Goal: Task Accomplishment & Management: Manage account settings

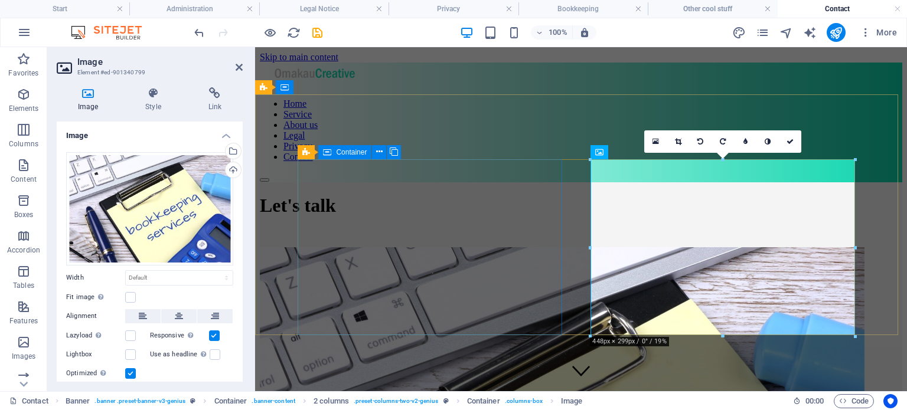
click at [533, 182] on div "Let's talk" at bounding box center [581, 214] width 642 height 65
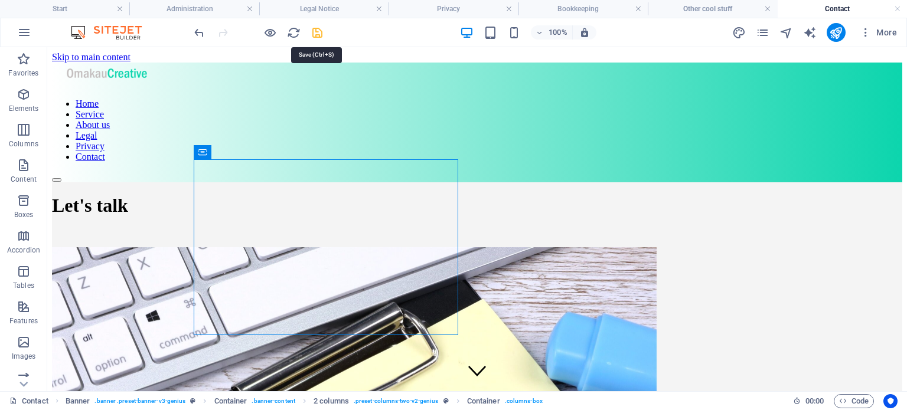
click at [319, 35] on icon "save" at bounding box center [317, 33] width 14 height 14
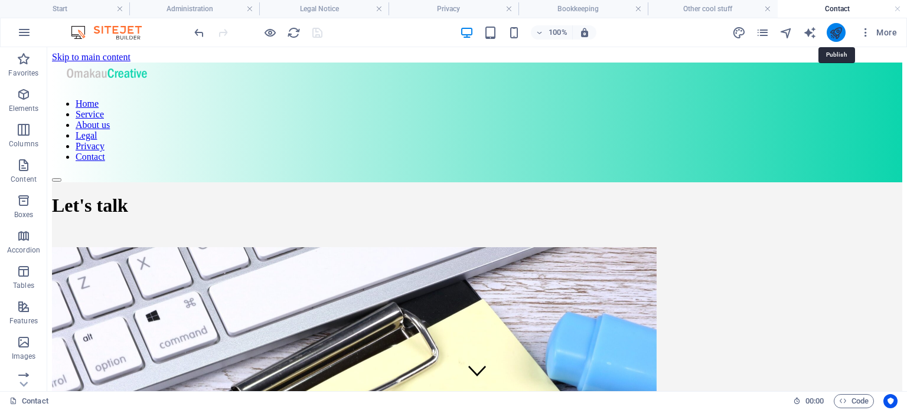
click at [836, 29] on icon "publish" at bounding box center [836, 33] width 14 height 14
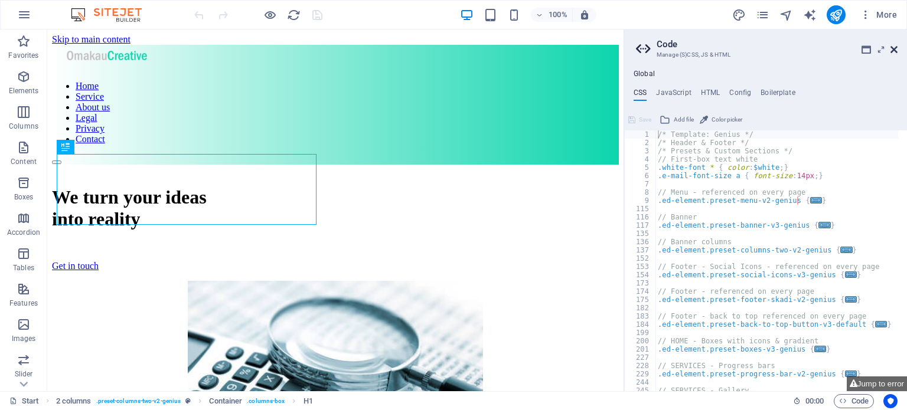
click at [891, 49] on icon at bounding box center [893, 49] width 7 height 9
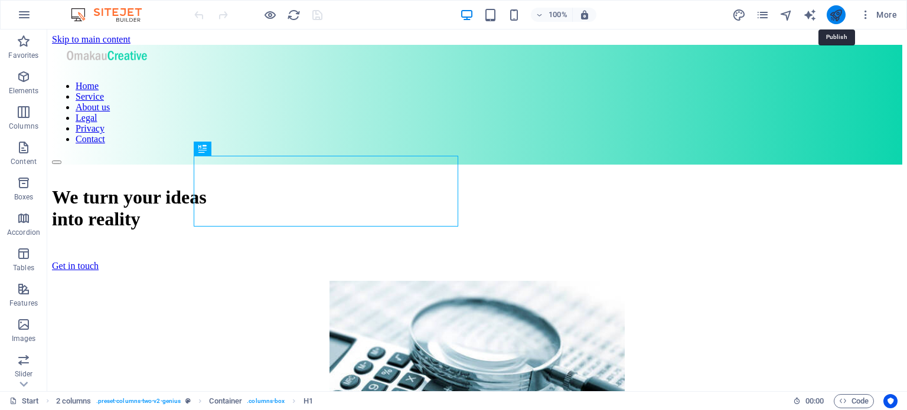
click at [0, 0] on icon "publish" at bounding box center [0, 0] width 0 height 0
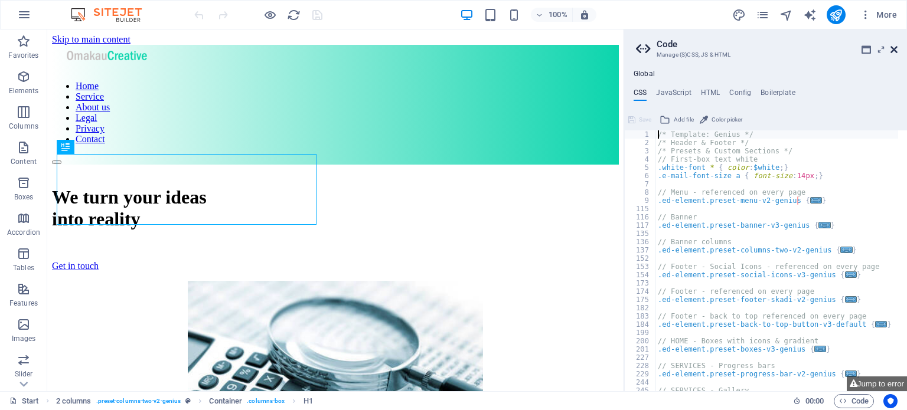
click at [893, 46] on icon at bounding box center [893, 49] width 7 height 9
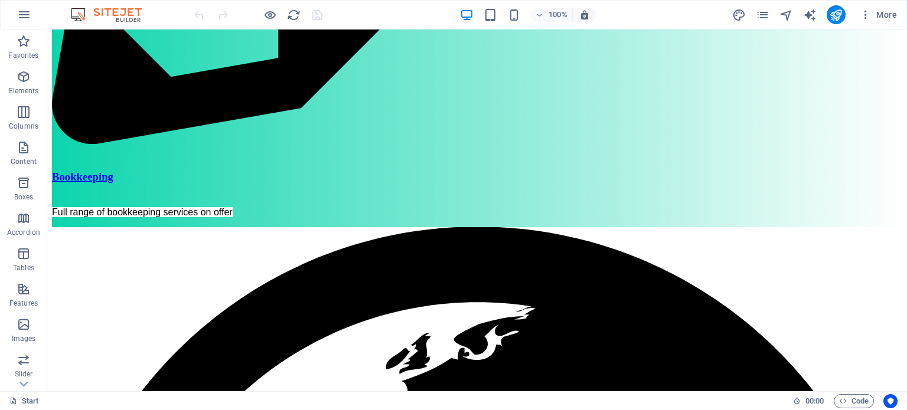
scroll to position [1170, 0]
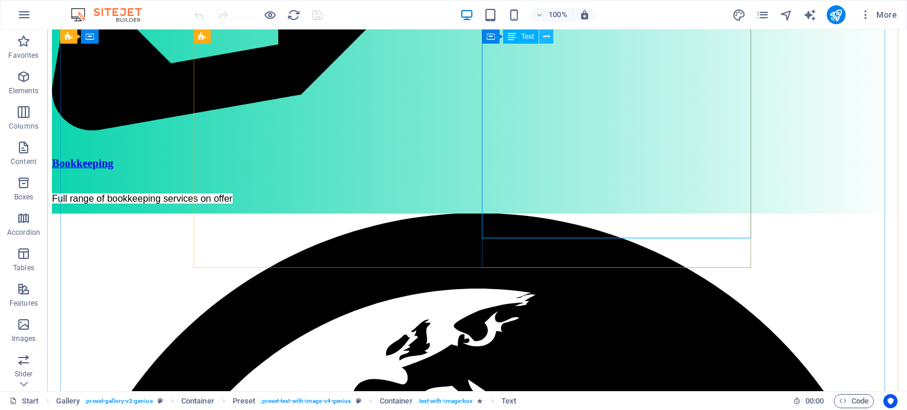
click at [545, 41] on icon at bounding box center [546, 37] width 6 height 12
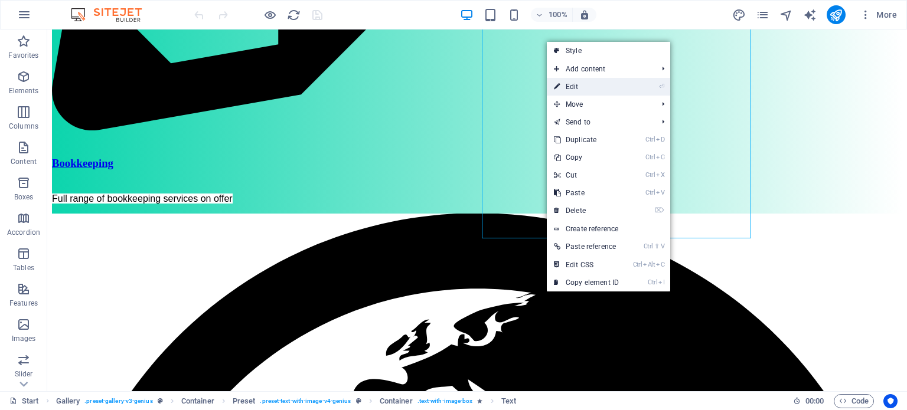
click at [574, 87] on link "⏎ Edit" at bounding box center [586, 87] width 79 height 18
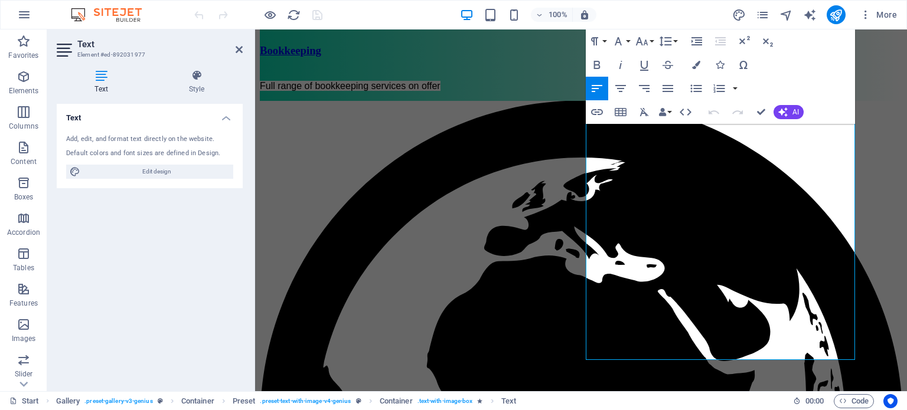
scroll to position [1095, 0]
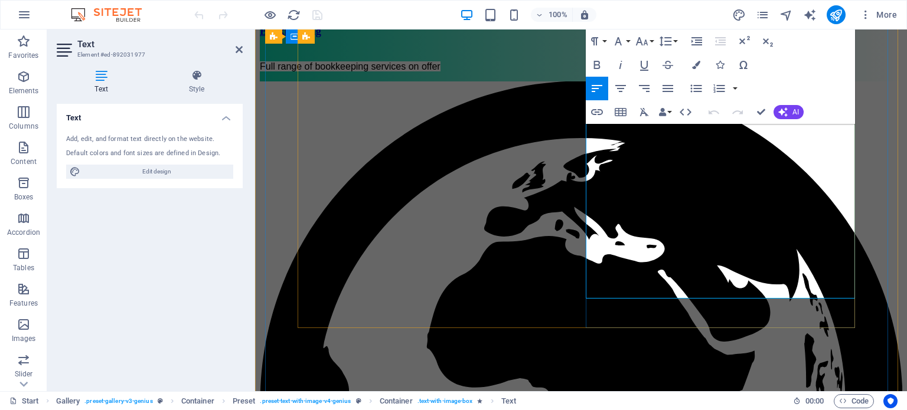
drag, startPoint x: 773, startPoint y: 266, endPoint x: 790, endPoint y: 290, distance: 29.2
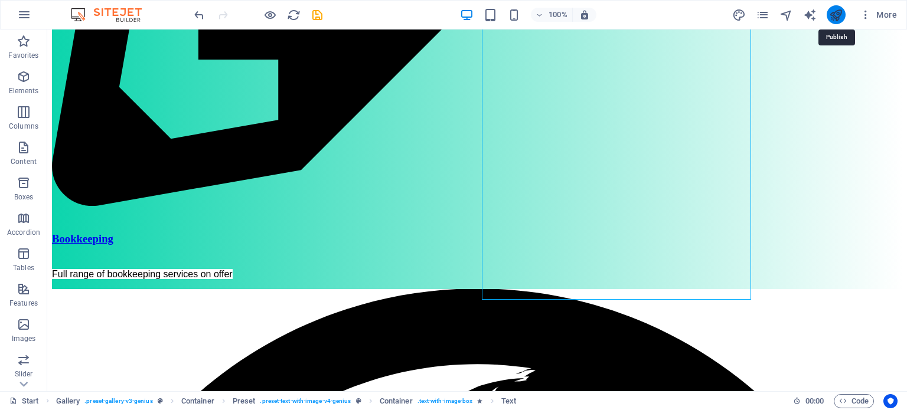
click at [0, 0] on icon "publish" at bounding box center [0, 0] width 0 height 0
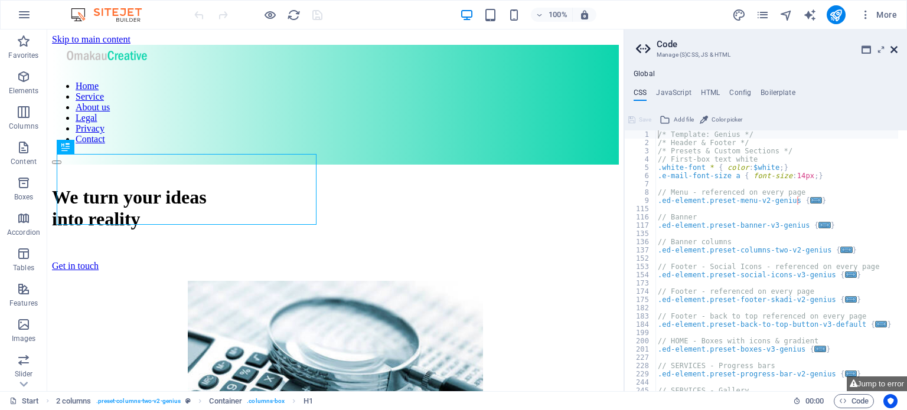
click at [896, 50] on icon at bounding box center [893, 49] width 7 height 9
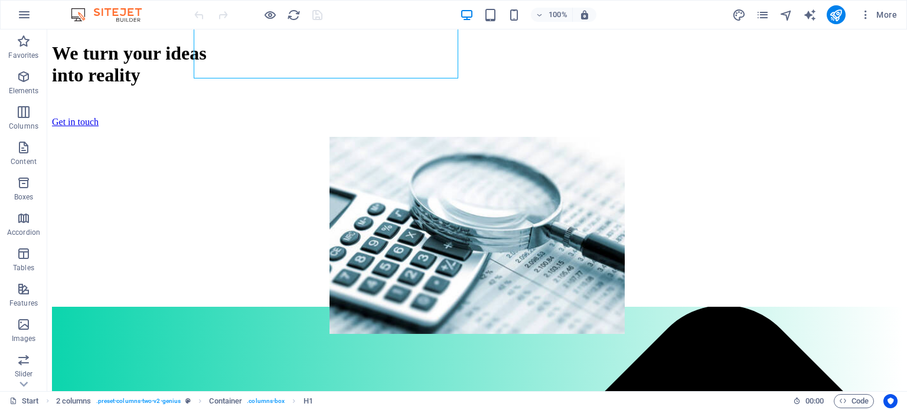
scroll to position [148, 0]
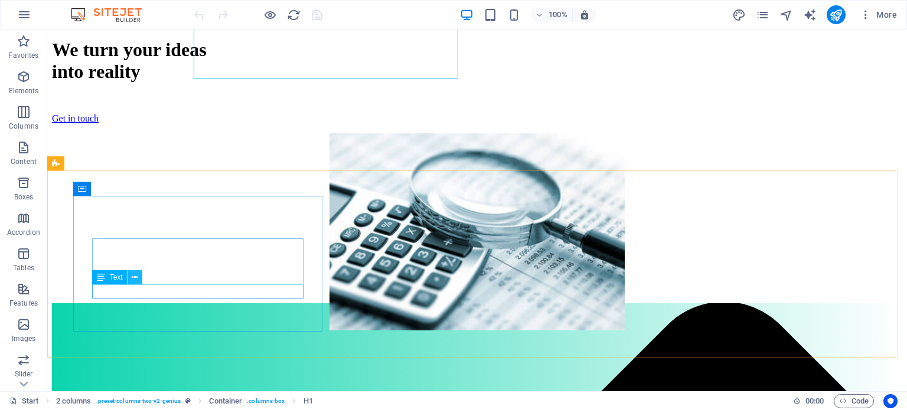
click at [132, 277] on icon at bounding box center [135, 278] width 6 height 12
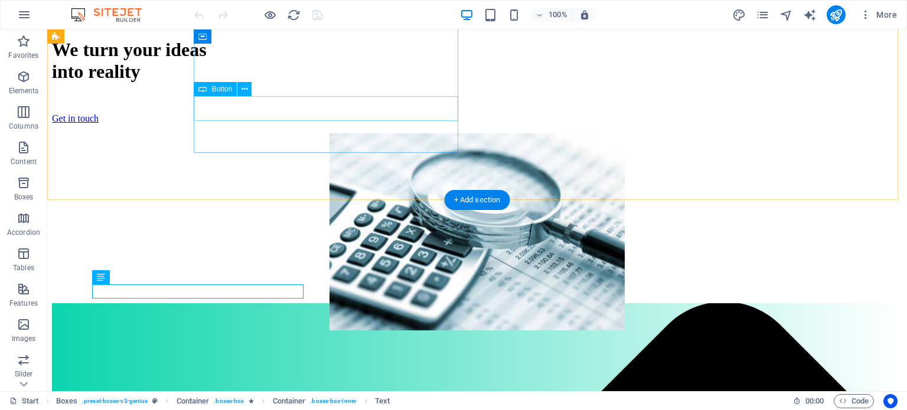
click at [309, 117] on div "Get in touch" at bounding box center [477, 118] width 850 height 11
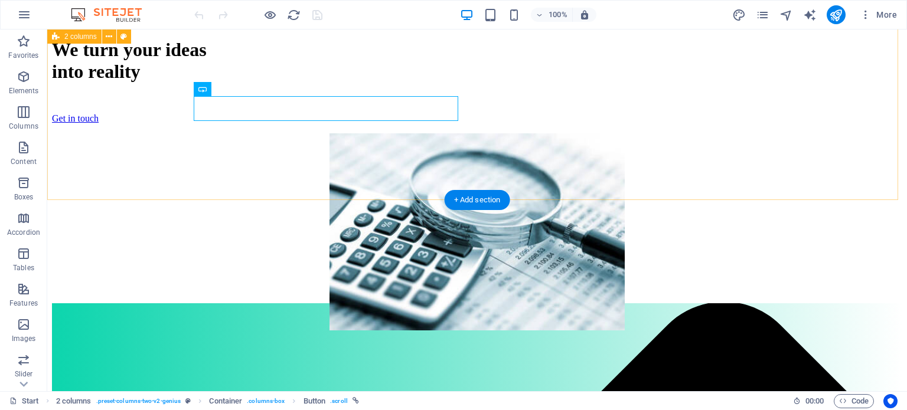
click at [178, 146] on div "We turn your ideas into reality Get in touch" at bounding box center [477, 175] width 850 height 316
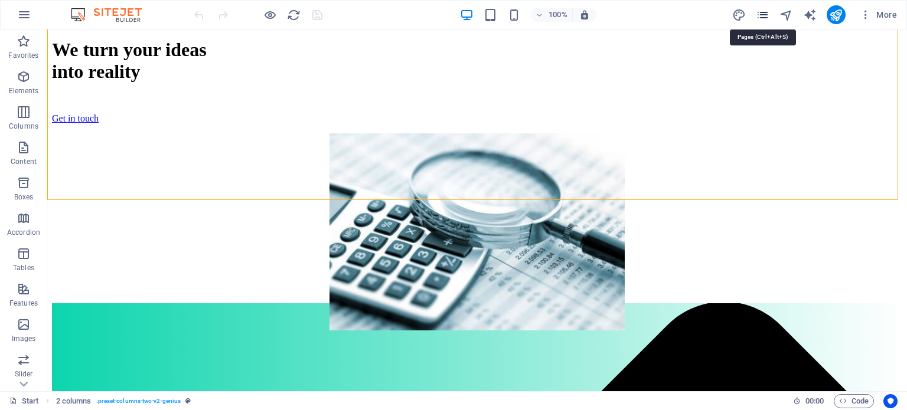
click at [761, 16] on icon "pages" at bounding box center [763, 15] width 14 height 14
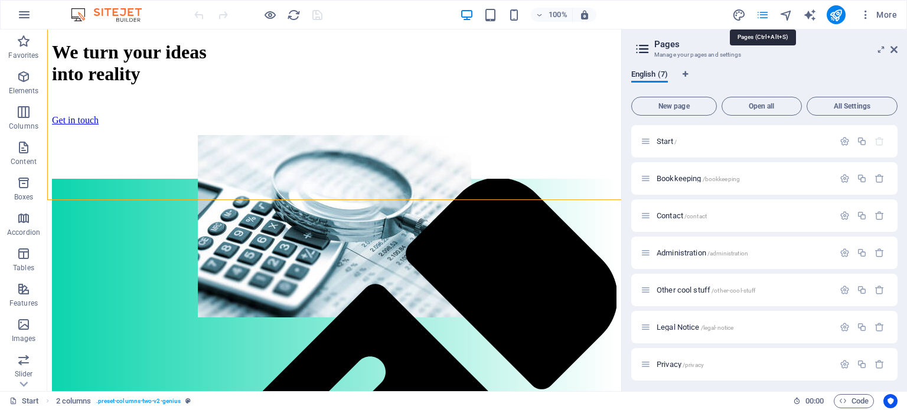
scroll to position [149, 0]
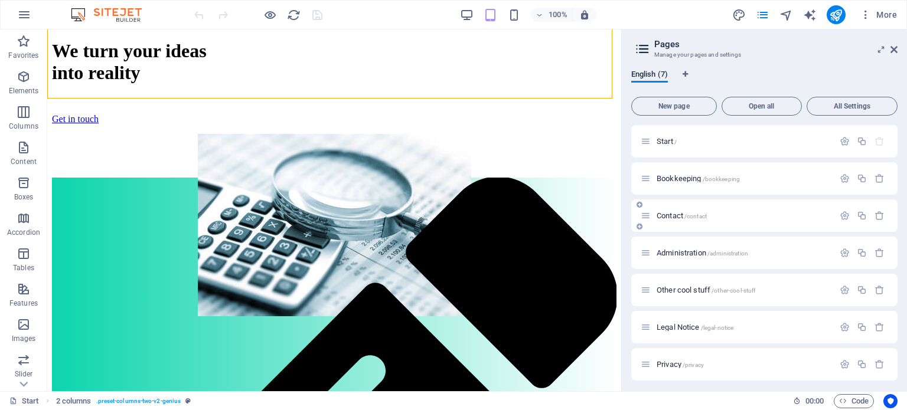
click at [687, 213] on span "/contact" at bounding box center [695, 216] width 22 height 6
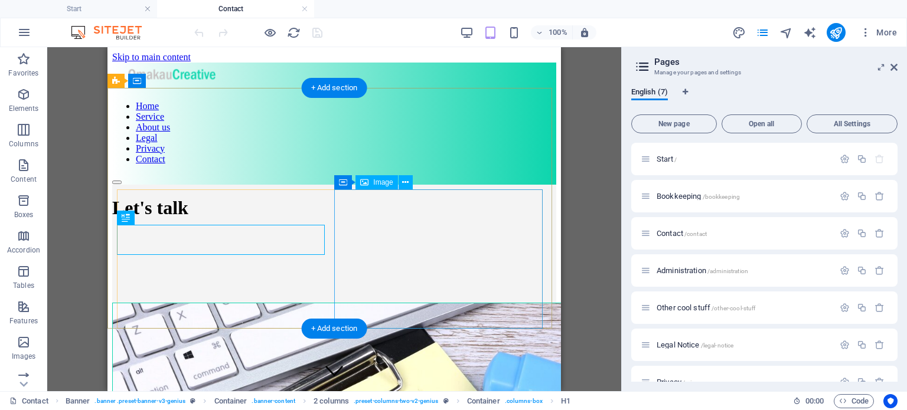
scroll to position [0, 0]
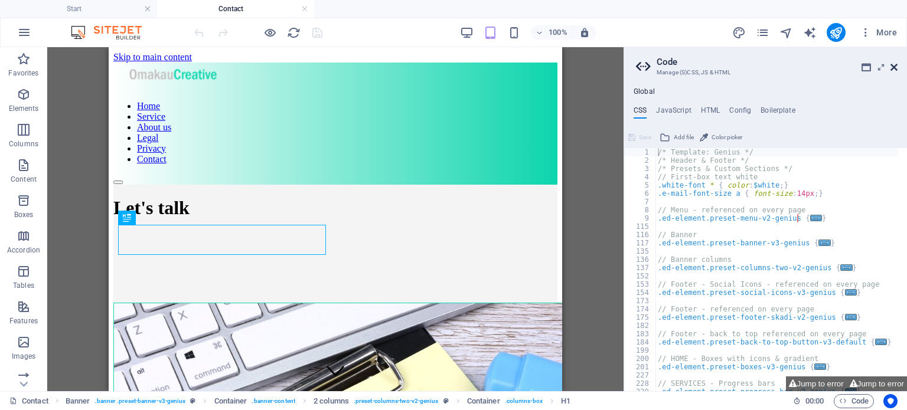
click at [890, 66] on icon at bounding box center [893, 67] width 7 height 9
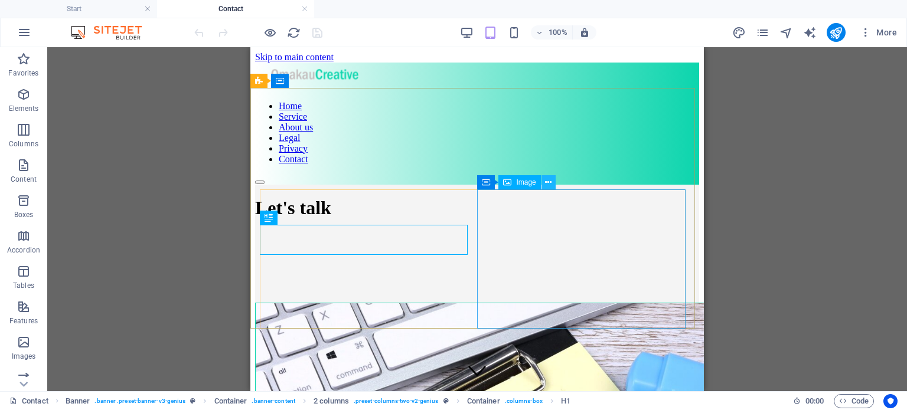
click at [545, 181] on icon at bounding box center [548, 182] width 6 height 12
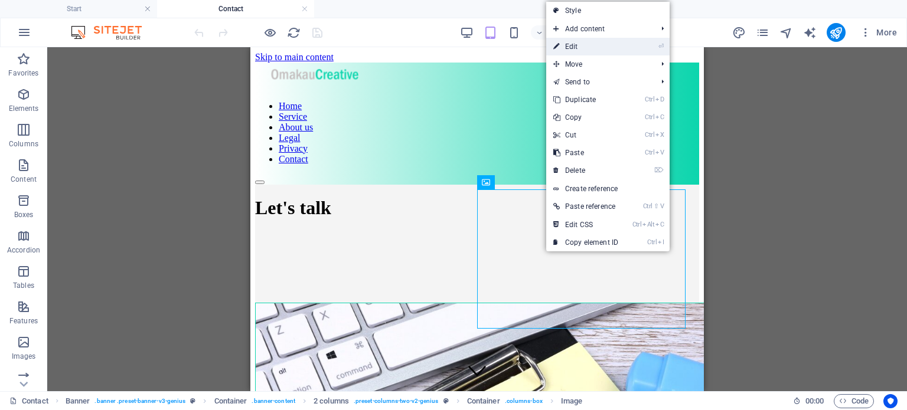
click at [575, 41] on link "⏎ Edit" at bounding box center [585, 47] width 79 height 18
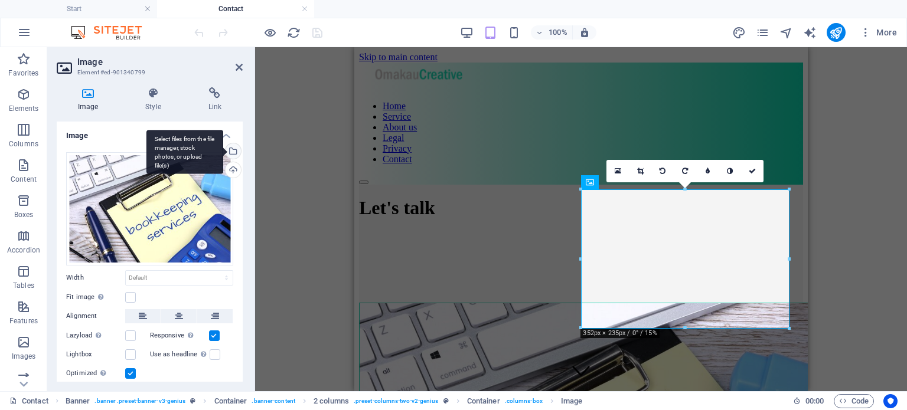
click at [234, 151] on div "Select files from the file manager, stock photos, or upload file(s)" at bounding box center [232, 152] width 18 height 18
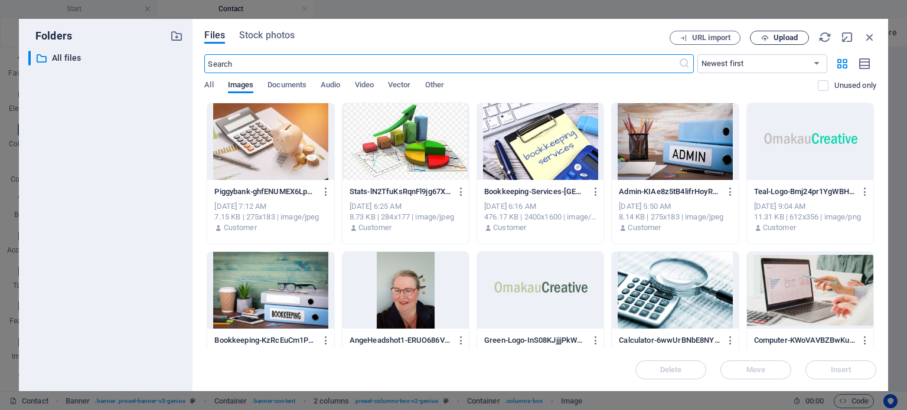
click at [781, 44] on button "Upload" at bounding box center [779, 38] width 59 height 14
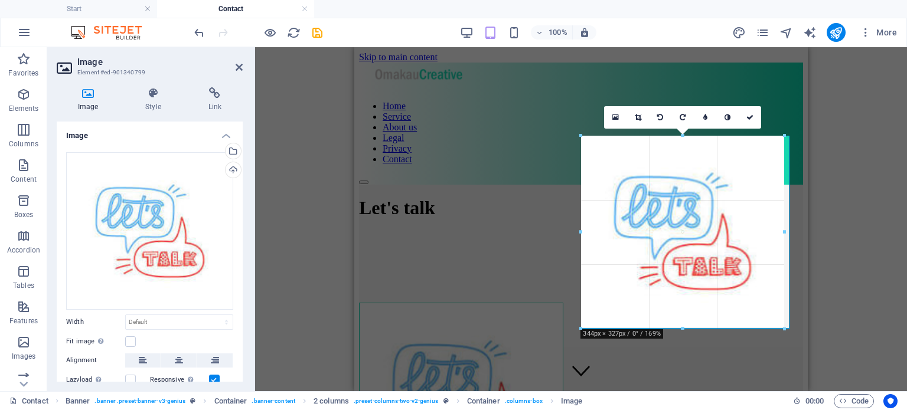
drag, startPoint x: 642, startPoint y: 268, endPoint x: 785, endPoint y: 387, distance: 186.1
type input "344"
select select "px"
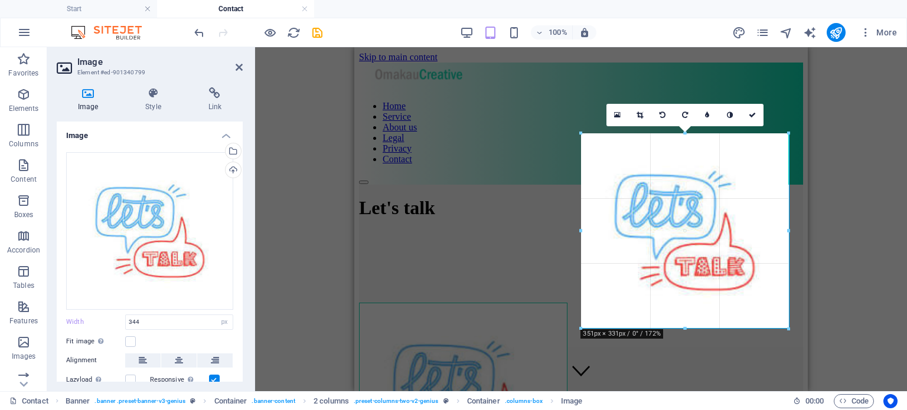
type input "351"
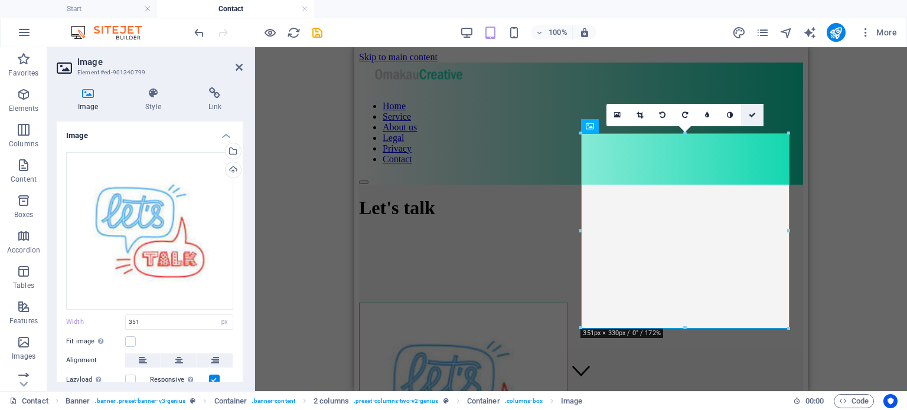
click at [754, 113] on icon at bounding box center [751, 115] width 7 height 7
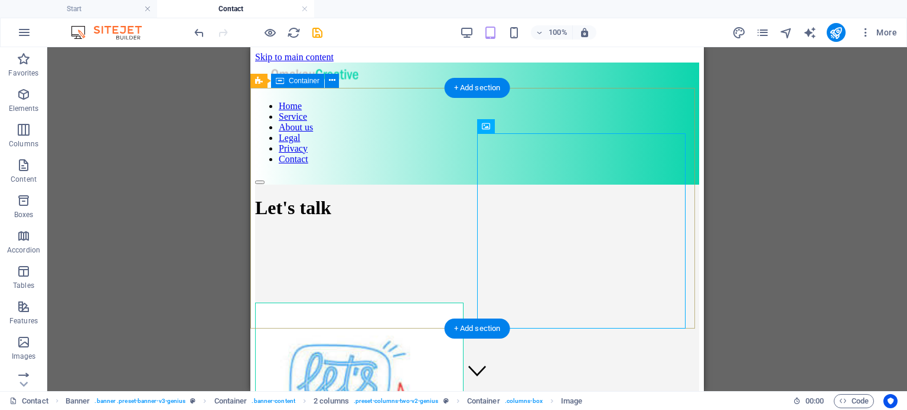
click at [567, 185] on div "Let's talk" at bounding box center [477, 273] width 444 height 177
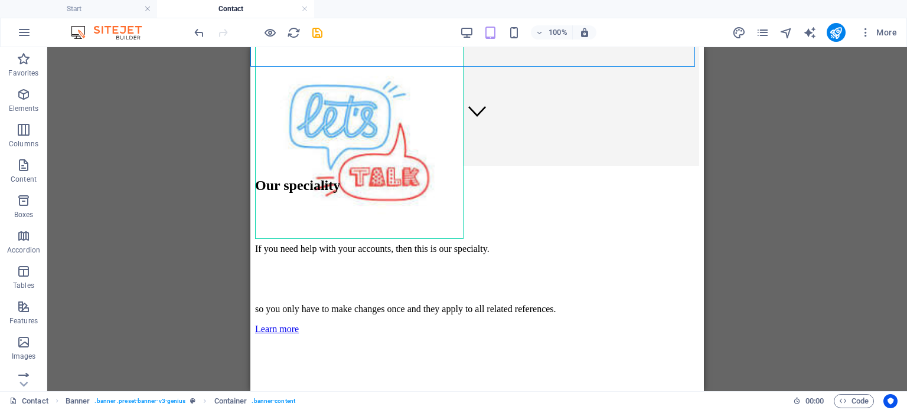
scroll to position [262, 0]
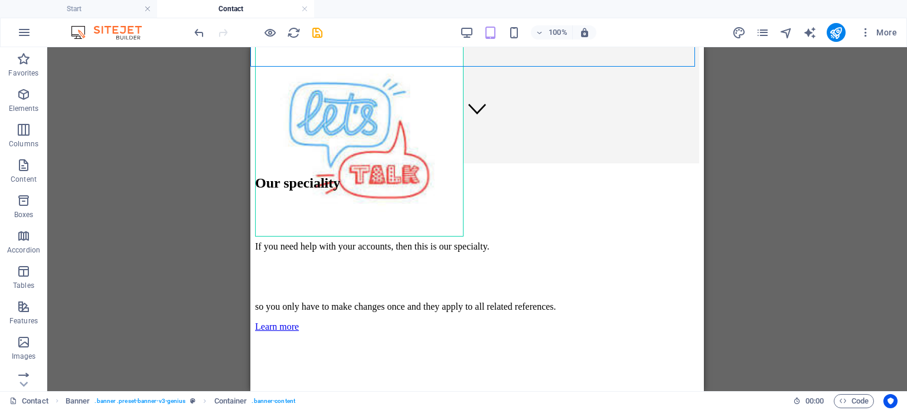
click at [746, 236] on div "Drag here to replace the existing content. Press “Ctrl” if you want to create a…" at bounding box center [476, 219] width 859 height 344
click at [764, 23] on div "More" at bounding box center [816, 32] width 169 height 19
click at [764, 35] on icon "pages" at bounding box center [763, 33] width 14 height 14
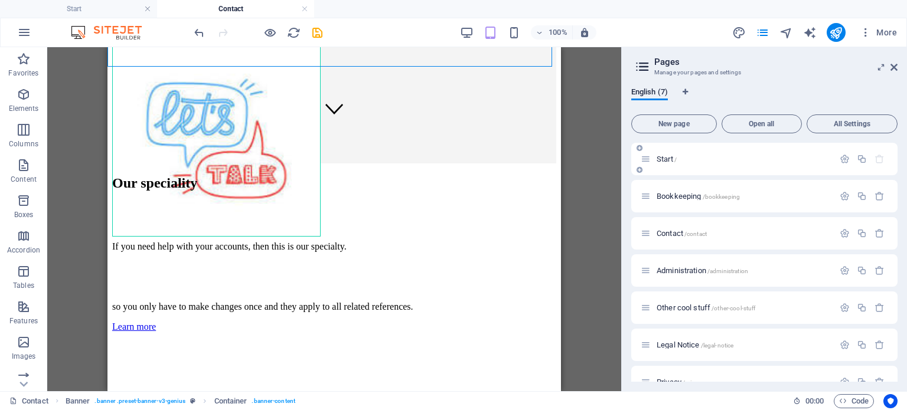
click at [657, 161] on span "Start /" at bounding box center [666, 159] width 20 height 9
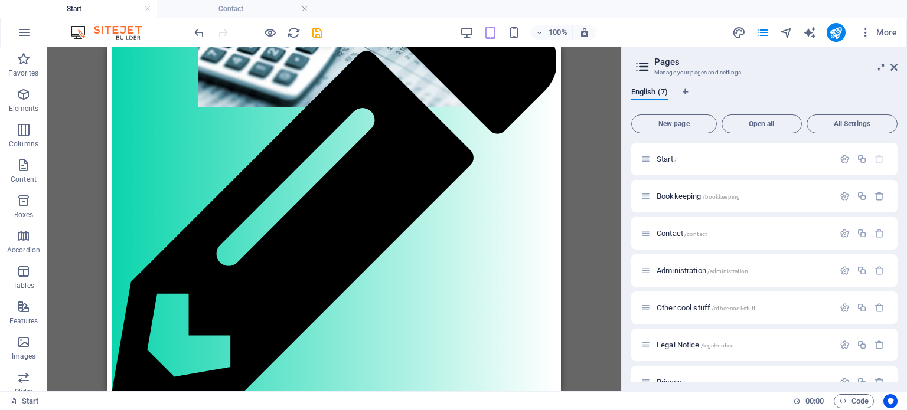
scroll to position [1070, 0]
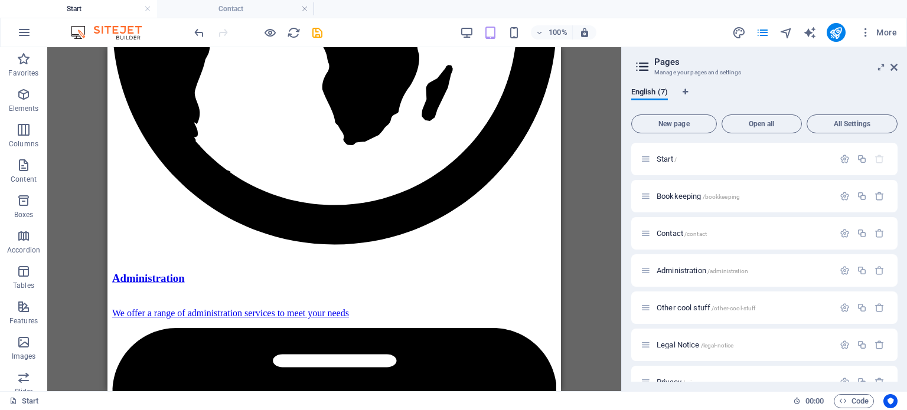
drag, startPoint x: 574, startPoint y: 240, endPoint x: 581, endPoint y: 380, distance: 139.5
click at [581, 380] on div "Drag here to replace the existing content. Press “Ctrl” if you want to create a…" at bounding box center [334, 219] width 574 height 344
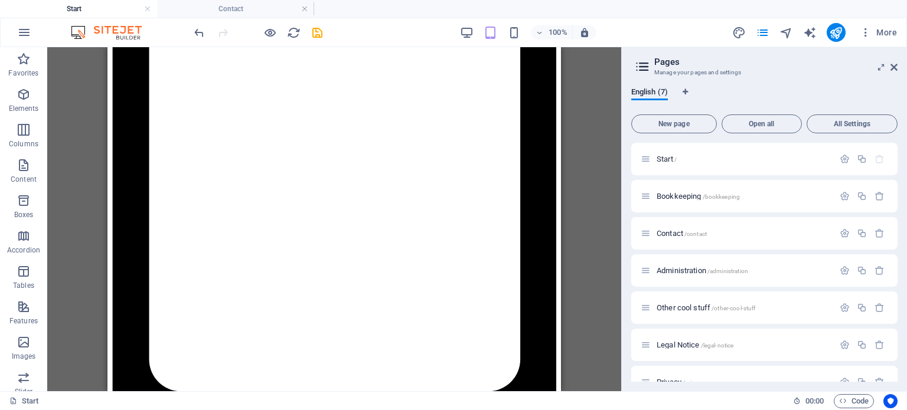
scroll to position [1566, 0]
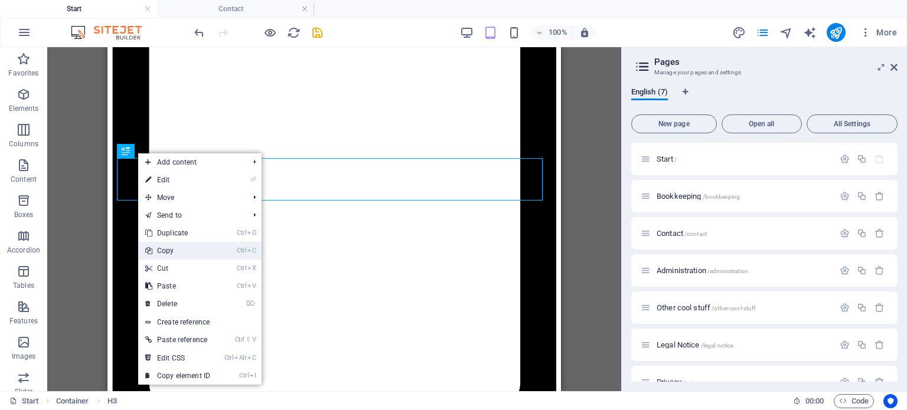
click at [171, 250] on link "Ctrl C Copy" at bounding box center [177, 251] width 79 height 18
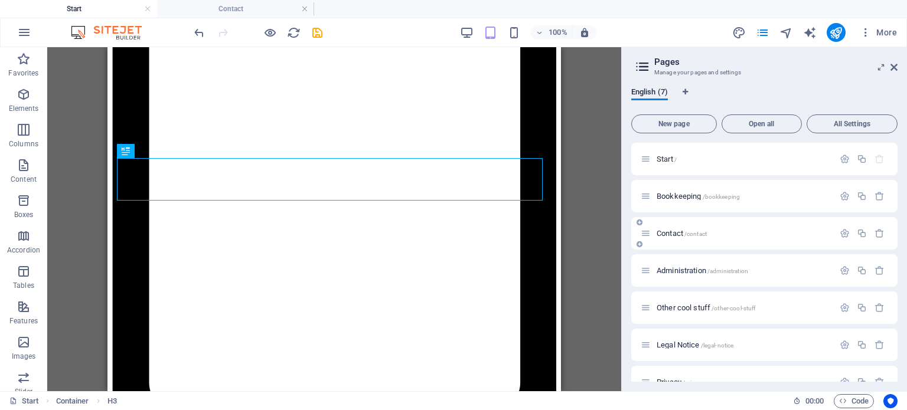
click at [691, 228] on div "Contact /contact" at bounding box center [736, 234] width 193 height 14
click at [681, 236] on span "Contact /contact" at bounding box center [681, 233] width 50 height 9
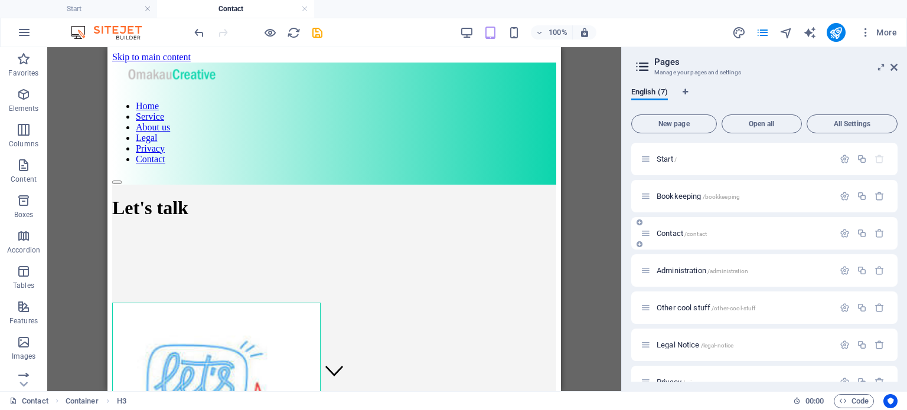
scroll to position [262, 0]
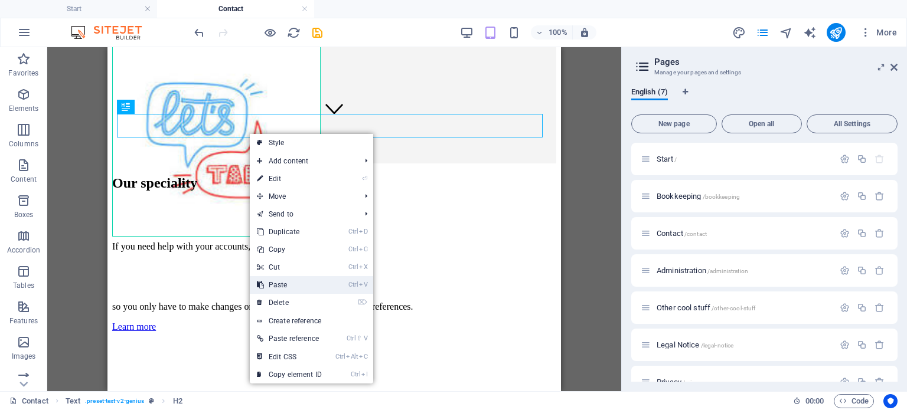
click at [280, 286] on link "Ctrl V Paste" at bounding box center [289, 285] width 79 height 18
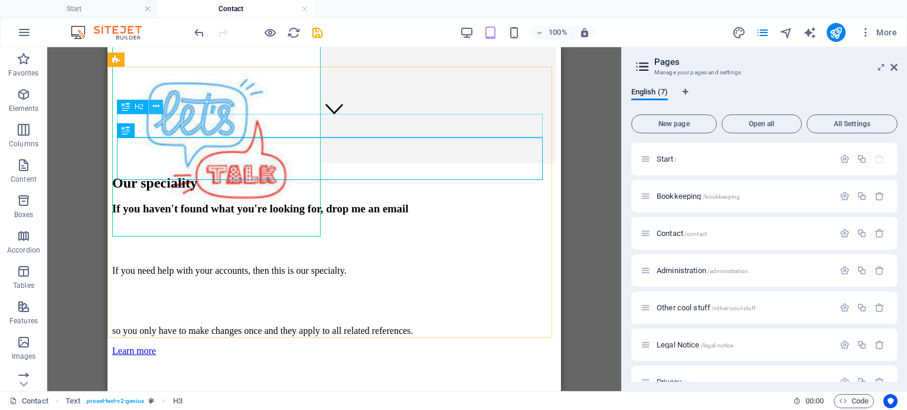
click at [155, 104] on icon at bounding box center [156, 106] width 6 height 12
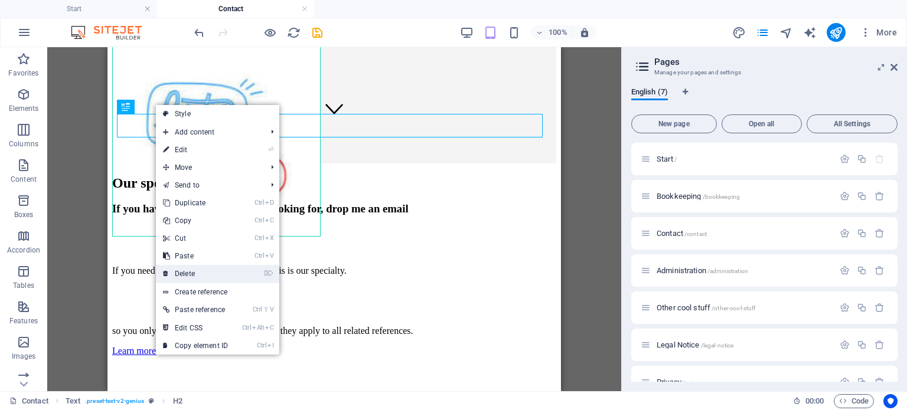
click at [187, 273] on link "⌦ Delete" at bounding box center [195, 274] width 79 height 18
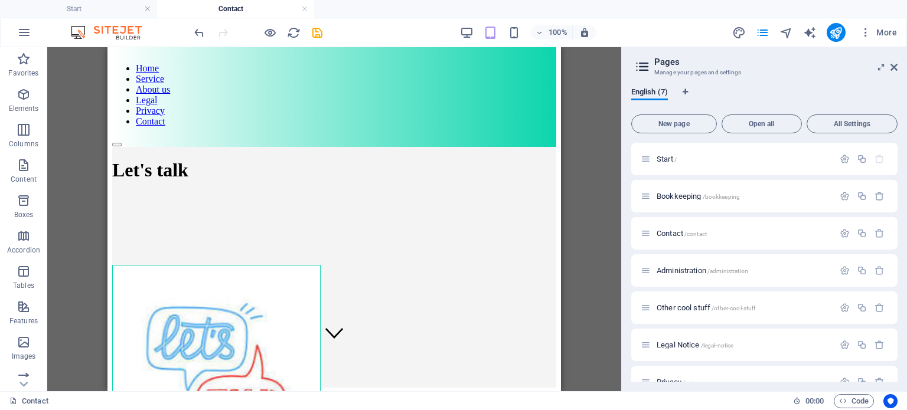
scroll to position [35, 0]
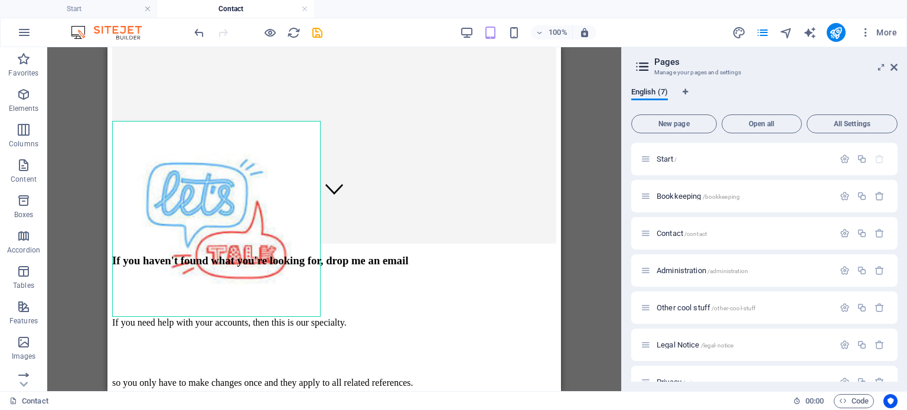
drag, startPoint x: 559, startPoint y: 220, endPoint x: 668, endPoint y: 341, distance: 163.0
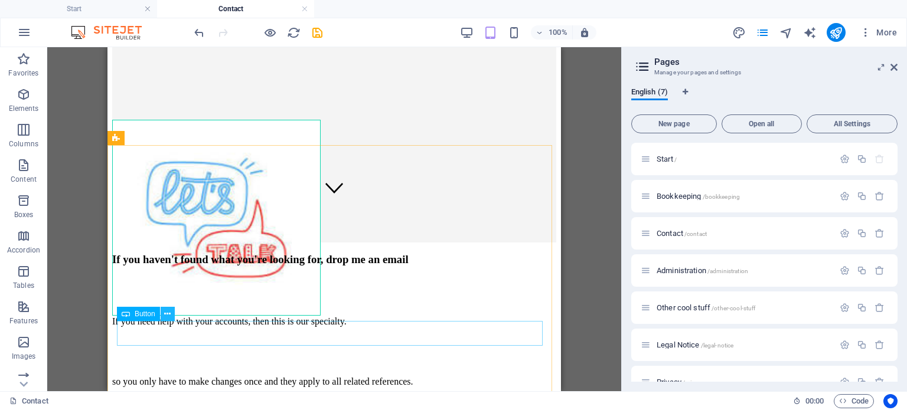
click at [166, 316] on icon at bounding box center [167, 314] width 6 height 12
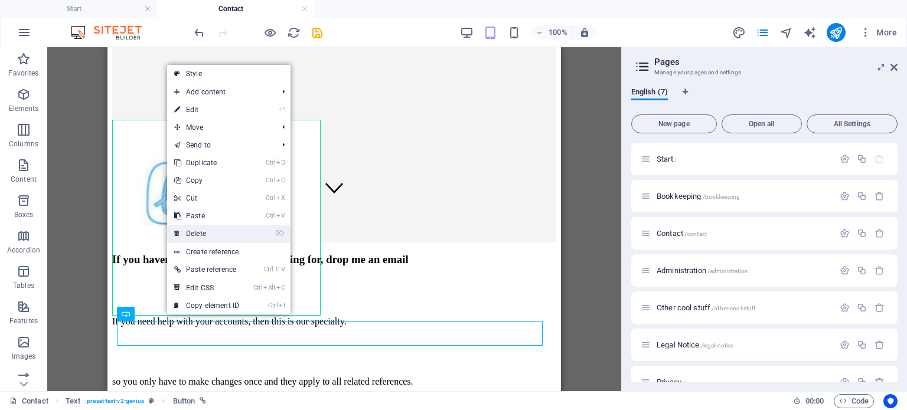
click at [202, 238] on link "⌦ Delete" at bounding box center [206, 234] width 79 height 18
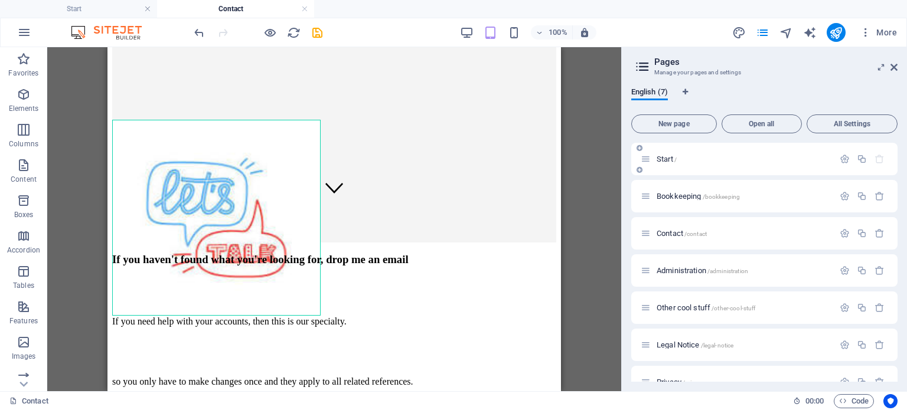
click at [703, 169] on div "Start /" at bounding box center [764, 159] width 266 height 32
click at [661, 161] on span "Start /" at bounding box center [666, 159] width 20 height 9
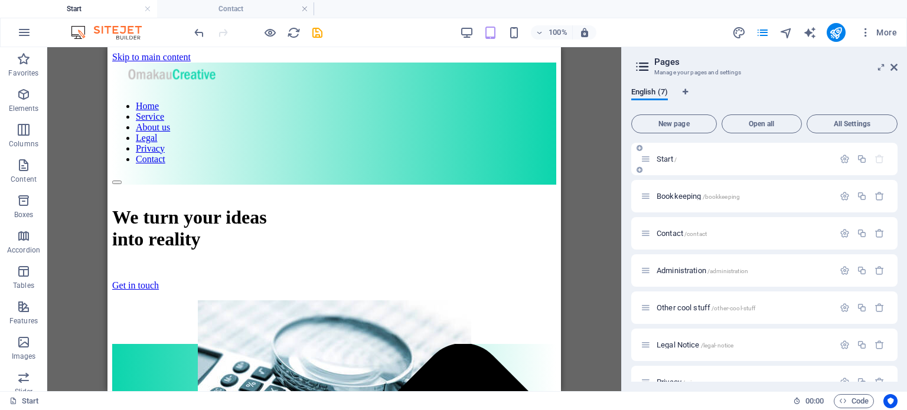
scroll to position [1566, 0]
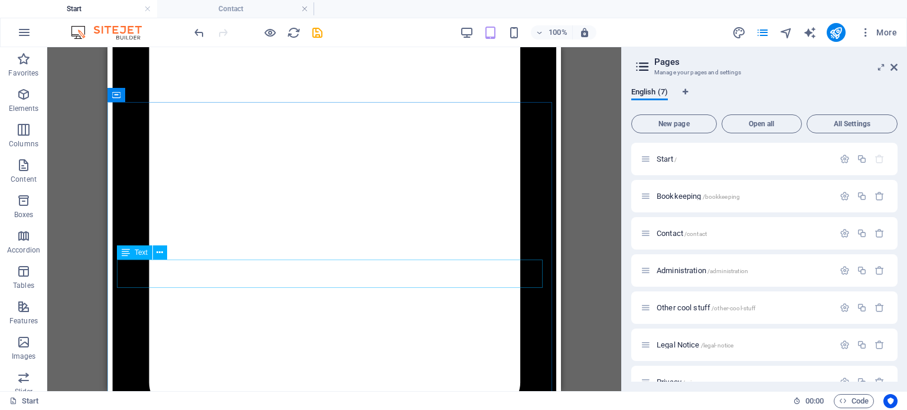
click at [143, 254] on span "Text" at bounding box center [141, 252] width 13 height 7
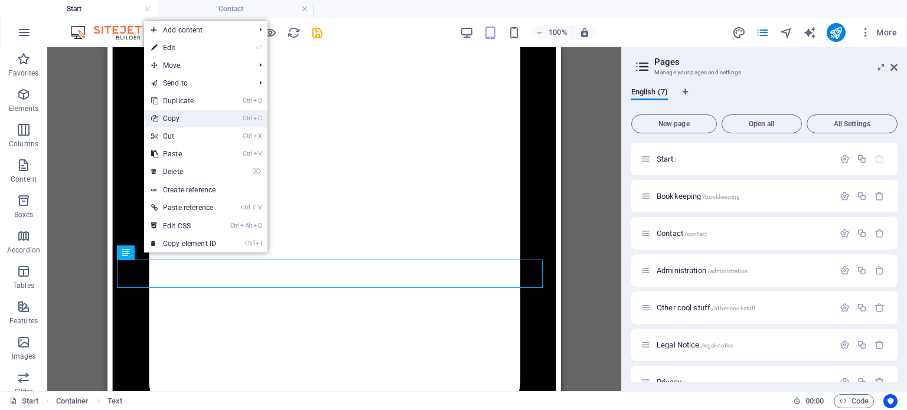
click at [171, 113] on link "Ctrl C Copy" at bounding box center [183, 119] width 79 height 18
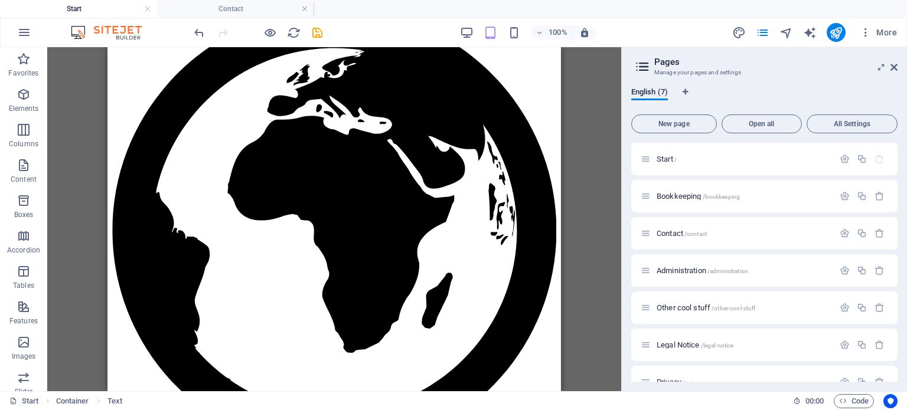
scroll to position [871, 0]
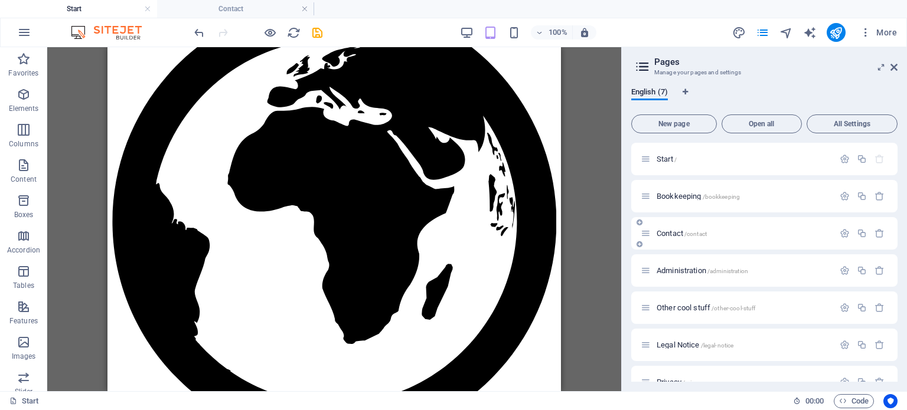
click at [668, 227] on div "Contact /contact" at bounding box center [736, 234] width 193 height 14
click at [676, 234] on span "Contact /contact" at bounding box center [681, 233] width 50 height 9
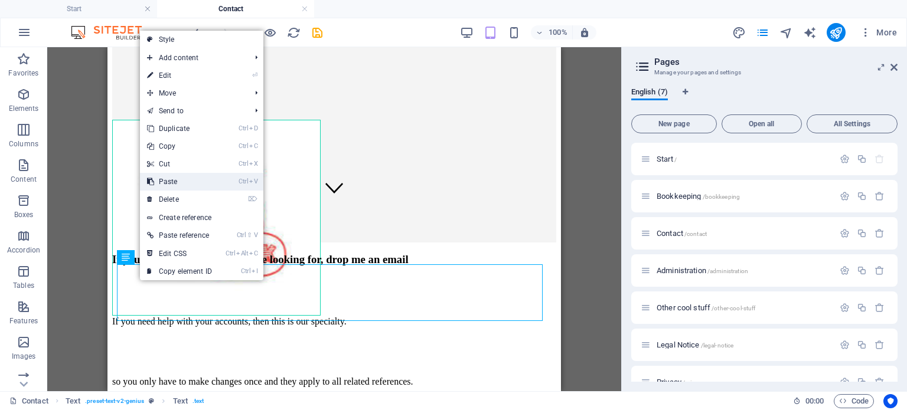
click at [181, 178] on link "Ctrl V Paste" at bounding box center [179, 182] width 79 height 18
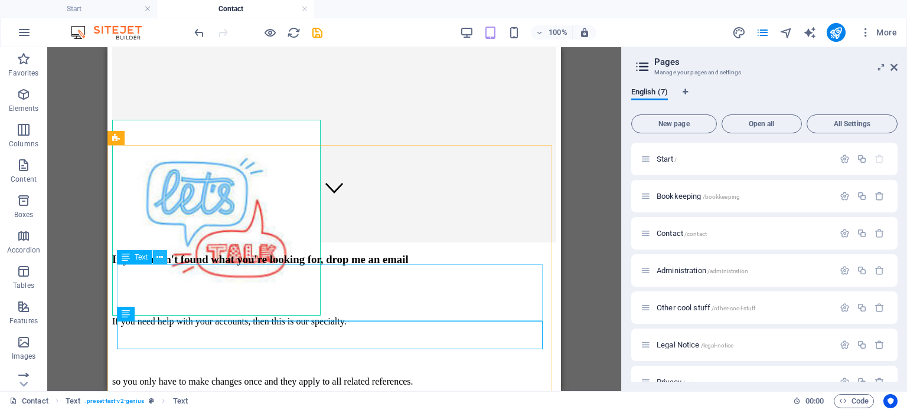
click at [160, 254] on icon at bounding box center [159, 257] width 6 height 12
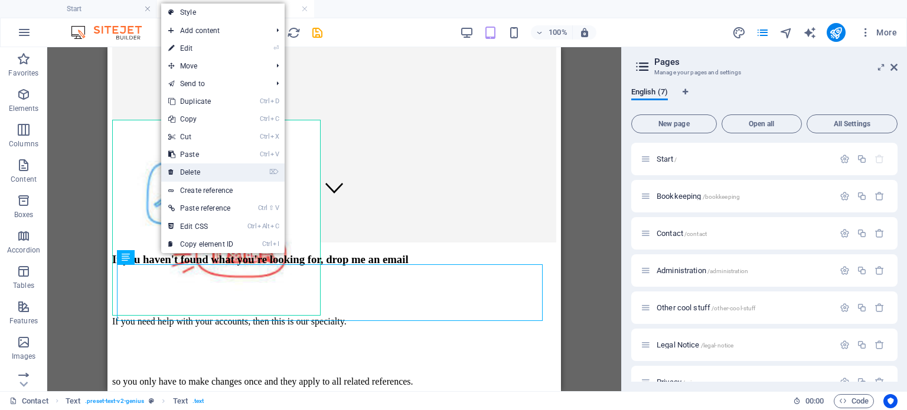
click at [199, 171] on link "⌦ Delete" at bounding box center [200, 172] width 79 height 18
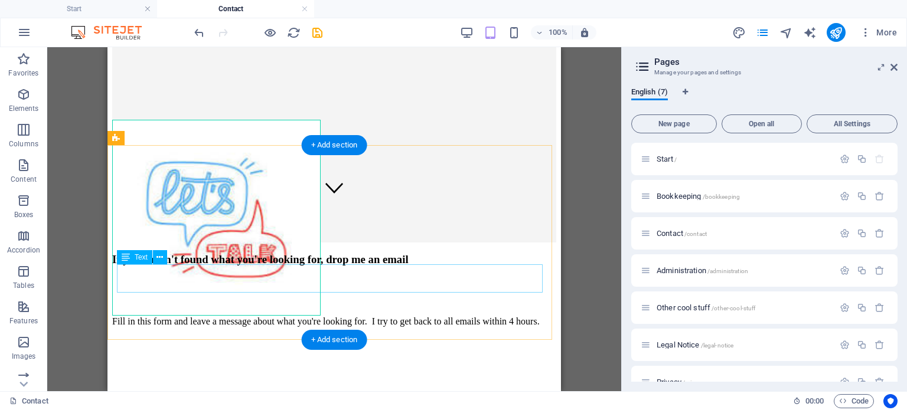
click at [404, 316] on div "Fill in this form and leave a message about what you're looking for. I try to g…" at bounding box center [334, 321] width 444 height 11
click at [403, 316] on div "Fill in this form and leave a message about what you're looking for. I try to g…" at bounding box center [334, 321] width 444 height 11
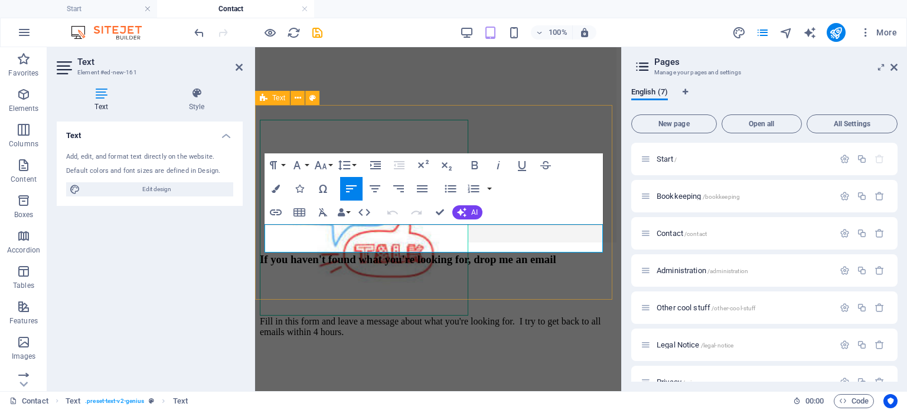
scroll to position [223, 0]
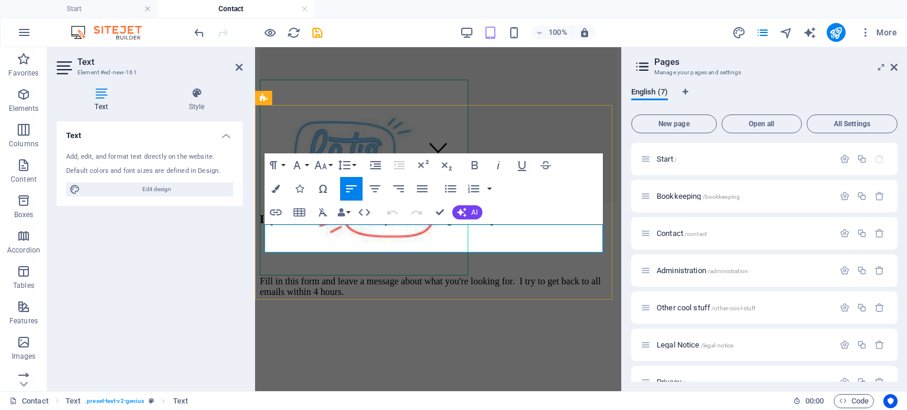
click at [551, 276] on p "Fill in this form and leave a message about what you're looking for. I try to g…" at bounding box center [438, 286] width 357 height 21
drag, startPoint x: 439, startPoint y: 210, endPoint x: 437, endPoint y: 195, distance: 14.9
click at [437, 195] on div "Paragraph Format Normal Heading 1 Heading 2 Heading 3 Heading 4 Heading 5 Headi…" at bounding box center [433, 188] width 338 height 71
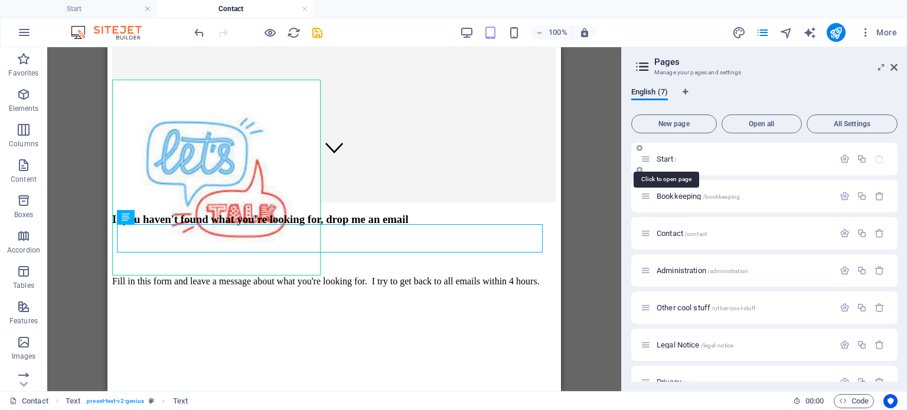
click at [666, 156] on span "Start /" at bounding box center [666, 159] width 20 height 9
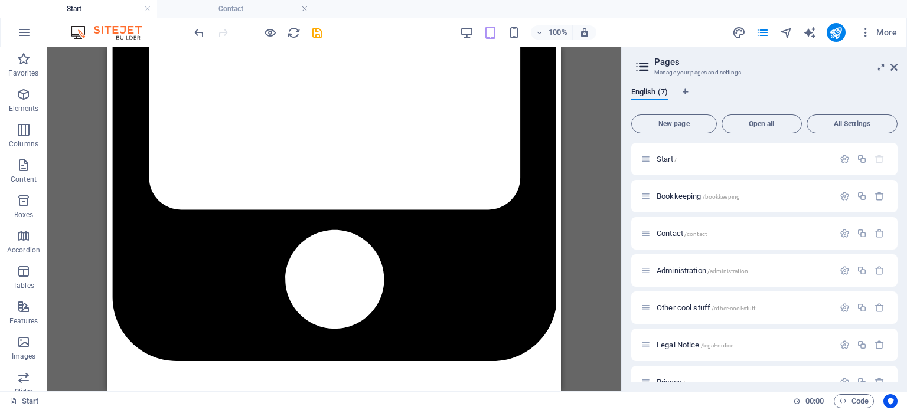
scroll to position [1777, 0]
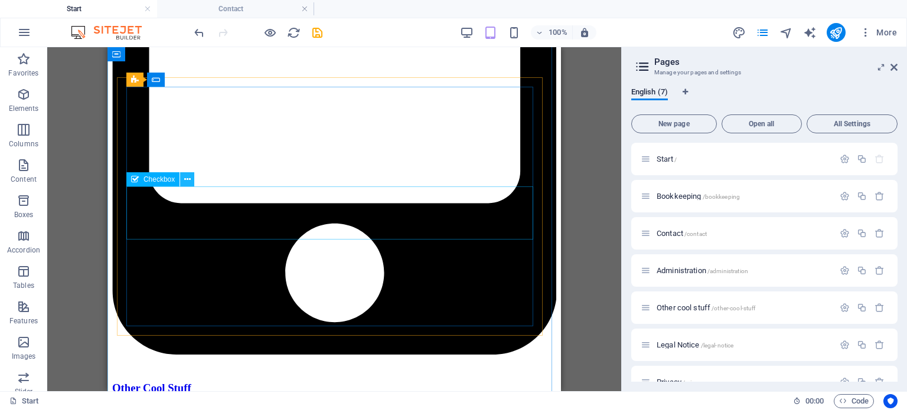
click at [189, 179] on icon at bounding box center [187, 180] width 6 height 12
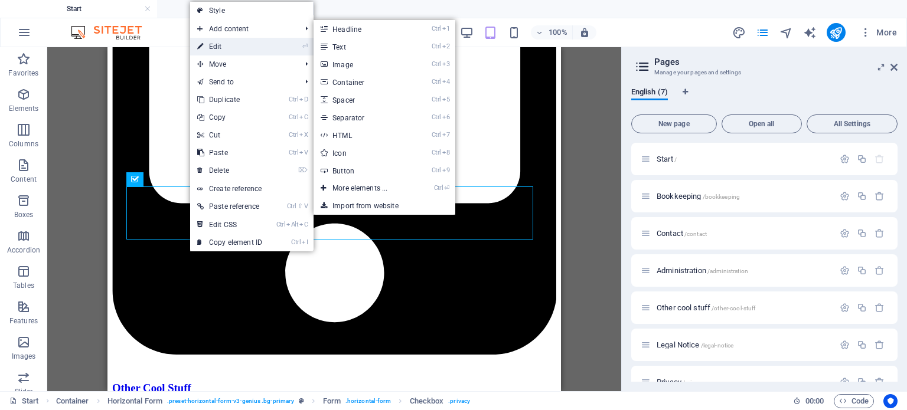
click at [213, 48] on link "⏎ Edit" at bounding box center [229, 47] width 79 height 18
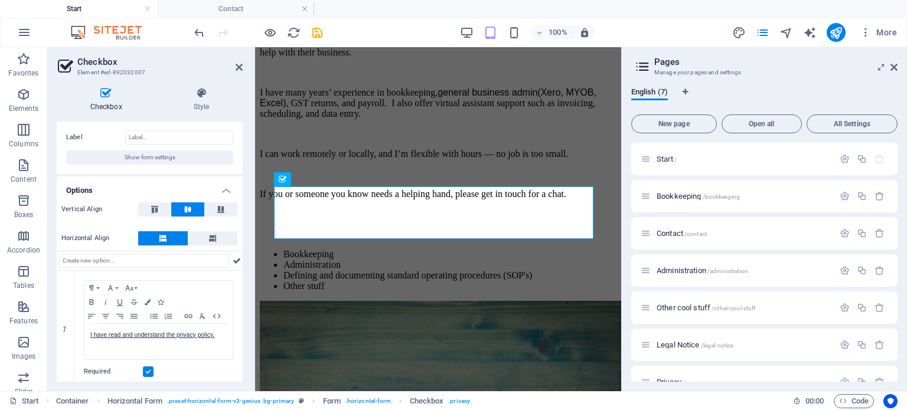
scroll to position [27, 0]
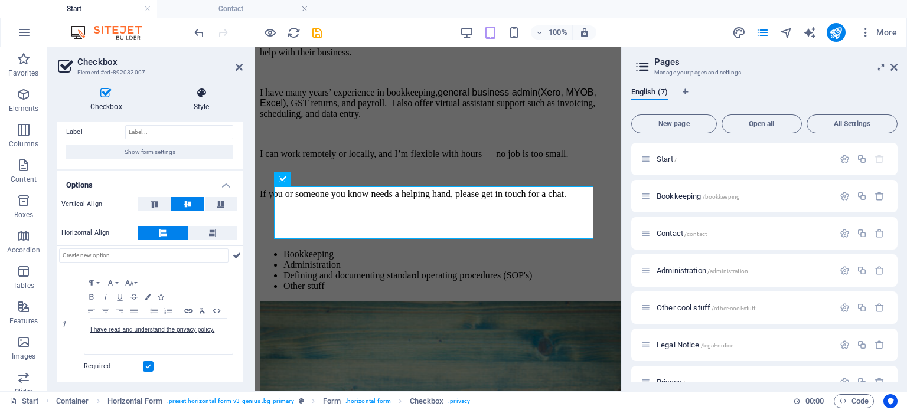
click at [203, 96] on icon at bounding box center [201, 93] width 83 height 12
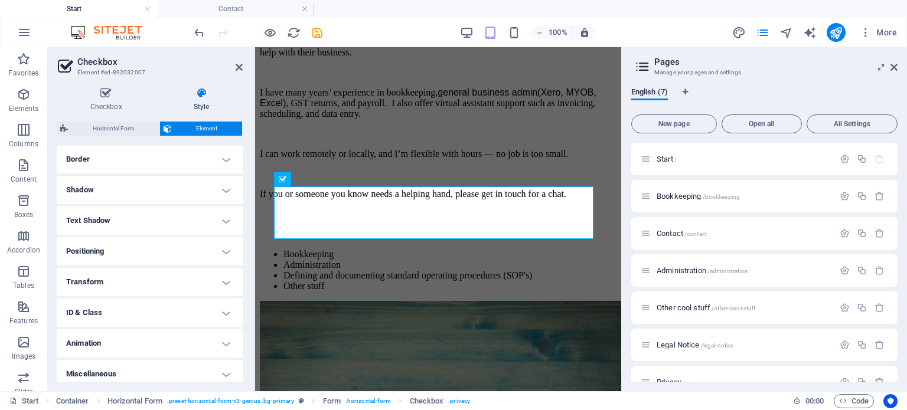
scroll to position [262, 0]
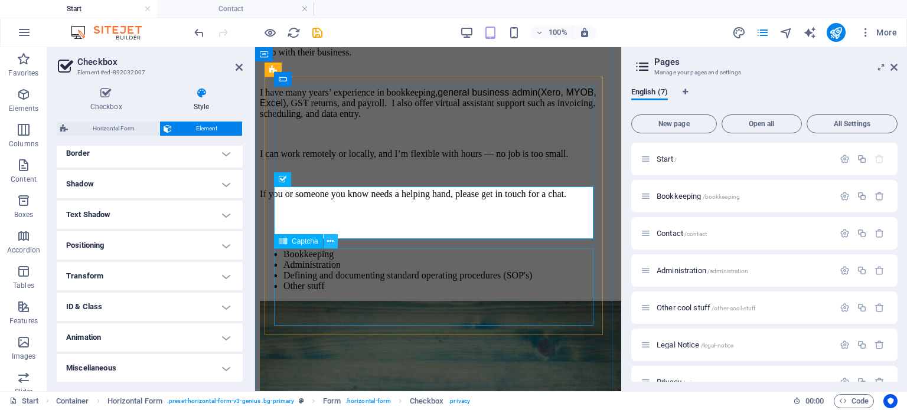
click at [331, 243] on icon at bounding box center [330, 242] width 6 height 12
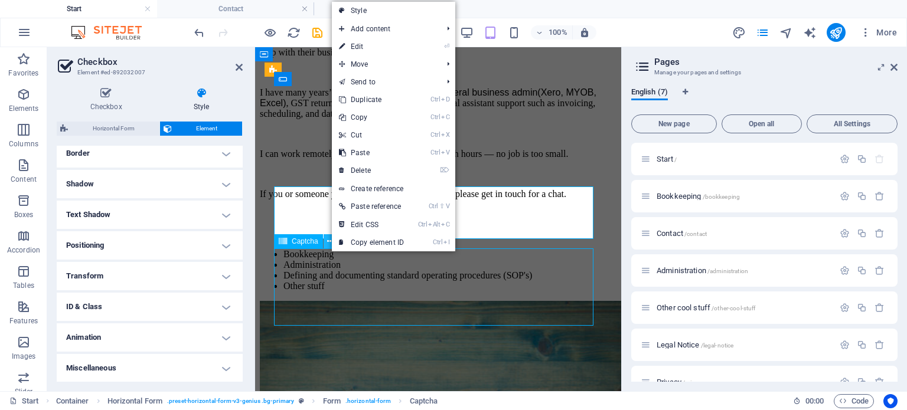
scroll to position [1777, 0]
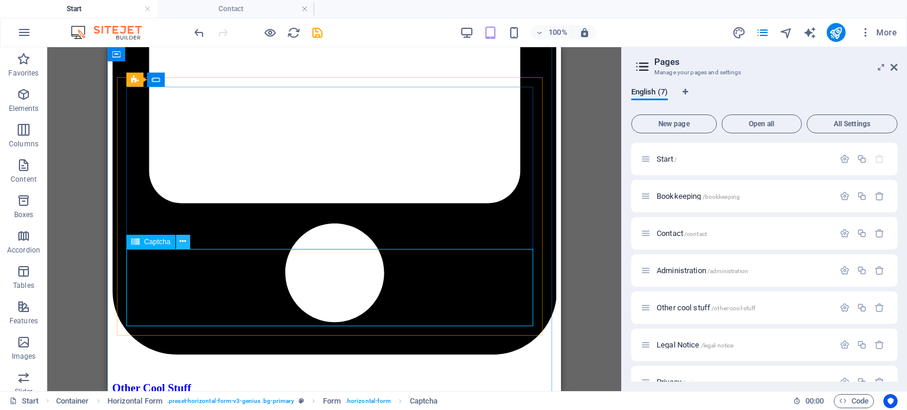
click at [183, 237] on icon at bounding box center [182, 242] width 6 height 12
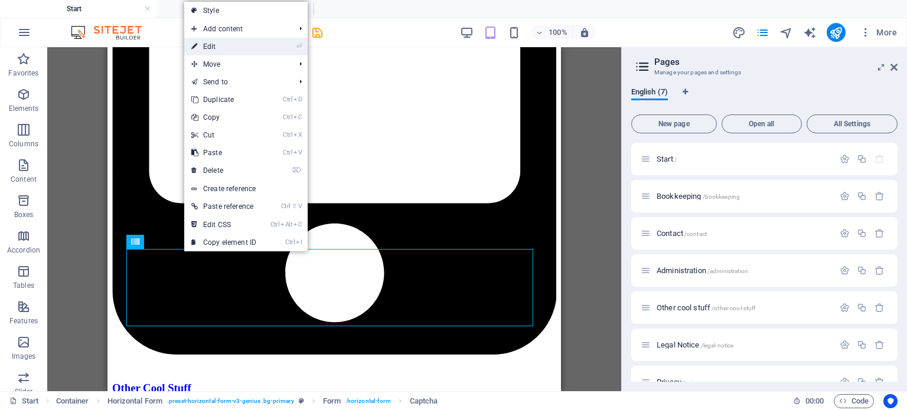
click at [211, 41] on link "⏎ Edit" at bounding box center [223, 47] width 79 height 18
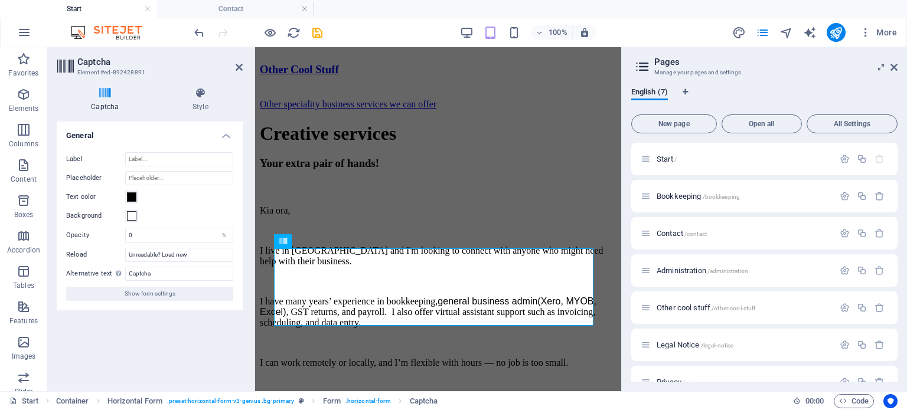
scroll to position [1986, 0]
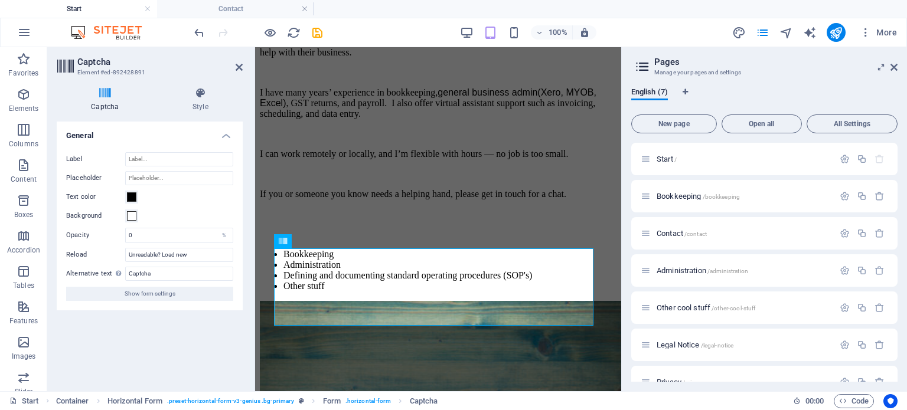
click at [109, 99] on icon at bounding box center [105, 93] width 97 height 12
click at [198, 98] on icon at bounding box center [200, 93] width 84 height 12
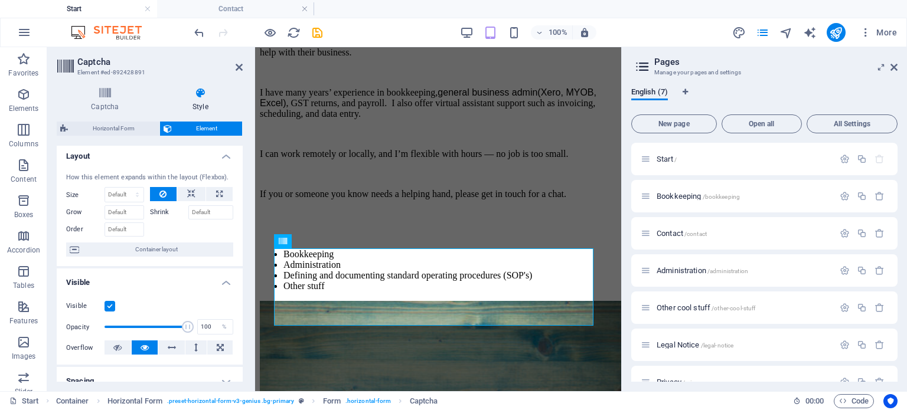
scroll to position [0, 0]
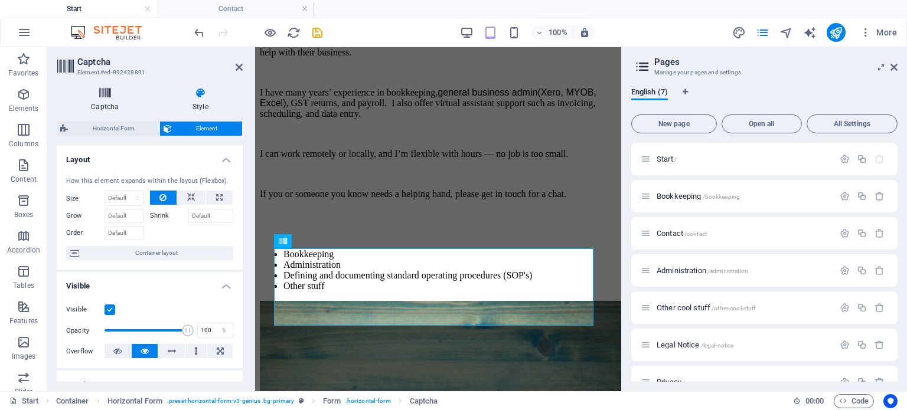
click at [109, 96] on icon at bounding box center [105, 93] width 97 height 12
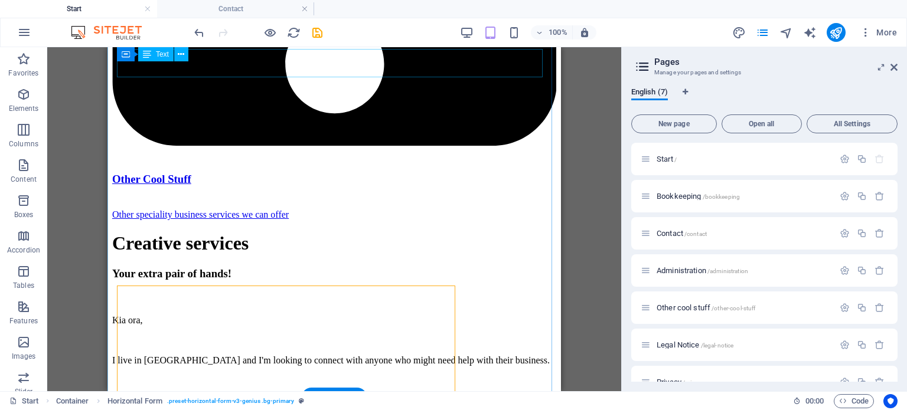
scroll to position [1777, 0]
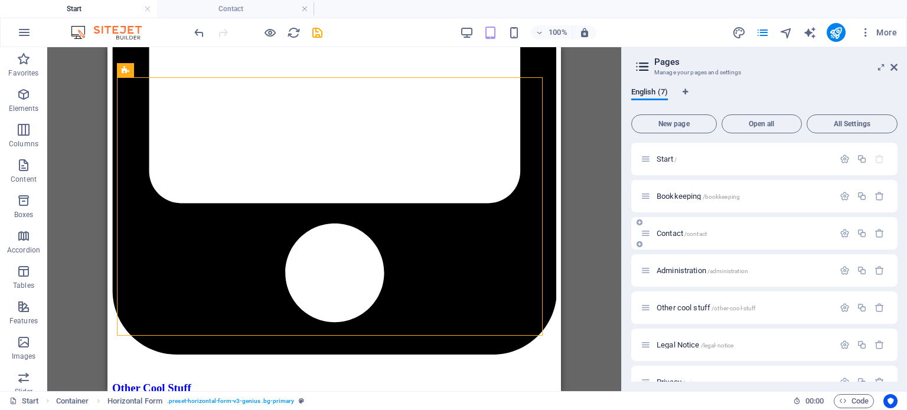
click at [682, 227] on div "Contact /contact" at bounding box center [736, 234] width 193 height 14
click at [669, 236] on span "Contact /contact" at bounding box center [681, 233] width 50 height 9
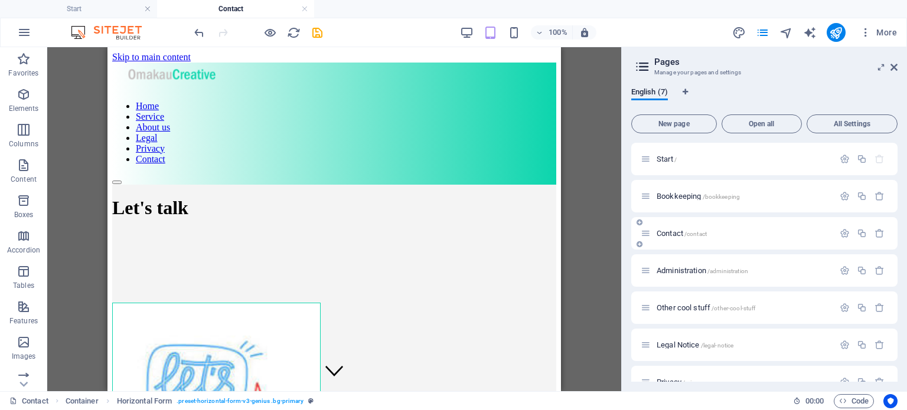
scroll to position [0, 0]
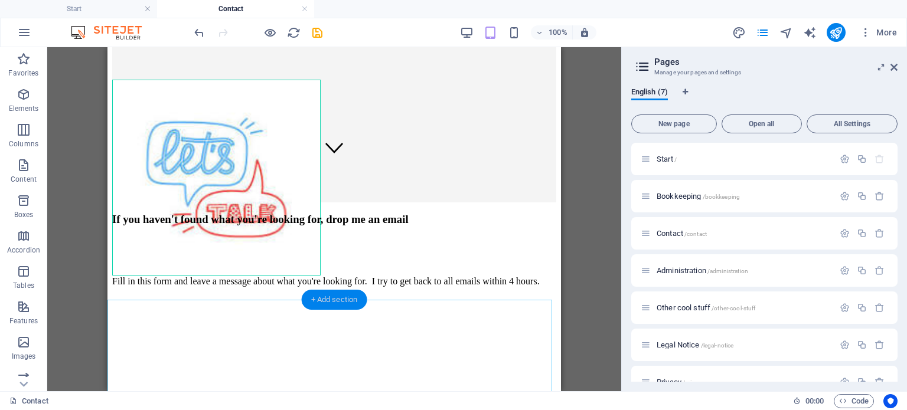
drag, startPoint x: 320, startPoint y: 302, endPoint x: 320, endPoint y: 295, distance: 7.1
click at [320, 295] on div "+ Add section" at bounding box center [335, 300] width 66 height 20
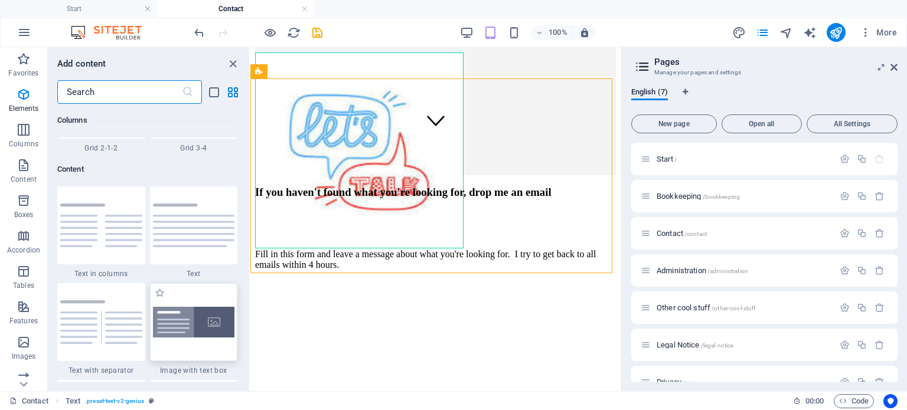
scroll to position [2065, 0]
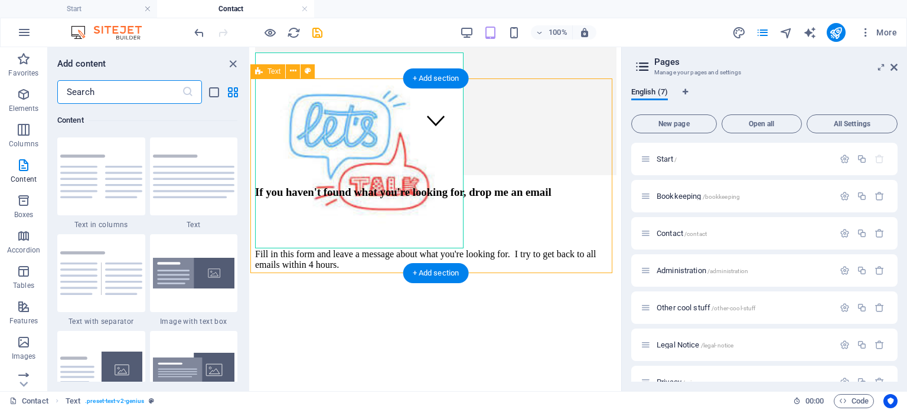
click at [289, 248] on div "If you haven't found what you're looking for, drop me an email Fill in this for…" at bounding box center [435, 228] width 361 height 84
click at [266, 239] on div "If you haven't found what you're looking for, drop me an email Fill in this for…" at bounding box center [435, 228] width 361 height 84
click at [265, 240] on div "If you haven't found what you're looking for, drop me an email Fill in this for…" at bounding box center [435, 228] width 361 height 84
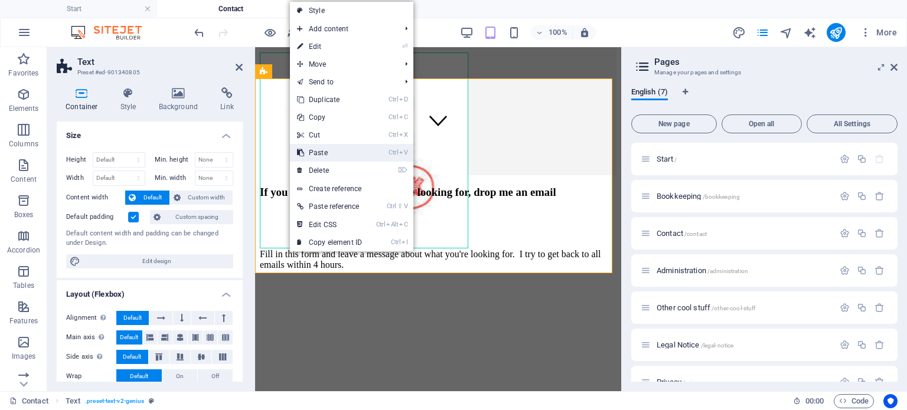
click at [323, 151] on link "Ctrl V Paste" at bounding box center [329, 153] width 79 height 18
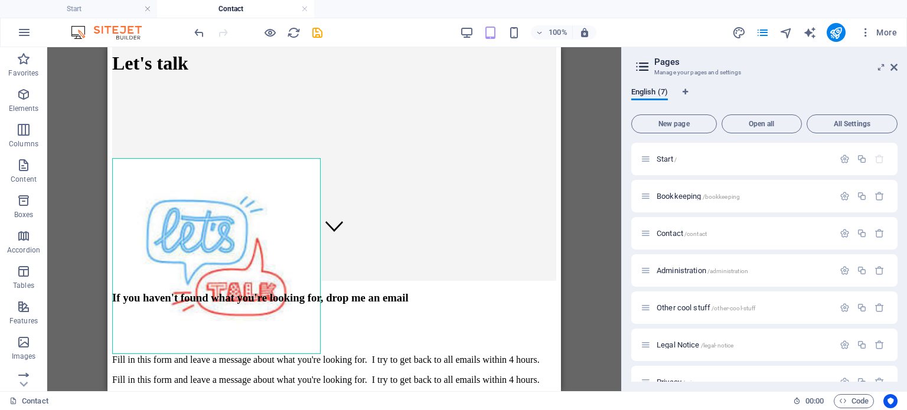
scroll to position [279, 0]
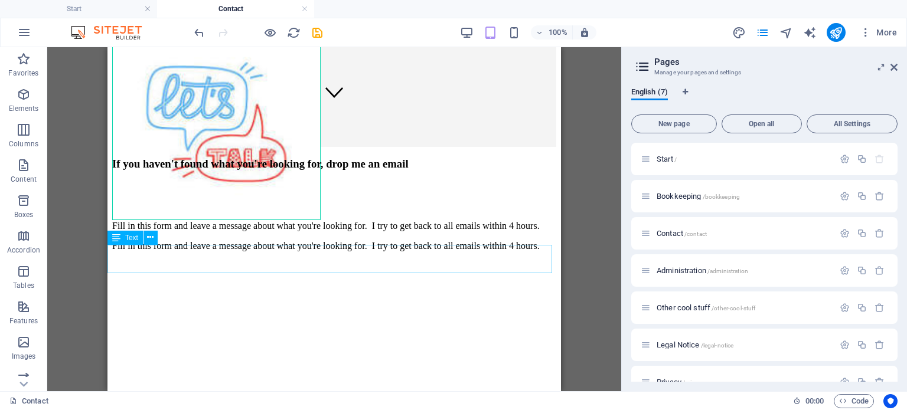
drag, startPoint x: 257, startPoint y: 278, endPoint x: 148, endPoint y: 215, distance: 125.6
click at [151, 234] on icon at bounding box center [150, 237] width 6 height 12
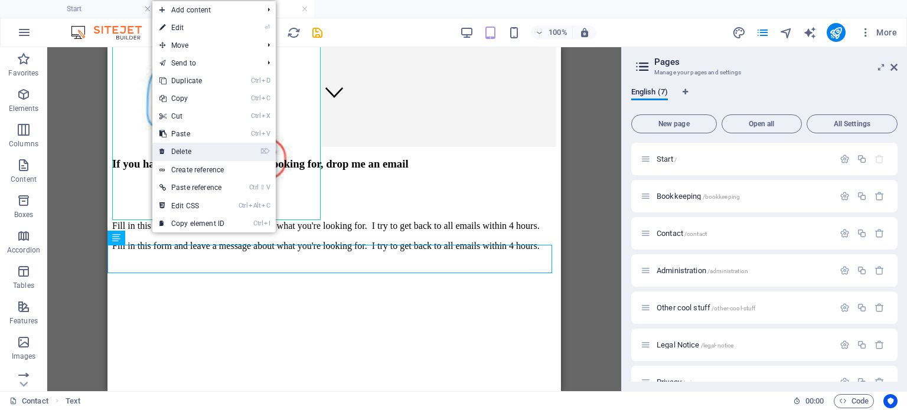
click at [192, 153] on link "⌦ Delete" at bounding box center [191, 152] width 79 height 18
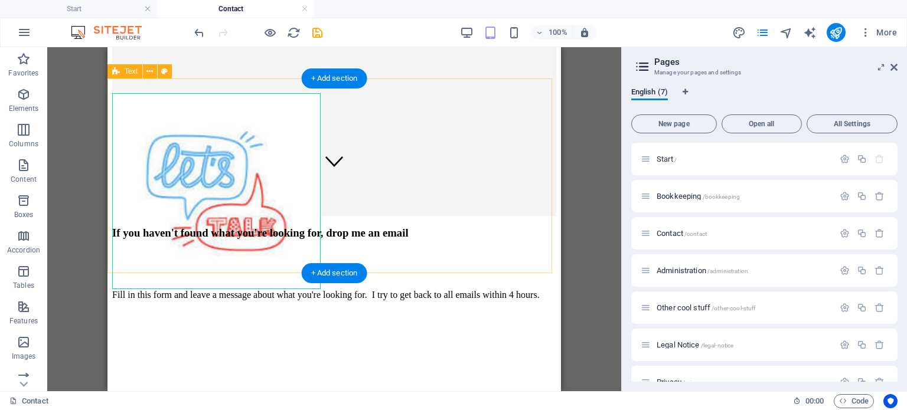
click at [198, 245] on div "If you haven't found what you're looking for, drop me an email Fill in this for…" at bounding box center [334, 264] width 444 height 74
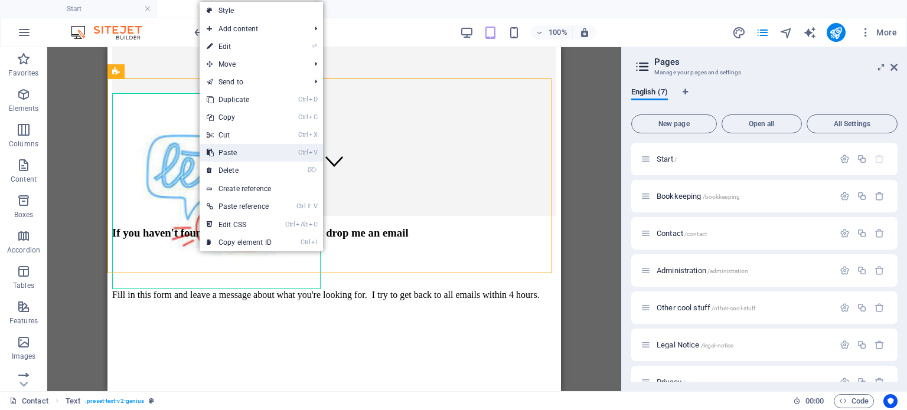
click at [227, 151] on link "Ctrl V Paste" at bounding box center [239, 153] width 79 height 18
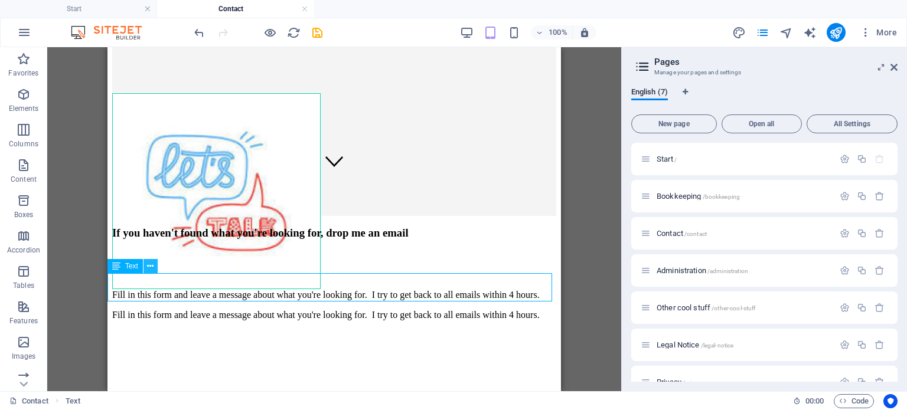
click at [148, 264] on icon at bounding box center [150, 266] width 6 height 12
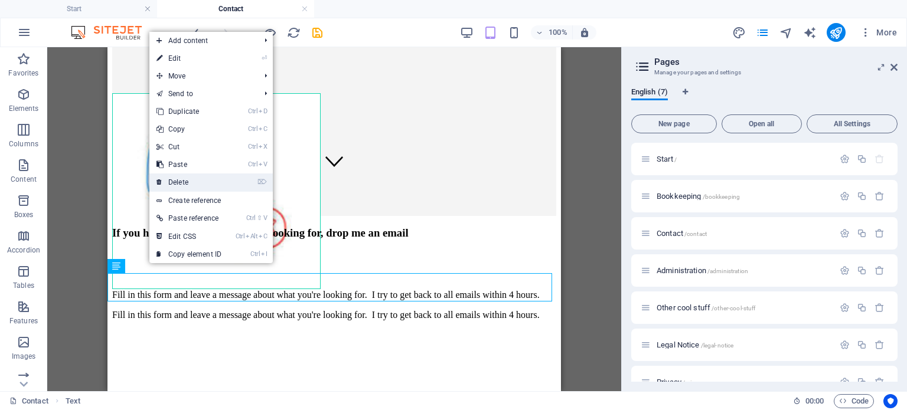
click at [187, 177] on link "⌦ Delete" at bounding box center [188, 183] width 79 height 18
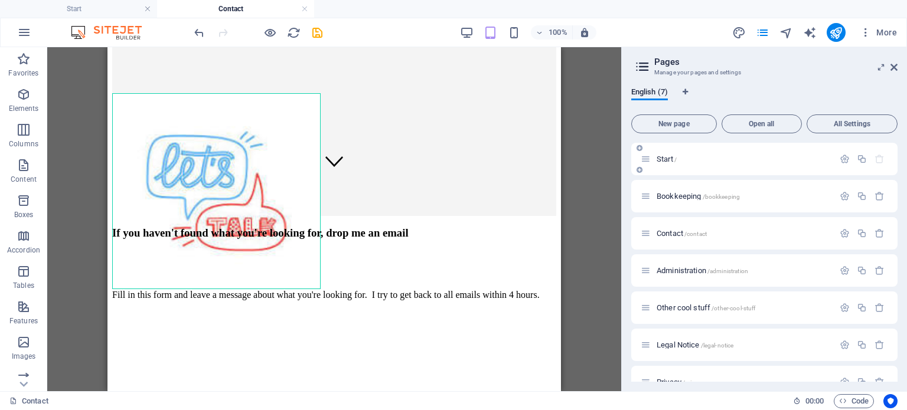
click at [708, 154] on div "Start /" at bounding box center [736, 159] width 193 height 14
click at [659, 163] on div "Start /" at bounding box center [736, 159] width 193 height 14
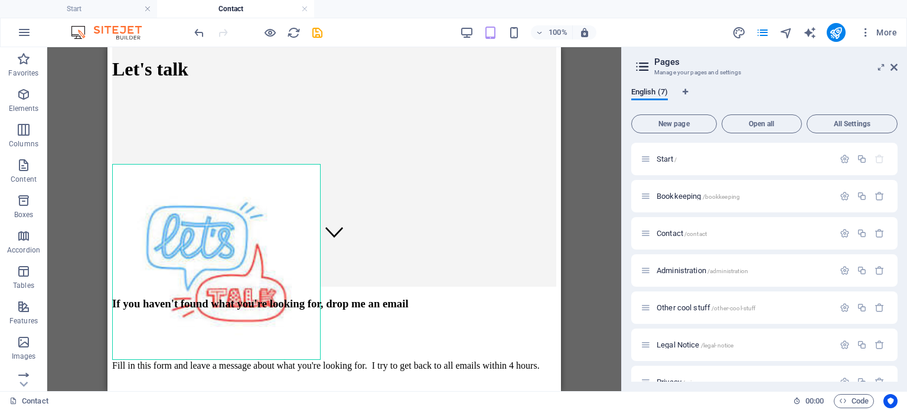
scroll to position [112, 0]
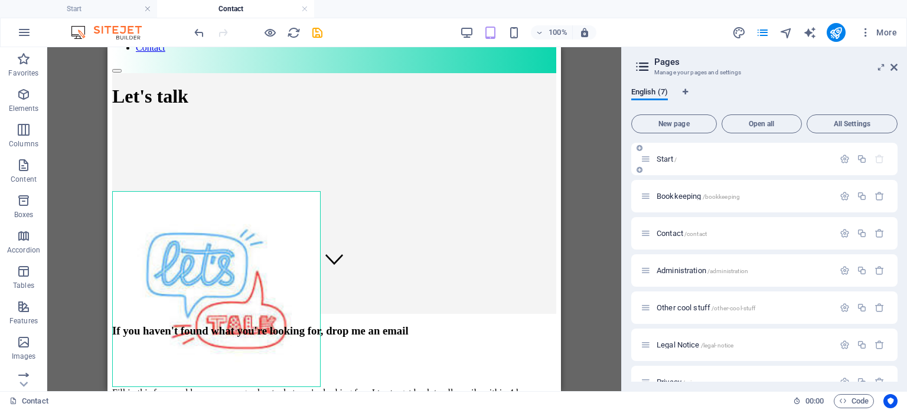
click at [661, 160] on span "Start /" at bounding box center [666, 159] width 20 height 9
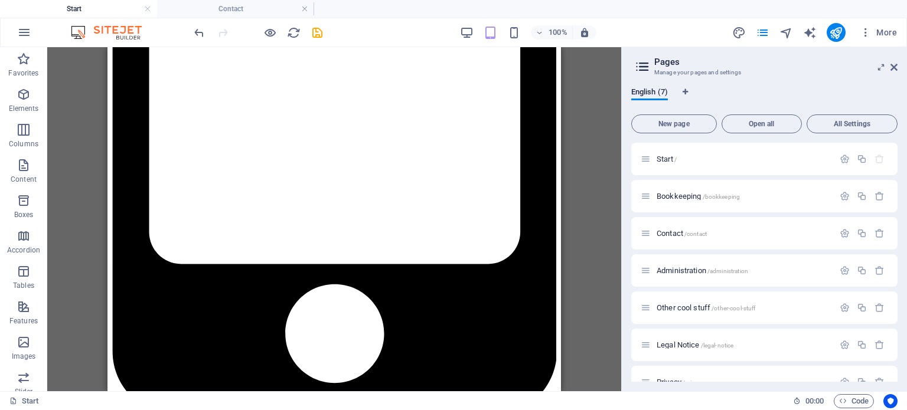
scroll to position [1636, 0]
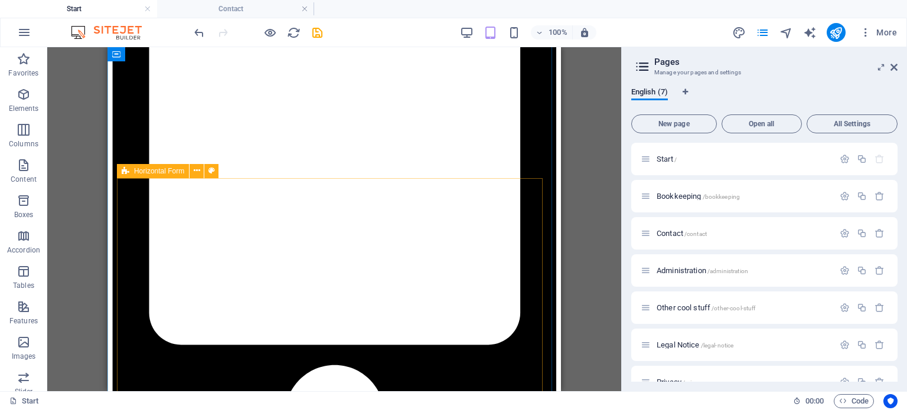
click at [127, 172] on icon at bounding box center [126, 171] width 8 height 14
click at [120, 173] on div "Horizontal Form" at bounding box center [153, 171] width 72 height 14
click at [197, 169] on icon at bounding box center [197, 171] width 6 height 12
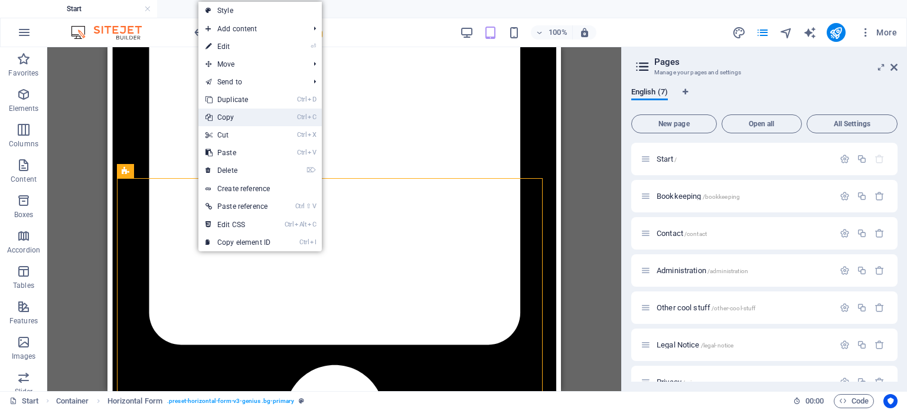
click at [228, 115] on link "Ctrl C Copy" at bounding box center [237, 118] width 79 height 18
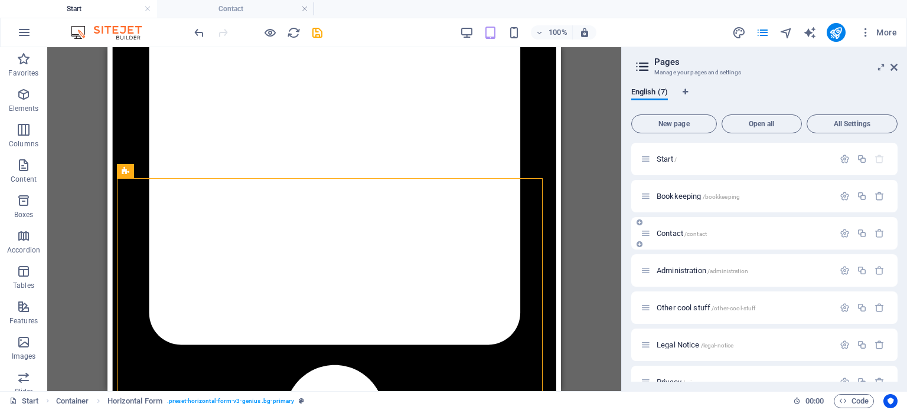
click at [679, 231] on span "Contact /contact" at bounding box center [681, 233] width 50 height 9
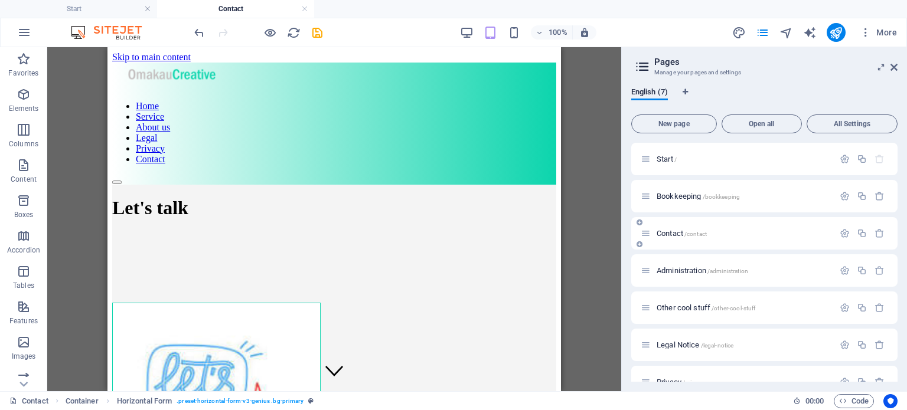
scroll to position [112, 0]
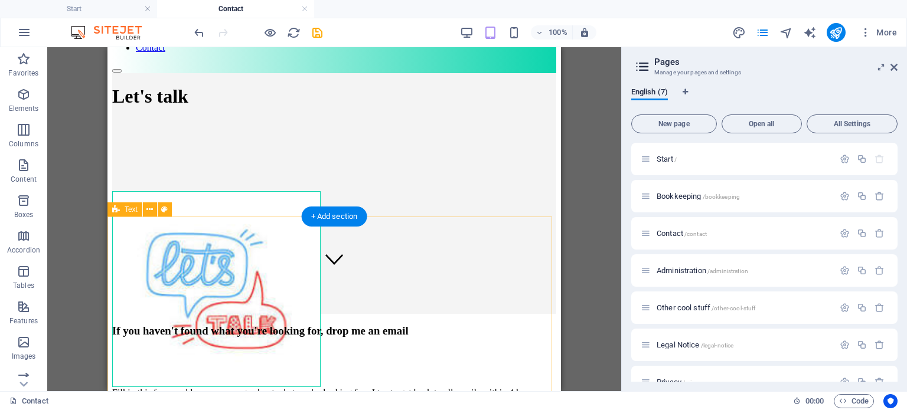
click at [132, 375] on div "If you haven't found what you're looking for, drop me an email Fill in this for…" at bounding box center [334, 362] width 444 height 74
click at [122, 377] on div "If you haven't found what you're looking for, drop me an email Fill in this for…" at bounding box center [334, 362] width 444 height 74
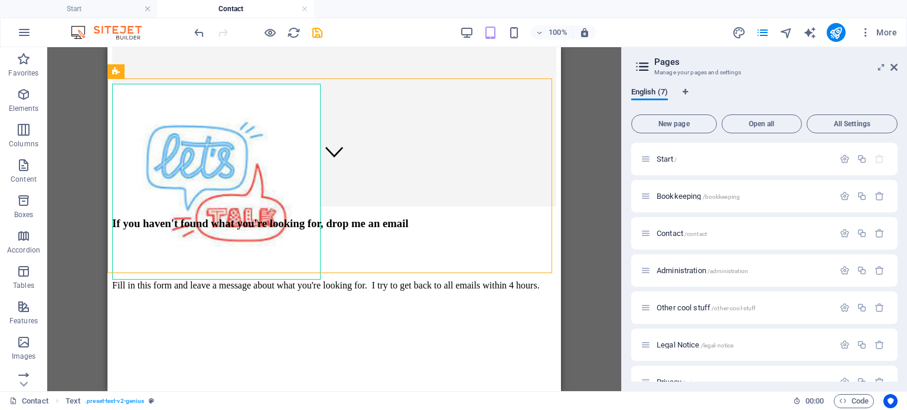
scroll to position [250, 0]
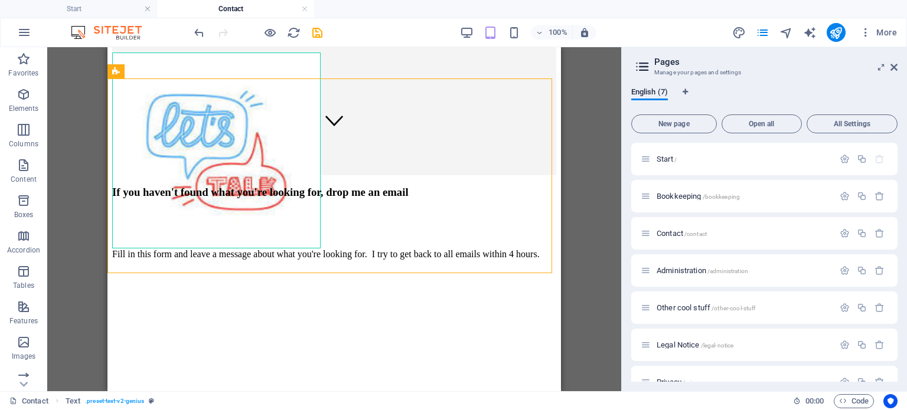
drag, startPoint x: 554, startPoint y: 161, endPoint x: 690, endPoint y: 323, distance: 211.2
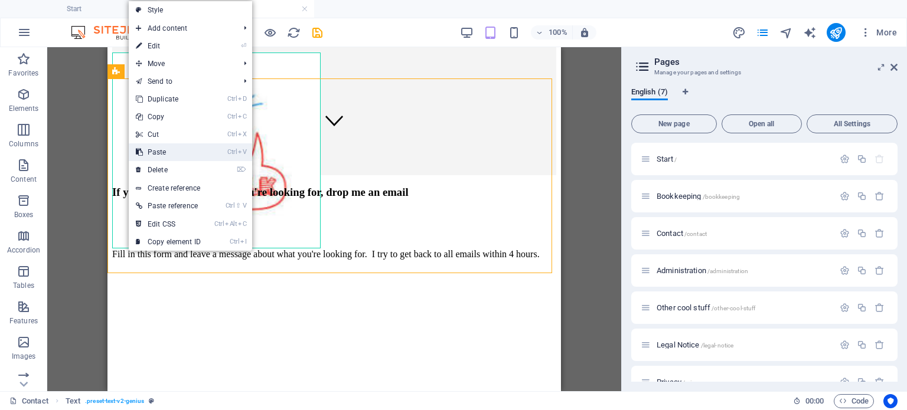
click at [168, 148] on link "Ctrl V Paste" at bounding box center [168, 152] width 79 height 18
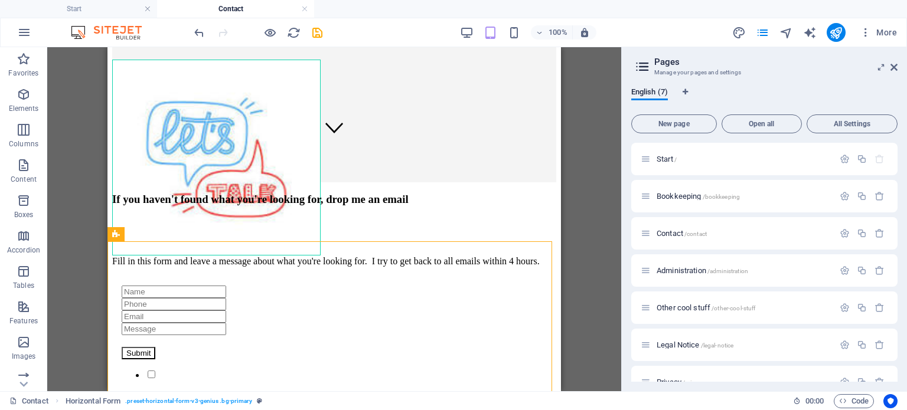
scroll to position [241, 0]
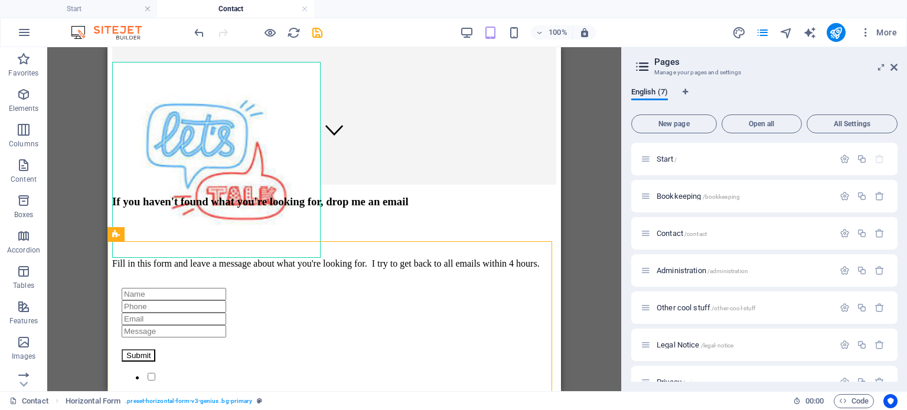
drag, startPoint x: 554, startPoint y: 188, endPoint x: 668, endPoint y: 226, distance: 119.6
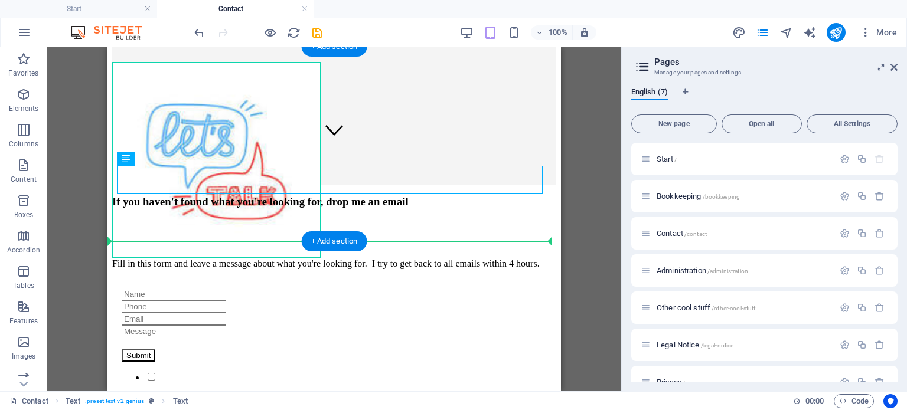
drag, startPoint x: 248, startPoint y: 207, endPoint x: 132, endPoint y: 221, distance: 117.2
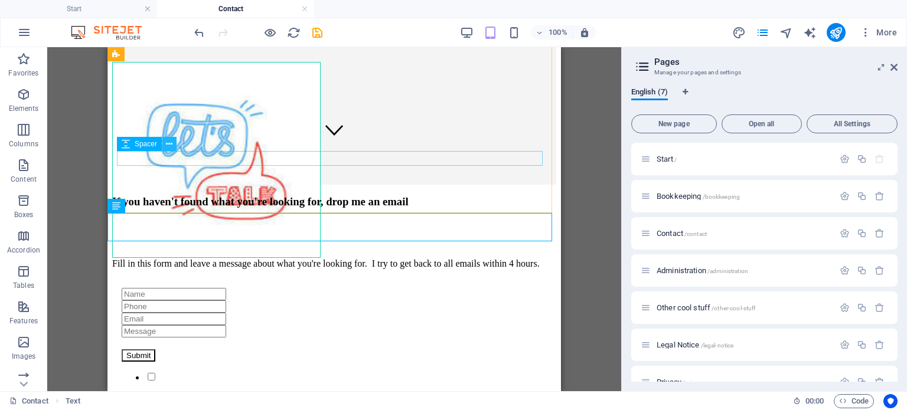
click at [169, 148] on icon at bounding box center [169, 144] width 6 height 12
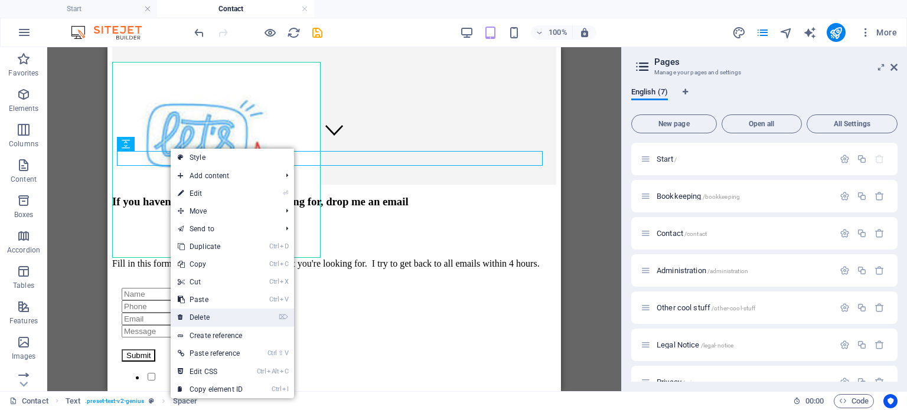
click at [208, 318] on link "⌦ Delete" at bounding box center [210, 318] width 79 height 18
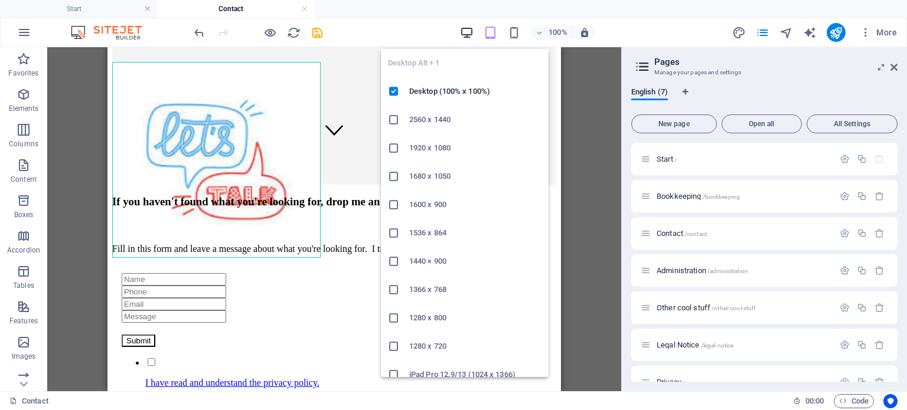
click at [469, 30] on icon "button" at bounding box center [467, 33] width 14 height 14
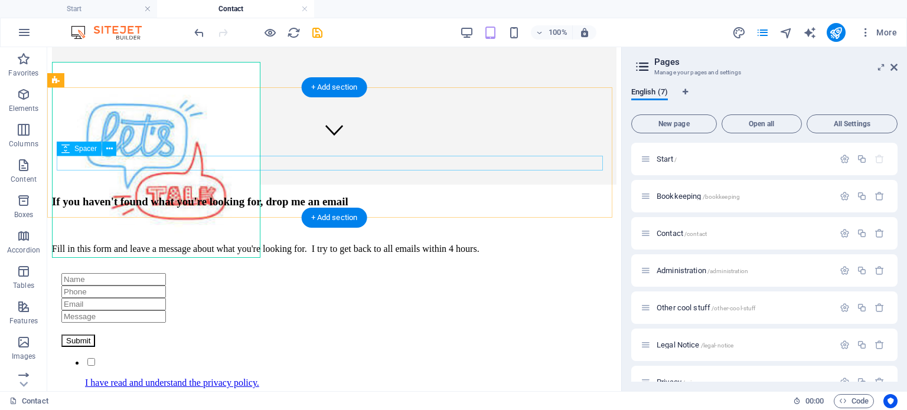
click at [178, 220] on div at bounding box center [334, 227] width 564 height 15
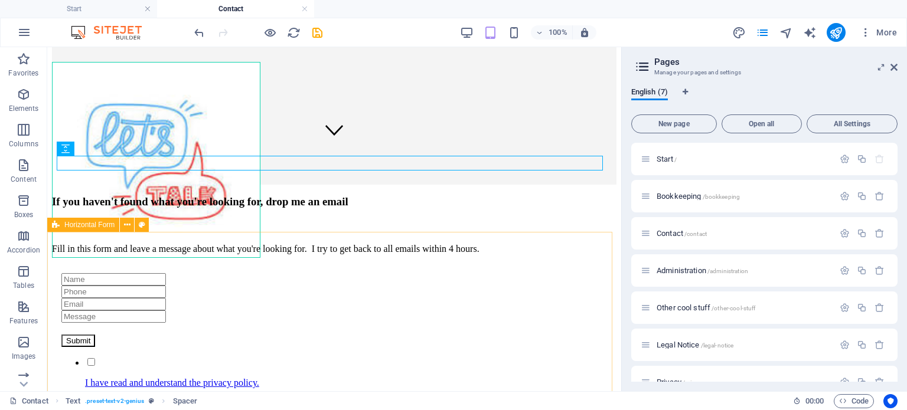
click at [73, 225] on span "Horizontal Form" at bounding box center [89, 224] width 50 height 7
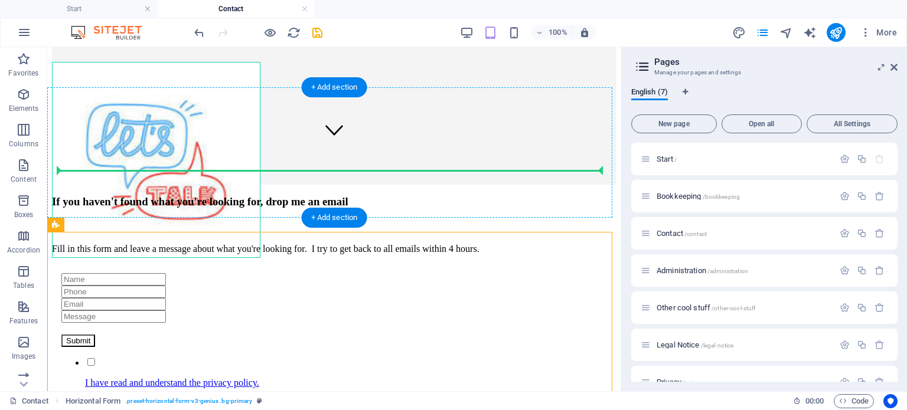
drag, startPoint x: 120, startPoint y: 272, endPoint x: 96, endPoint y: 169, distance: 106.1
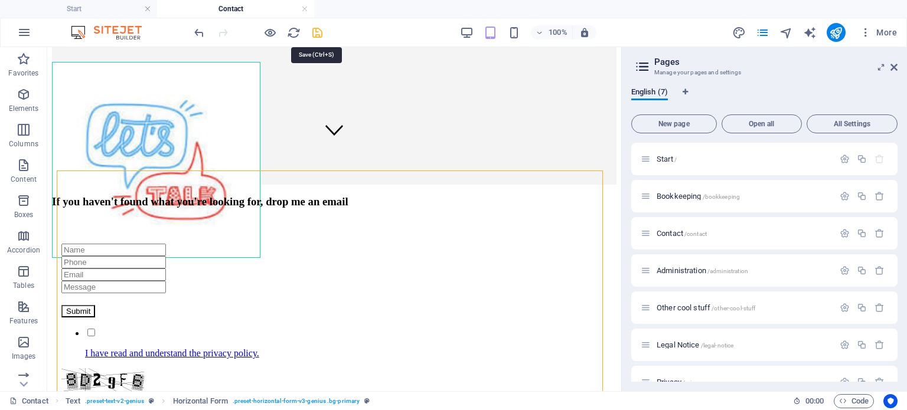
click at [316, 32] on icon "save" at bounding box center [317, 33] width 14 height 14
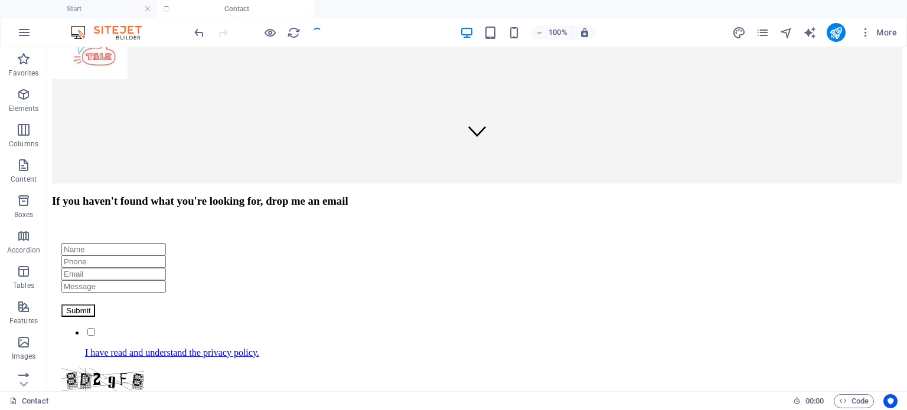
scroll to position [236, 0]
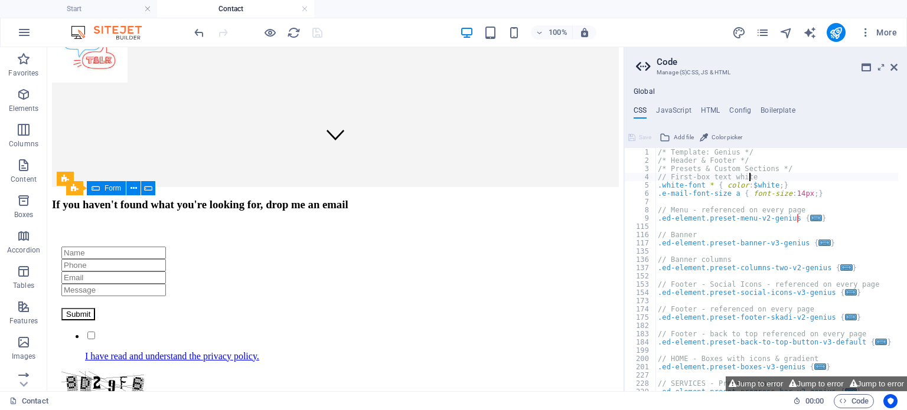
click at [902, 176] on div at bounding box center [901, 408] width 12 height 521
type textarea "// First-box text white"
click at [892, 66] on icon at bounding box center [893, 67] width 7 height 9
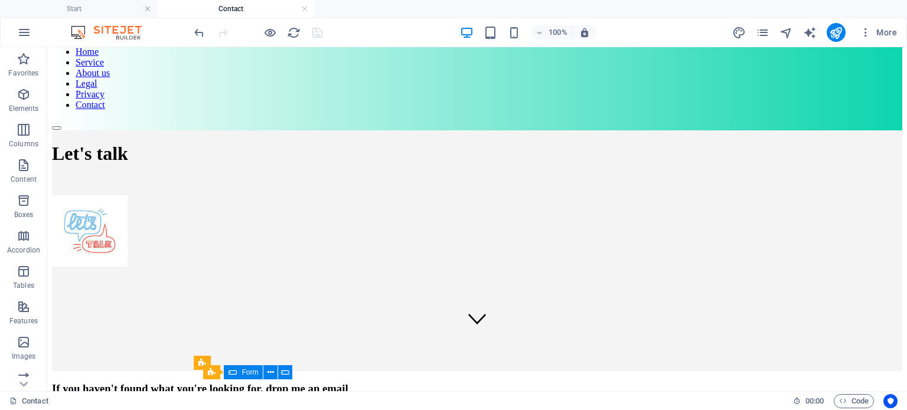
scroll to position [0, 0]
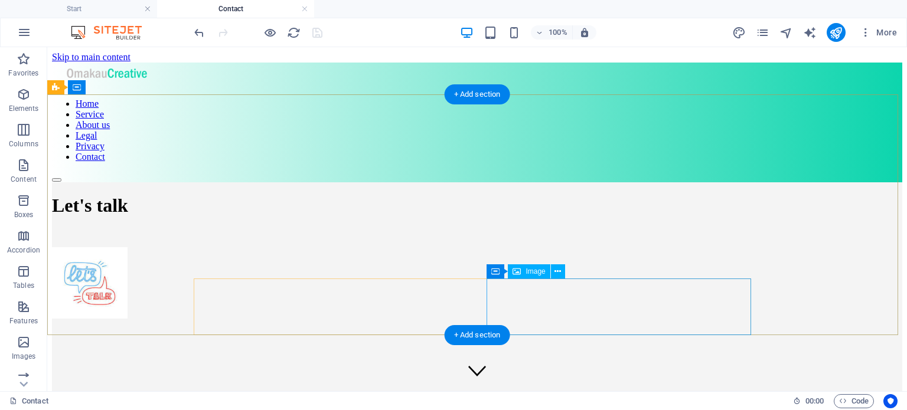
click at [512, 301] on figure at bounding box center [477, 284] width 850 height 74
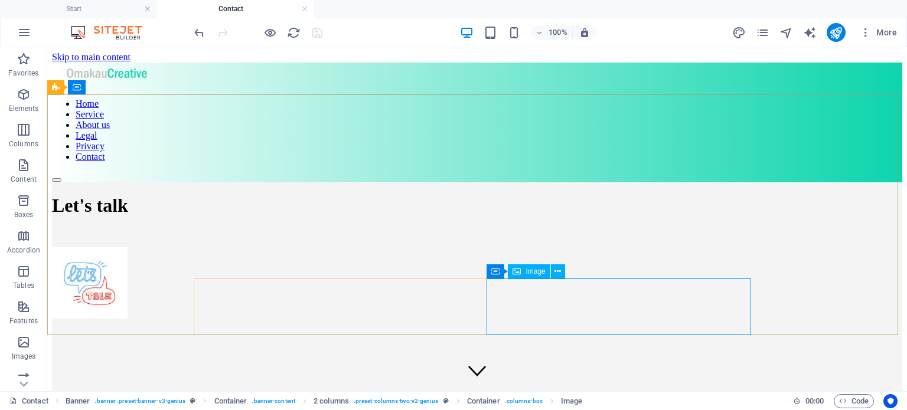
click at [538, 272] on span "Image" at bounding box center [534, 271] width 19 height 7
click at [528, 318] on figure at bounding box center [477, 284] width 850 height 74
click at [526, 299] on figure at bounding box center [477, 284] width 850 height 74
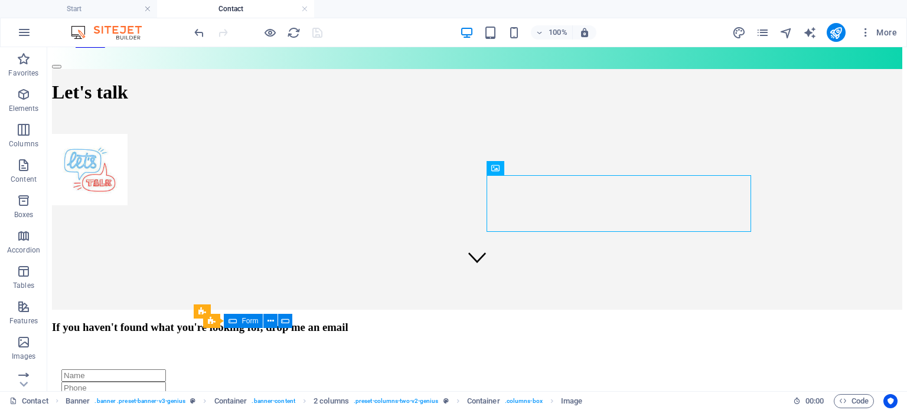
scroll to position [115, 0]
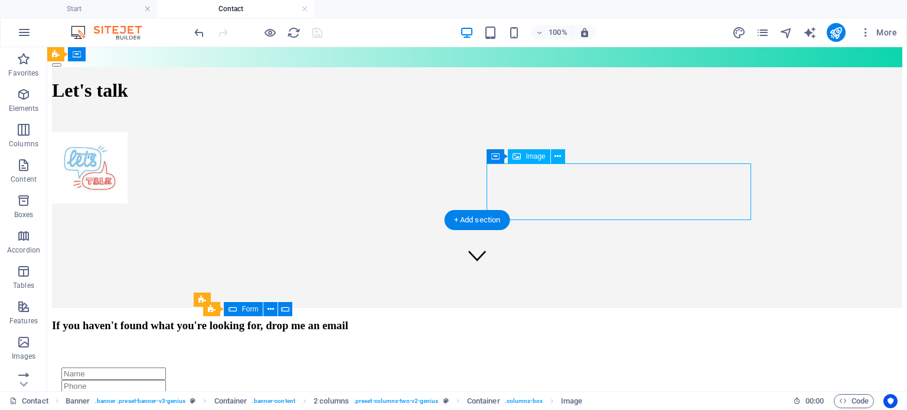
drag, startPoint x: 534, startPoint y: 207, endPoint x: 505, endPoint y: 210, distance: 28.4
click at [505, 206] on figure at bounding box center [477, 169] width 850 height 74
click at [535, 206] on figure at bounding box center [477, 169] width 850 height 74
click at [520, 188] on figure at bounding box center [477, 169] width 850 height 74
click at [704, 114] on div "Let's talk" at bounding box center [477, 136] width 850 height 139
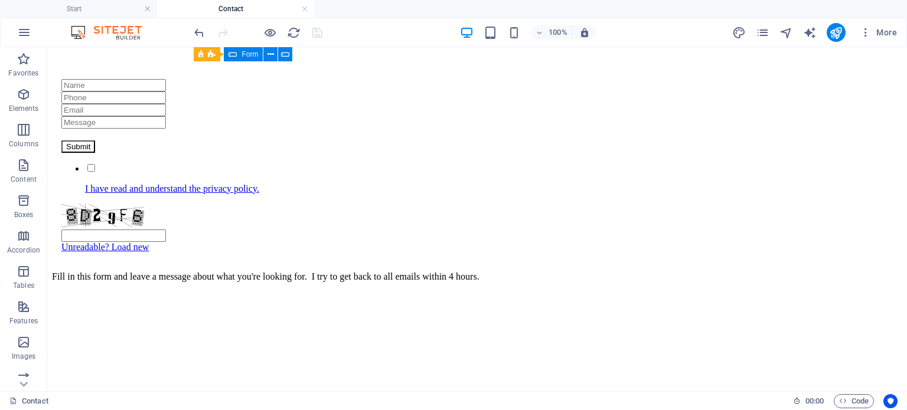
scroll to position [401, 0]
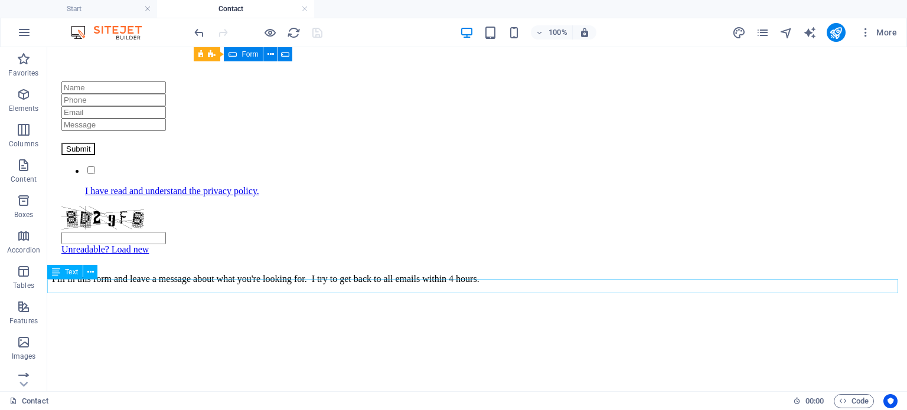
click at [74, 274] on span "Text" at bounding box center [71, 272] width 13 height 7
drag, startPoint x: 81, startPoint y: 280, endPoint x: 116, endPoint y: 289, distance: 35.4
click at [116, 284] on div "Fill in this form and leave a message about what you're looking for. I try to g…" at bounding box center [477, 279] width 850 height 11
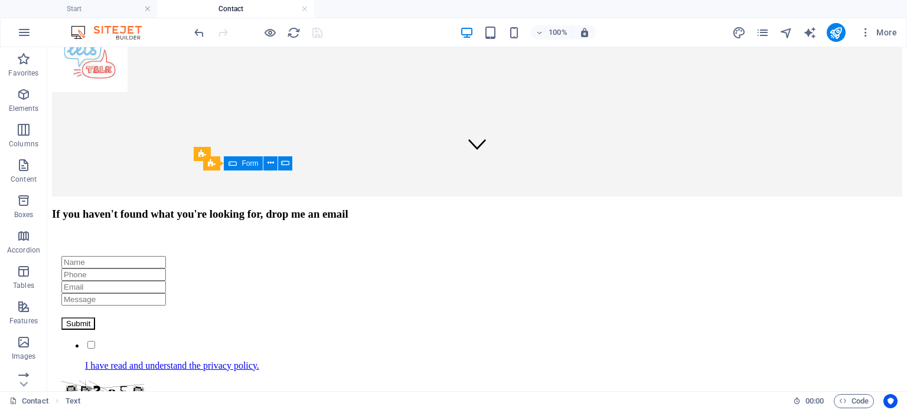
scroll to position [202, 0]
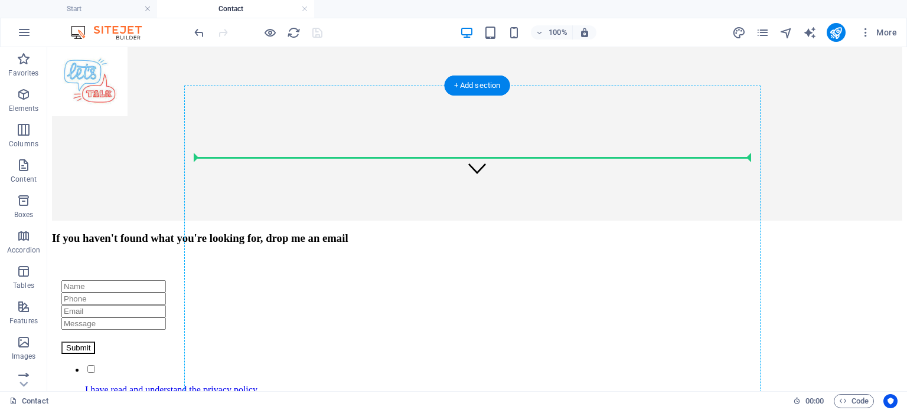
drag, startPoint x: 122, startPoint y: 318, endPoint x: 236, endPoint y: 161, distance: 194.3
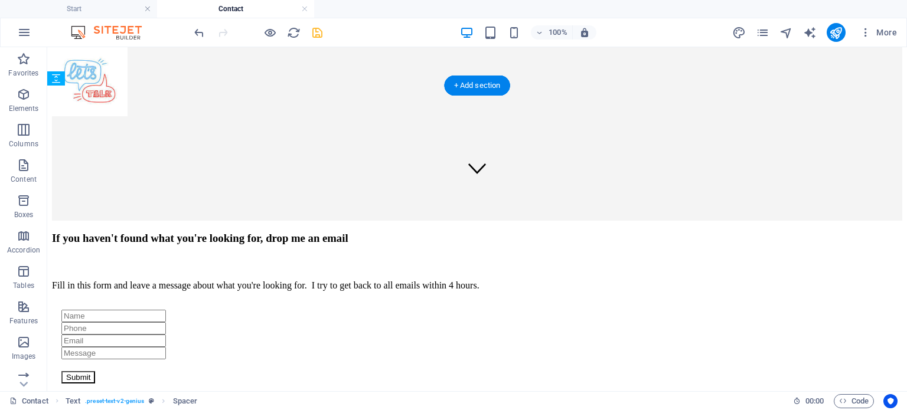
drag, startPoint x: 269, startPoint y: 213, endPoint x: 232, endPoint y: 169, distance: 57.4
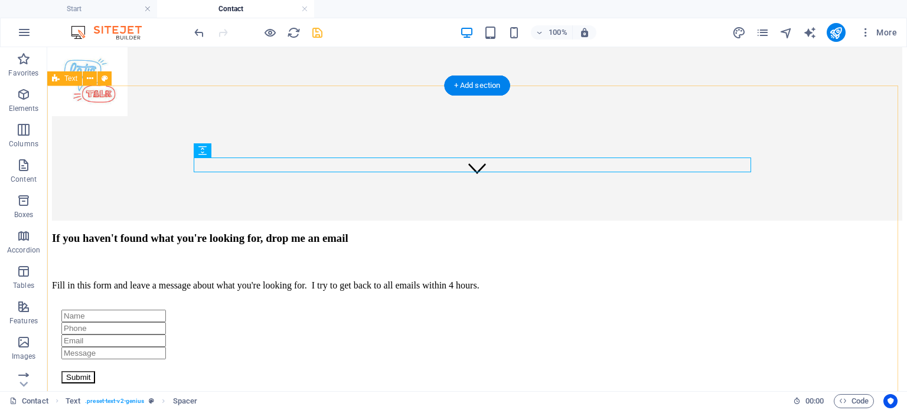
click at [795, 232] on div "If you haven't found what you're looking for, drop me an email Fill in this for…" at bounding box center [477, 362] width 850 height 261
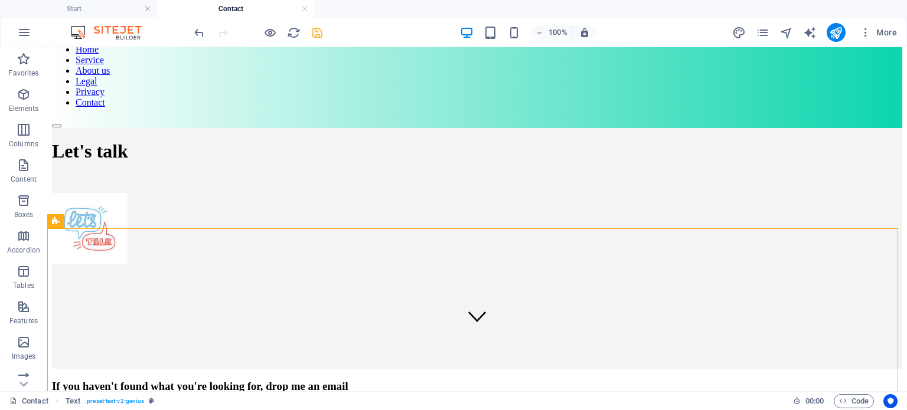
scroll to position [37, 0]
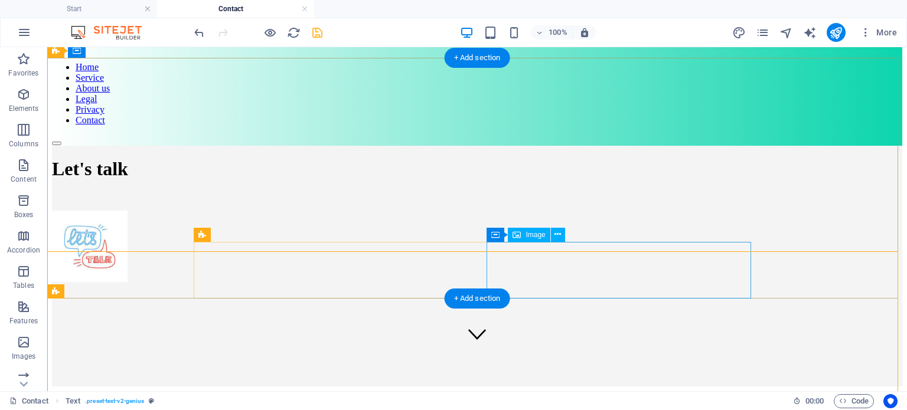
click at [505, 264] on figure at bounding box center [477, 248] width 850 height 74
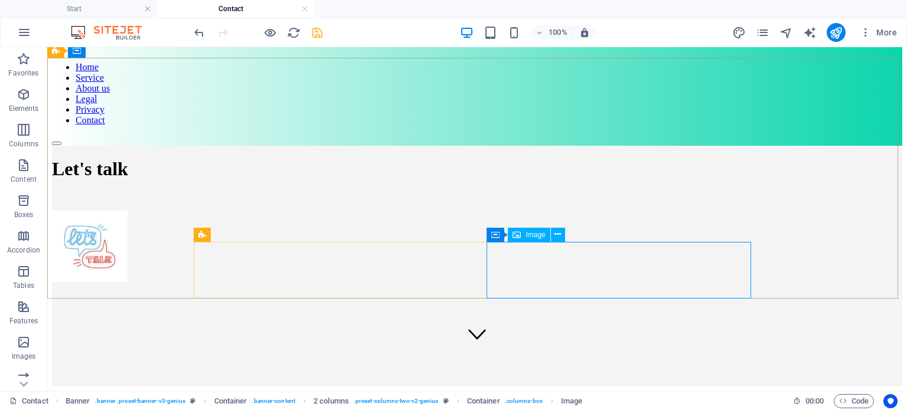
click at [538, 235] on span "Image" at bounding box center [534, 234] width 19 height 7
click at [538, 254] on figure at bounding box center [477, 248] width 850 height 74
click at [541, 280] on figure at bounding box center [477, 248] width 850 height 74
click at [522, 264] on figure at bounding box center [477, 248] width 850 height 74
click at [128, 51] on icon at bounding box center [129, 50] width 6 height 12
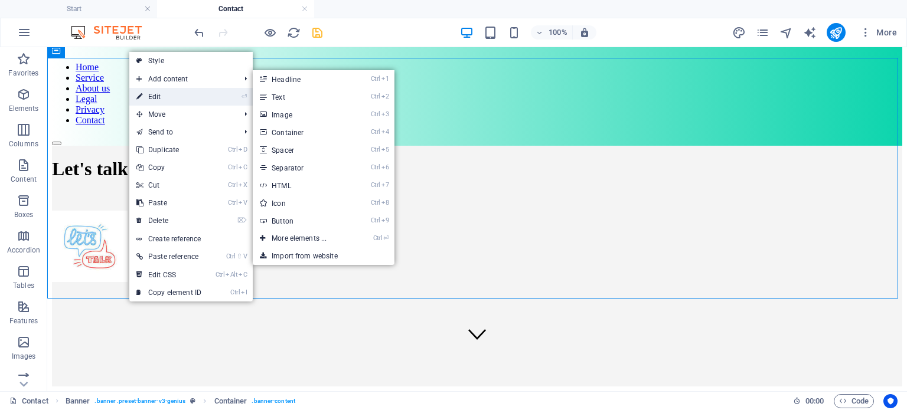
click at [153, 100] on link "⏎ Edit" at bounding box center [168, 97] width 79 height 18
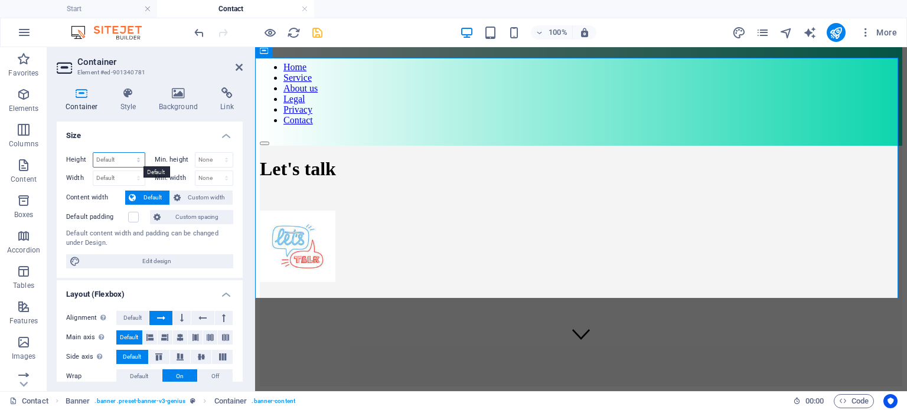
click at [136, 158] on select "Default px rem % vh vw" at bounding box center [118, 160] width 51 height 14
select select "px"
click at [126, 153] on select "Default px rem % vh vw" at bounding box center [118, 160] width 51 height 14
type input "200"
click at [164, 136] on h4 "Size" at bounding box center [150, 132] width 186 height 21
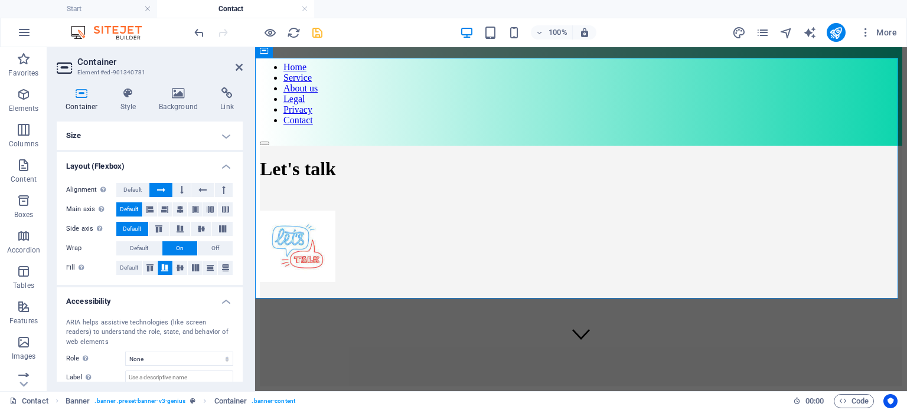
click at [222, 136] on h4 "Size" at bounding box center [150, 136] width 186 height 28
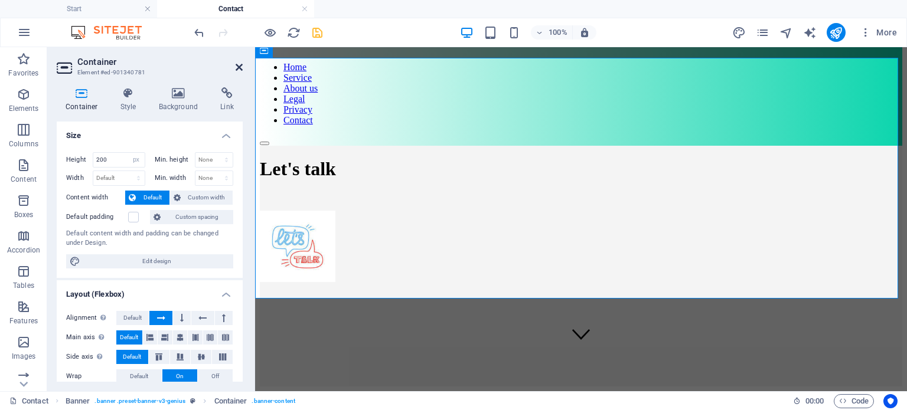
click at [238, 66] on icon at bounding box center [239, 67] width 7 height 9
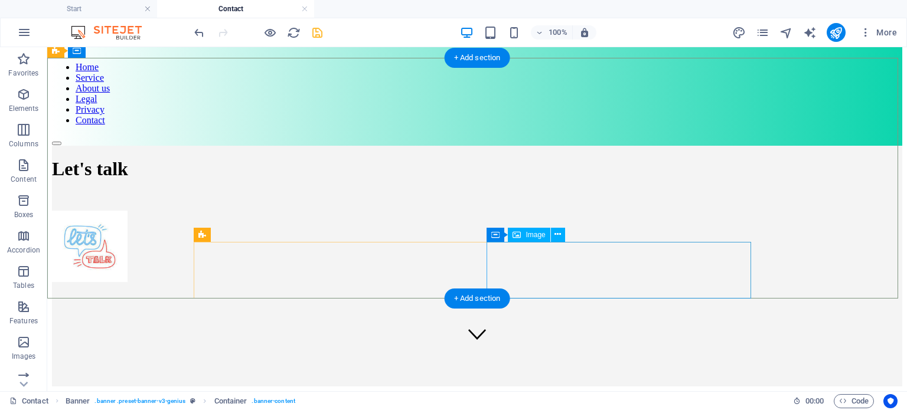
click at [532, 245] on figure at bounding box center [477, 248] width 850 height 74
select select "px"
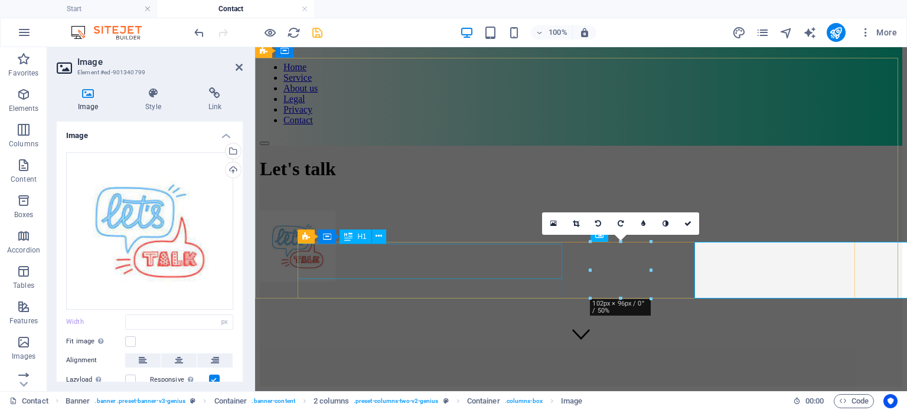
select select "DISABLED_OPTION_VALUE"
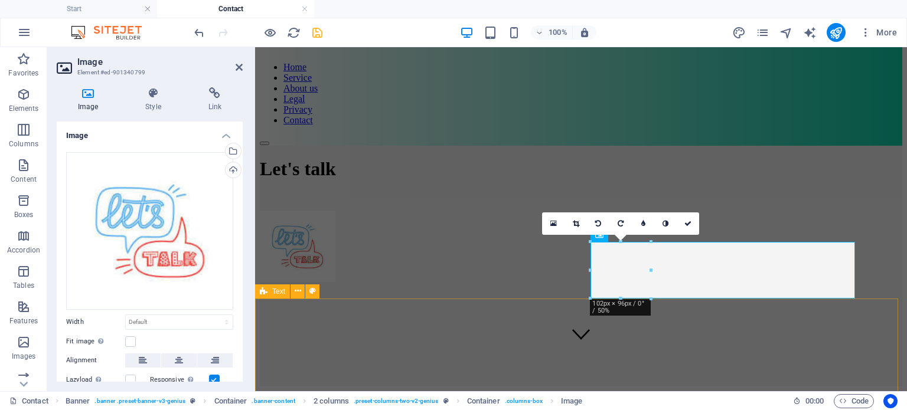
drag, startPoint x: 908, startPoint y: 346, endPoint x: 688, endPoint y: 320, distance: 221.0
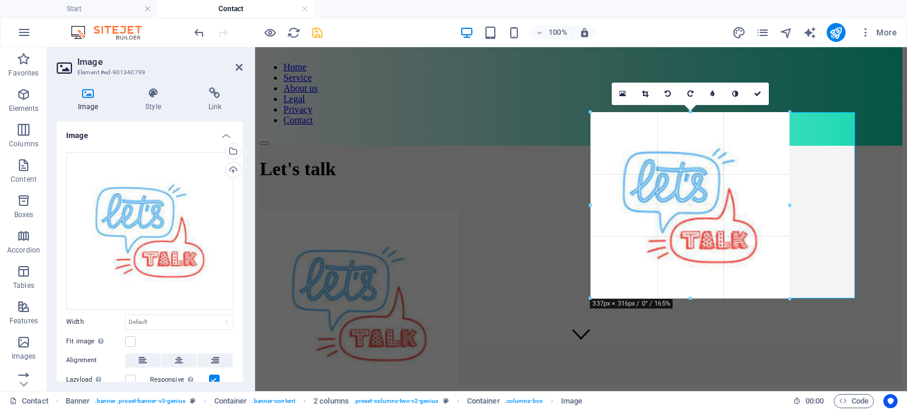
drag, startPoint x: 650, startPoint y: 300, endPoint x: 793, endPoint y: 348, distance: 150.6
type input "338"
select select "px"
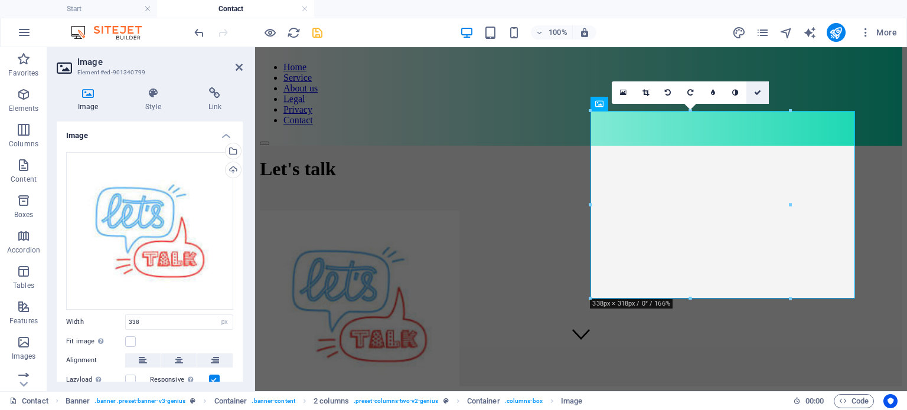
click at [761, 91] on link at bounding box center [757, 92] width 22 height 22
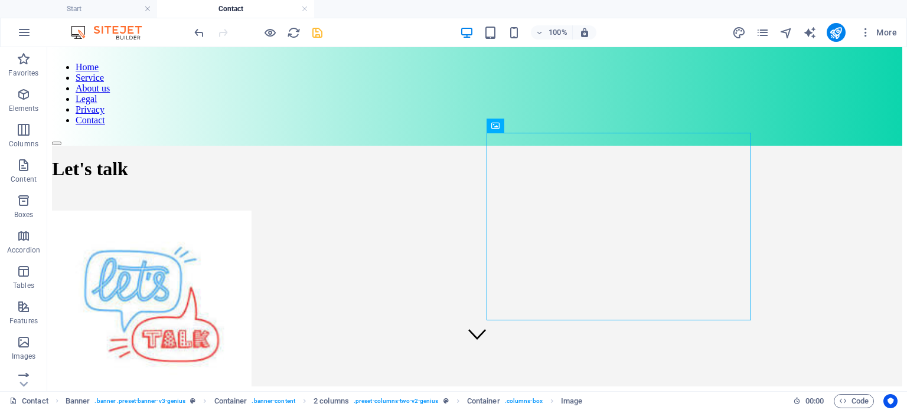
scroll to position [0, 0]
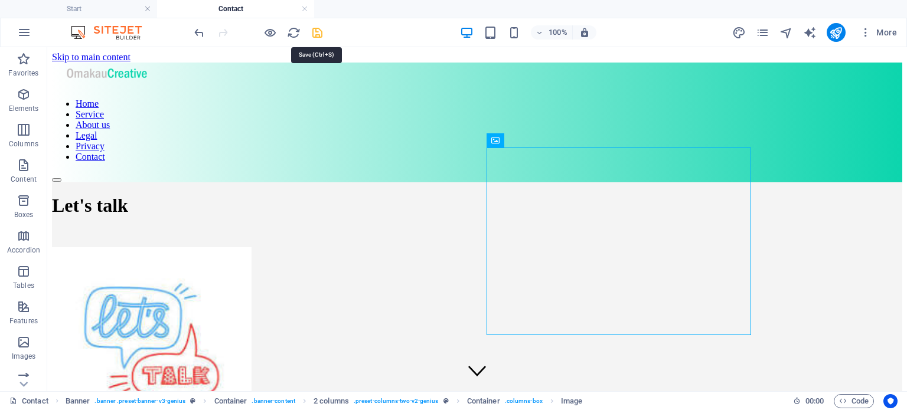
click at [318, 31] on icon "save" at bounding box center [317, 33] width 14 height 14
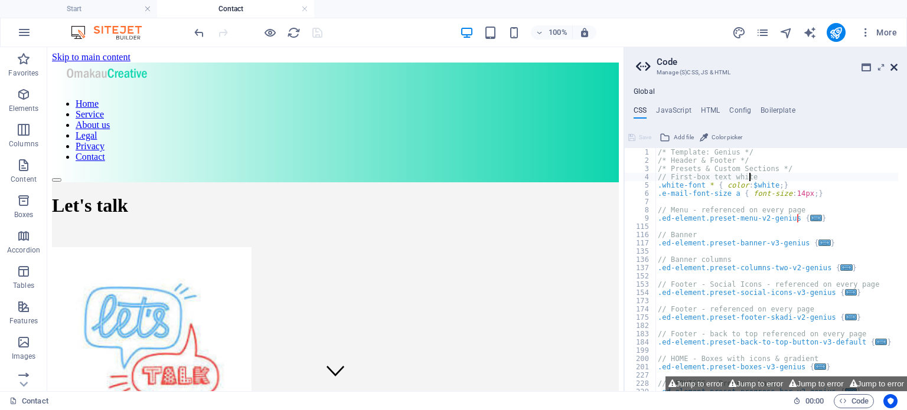
click at [895, 66] on icon at bounding box center [893, 67] width 7 height 9
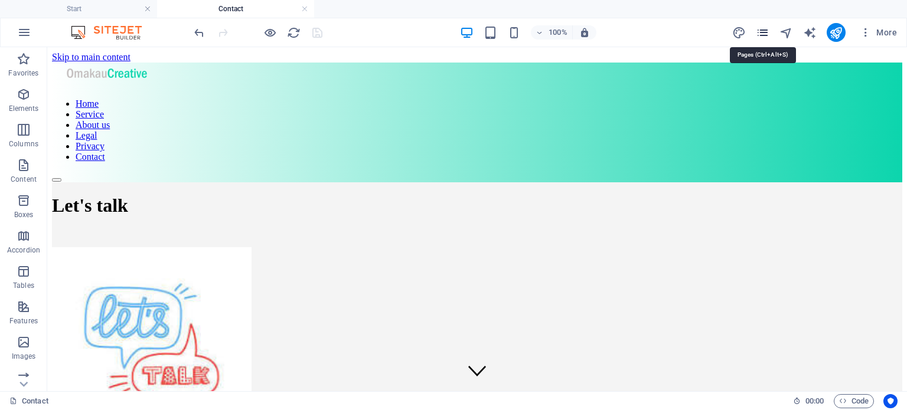
click at [760, 30] on icon "pages" at bounding box center [763, 33] width 14 height 14
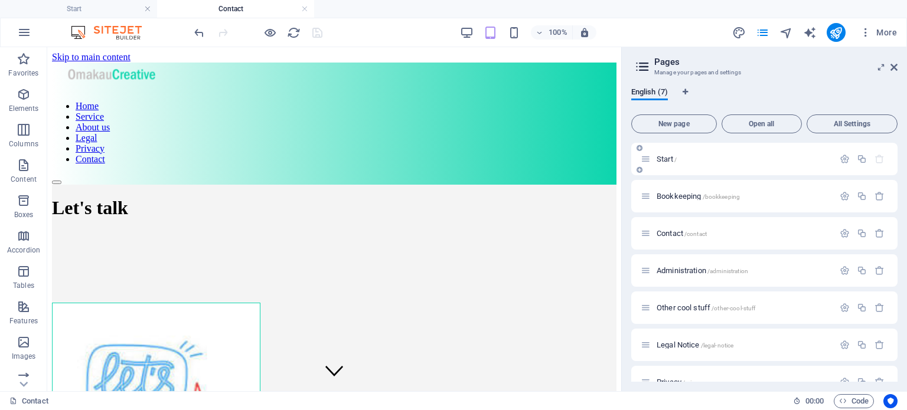
click at [664, 158] on span "Start /" at bounding box center [666, 159] width 20 height 9
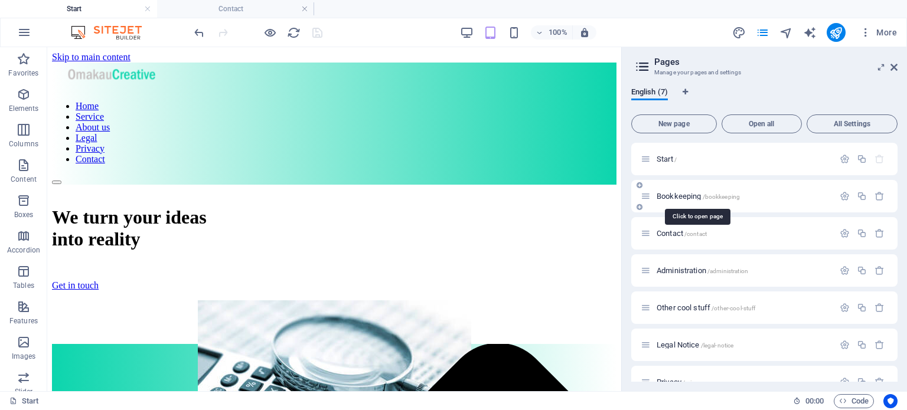
click at [679, 192] on span "Bookkeeping /bookkeeping" at bounding box center [697, 196] width 83 height 9
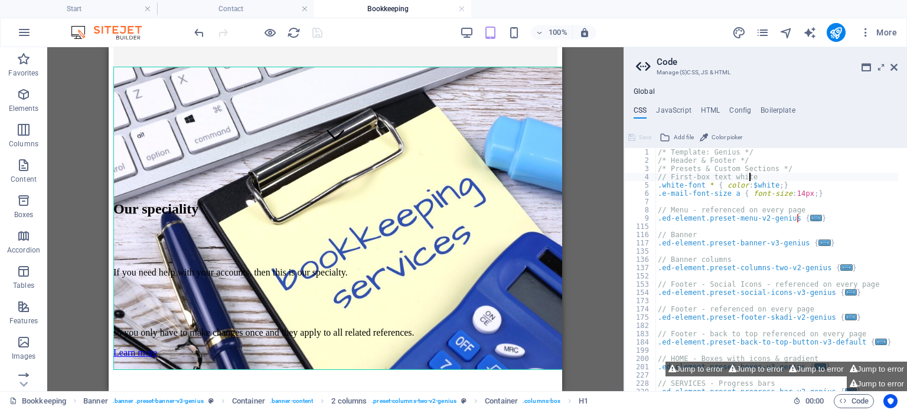
scroll to position [284, 0]
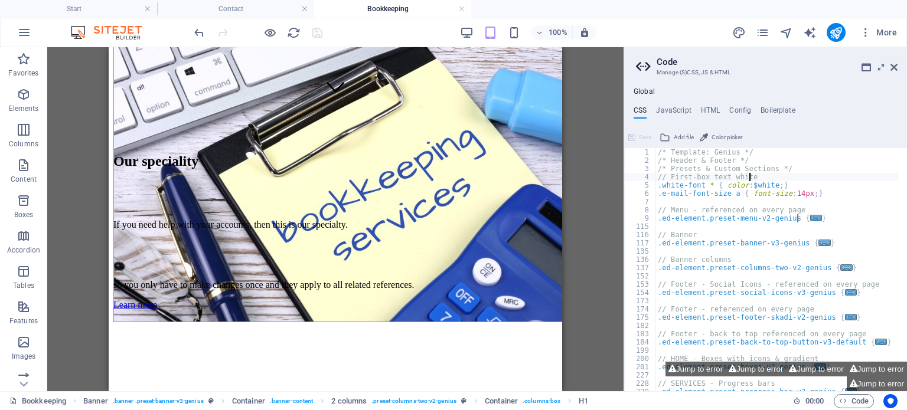
drag, startPoint x: 556, startPoint y: 141, endPoint x: 694, endPoint y: 345, distance: 246.5
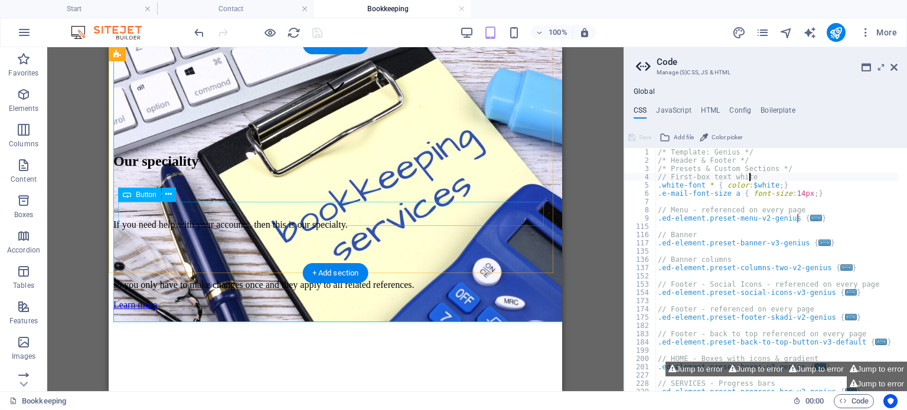
click at [158, 300] on div "Learn more" at bounding box center [335, 305] width 444 height 11
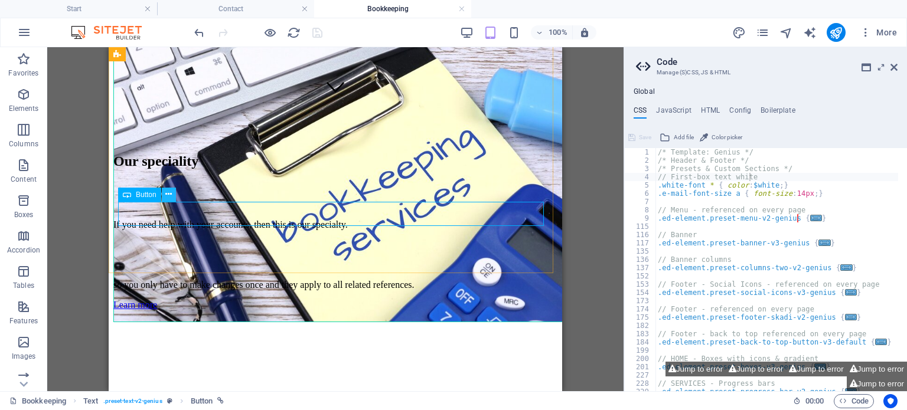
click at [166, 191] on icon at bounding box center [168, 194] width 6 height 12
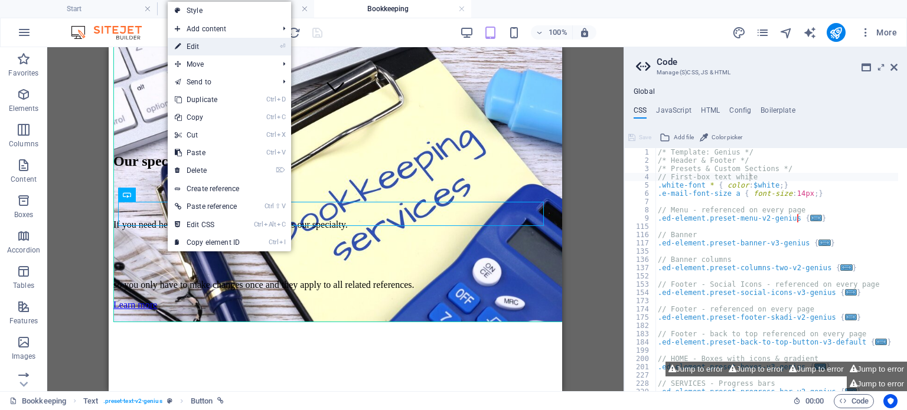
click at [198, 46] on link "⏎ Edit" at bounding box center [207, 47] width 79 height 18
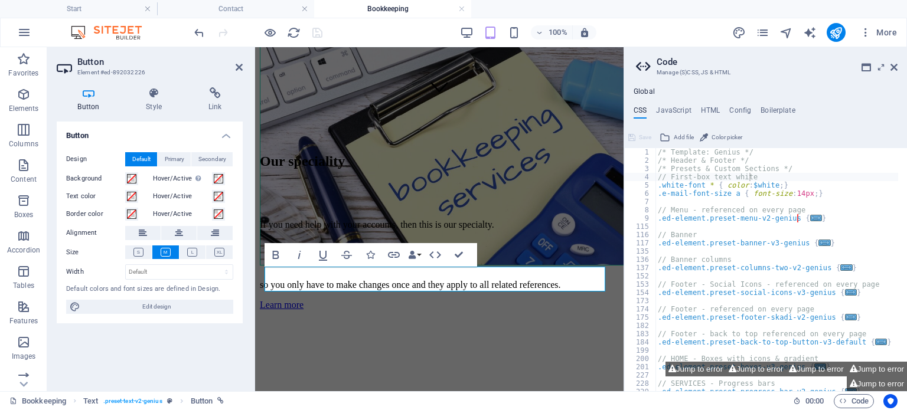
scroll to position [219, 0]
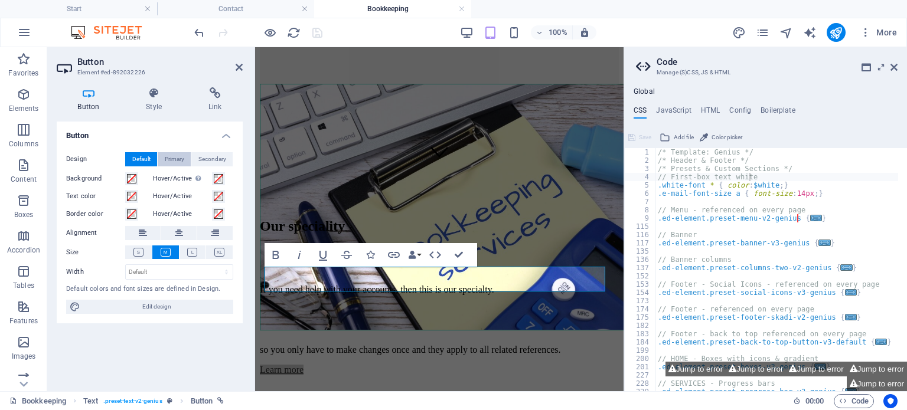
click at [174, 158] on span "Primary" at bounding box center [174, 159] width 19 height 14
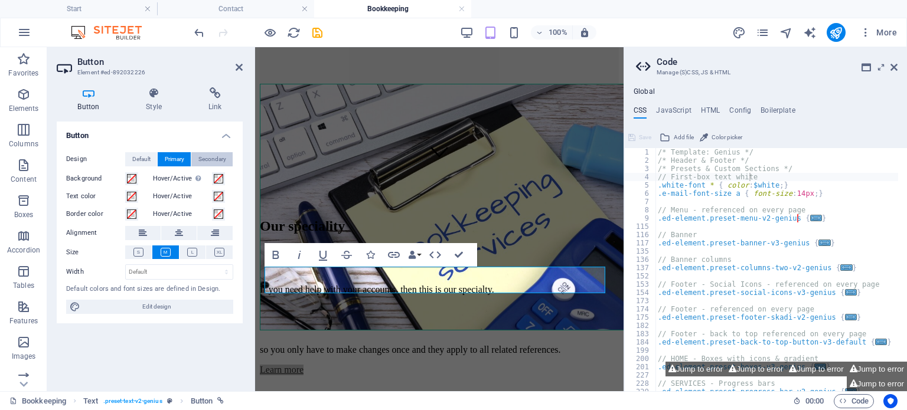
click at [208, 154] on span "Secondary" at bounding box center [212, 159] width 28 height 14
click at [175, 160] on span "Primary" at bounding box center [174, 159] width 19 height 14
click at [201, 158] on span "Secondary" at bounding box center [212, 159] width 28 height 14
click at [133, 179] on span at bounding box center [131, 178] width 9 height 9
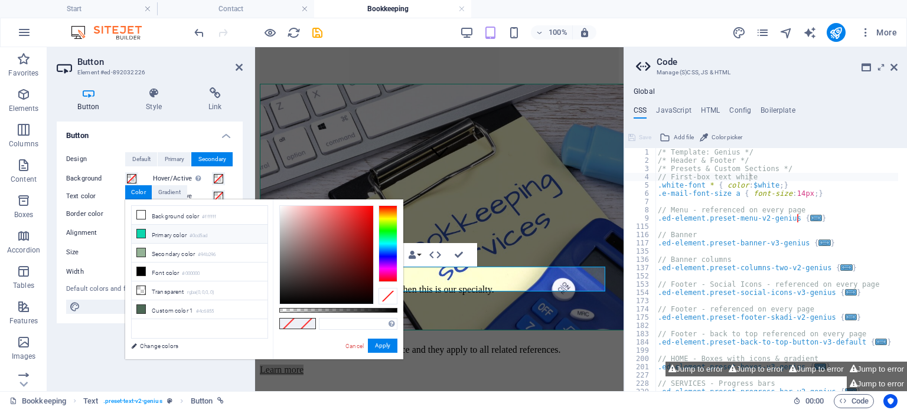
click at [139, 235] on icon at bounding box center [141, 234] width 8 height 8
type input "#0cd5ad"
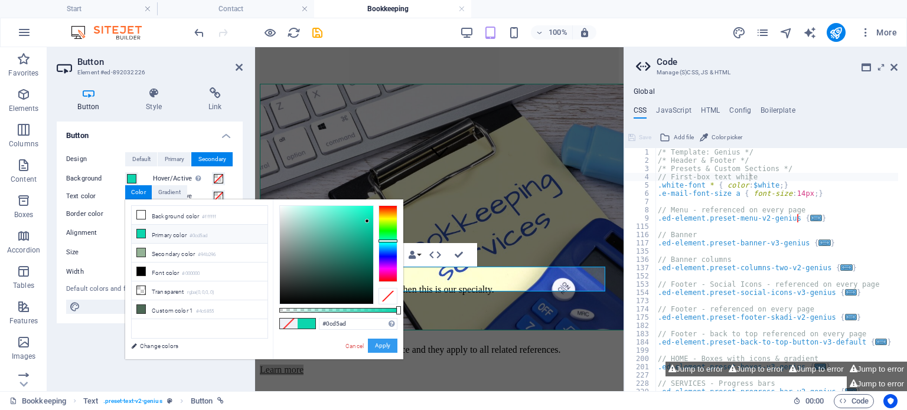
click at [386, 346] on button "Apply" at bounding box center [383, 346] width 30 height 14
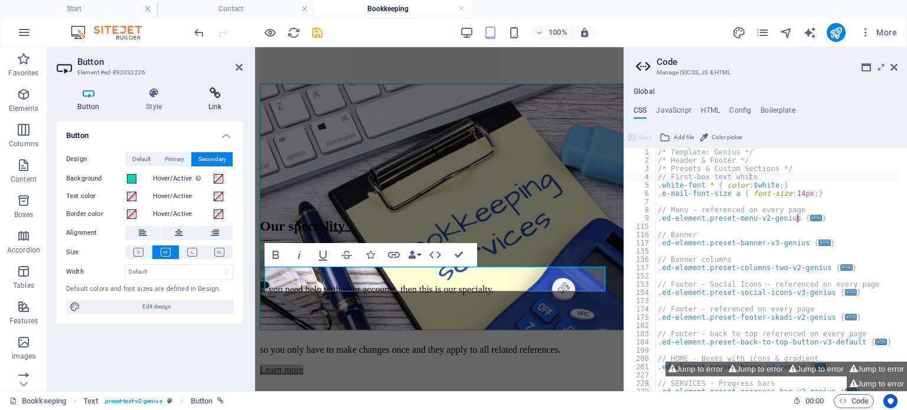
click at [211, 88] on icon at bounding box center [214, 93] width 55 height 12
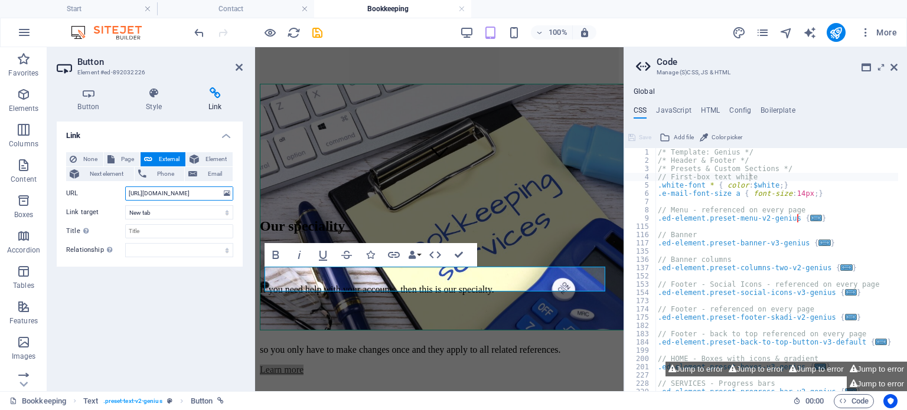
scroll to position [0, 174]
drag, startPoint x: 129, startPoint y: 191, endPoint x: 241, endPoint y: 188, distance: 112.2
click at [241, 188] on div "None Page External Element Next element Phone Email Page Start Bookkeeping Cont…" at bounding box center [150, 205] width 186 height 124
click at [138, 191] on input "URL" at bounding box center [179, 194] width 108 height 14
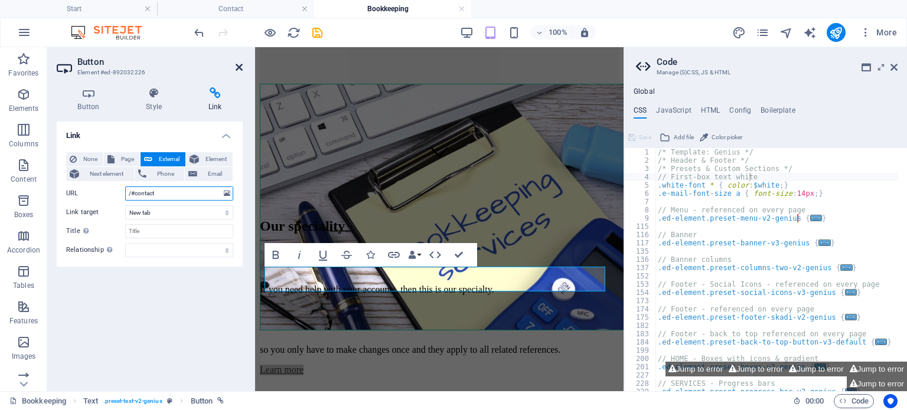
type input "/#contact"
click at [240, 67] on icon at bounding box center [239, 67] width 7 height 9
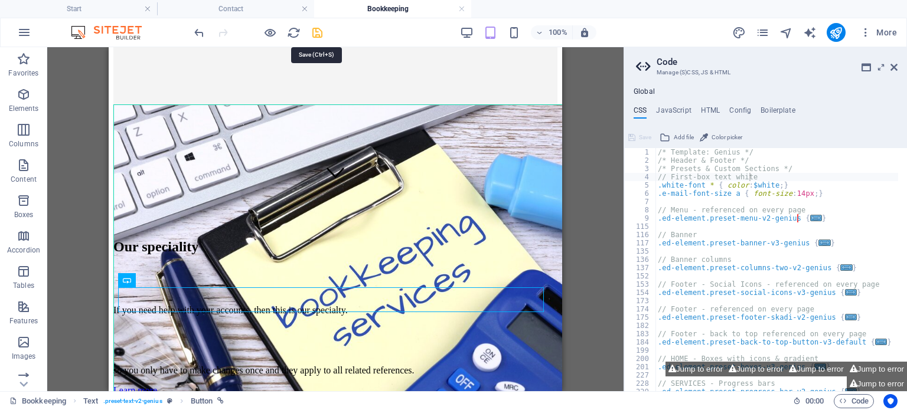
click at [318, 32] on icon "save" at bounding box center [317, 33] width 14 height 14
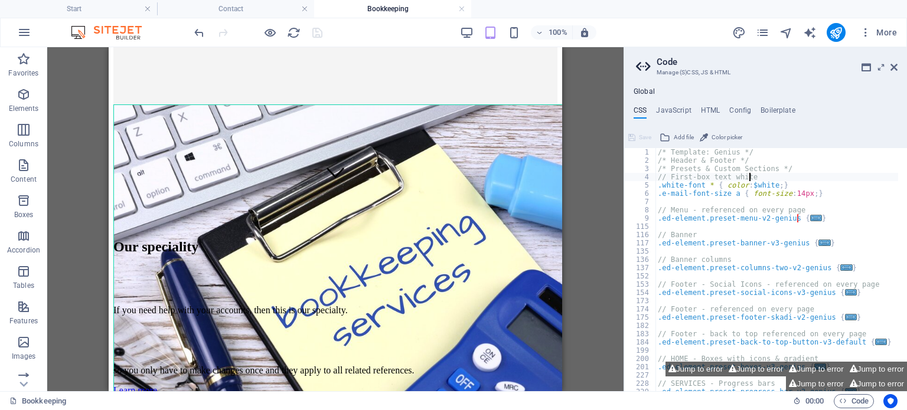
click at [889, 66] on h2 "Code" at bounding box center [776, 62] width 241 height 11
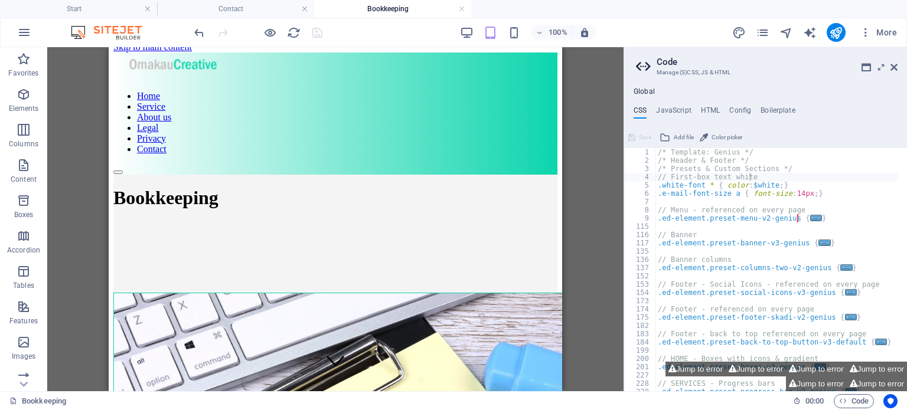
scroll to position [8, 0]
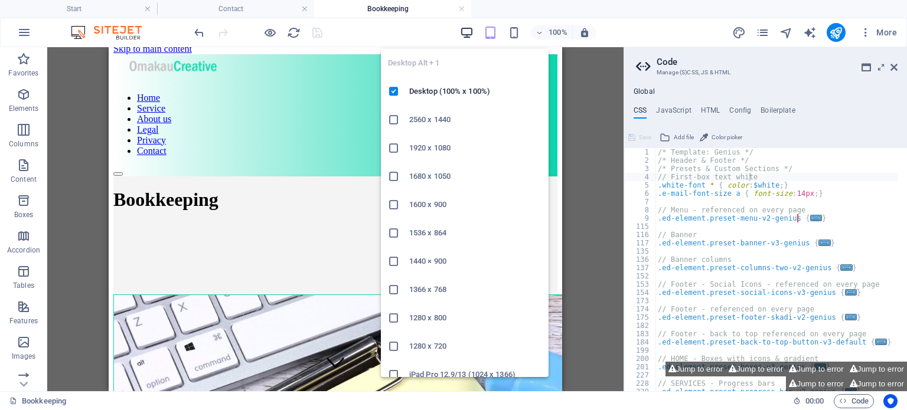
click at [465, 28] on icon "button" at bounding box center [467, 33] width 14 height 14
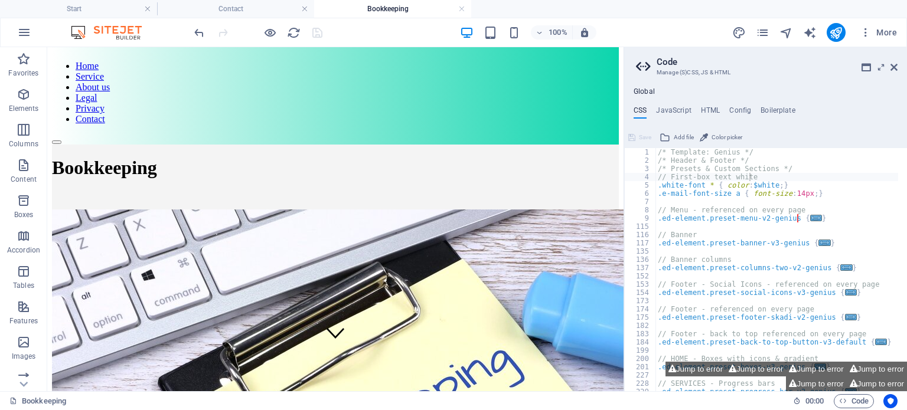
scroll to position [0, 0]
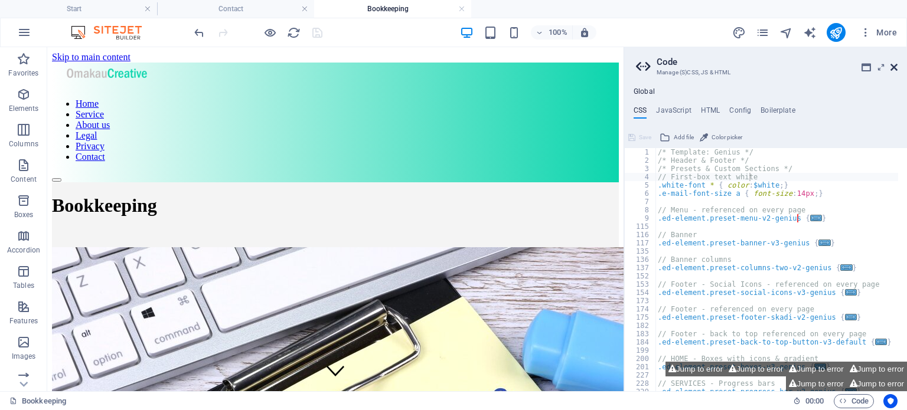
click at [895, 63] on icon at bounding box center [893, 67] width 7 height 9
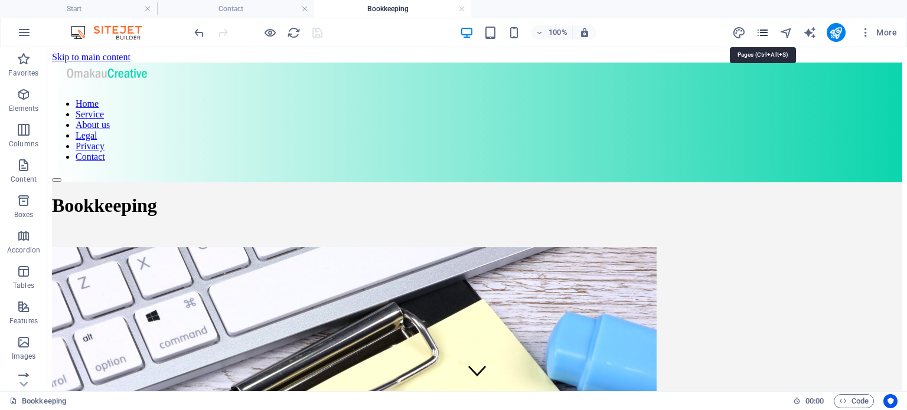
click at [763, 30] on icon "pages" at bounding box center [763, 33] width 14 height 14
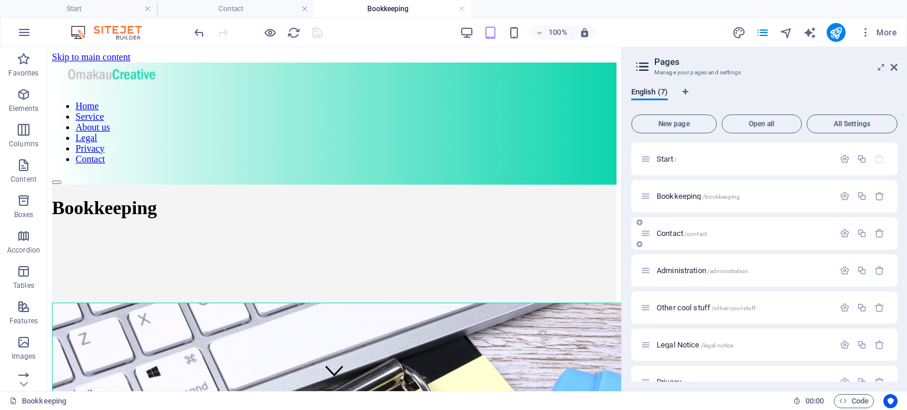
click at [684, 231] on span "Contact /contact" at bounding box center [681, 233] width 50 height 9
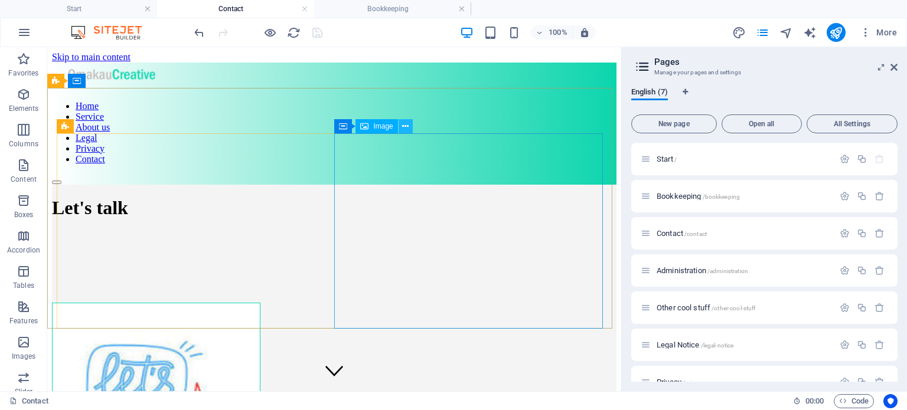
click at [403, 130] on icon at bounding box center [405, 126] width 6 height 12
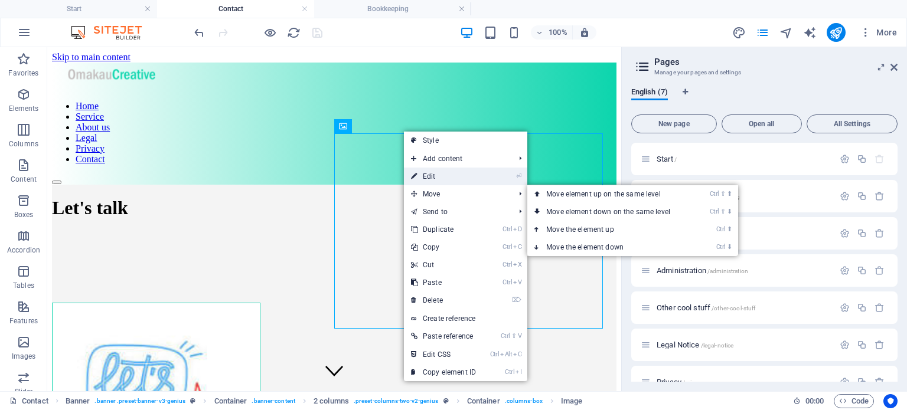
click at [432, 176] on link "⏎ Edit" at bounding box center [443, 177] width 79 height 18
select select "px"
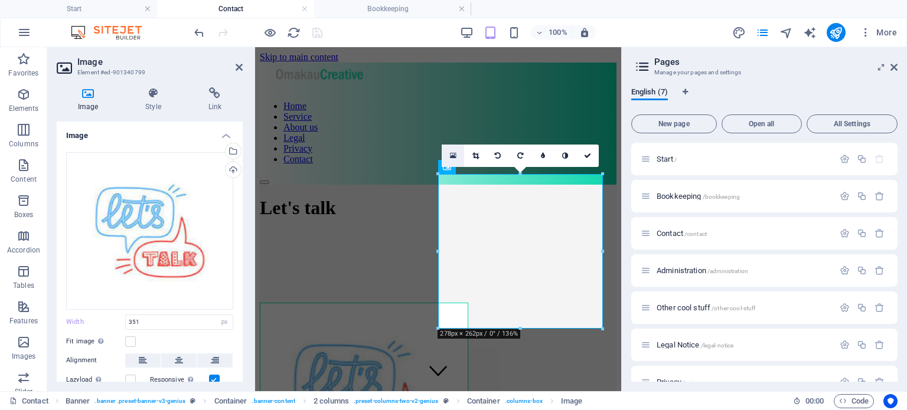
click at [457, 156] on link at bounding box center [452, 156] width 22 height 22
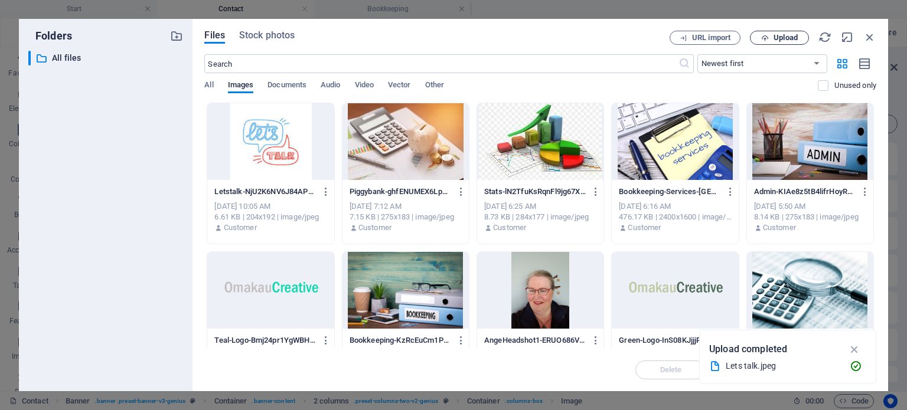
click at [797, 37] on span "Upload" at bounding box center [785, 37] width 24 height 7
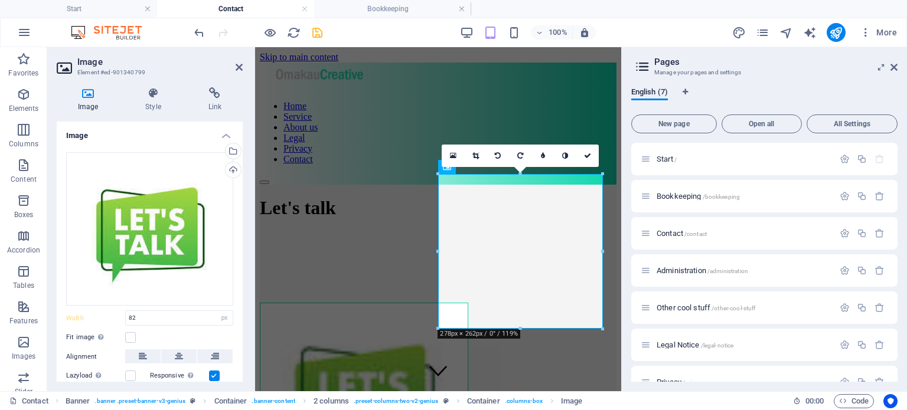
type input "351"
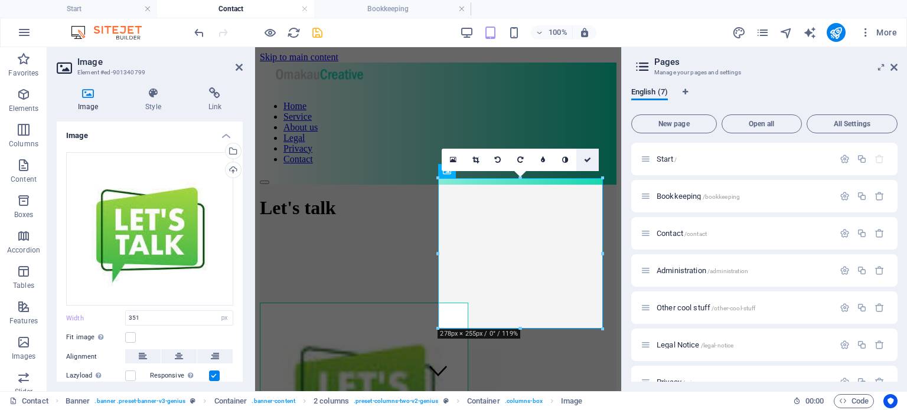
click at [590, 158] on icon at bounding box center [587, 159] width 7 height 7
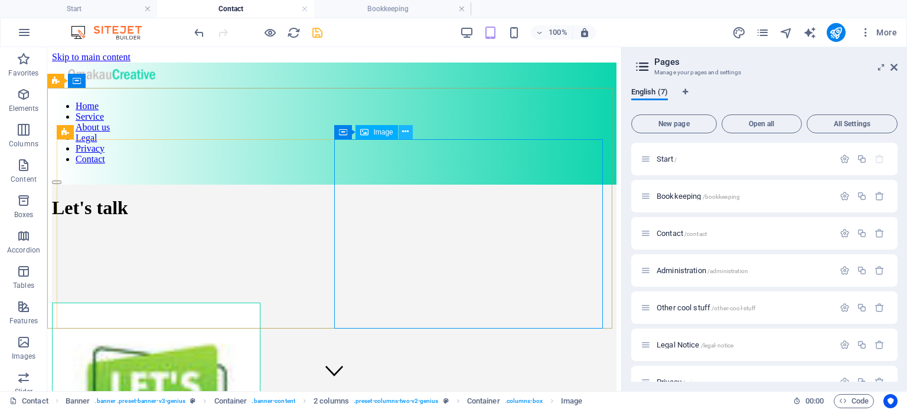
drag, startPoint x: 404, startPoint y: 134, endPoint x: 404, endPoint y: 127, distance: 7.1
click at [404, 127] on icon at bounding box center [405, 132] width 6 height 12
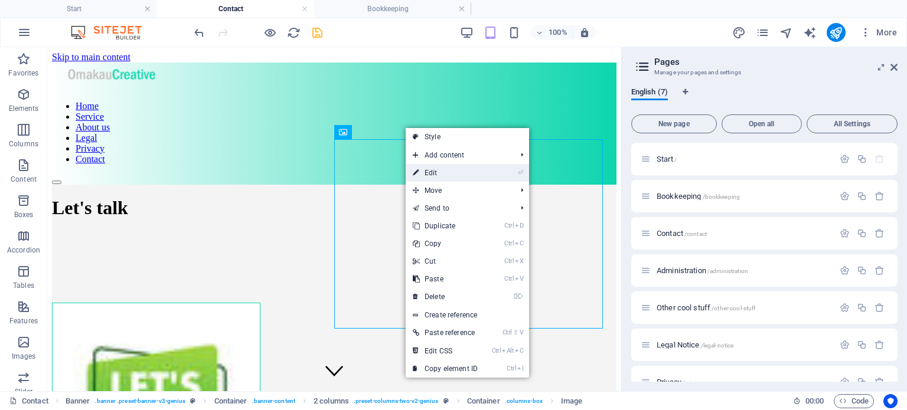
click at [430, 174] on link "⏎ Edit" at bounding box center [444, 173] width 79 height 18
select select "px"
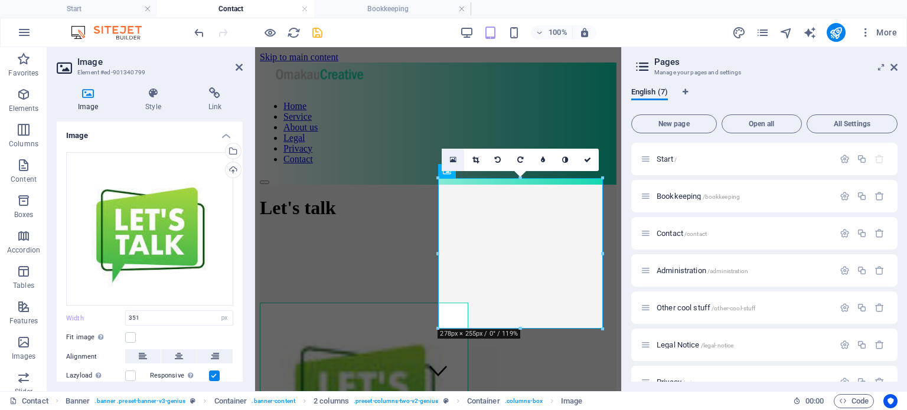
click at [453, 158] on icon at bounding box center [453, 160] width 6 height 8
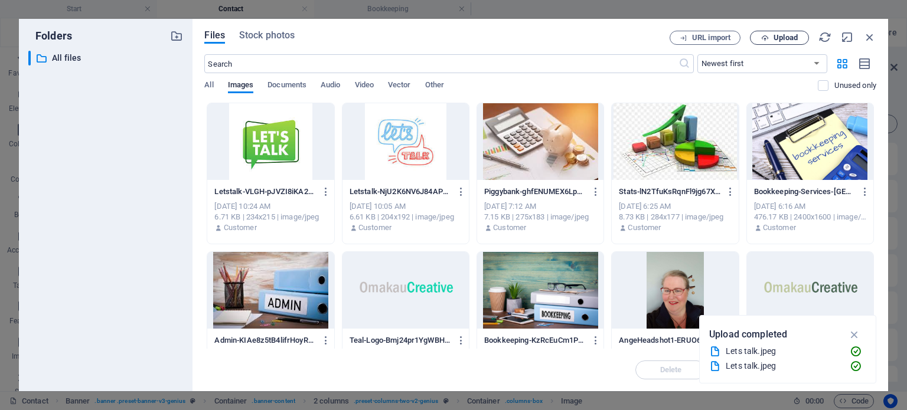
click at [770, 40] on span "Upload" at bounding box center [779, 38] width 48 height 8
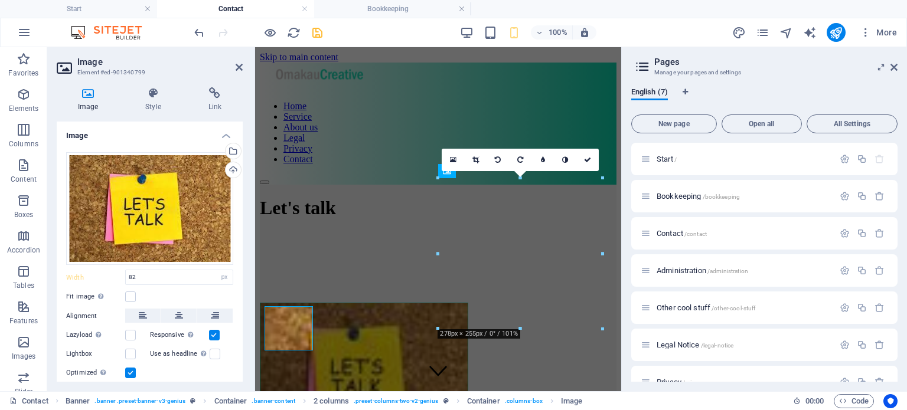
type input "351"
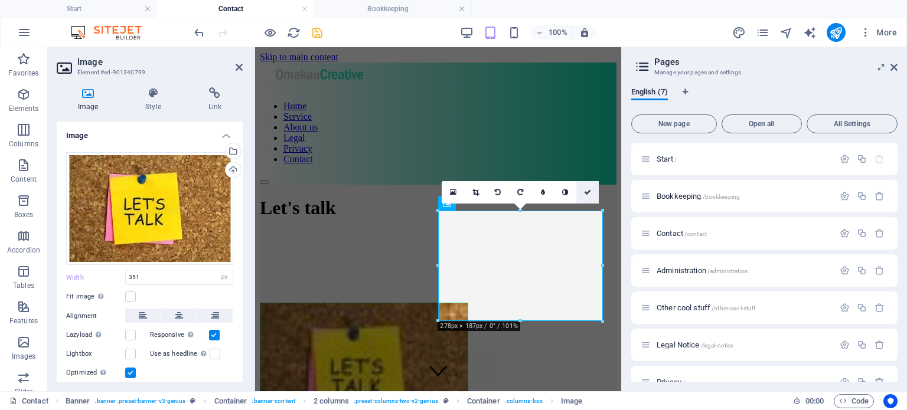
click at [588, 190] on icon at bounding box center [587, 192] width 7 height 7
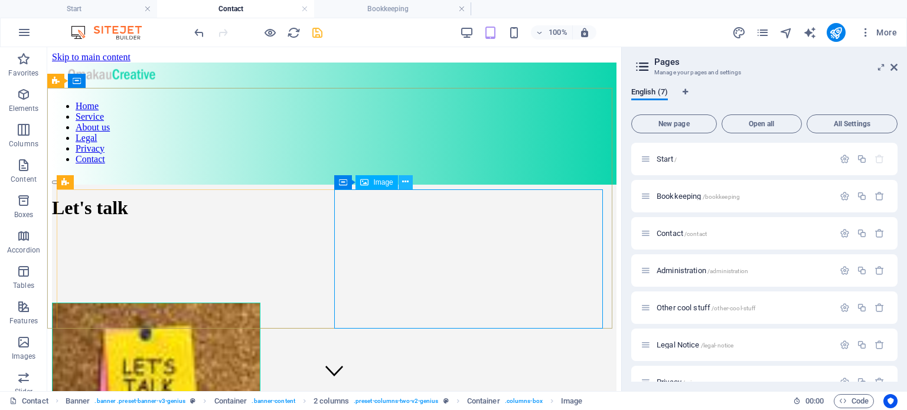
click at [406, 179] on icon at bounding box center [405, 182] width 6 height 12
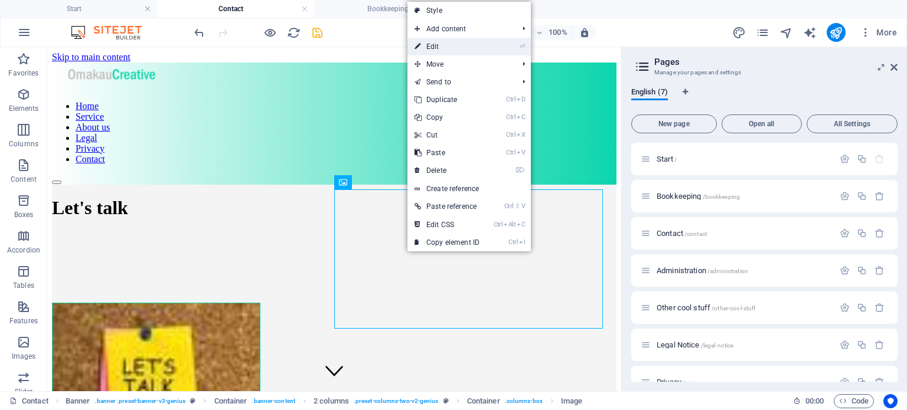
click at [437, 45] on link "⏎ Edit" at bounding box center [446, 47] width 79 height 18
select select "px"
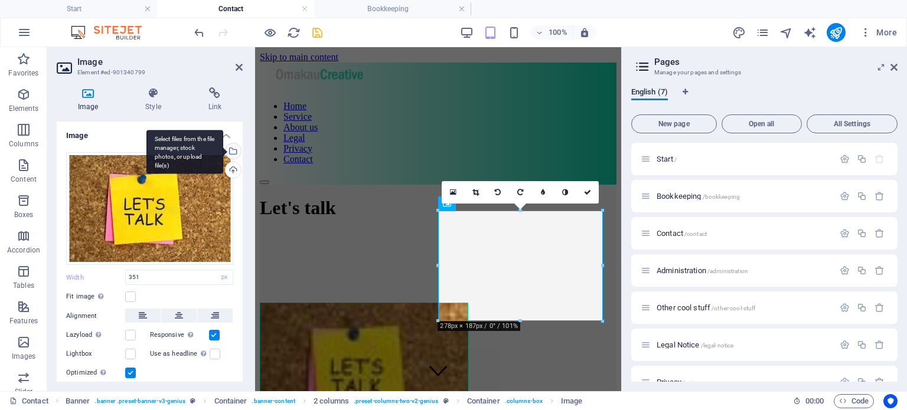
click at [231, 154] on div "Select files from the file manager, stock photos, or upload file(s)" at bounding box center [232, 152] width 18 height 18
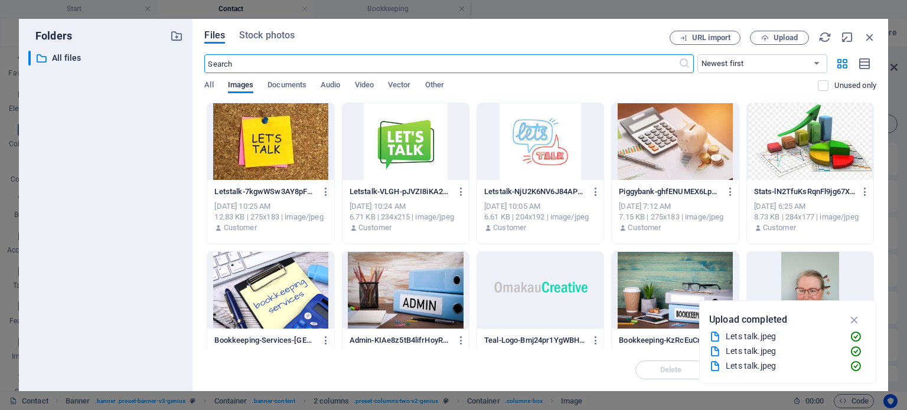
click at [261, 151] on div at bounding box center [270, 141] width 126 height 77
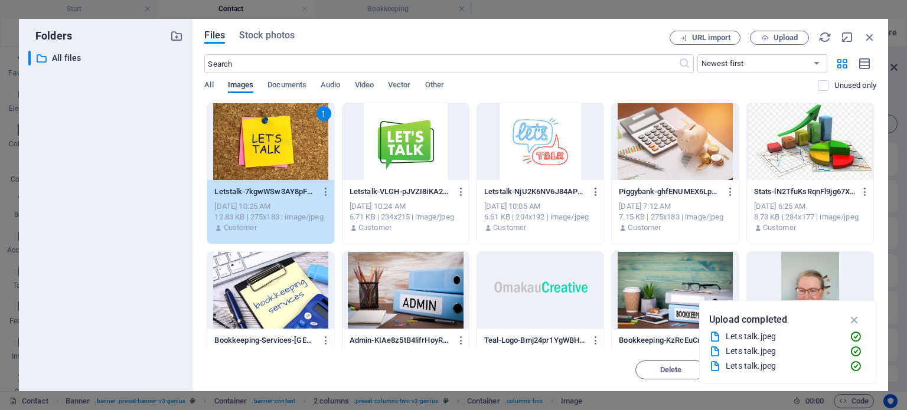
click at [260, 138] on div "1" at bounding box center [270, 141] width 126 height 77
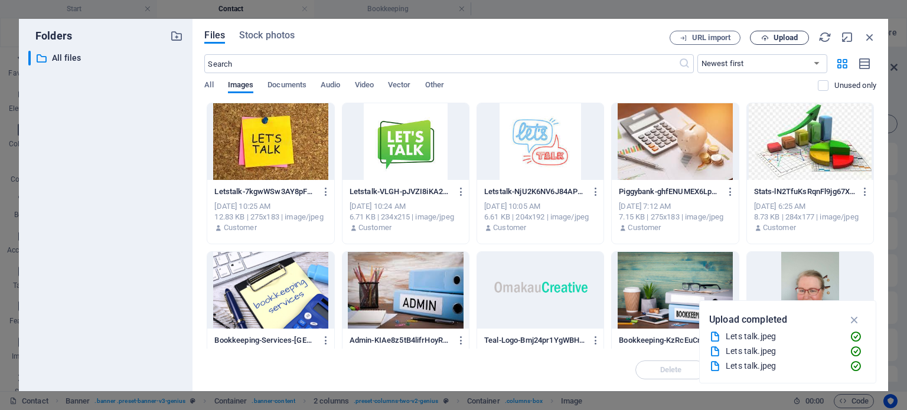
click at [781, 35] on span "Upload" at bounding box center [785, 37] width 24 height 7
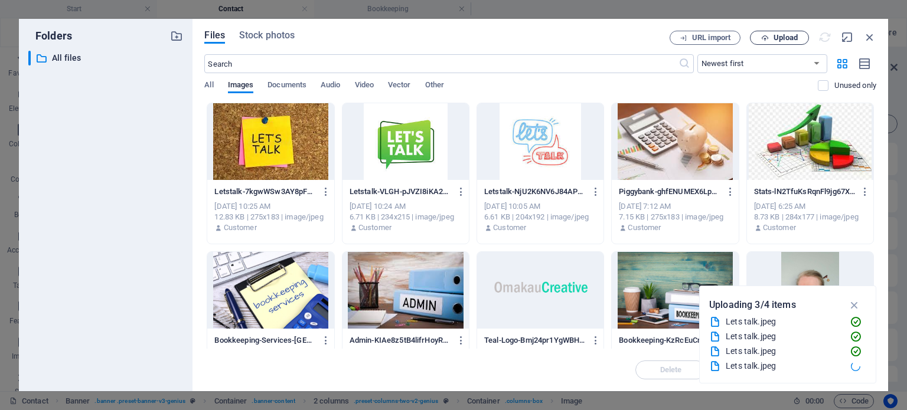
type input "351"
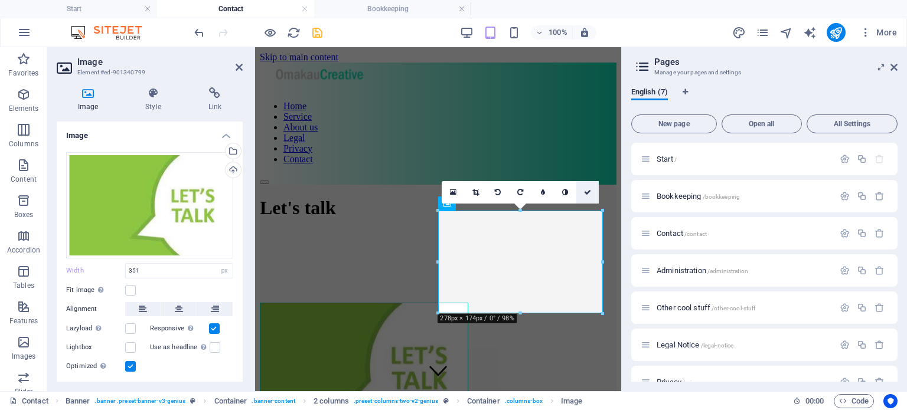
click at [587, 192] on icon at bounding box center [587, 192] width 7 height 7
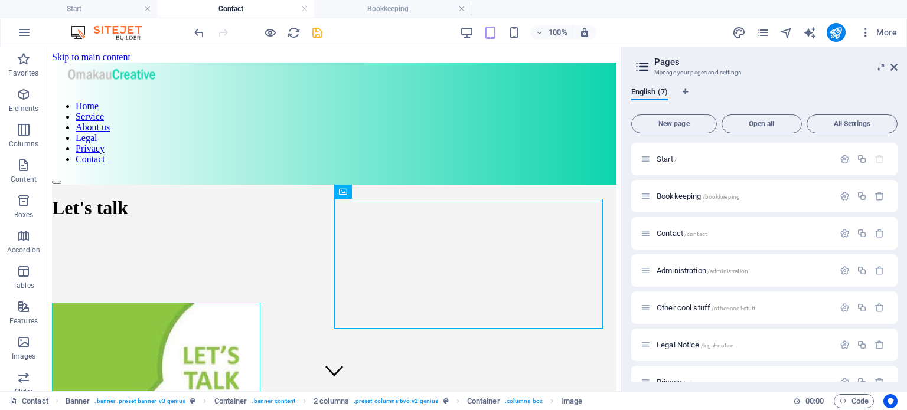
click at [784, 64] on h2 "Pages" at bounding box center [775, 62] width 243 height 11
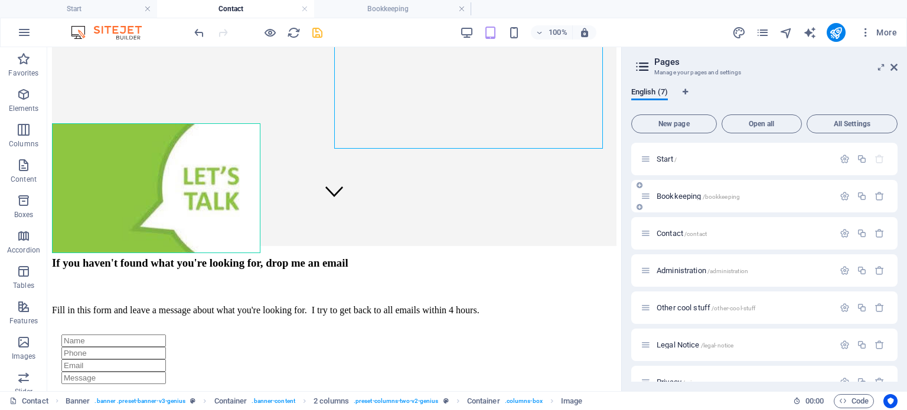
scroll to position [181, 0]
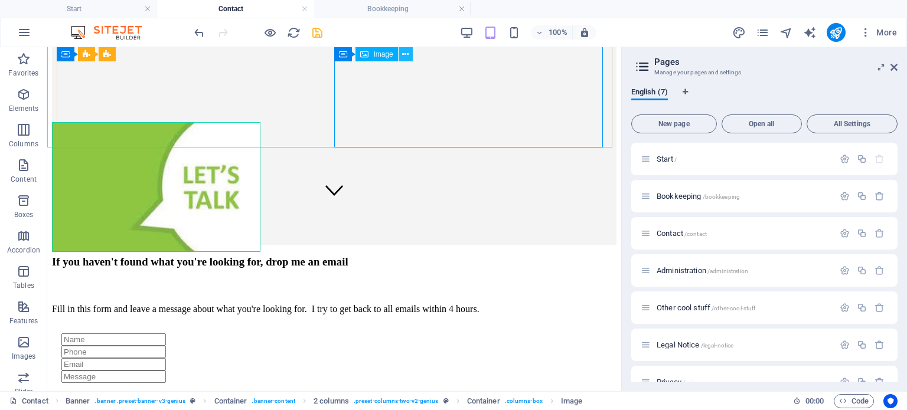
click at [406, 50] on icon at bounding box center [405, 54] width 6 height 12
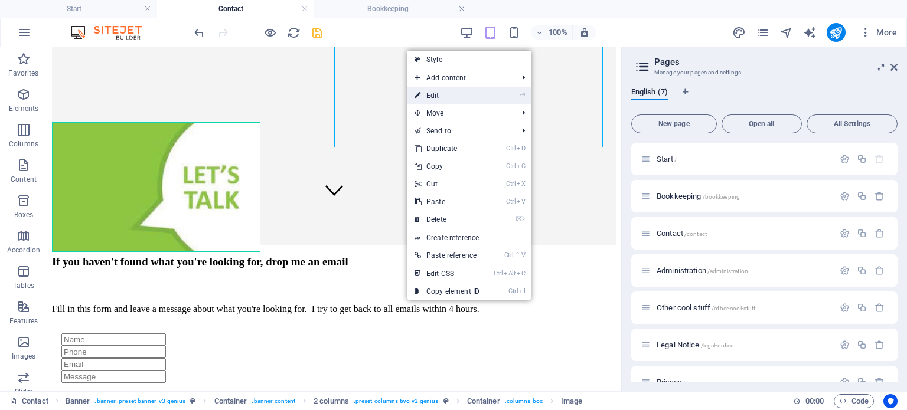
click at [433, 92] on link "⏎ Edit" at bounding box center [446, 96] width 79 height 18
select select "px"
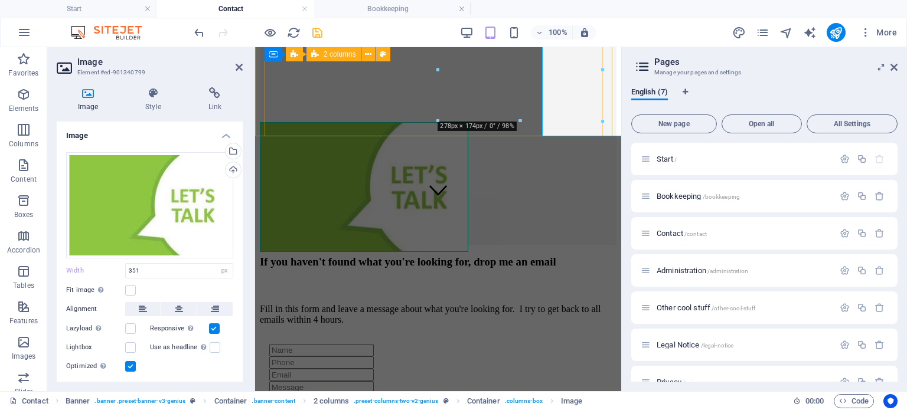
scroll to position [192, 0]
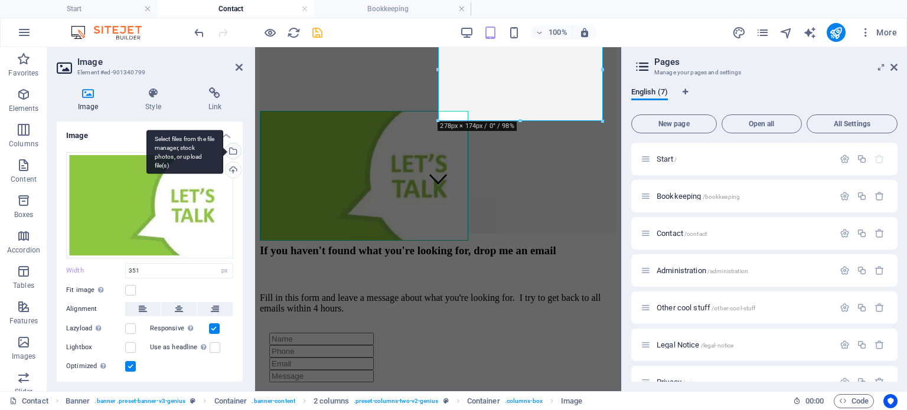
click at [231, 154] on div "Select files from the file manager, stock photos, or upload file(s)" at bounding box center [232, 152] width 18 height 18
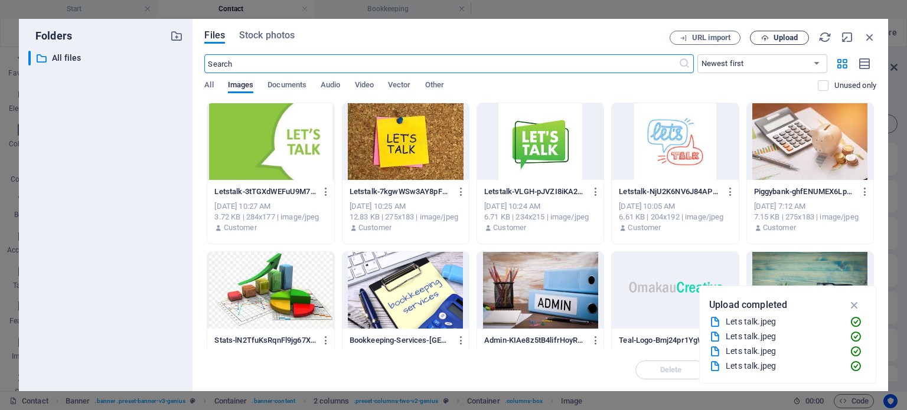
click at [784, 35] on span "Upload" at bounding box center [785, 37] width 24 height 7
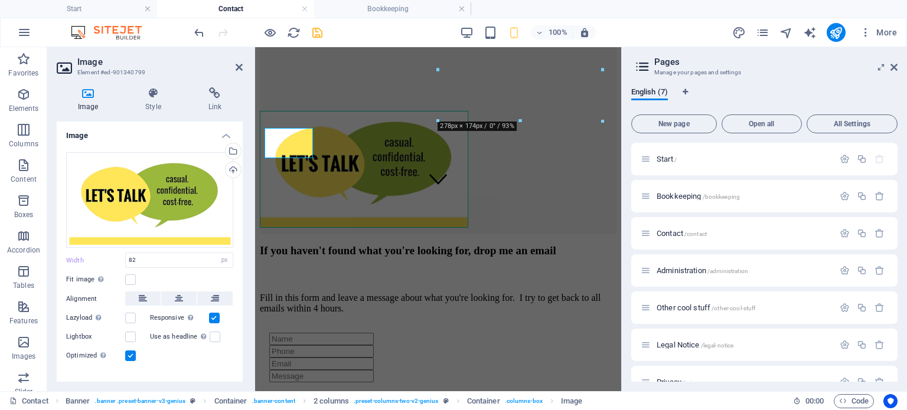
type input "351"
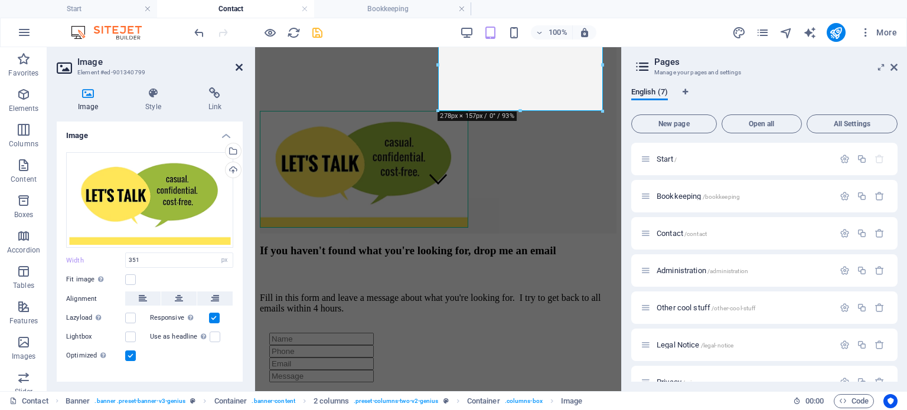
click at [240, 67] on icon at bounding box center [239, 67] width 7 height 9
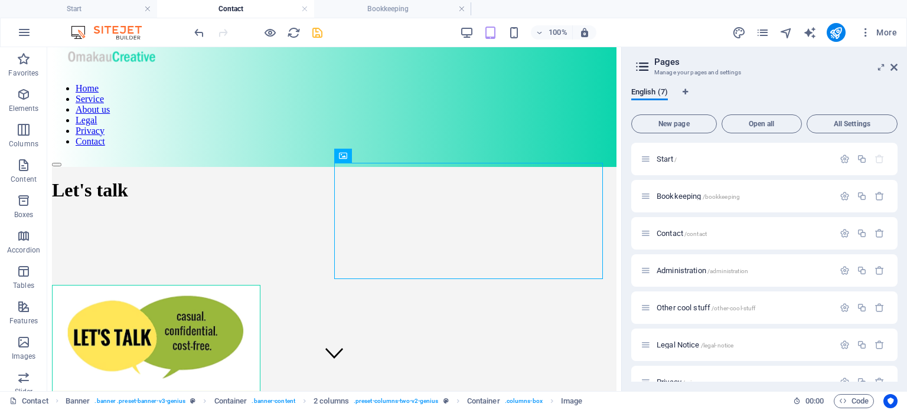
scroll to position [0, 0]
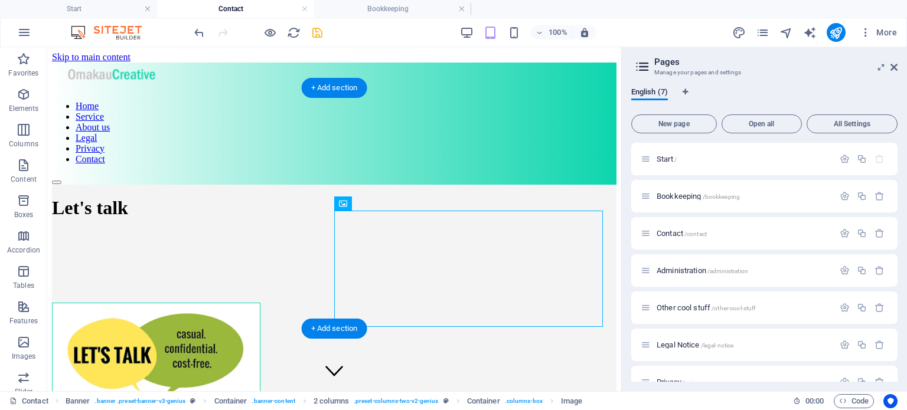
drag, startPoint x: 421, startPoint y: 249, endPoint x: 381, endPoint y: 236, distance: 42.7
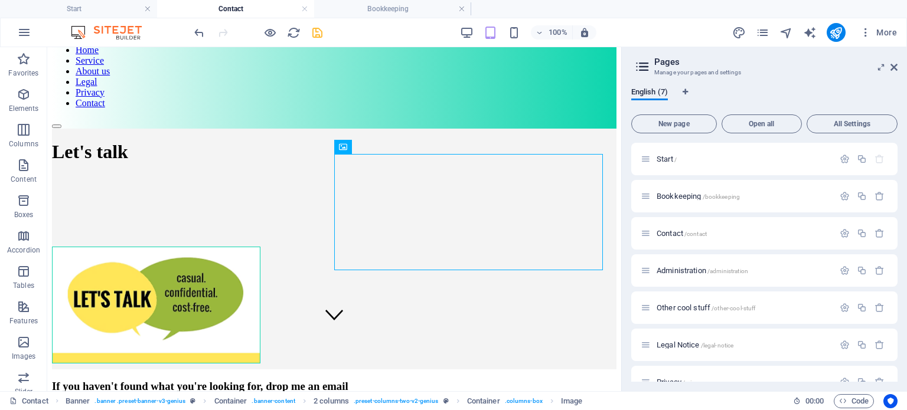
scroll to position [57, 0]
drag, startPoint x: 618, startPoint y: 117, endPoint x: 672, endPoint y: 188, distance: 88.8
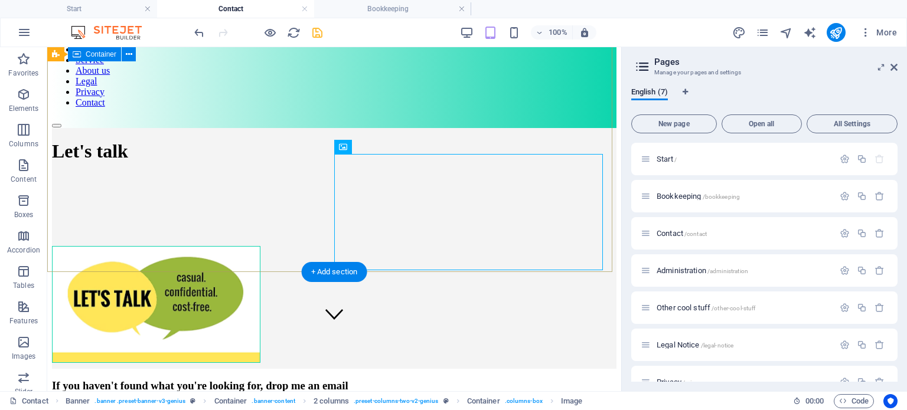
click at [492, 128] on div "Let's talk" at bounding box center [334, 216] width 564 height 177
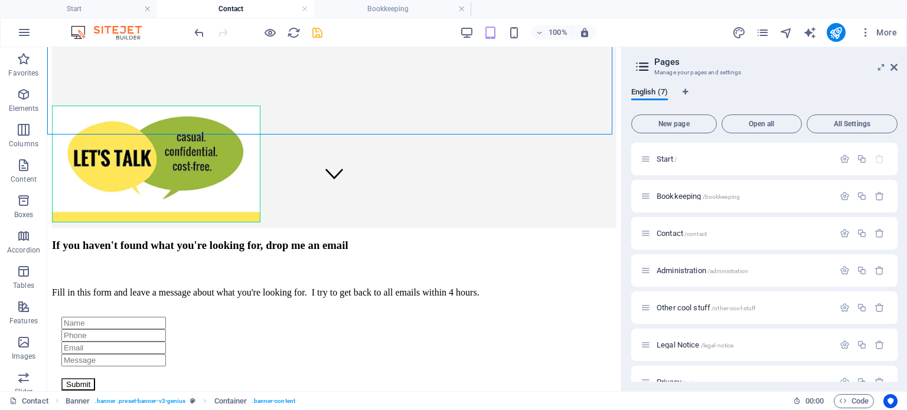
scroll to position [200, 0]
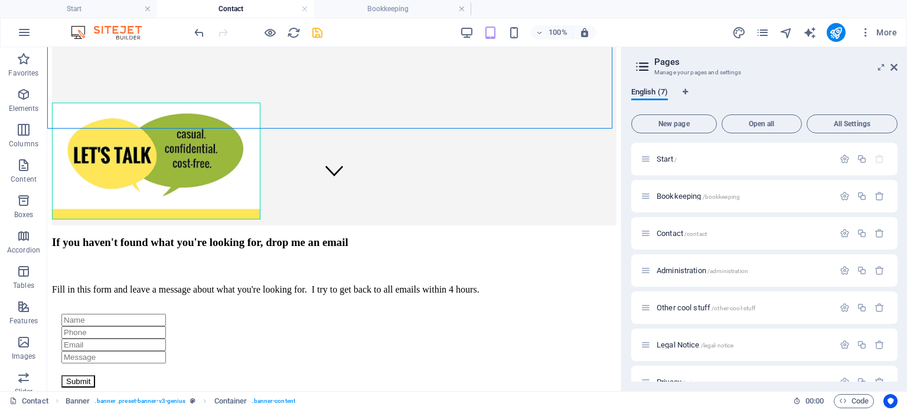
drag, startPoint x: 617, startPoint y: 154, endPoint x: 675, endPoint y: 259, distance: 120.2
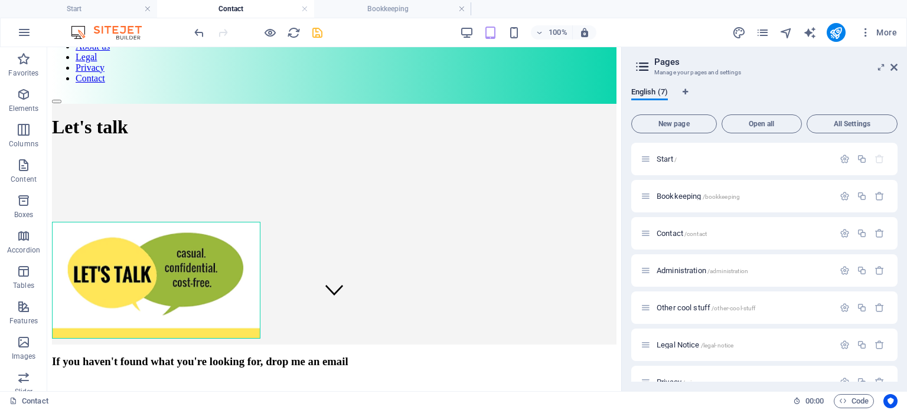
scroll to position [0, 0]
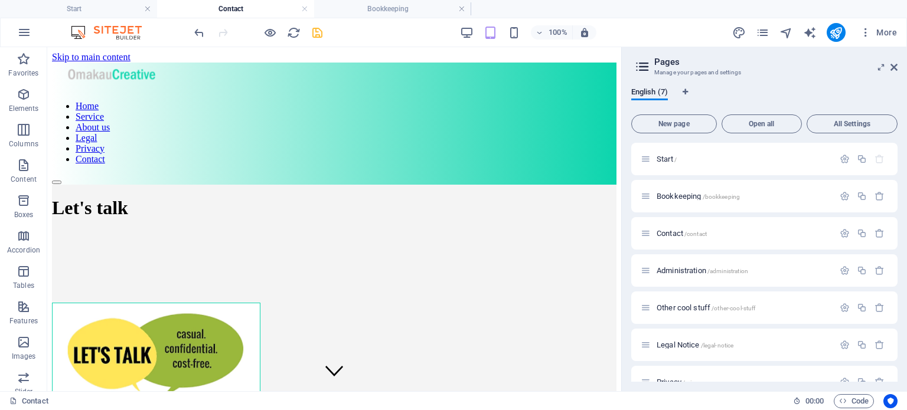
drag, startPoint x: 616, startPoint y: 169, endPoint x: 681, endPoint y: 79, distance: 110.9
click at [318, 29] on icon "save" at bounding box center [317, 33] width 14 height 14
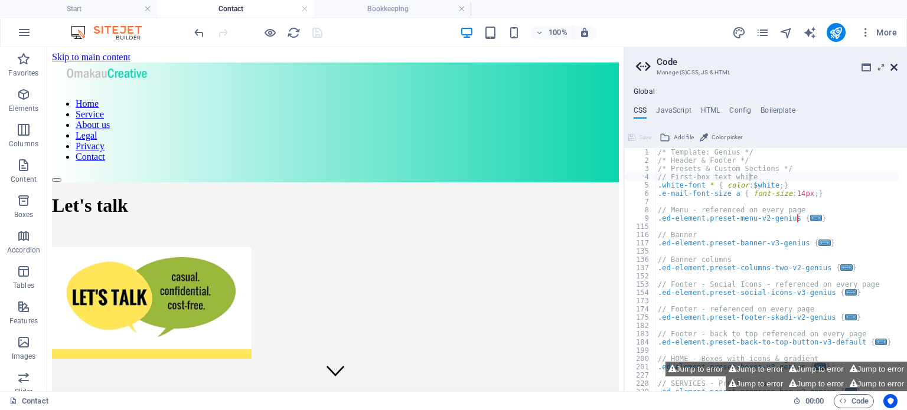
click at [892, 66] on icon at bounding box center [893, 67] width 7 height 9
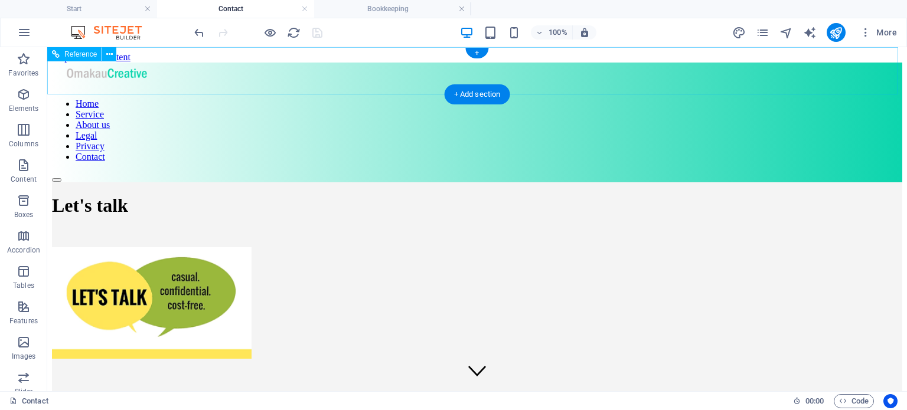
click at [390, 99] on nav "Home Service About us Legal Privacy Contact" at bounding box center [477, 131] width 850 height 64
click at [388, 99] on nav "Home Service About us Legal Privacy Contact" at bounding box center [477, 131] width 850 height 64
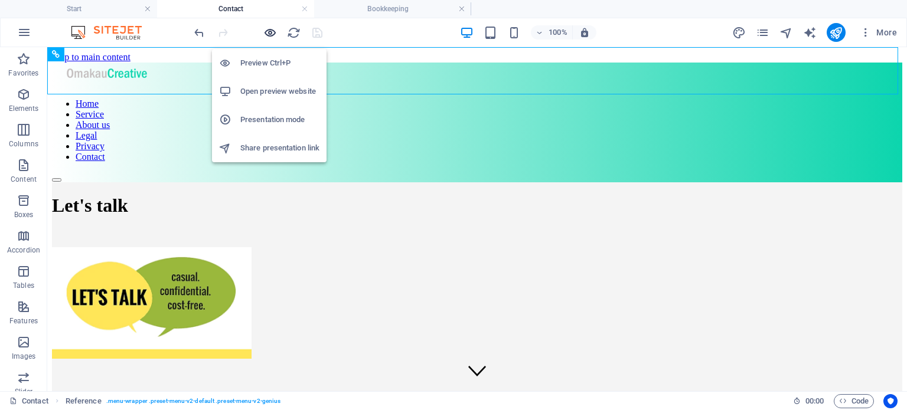
click at [269, 32] on icon "button" at bounding box center [270, 33] width 14 height 14
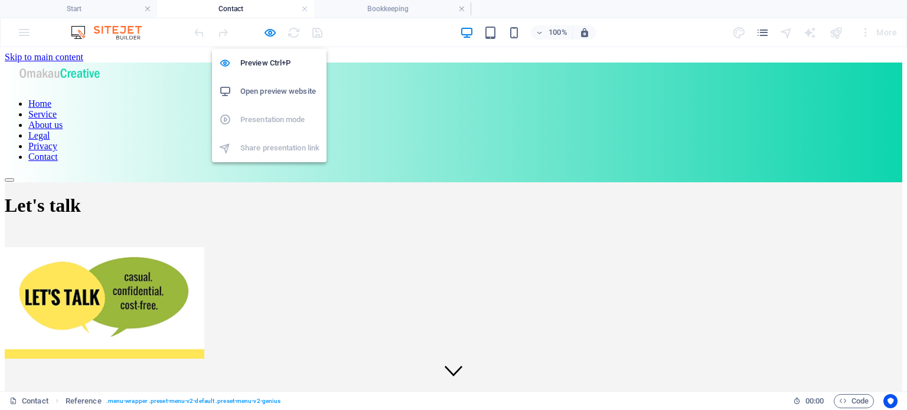
click at [276, 89] on h6 "Open preview website" at bounding box center [279, 91] width 79 height 14
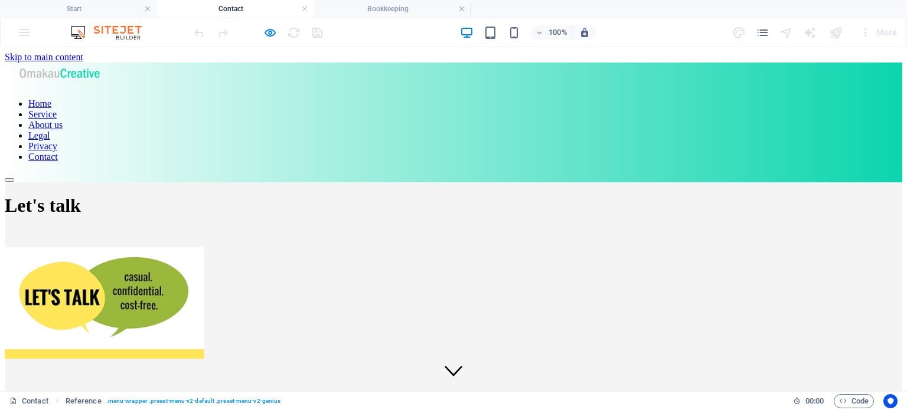
click at [51, 99] on link "Home" at bounding box center [39, 104] width 23 height 10
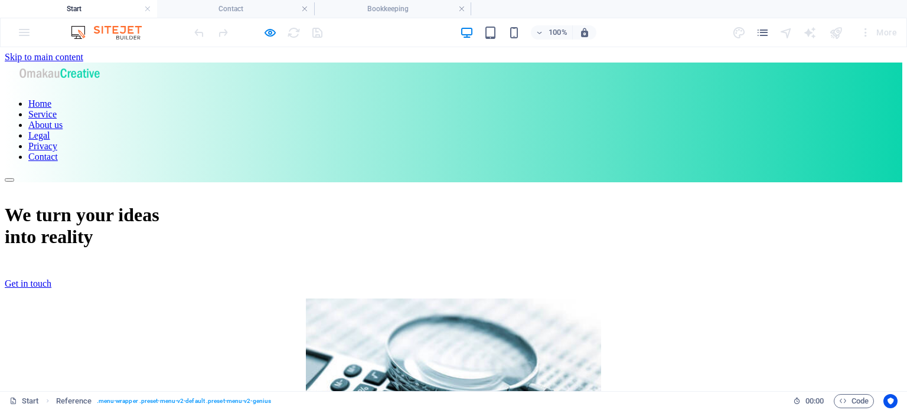
click at [57, 109] on link "Service" at bounding box center [42, 114] width 28 height 10
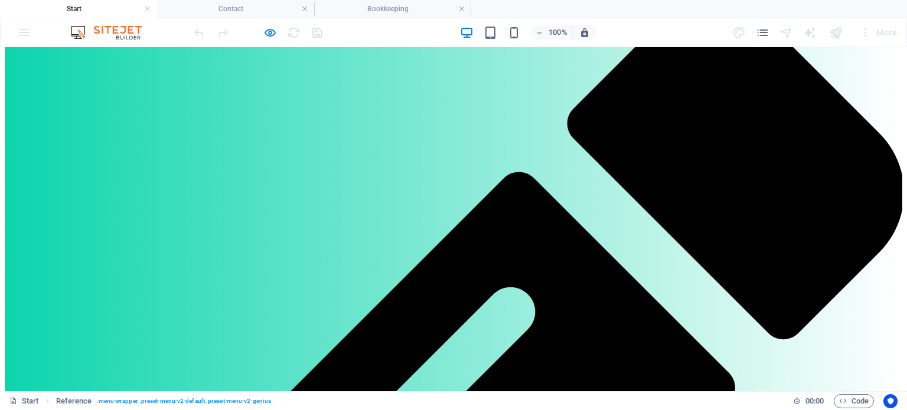
scroll to position [465, 0]
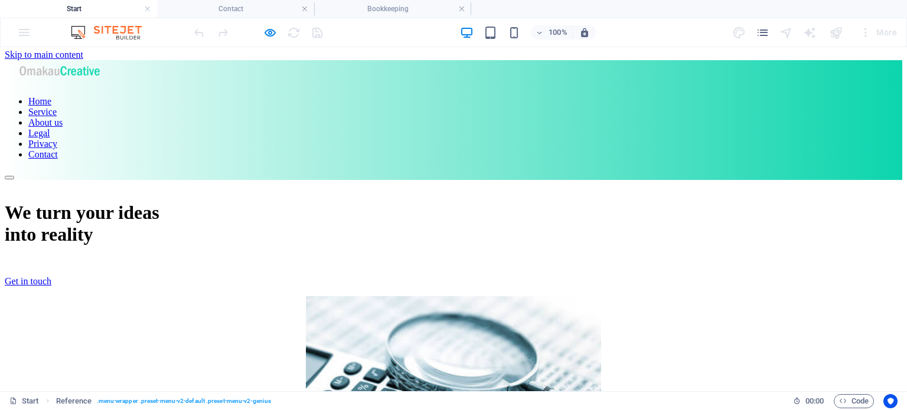
scroll to position [0, 0]
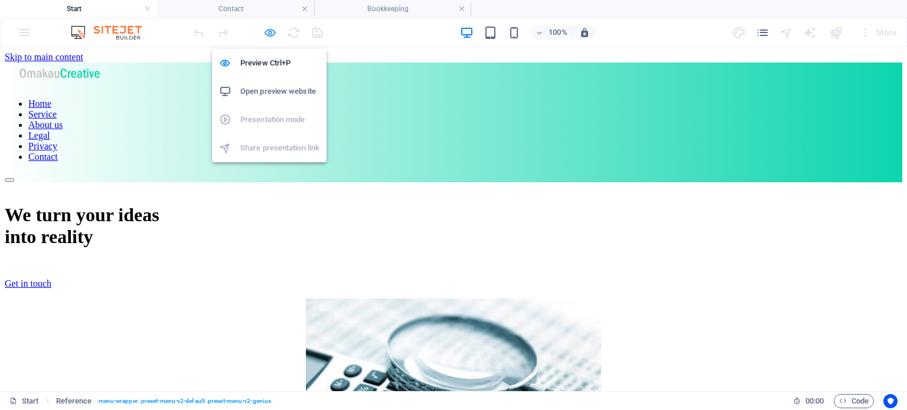
click at [271, 30] on icon "button" at bounding box center [270, 33] width 14 height 14
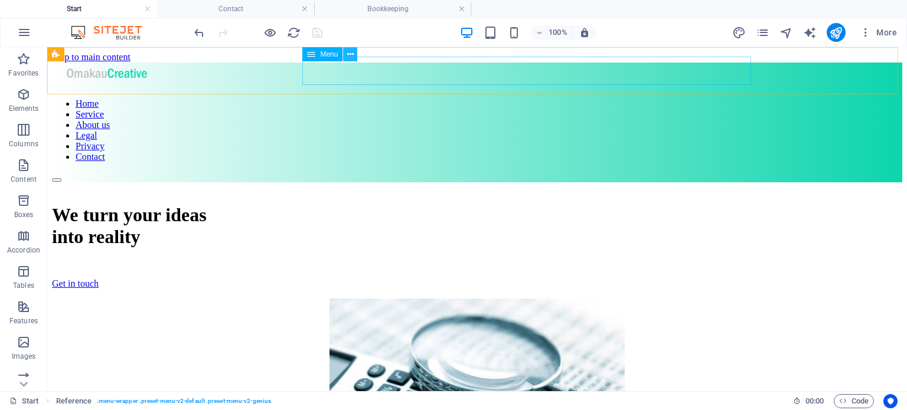
click at [351, 51] on icon at bounding box center [350, 54] width 6 height 12
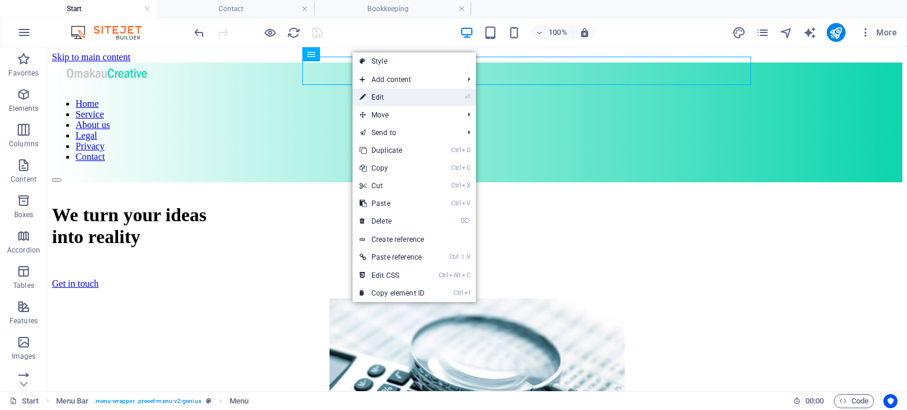
click at [378, 95] on link "⏎ Edit" at bounding box center [391, 98] width 79 height 18
select select
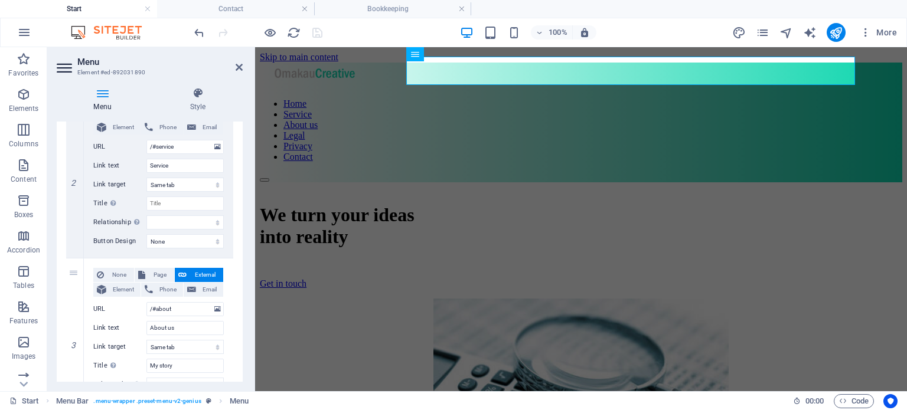
scroll to position [310, 0]
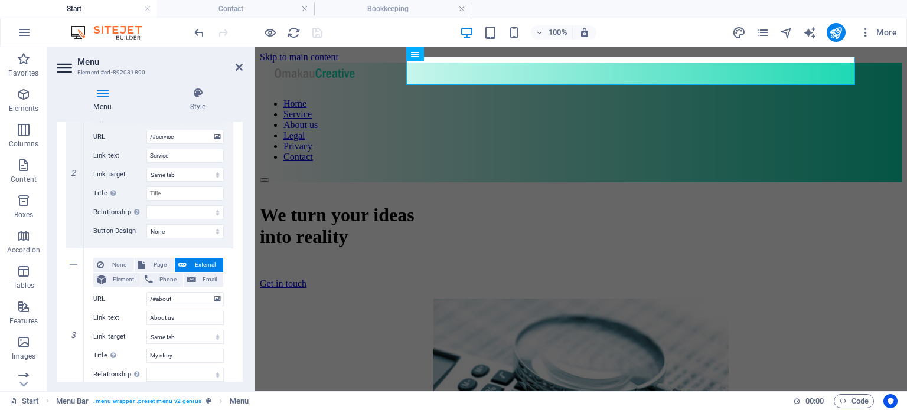
drag, startPoint x: 242, startPoint y: 143, endPoint x: 2, endPoint y: 169, distance: 241.0
click at [179, 316] on input "About us" at bounding box center [184, 318] width 77 height 14
type input "About"
select select
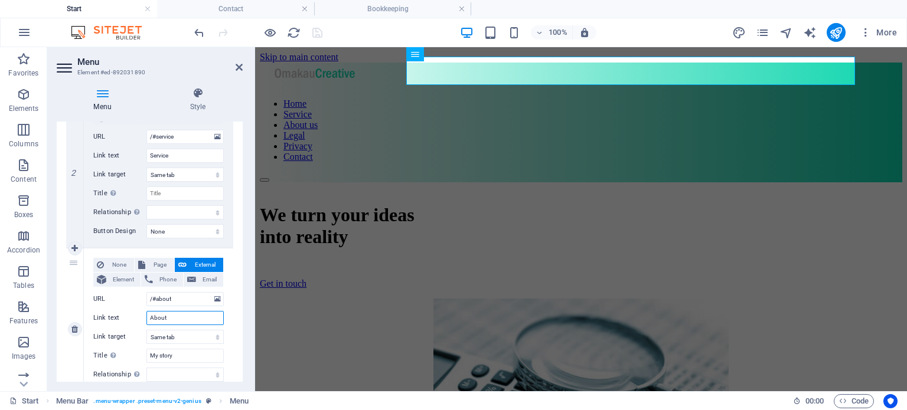
select select
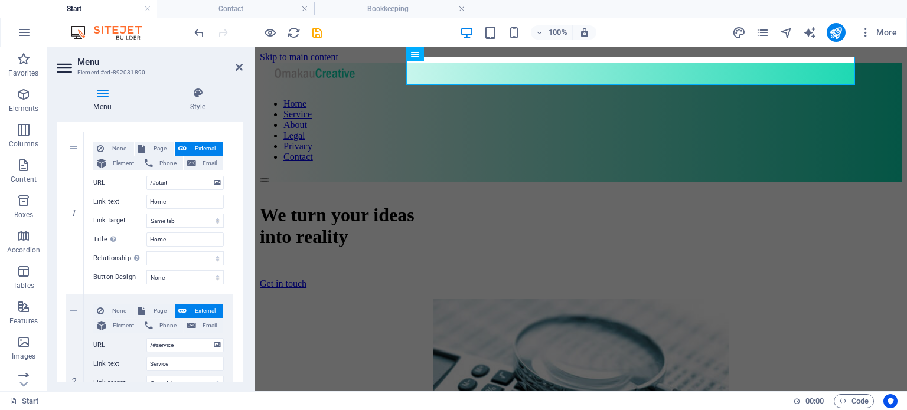
scroll to position [0, 0]
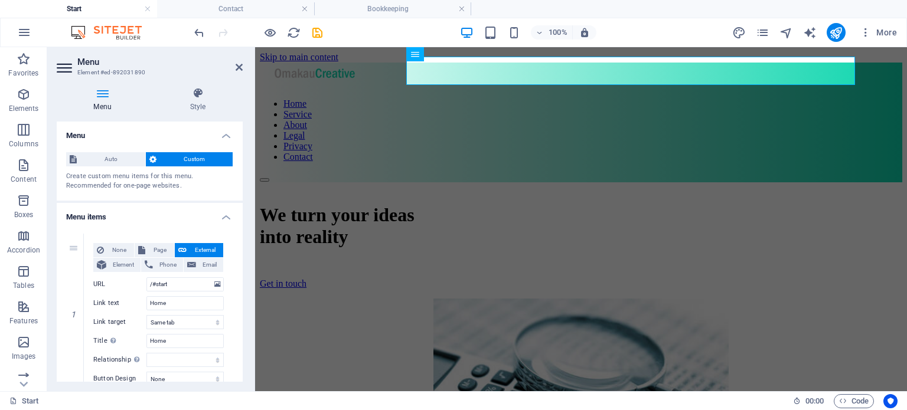
drag, startPoint x: 242, startPoint y: 222, endPoint x: 0, endPoint y: 49, distance: 297.4
type input "About"
click at [238, 66] on icon at bounding box center [239, 67] width 7 height 9
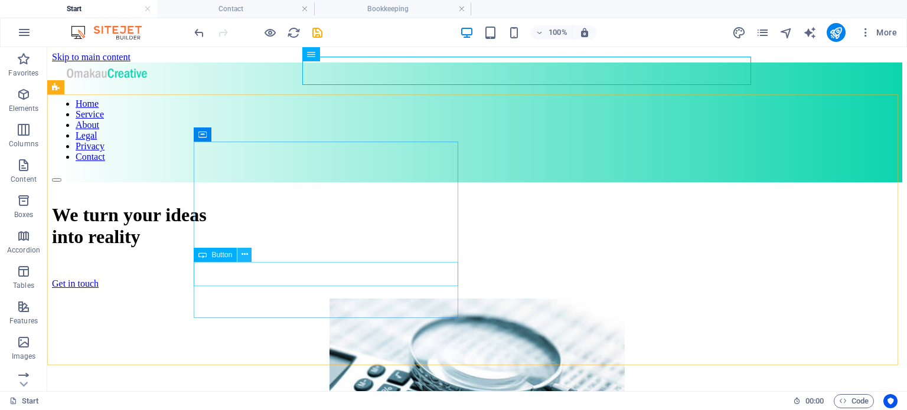
click at [245, 250] on icon at bounding box center [244, 254] width 6 height 12
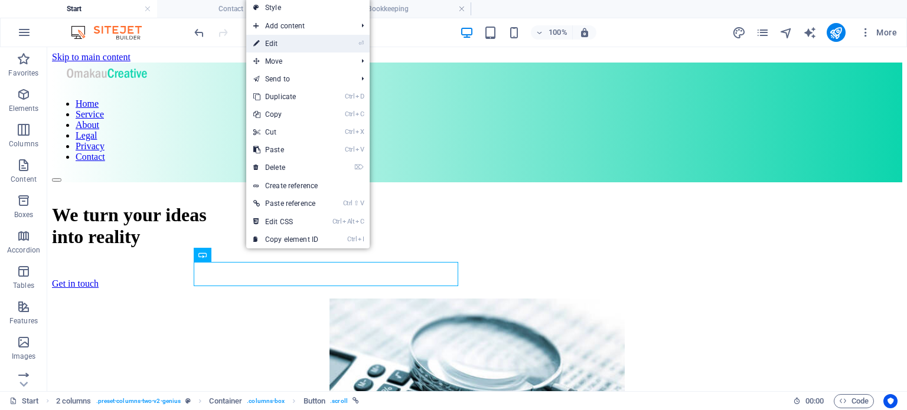
click at [275, 41] on link "⏎ Edit" at bounding box center [285, 44] width 79 height 18
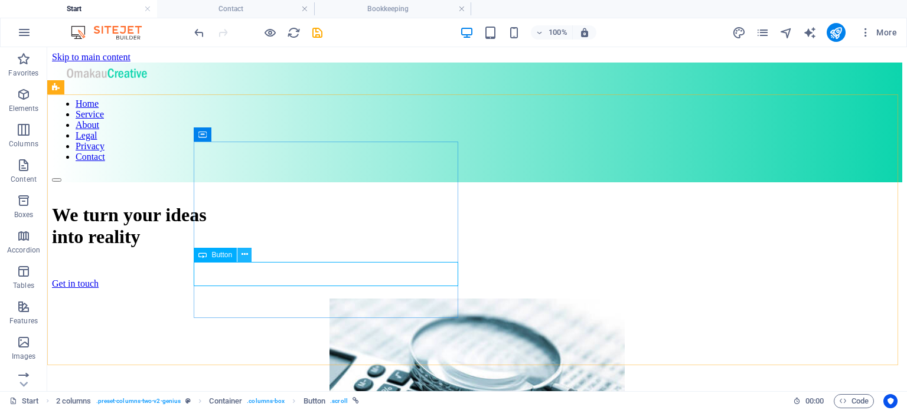
click at [243, 257] on icon at bounding box center [244, 254] width 6 height 12
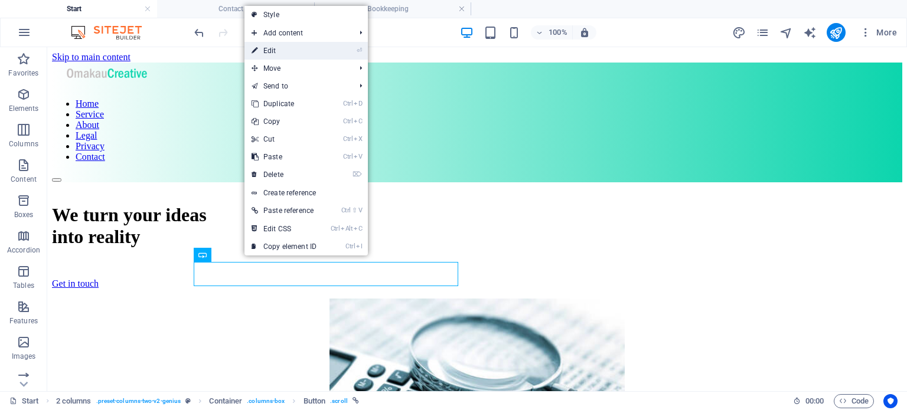
click at [267, 51] on link "⏎ Edit" at bounding box center [283, 51] width 79 height 18
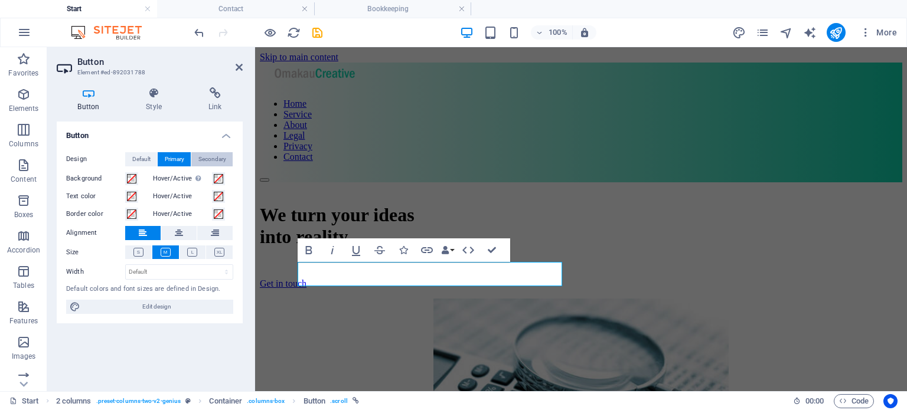
click at [219, 156] on span "Secondary" at bounding box center [212, 159] width 28 height 14
click at [133, 178] on span at bounding box center [131, 178] width 9 height 9
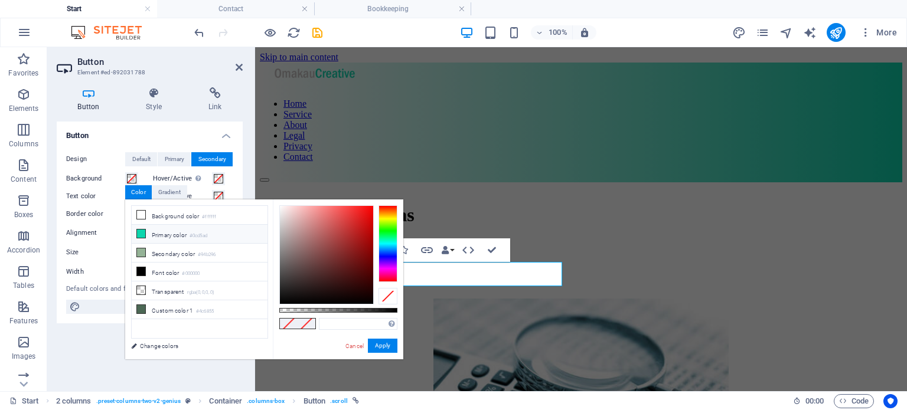
click at [142, 232] on icon at bounding box center [141, 234] width 8 height 8
type input "#0cd5ad"
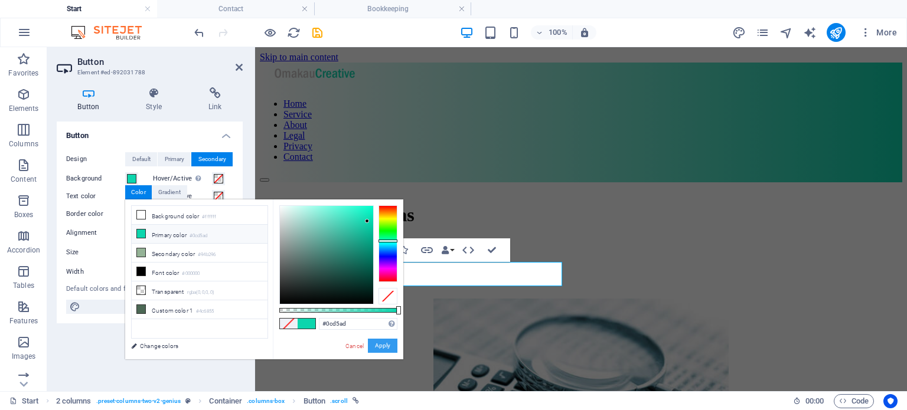
click at [385, 344] on button "Apply" at bounding box center [383, 346] width 30 height 14
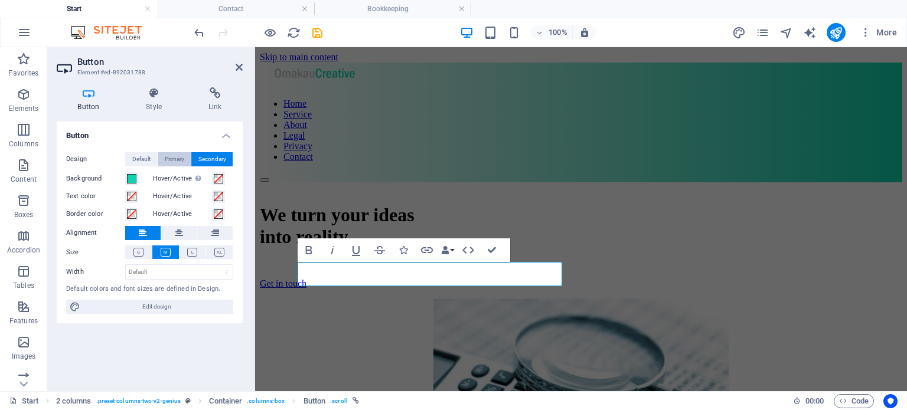
click at [171, 160] on span "Primary" at bounding box center [174, 159] width 19 height 14
click at [214, 158] on span "Secondary" at bounding box center [212, 159] width 28 height 14
click at [152, 104] on h4 "Style" at bounding box center [156, 99] width 63 height 25
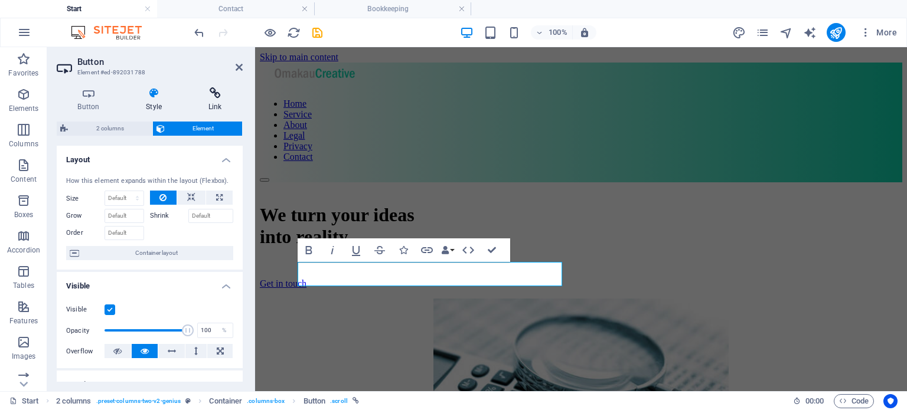
click at [214, 93] on icon at bounding box center [214, 93] width 55 height 12
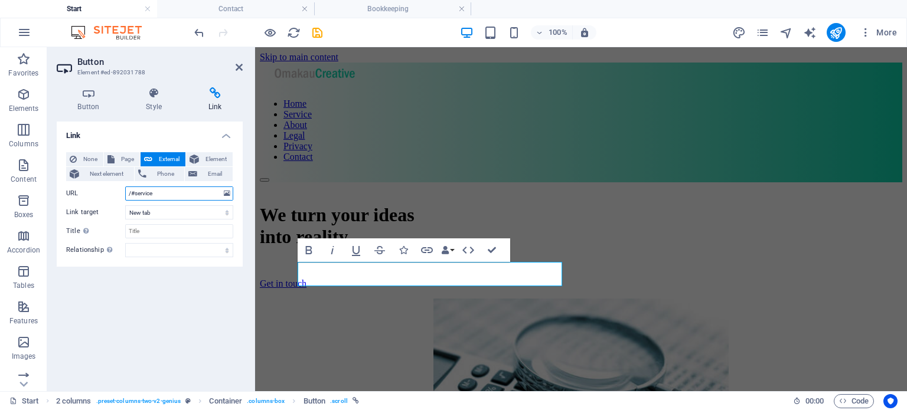
click at [159, 195] on input "/#service" at bounding box center [179, 194] width 108 height 14
type input "/#contact"
click at [237, 70] on icon at bounding box center [239, 67] width 7 height 9
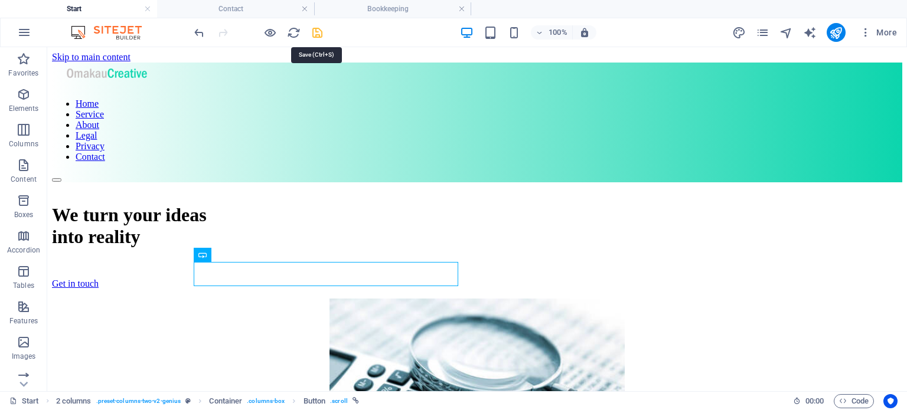
click at [316, 35] on icon "save" at bounding box center [317, 33] width 14 height 14
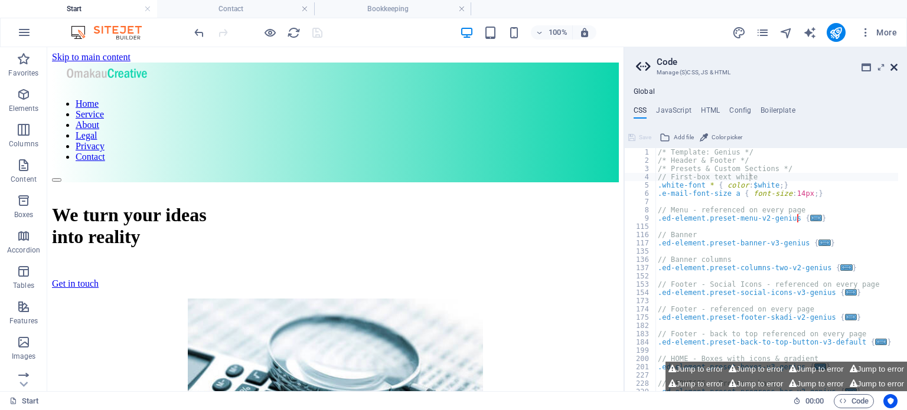
click at [895, 69] on icon at bounding box center [893, 67] width 7 height 9
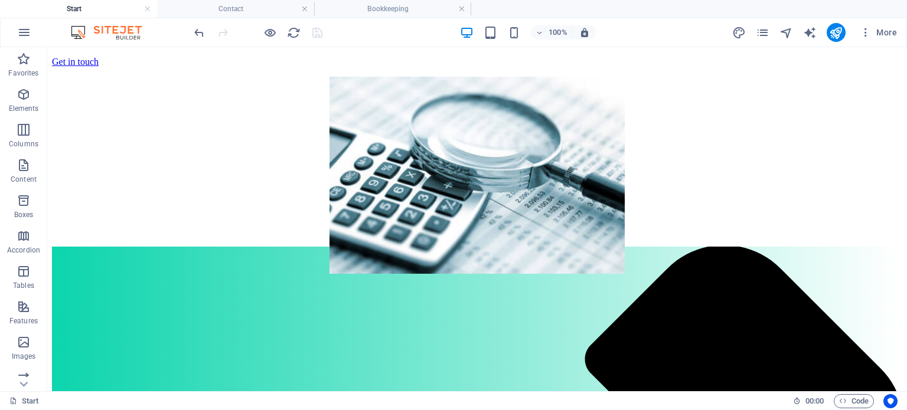
scroll to position [177, 0]
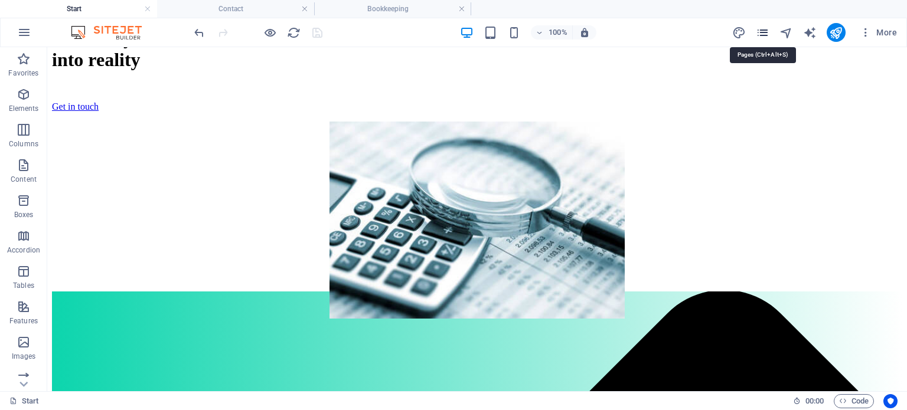
click at [763, 28] on icon "pages" at bounding box center [763, 33] width 14 height 14
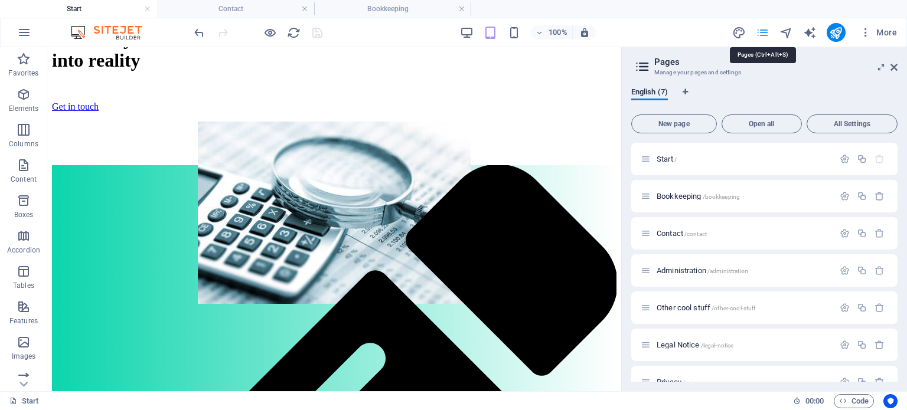
scroll to position [179, 0]
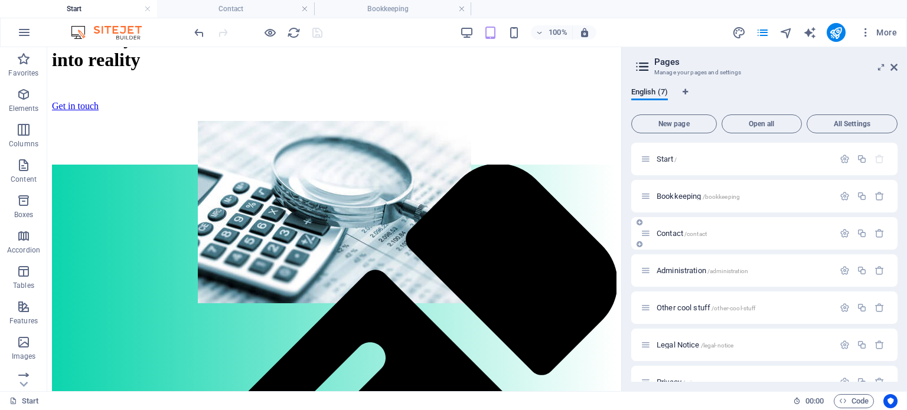
drag, startPoint x: 727, startPoint y: 224, endPoint x: 725, endPoint y: 233, distance: 9.7
click at [725, 233] on div "Contact /contact" at bounding box center [764, 233] width 266 height 32
click at [663, 70] on h3 "Manage your pages and settings" at bounding box center [764, 72] width 220 height 11
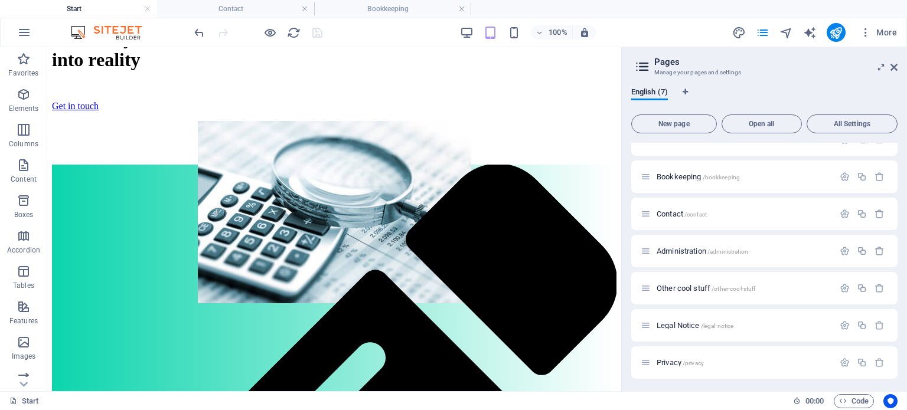
scroll to position [21, 0]
click at [681, 175] on span "Bookkeeping /bookkeeping" at bounding box center [697, 175] width 83 height 9
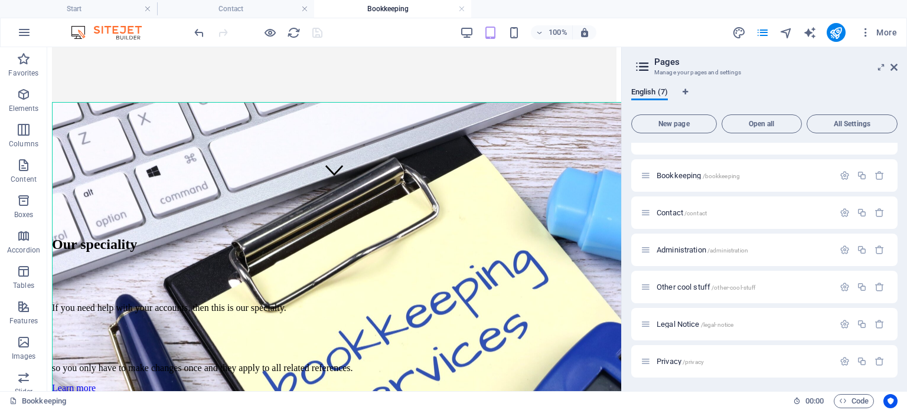
scroll to position [203, 0]
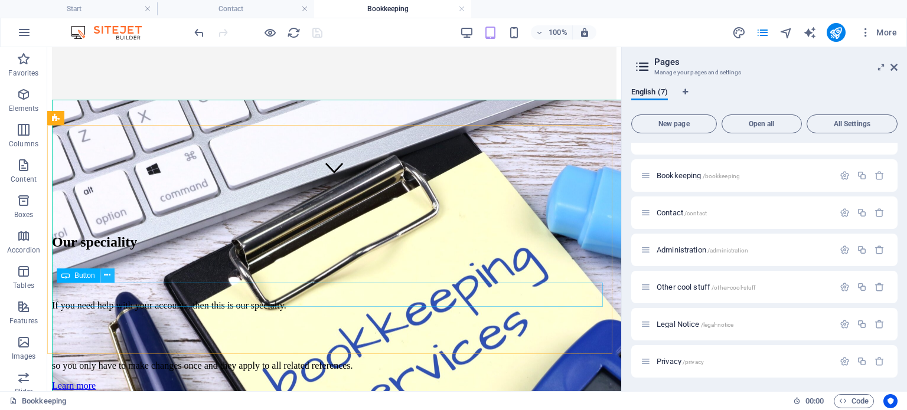
click at [107, 272] on icon at bounding box center [107, 275] width 6 height 12
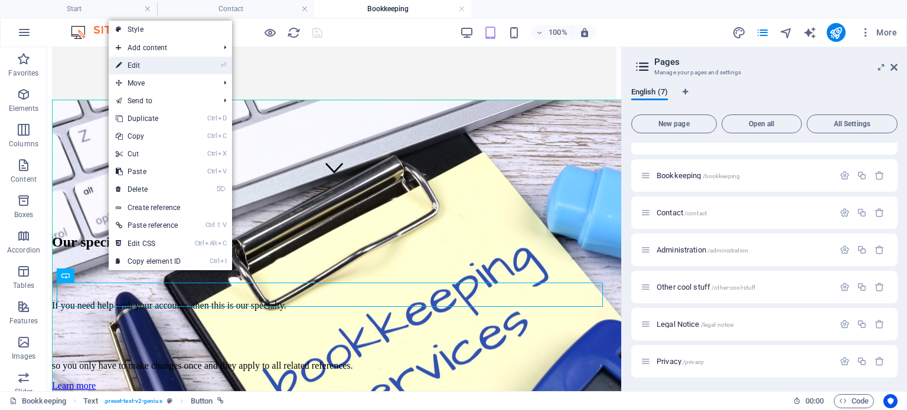
click at [136, 66] on link "⏎ Edit" at bounding box center [148, 66] width 79 height 18
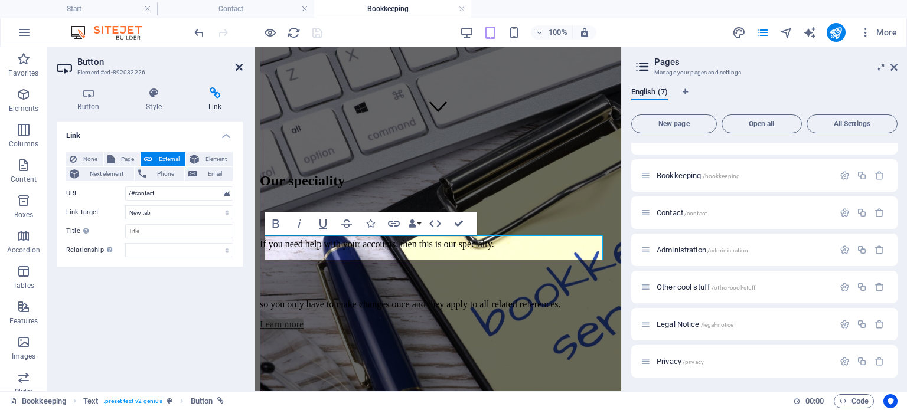
click at [242, 64] on icon at bounding box center [239, 67] width 7 height 9
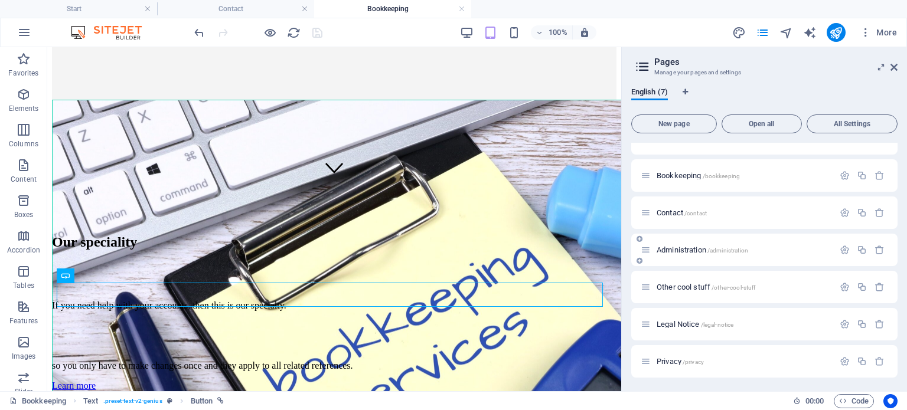
click at [676, 248] on span "Administration /administration" at bounding box center [701, 250] width 91 height 9
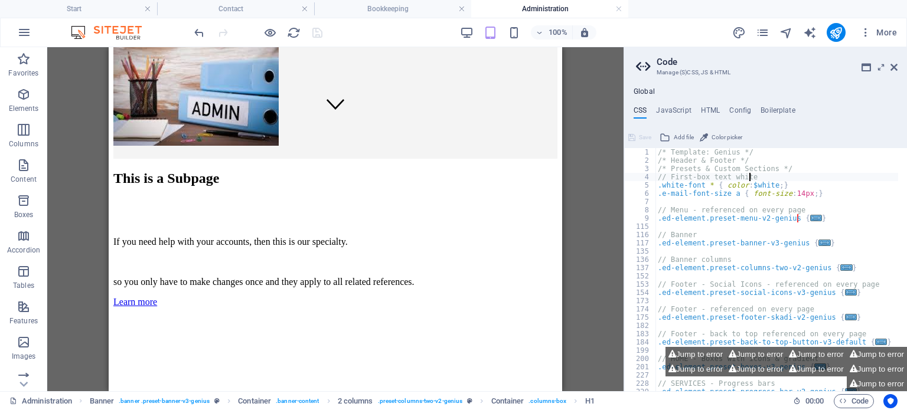
scroll to position [270, 0]
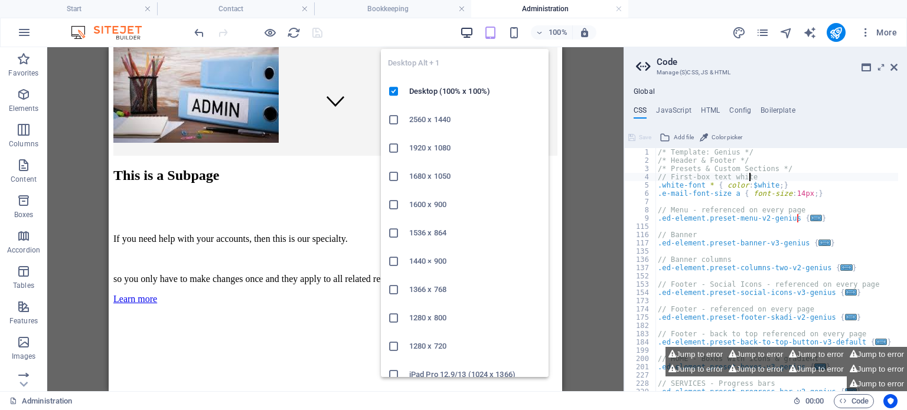
click at [465, 31] on icon "button" at bounding box center [467, 33] width 14 height 14
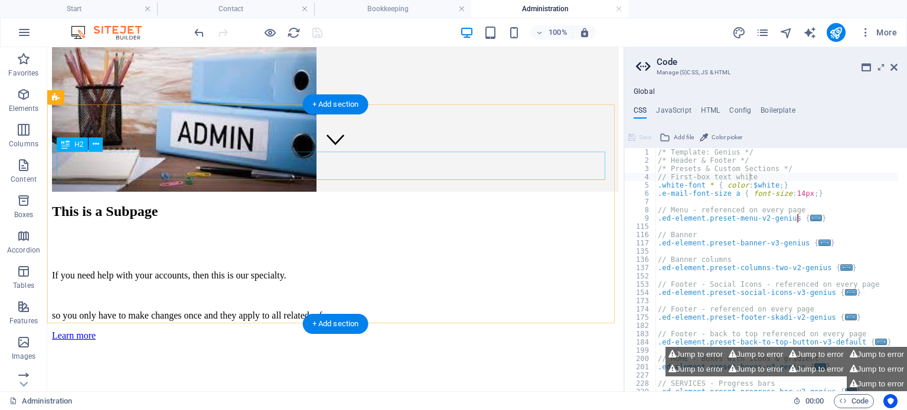
scroll to position [231, 0]
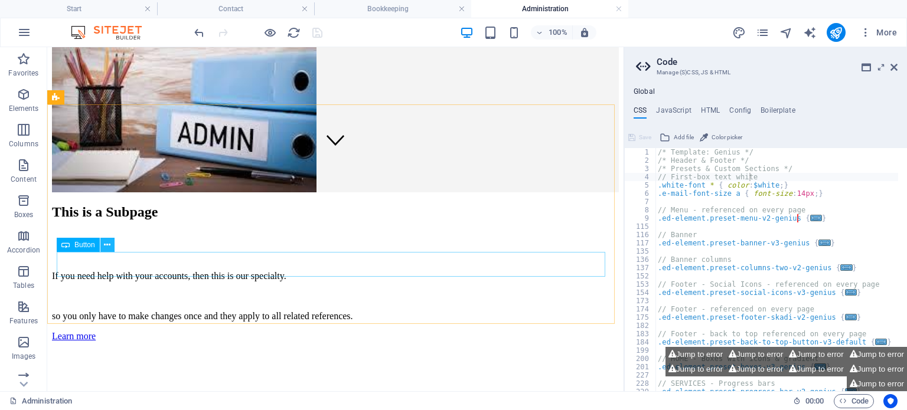
click at [106, 245] on icon at bounding box center [107, 245] width 6 height 12
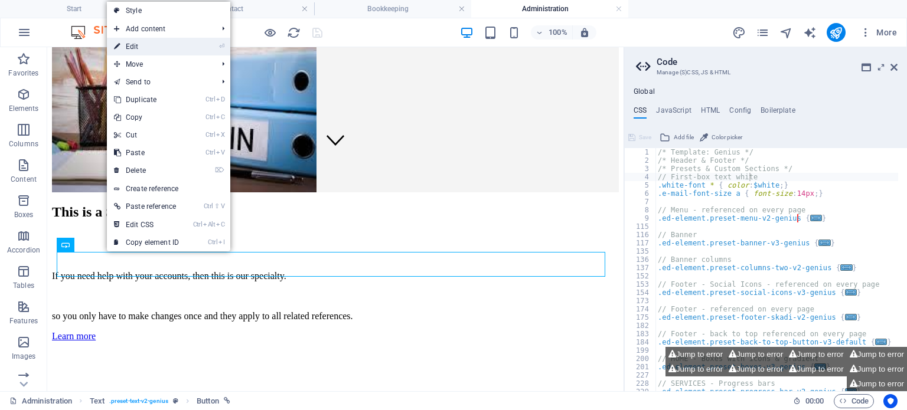
click at [132, 45] on link "⏎ Edit" at bounding box center [146, 47] width 79 height 18
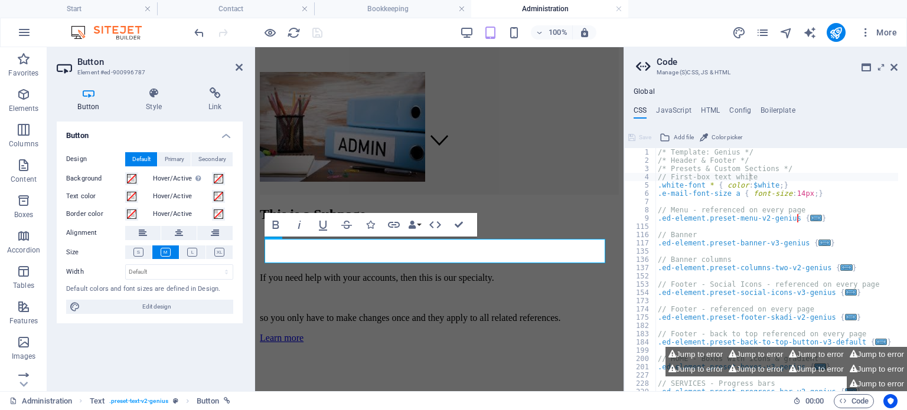
scroll to position [233, 0]
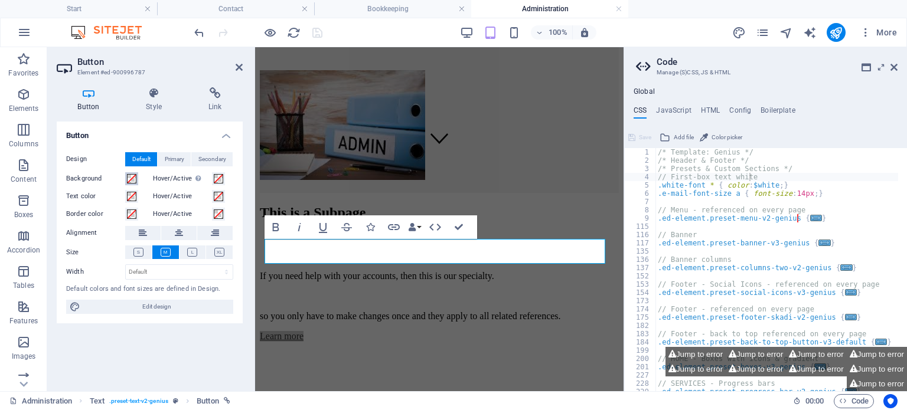
click at [132, 179] on span at bounding box center [131, 178] width 9 height 9
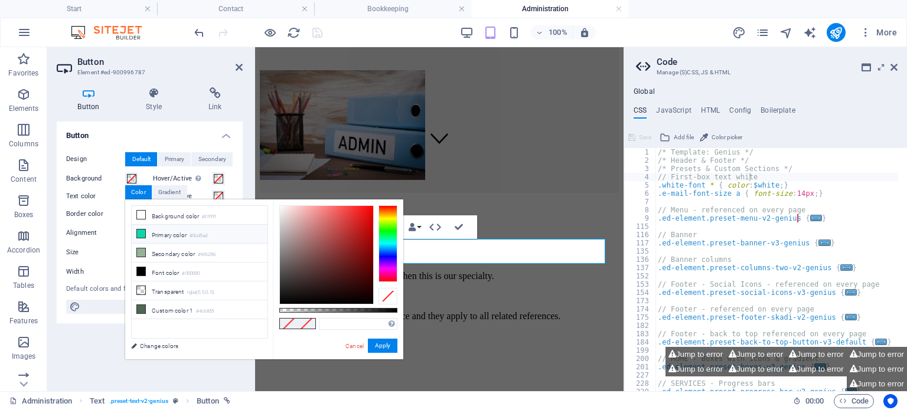
click at [152, 231] on li "Primary color #0cd5ad" at bounding box center [200, 234] width 136 height 19
type input "#0cd5ad"
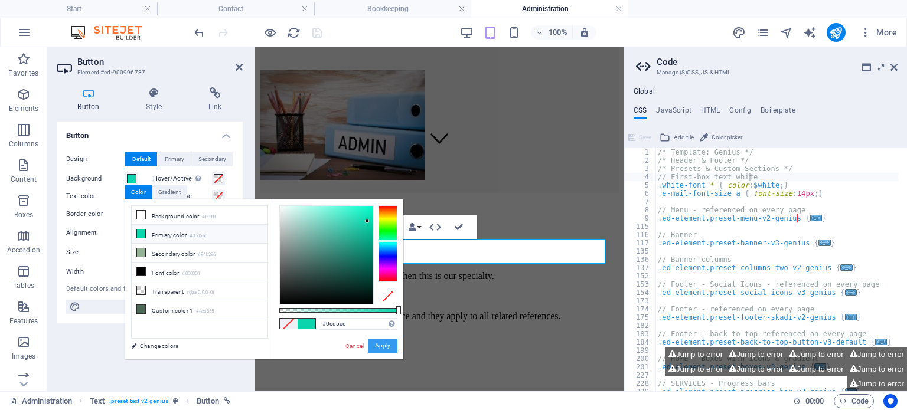
click at [382, 344] on button "Apply" at bounding box center [383, 346] width 30 height 14
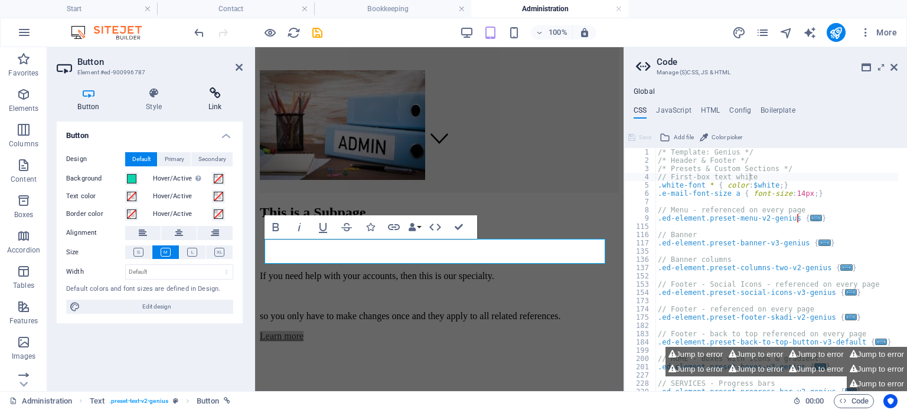
click at [213, 95] on icon at bounding box center [214, 93] width 55 height 12
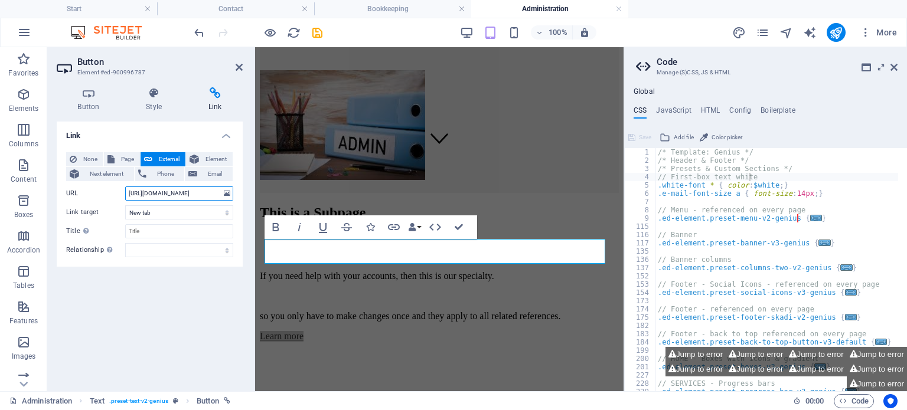
scroll to position [0, 174]
drag, startPoint x: 384, startPoint y: 237, endPoint x: 257, endPoint y: 203, distance: 130.9
click at [128, 192] on input "https://support.thewebsiteeditor.com/hc/en-us/articles/13251544769559-How-to-cr…" at bounding box center [179, 194] width 108 height 14
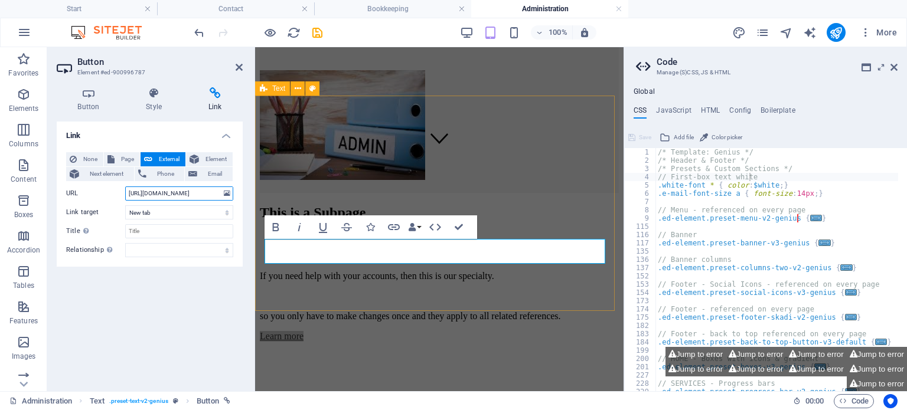
drag, startPoint x: 383, startPoint y: 240, endPoint x: 509, endPoint y: 243, distance: 125.8
click at [93, 194] on label "URL" at bounding box center [95, 194] width 59 height 14
click at [125, 194] on input "/" at bounding box center [179, 194] width 108 height 14
type input "/contact"
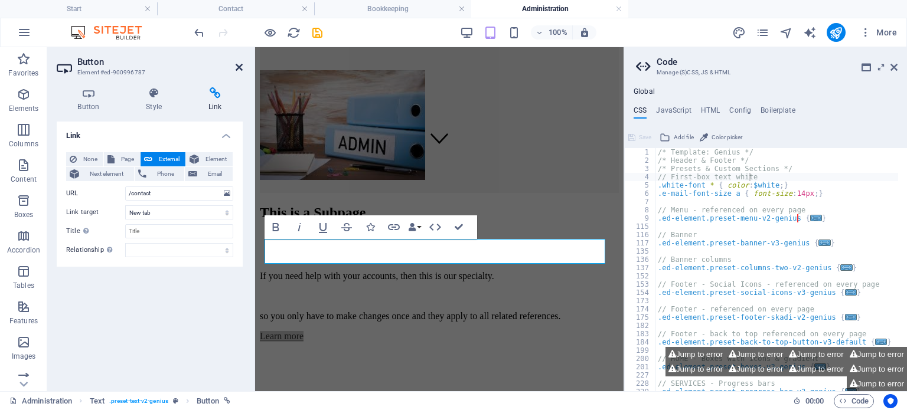
click at [241, 67] on icon at bounding box center [239, 67] width 7 height 9
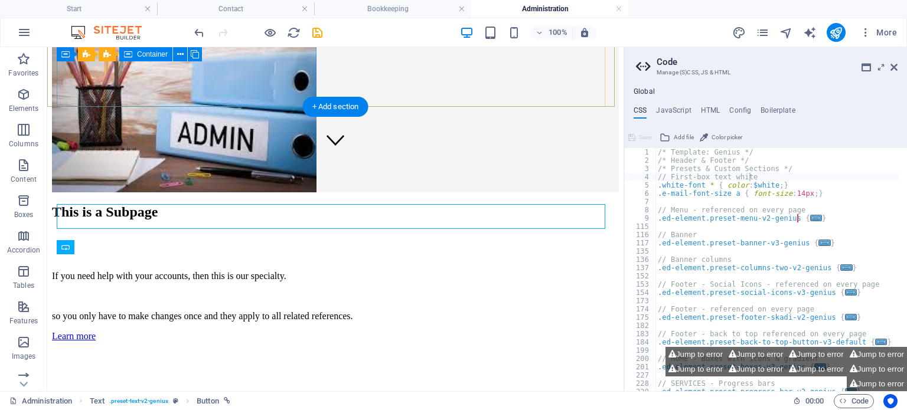
click at [241, 67] on div "Home Service About Legal Privacy Contact Administration This is a Subpage If yo…" at bounding box center [335, 146] width 567 height 628
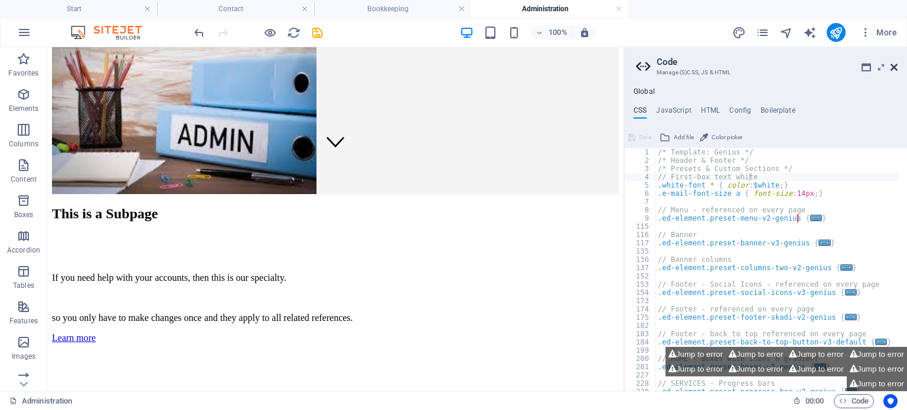
click at [892, 69] on icon at bounding box center [893, 67] width 7 height 9
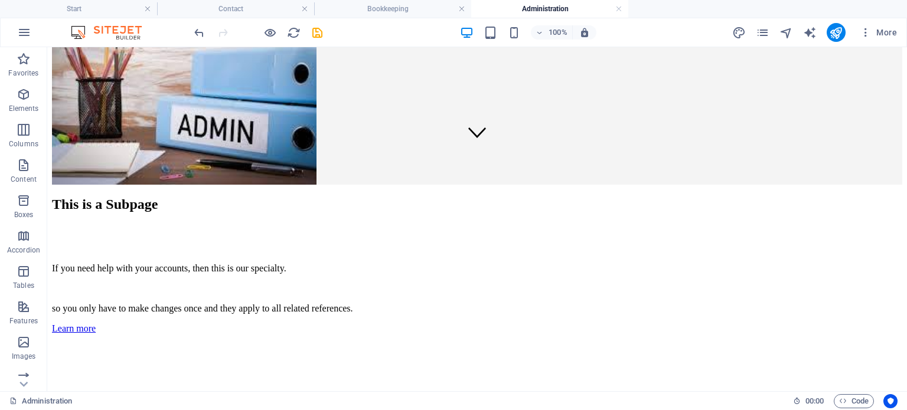
scroll to position [225, 0]
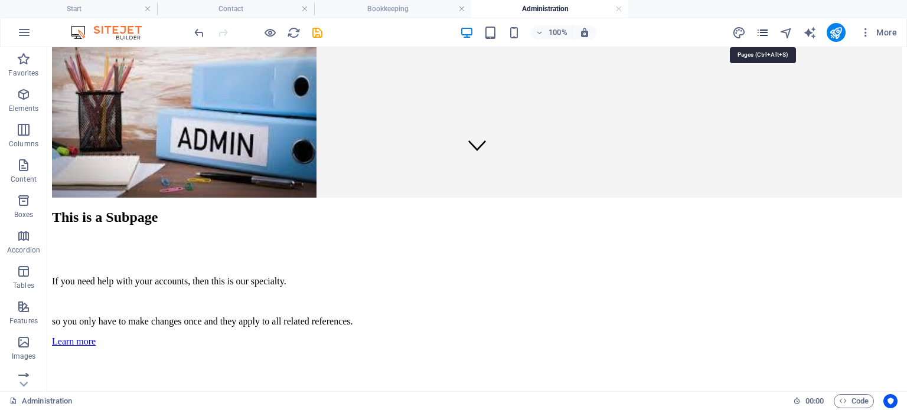
click at [764, 32] on icon "pages" at bounding box center [763, 33] width 14 height 14
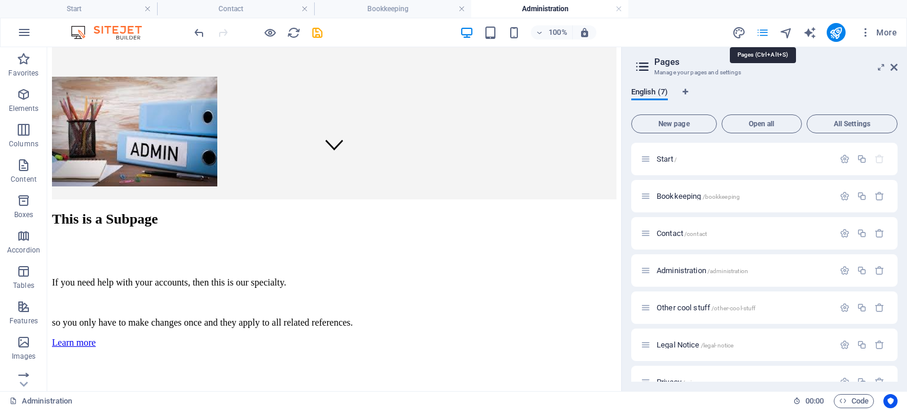
scroll to position [227, 0]
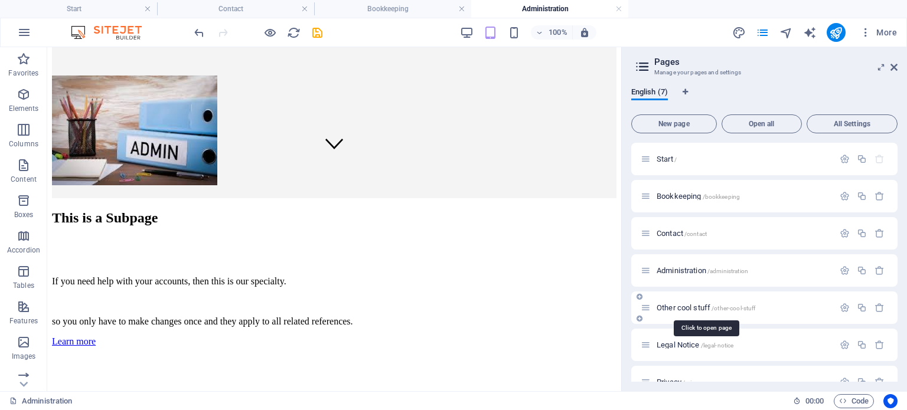
click at [683, 305] on span "Other cool stuff /other-cool-stuff" at bounding box center [705, 307] width 99 height 9
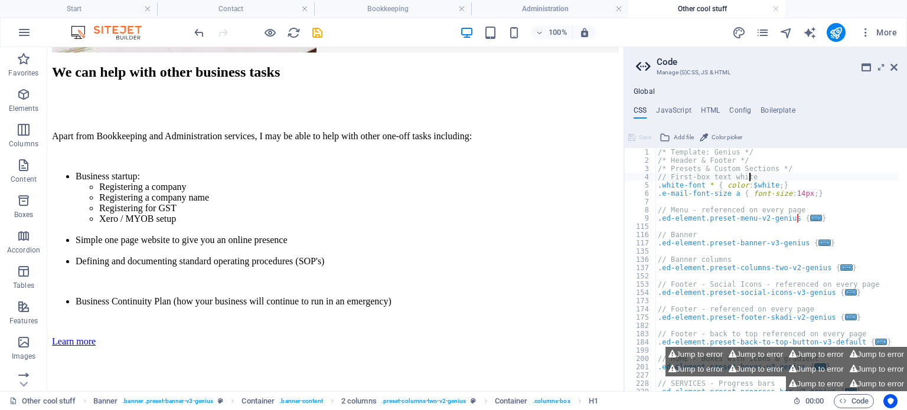
scroll to position [372, 0]
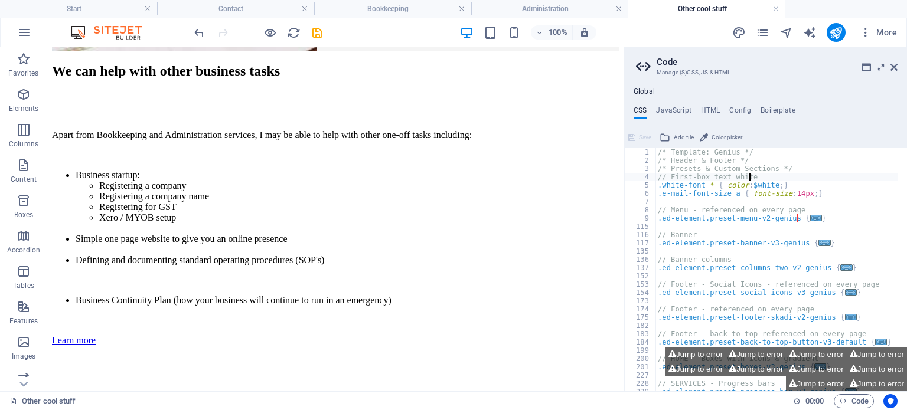
drag, startPoint x: 616, startPoint y: 127, endPoint x: 694, endPoint y: 328, distance: 215.3
click at [105, 259] on icon at bounding box center [107, 259] width 6 height 12
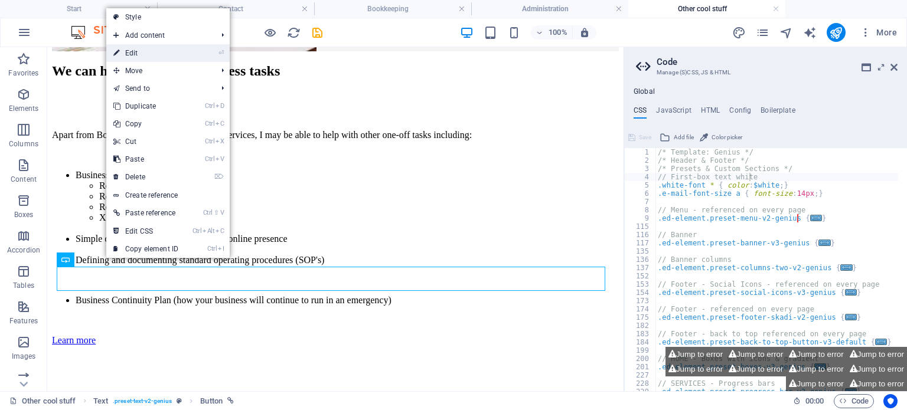
click at [132, 51] on link "⏎ Edit" at bounding box center [145, 53] width 79 height 18
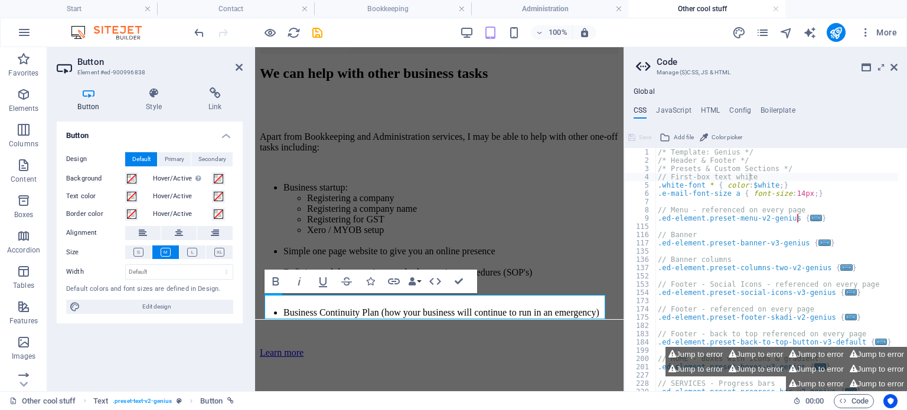
scroll to position [361, 0]
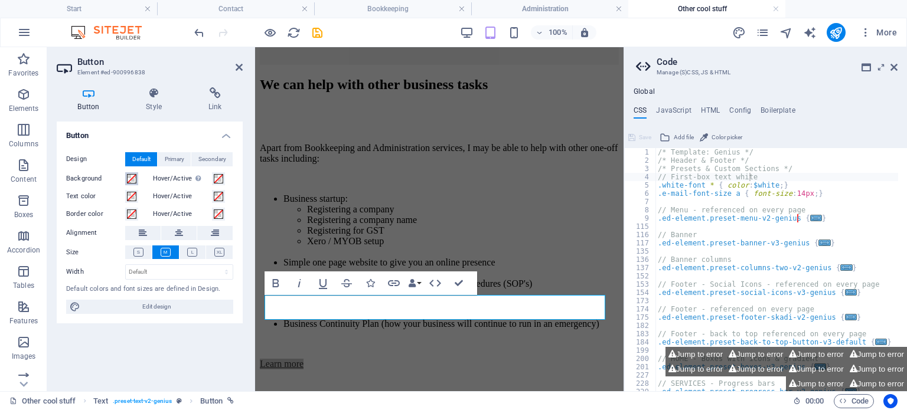
click at [126, 178] on button "Background" at bounding box center [131, 178] width 13 height 13
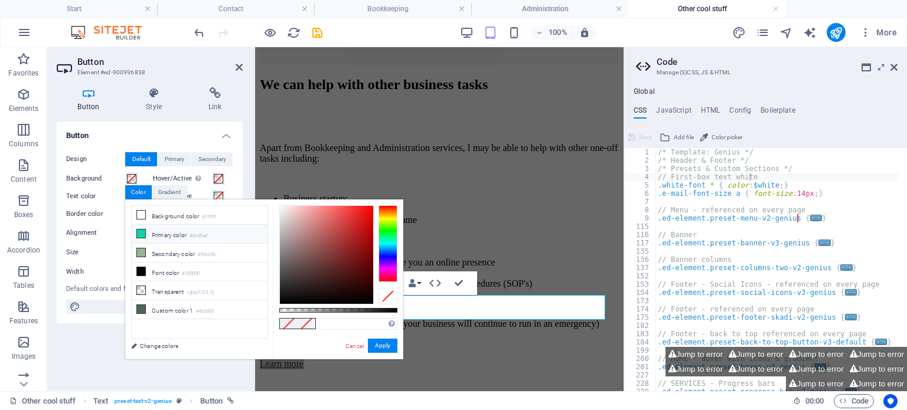
click at [143, 230] on icon at bounding box center [141, 234] width 8 height 8
type input "#0cd5ad"
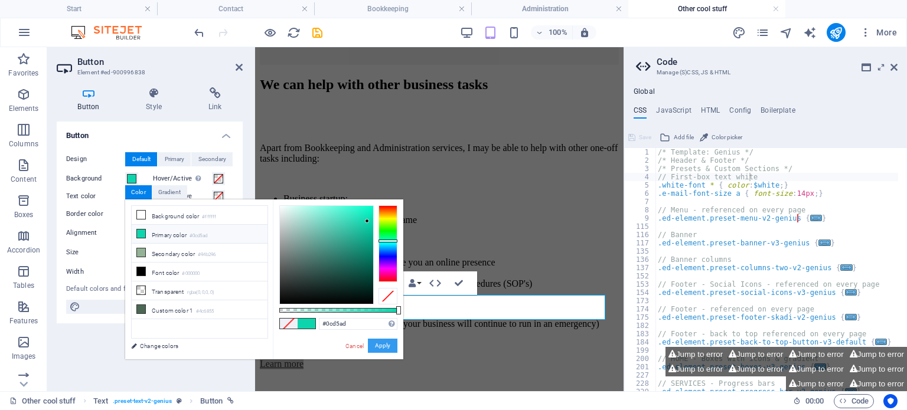
click at [384, 345] on button "Apply" at bounding box center [383, 346] width 30 height 14
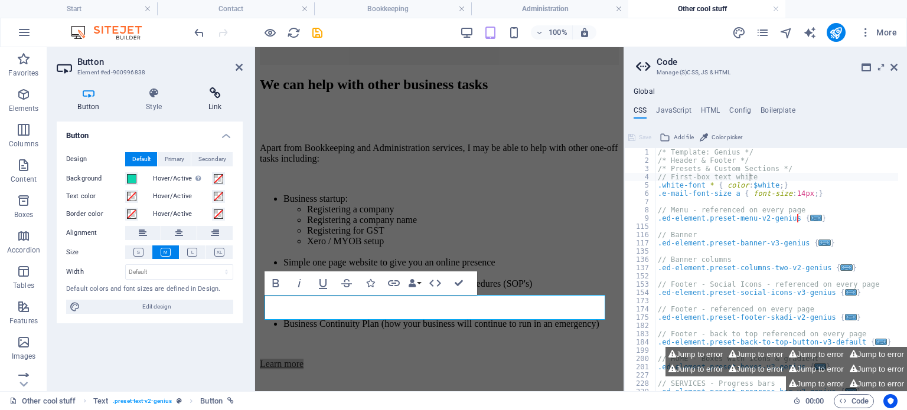
click at [217, 92] on icon at bounding box center [214, 93] width 55 height 12
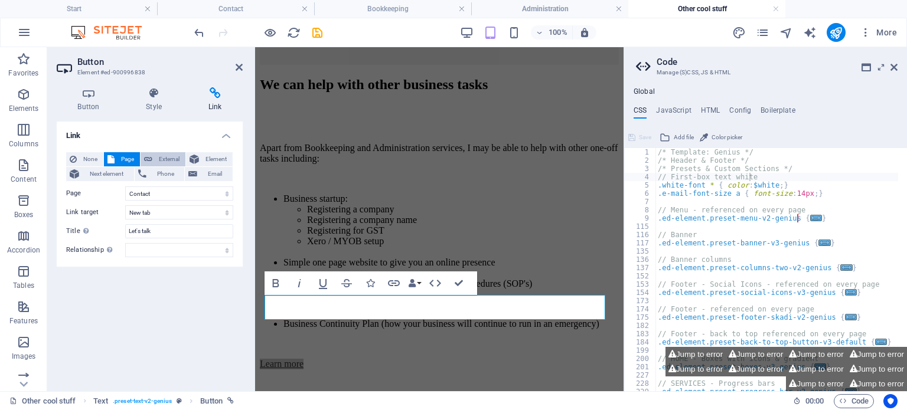
click at [162, 159] on span "External" at bounding box center [169, 159] width 26 height 14
click at [240, 68] on icon at bounding box center [239, 67] width 7 height 9
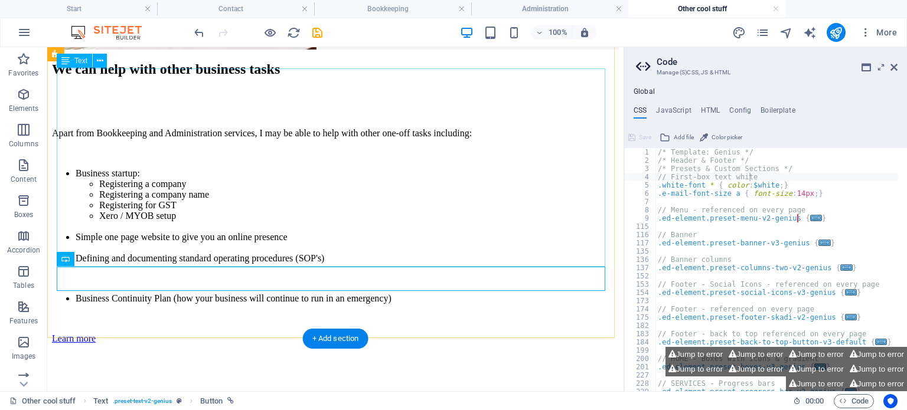
scroll to position [373, 0]
click at [444, 325] on div "We can help with other business tasks Apart from Bookkeeping and Administration…" at bounding box center [335, 203] width 567 height 283
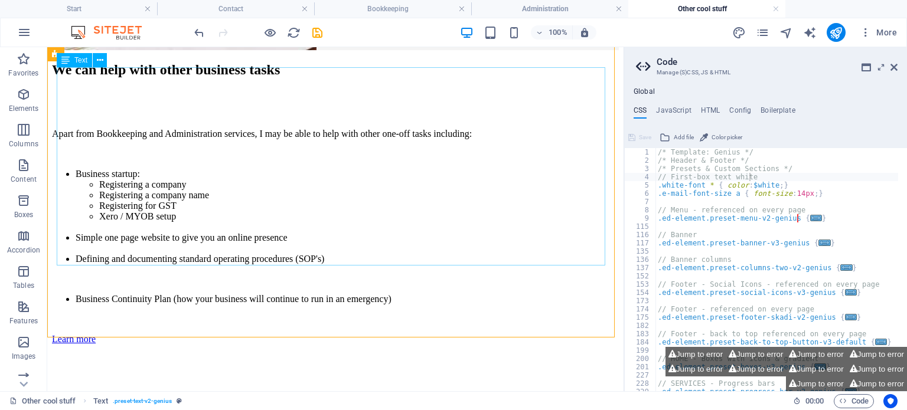
click at [85, 61] on span "Text" at bounding box center [80, 60] width 13 height 7
click at [79, 63] on span "Text" at bounding box center [80, 60] width 13 height 7
click at [100, 61] on icon at bounding box center [100, 60] width 6 height 12
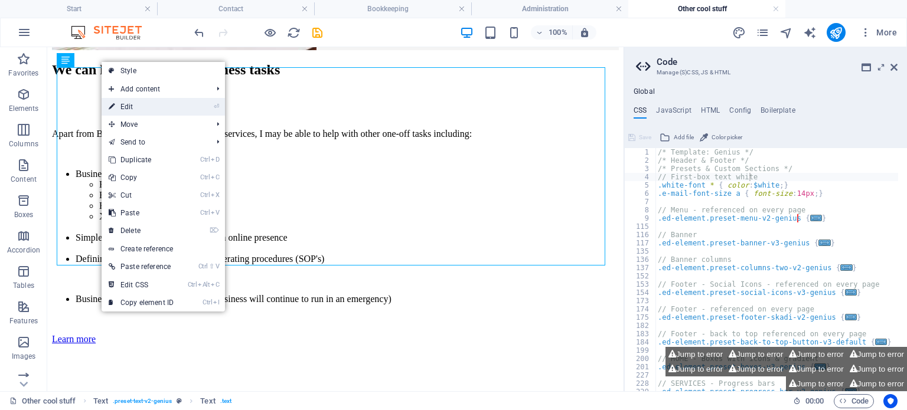
click at [139, 107] on link "⏎ Edit" at bounding box center [141, 107] width 79 height 18
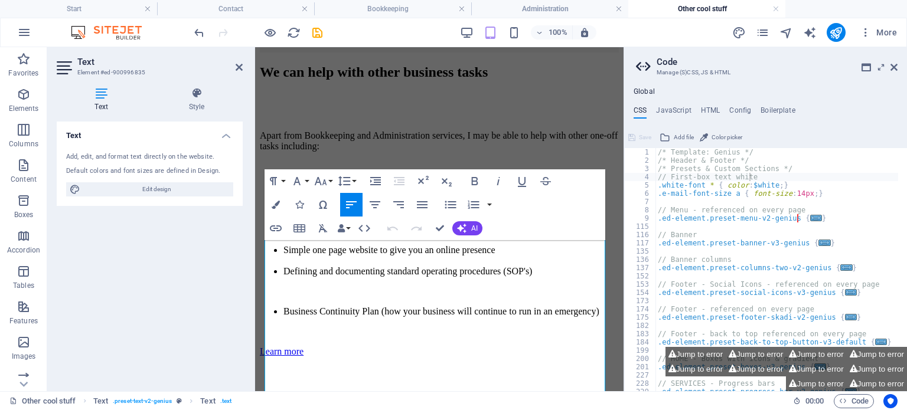
scroll to position [189, 0]
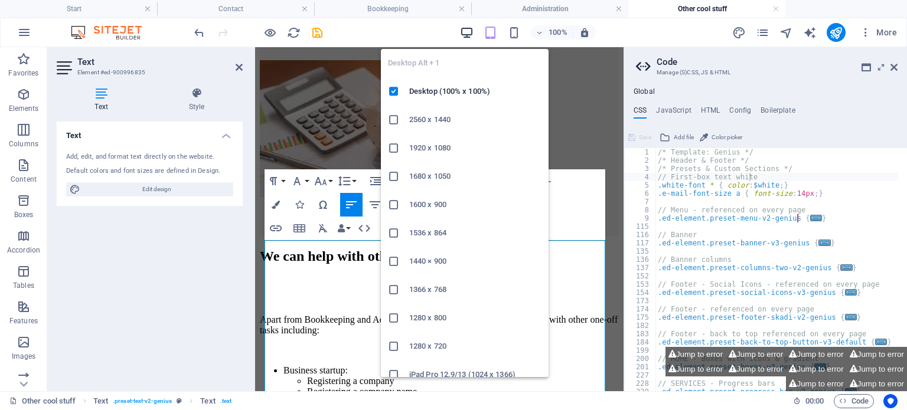
click at [466, 32] on icon "button" at bounding box center [467, 33] width 14 height 14
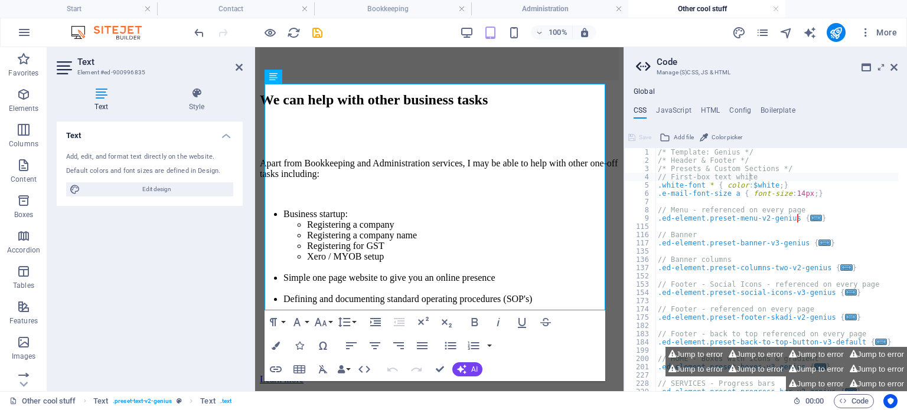
scroll to position [347, 0]
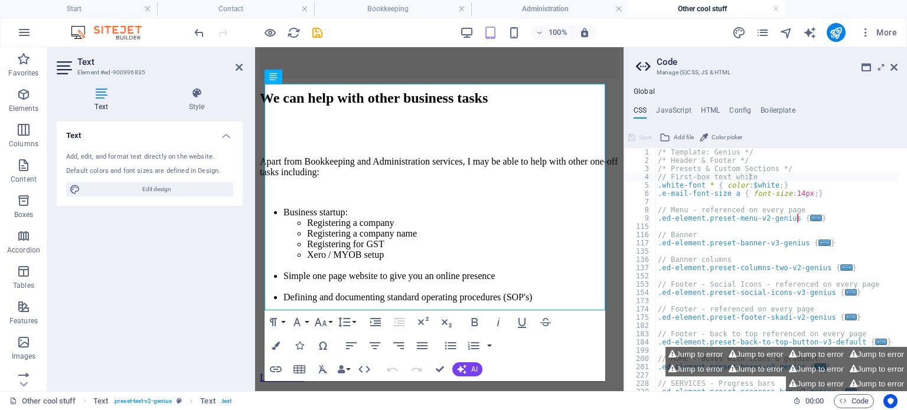
drag, startPoint x: 619, startPoint y: 190, endPoint x: 885, endPoint y: 302, distance: 288.6
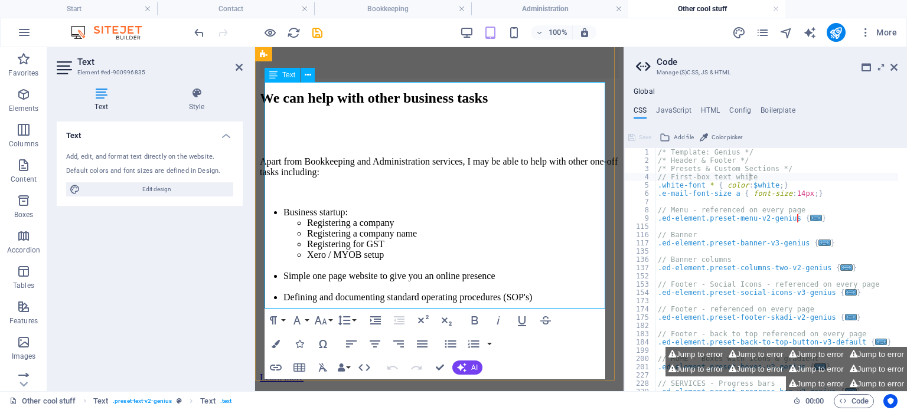
click at [332, 332] on li "Business Continuity Plan (how your business will continue to run in an emergenc…" at bounding box center [450, 337] width 335 height 11
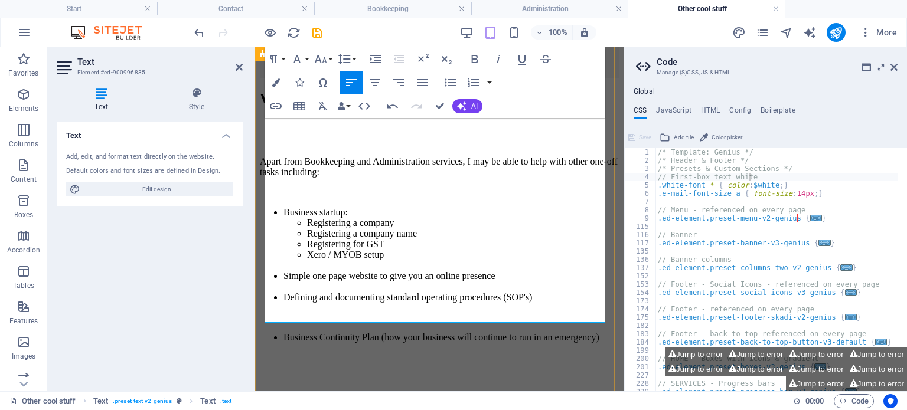
click at [333, 332] on li "Business Continuity Plan (how your business will continue to run in an emergenc…" at bounding box center [450, 337] width 335 height 11
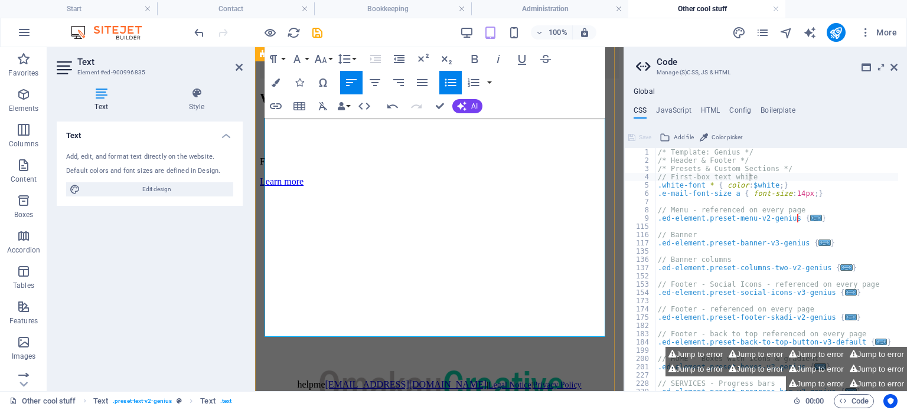
scroll to position [201, 0]
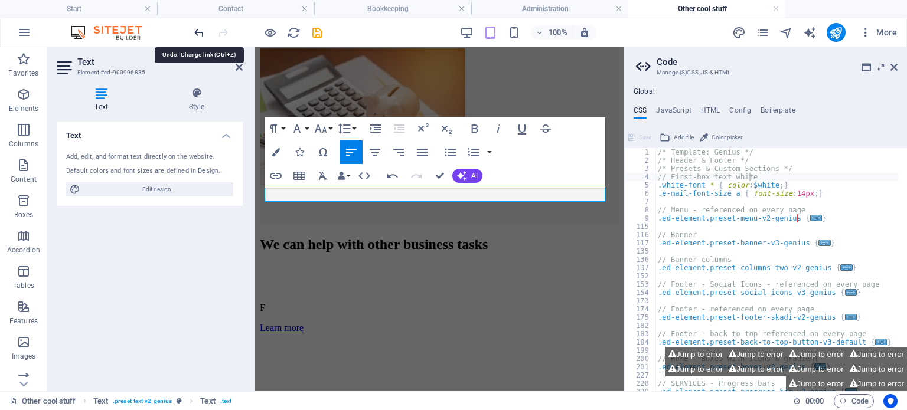
click at [198, 30] on icon "undo" at bounding box center [199, 33] width 14 height 14
click at [200, 30] on icon "undo" at bounding box center [199, 33] width 14 height 14
click at [201, 28] on icon "undo" at bounding box center [199, 33] width 14 height 14
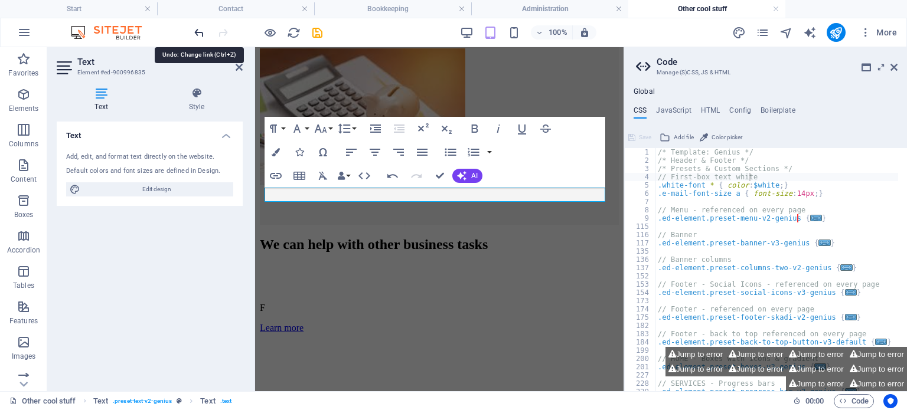
click at [200, 35] on icon "undo" at bounding box center [199, 33] width 14 height 14
click at [200, 31] on icon "undo" at bounding box center [199, 33] width 14 height 14
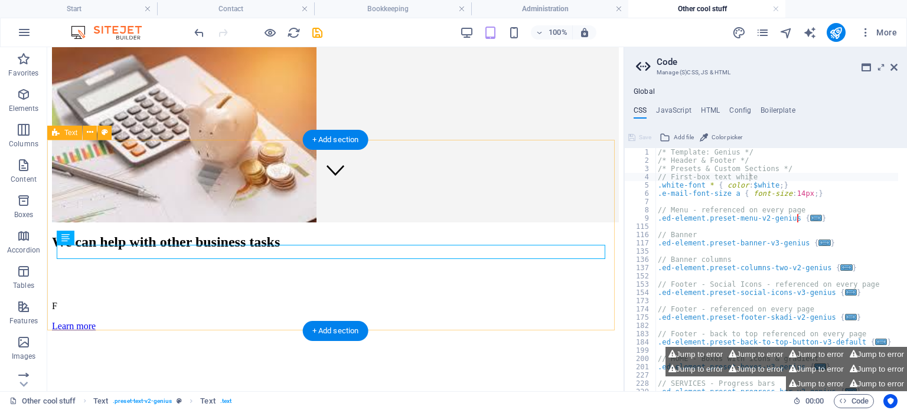
scroll to position [196, 0]
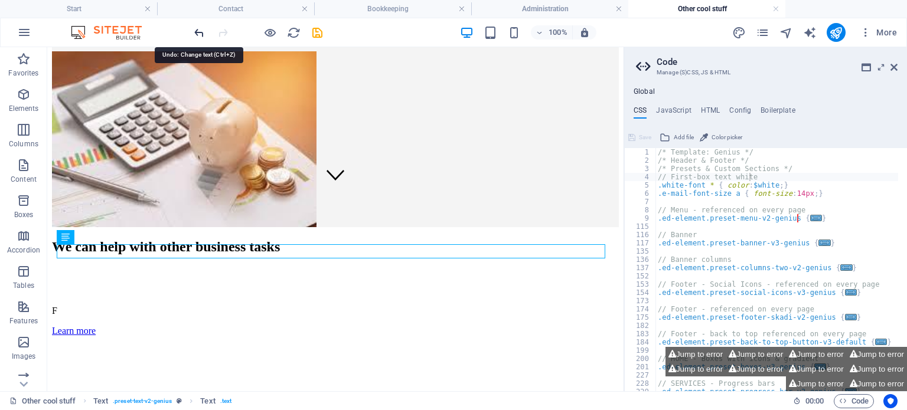
click at [199, 31] on icon "undo" at bounding box center [199, 33] width 14 height 14
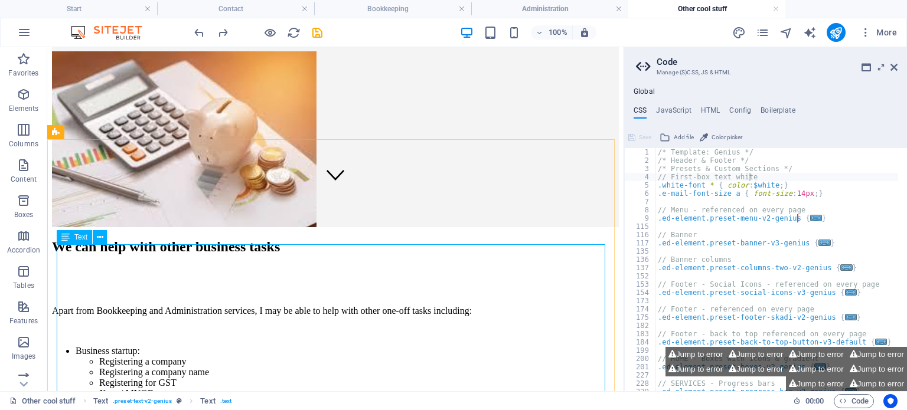
click at [91, 240] on div "Text" at bounding box center [74, 237] width 35 height 14
click at [99, 238] on icon at bounding box center [100, 237] width 6 height 12
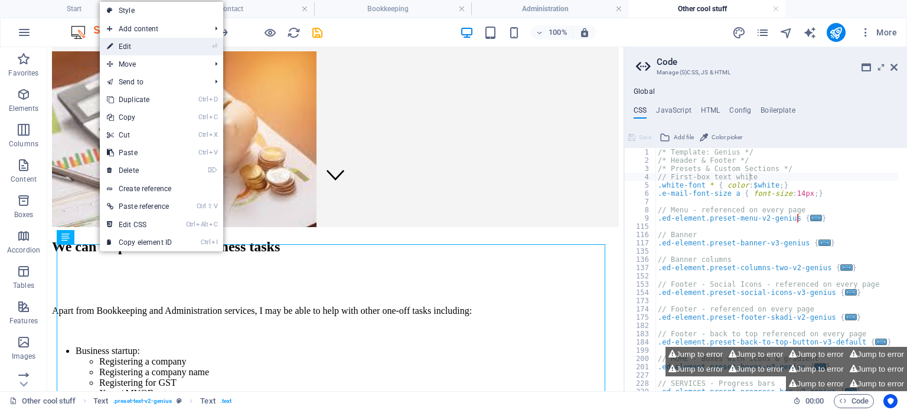
click at [126, 44] on link "⏎ Edit" at bounding box center [139, 47] width 79 height 18
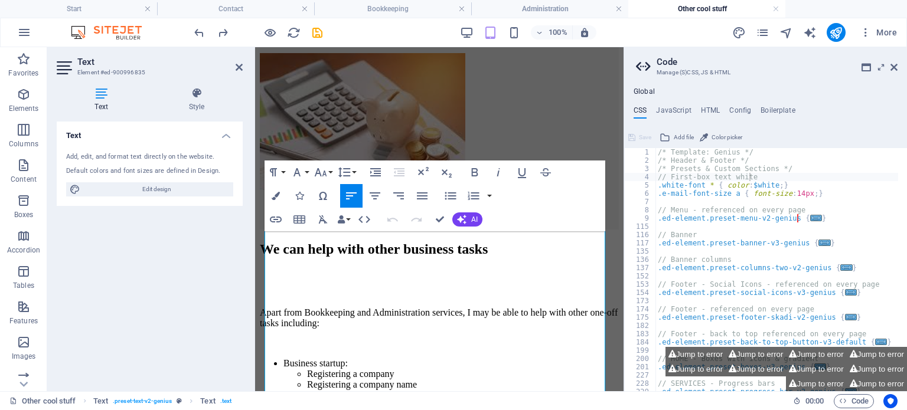
scroll to position [198, 0]
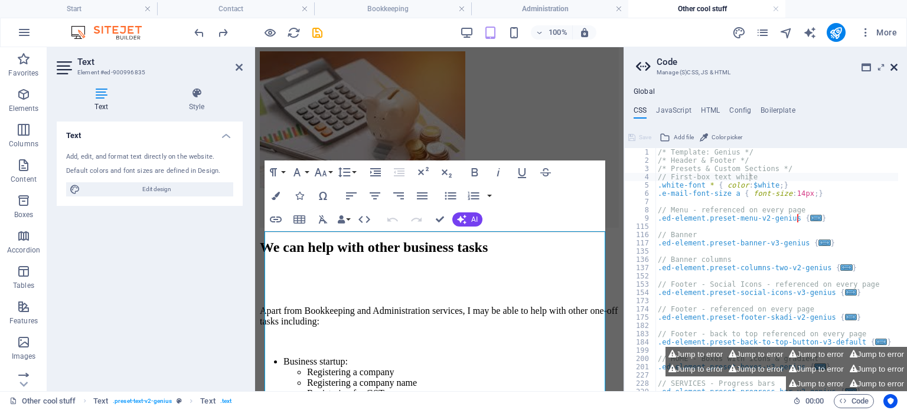
click at [895, 63] on icon at bounding box center [893, 67] width 7 height 9
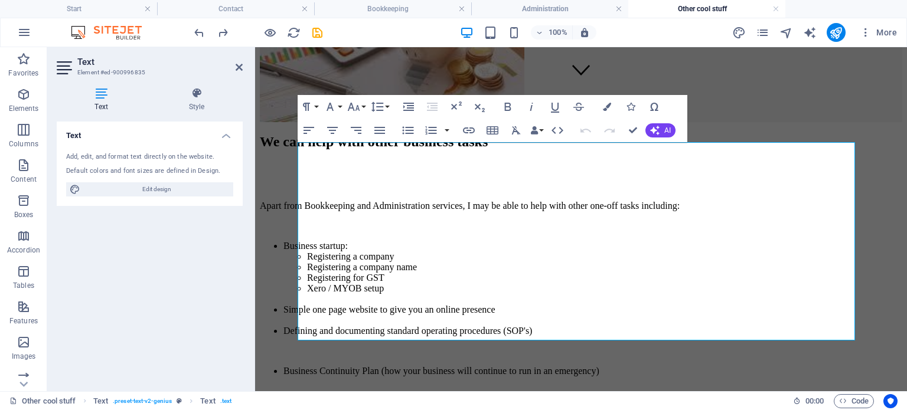
scroll to position [314, 0]
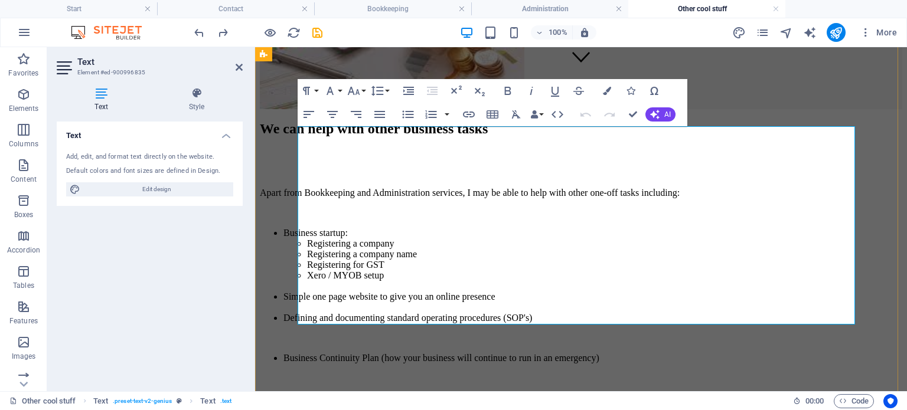
click at [691, 353] on li "Business Continuity Plan (how your business will continue to run in an emergenc…" at bounding box center [592, 358] width 619 height 11
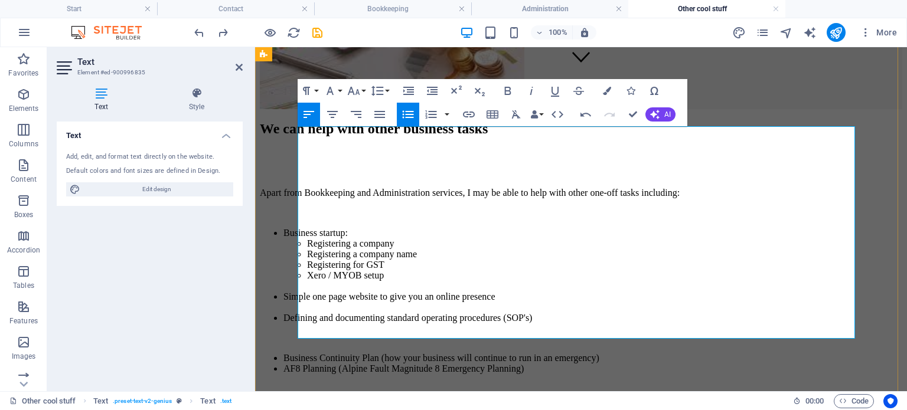
click at [673, 353] on li "Business Continuity Plan (how your business will continue to run in an emergenc…" at bounding box center [592, 358] width 619 height 11
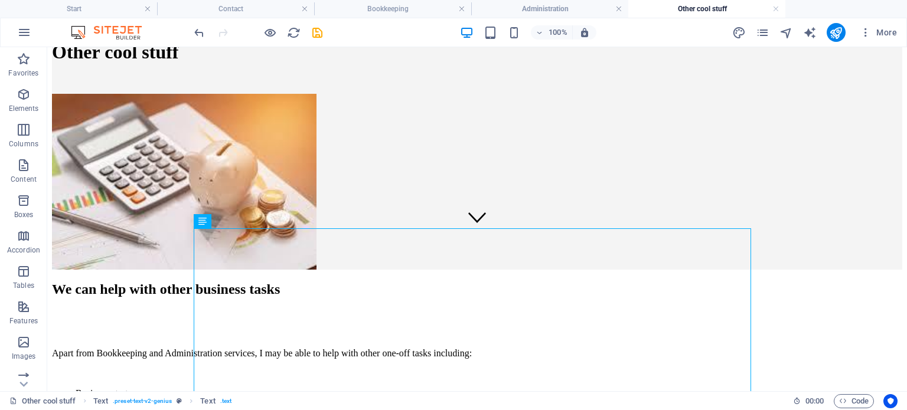
scroll to position [102, 0]
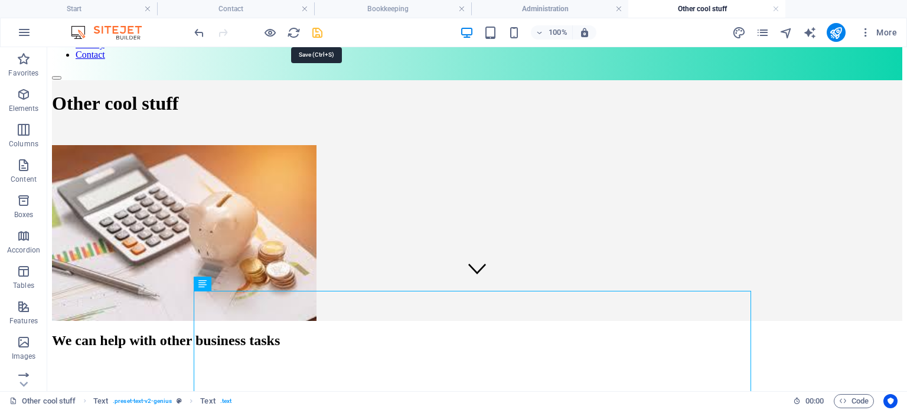
click at [316, 32] on icon "save" at bounding box center [317, 33] width 14 height 14
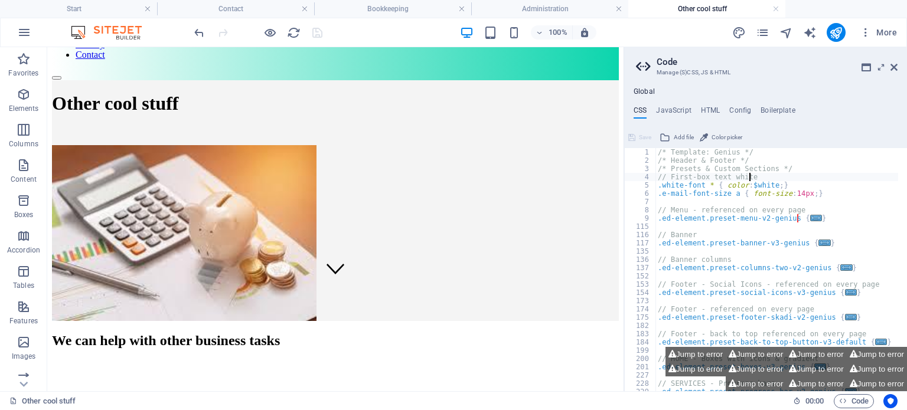
scroll to position [104, 0]
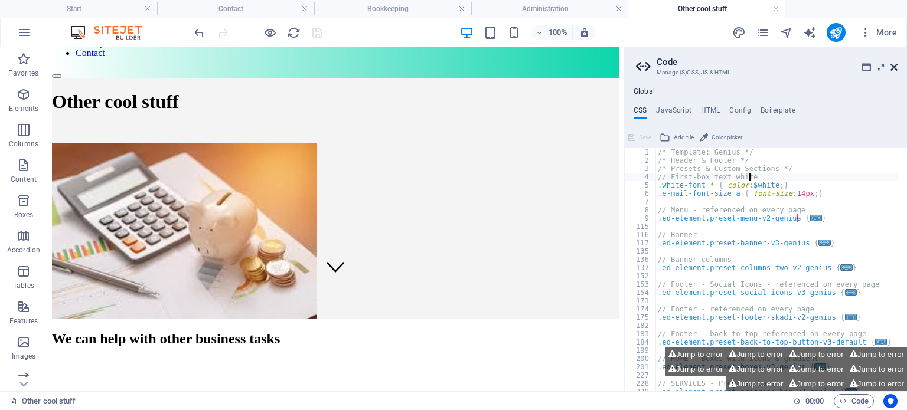
click at [891, 67] on icon at bounding box center [893, 67] width 7 height 9
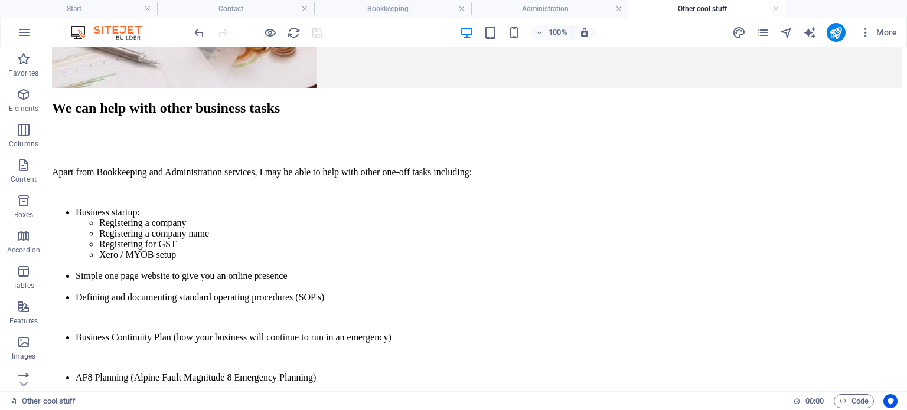
scroll to position [338, 0]
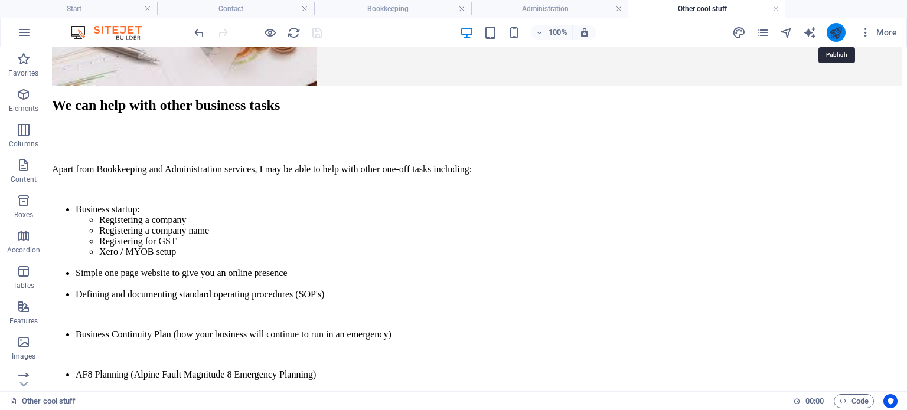
click at [838, 31] on icon "publish" at bounding box center [836, 33] width 14 height 14
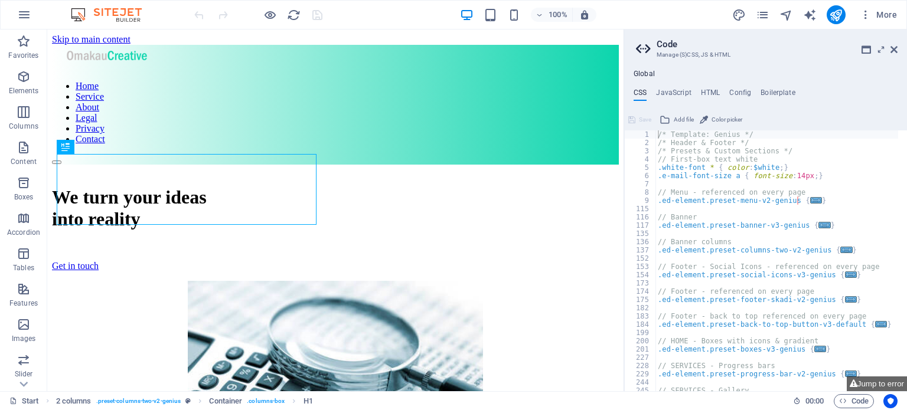
click at [889, 50] on header "Code Manage (S)CSS, JS & HTML" at bounding box center [766, 45] width 261 height 31
click at [892, 48] on icon at bounding box center [893, 49] width 7 height 9
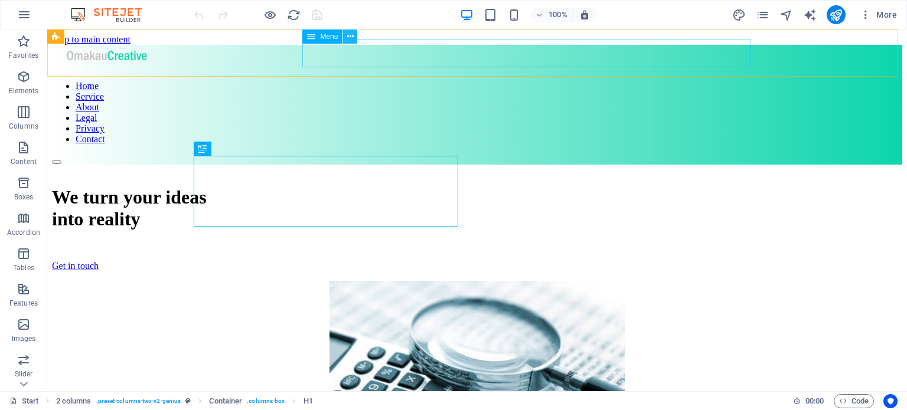
click at [351, 36] on icon at bounding box center [350, 37] width 6 height 12
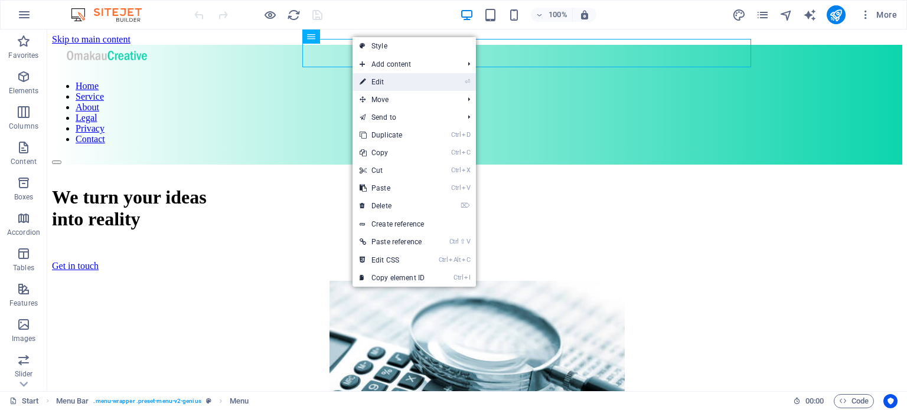
click at [375, 84] on link "⏎ Edit" at bounding box center [391, 82] width 79 height 18
select select
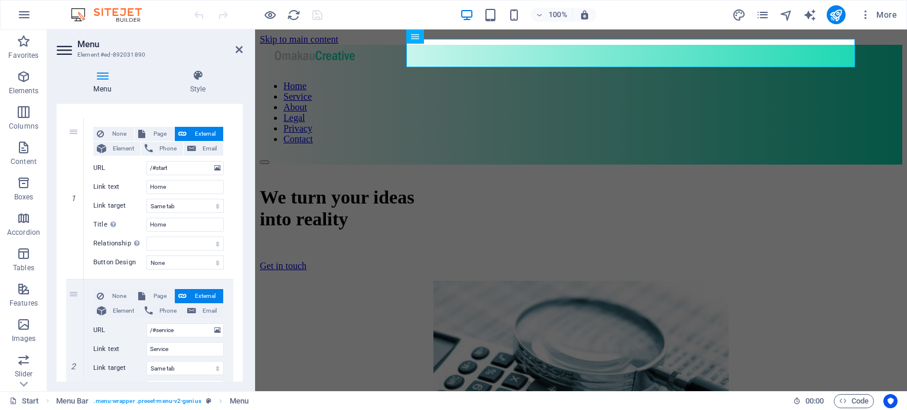
scroll to position [74, 0]
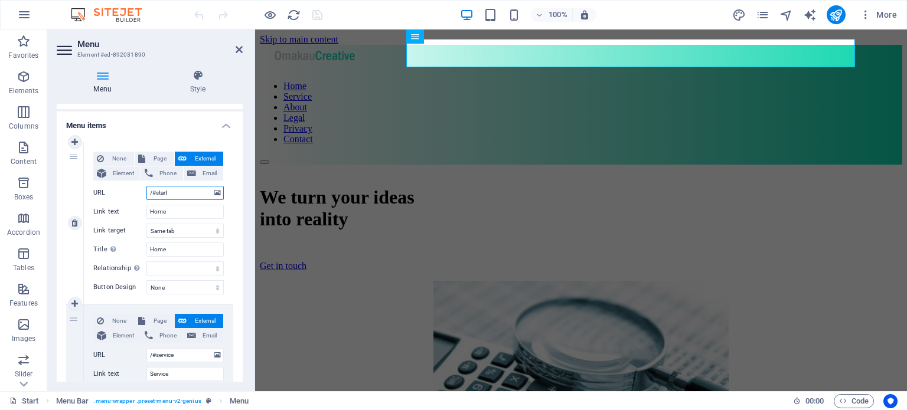
click at [156, 195] on input "/#start" at bounding box center [184, 193] width 77 height 14
type input "/start"
select select
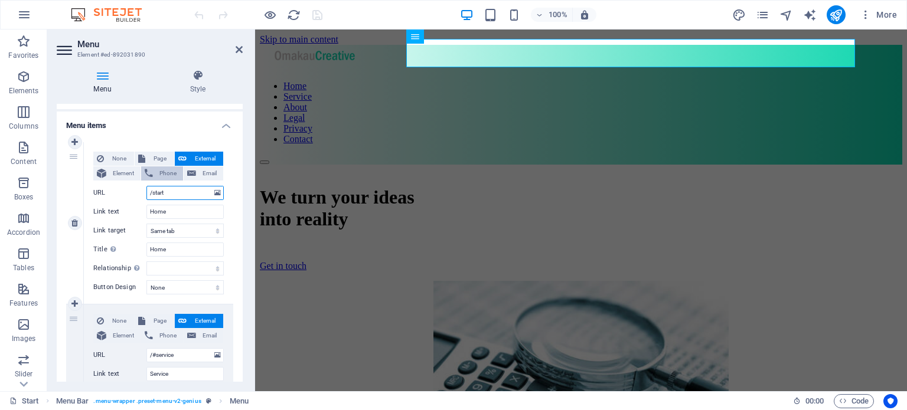
select select
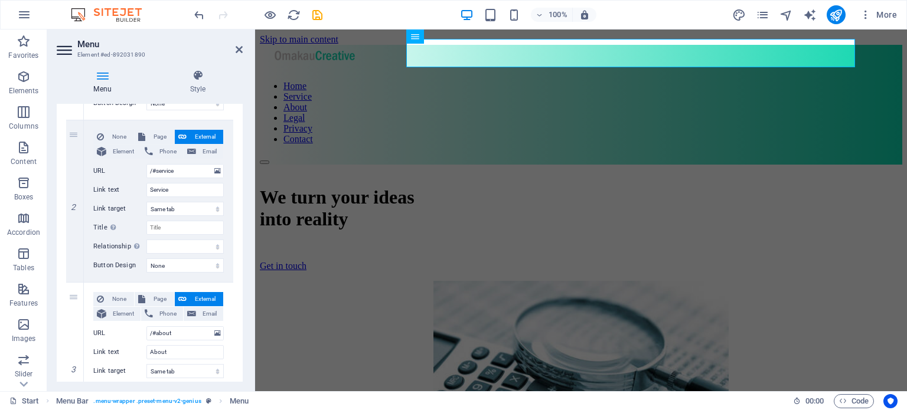
scroll to position [248, 0]
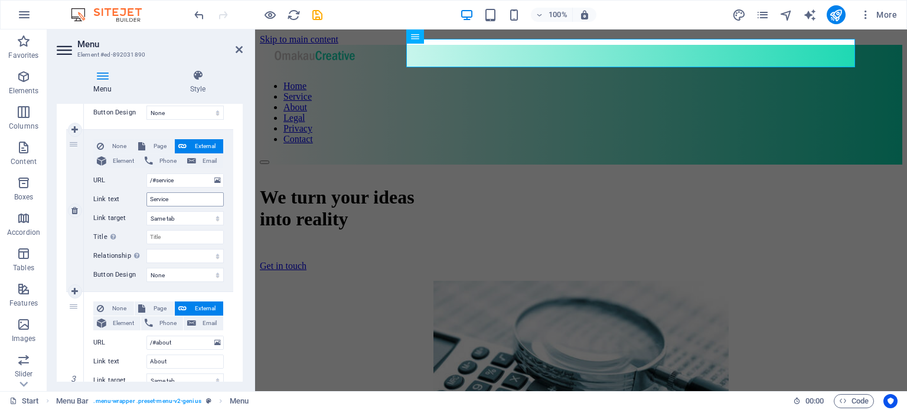
type input "/start"
click at [183, 192] on input "Service" at bounding box center [184, 199] width 77 height 14
type input "Services"
select select
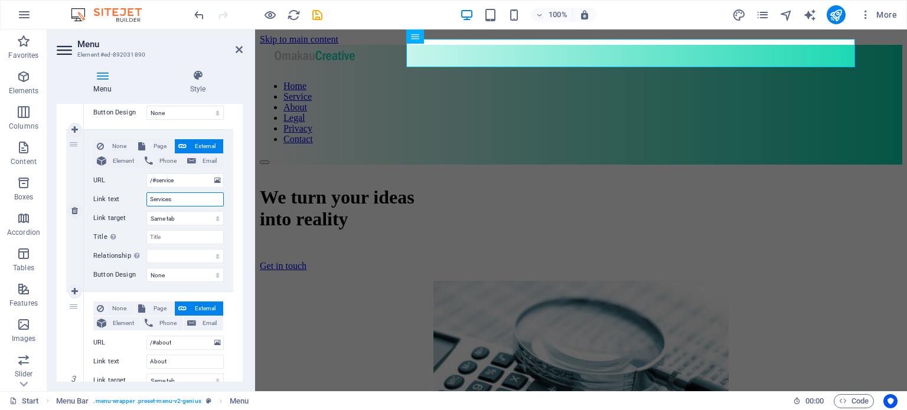
select select
type input "Services"
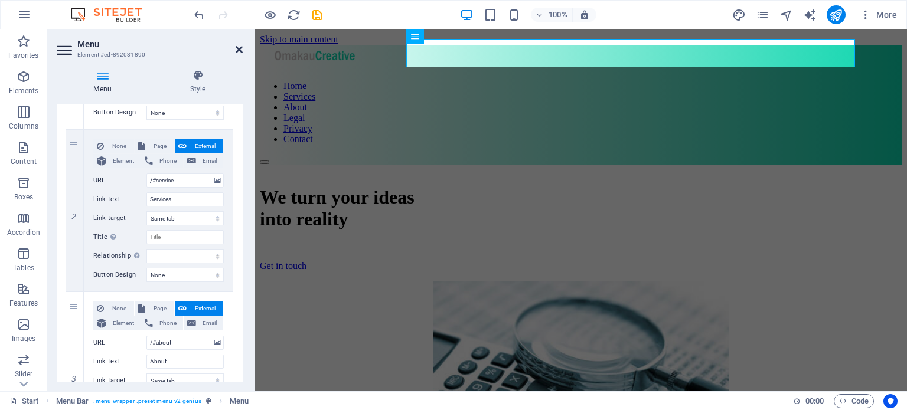
click at [238, 48] on icon at bounding box center [239, 49] width 7 height 9
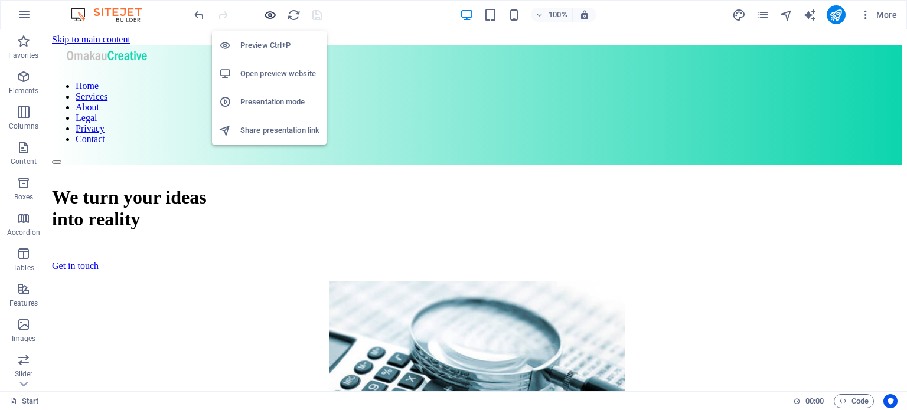
click at [269, 16] on icon "button" at bounding box center [270, 15] width 14 height 14
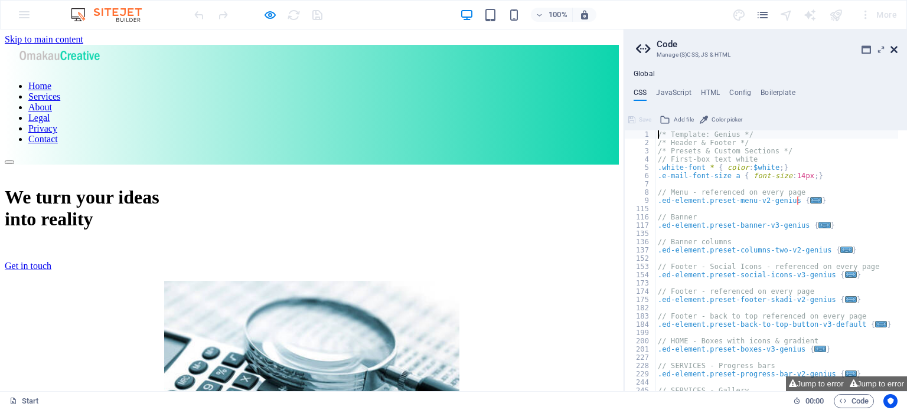
click at [891, 50] on icon at bounding box center [893, 49] width 7 height 9
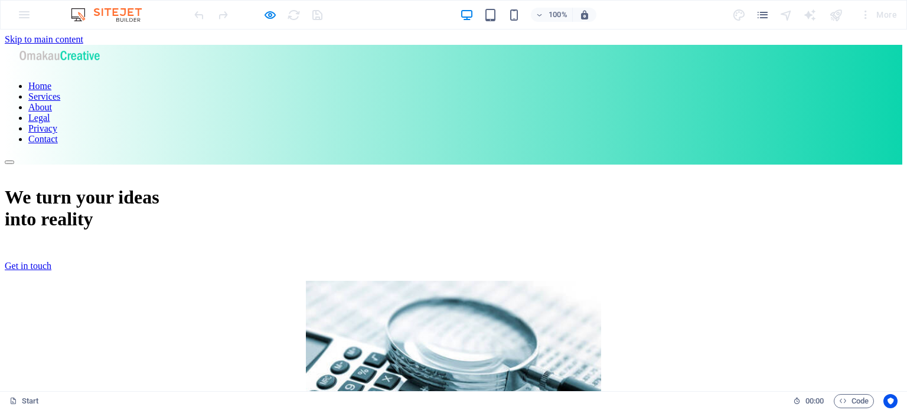
click at [51, 261] on link "Get in touch" at bounding box center [28, 266] width 47 height 10
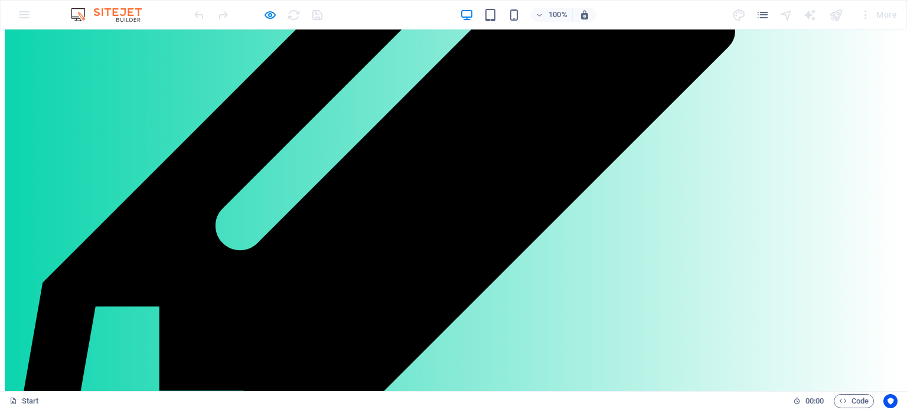
scroll to position [1860, 0]
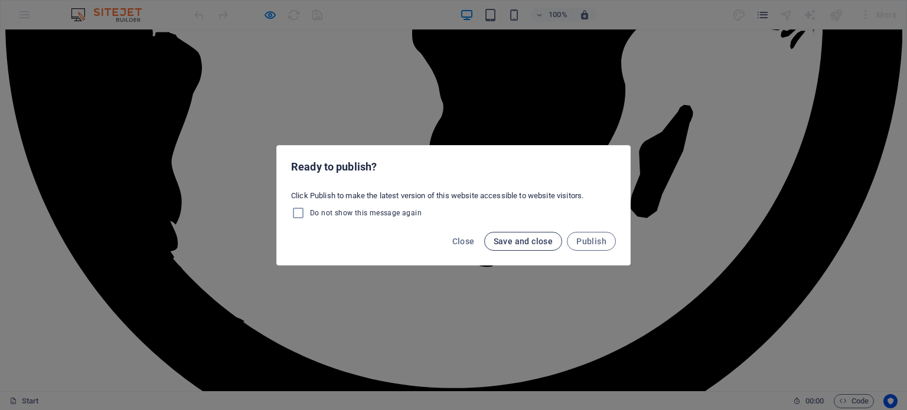
click at [528, 241] on span "Save and close" at bounding box center [523, 241] width 60 height 9
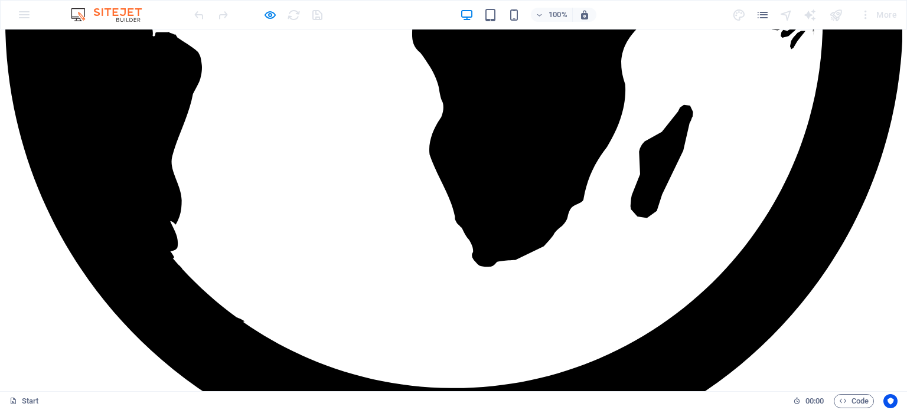
scroll to position [1834, 0]
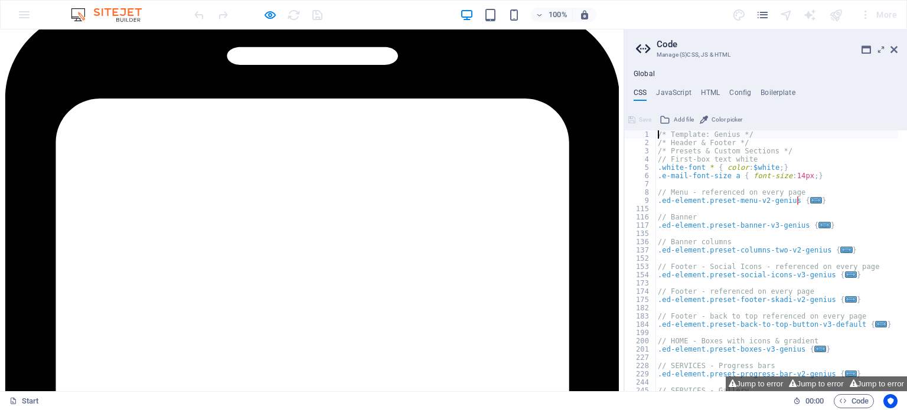
drag, startPoint x: 879, startPoint y: 345, endPoint x: 879, endPoint y: 374, distance: 29.5
click at [879, 374] on div "/* Template: Genius */ /* Header & Footer */ /* Presets & Custom Sections */ //…" at bounding box center [776, 268] width 243 height 277
type textarea "}"
click at [894, 51] on icon at bounding box center [893, 49] width 7 height 9
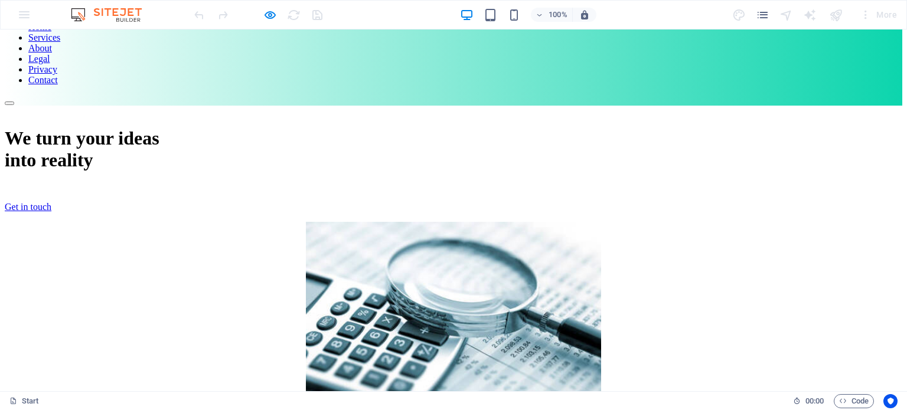
scroll to position [0, 0]
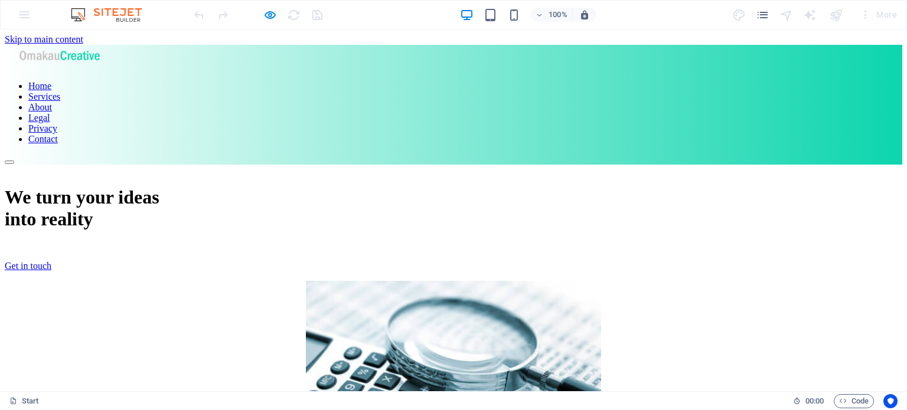
click at [60, 91] on link "Services" at bounding box center [44, 96] width 32 height 10
click at [52, 102] on link "About" at bounding box center [40, 107] width 24 height 10
click at [50, 113] on link "Legal" at bounding box center [38, 118] width 21 height 10
click at [57, 123] on link "Privacy" at bounding box center [42, 128] width 29 height 10
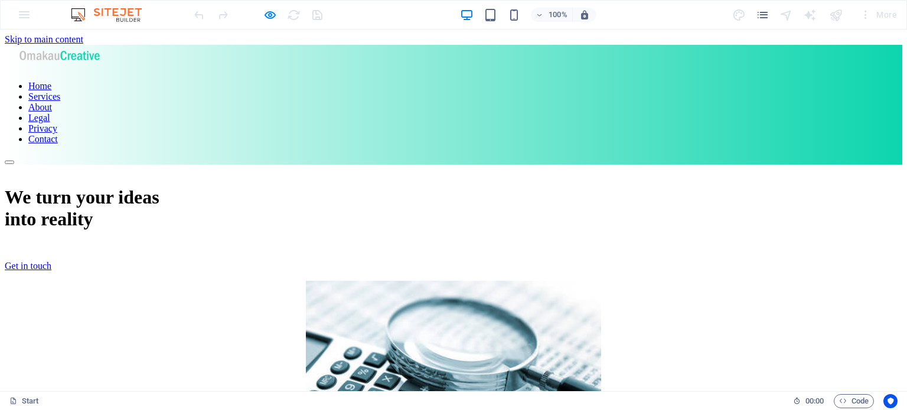
click at [58, 134] on link "Contact" at bounding box center [43, 139] width 30 height 10
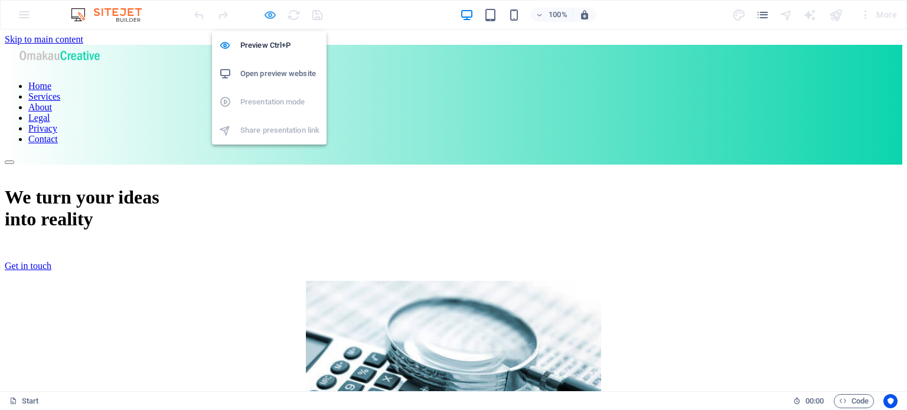
click at [267, 15] on icon "button" at bounding box center [270, 15] width 14 height 14
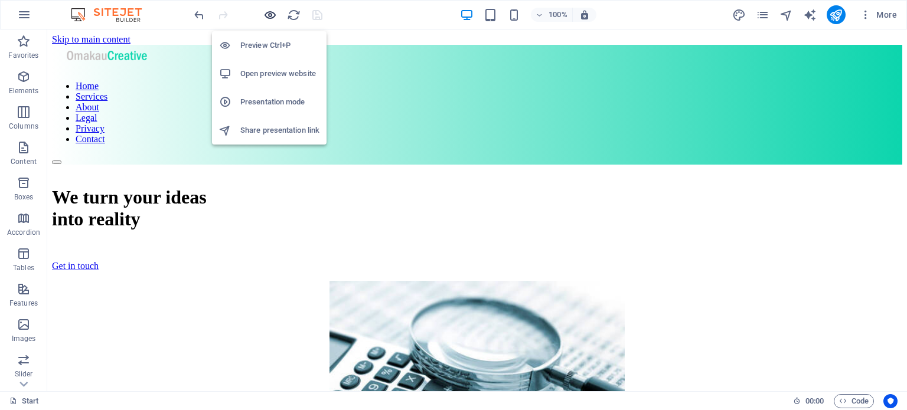
click at [269, 13] on icon "button" at bounding box center [270, 15] width 14 height 14
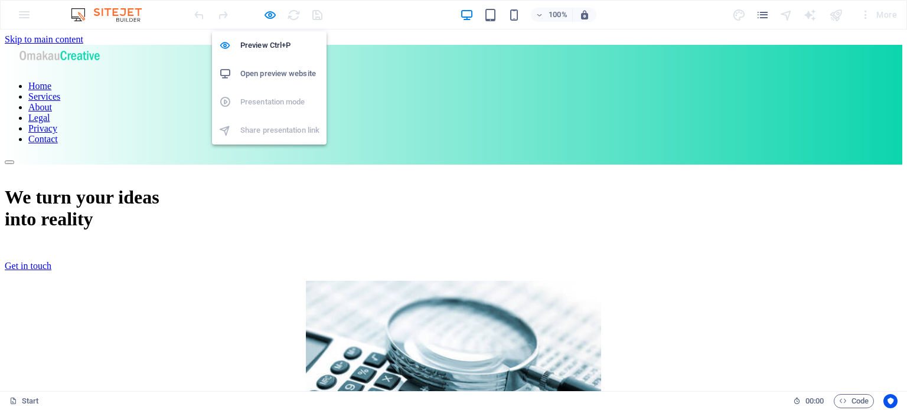
click at [272, 70] on h6 "Open preview website" at bounding box center [279, 74] width 79 height 14
click at [270, 16] on icon "button" at bounding box center [270, 15] width 14 height 14
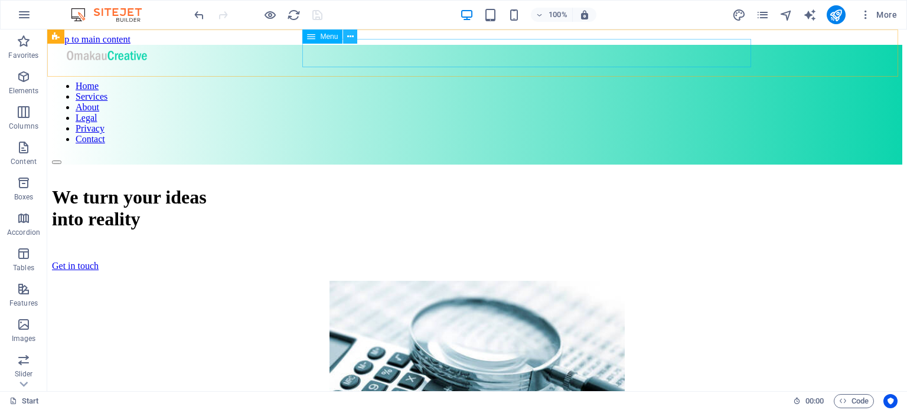
click at [349, 35] on icon at bounding box center [350, 37] width 6 height 12
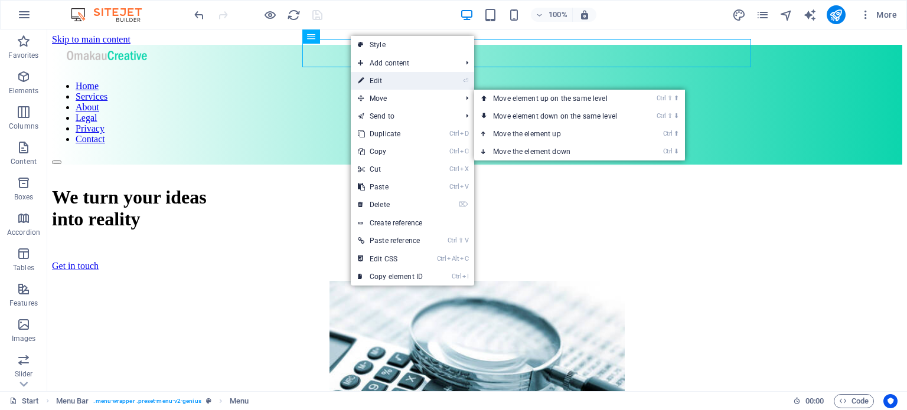
click at [372, 75] on link "⏎ Edit" at bounding box center [390, 81] width 79 height 18
select select
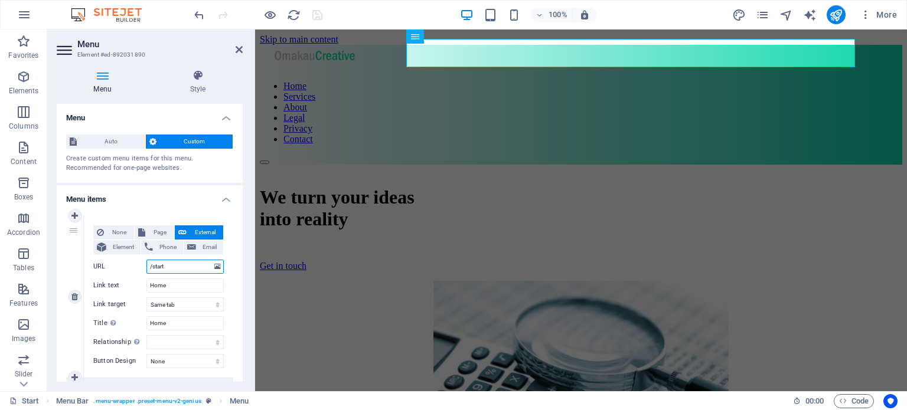
click at [153, 266] on input "/start" at bounding box center [184, 267] width 77 height 14
type input "/#start"
select select
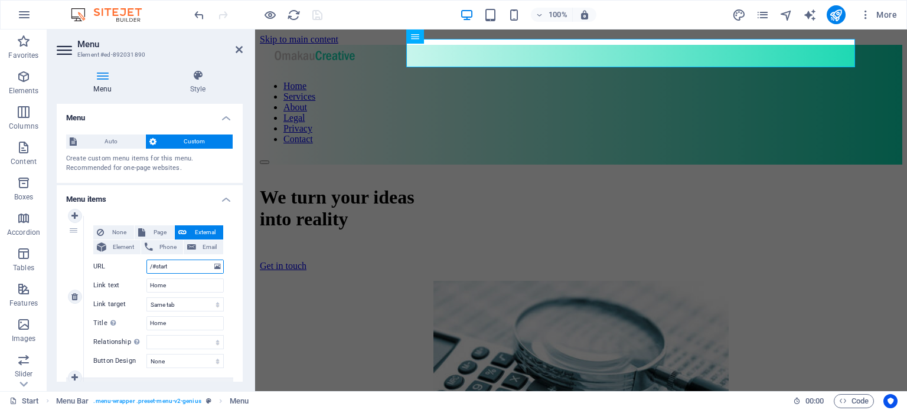
select select
type input "/#start"
click at [238, 50] on icon at bounding box center [239, 49] width 7 height 9
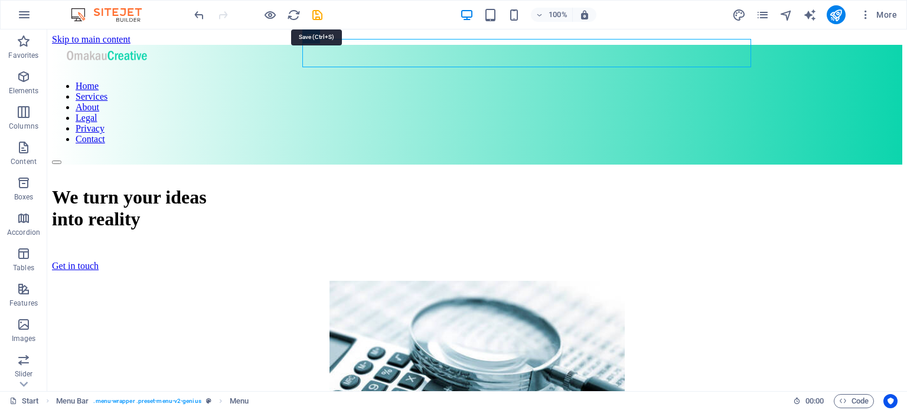
click at [315, 14] on icon "save" at bounding box center [317, 15] width 14 height 14
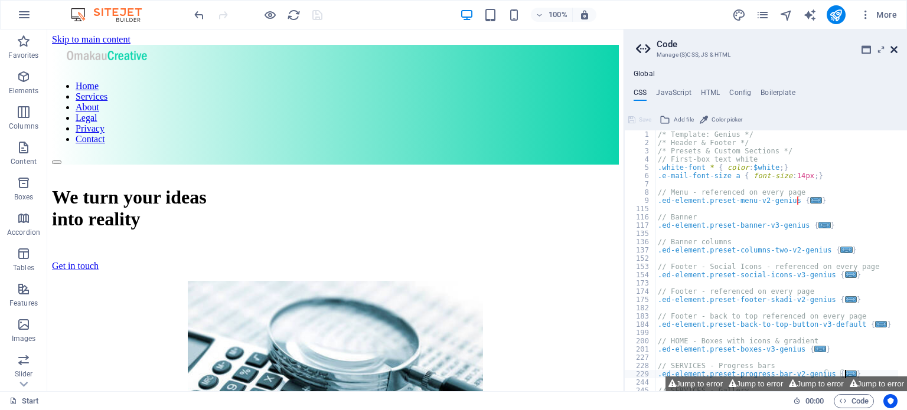
click at [894, 49] on icon at bounding box center [893, 49] width 7 height 9
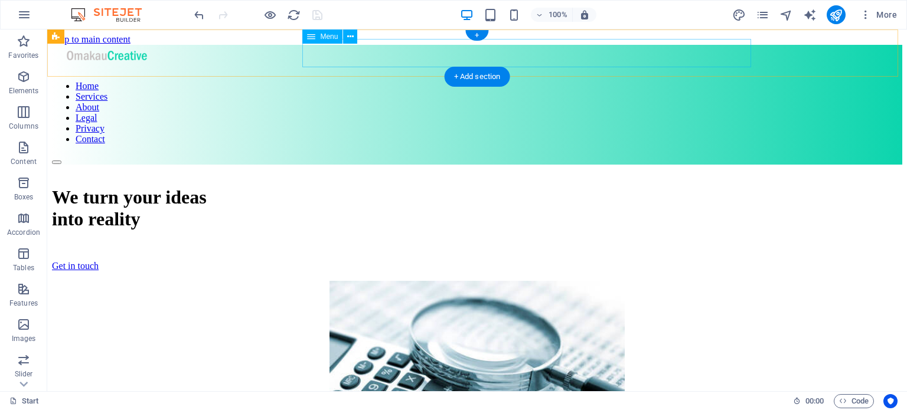
click at [536, 81] on nav "Home Services About Legal Privacy Contact" at bounding box center [477, 113] width 850 height 64
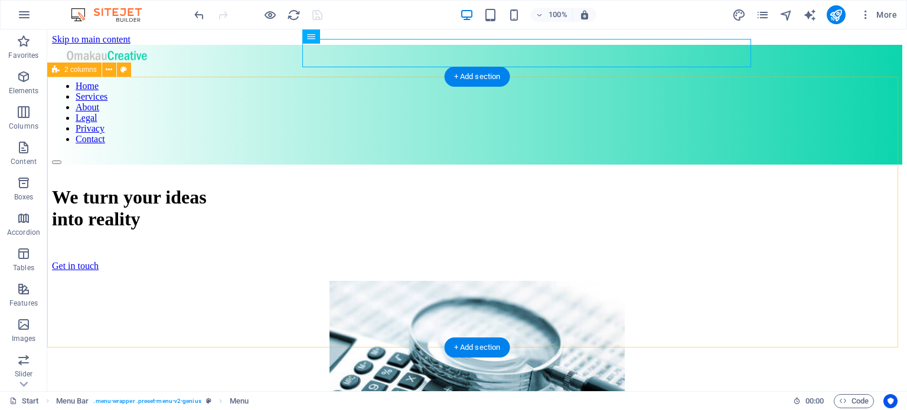
click at [399, 165] on div "We turn your ideas into reality Get in touch" at bounding box center [477, 323] width 850 height 316
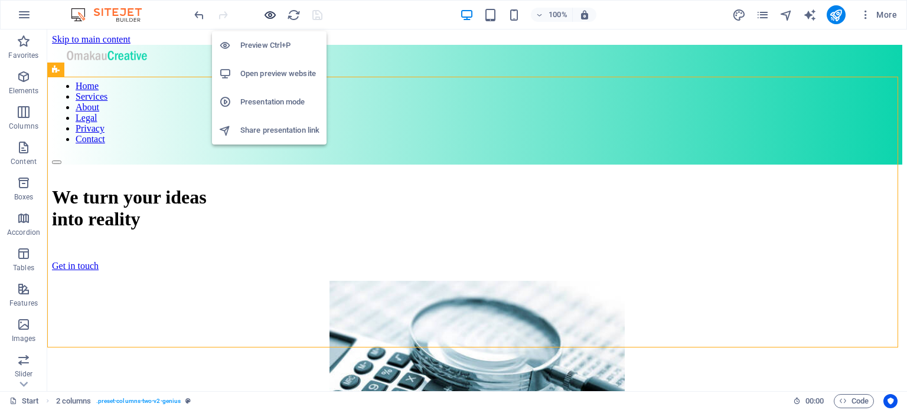
click at [272, 12] on icon "button" at bounding box center [270, 15] width 14 height 14
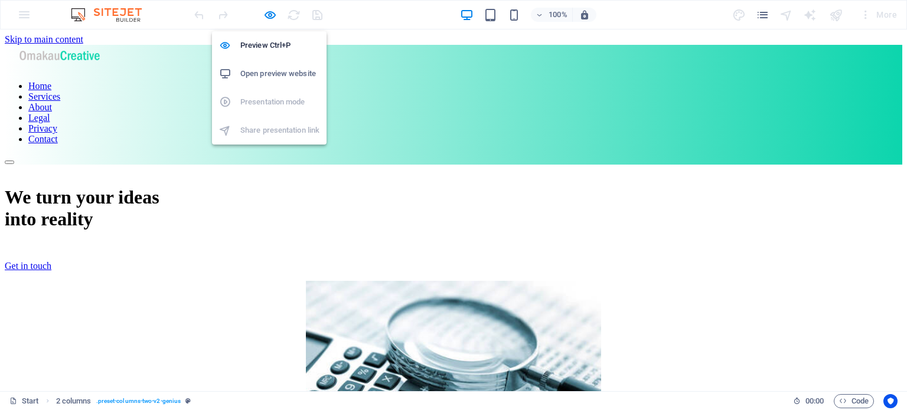
click at [259, 73] on h6 "Open preview website" at bounding box center [279, 74] width 79 height 14
click at [272, 11] on icon "button" at bounding box center [270, 15] width 14 height 14
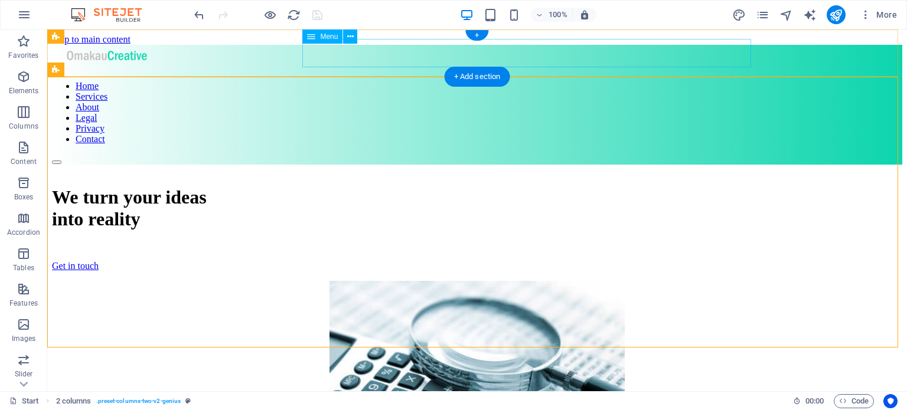
click at [720, 81] on nav "Home Services About Legal Privacy Contact" at bounding box center [477, 113] width 850 height 64
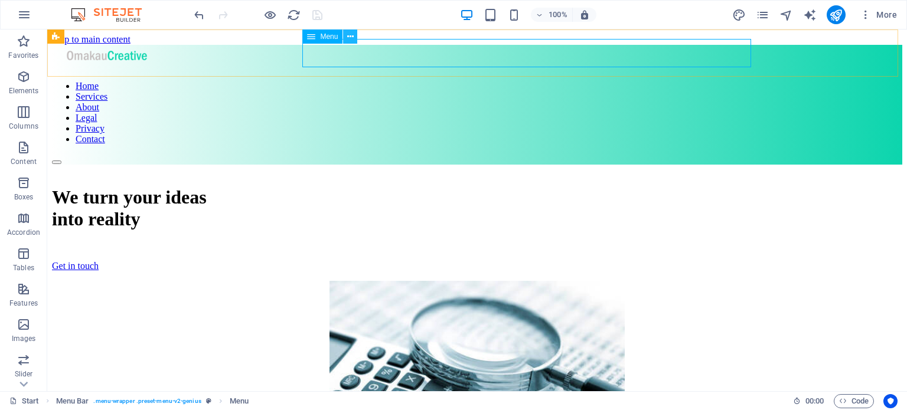
click at [349, 32] on icon at bounding box center [350, 37] width 6 height 12
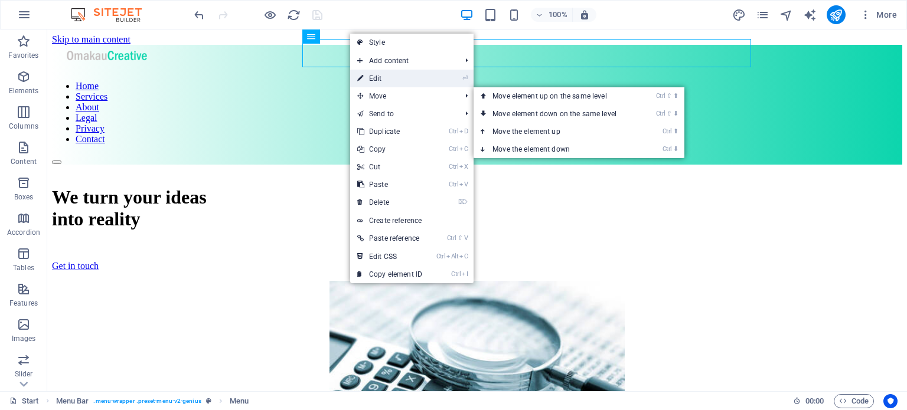
click at [379, 78] on link "⏎ Edit" at bounding box center [389, 79] width 79 height 18
select select
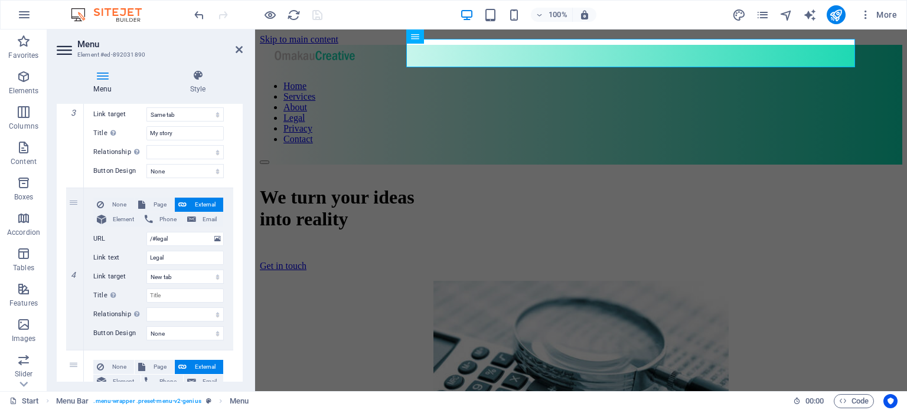
scroll to position [615, 0]
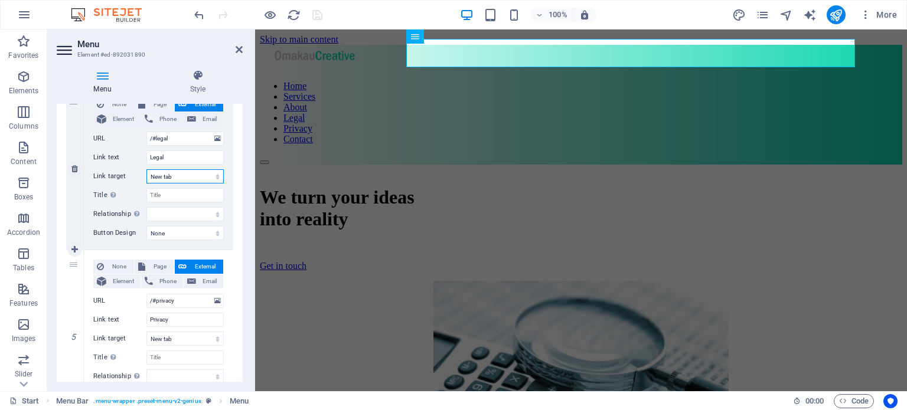
click at [216, 174] on select "New tab Same tab Overlay" at bounding box center [184, 176] width 77 height 14
select select
click at [146, 169] on select "New tab Same tab Overlay" at bounding box center [184, 176] width 77 height 14
select select
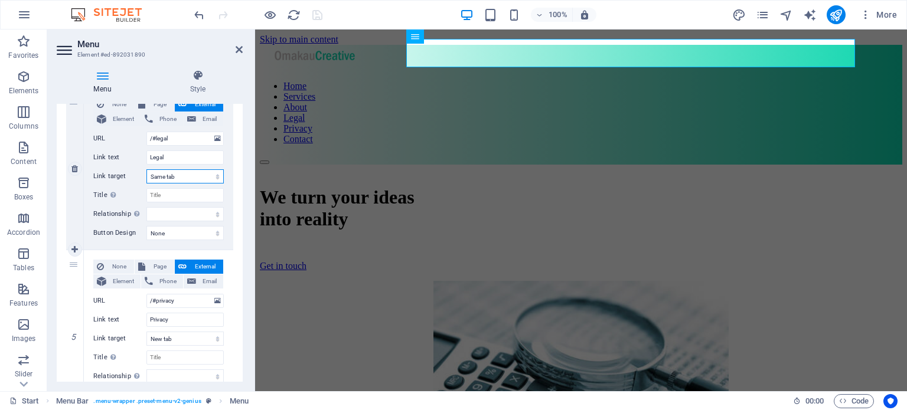
select select
click at [215, 339] on select "New tab Same tab Overlay" at bounding box center [184, 339] width 77 height 14
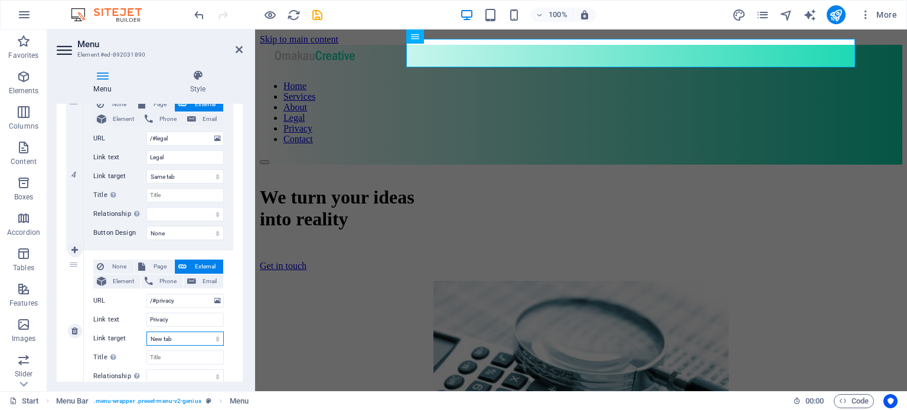
select select
click at [146, 332] on select "New tab Same tab Overlay" at bounding box center [184, 339] width 77 height 14
select select
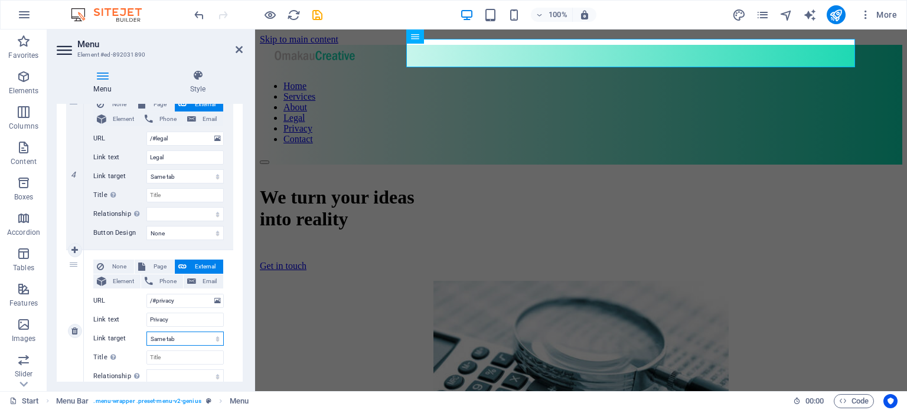
select select
click at [174, 368] on select "alternate author bookmark external help license next nofollow noreferrer noopen…" at bounding box center [184, 375] width 77 height 14
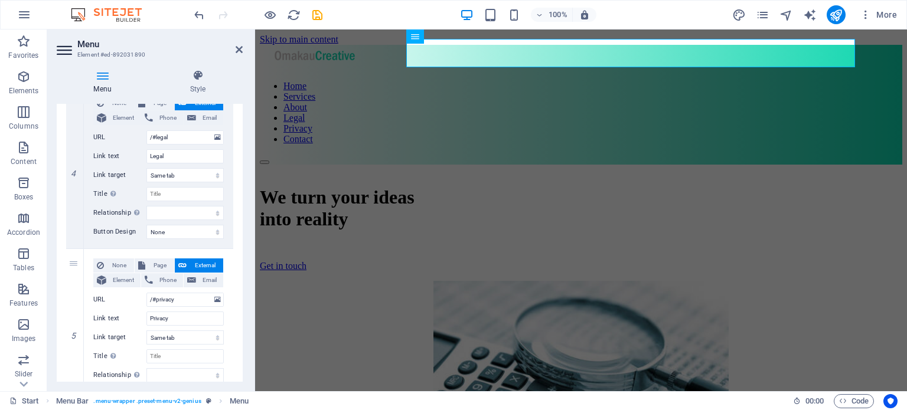
click at [249, 217] on div "Menu Style Menu Auto Custom Create custom menu items for this menu. Recommended…" at bounding box center [149, 225] width 205 height 331
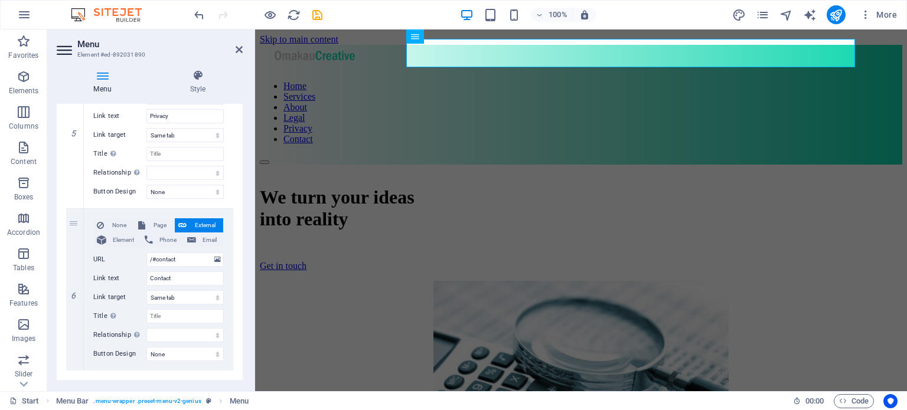
scroll to position [839, 0]
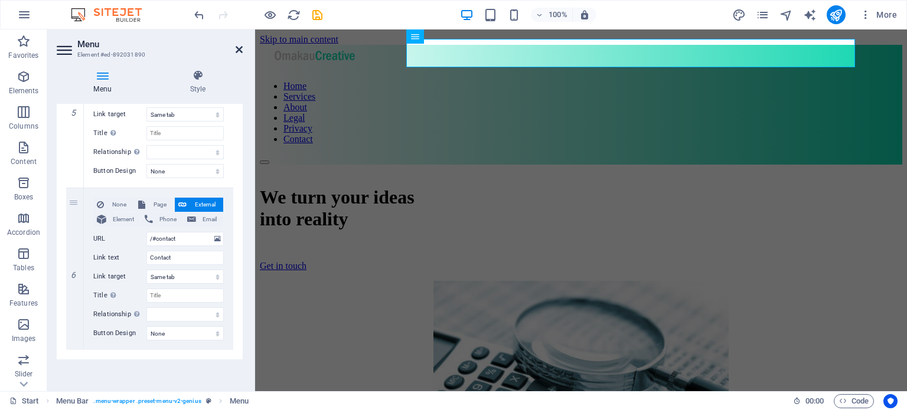
click at [239, 49] on icon at bounding box center [239, 49] width 7 height 9
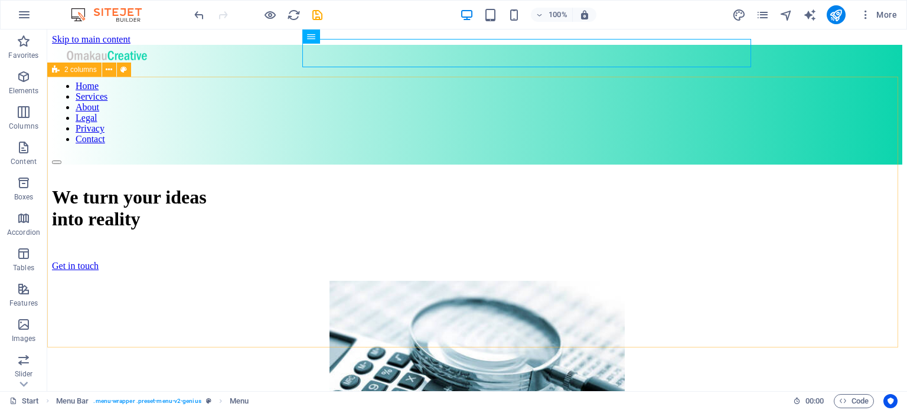
click at [0, 0] on span "2 columns" at bounding box center [0, 0] width 0 height 0
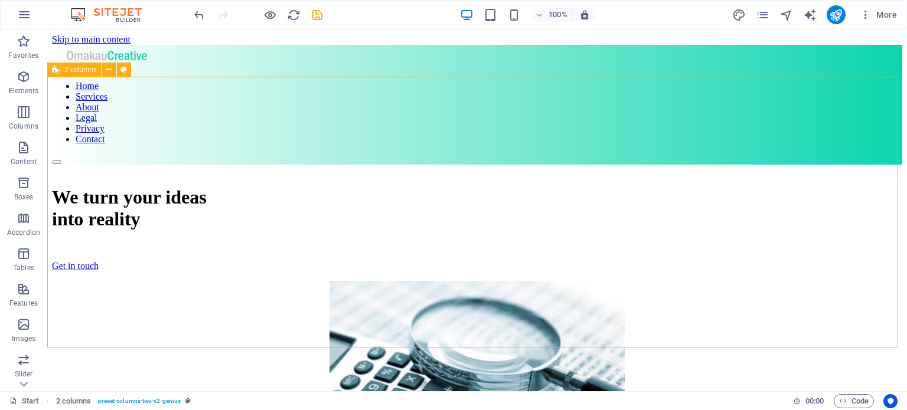
click at [0, 0] on span "2 columns" at bounding box center [0, 0] width 0 height 0
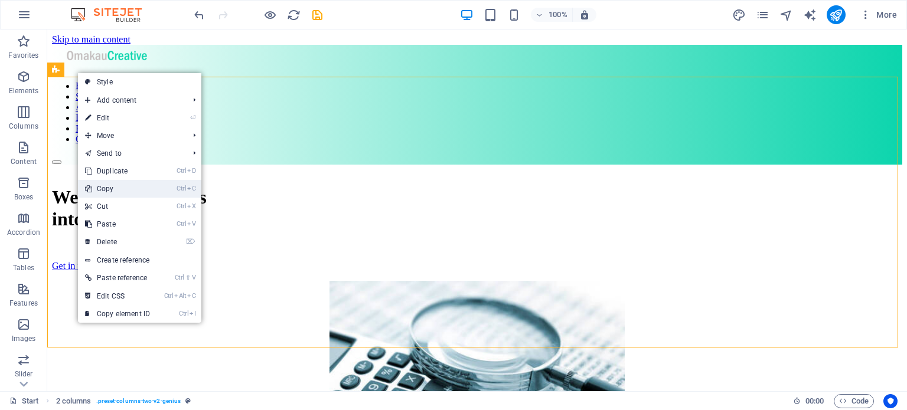
click at [109, 190] on link "Ctrl C Copy" at bounding box center [117, 189] width 79 height 18
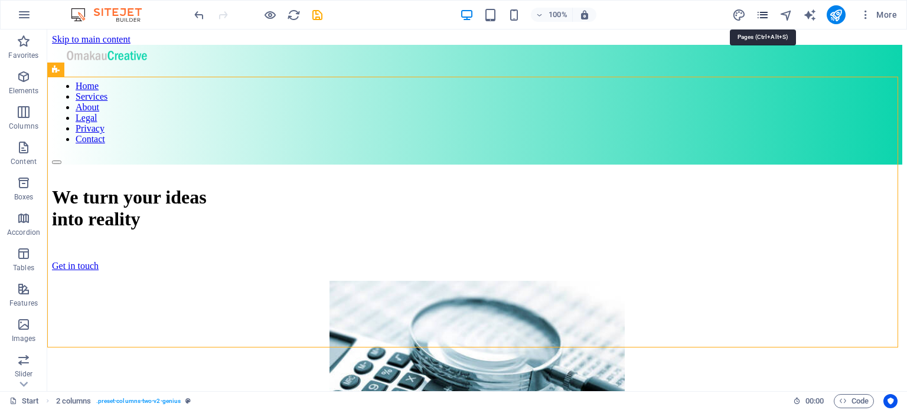
click at [760, 16] on icon "pages" at bounding box center [763, 15] width 14 height 14
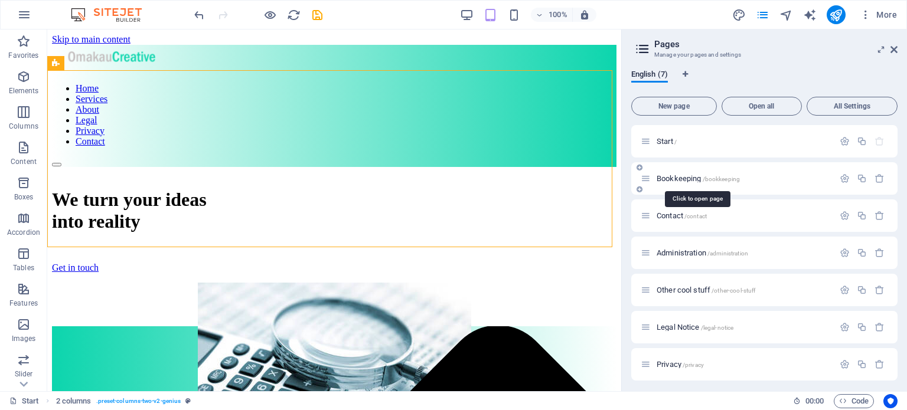
click at [689, 175] on span "Bookkeeping /bookkeeping" at bounding box center [697, 178] width 83 height 9
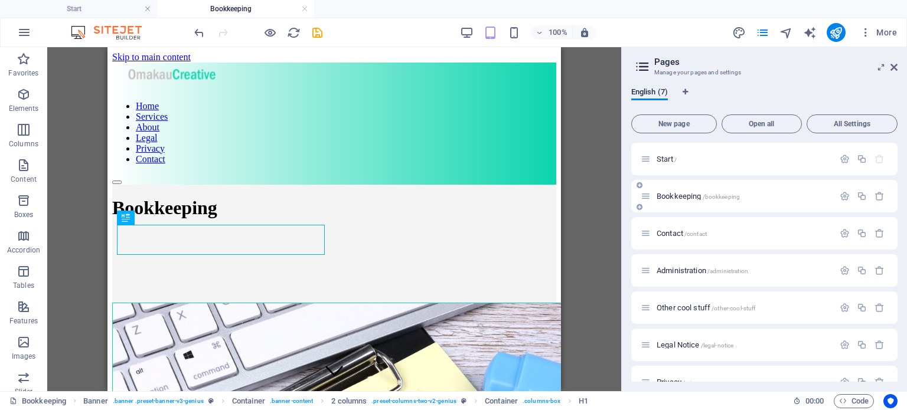
scroll to position [0, 0]
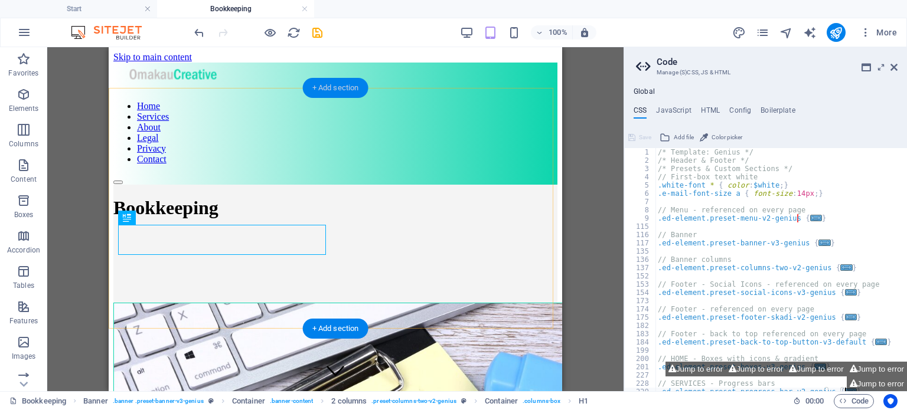
click at [335, 84] on div "+ Add section" at bounding box center [336, 88] width 66 height 20
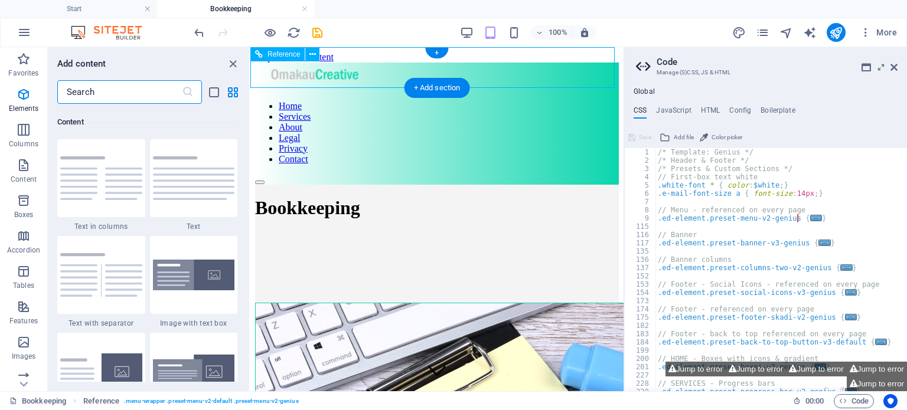
scroll to position [2065, 0]
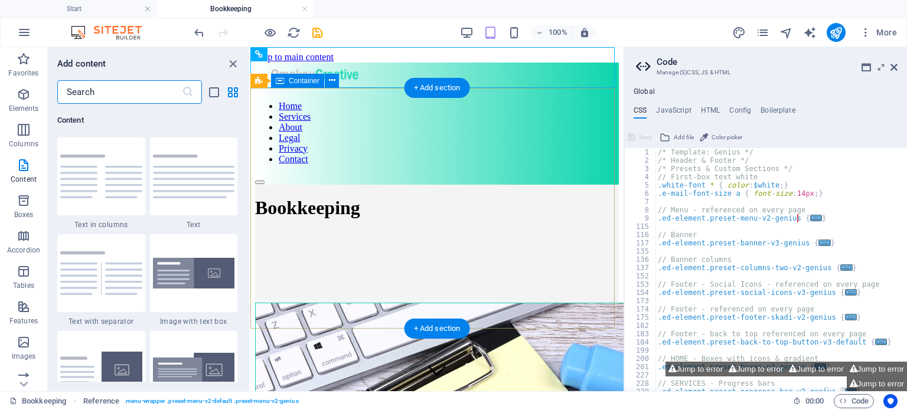
click at [276, 185] on div "Bookkeeping" at bounding box center [437, 273] width 364 height 177
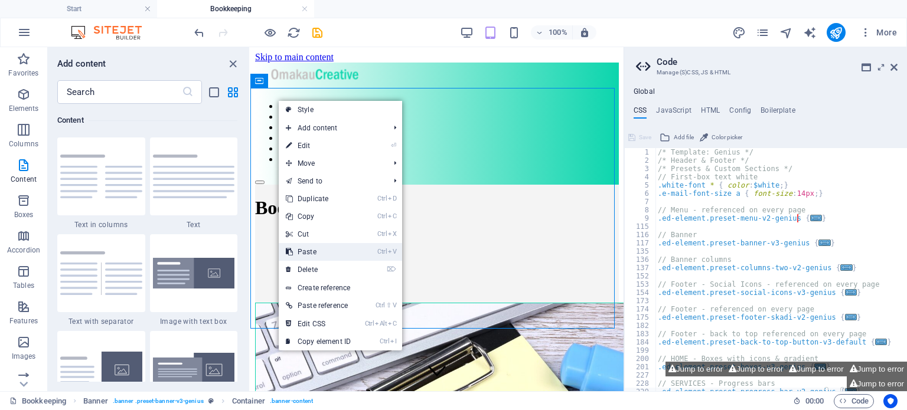
click at [319, 246] on link "Ctrl V Paste" at bounding box center [318, 252] width 79 height 18
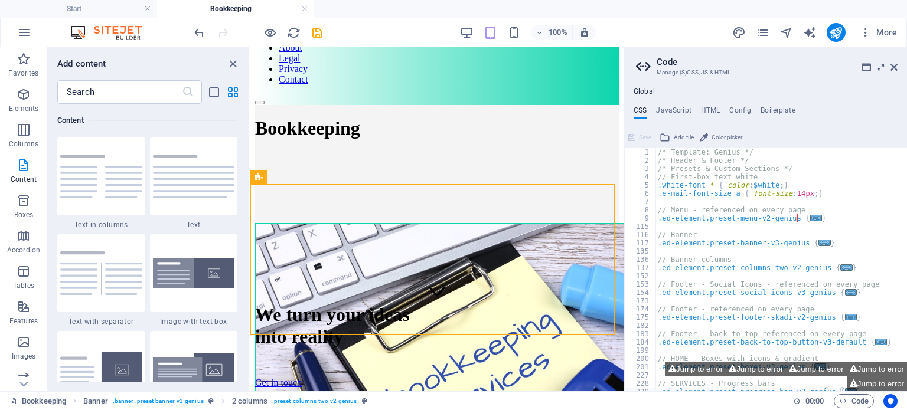
scroll to position [80, 0]
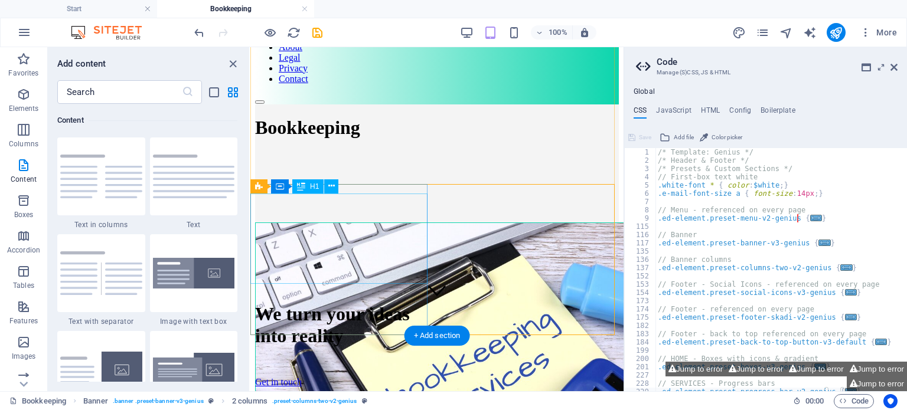
click at [371, 303] on div "We turn your ideas into reality" at bounding box center [437, 325] width 364 height 44
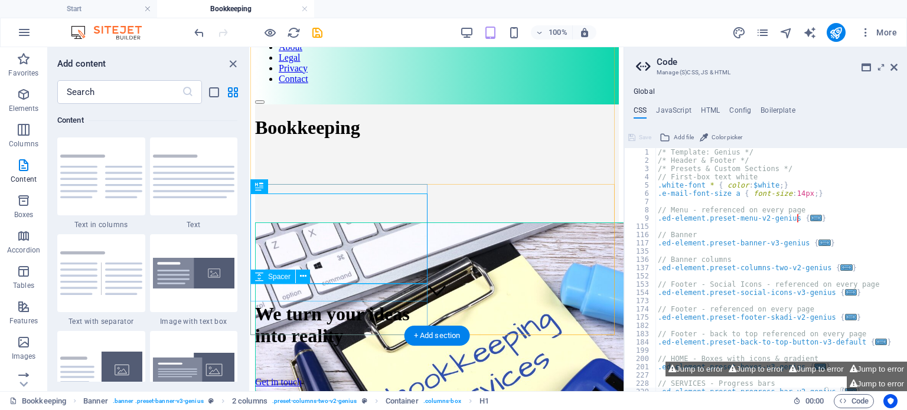
drag, startPoint x: 486, startPoint y: 110, endPoint x: 388, endPoint y: 311, distance: 223.3
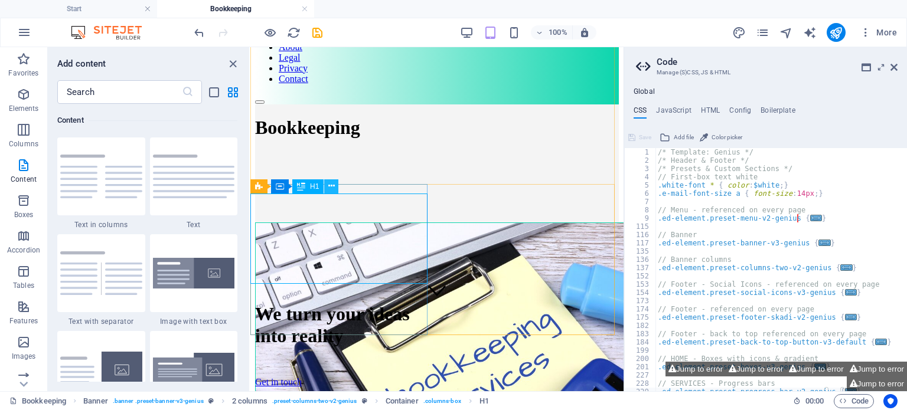
click at [335, 183] on button at bounding box center [331, 186] width 14 height 14
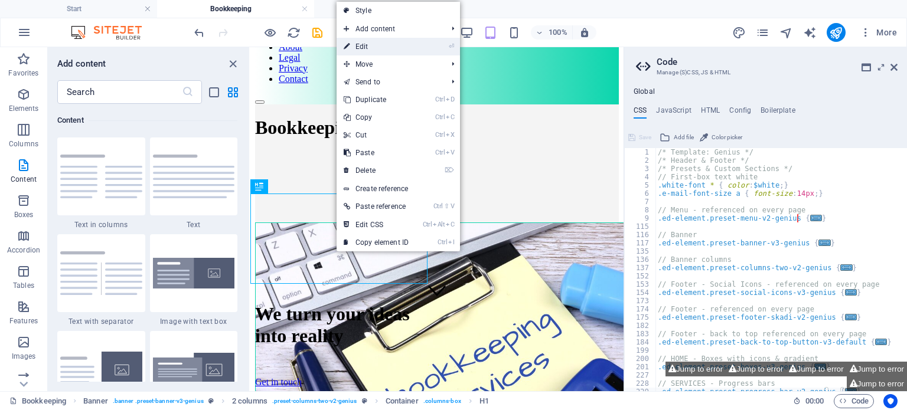
click at [363, 44] on link "⏎ Edit" at bounding box center [375, 47] width 79 height 18
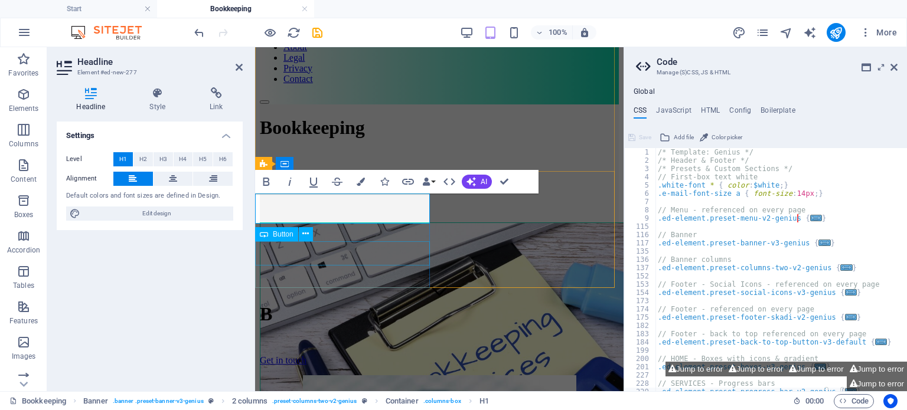
scroll to position [93, 0]
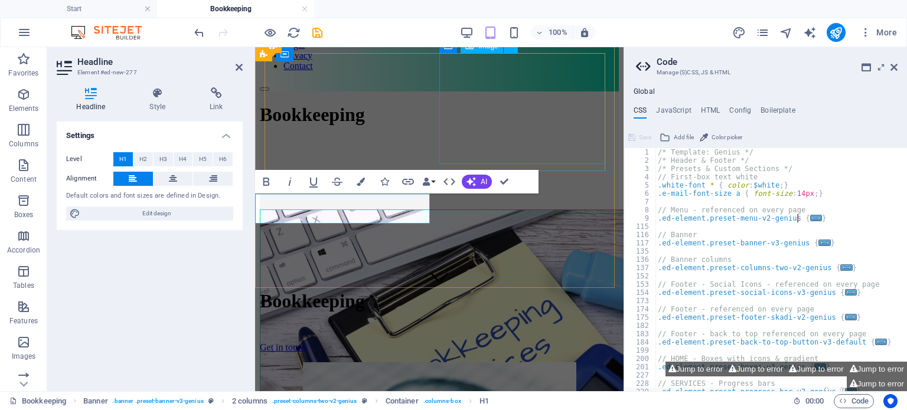
click at [515, 210] on figure at bounding box center [439, 334] width 359 height 249
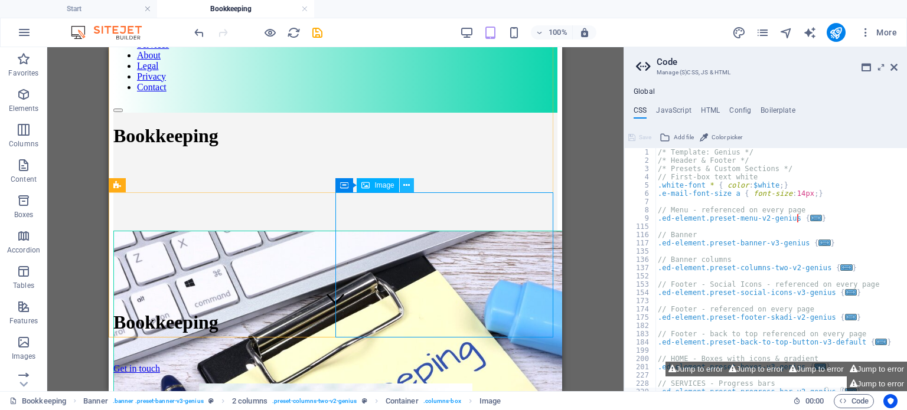
click at [406, 187] on icon at bounding box center [406, 185] width 6 height 12
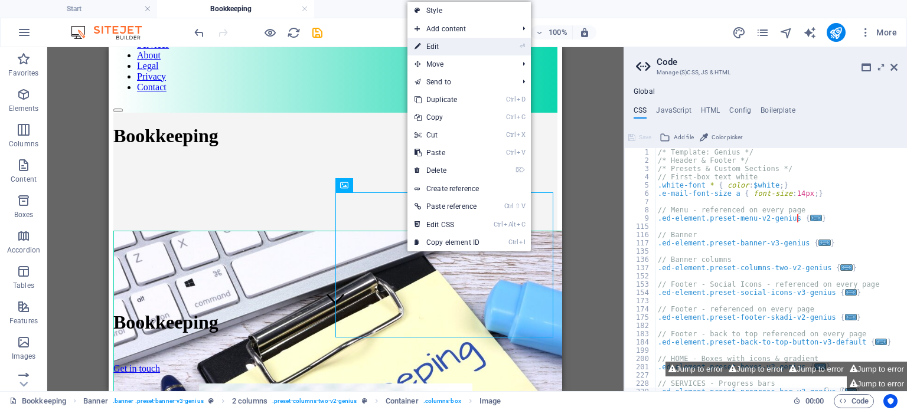
click at [433, 47] on link "⏎ Edit" at bounding box center [446, 47] width 79 height 18
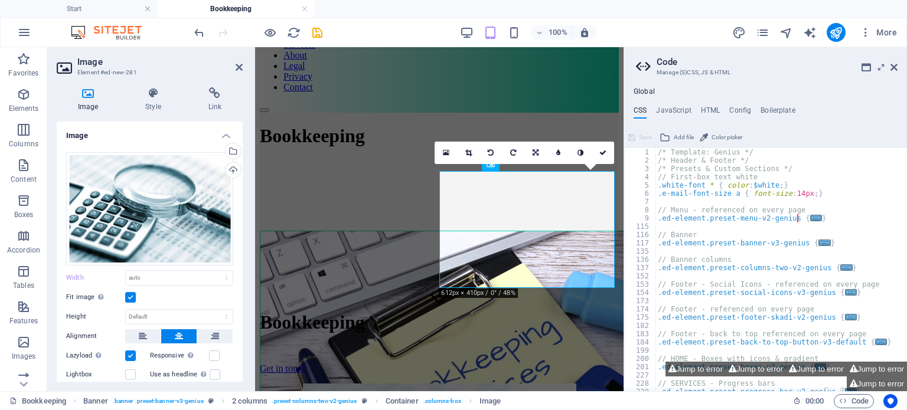
scroll to position [93, 0]
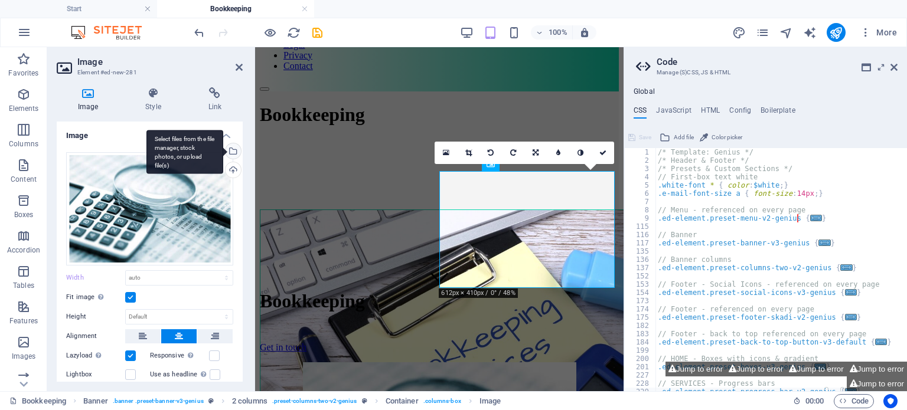
click at [234, 152] on div "Select files from the file manager, stock photos, or upload file(s)" at bounding box center [232, 152] width 18 height 18
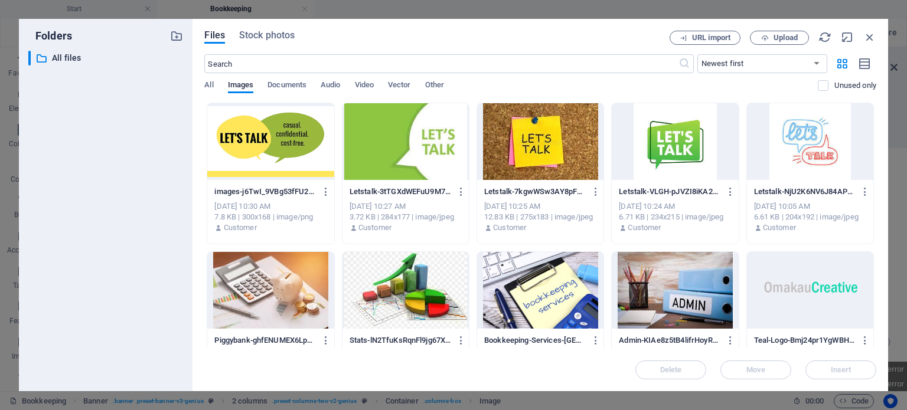
click at [539, 296] on div at bounding box center [540, 290] width 126 height 77
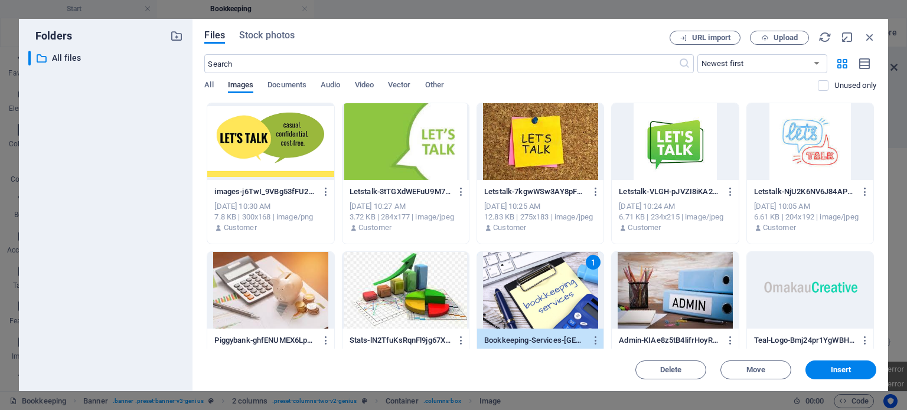
click at [539, 296] on div "1" at bounding box center [540, 290] width 126 height 77
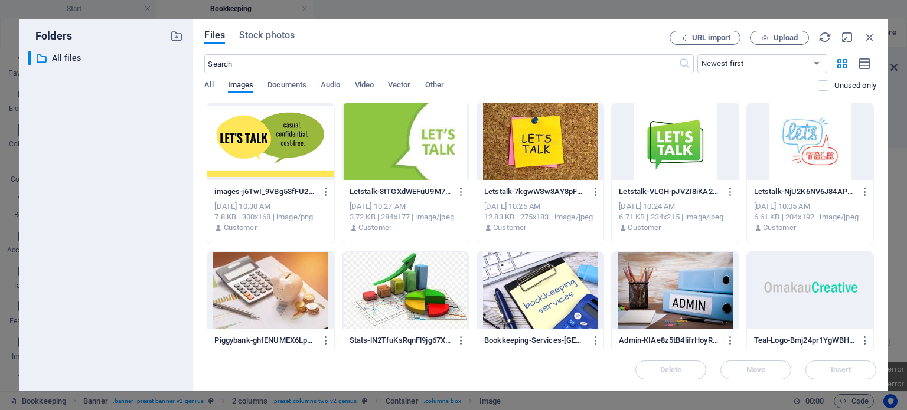
click at [539, 296] on div at bounding box center [540, 290] width 126 height 77
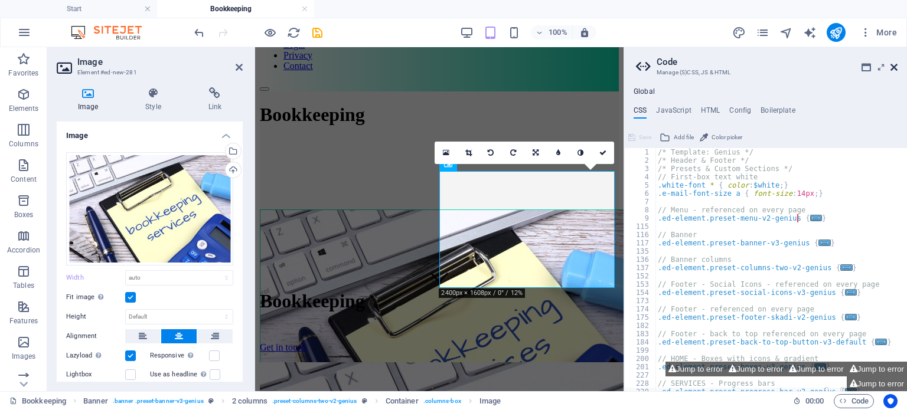
click at [895, 70] on icon at bounding box center [893, 67] width 7 height 9
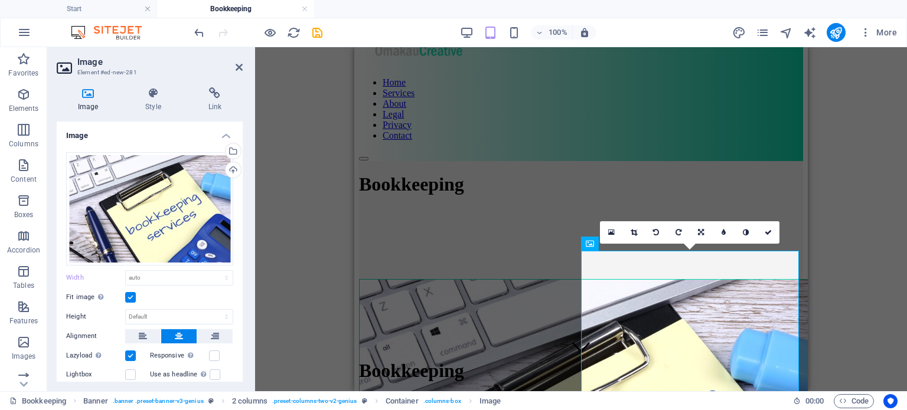
scroll to position [0, 0]
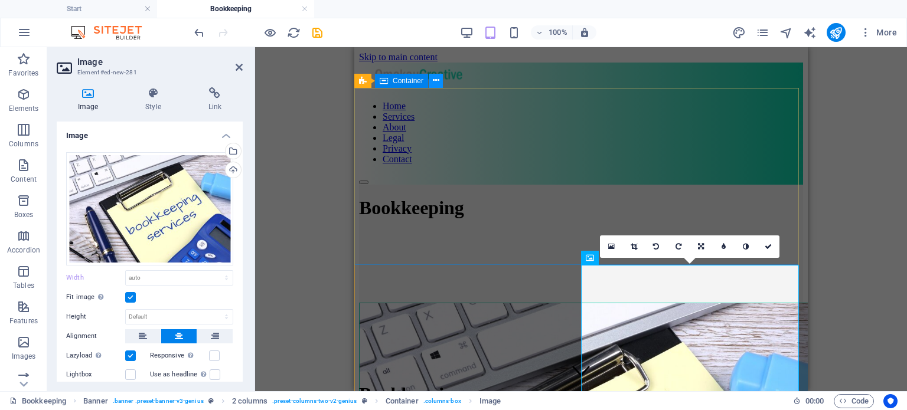
click at [438, 80] on icon at bounding box center [436, 80] width 6 height 12
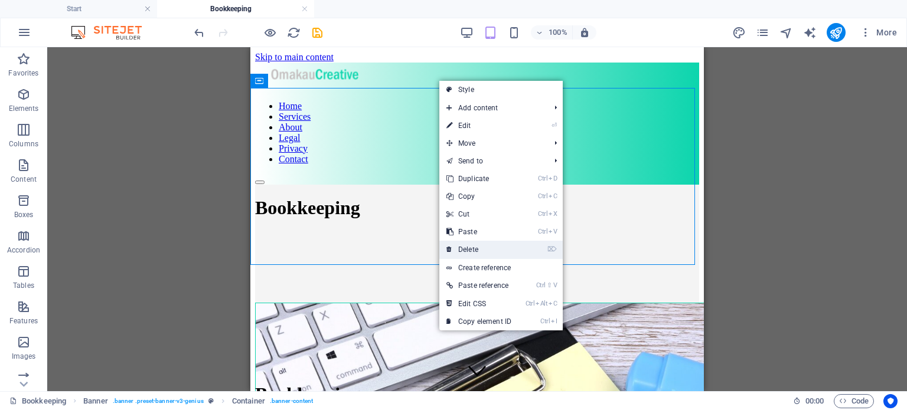
click at [478, 243] on link "⌦ Delete" at bounding box center [478, 250] width 79 height 18
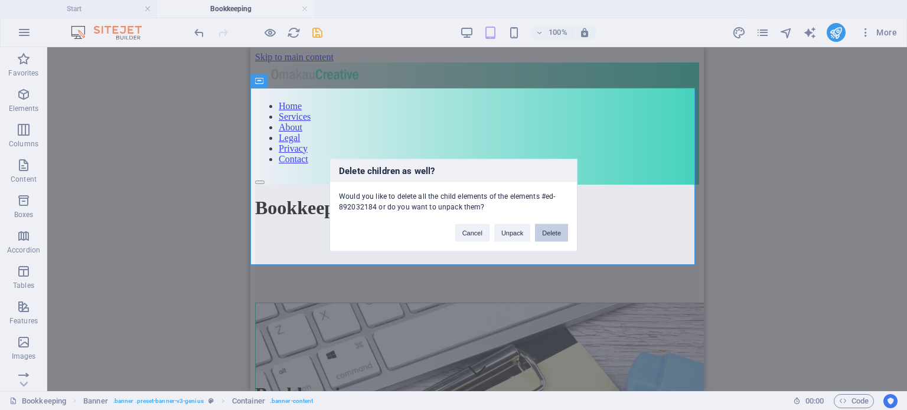
click at [555, 224] on button "Delete" at bounding box center [551, 233] width 33 height 18
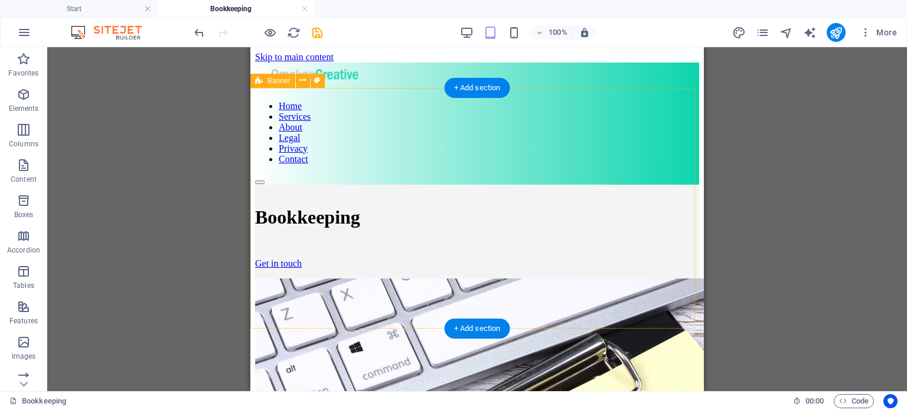
click at [373, 267] on div "Bookkeeping Get in touch" at bounding box center [477, 305] width 444 height 241
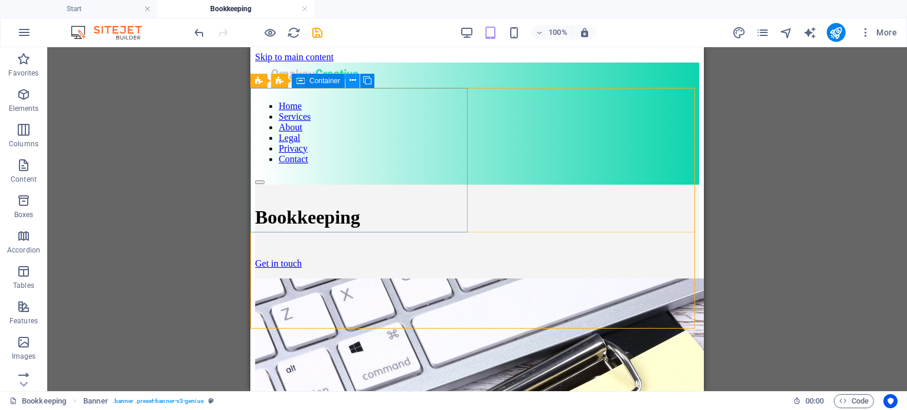
click at [353, 80] on icon at bounding box center [352, 80] width 6 height 12
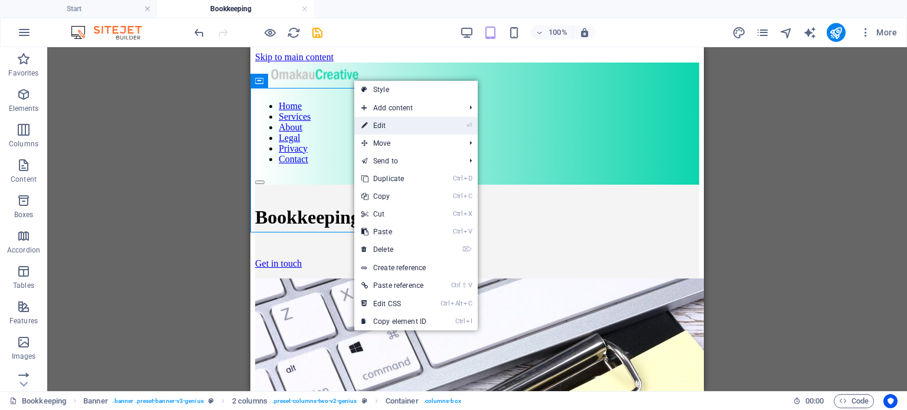
click at [382, 130] on link "⏎ Edit" at bounding box center [393, 126] width 79 height 18
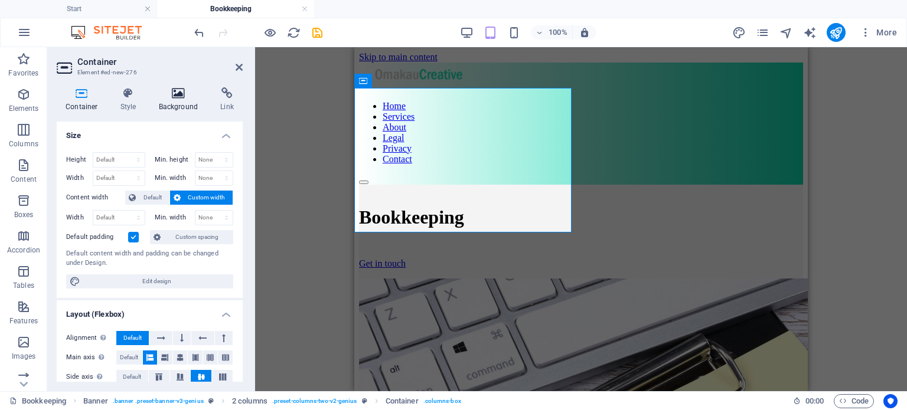
click at [176, 93] on icon at bounding box center [178, 93] width 57 height 12
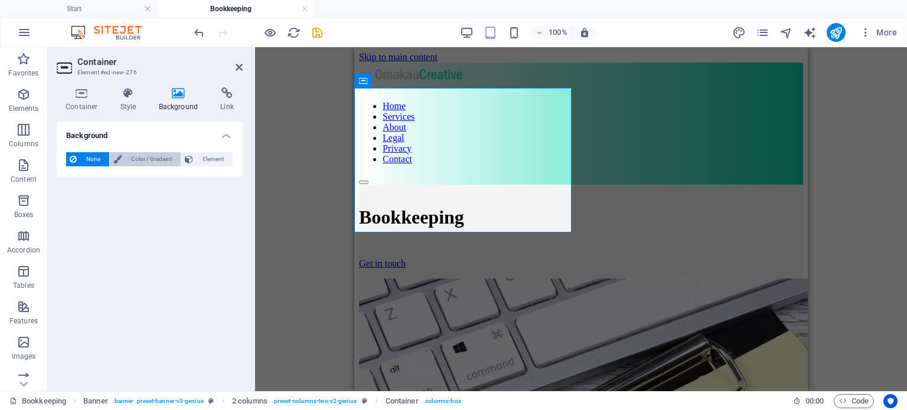
click at [139, 158] on span "Color / Gradient" at bounding box center [151, 159] width 52 height 14
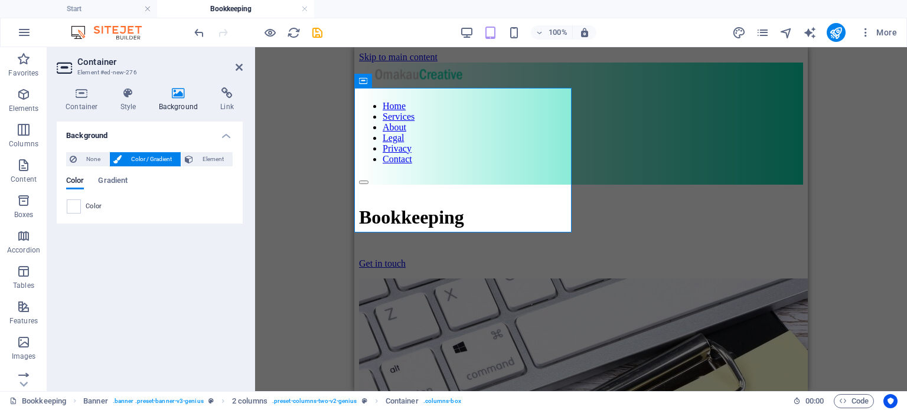
click at [194, 66] on h2 "Container" at bounding box center [159, 62] width 165 height 11
click at [84, 97] on icon at bounding box center [82, 93] width 50 height 12
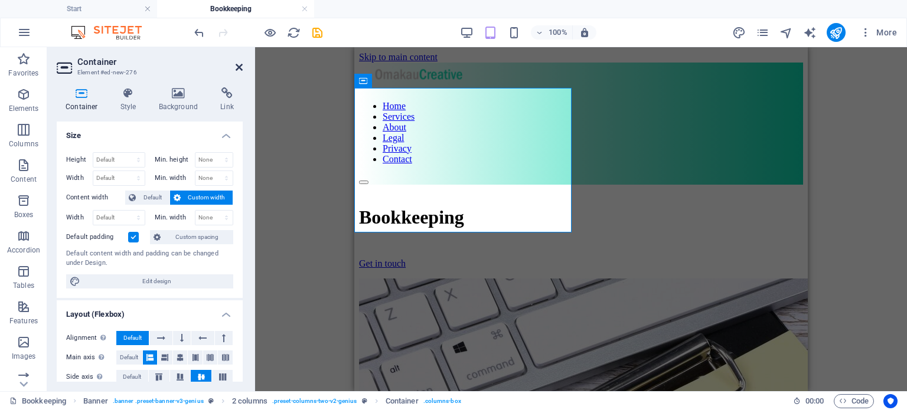
click at [239, 67] on icon at bounding box center [239, 67] width 7 height 9
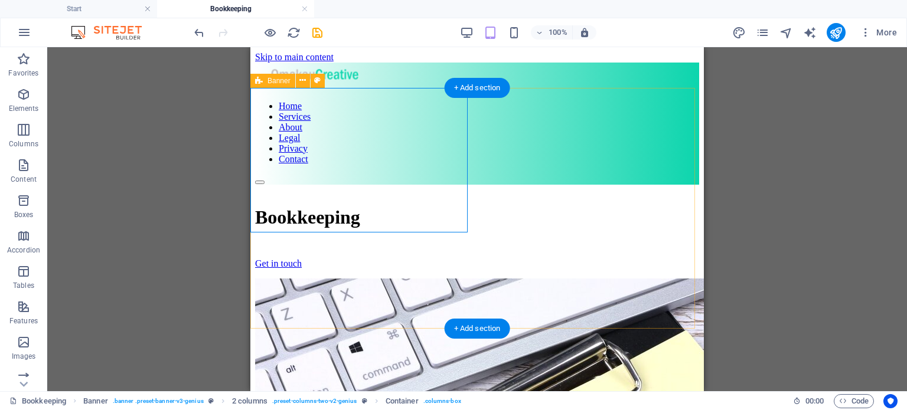
click at [359, 260] on div "Bookkeeping Get in touch" at bounding box center [477, 305] width 444 height 241
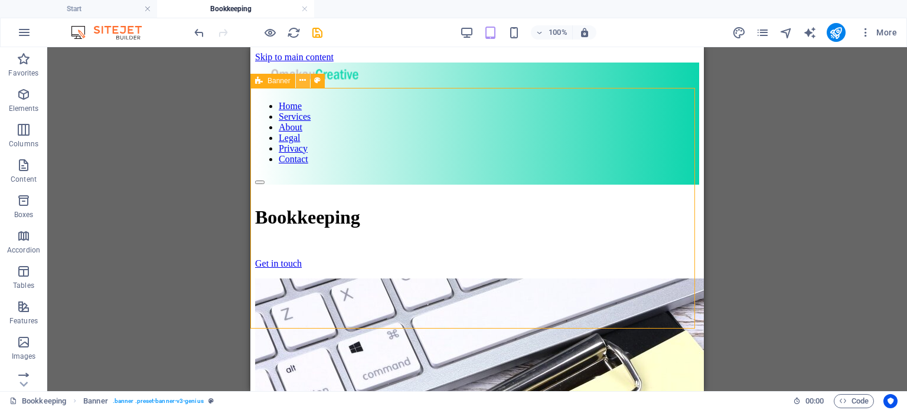
click at [305, 80] on icon at bounding box center [302, 80] width 6 height 12
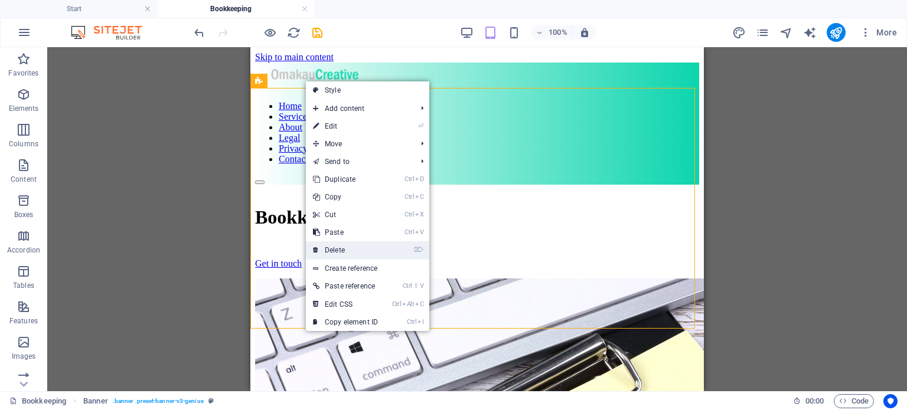
click at [336, 251] on link "⌦ Delete" at bounding box center [345, 250] width 79 height 18
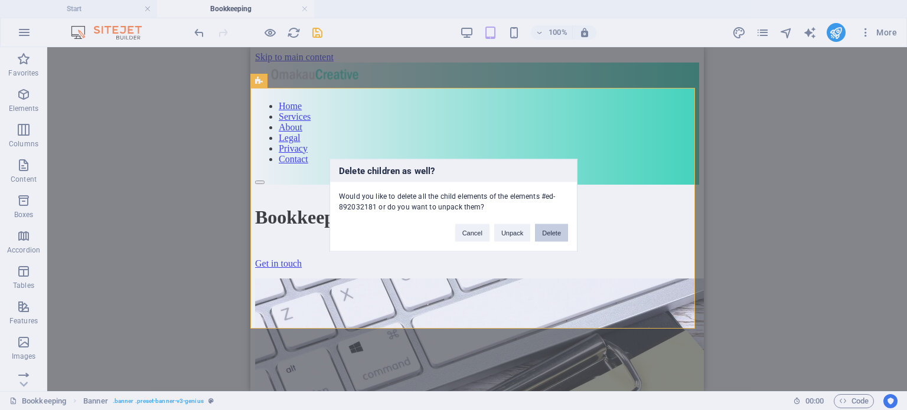
click at [564, 226] on button "Delete" at bounding box center [551, 233] width 33 height 18
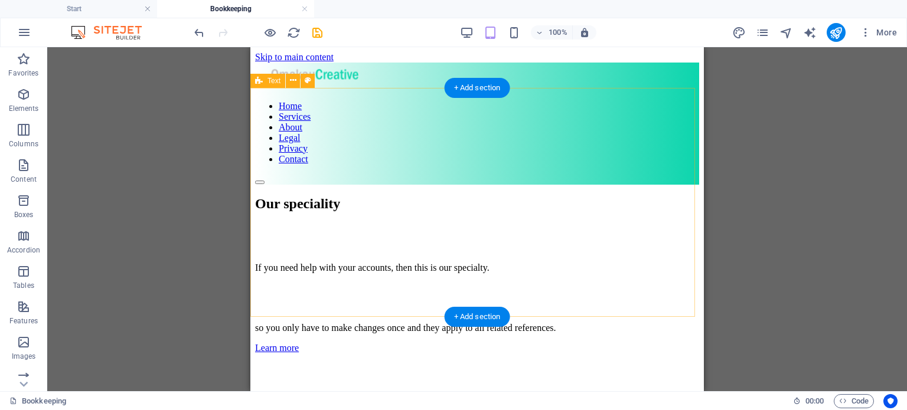
click at [259, 196] on div "Our speciality If you need help with your accounts, then this is our specialty.…" at bounding box center [477, 275] width 444 height 158
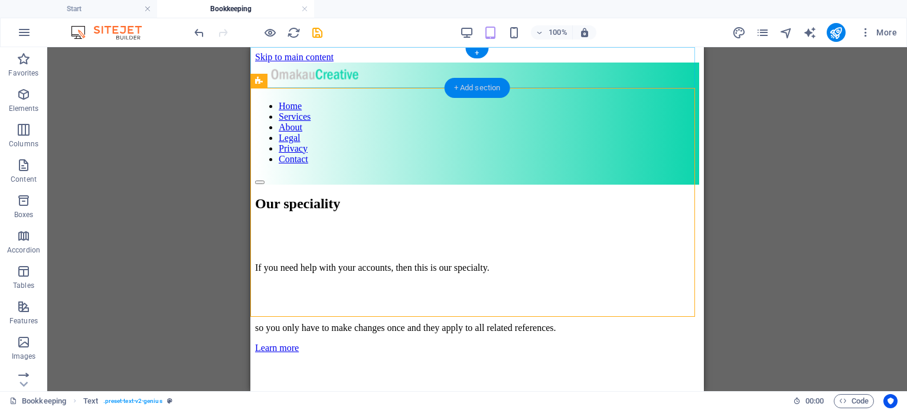
click at [467, 87] on div "+ Add section" at bounding box center [477, 88] width 66 height 20
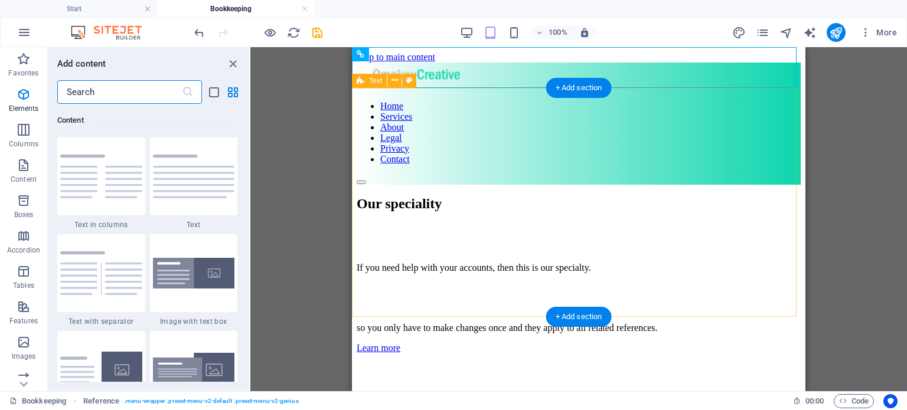
scroll to position [2065, 0]
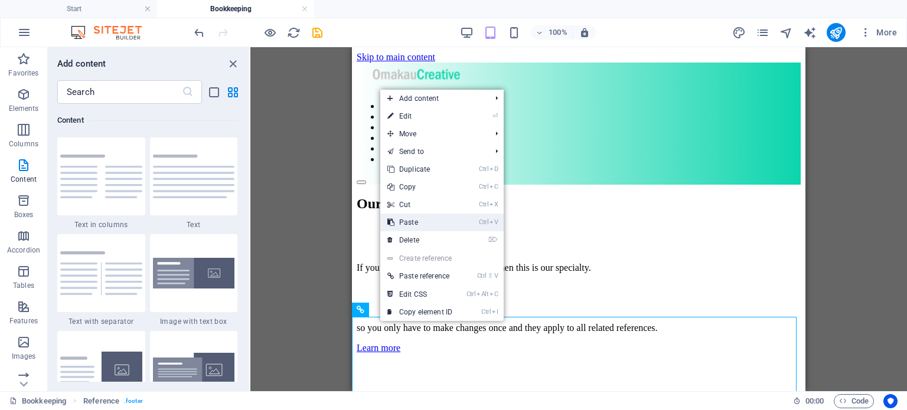
click at [409, 225] on link "Ctrl V Paste" at bounding box center [419, 223] width 79 height 18
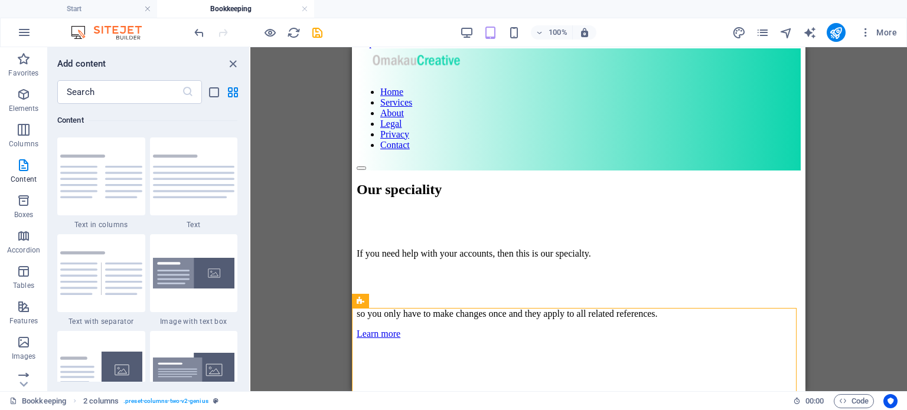
scroll to position [0, 0]
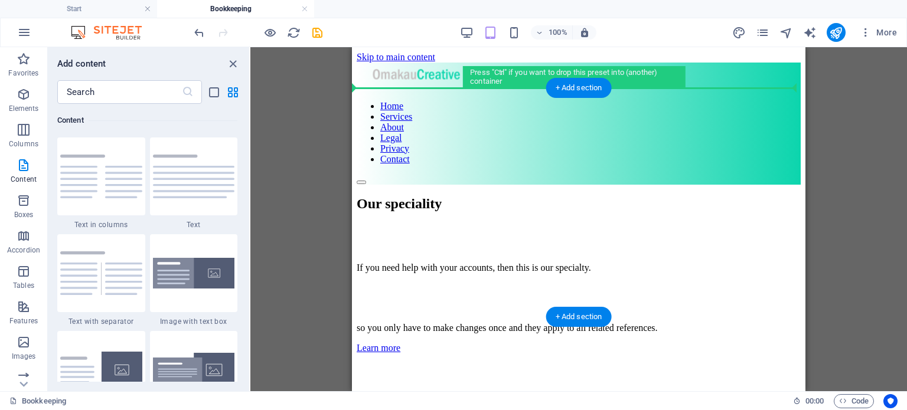
drag, startPoint x: 737, startPoint y: 257, endPoint x: 403, endPoint y: 101, distance: 368.6
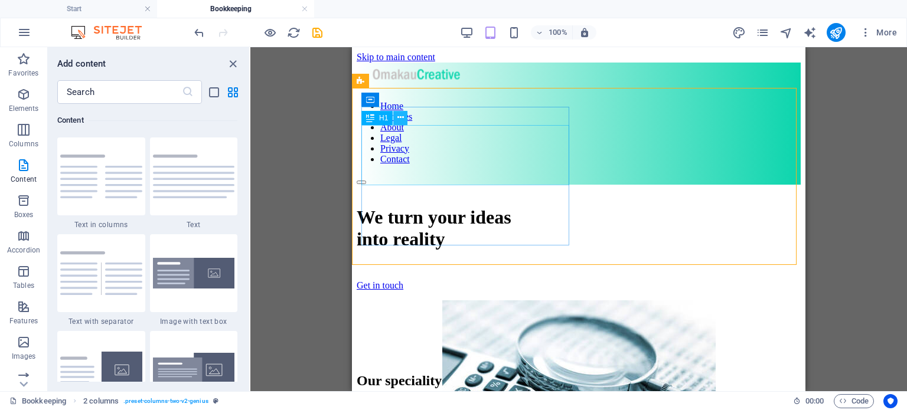
click at [403, 117] on icon at bounding box center [400, 118] width 6 height 12
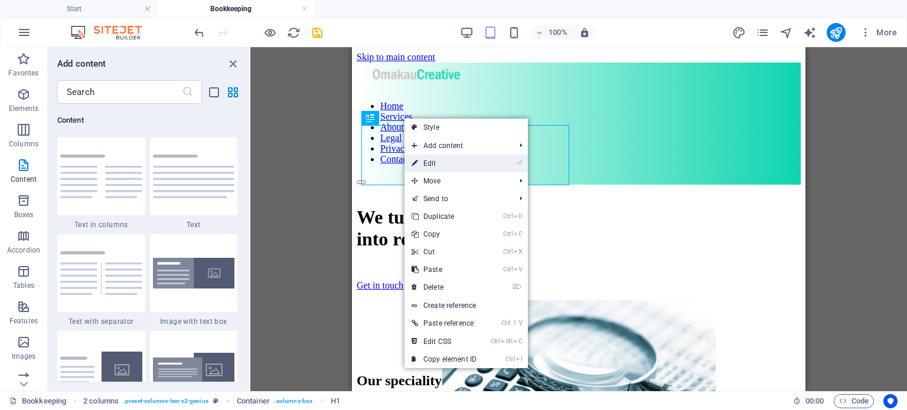
click at [435, 162] on link "⏎ Edit" at bounding box center [443, 164] width 79 height 18
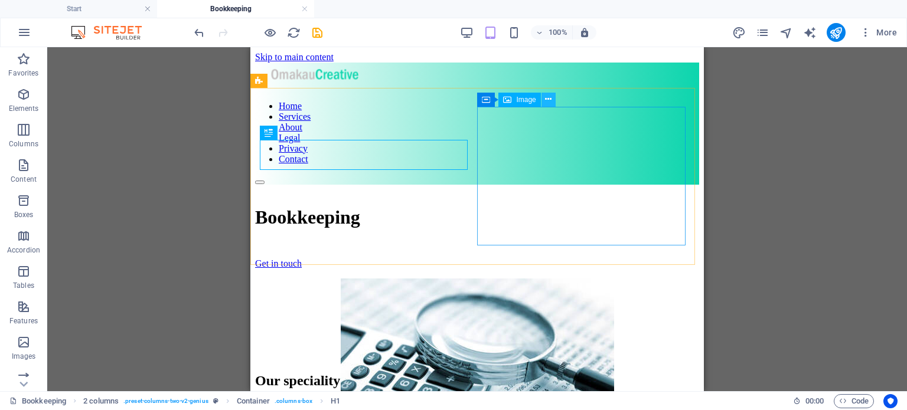
click at [549, 103] on icon at bounding box center [548, 99] width 6 height 12
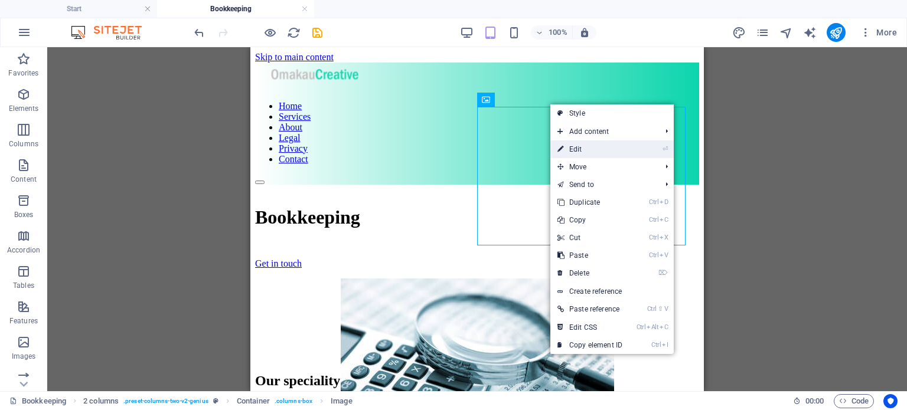
click at [576, 146] on link "⏎ Edit" at bounding box center [589, 149] width 79 height 18
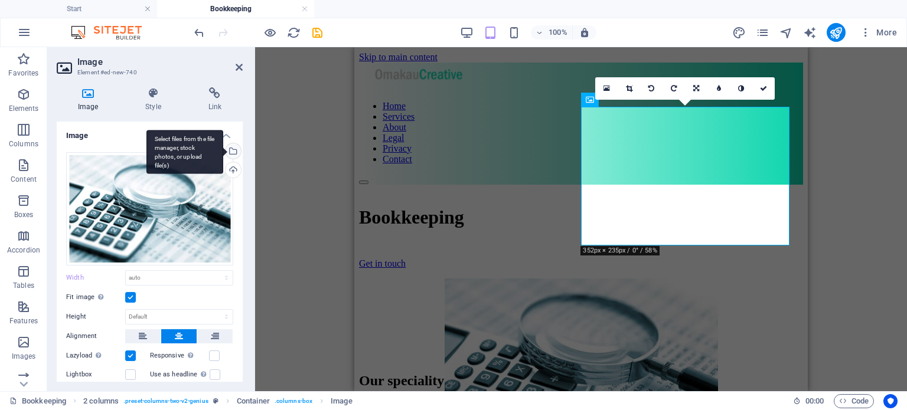
click at [233, 153] on div "Select files from the file manager, stock photos, or upload file(s)" at bounding box center [232, 152] width 18 height 18
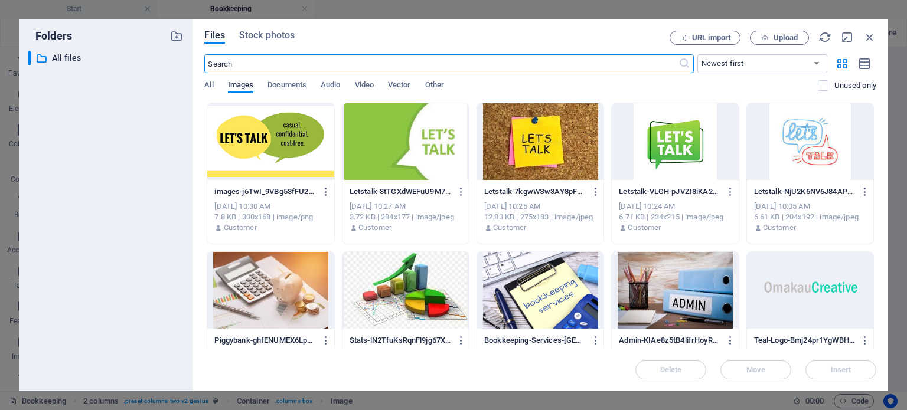
click at [562, 299] on div at bounding box center [540, 290] width 126 height 77
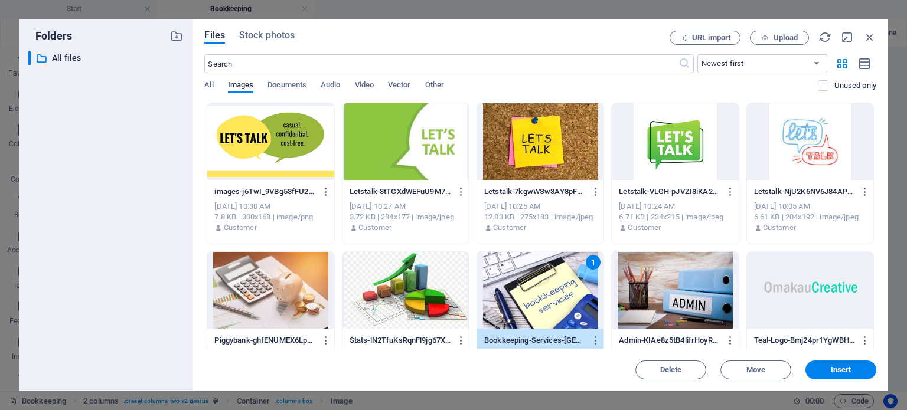
click at [562, 299] on div "1" at bounding box center [540, 290] width 126 height 77
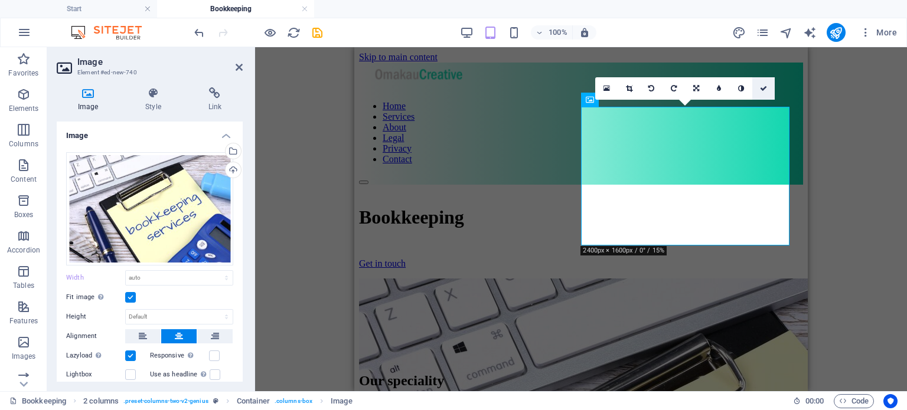
click at [765, 90] on icon at bounding box center [763, 88] width 7 height 7
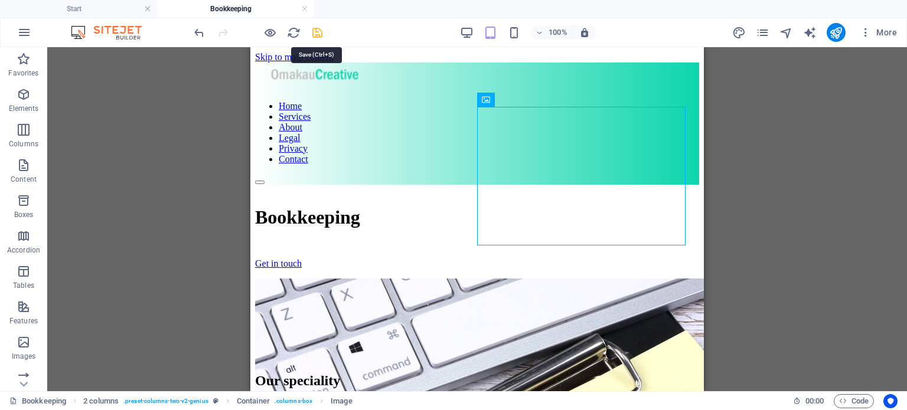
click at [320, 31] on icon "save" at bounding box center [317, 33] width 14 height 14
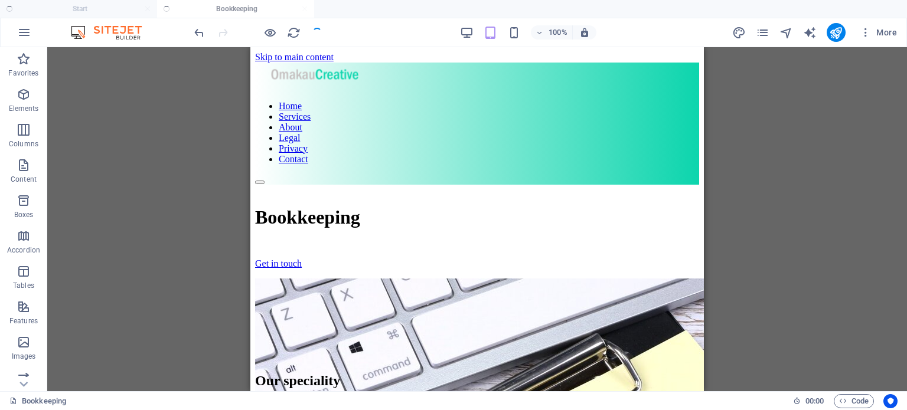
click at [320, 31] on div at bounding box center [258, 32] width 132 height 19
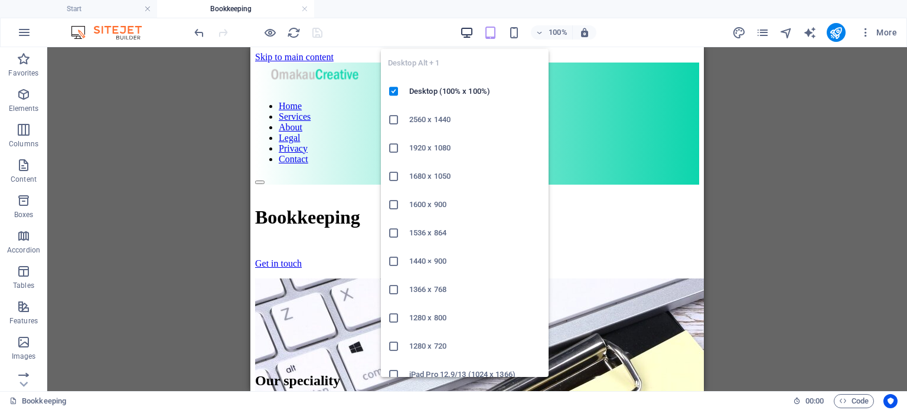
click at [468, 31] on icon "button" at bounding box center [467, 33] width 14 height 14
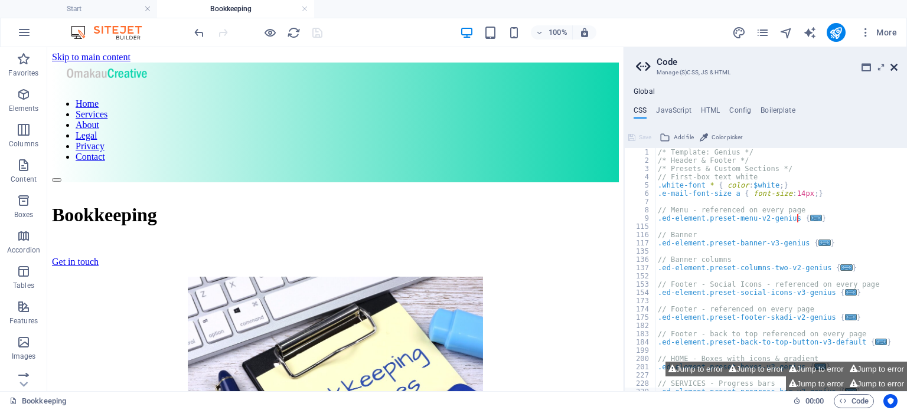
click at [892, 69] on icon at bounding box center [893, 67] width 7 height 9
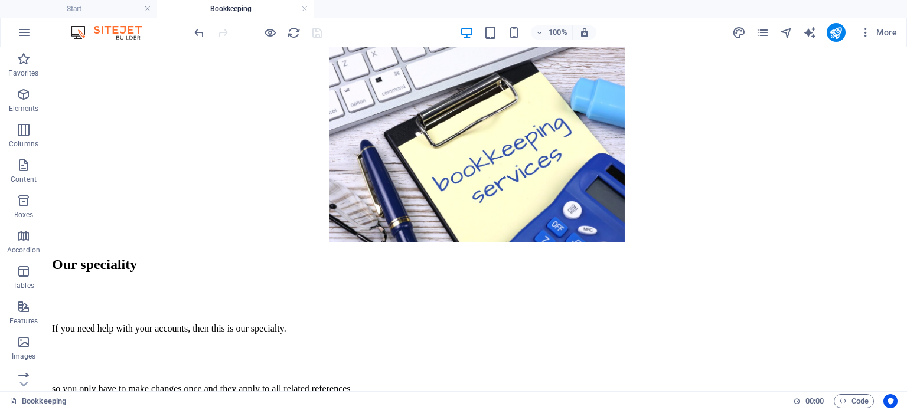
scroll to position [220, 0]
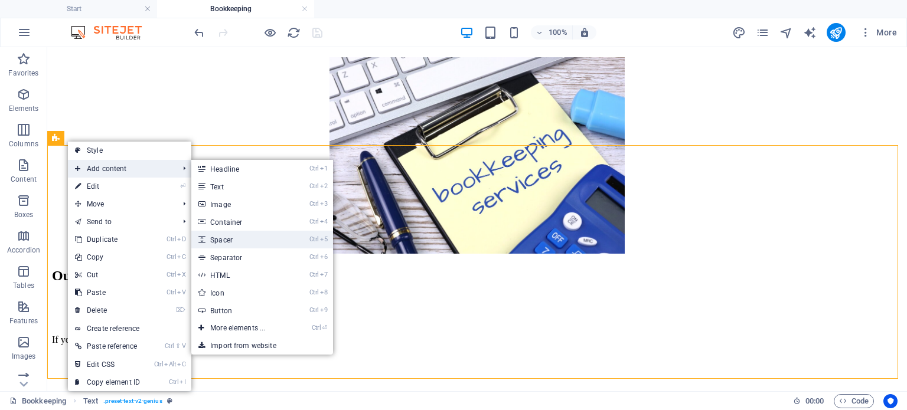
click at [241, 238] on link "Ctrl 5 Spacer" at bounding box center [239, 240] width 97 height 18
select select "px"
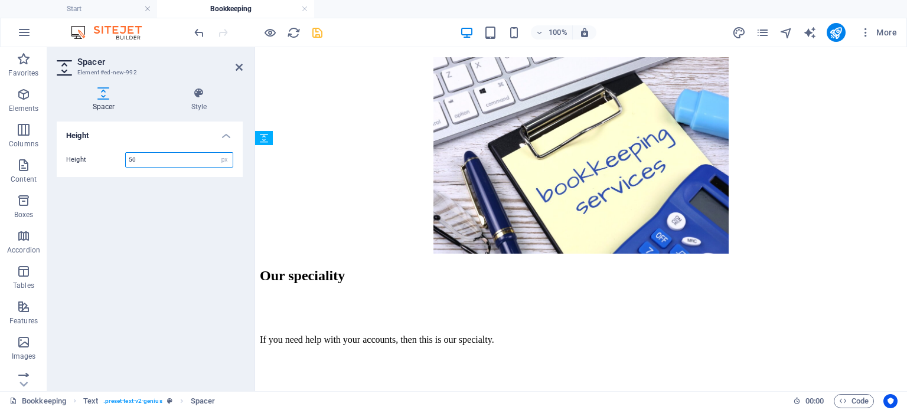
drag, startPoint x: 584, startPoint y: 233, endPoint x: 325, endPoint y: 327, distance: 275.2
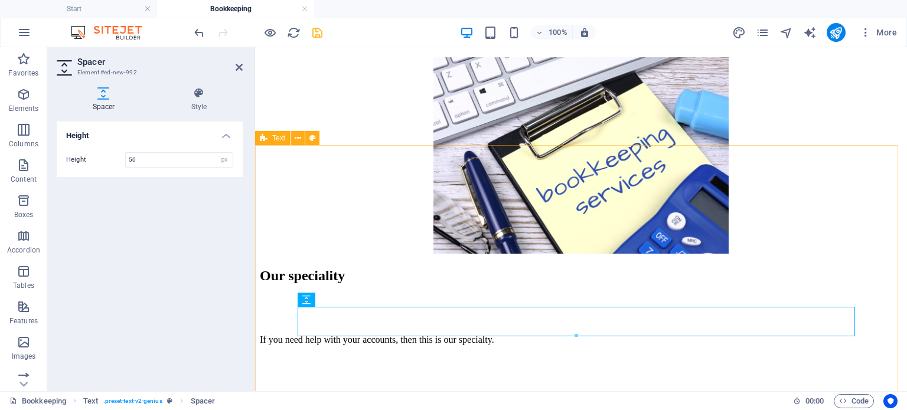
click at [583, 268] on div "Our speciality If you need help with your accounts, then this is our specialty.…" at bounding box center [581, 361] width 642 height 187
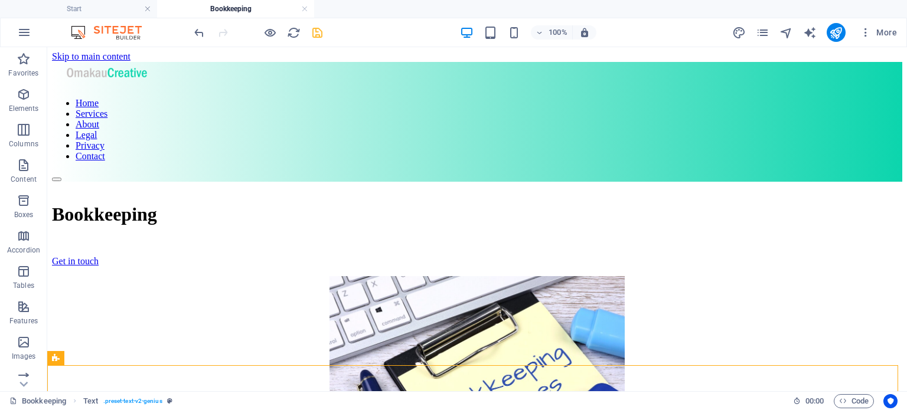
scroll to position [0, 0]
click at [314, 30] on icon "save" at bounding box center [317, 33] width 14 height 14
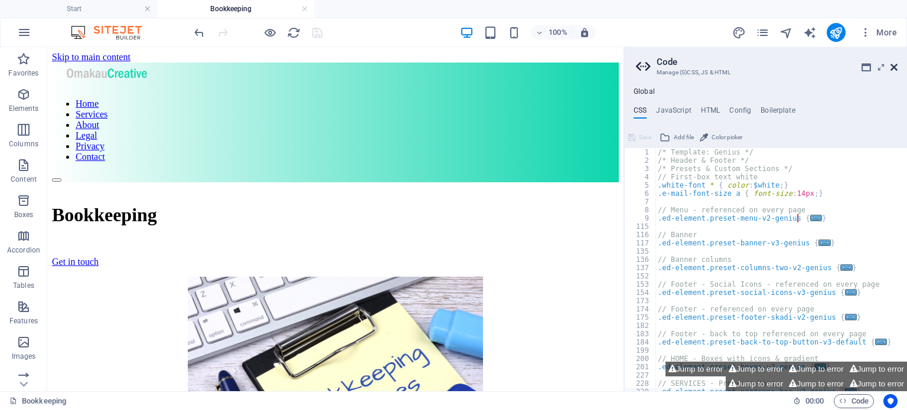
click at [894, 66] on icon at bounding box center [893, 67] width 7 height 9
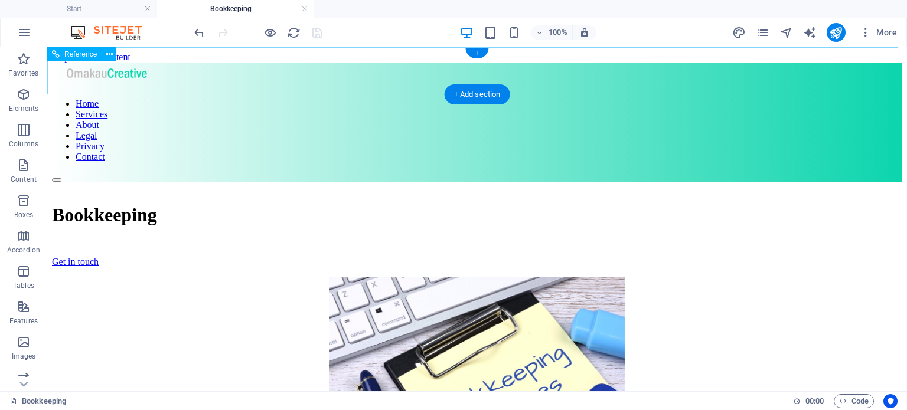
click at [390, 99] on nav "Home Services About Legal Privacy Contact" at bounding box center [477, 131] width 850 height 64
click at [394, 99] on nav "Home Services About Legal Privacy Contact" at bounding box center [477, 131] width 850 height 64
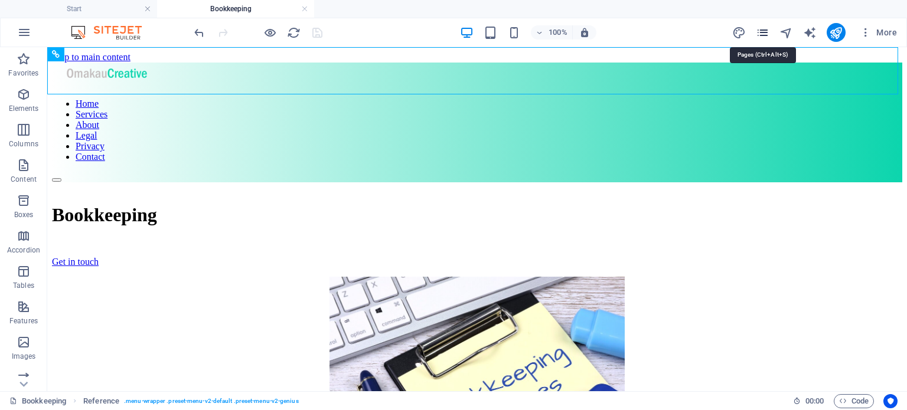
click at [765, 33] on icon "pages" at bounding box center [763, 33] width 14 height 14
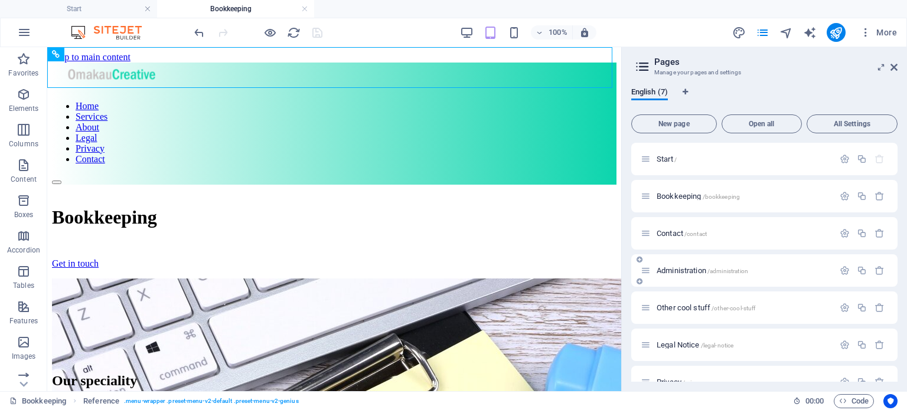
click at [671, 261] on div "Administration /administration" at bounding box center [764, 270] width 266 height 32
click at [679, 267] on span "Administration /administration" at bounding box center [701, 270] width 91 height 9
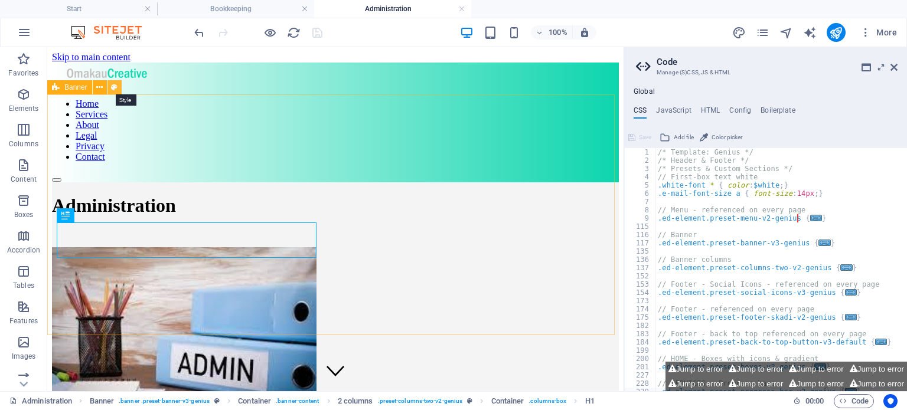
click at [115, 82] on icon at bounding box center [114, 87] width 6 height 12
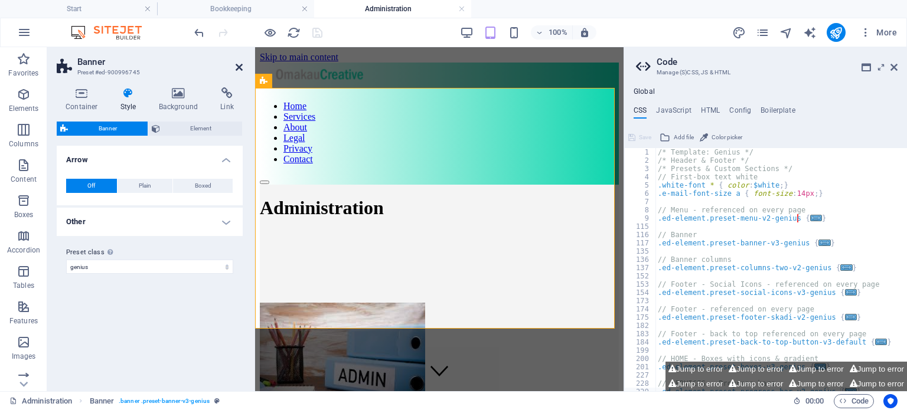
click at [237, 65] on icon at bounding box center [239, 67] width 7 height 9
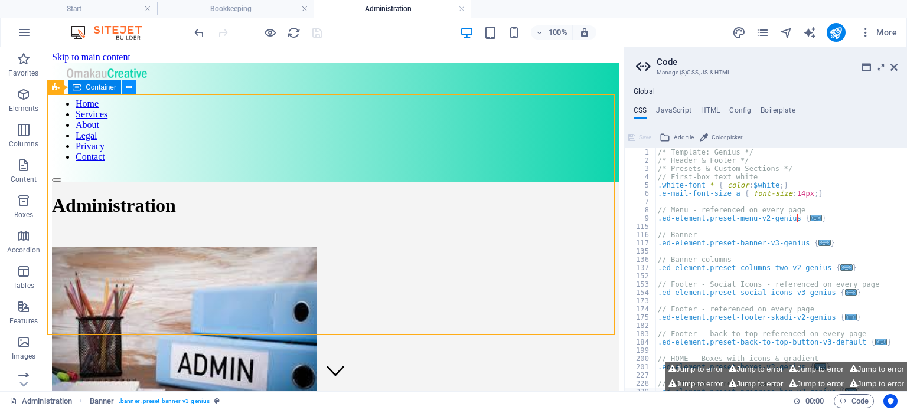
click at [130, 87] on icon at bounding box center [129, 87] width 6 height 12
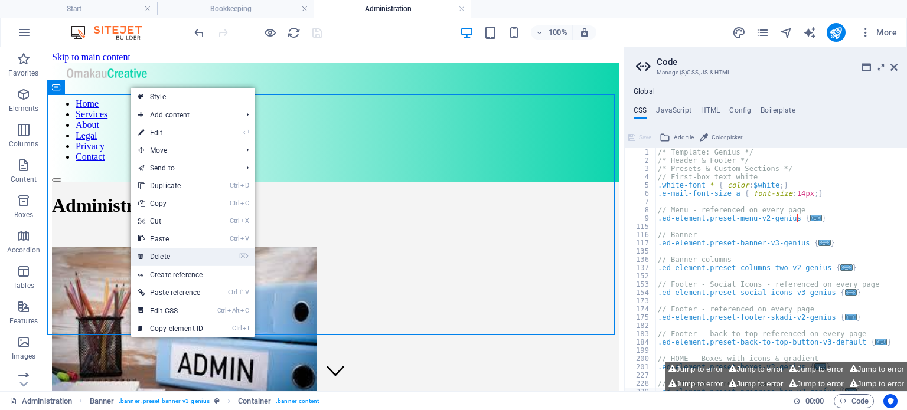
click at [168, 254] on link "⌦ Delete" at bounding box center [170, 257] width 79 height 18
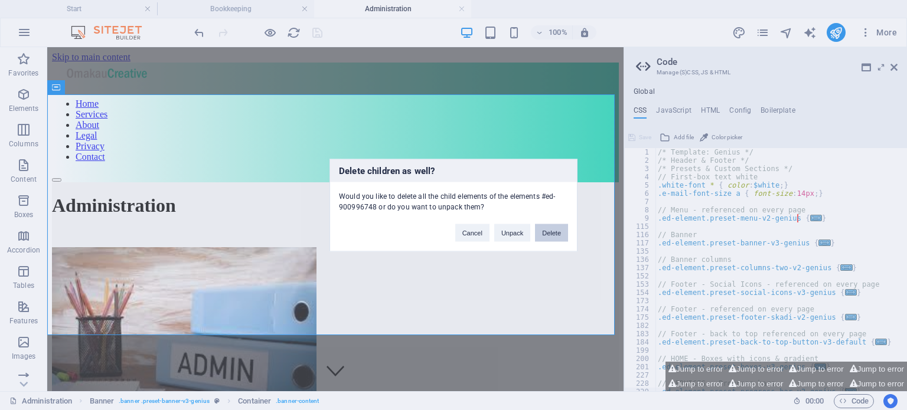
click at [554, 231] on button "Delete" at bounding box center [551, 233] width 33 height 18
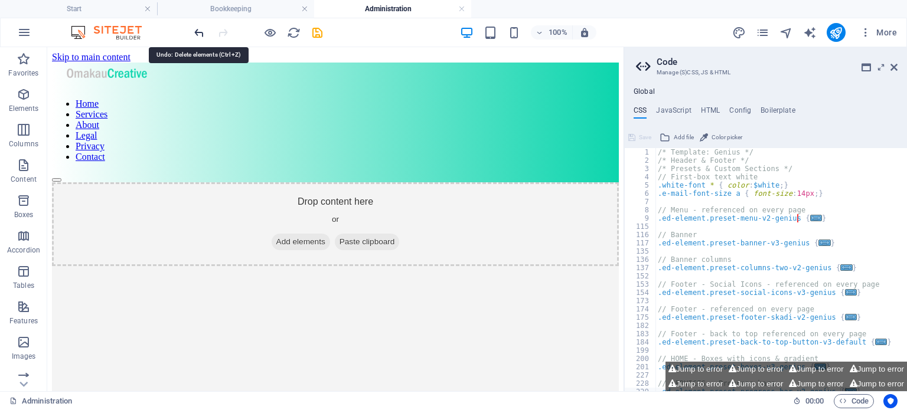
click at [198, 36] on icon "undo" at bounding box center [199, 33] width 14 height 14
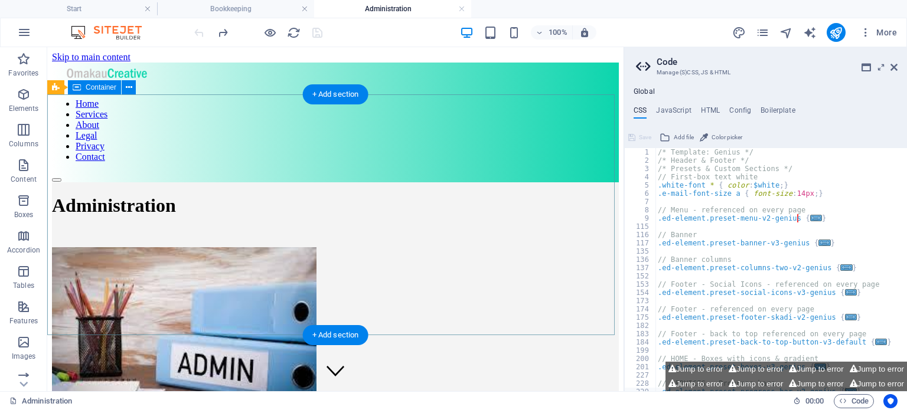
click at [437, 182] on div "Administration" at bounding box center [335, 270] width 567 height 177
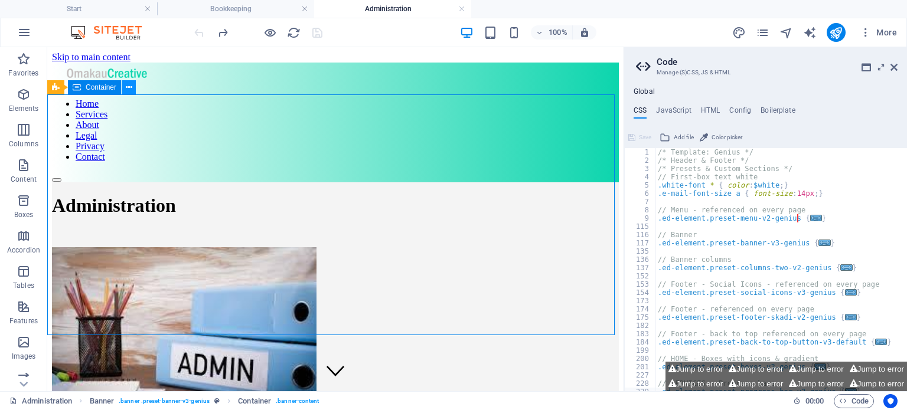
click at [132, 89] on button at bounding box center [129, 87] width 14 height 14
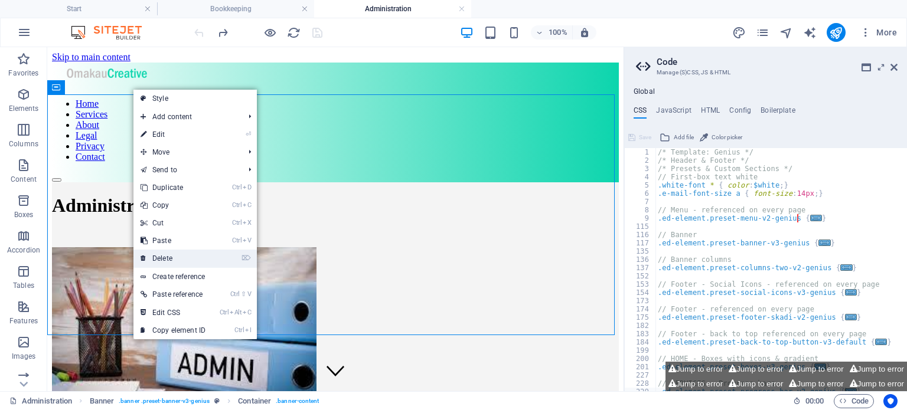
click at [182, 261] on link "⌦ Delete" at bounding box center [172, 259] width 79 height 18
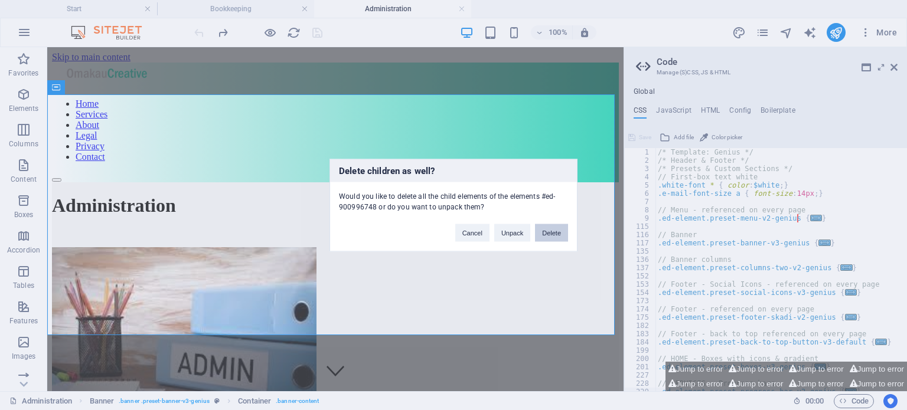
click at [547, 231] on button "Delete" at bounding box center [551, 233] width 33 height 18
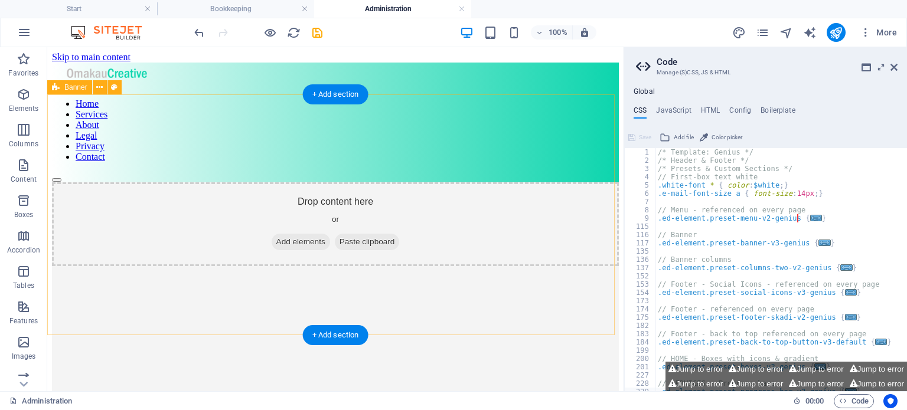
click at [446, 257] on div "Drop content here or Add elements Paste clipboard" at bounding box center [335, 302] width 567 height 241
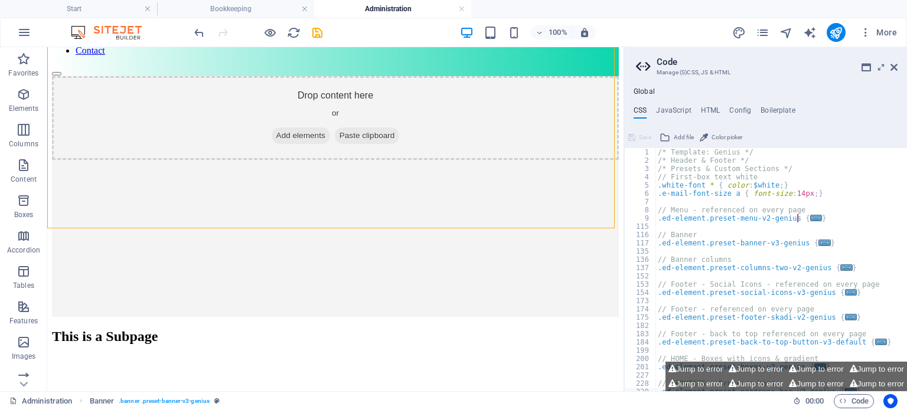
scroll to position [107, 0]
drag, startPoint x: 619, startPoint y: 137, endPoint x: 675, endPoint y: 240, distance: 117.3
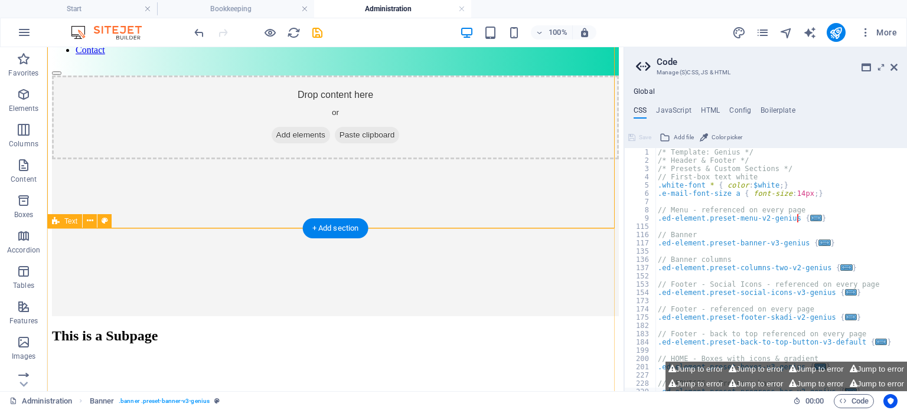
click at [102, 328] on div "This is a Subpage If you need help with your accounts, then this is our special…" at bounding box center [335, 397] width 567 height 138
click at [580, 163] on div "Drop content here or Add elements Paste clipboard" at bounding box center [335, 196] width 567 height 241
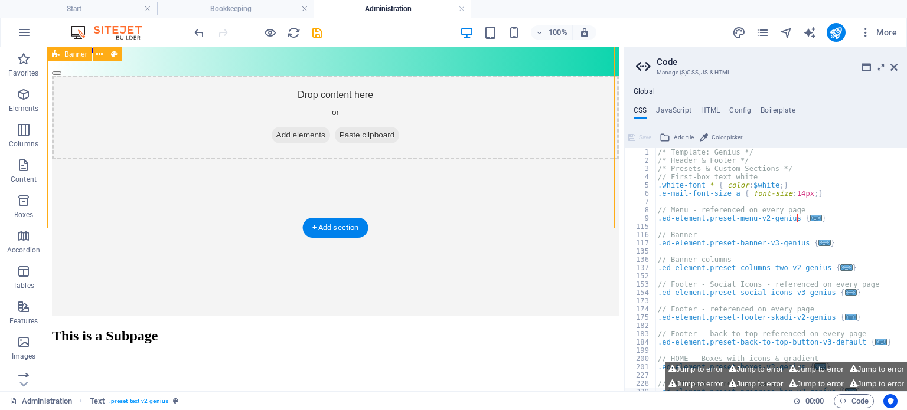
drag, startPoint x: 580, startPoint y: 163, endPoint x: 184, endPoint y: 141, distance: 396.7
click at [419, 149] on div "Drop content here or Add elements Paste clipboard" at bounding box center [335, 196] width 567 height 241
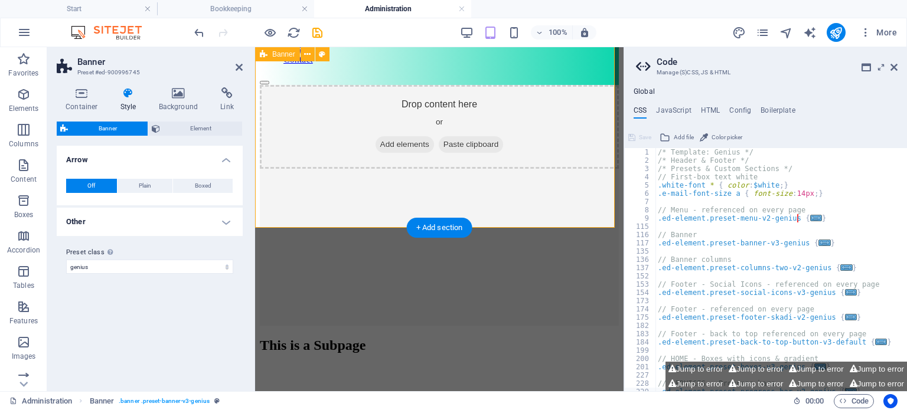
scroll to position [100, 0]
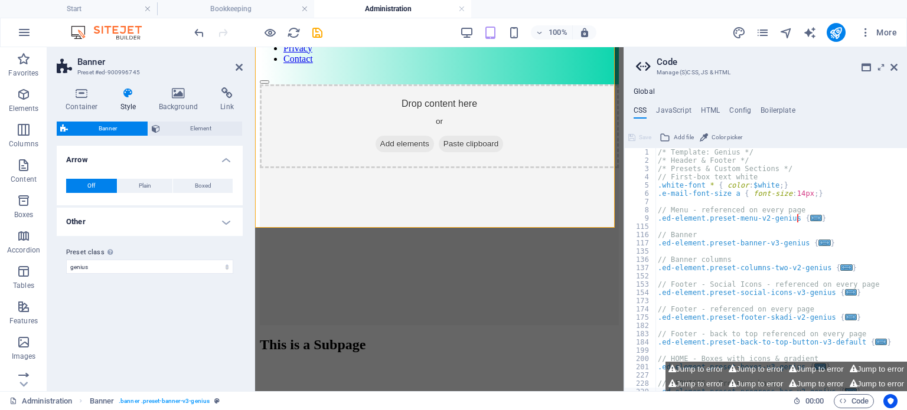
click at [210, 335] on div "Variants Default Arrow Off Plain Boxed Color Hover effect Background Padding 1 …" at bounding box center [150, 264] width 186 height 236
click at [240, 67] on icon at bounding box center [239, 67] width 7 height 9
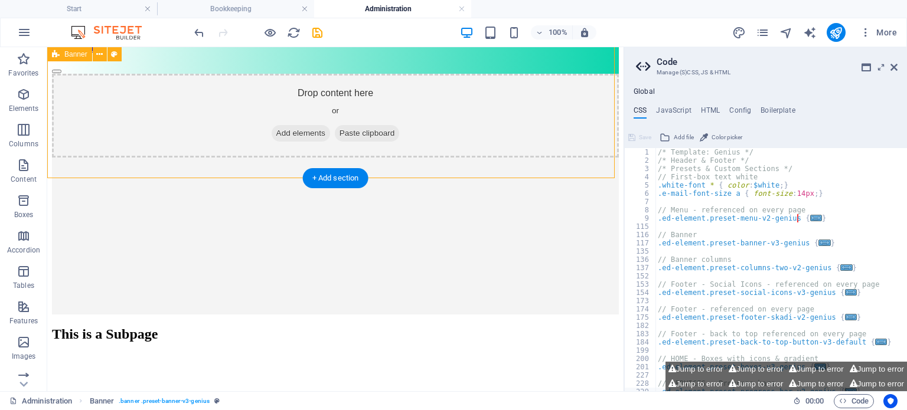
scroll to position [109, 0]
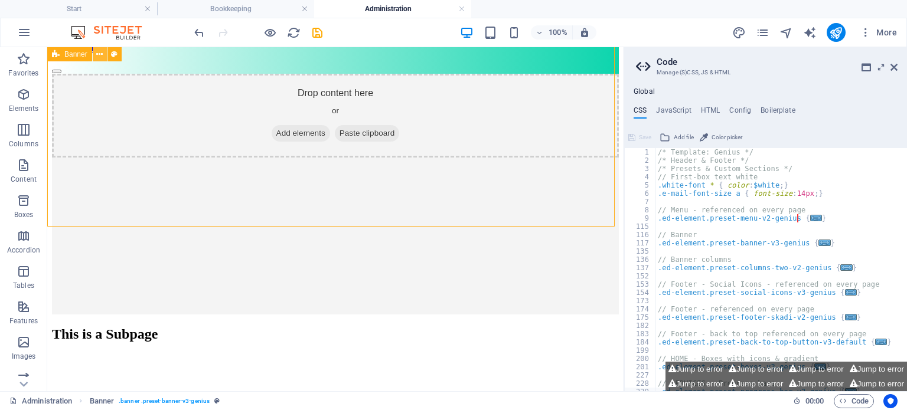
click at [104, 54] on button at bounding box center [100, 54] width 14 height 14
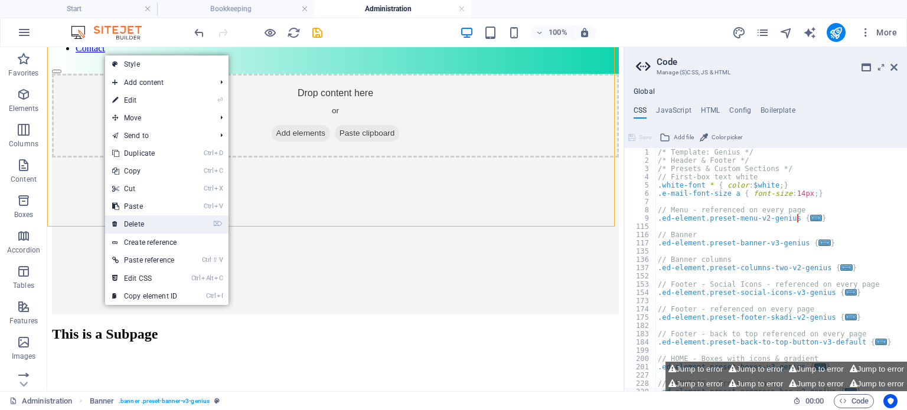
click at [148, 227] on link "⌦ Delete" at bounding box center [144, 224] width 79 height 18
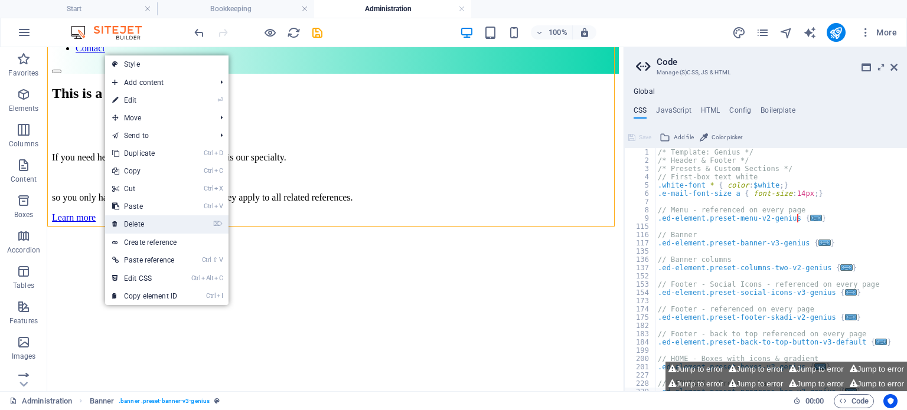
scroll to position [0, 0]
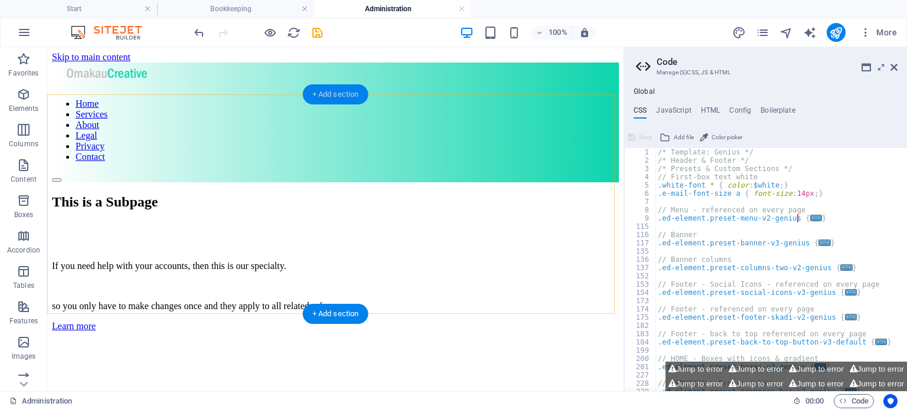
click at [333, 102] on div "+ Add section" at bounding box center [336, 94] width 66 height 20
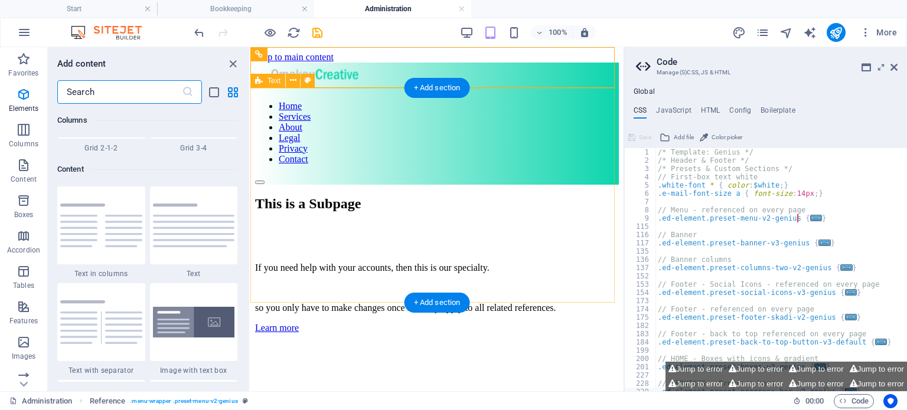
scroll to position [2065, 0]
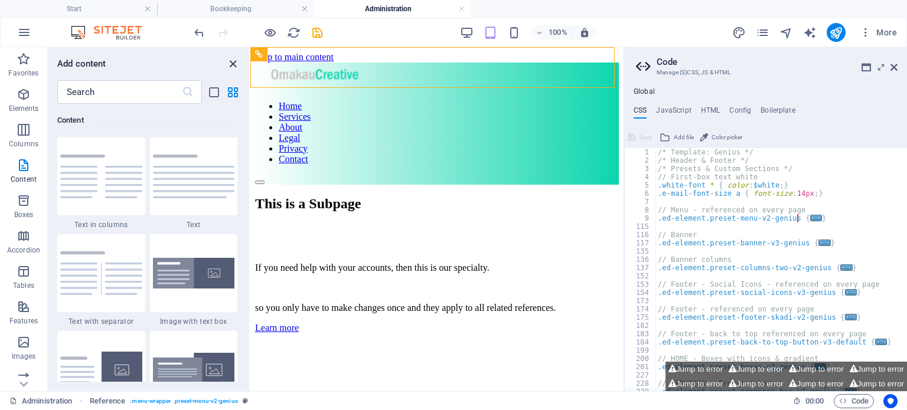
click at [231, 66] on icon "close panel" at bounding box center [233, 64] width 14 height 14
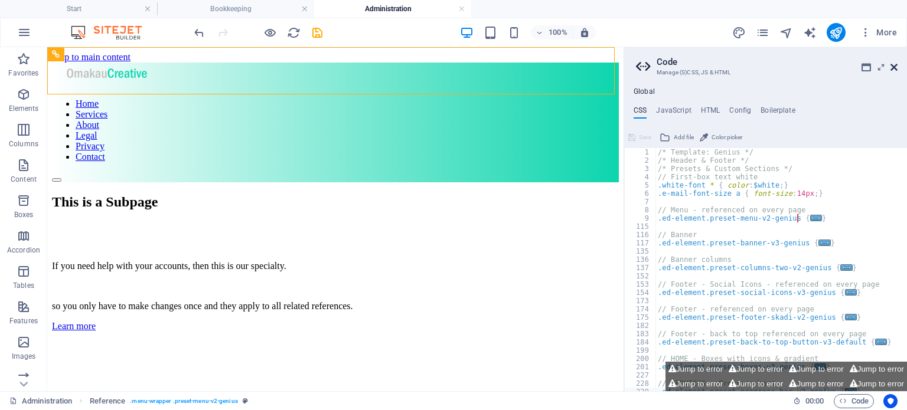
click at [894, 63] on icon at bounding box center [893, 67] width 7 height 9
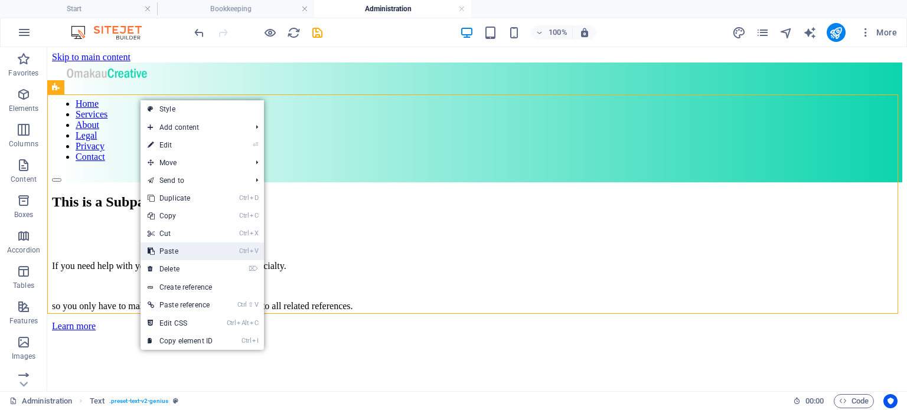
click at [179, 253] on link "Ctrl V Paste" at bounding box center [179, 252] width 79 height 18
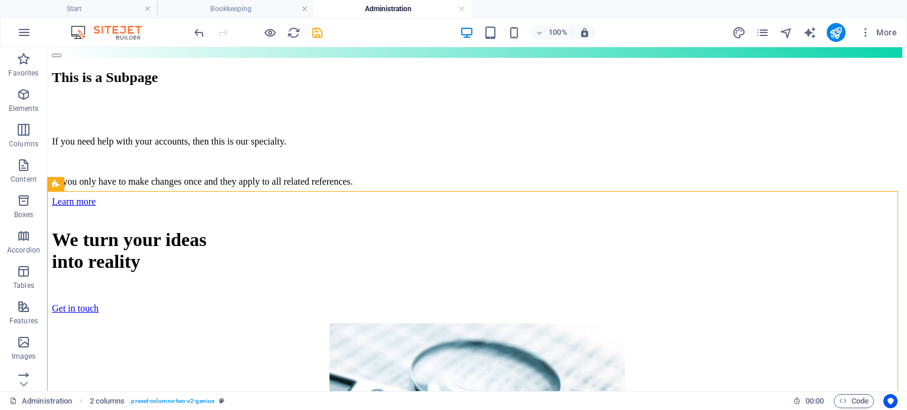
scroll to position [125, 0]
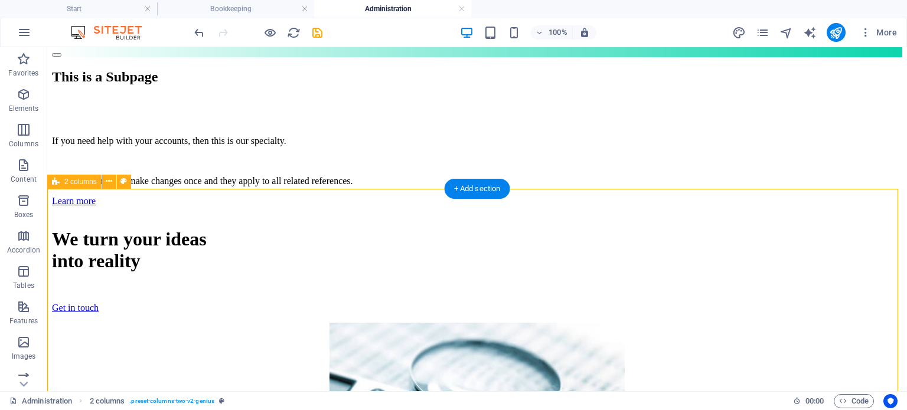
drag, startPoint x: 132, startPoint y: 229, endPoint x: 135, endPoint y: 237, distance: 8.0
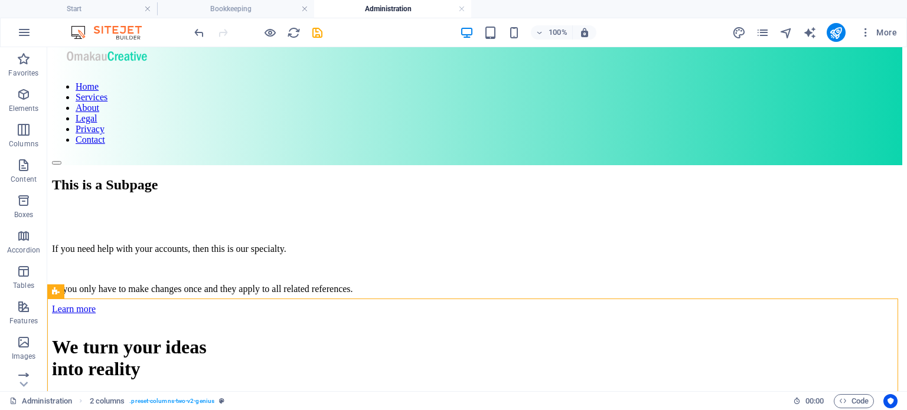
scroll to position [15, 0]
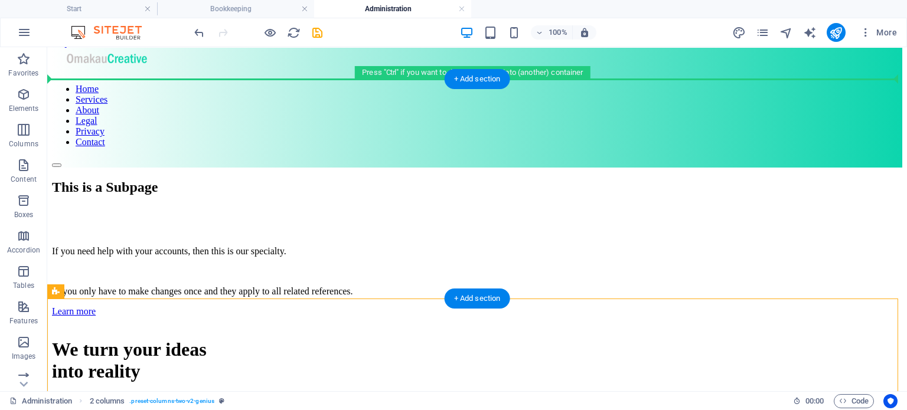
drag, startPoint x: 140, startPoint y: 339, endPoint x: 124, endPoint y: 122, distance: 218.4
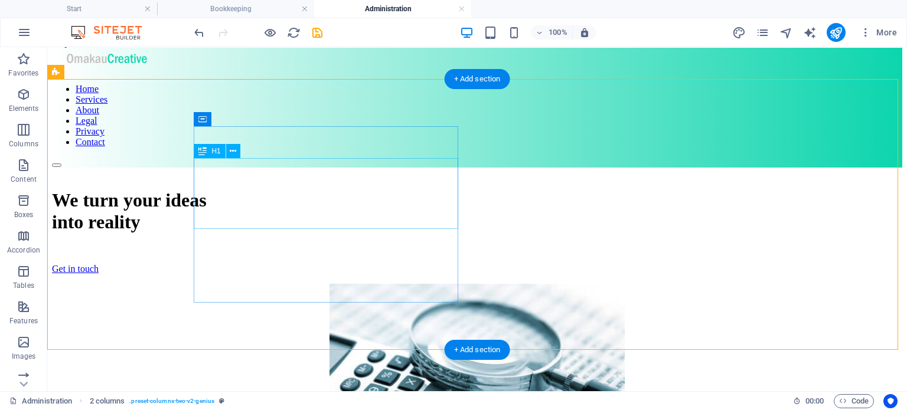
click at [346, 209] on div "We turn your ideas into reality" at bounding box center [477, 211] width 850 height 44
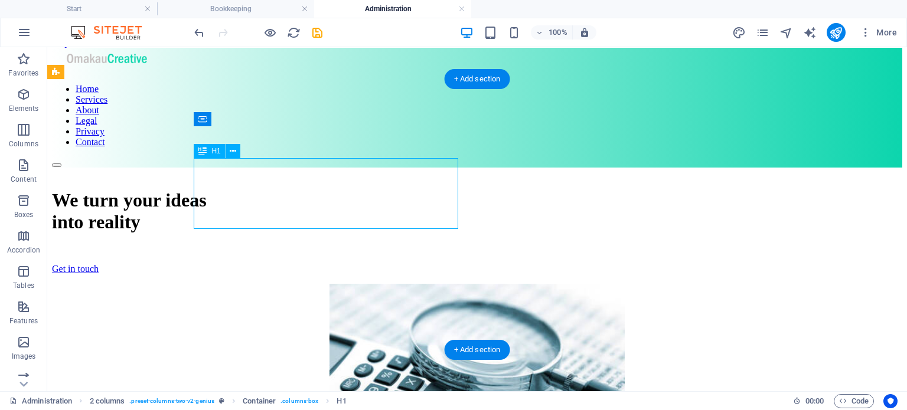
click at [331, 212] on div "We turn your ideas into reality" at bounding box center [477, 211] width 850 height 44
click at [231, 149] on icon at bounding box center [233, 151] width 6 height 12
click at [232, 152] on icon at bounding box center [233, 151] width 6 height 12
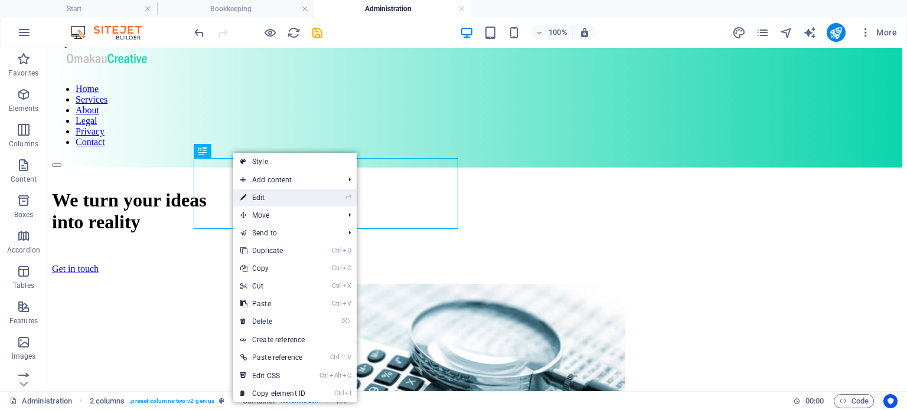
click at [256, 196] on link "⏎ Edit" at bounding box center [272, 198] width 79 height 18
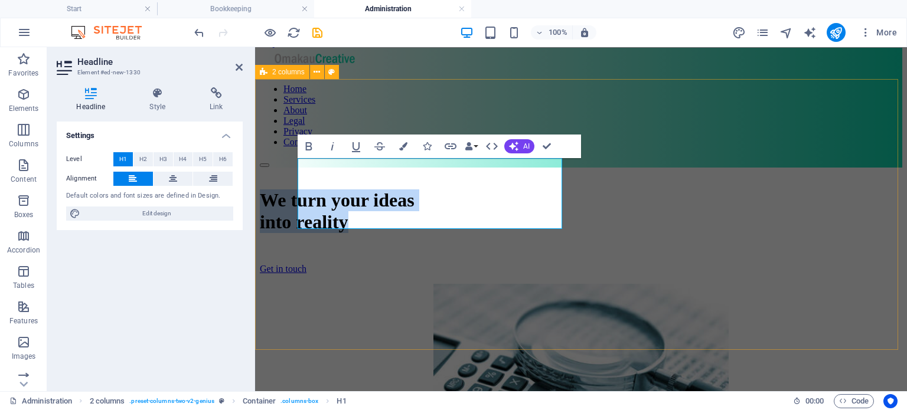
click at [282, 277] on div "We turn your ideas into reality Get in touch" at bounding box center [581, 326] width 642 height 316
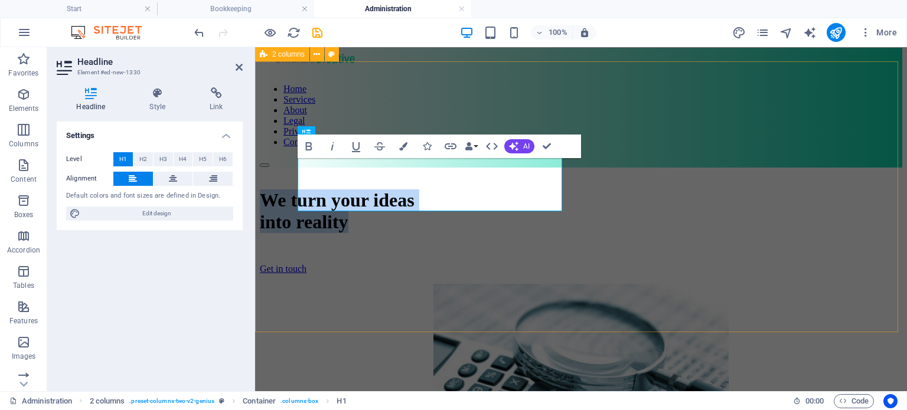
scroll to position [33, 0]
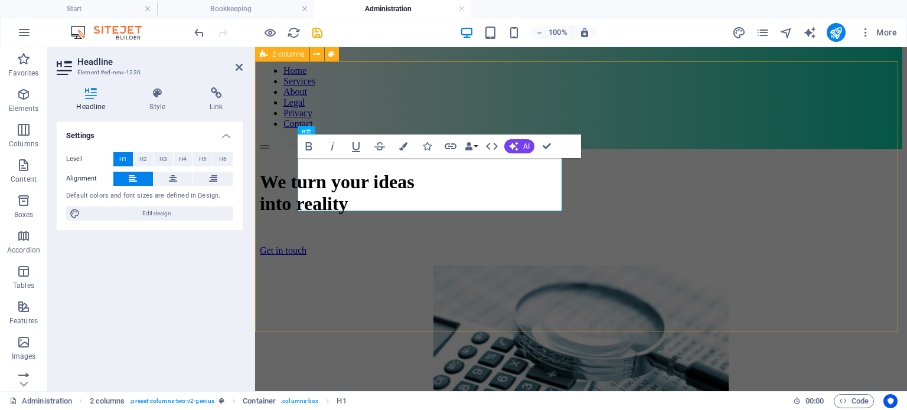
click at [282, 277] on div "We turn your ideas into reality Get in touch" at bounding box center [581, 307] width 642 height 316
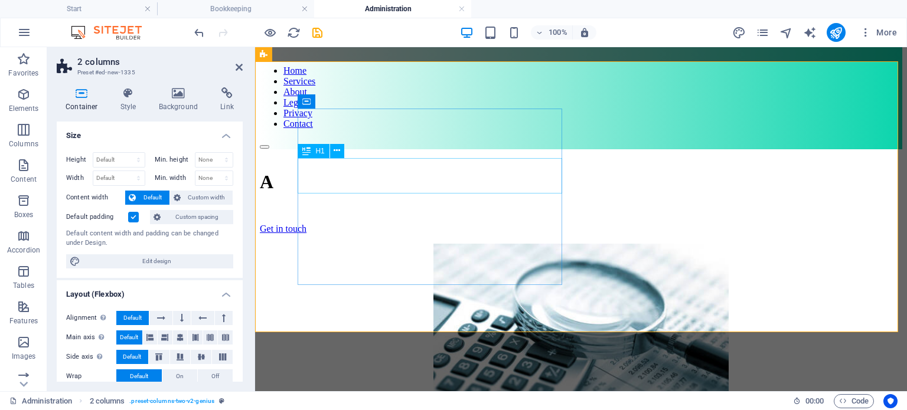
click at [320, 176] on div "A" at bounding box center [581, 182] width 642 height 22
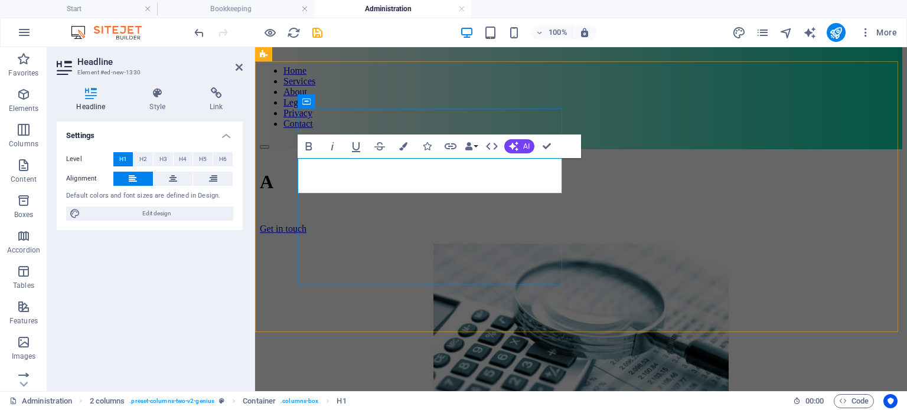
click at [322, 176] on h1 "A" at bounding box center [581, 182] width 642 height 22
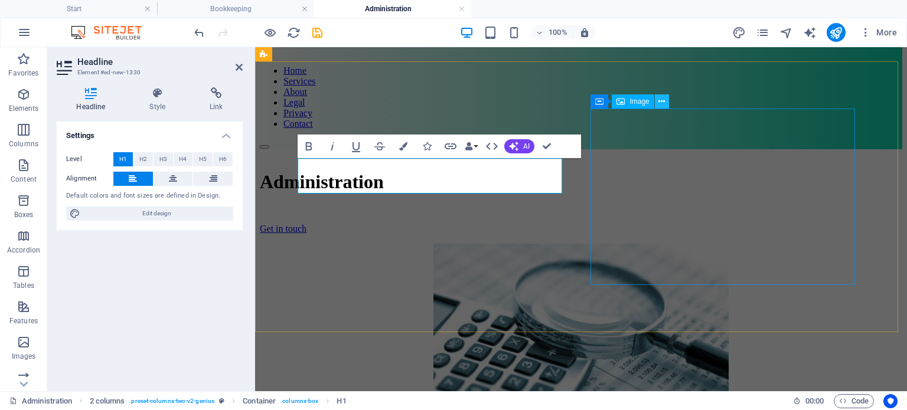
click at [662, 97] on icon at bounding box center [661, 102] width 6 height 12
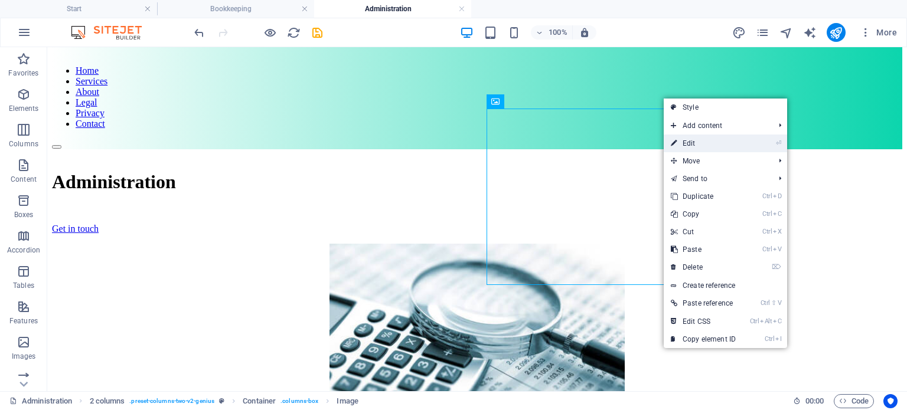
click at [693, 148] on link "⏎ Edit" at bounding box center [702, 144] width 79 height 18
select select "px"
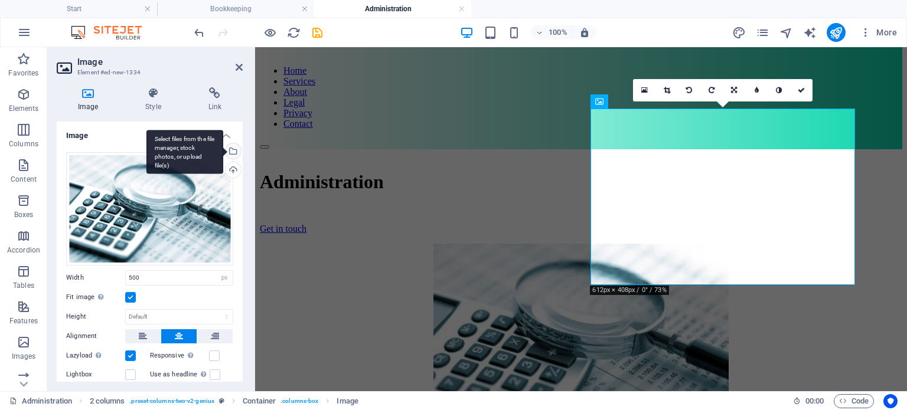
click at [231, 152] on div "Select files from the file manager, stock photos, or upload file(s)" at bounding box center [232, 152] width 18 height 18
select select "DISABLED_OPTION_VALUE"
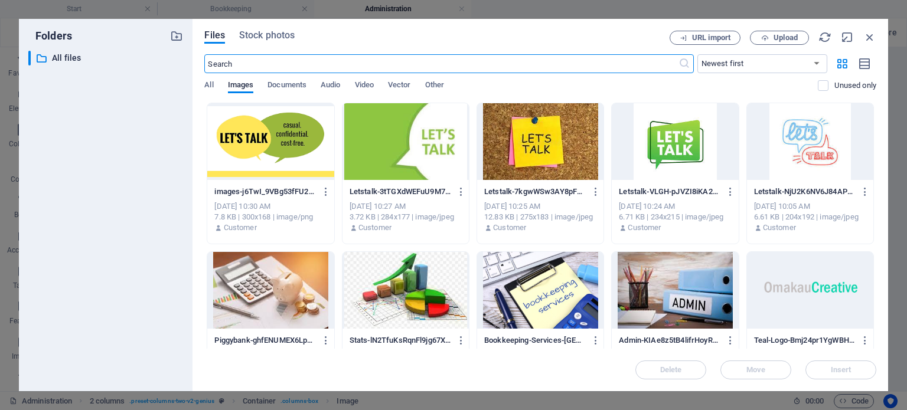
click at [689, 283] on div at bounding box center [674, 290] width 126 height 77
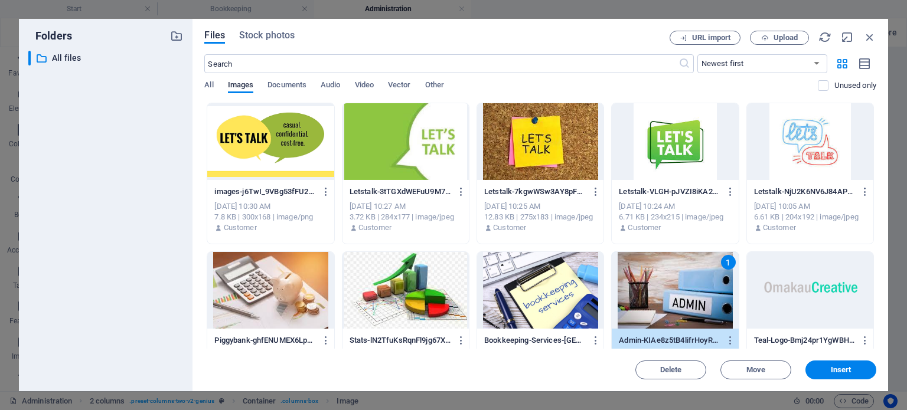
click at [689, 283] on div "1" at bounding box center [674, 290] width 126 height 77
type input "500"
select select "px"
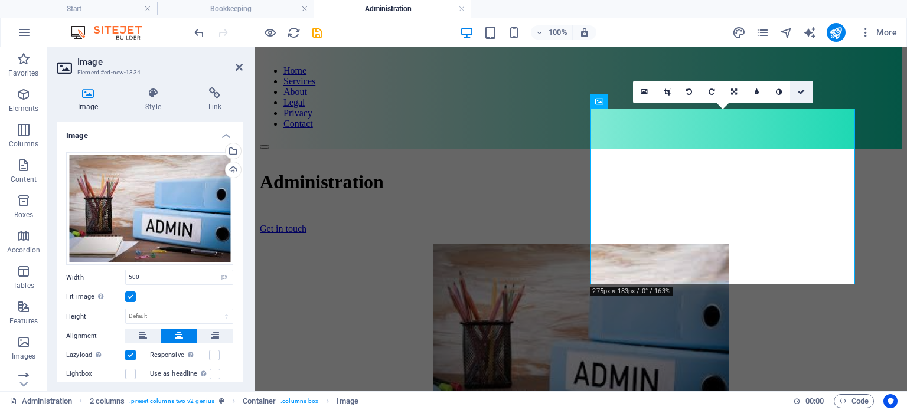
click at [798, 98] on link at bounding box center [801, 92] width 22 height 22
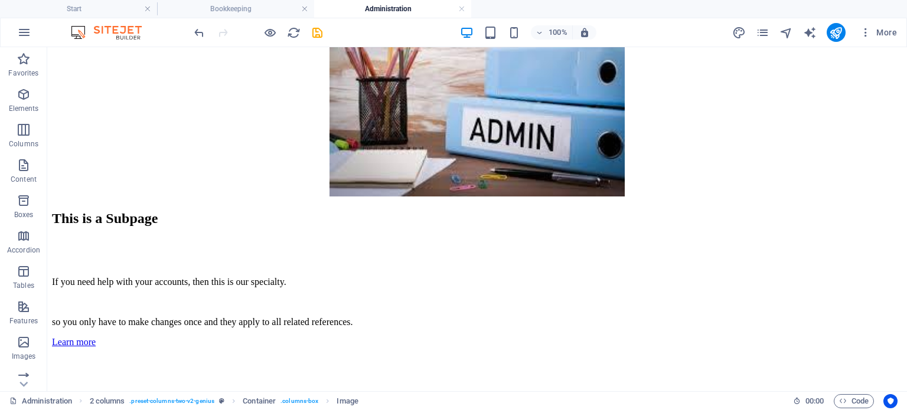
scroll to position [279, 0]
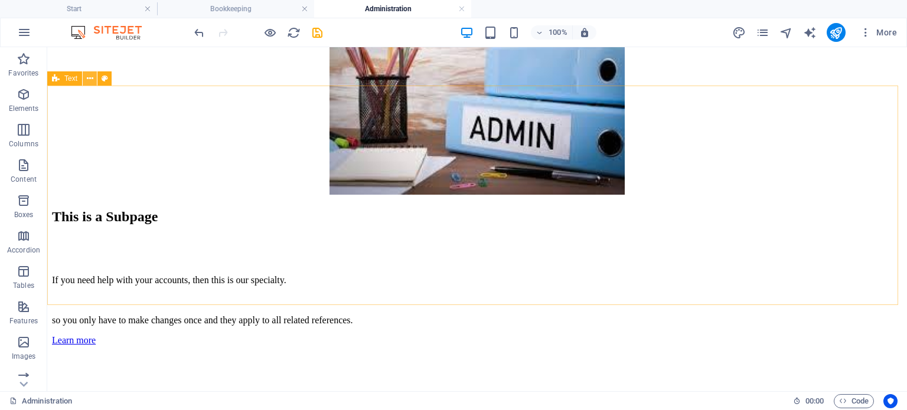
click at [92, 77] on icon at bounding box center [90, 79] width 6 height 12
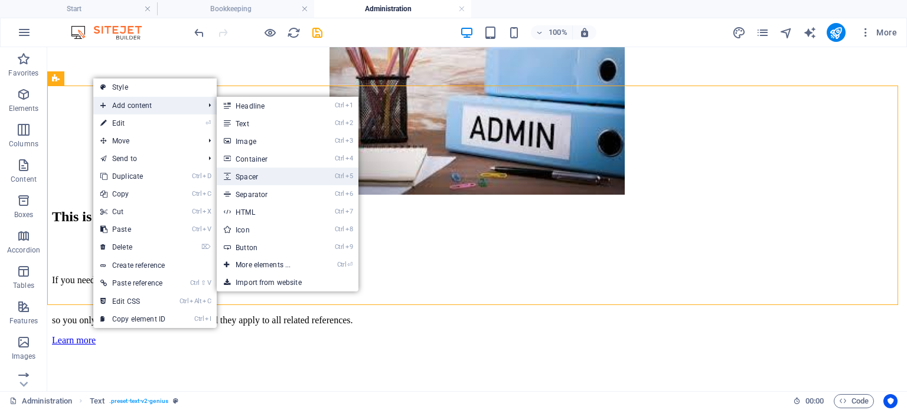
click at [308, 174] on link "Ctrl 5 Spacer" at bounding box center [265, 177] width 97 height 18
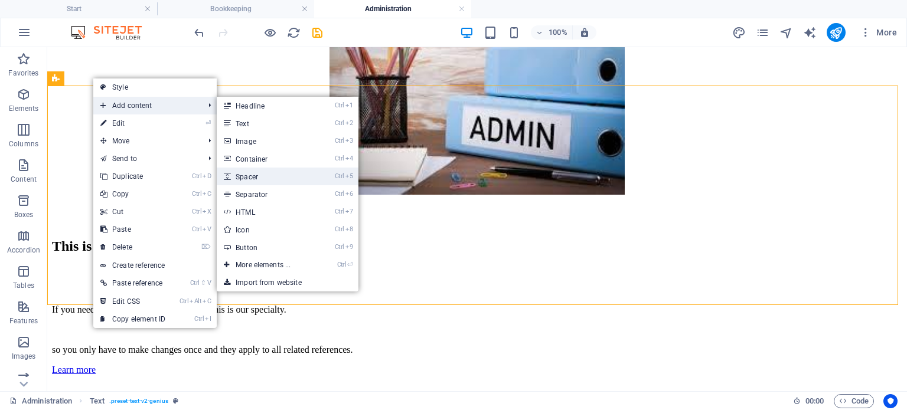
select select "px"
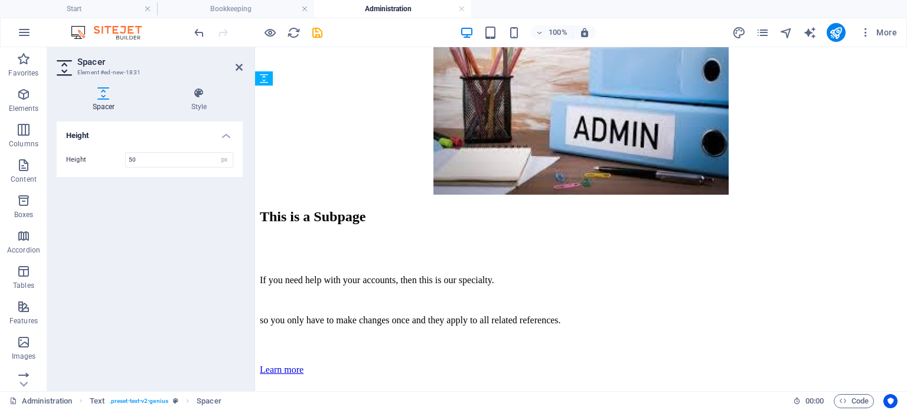
drag, startPoint x: 590, startPoint y: 172, endPoint x: 354, endPoint y: 254, distance: 249.2
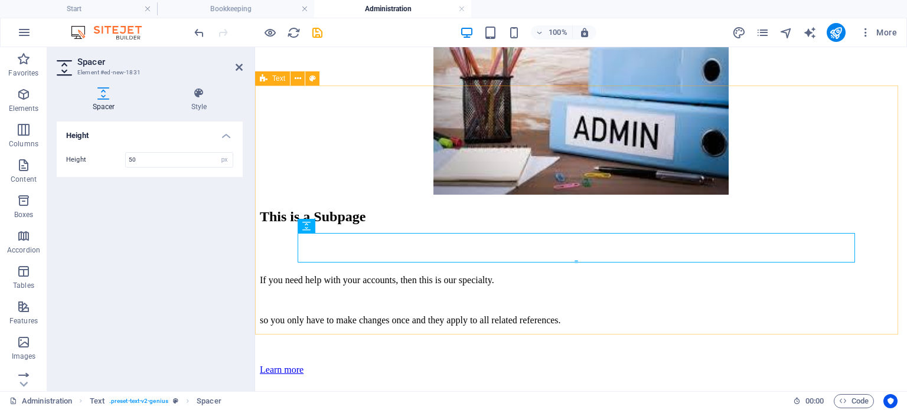
click at [490, 310] on div "This is a Subpage If you need help with your accounts, then this is our special…" at bounding box center [581, 292] width 642 height 167
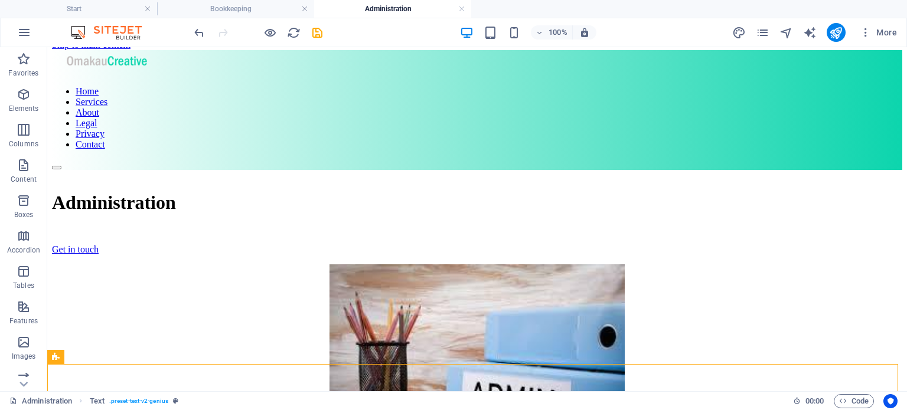
scroll to position [0, 0]
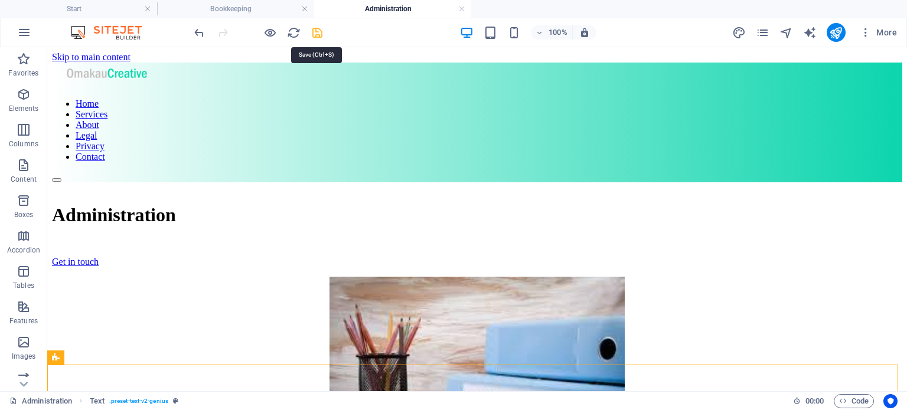
click at [314, 32] on icon "save" at bounding box center [317, 33] width 14 height 14
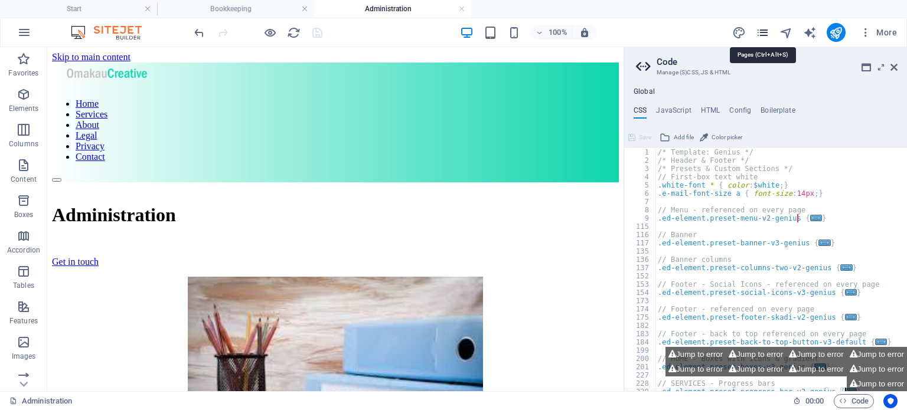
click at [763, 32] on icon "pages" at bounding box center [763, 33] width 14 height 14
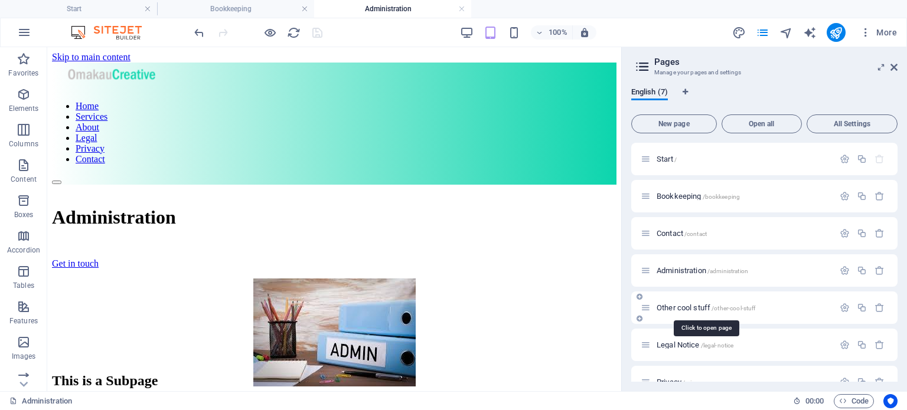
click at [691, 310] on span "Other cool stuff /other-cool-stuff" at bounding box center [705, 307] width 99 height 9
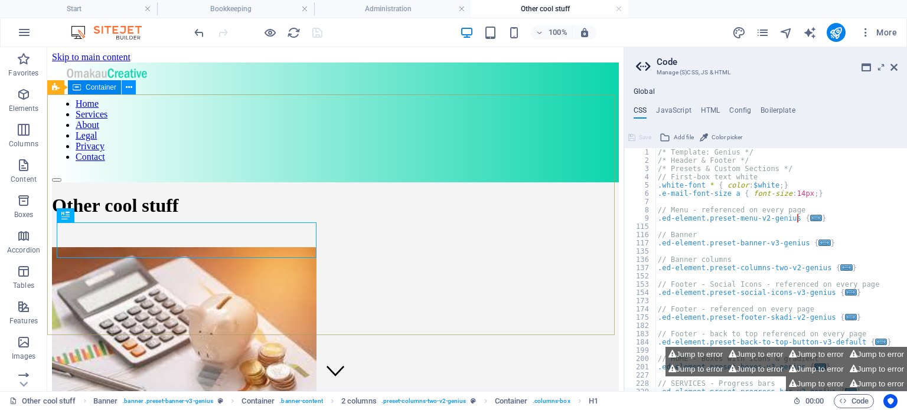
click at [129, 86] on icon at bounding box center [129, 87] width 6 height 12
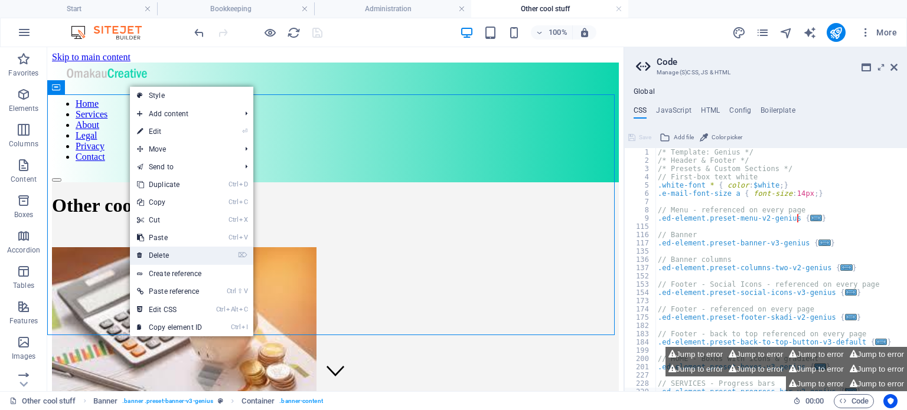
click at [179, 254] on link "⌦ Delete" at bounding box center [169, 256] width 79 height 18
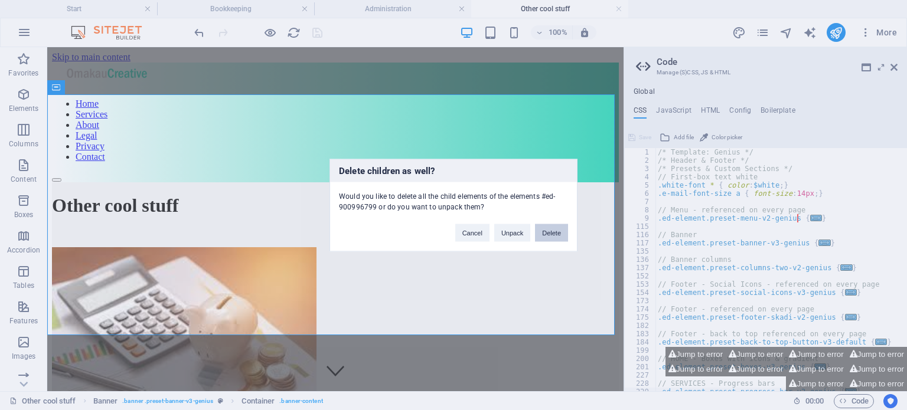
click at [551, 228] on button "Delete" at bounding box center [551, 233] width 33 height 18
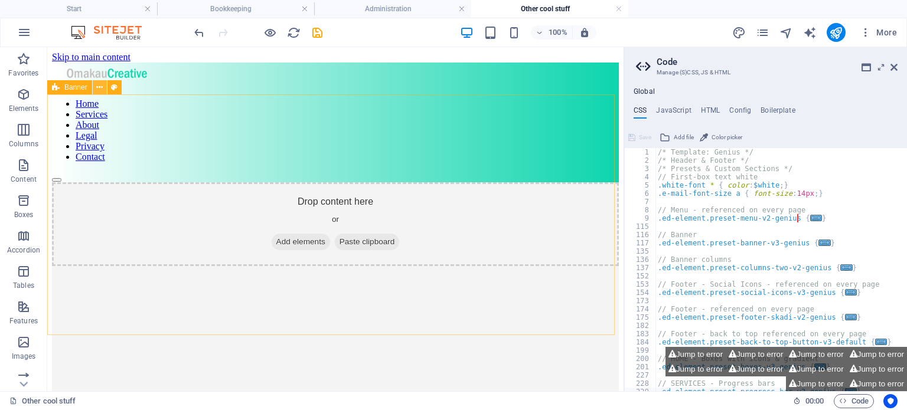
click at [99, 87] on icon at bounding box center [99, 87] width 6 height 12
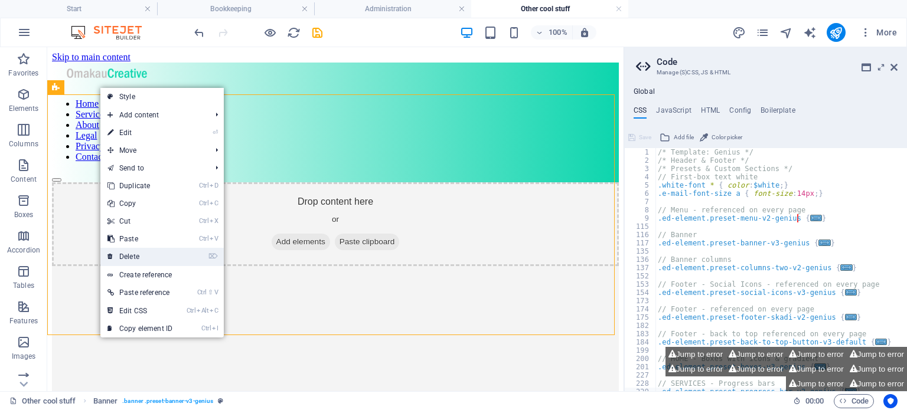
drag, startPoint x: 194, startPoint y: 255, endPoint x: 126, endPoint y: 254, distance: 67.3
click at [126, 254] on link "⌦ Delete" at bounding box center [139, 257] width 79 height 18
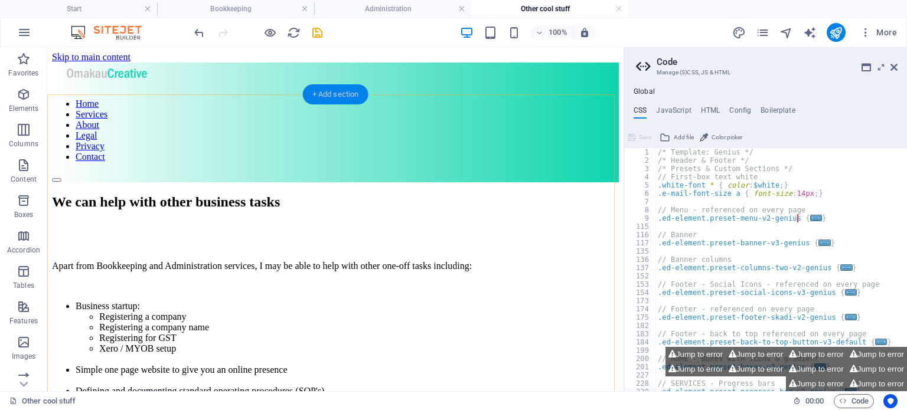
click at [333, 96] on div "+ Add section" at bounding box center [336, 94] width 66 height 20
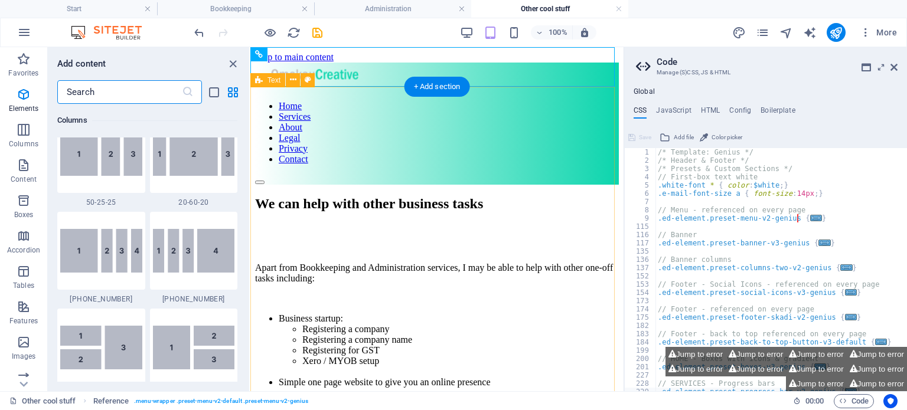
scroll to position [2065, 0]
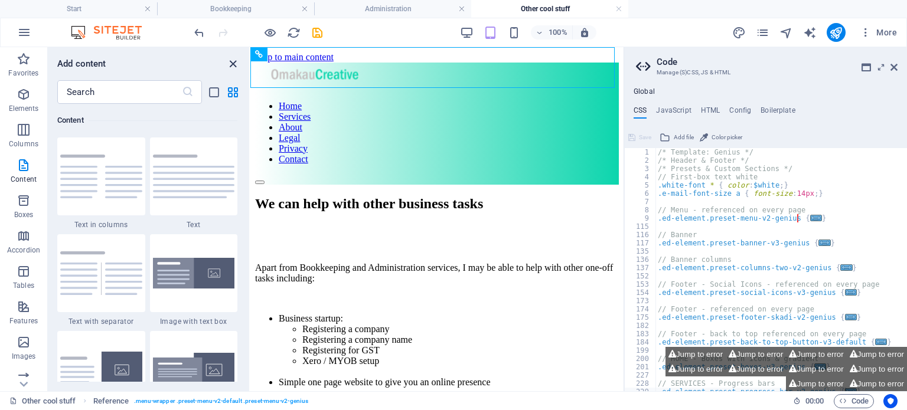
click at [230, 62] on icon "close panel" at bounding box center [233, 64] width 14 height 14
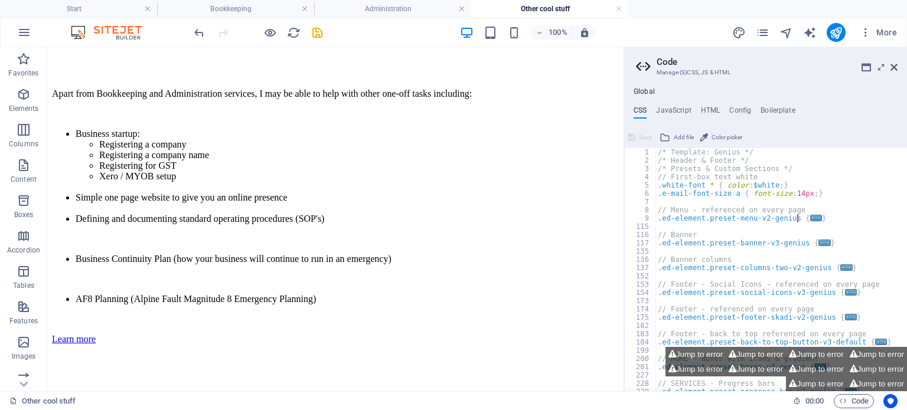
scroll to position [224, 0]
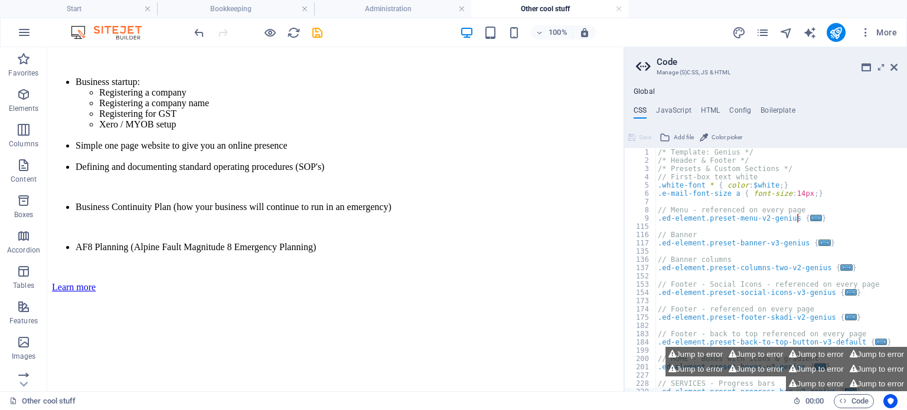
drag, startPoint x: 617, startPoint y: 100, endPoint x: 704, endPoint y: 281, distance: 200.1
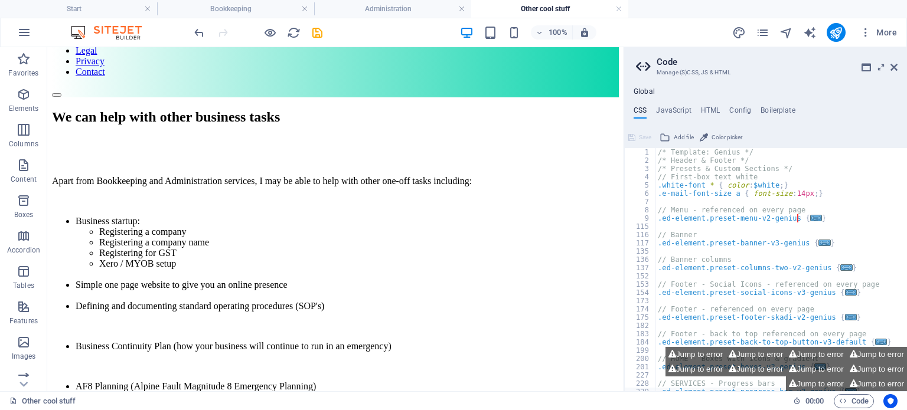
scroll to position [81, 0]
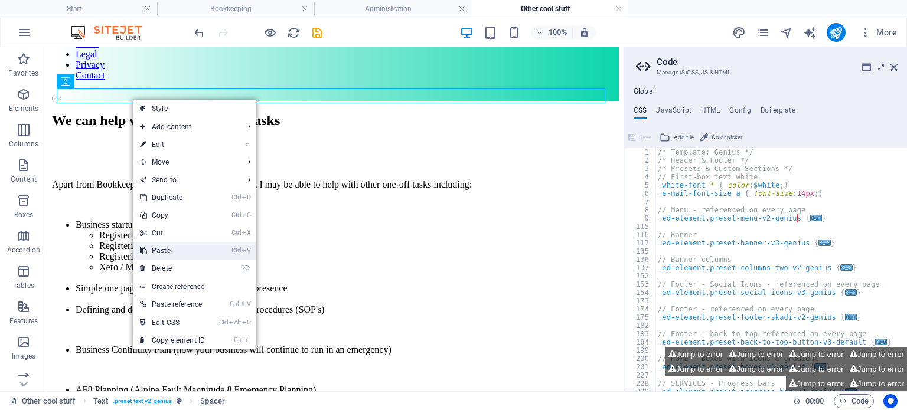
click at [175, 254] on link "Ctrl V Paste" at bounding box center [172, 251] width 79 height 18
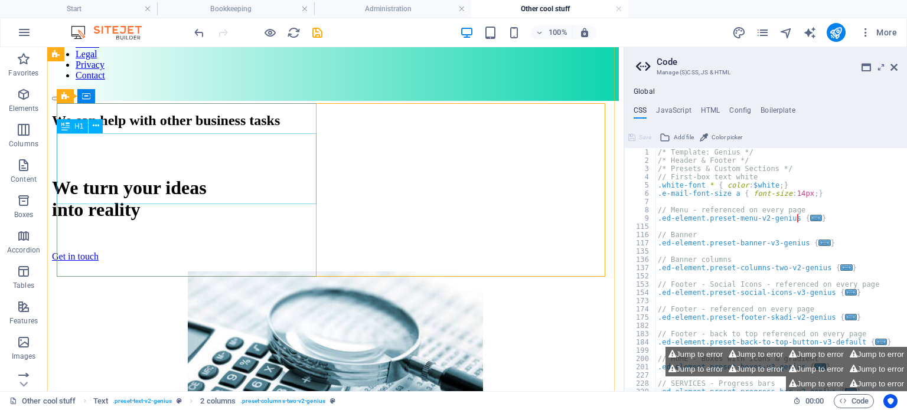
click at [194, 197] on div "We turn your ideas into reality" at bounding box center [335, 199] width 567 height 44
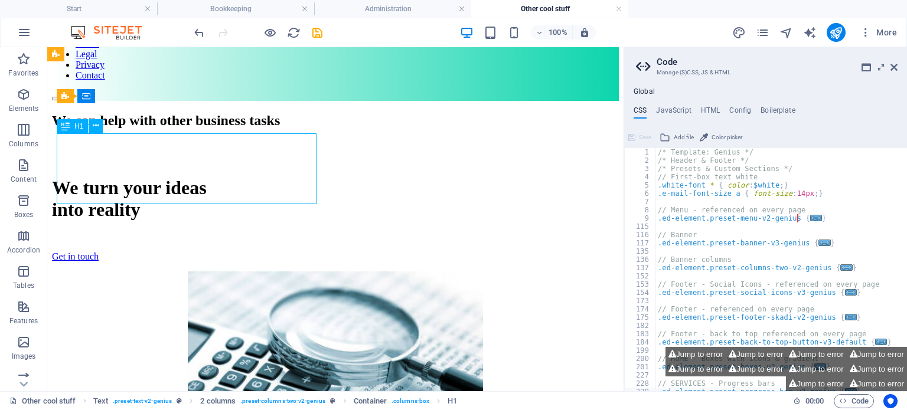
click at [189, 189] on div "We turn your ideas into reality" at bounding box center [335, 199] width 567 height 44
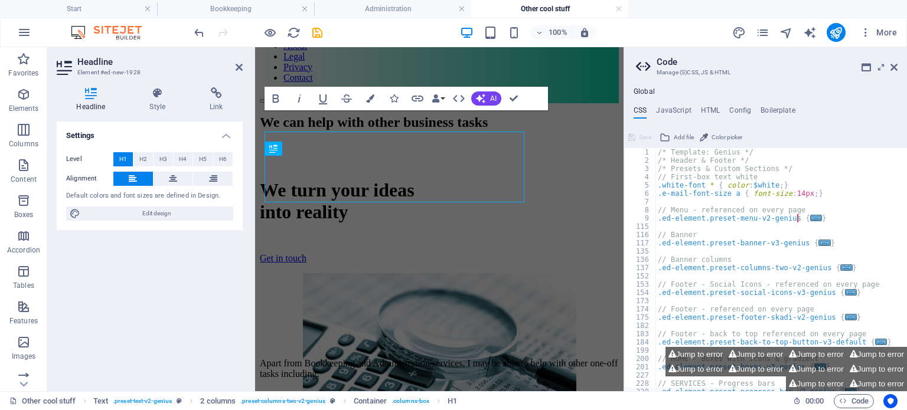
scroll to position [84, 0]
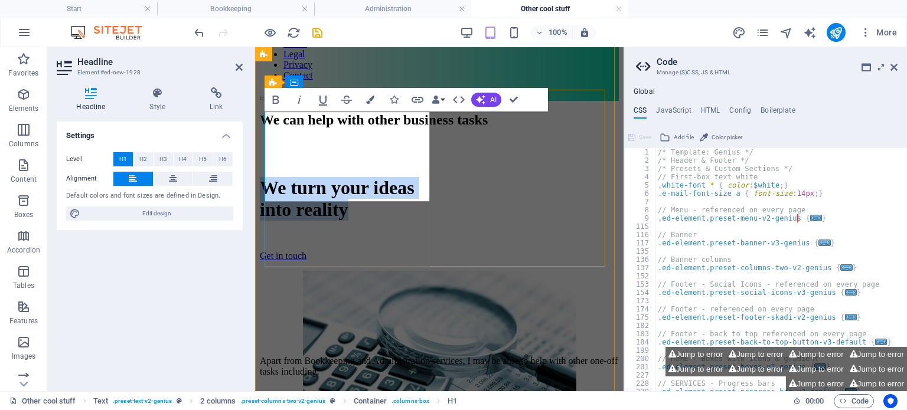
click at [292, 176] on div "We turn your ideas into reality Get in touch" at bounding box center [439, 213] width 359 height 116
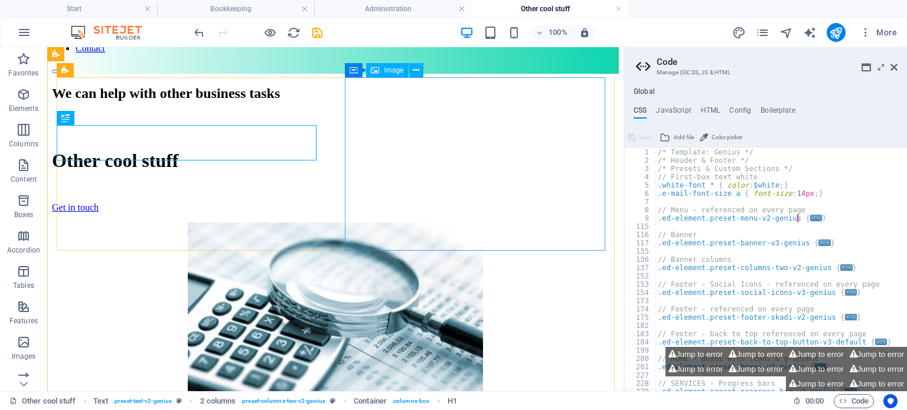
scroll to position [109, 0]
click at [417, 65] on icon at bounding box center [416, 69] width 6 height 12
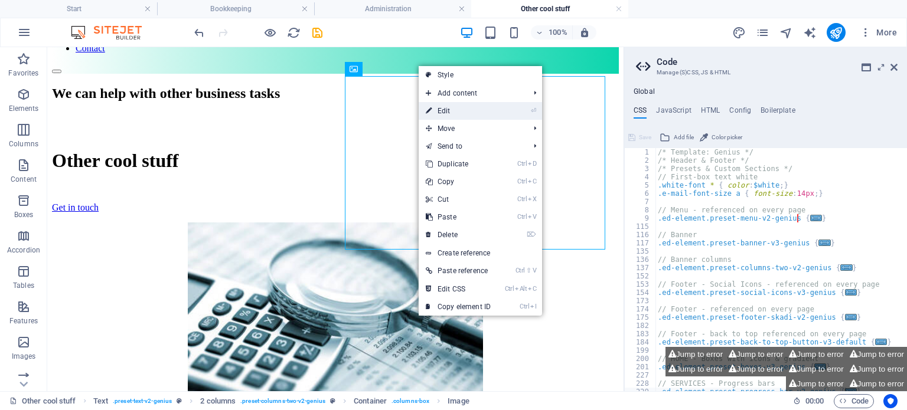
click at [441, 108] on link "⏎ Edit" at bounding box center [457, 111] width 79 height 18
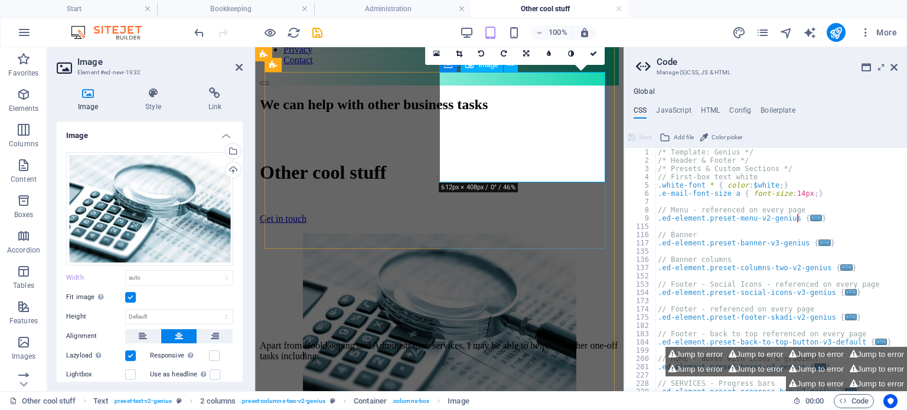
scroll to position [102, 0]
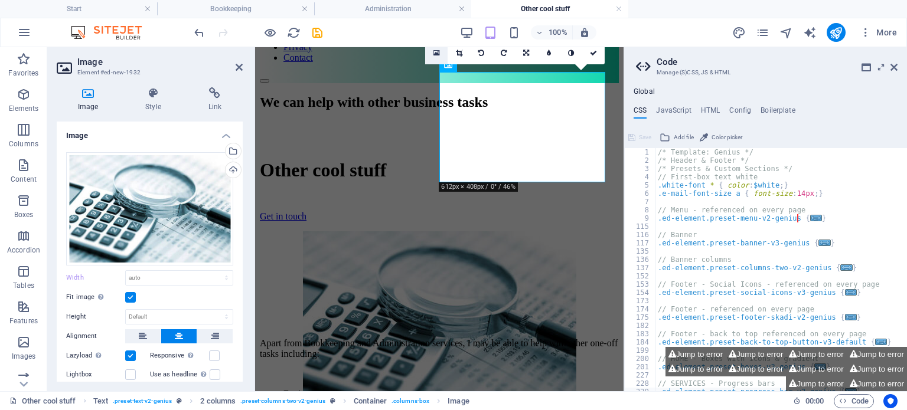
click at [438, 53] on icon at bounding box center [436, 53] width 6 height 8
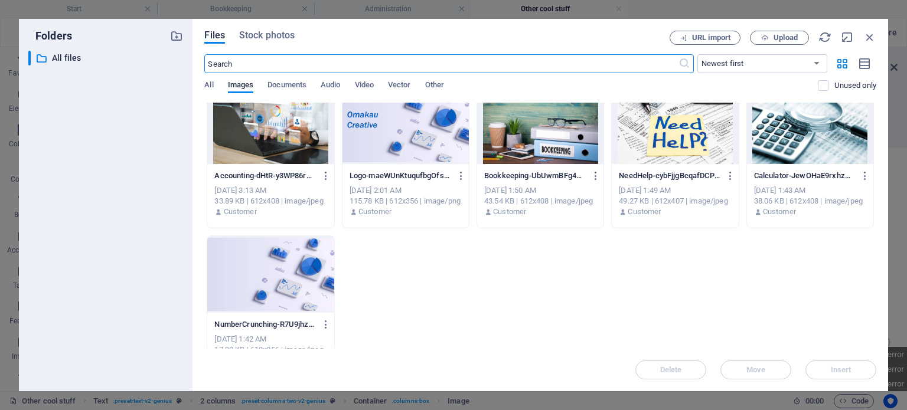
scroll to position [484, 0]
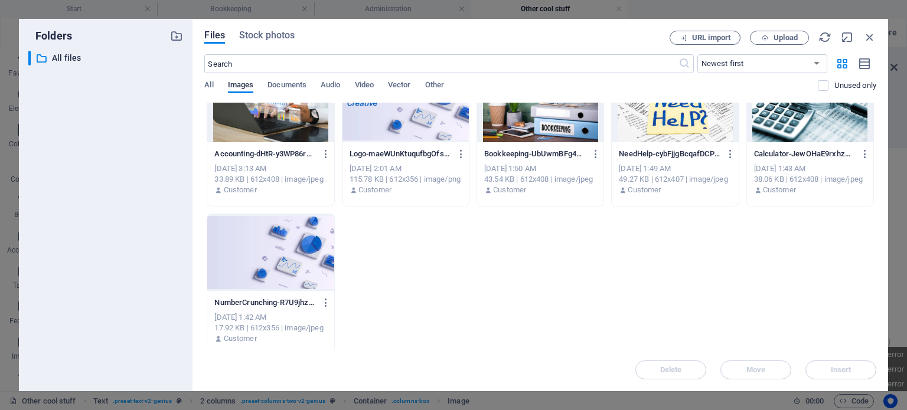
click at [251, 260] on div at bounding box center [270, 252] width 126 height 77
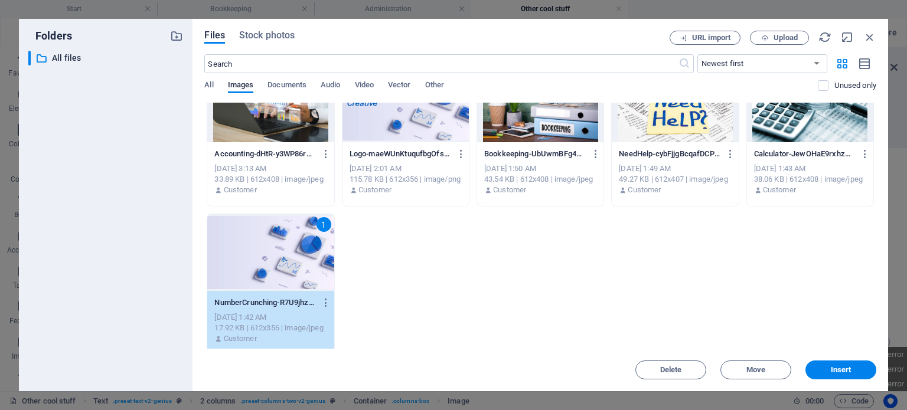
click at [251, 260] on div "1" at bounding box center [270, 252] width 126 height 77
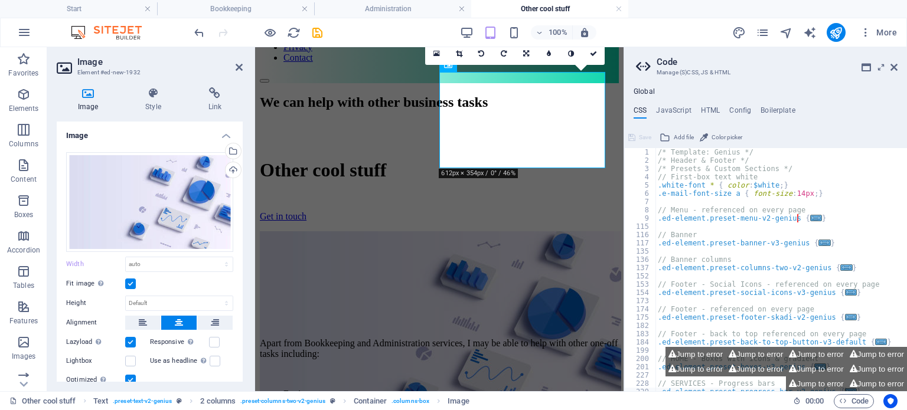
click at [892, 76] on header "Code Manage (S)CSS, JS & HTML" at bounding box center [766, 62] width 261 height 31
click at [892, 68] on icon at bounding box center [893, 67] width 7 height 9
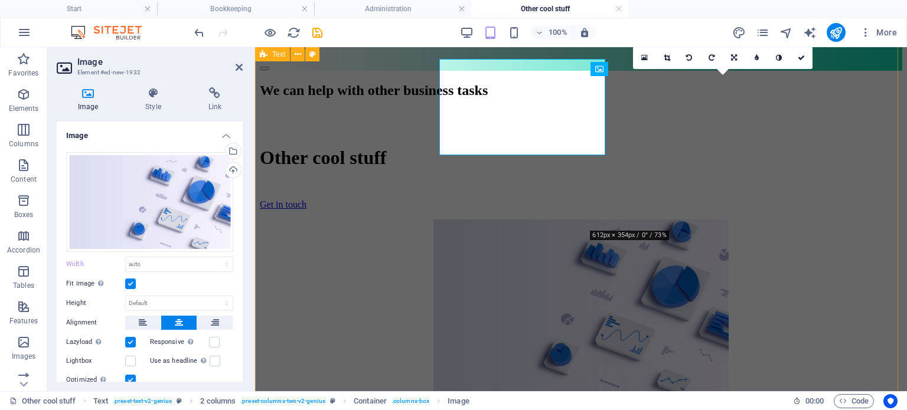
type input "500"
select select "px"
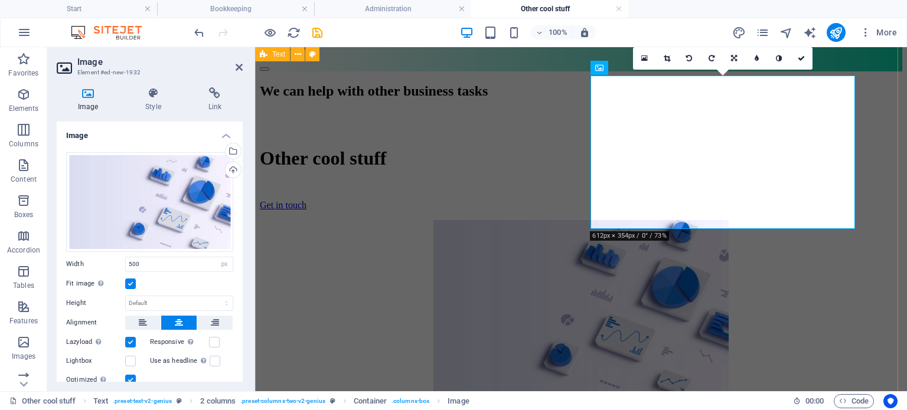
scroll to position [110, 0]
click at [806, 55] on link at bounding box center [801, 58] width 22 height 22
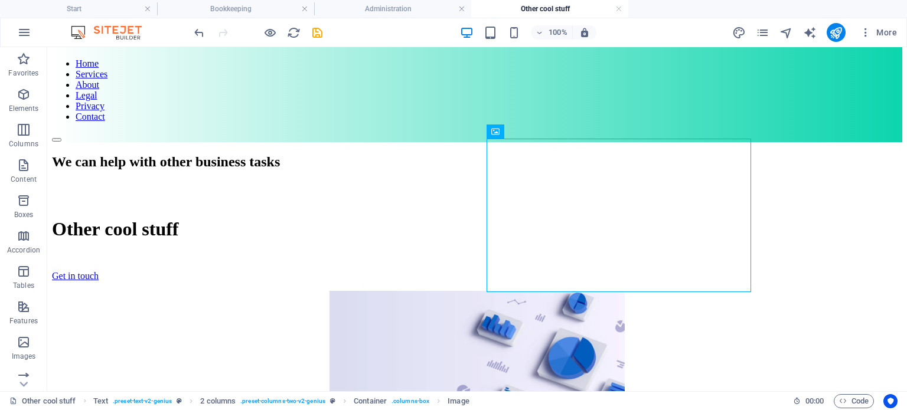
scroll to position [38, 0]
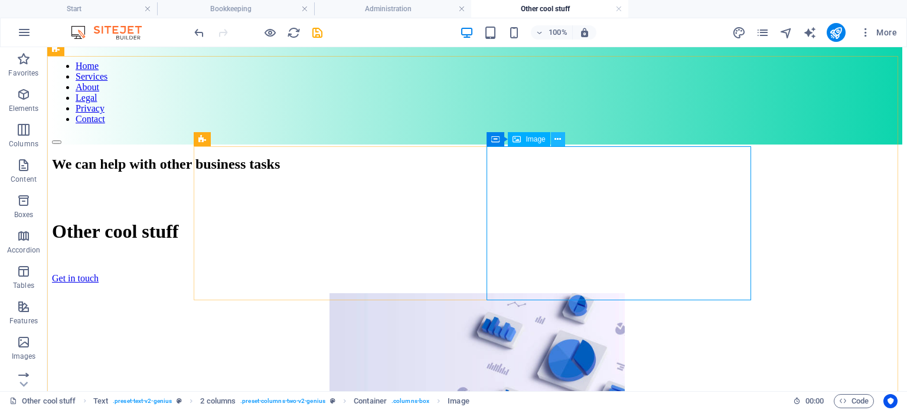
click at [556, 138] on icon at bounding box center [557, 139] width 6 height 12
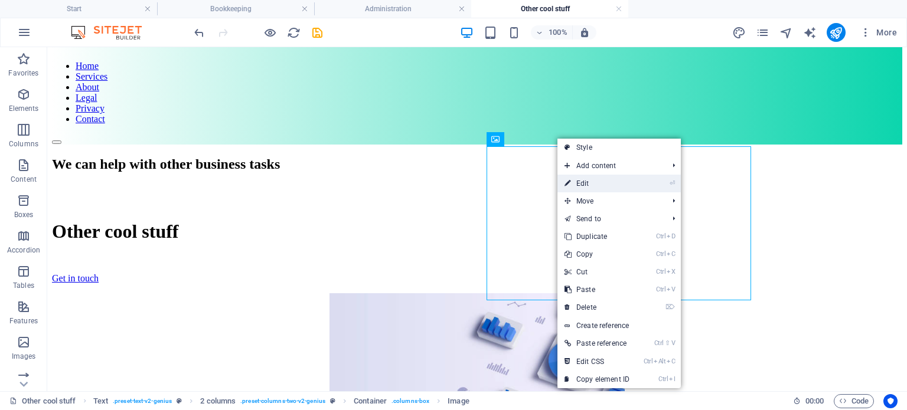
click at [584, 182] on link "⏎ Edit" at bounding box center [596, 184] width 79 height 18
select select "px"
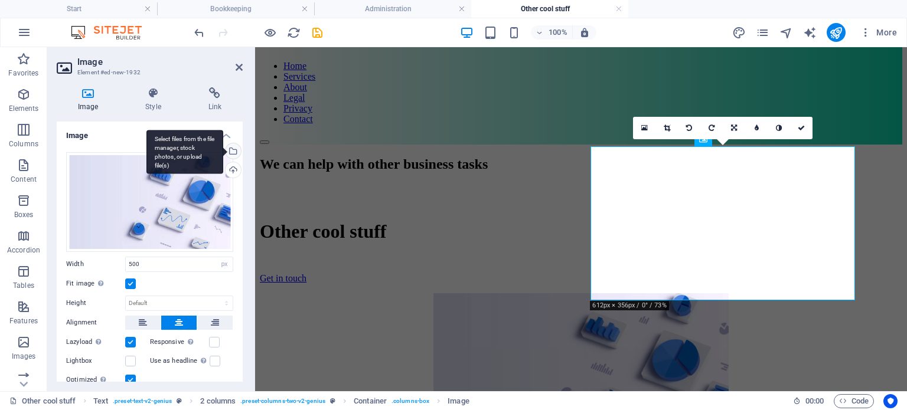
click at [223, 152] on div "Select files from the file manager, stock photos, or upload file(s)" at bounding box center [184, 152] width 77 height 44
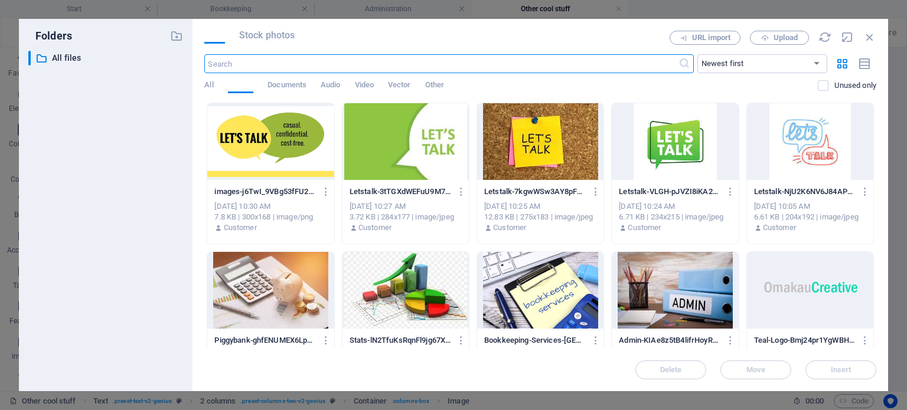
select select "DISABLED_OPTION_VALUE"
click at [417, 292] on div at bounding box center [405, 290] width 126 height 77
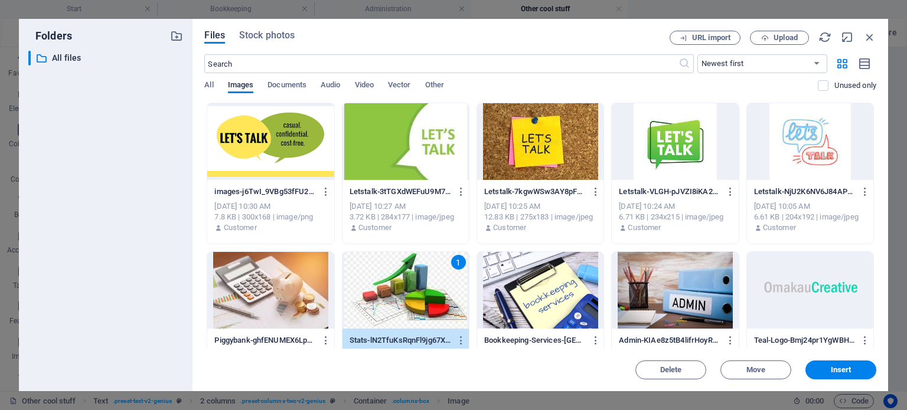
click at [417, 292] on div "1" at bounding box center [405, 290] width 126 height 77
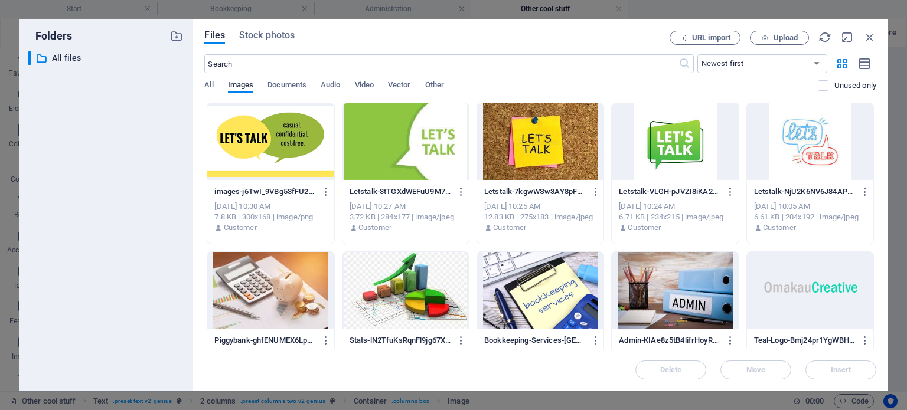
click at [417, 292] on div at bounding box center [405, 290] width 126 height 77
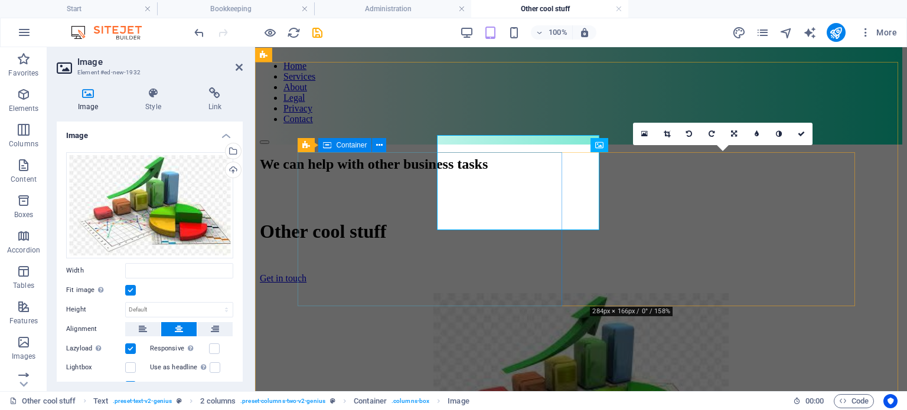
type input "500"
select select "px"
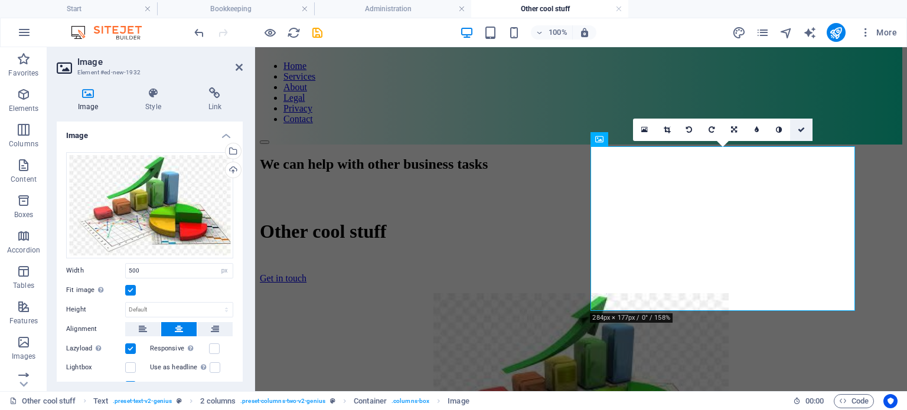
click at [799, 129] on icon at bounding box center [800, 129] width 7 height 7
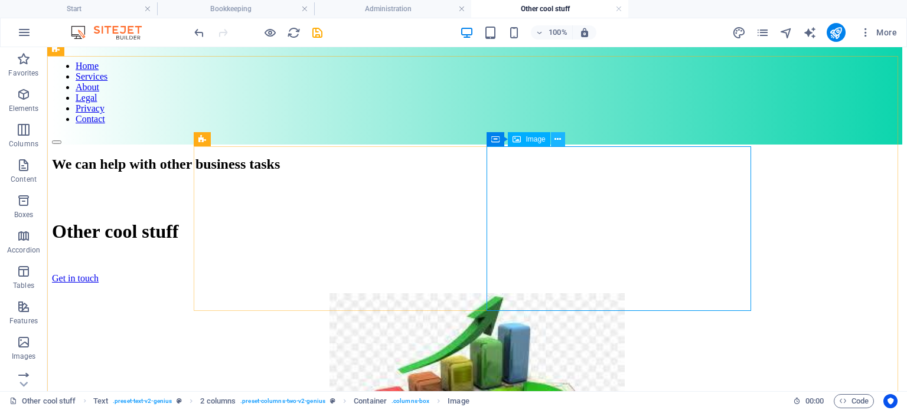
click at [559, 136] on icon at bounding box center [557, 139] width 6 height 12
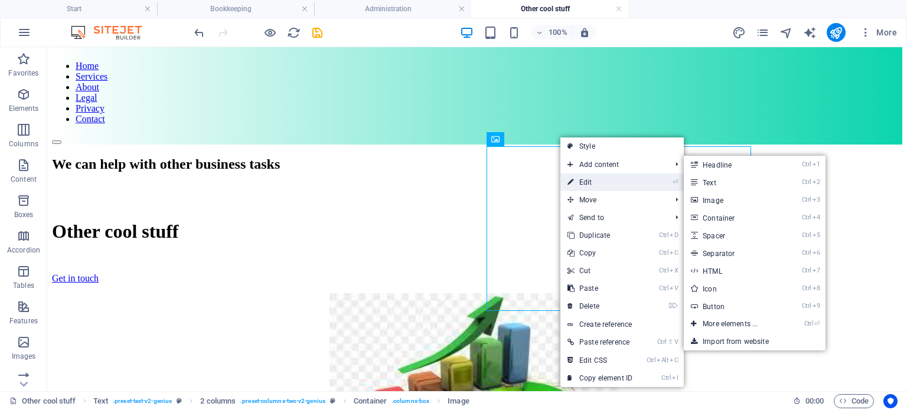
click at [589, 184] on link "⏎ Edit" at bounding box center [599, 183] width 79 height 18
select select "px"
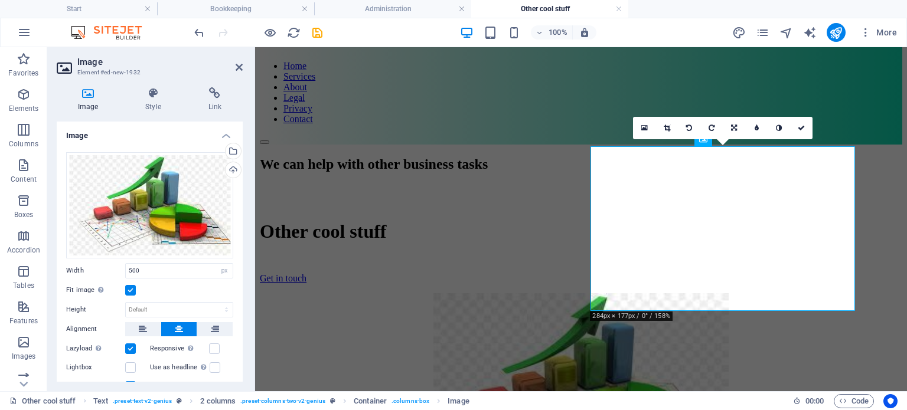
drag, startPoint x: 243, startPoint y: 176, endPoint x: 244, endPoint y: 208, distance: 31.9
click at [244, 208] on div "Image Style Link Image Drag files here, click to choose files or select files f…" at bounding box center [149, 234] width 205 height 313
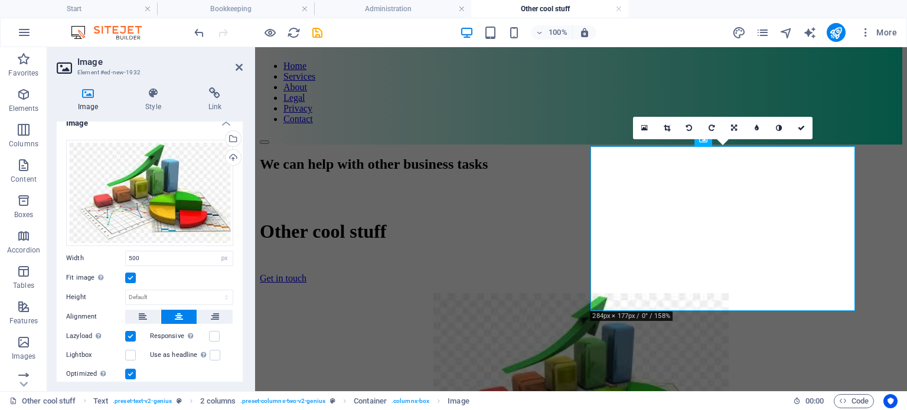
scroll to position [0, 0]
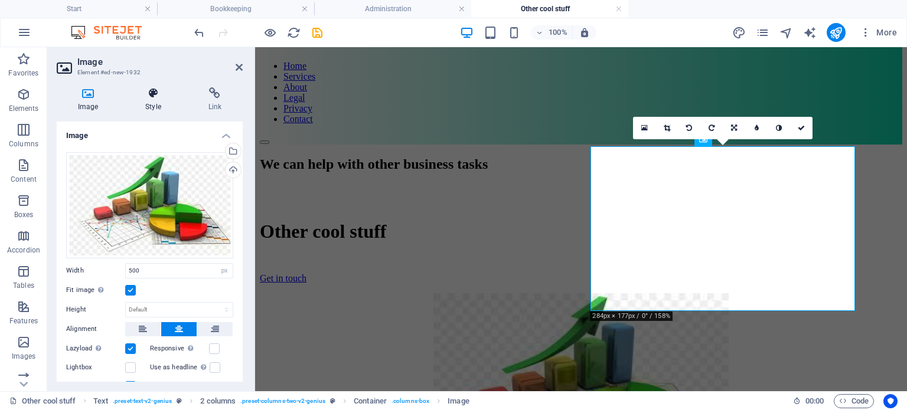
click at [153, 103] on h4 "Style" at bounding box center [155, 99] width 63 height 25
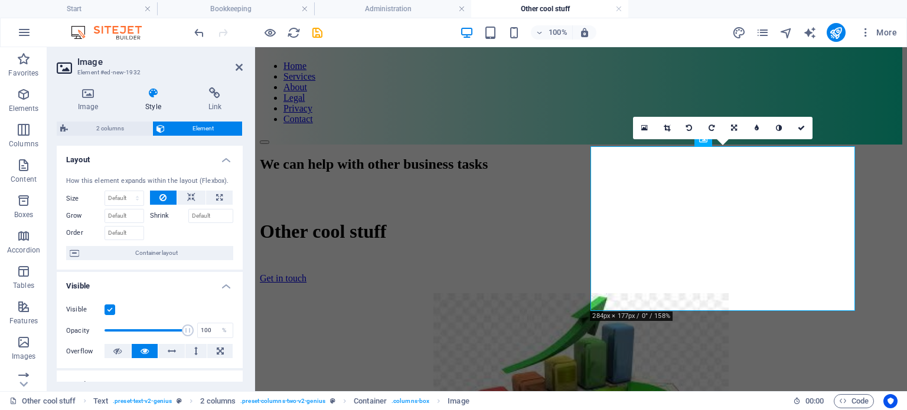
click at [238, 181] on div "How this element expands within the layout (Flexbox). Size Default auto px % 1/…" at bounding box center [150, 218] width 186 height 103
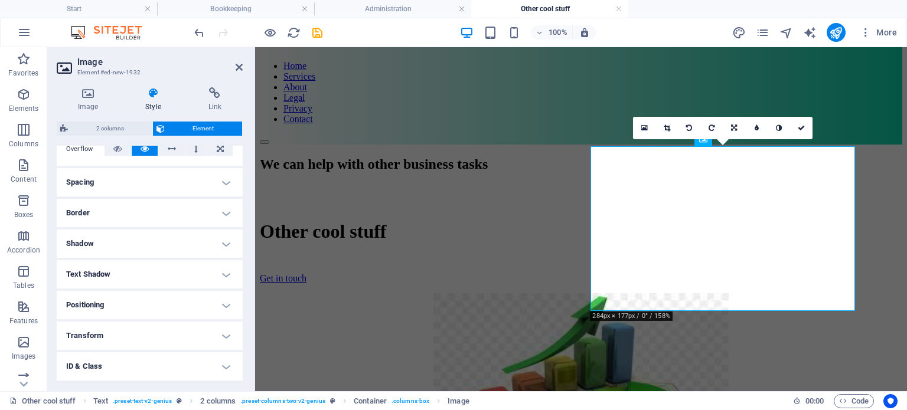
scroll to position [203, 0]
click at [223, 210] on h4 "Border" at bounding box center [150, 212] width 186 height 28
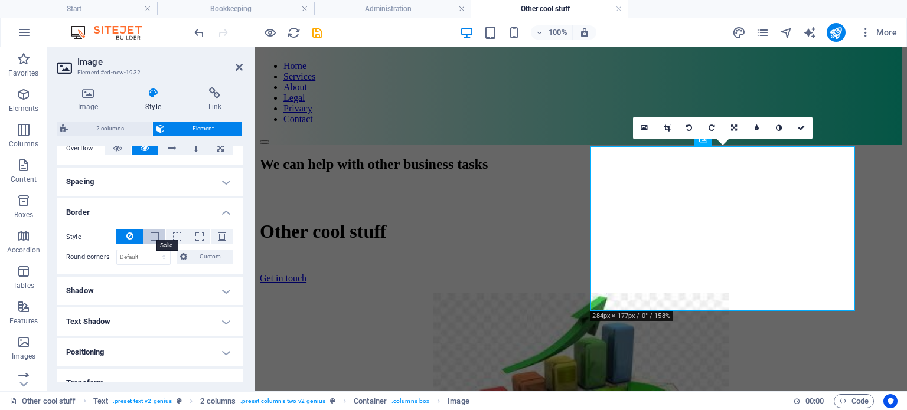
click at [151, 236] on span at bounding box center [155, 237] width 8 height 8
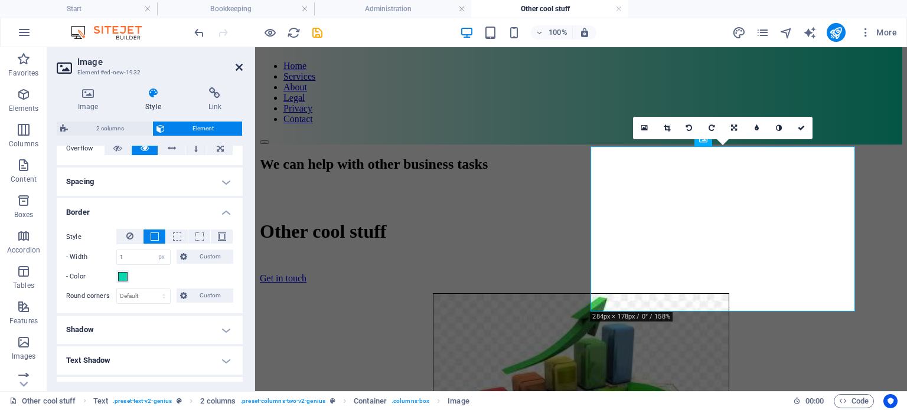
click at [238, 68] on icon at bounding box center [239, 67] width 7 height 9
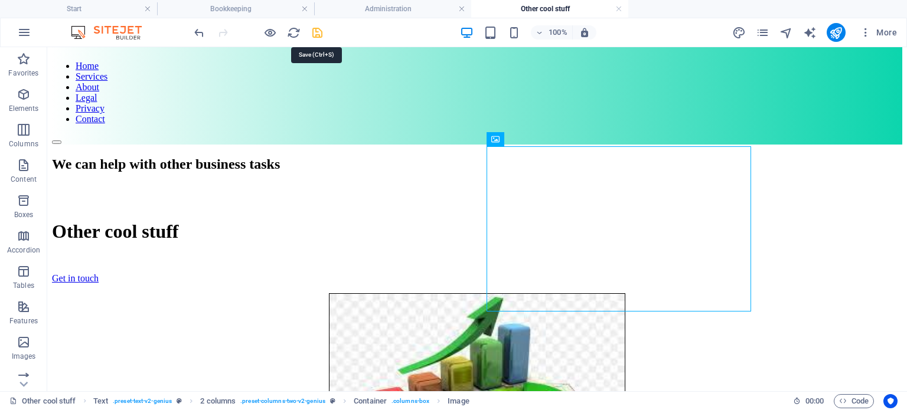
click at [315, 31] on icon "save" at bounding box center [317, 33] width 14 height 14
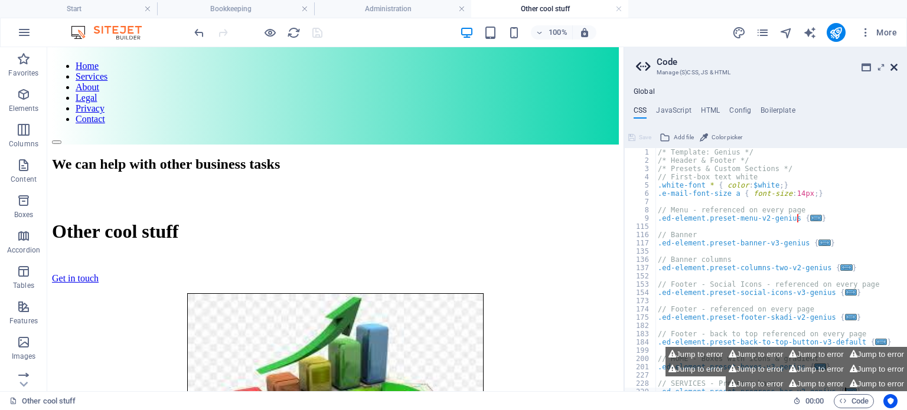
click at [892, 63] on icon at bounding box center [893, 67] width 7 height 9
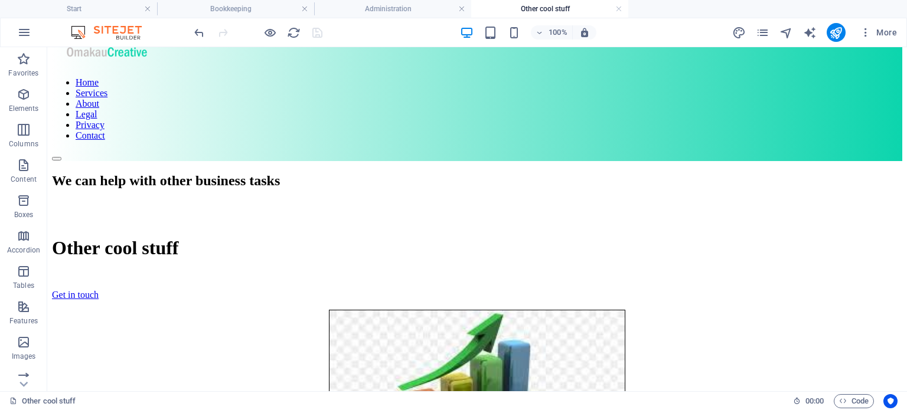
scroll to position [0, 0]
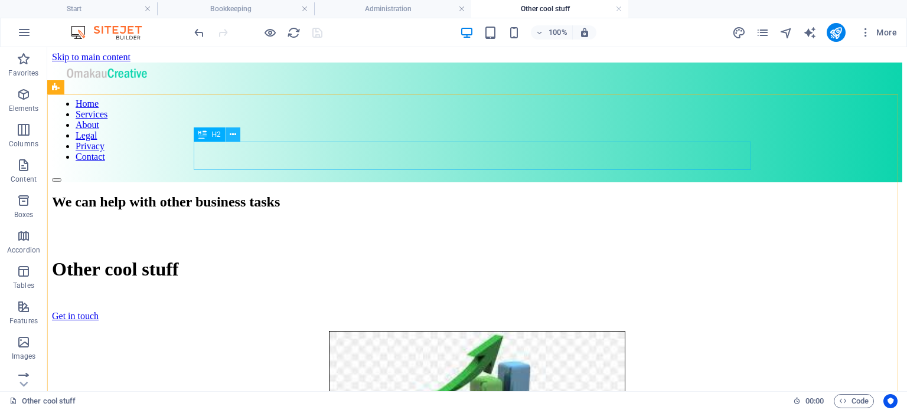
click at [233, 134] on icon at bounding box center [233, 135] width 6 height 12
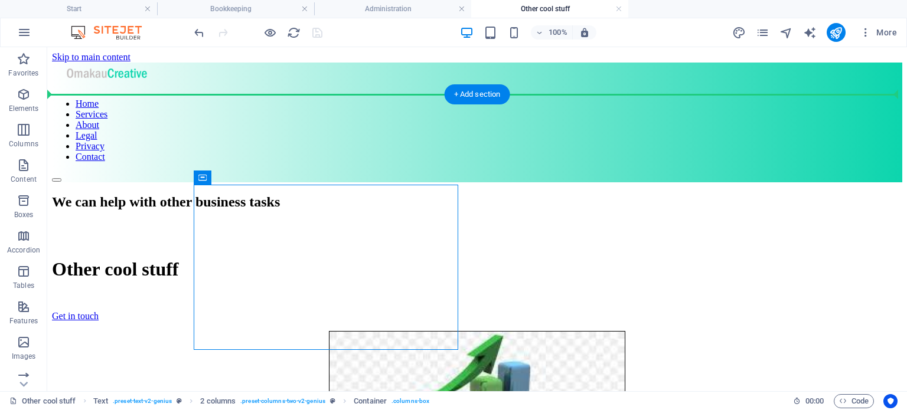
drag, startPoint x: 293, startPoint y: 130, endPoint x: 224, endPoint y: 115, distance: 70.2
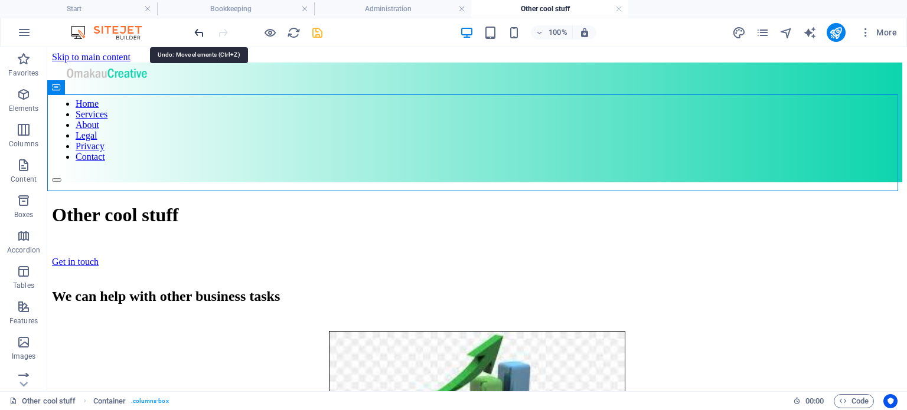
click at [195, 29] on icon "undo" at bounding box center [199, 33] width 14 height 14
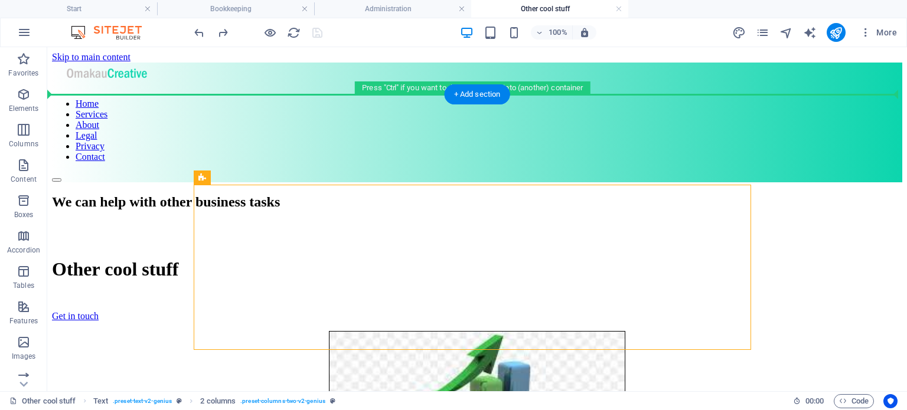
drag, startPoint x: 248, startPoint y: 225, endPoint x: 133, endPoint y: 102, distance: 169.1
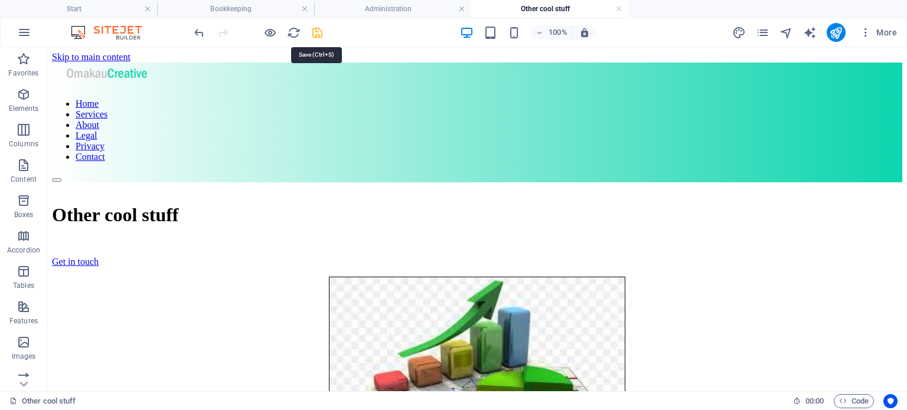
click at [315, 30] on icon "save" at bounding box center [317, 33] width 14 height 14
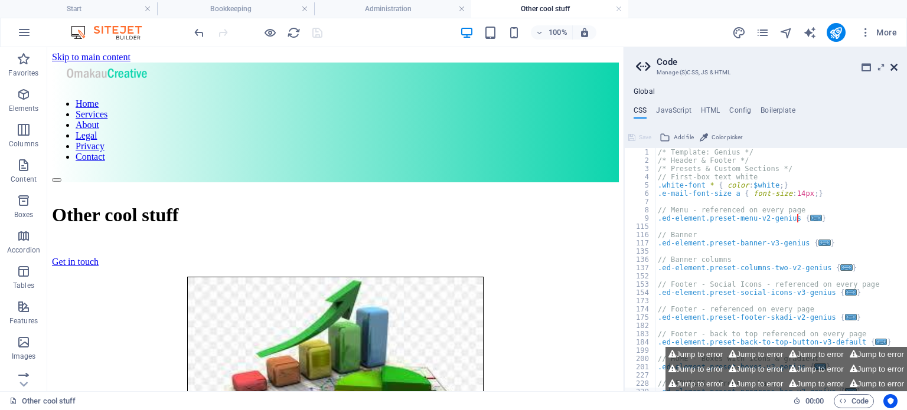
click at [893, 66] on icon at bounding box center [893, 67] width 7 height 9
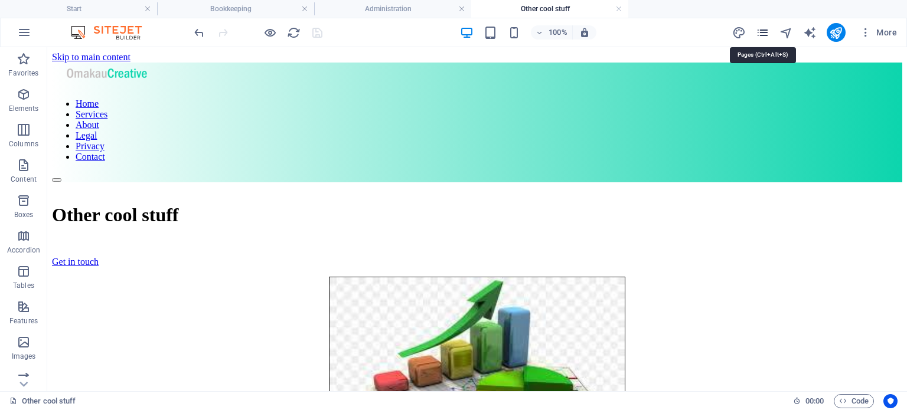
click at [767, 32] on icon "pages" at bounding box center [763, 33] width 14 height 14
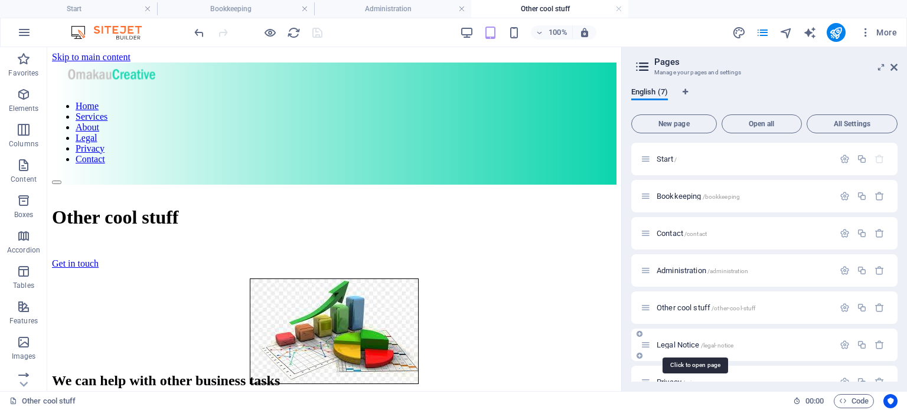
click at [692, 348] on span "Legal Notice /legal-notice" at bounding box center [694, 345] width 77 height 9
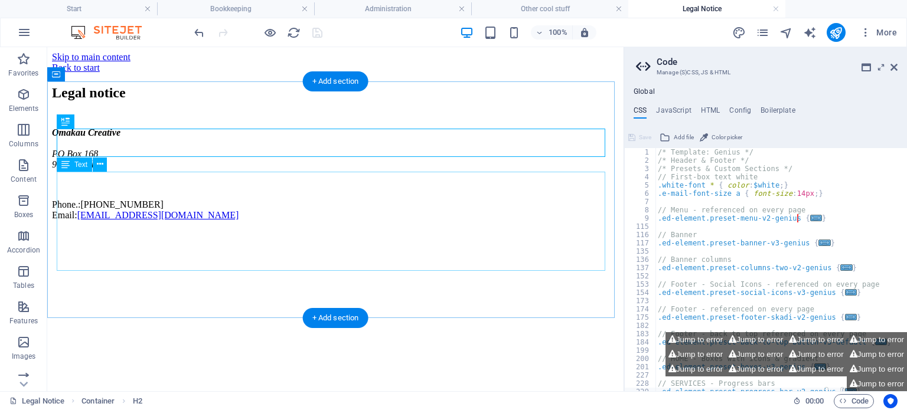
click at [135, 174] on div "Omakau Creative PO Box 168 9352 Omakau Phone.:+64 22 398 3932 Email: helpme@oma…" at bounding box center [335, 173] width 567 height 93
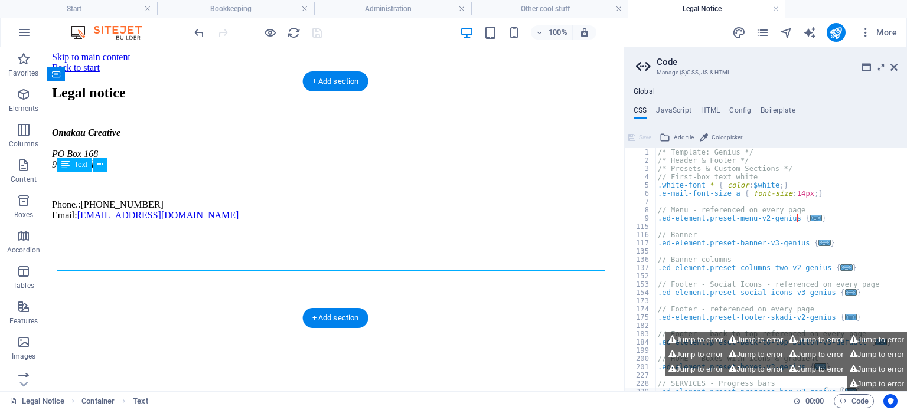
click at [135, 174] on div "Omakau Creative PO Box 168 9352 Omakau Phone.:+64 22 398 3932 Email: helpme@oma…" at bounding box center [335, 173] width 567 height 93
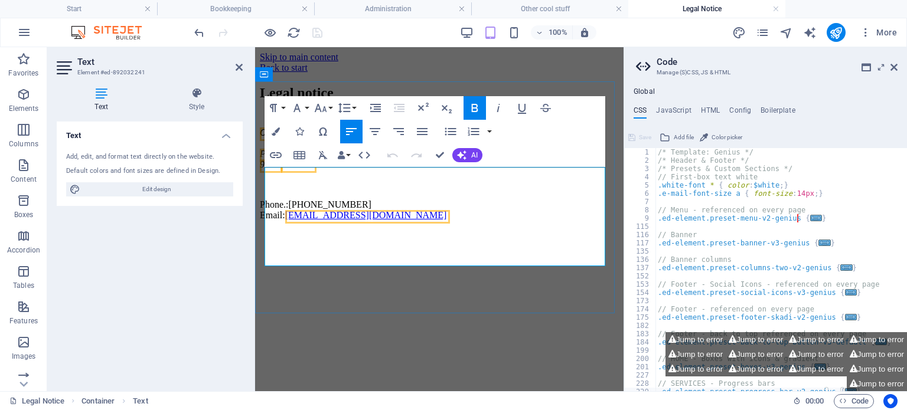
click at [328, 138] on span "Omakau Creative" at bounding box center [294, 132] width 68 height 10
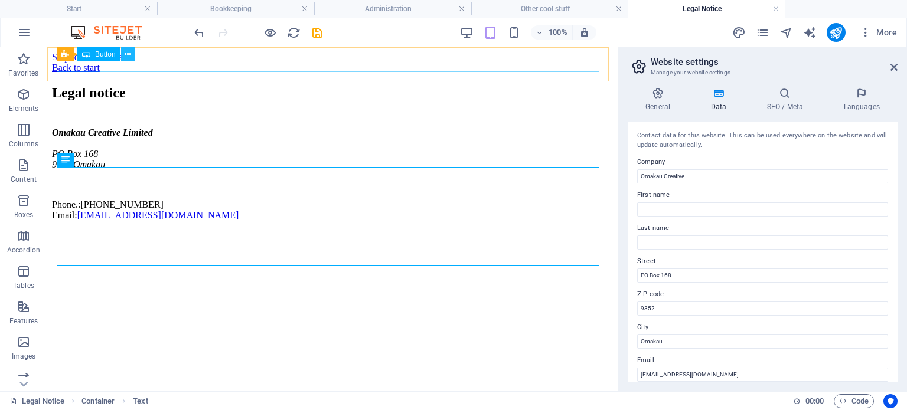
click at [125, 51] on icon at bounding box center [128, 54] width 6 height 12
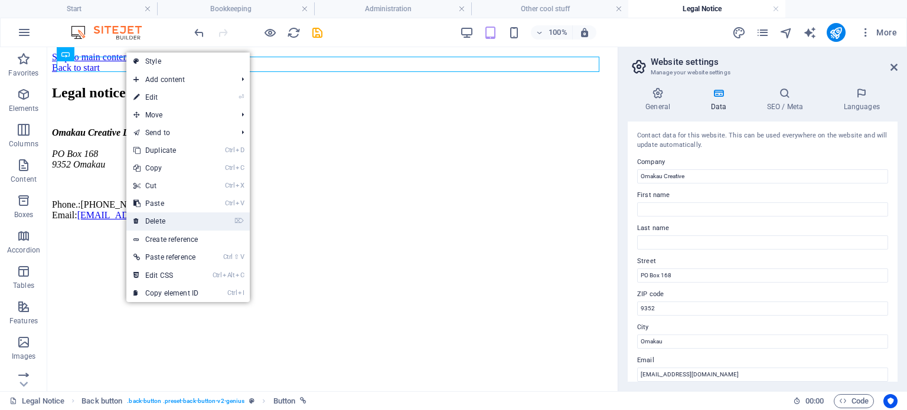
click at [165, 219] on link "⌦ Delete" at bounding box center [165, 221] width 79 height 18
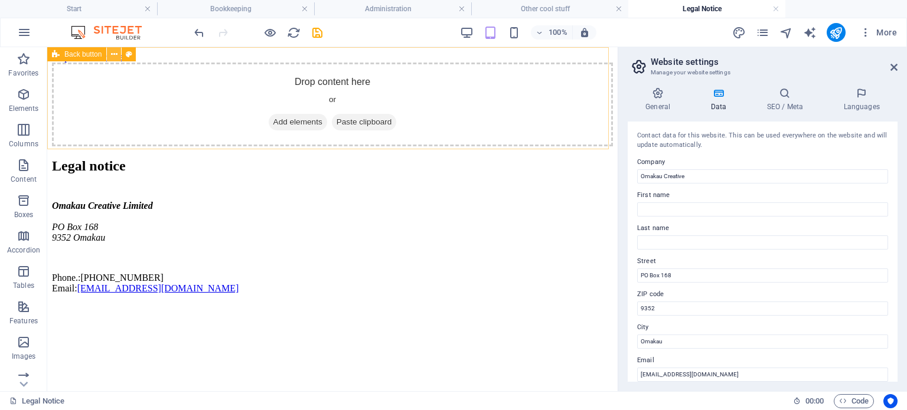
click at [113, 54] on icon at bounding box center [114, 54] width 6 height 12
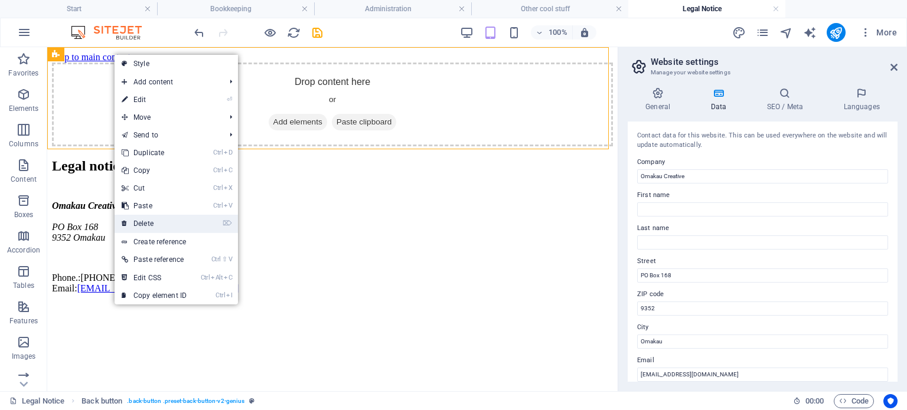
click at [153, 223] on link "⌦ Delete" at bounding box center [154, 224] width 79 height 18
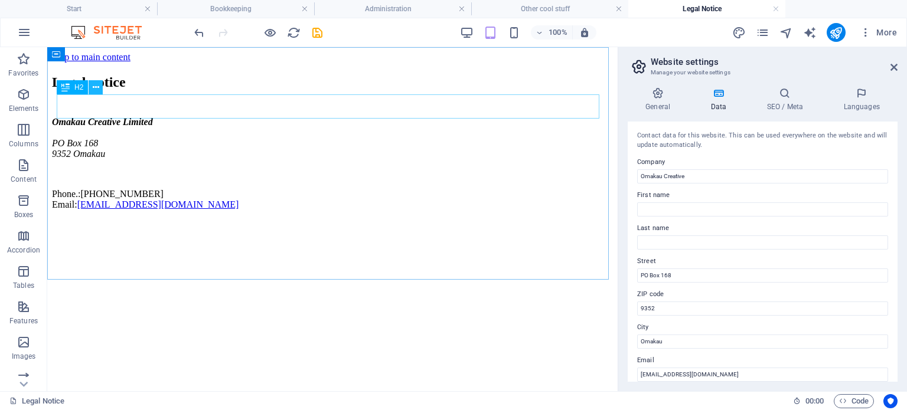
click at [94, 84] on icon at bounding box center [96, 87] width 6 height 12
click at [98, 84] on icon at bounding box center [96, 87] width 6 height 12
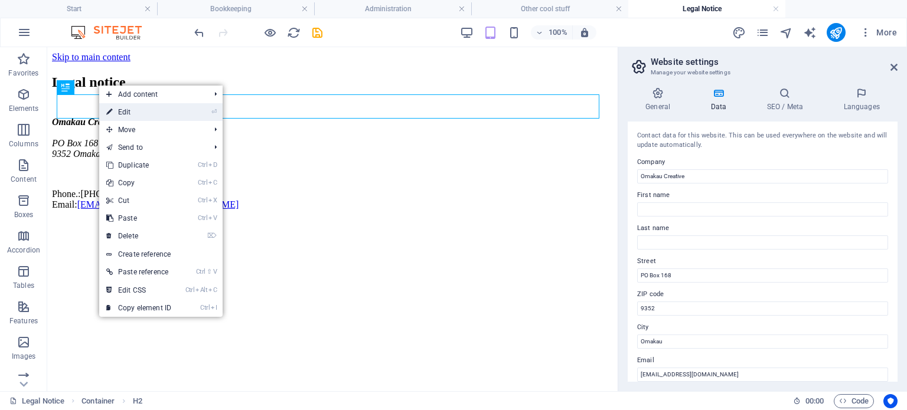
click at [127, 113] on link "⏎ Edit" at bounding box center [138, 112] width 79 height 18
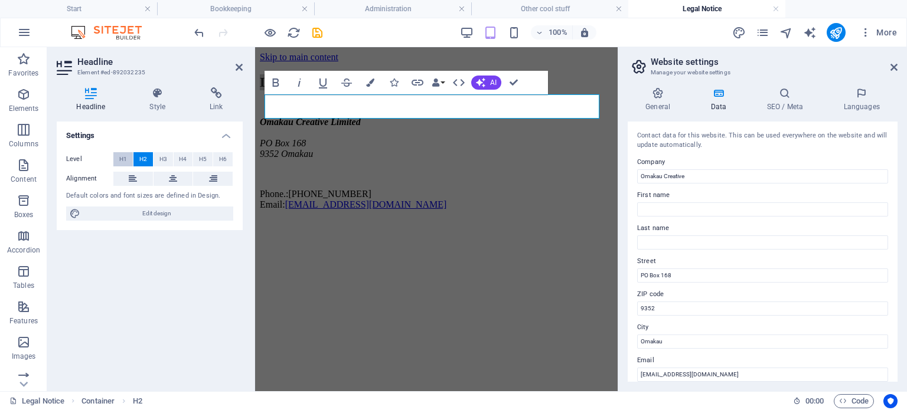
click at [123, 161] on span "H1" at bounding box center [123, 159] width 8 height 14
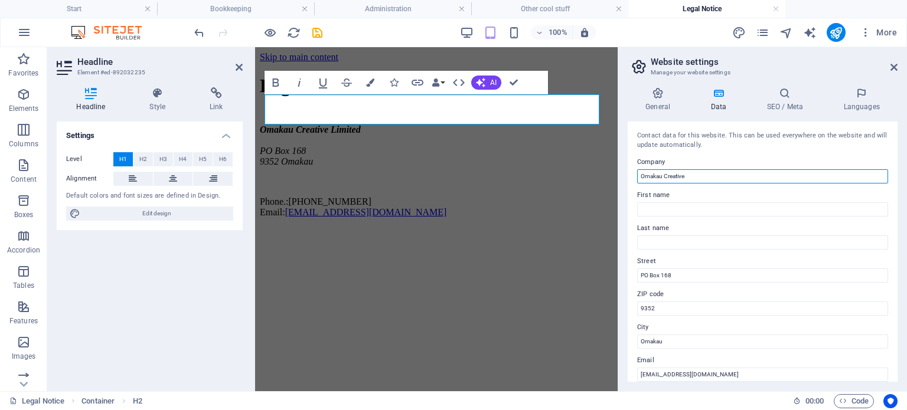
click at [702, 175] on input "Omakau Creative" at bounding box center [762, 176] width 251 height 14
type input "Omakau Creative Limited"
click at [656, 94] on icon at bounding box center [657, 93] width 60 height 12
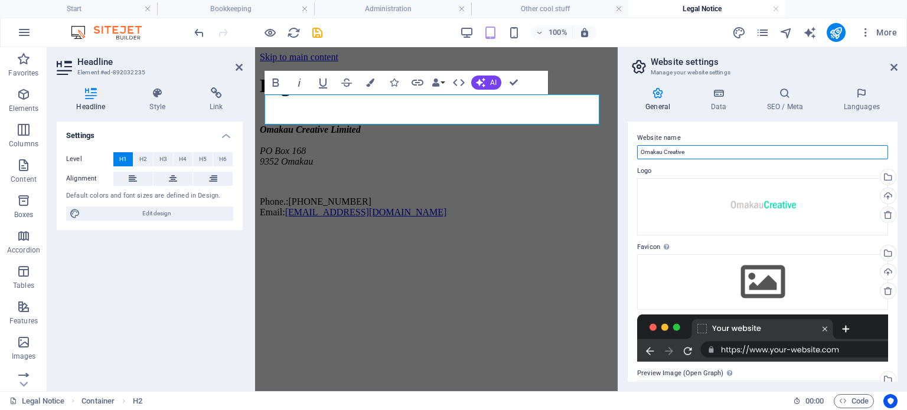
click at [699, 157] on input "Omakau Creative" at bounding box center [762, 152] width 251 height 14
click at [718, 89] on icon at bounding box center [717, 93] width 51 height 12
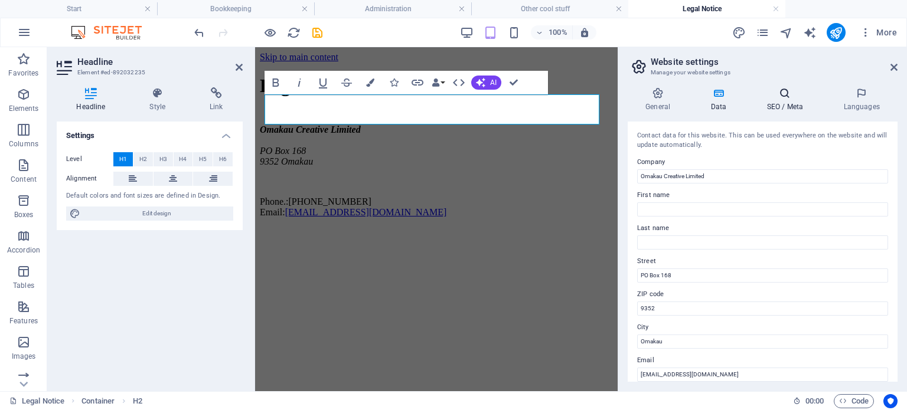
click at [790, 103] on h4 "SEO / Meta" at bounding box center [786, 99] width 77 height 25
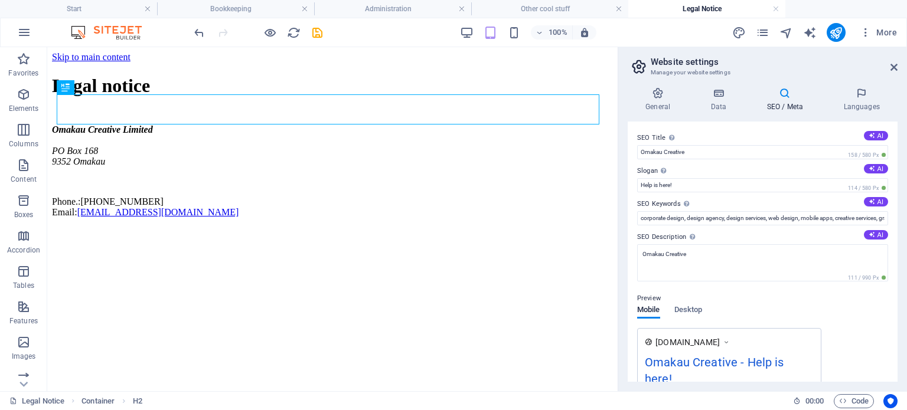
drag, startPoint x: 611, startPoint y: 78, endPoint x: 669, endPoint y: 123, distance: 73.6
click at [897, 66] on aside "Website settings Manage your website settings General Data SEO / Meta Languages…" at bounding box center [761, 219] width 289 height 344
click at [892, 66] on icon at bounding box center [893, 67] width 7 height 9
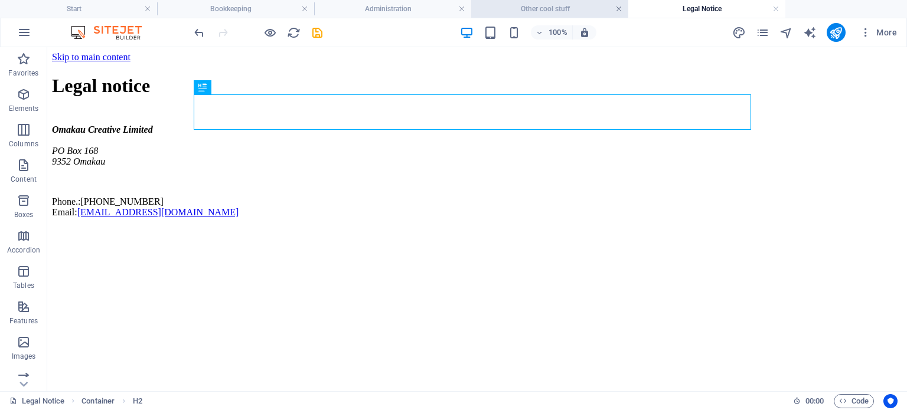
click at [618, 9] on link at bounding box center [618, 9] width 7 height 11
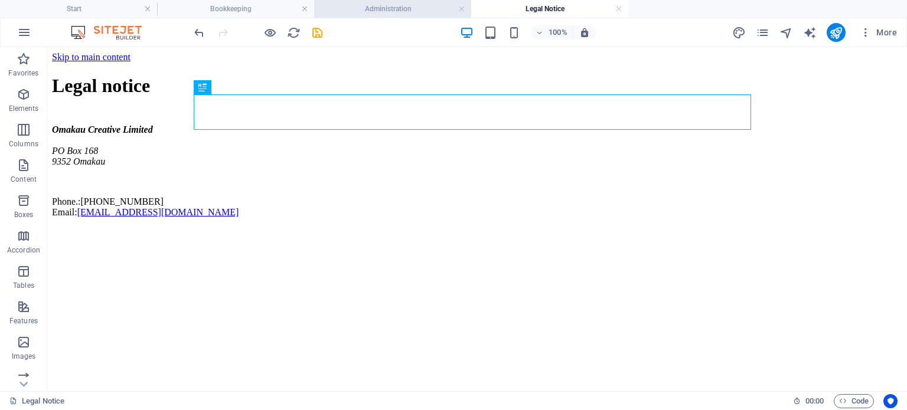
click at [465, 8] on h4 "Administration" at bounding box center [392, 8] width 157 height 13
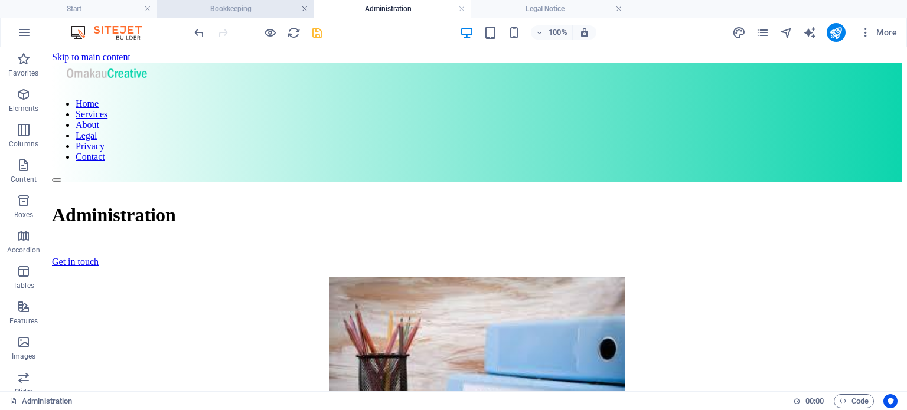
click at [303, 9] on link at bounding box center [304, 9] width 7 height 11
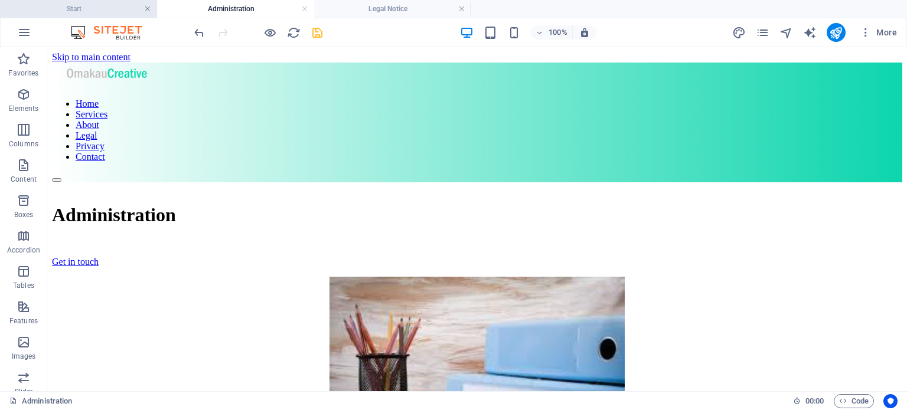
click at [148, 8] on link at bounding box center [147, 9] width 7 height 11
click at [146, 9] on link at bounding box center [147, 9] width 7 height 11
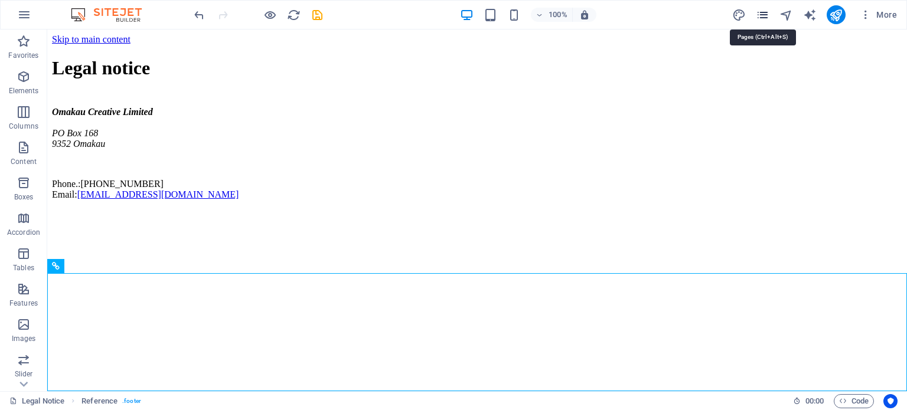
click at [758, 15] on icon "pages" at bounding box center [763, 15] width 14 height 14
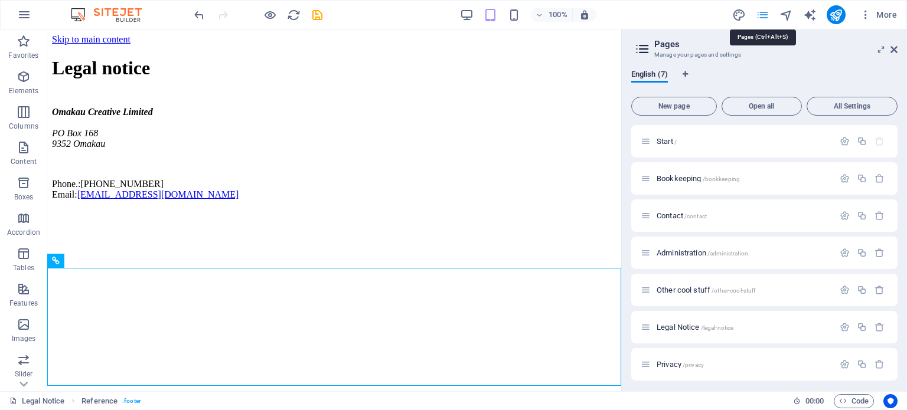
click at [758, 15] on icon "pages" at bounding box center [763, 15] width 14 height 14
click at [842, 332] on div at bounding box center [862, 327] width 52 height 13
click at [840, 323] on icon "button" at bounding box center [844, 327] width 10 height 10
click at [840, 330] on icon "button" at bounding box center [844, 327] width 10 height 10
click at [840, 325] on icon "button" at bounding box center [844, 327] width 10 height 10
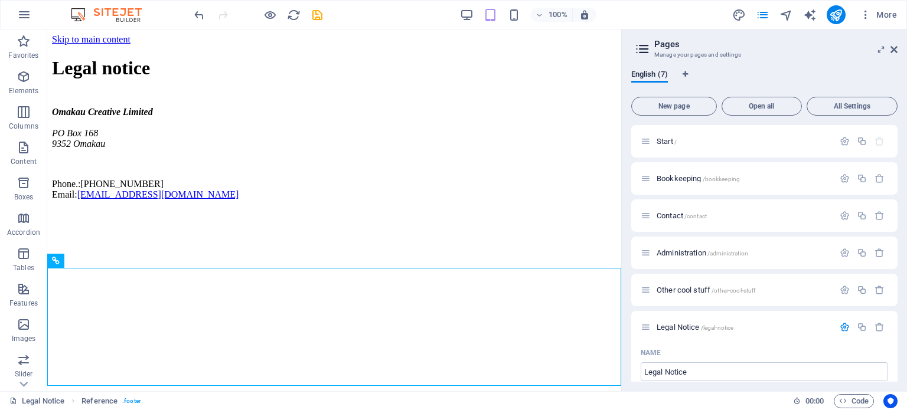
drag, startPoint x: 894, startPoint y: 168, endPoint x: 906, endPoint y: 206, distance: 40.1
click at [906, 206] on div "English (7) New page Open all All Settings Start / Bookkeeping /bookkeeping Con…" at bounding box center [764, 225] width 285 height 331
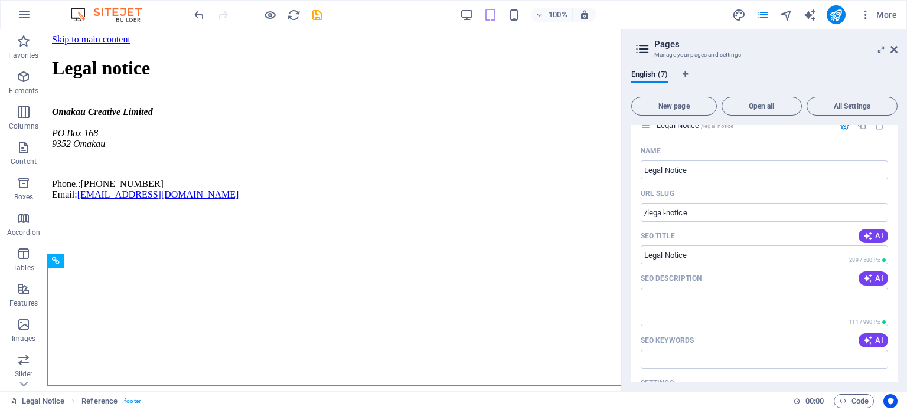
scroll to position [204, 0]
click at [696, 210] on input "/legal-notice" at bounding box center [763, 210] width 247 height 19
type input "/legal"
drag, startPoint x: 894, startPoint y: 224, endPoint x: 906, endPoint y: 281, distance: 58.5
click at [906, 281] on div "English (7) New page Open all All Settings Start / Bookkeeping /bookkeeping Con…" at bounding box center [764, 225] width 285 height 331
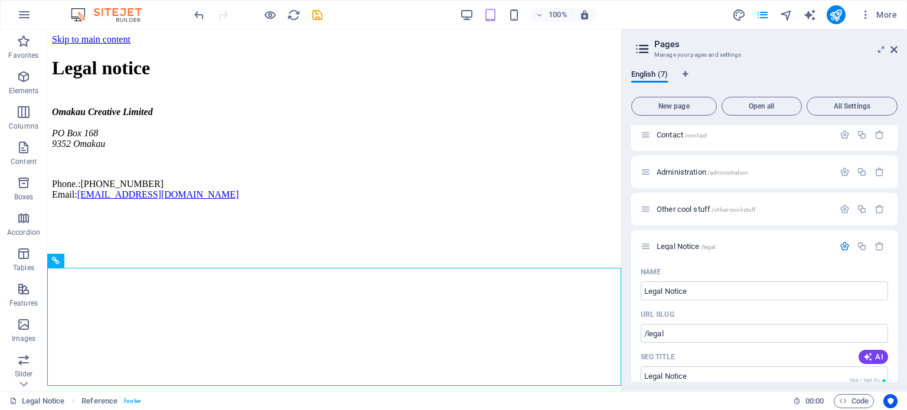
scroll to position [80, 0]
click at [796, 257] on div "Legal Notice /legal" at bounding box center [764, 247] width 266 height 32
drag, startPoint x: 897, startPoint y: 185, endPoint x: 906, endPoint y: 236, distance: 51.5
click at [906, 236] on div "English (7) New page Open all All Settings Start / Bookkeeping /bookkeeping Con…" at bounding box center [764, 225] width 285 height 331
drag, startPoint x: 897, startPoint y: 194, endPoint x: 906, endPoint y: 221, distance: 28.6
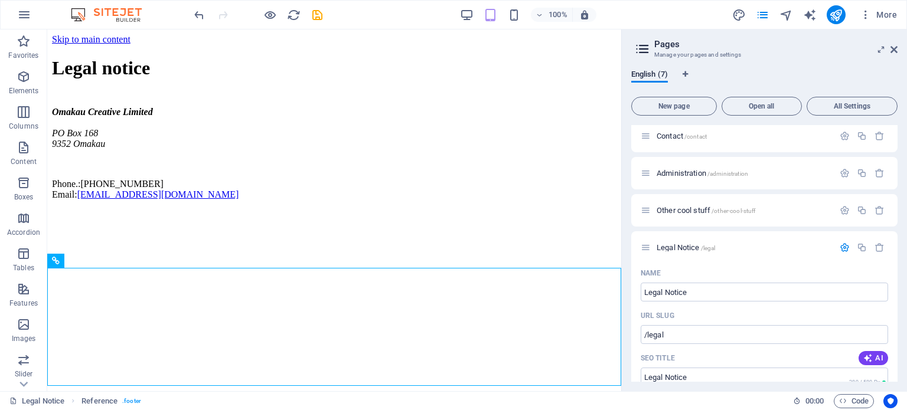
click at [906, 221] on div "English (7) New page Open all All Settings Start / Bookkeeping /bookkeeping Con…" at bounding box center [764, 225] width 285 height 331
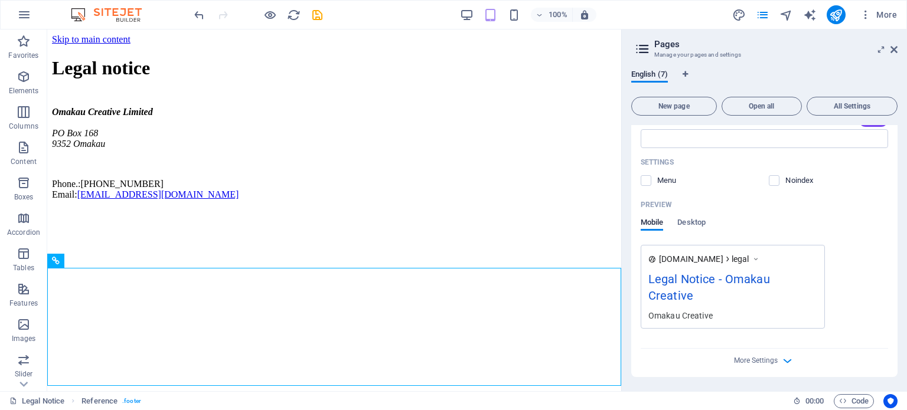
scroll to position [443, 0]
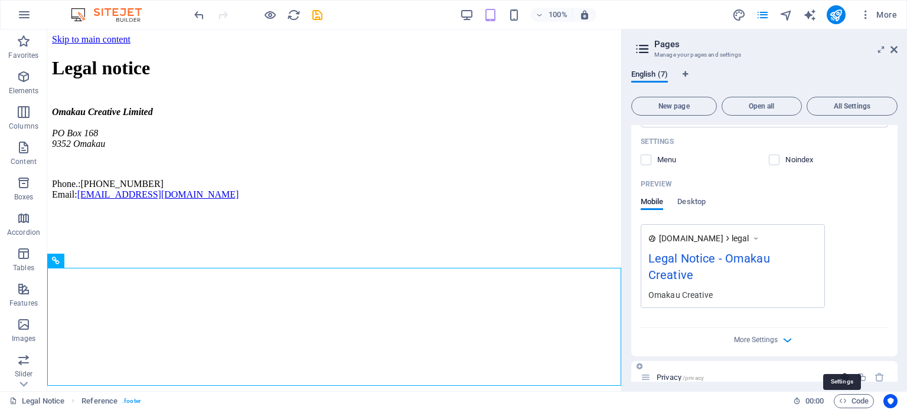
click at [843, 372] on icon "button" at bounding box center [844, 377] width 10 height 10
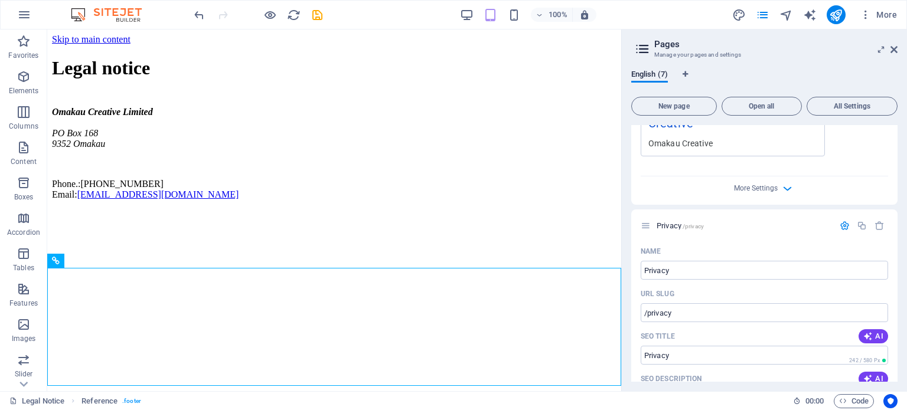
click at [898, 276] on div "English (7) New page Open all All Settings Start / Bookkeeping /bookkeeping Con…" at bounding box center [764, 225] width 285 height 331
drag, startPoint x: 894, startPoint y: 276, endPoint x: 883, endPoint y: 133, distance: 143.8
click at [883, 133] on div "Start / Bookkeeping /bookkeeping Contact /contact Administration /administratio…" at bounding box center [764, 106] width 266 height 1152
click at [888, 49] on h2 "Pages" at bounding box center [775, 44] width 243 height 11
click at [892, 49] on icon at bounding box center [893, 49] width 7 height 9
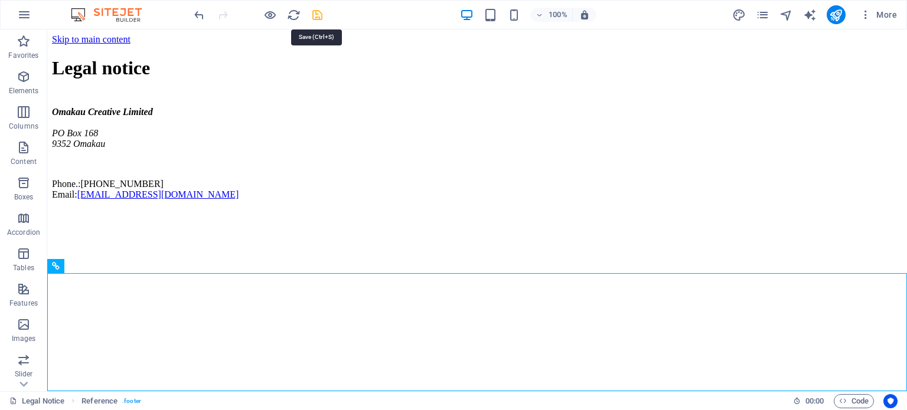
click at [318, 12] on icon "save" at bounding box center [317, 15] width 14 height 14
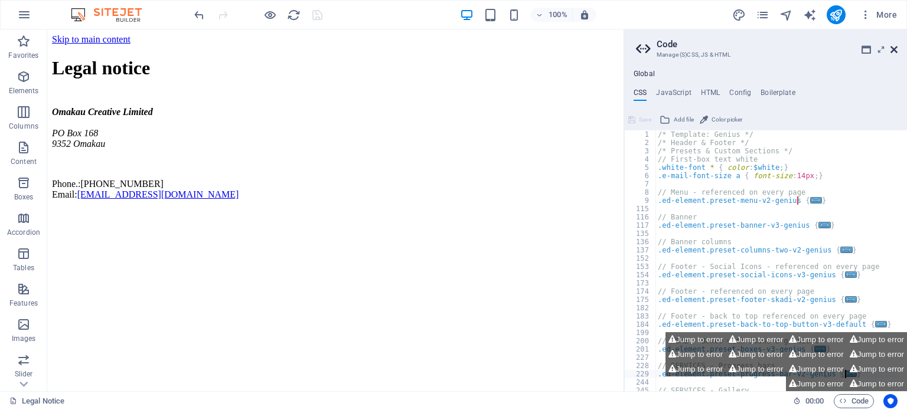
click at [892, 46] on icon at bounding box center [893, 49] width 7 height 9
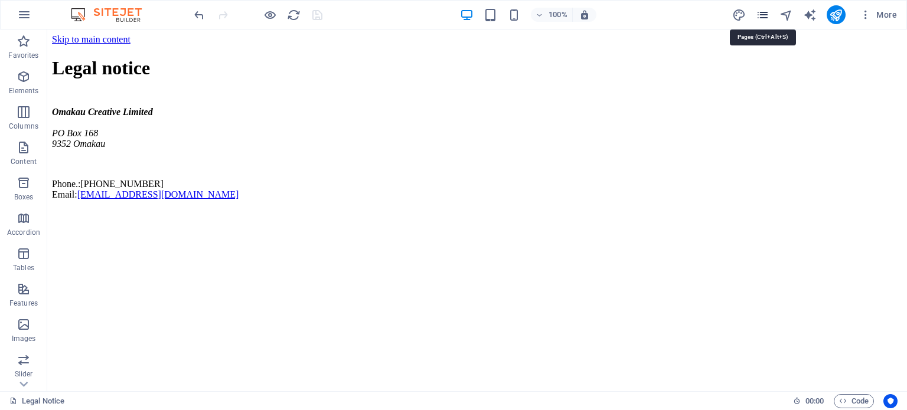
click at [762, 15] on icon "pages" at bounding box center [763, 15] width 14 height 14
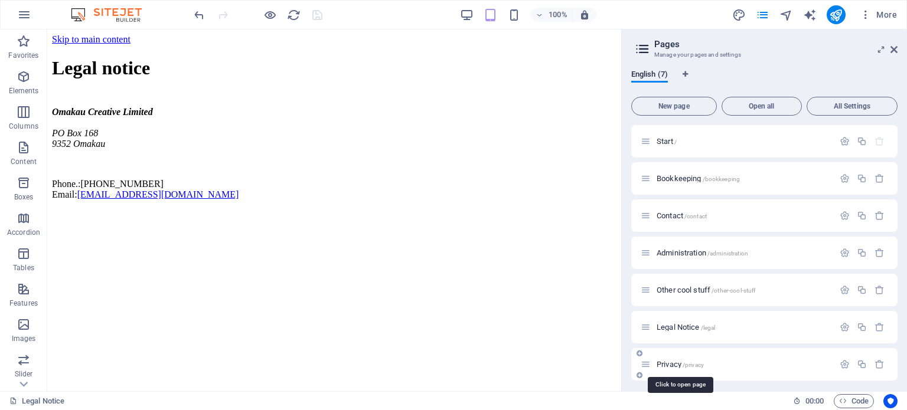
click at [683, 363] on span "/privacy" at bounding box center [692, 365] width 21 height 6
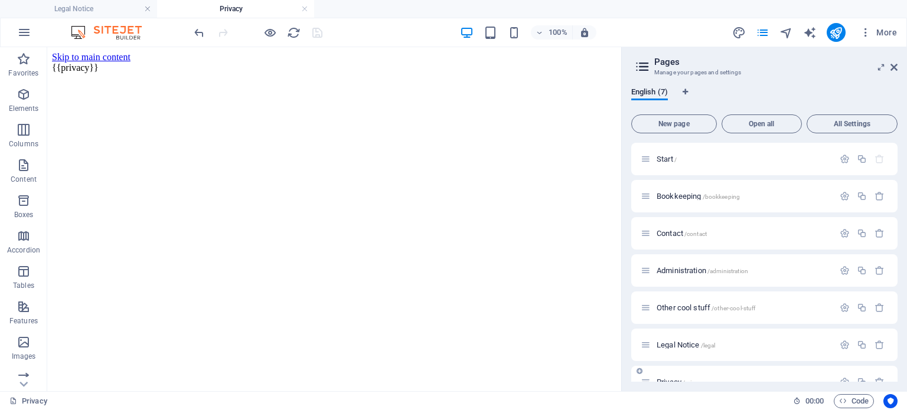
scroll to position [0, 0]
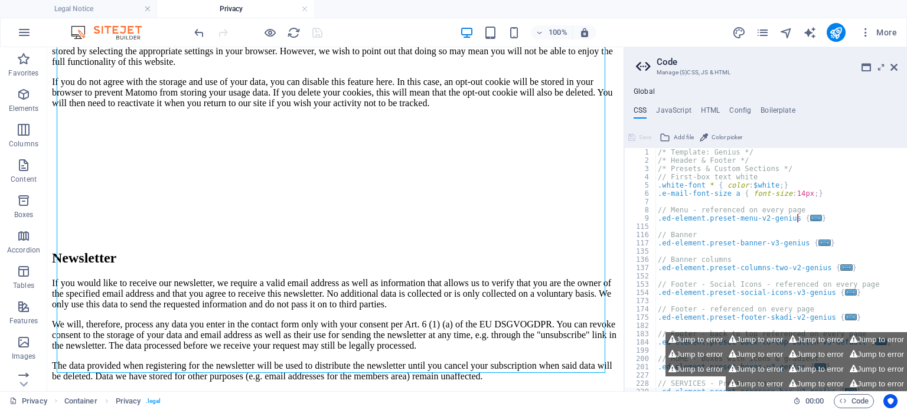
scroll to position [2857, 0]
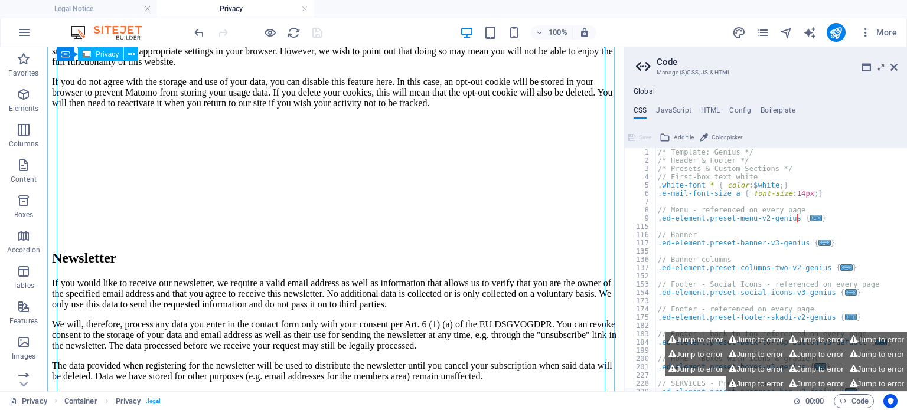
click at [890, 68] on icon at bounding box center [893, 67] width 7 height 9
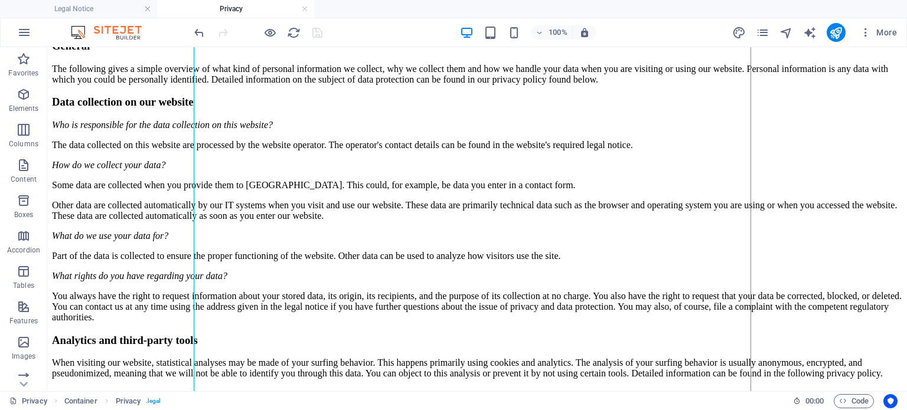
scroll to position [0, 0]
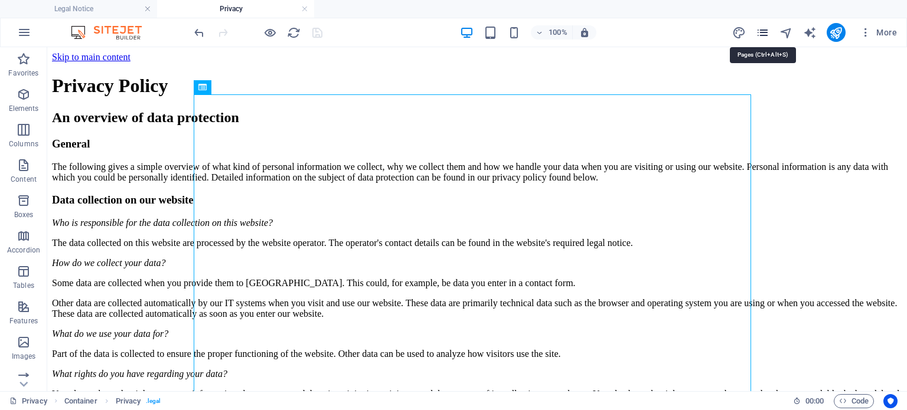
click at [760, 30] on icon "pages" at bounding box center [763, 33] width 14 height 14
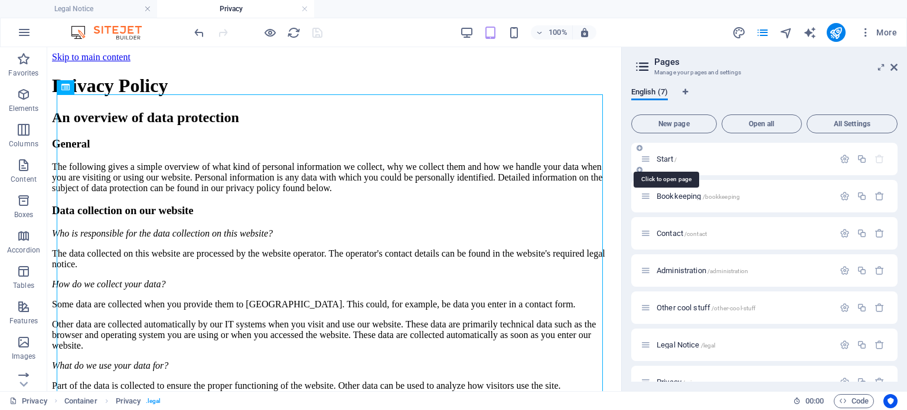
click at [669, 159] on span "Start /" at bounding box center [666, 159] width 20 height 9
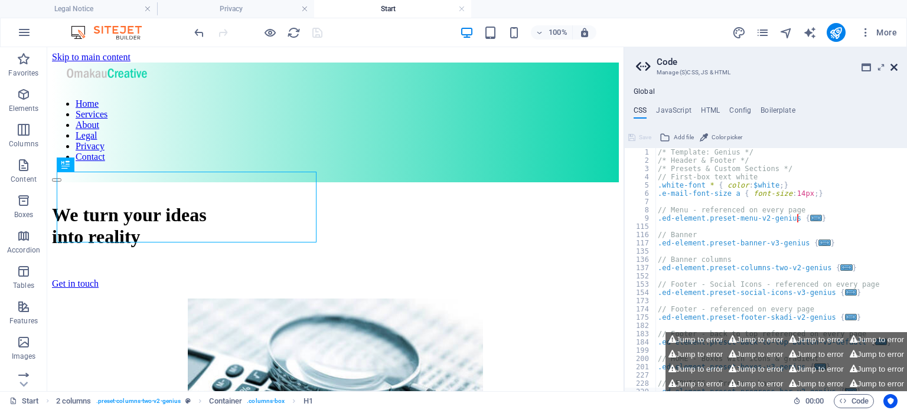
click at [890, 67] on icon at bounding box center [893, 67] width 7 height 9
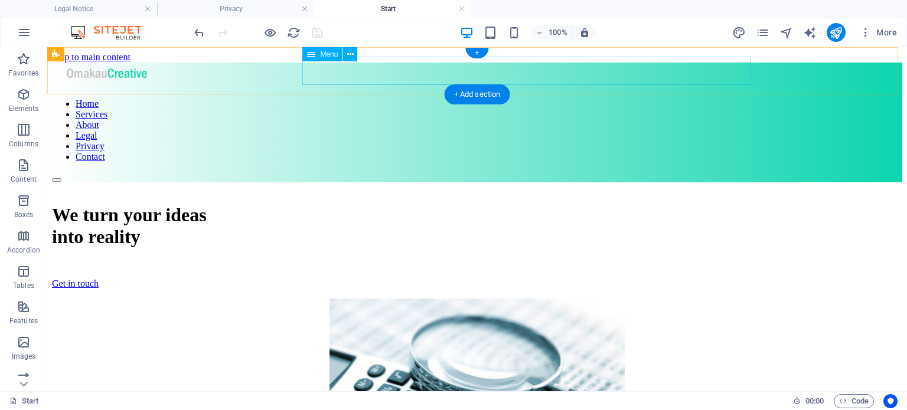
click at [727, 99] on nav "Home Services About Legal Privacy Contact" at bounding box center [477, 131] width 850 height 64
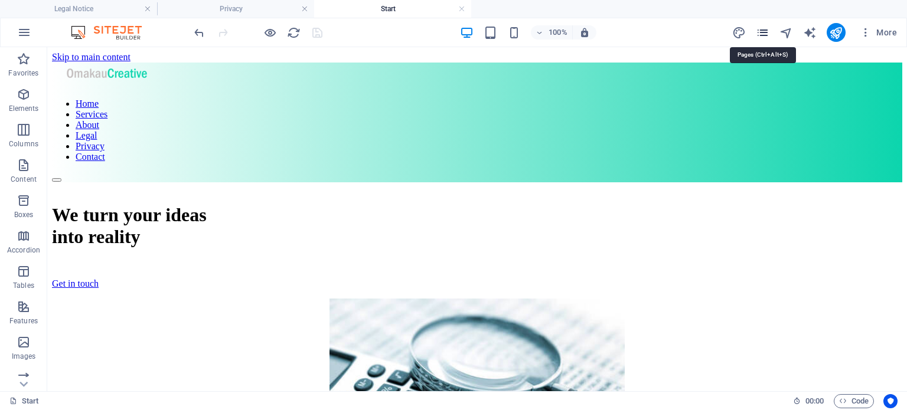
click at [764, 28] on icon "pages" at bounding box center [763, 33] width 14 height 14
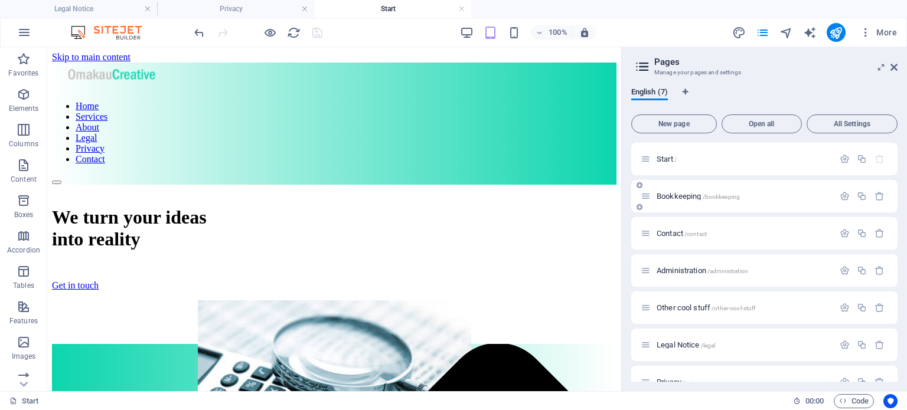
click at [660, 198] on span "Bookkeeping /bookkeeping" at bounding box center [697, 196] width 83 height 9
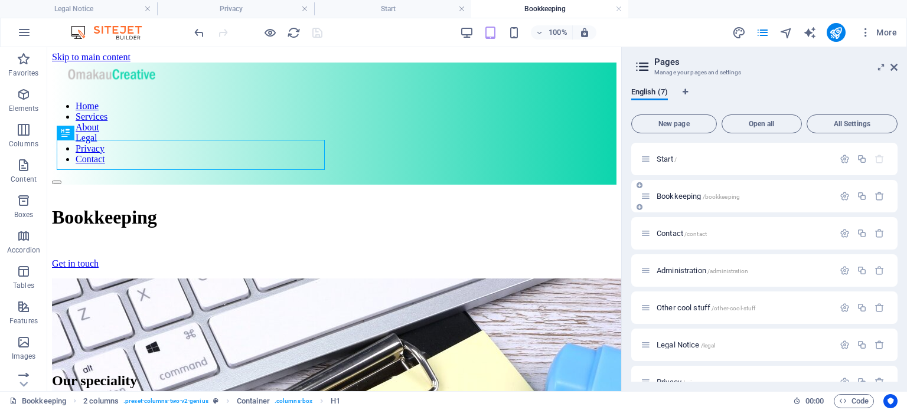
click at [663, 202] on div "Bookkeeping /bookkeeping" at bounding box center [736, 196] width 193 height 14
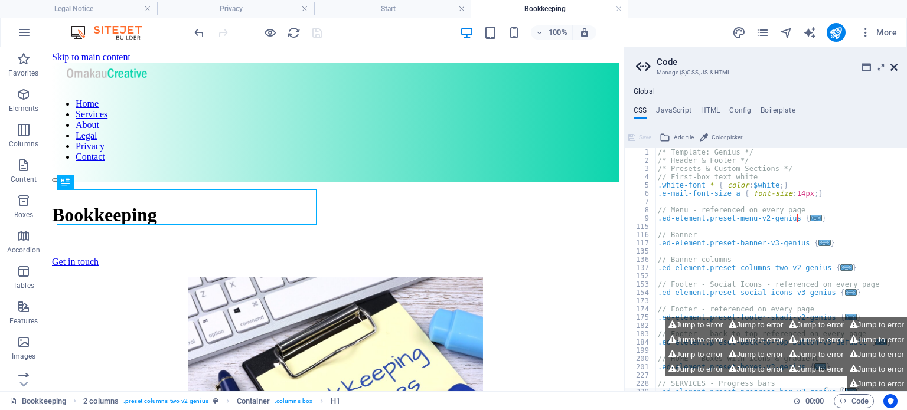
click at [894, 71] on icon at bounding box center [893, 67] width 7 height 9
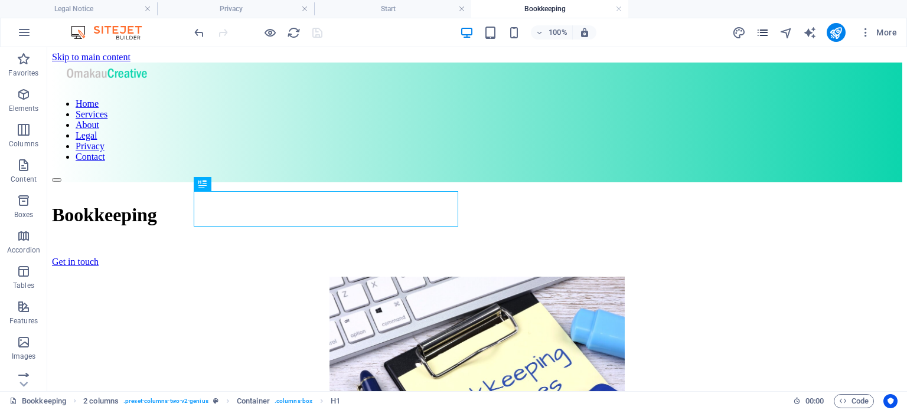
click at [765, 31] on icon "pages" at bounding box center [763, 33] width 14 height 14
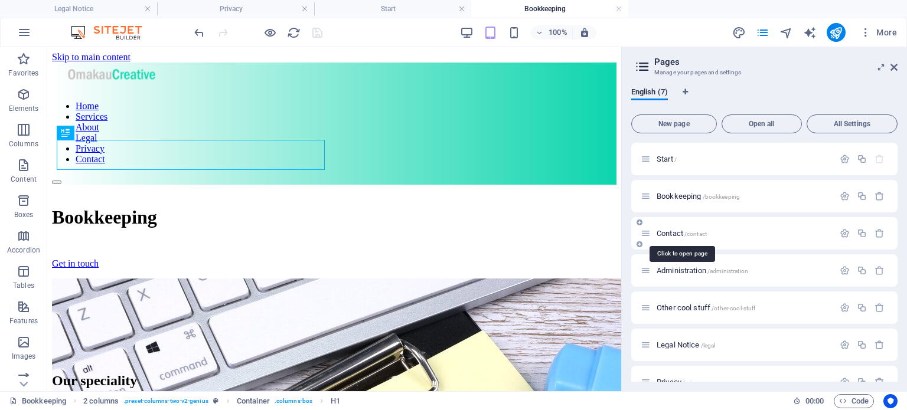
click at [671, 232] on span "Contact /contact" at bounding box center [681, 233] width 50 height 9
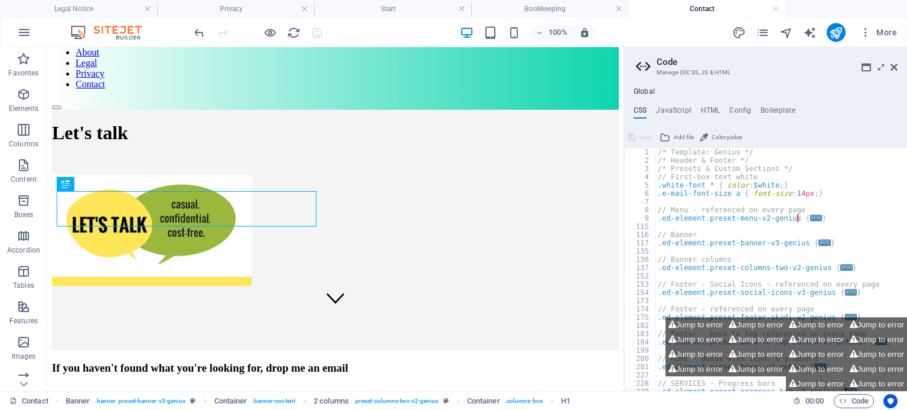
scroll to position [76, 0]
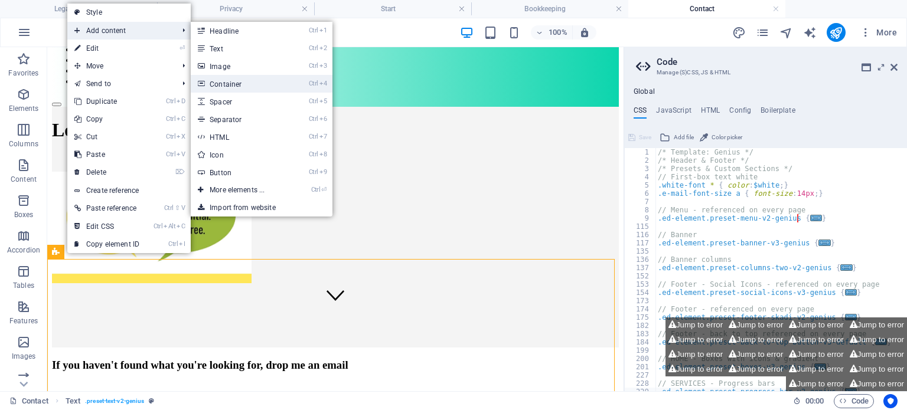
click at [237, 83] on link "Ctrl 4 Container" at bounding box center [239, 84] width 97 height 18
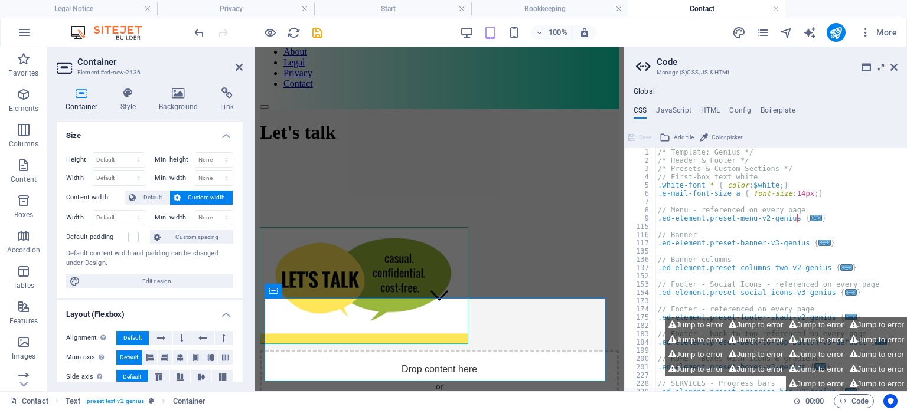
scroll to position [78, 0]
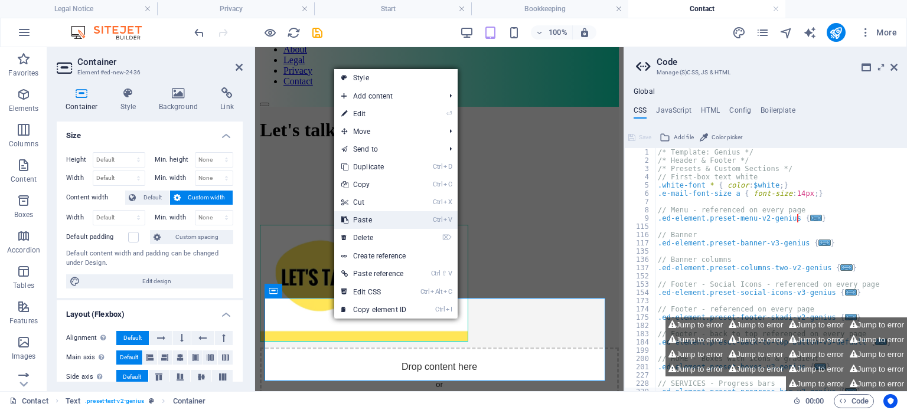
click at [365, 217] on link "Ctrl V Paste" at bounding box center [373, 220] width 79 height 18
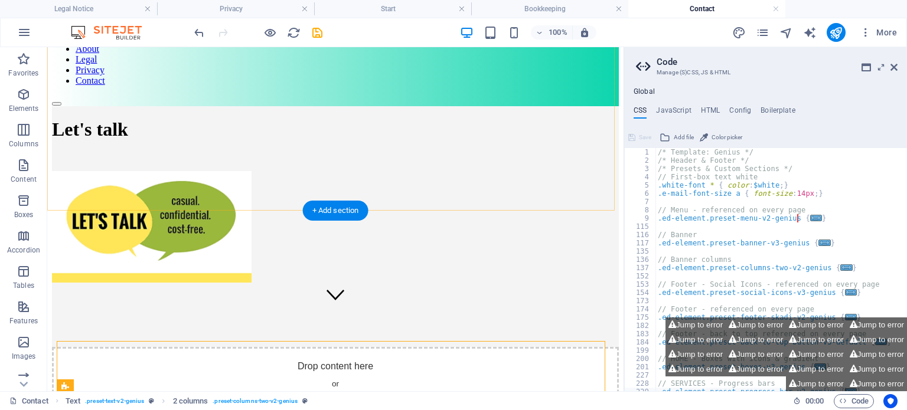
scroll to position [73, 0]
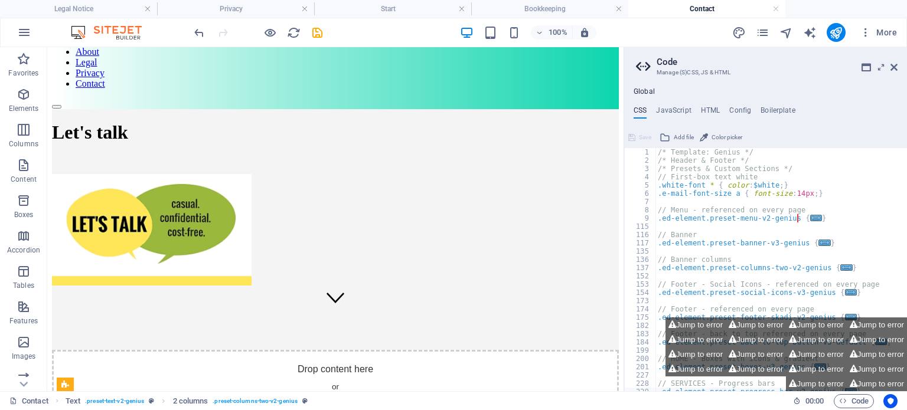
click at [894, 61] on h2 "Code" at bounding box center [776, 62] width 241 height 11
click at [895, 69] on icon at bounding box center [893, 67] width 7 height 9
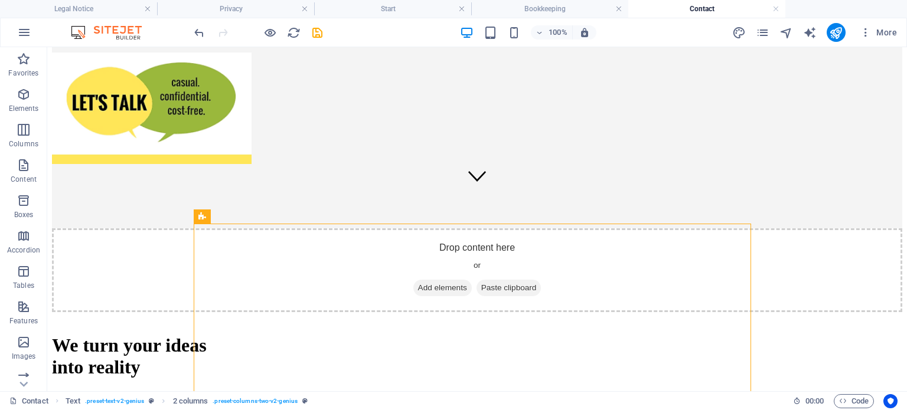
scroll to position [192, 0]
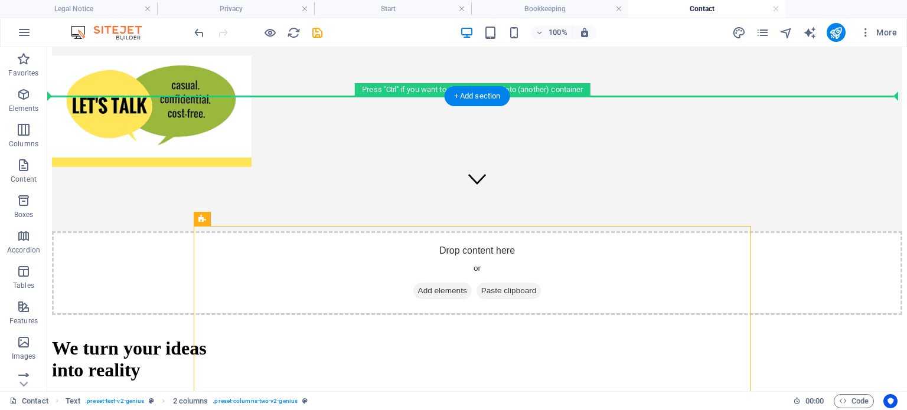
drag, startPoint x: 249, startPoint y: 266, endPoint x: 114, endPoint y: 143, distance: 182.6
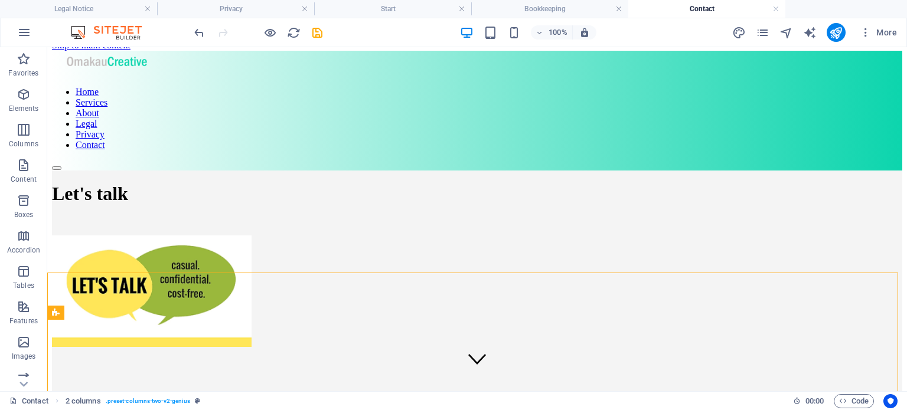
scroll to position [8, 0]
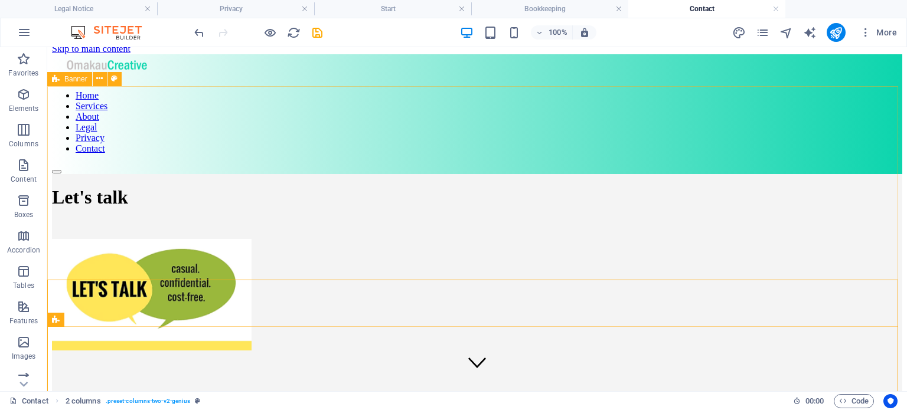
click at [54, 81] on icon at bounding box center [56, 79] width 8 height 14
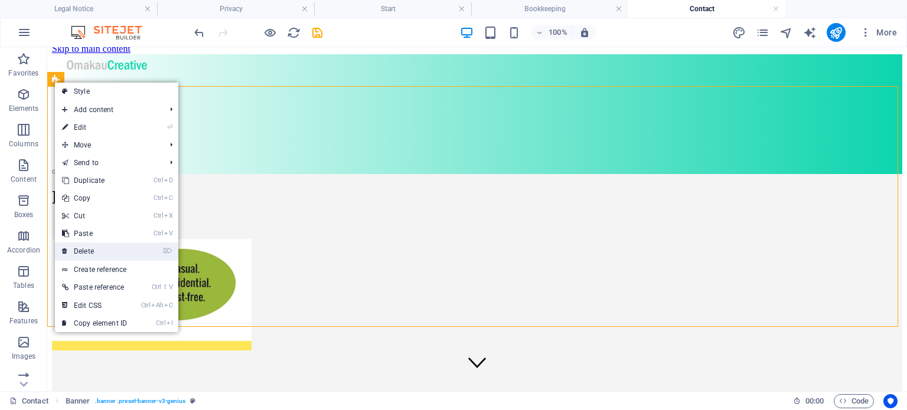
click at [99, 249] on link "⌦ Delete" at bounding box center [94, 252] width 79 height 18
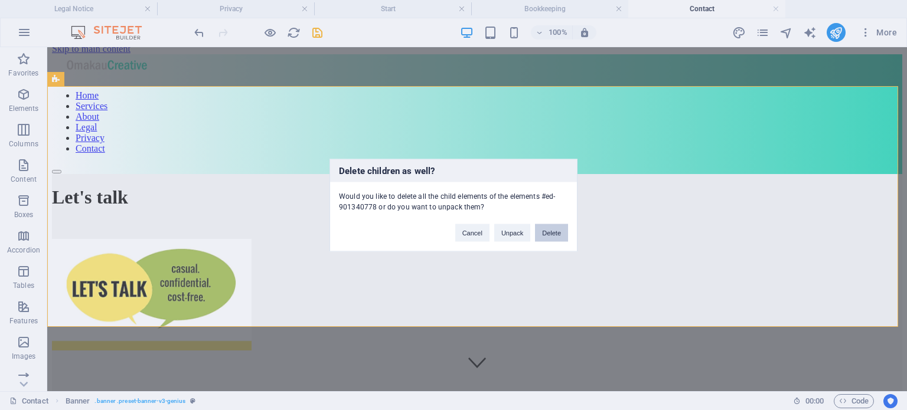
click at [557, 230] on button "Delete" at bounding box center [551, 233] width 33 height 18
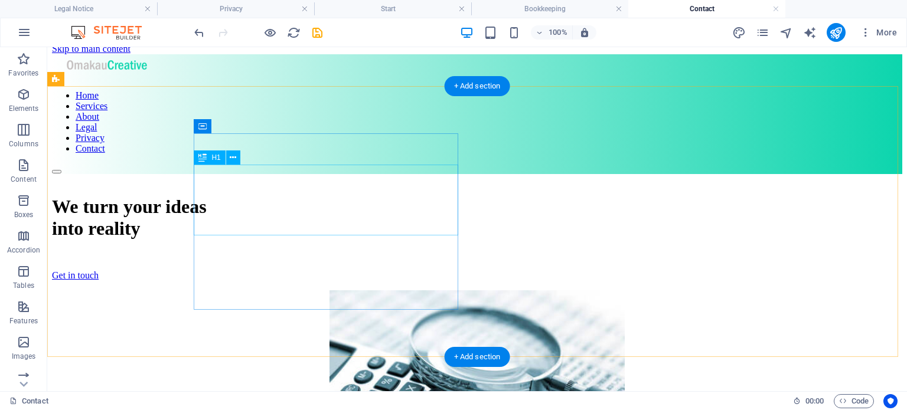
click at [339, 212] on div "We turn your ideas into reality" at bounding box center [477, 218] width 850 height 44
click at [324, 217] on div "We turn your ideas into reality" at bounding box center [477, 218] width 850 height 44
click at [349, 196] on div "We turn your ideas into reality" at bounding box center [477, 218] width 850 height 44
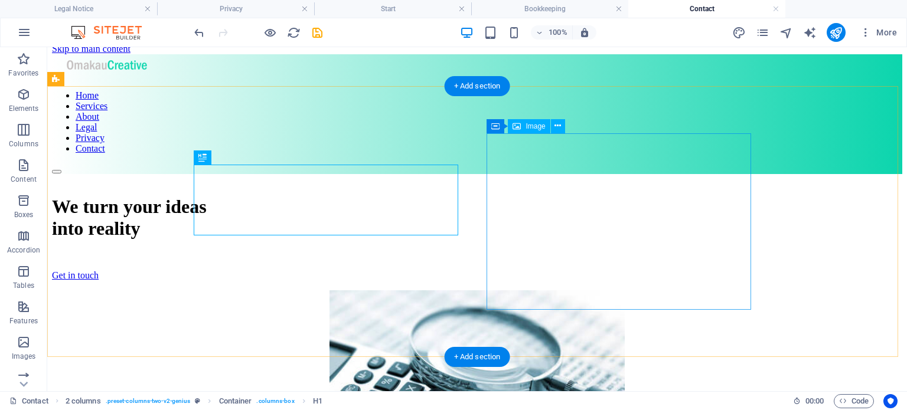
click at [515, 290] on figure at bounding box center [477, 390] width 850 height 200
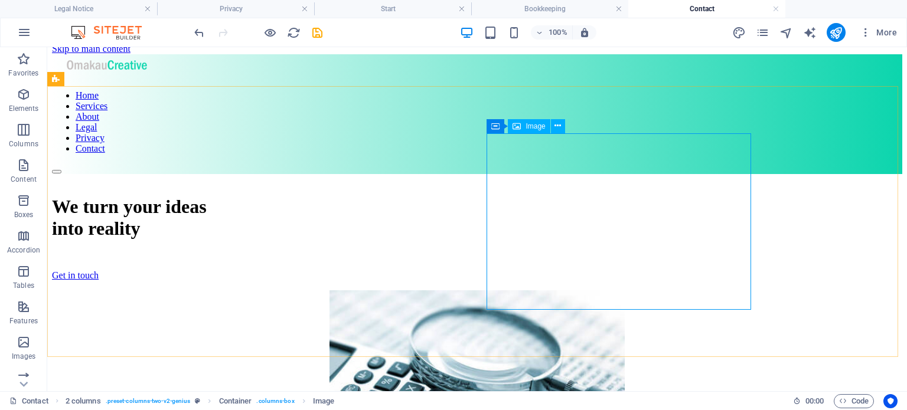
click at [522, 127] on div "Image" at bounding box center [529, 126] width 42 height 14
click at [521, 127] on icon at bounding box center [516, 126] width 8 height 14
click at [561, 125] on button at bounding box center [558, 126] width 14 height 14
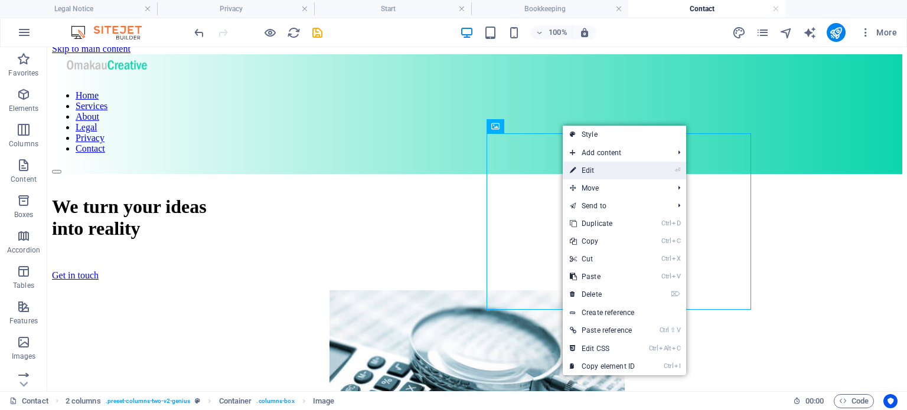
click at [584, 174] on link "⏎ Edit" at bounding box center [601, 171] width 79 height 18
select select "px"
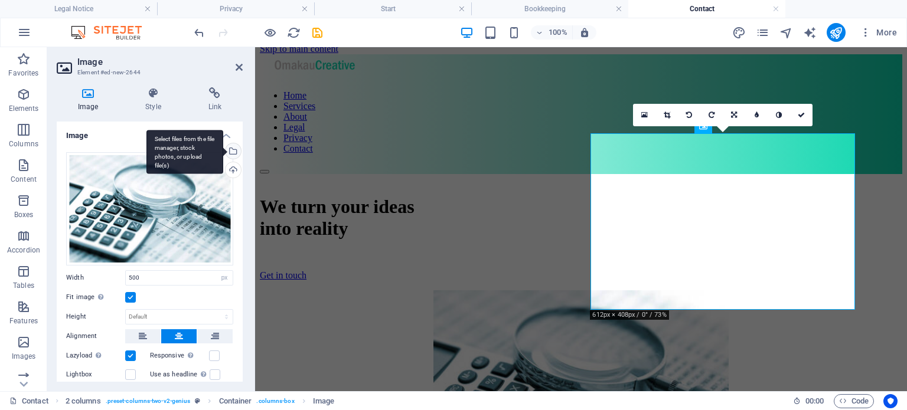
click at [223, 147] on div "Select files from the file manager, stock photos, or upload file(s)" at bounding box center [184, 152] width 77 height 44
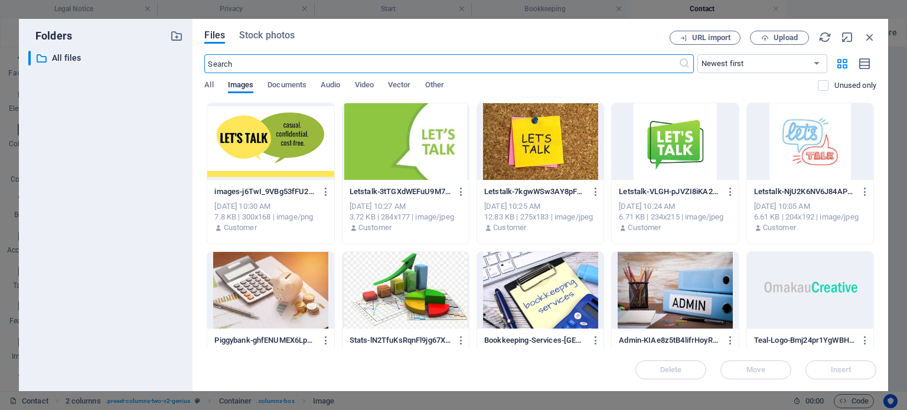
select select "DISABLED_OPTION_VALUE"
click at [251, 134] on div at bounding box center [270, 141] width 126 height 77
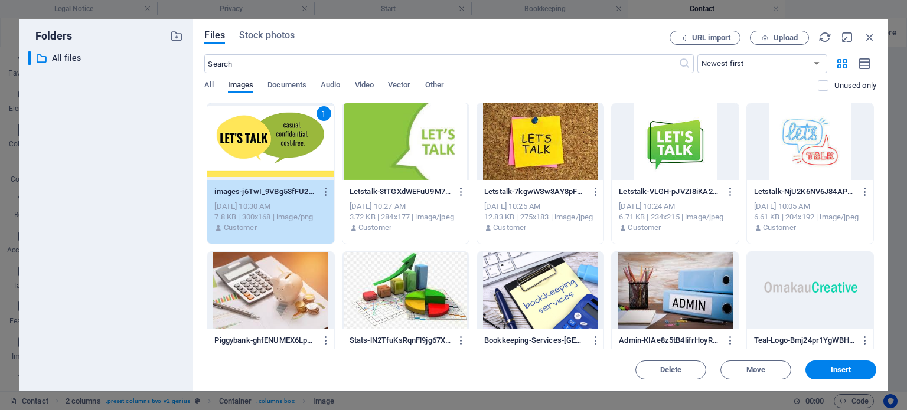
click at [251, 134] on div "1" at bounding box center [270, 141] width 126 height 77
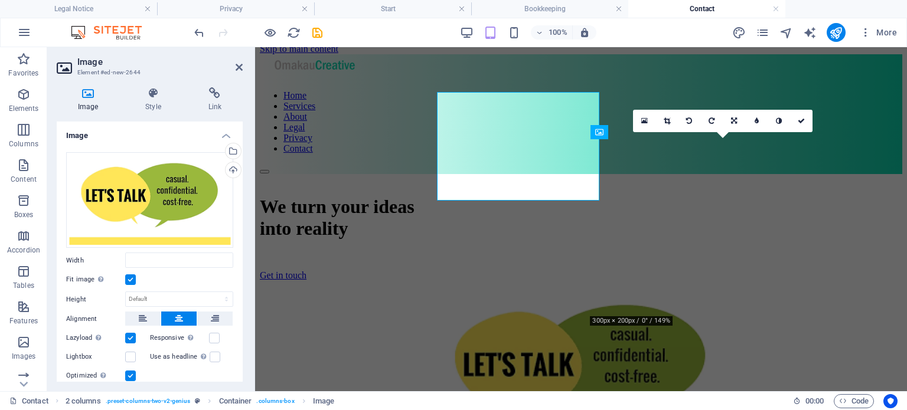
type input "500"
select select "px"
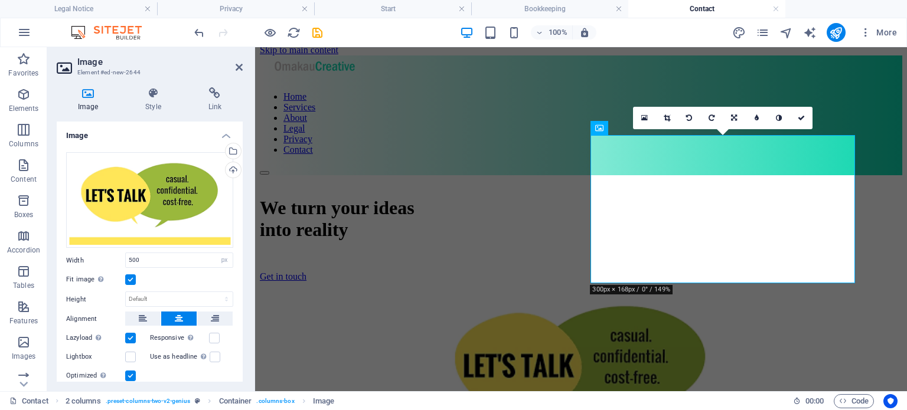
scroll to position [6, 0]
click at [802, 117] on icon at bounding box center [800, 118] width 7 height 7
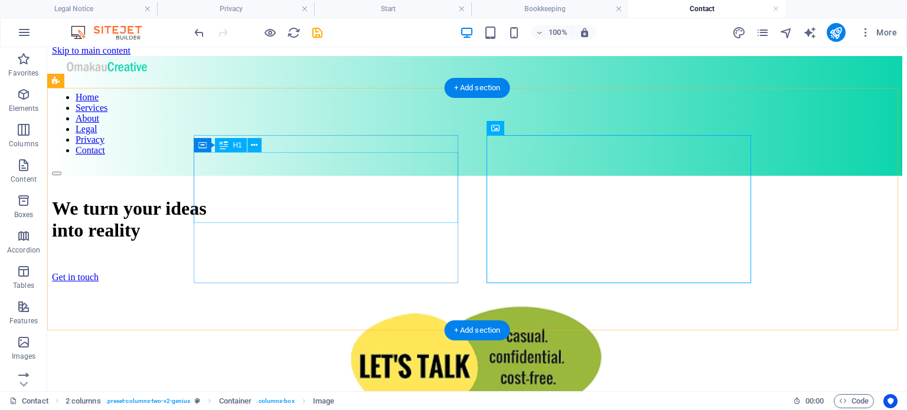
click at [323, 207] on div "We turn your ideas into reality" at bounding box center [477, 220] width 850 height 44
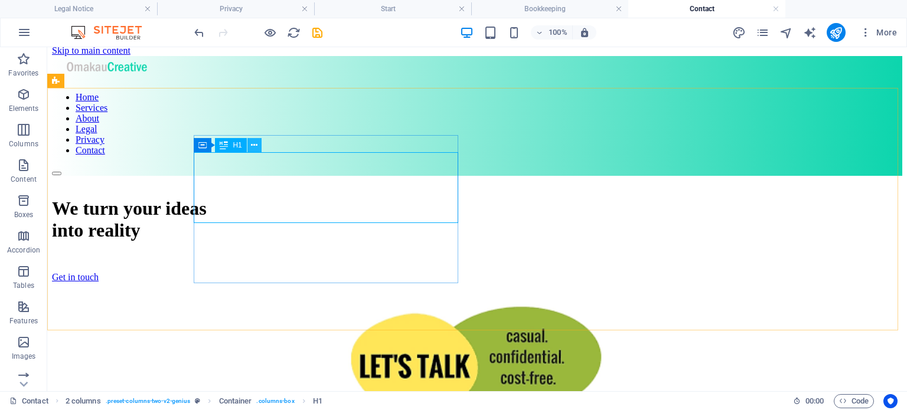
click at [256, 144] on icon at bounding box center [254, 145] width 6 height 12
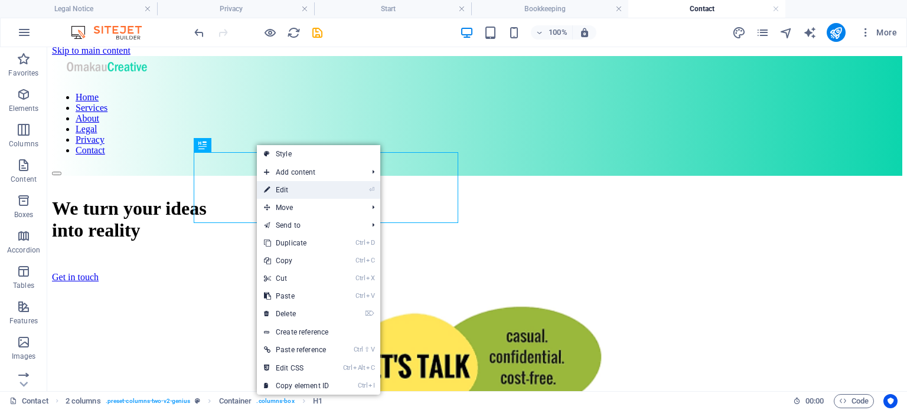
click at [285, 192] on link "⏎ Edit" at bounding box center [296, 190] width 79 height 18
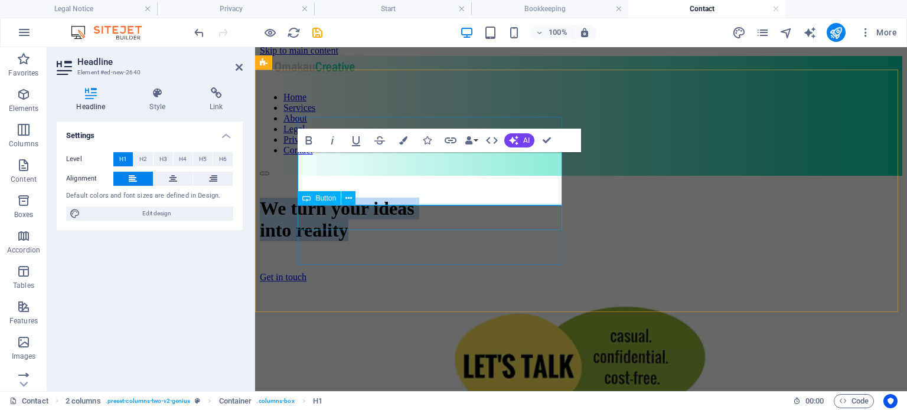
scroll to position [24, 0]
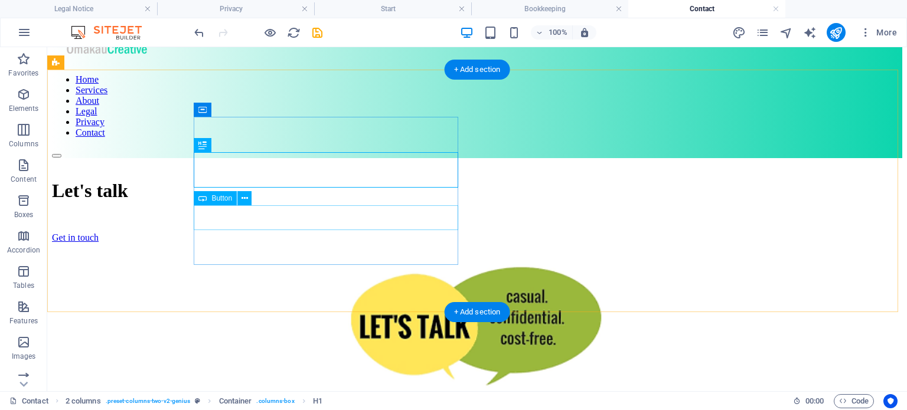
click at [232, 233] on div "Get in touch" at bounding box center [477, 238] width 850 height 11
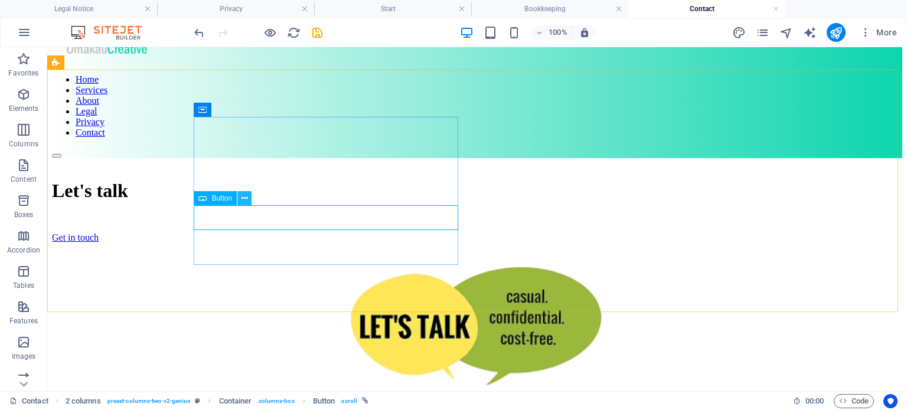
click at [245, 195] on icon at bounding box center [244, 198] width 6 height 12
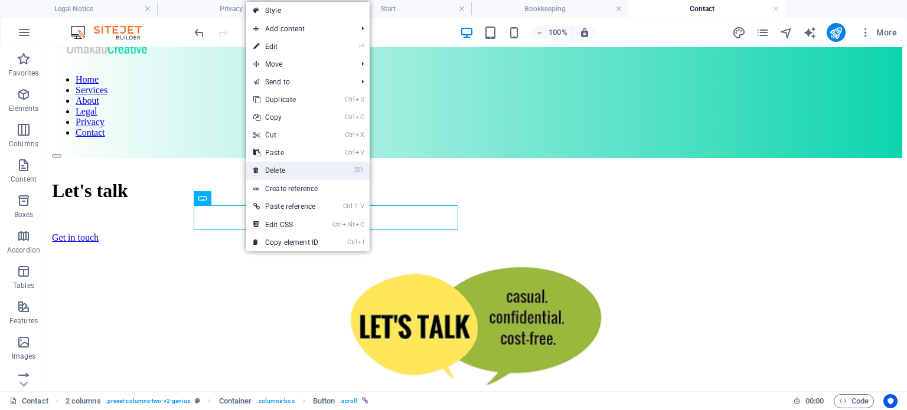
click at [280, 169] on link "⌦ Delete" at bounding box center [285, 171] width 79 height 18
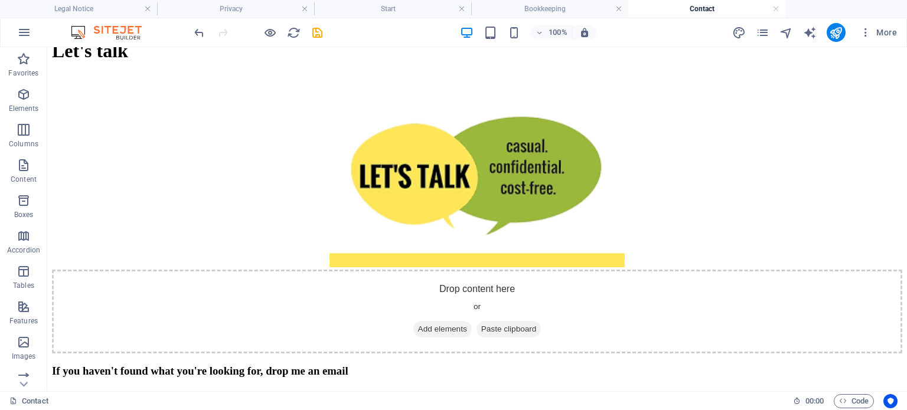
scroll to position [165, 0]
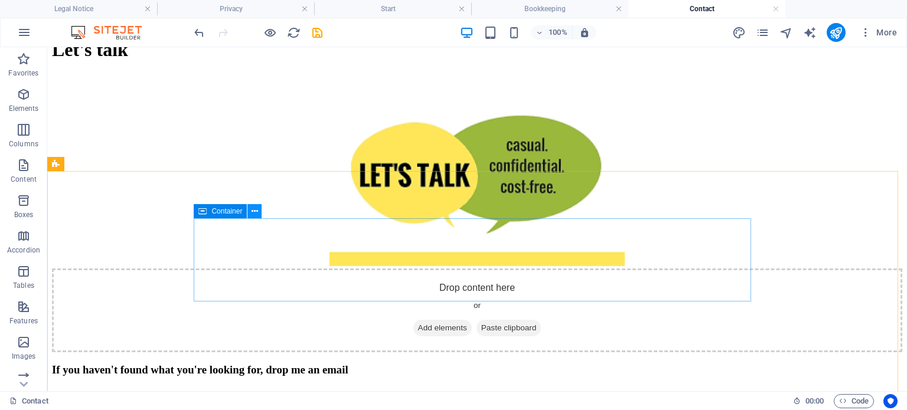
click at [257, 212] on icon at bounding box center [254, 211] width 6 height 12
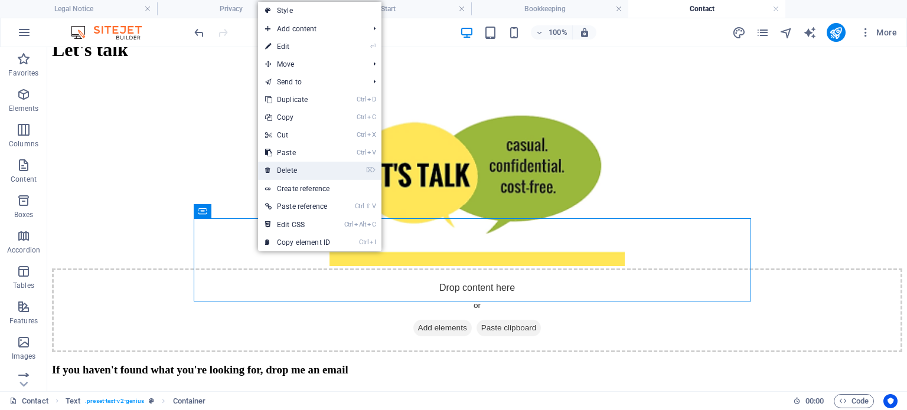
click at [288, 167] on link "⌦ Delete" at bounding box center [297, 171] width 79 height 18
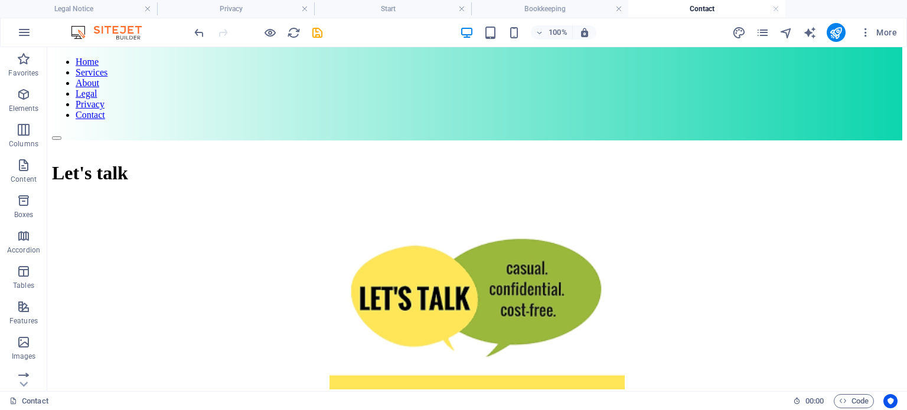
scroll to position [49, 0]
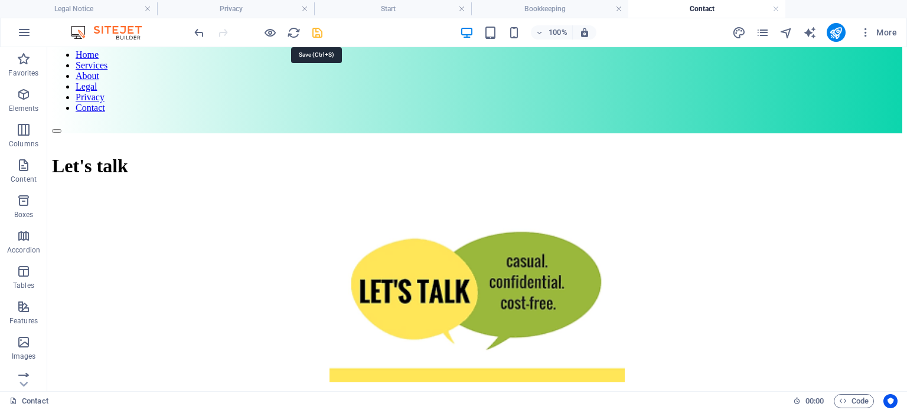
click at [319, 32] on icon "save" at bounding box center [317, 33] width 14 height 14
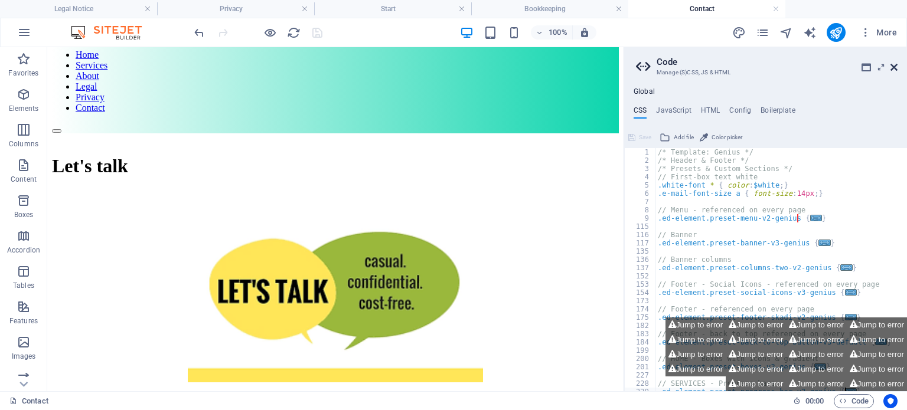
click at [895, 68] on icon at bounding box center [893, 67] width 7 height 9
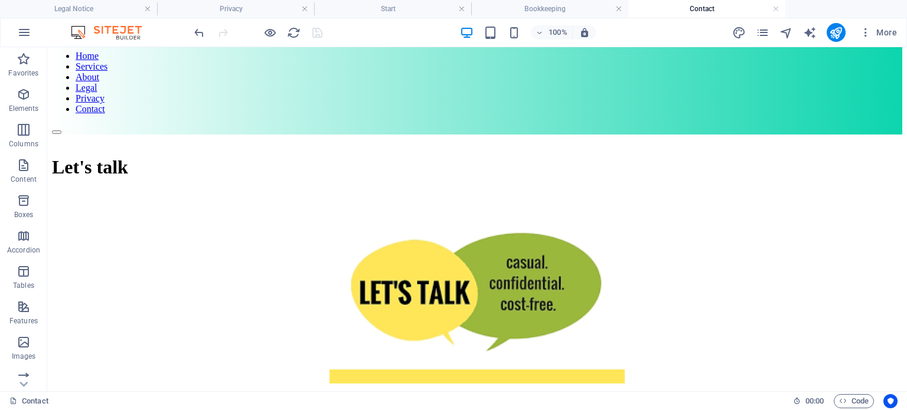
scroll to position [50, 0]
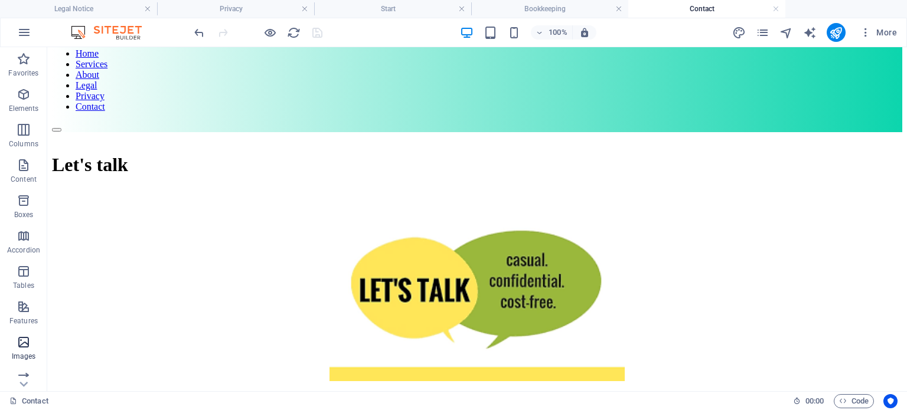
click at [21, 344] on icon "button" at bounding box center [24, 342] width 14 height 14
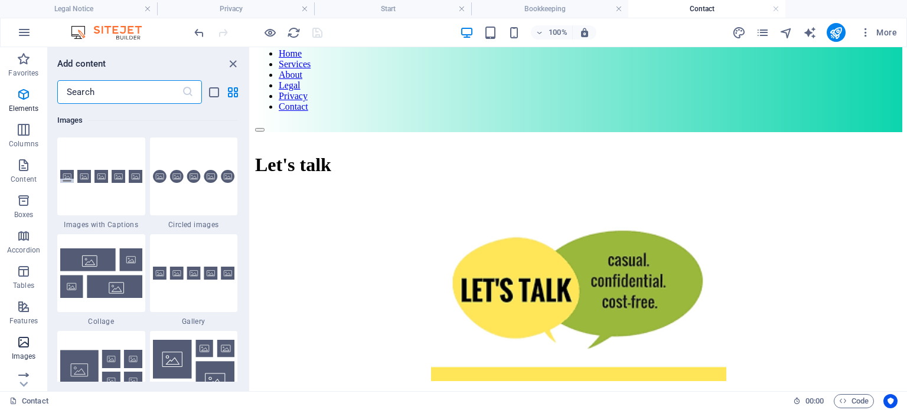
scroll to position [5985, 0]
click at [21, 35] on icon "button" at bounding box center [24, 32] width 14 height 14
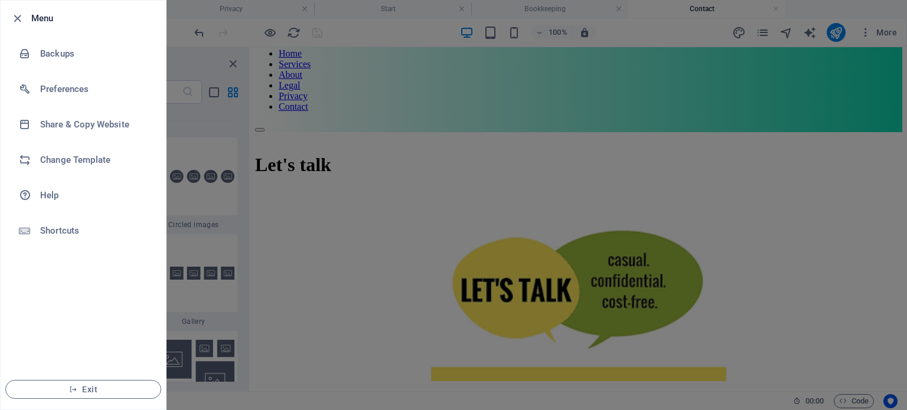
click at [436, 116] on div at bounding box center [453, 205] width 907 height 410
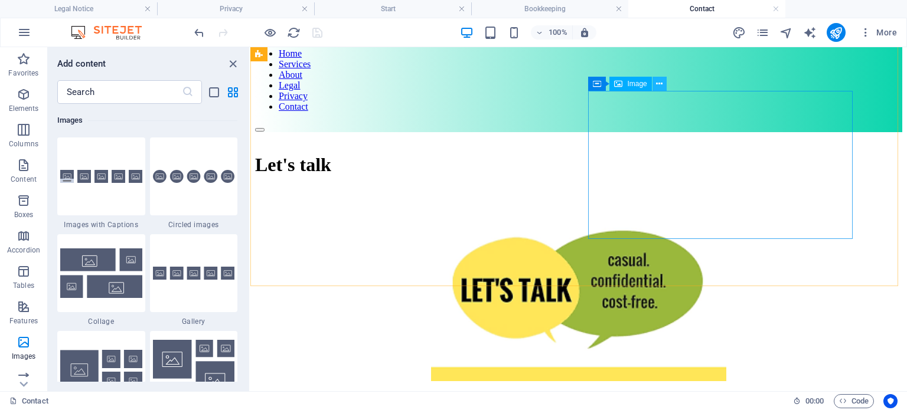
click at [660, 87] on icon at bounding box center [659, 84] width 6 height 12
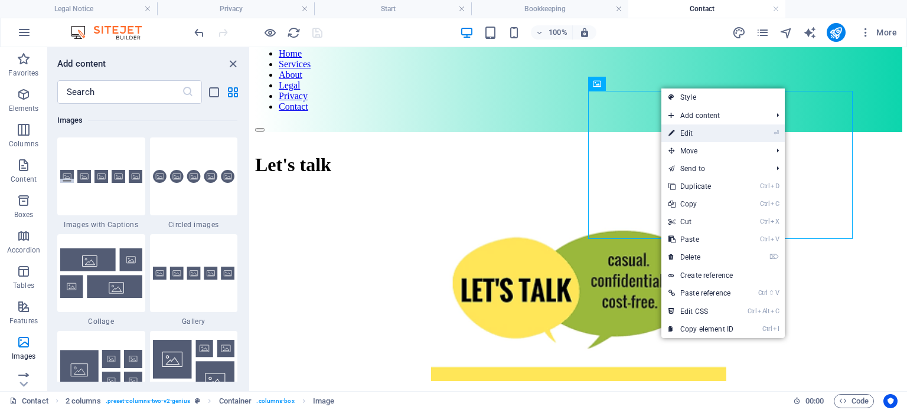
click at [688, 128] on link "⏎ Edit" at bounding box center [700, 134] width 79 height 18
select select "px"
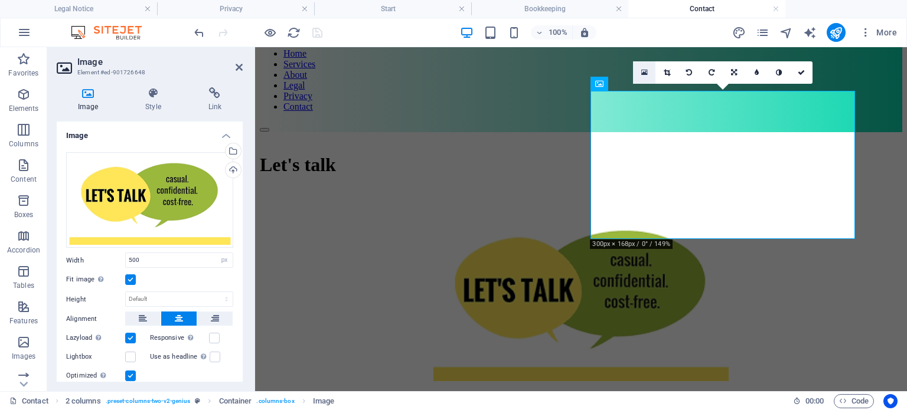
click at [645, 73] on icon at bounding box center [644, 72] width 6 height 8
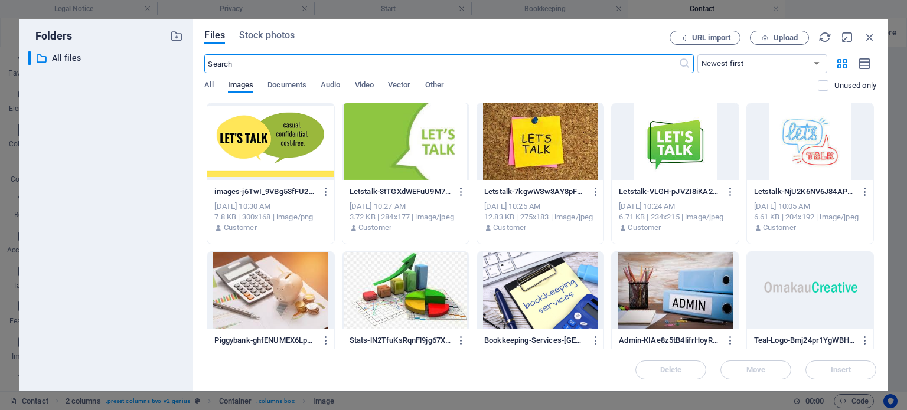
select select "DISABLED_OPTION_VALUE"
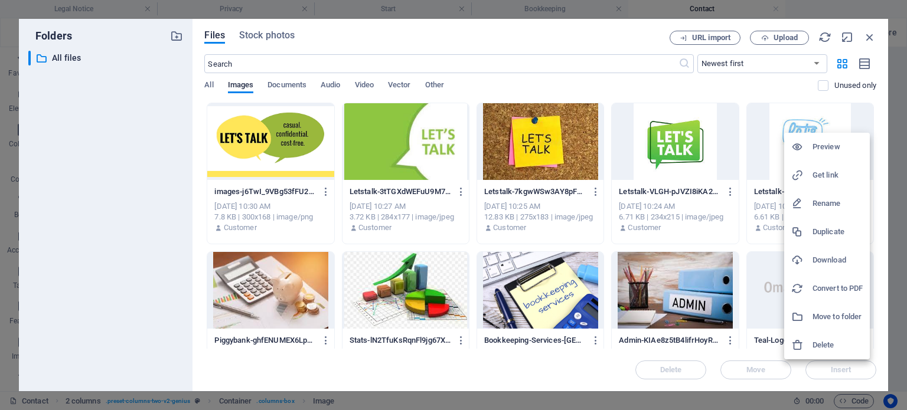
click at [823, 345] on h6 "Delete" at bounding box center [837, 345] width 50 height 14
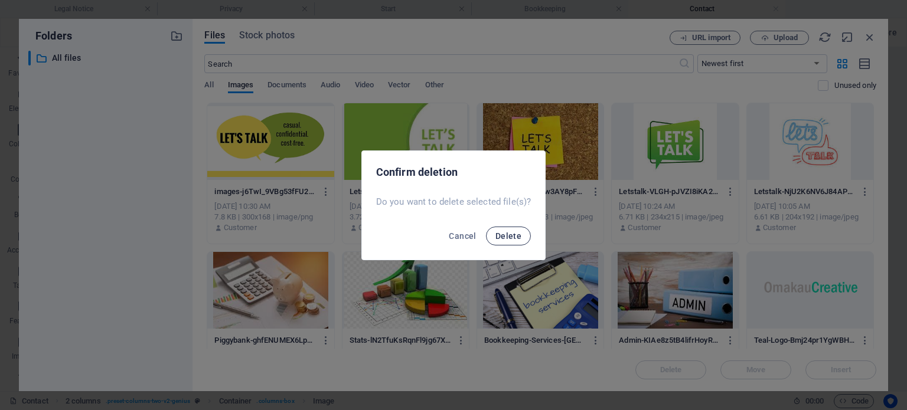
click at [522, 235] on button "Delete" at bounding box center [508, 236] width 45 height 19
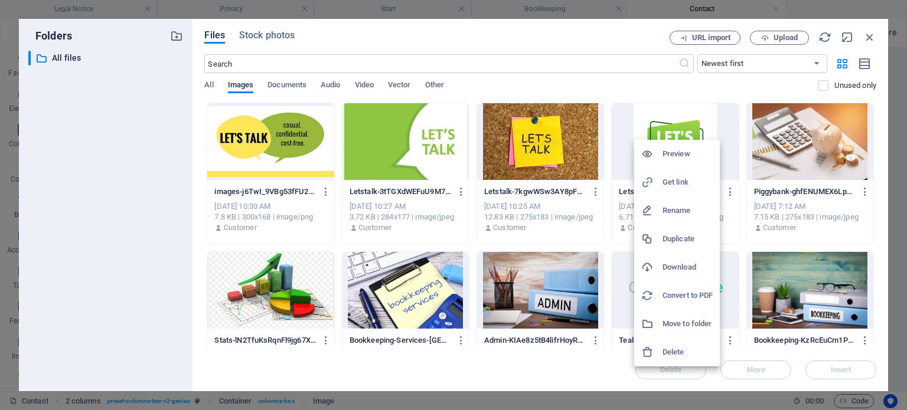
click at [671, 348] on h6 "Delete" at bounding box center [687, 352] width 50 height 14
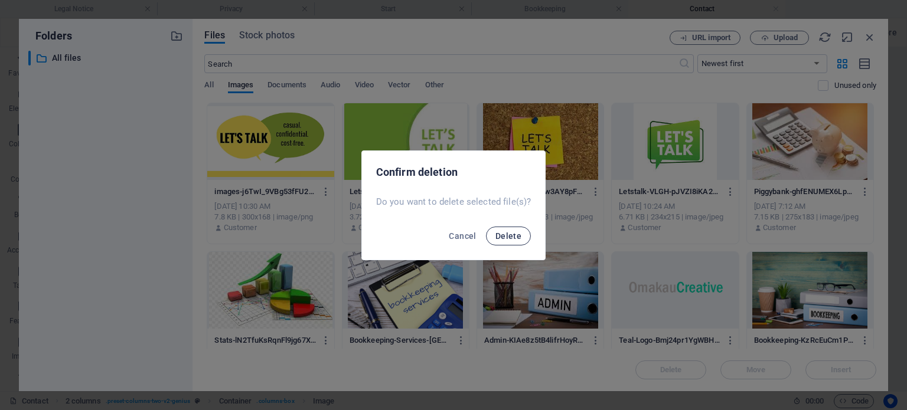
click at [517, 241] on button "Delete" at bounding box center [508, 236] width 45 height 19
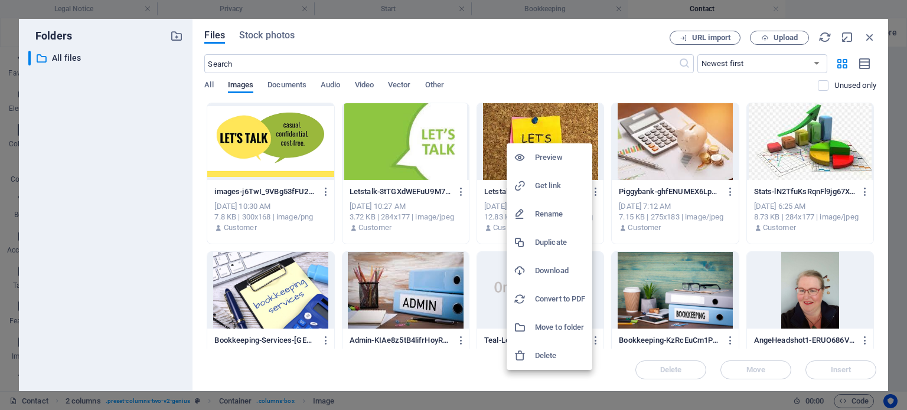
click at [544, 355] on h6 "Delete" at bounding box center [560, 356] width 50 height 14
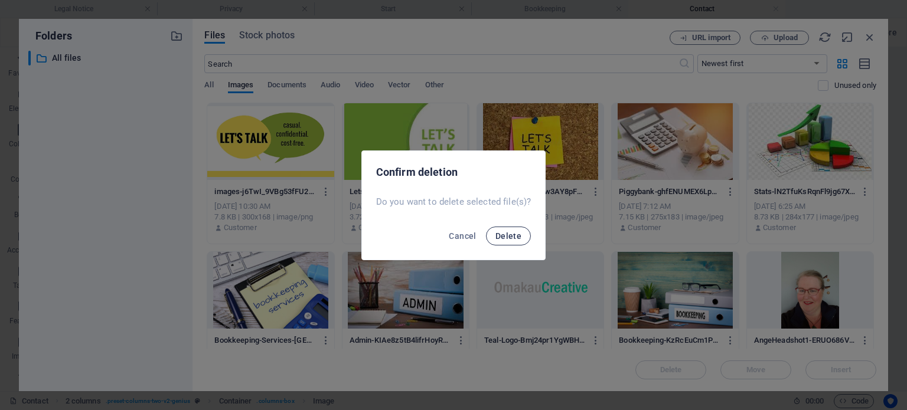
click at [516, 241] on button "Delete" at bounding box center [508, 236] width 45 height 19
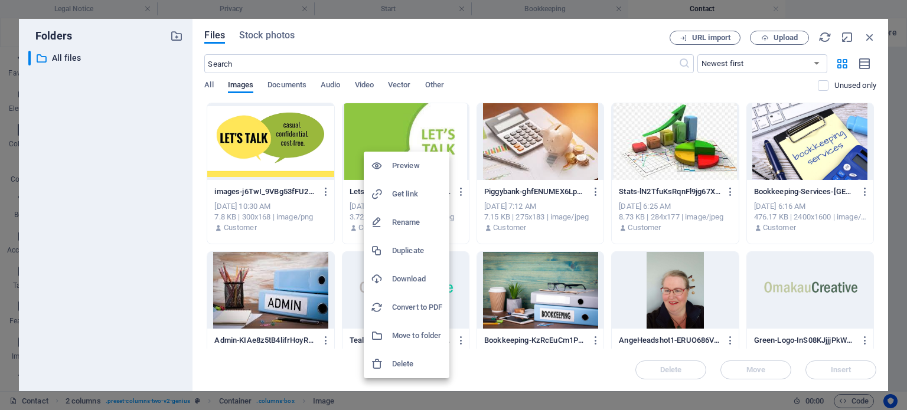
click at [407, 368] on h6 "Delete" at bounding box center [417, 364] width 50 height 14
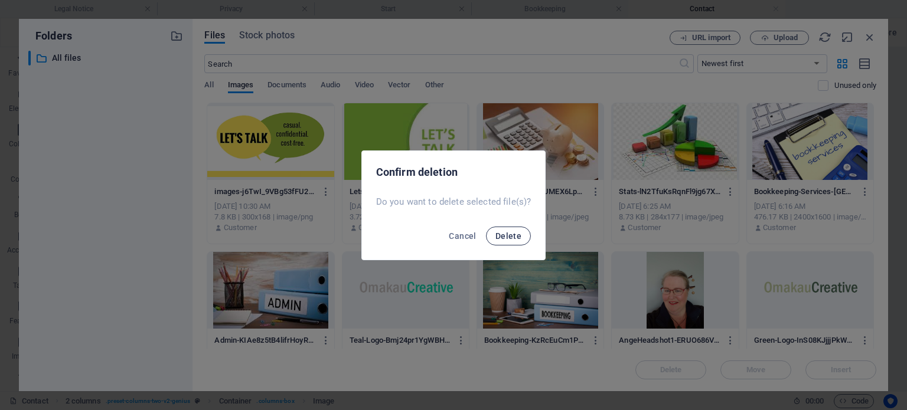
click at [512, 238] on span "Delete" at bounding box center [508, 235] width 26 height 9
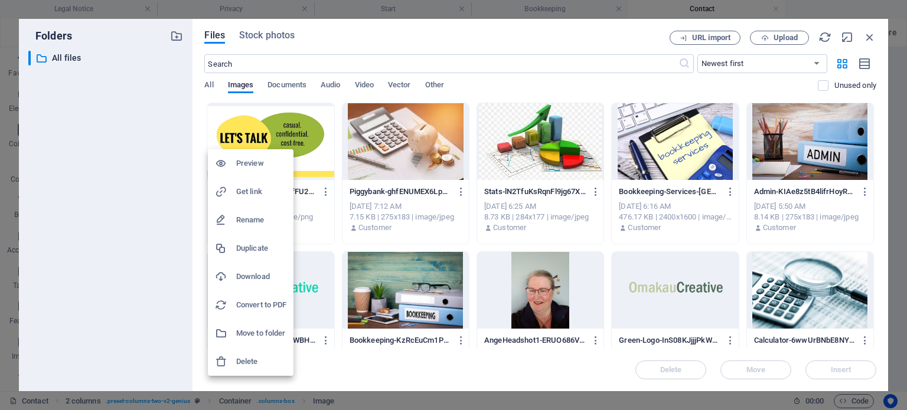
click at [251, 359] on h6 "Delete" at bounding box center [261, 362] width 50 height 14
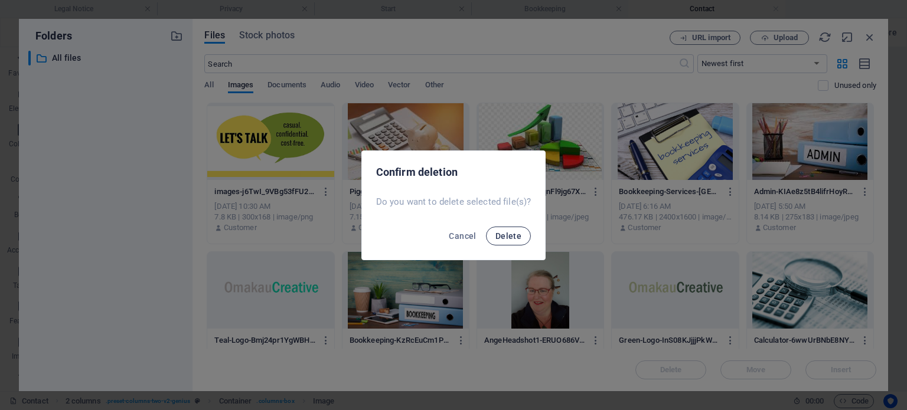
click at [508, 231] on span "Delete" at bounding box center [508, 235] width 26 height 9
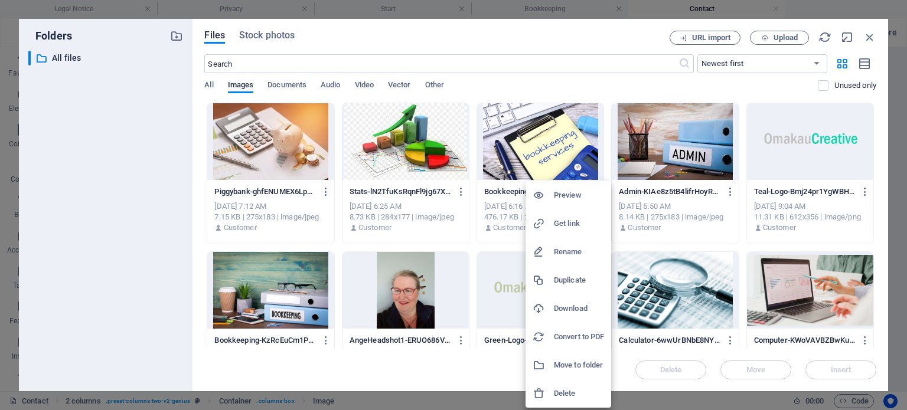
click at [562, 396] on h6 "Delete" at bounding box center [579, 394] width 50 height 14
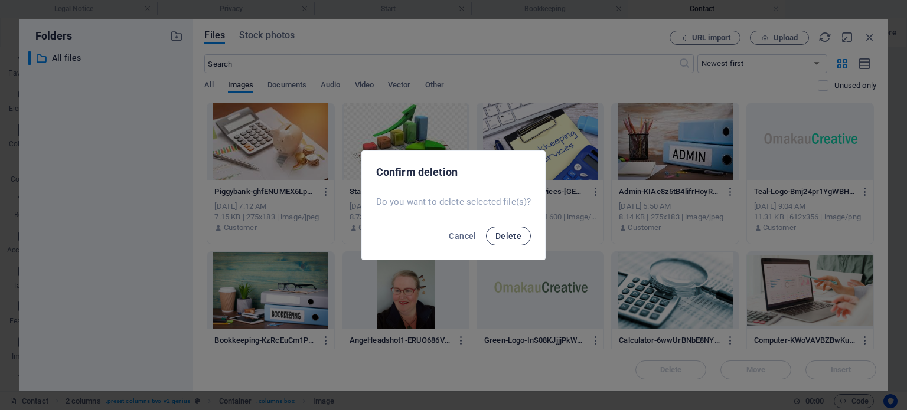
click at [509, 236] on span "Delete" at bounding box center [508, 235] width 26 height 9
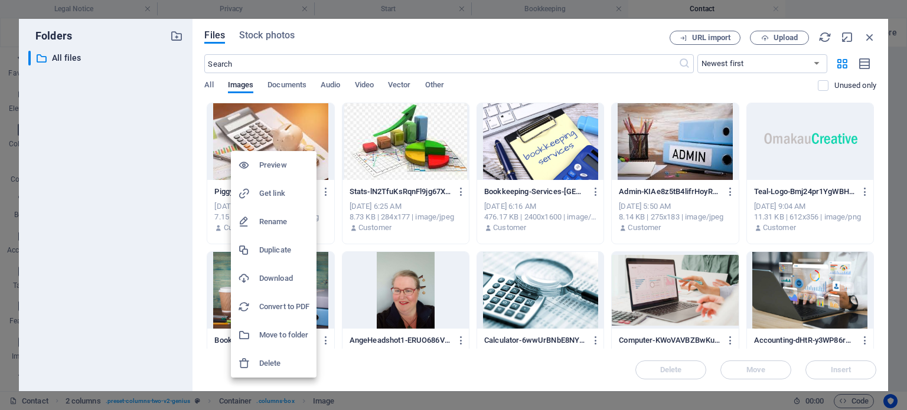
click at [272, 365] on h6 "Delete" at bounding box center [284, 364] width 50 height 14
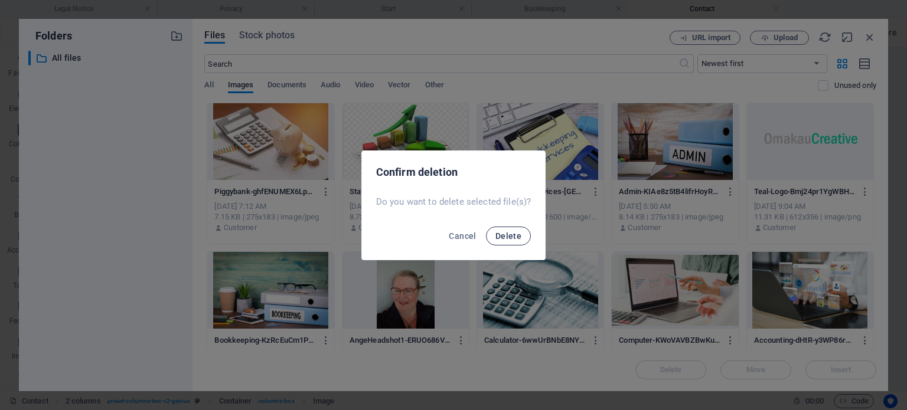
click at [503, 236] on span "Delete" at bounding box center [508, 235] width 26 height 9
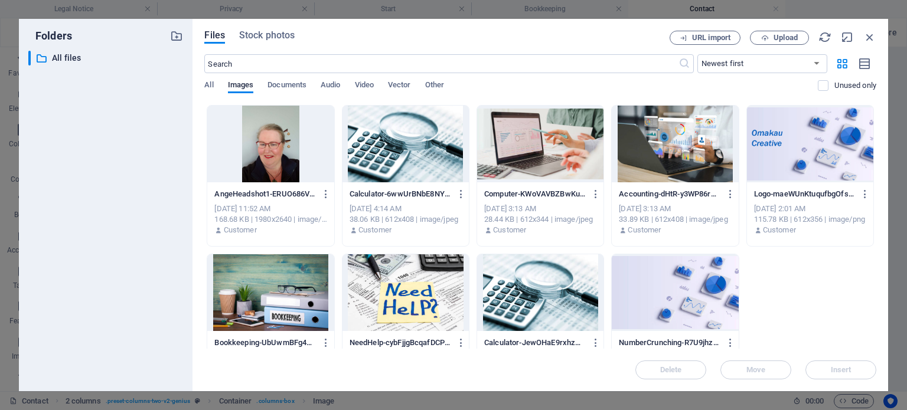
scroll to position [145, 0]
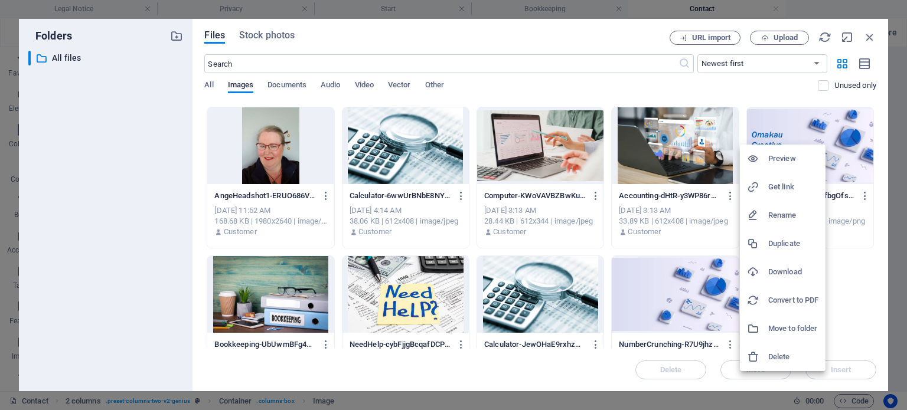
click at [773, 349] on li "Delete" at bounding box center [783, 357] width 86 height 28
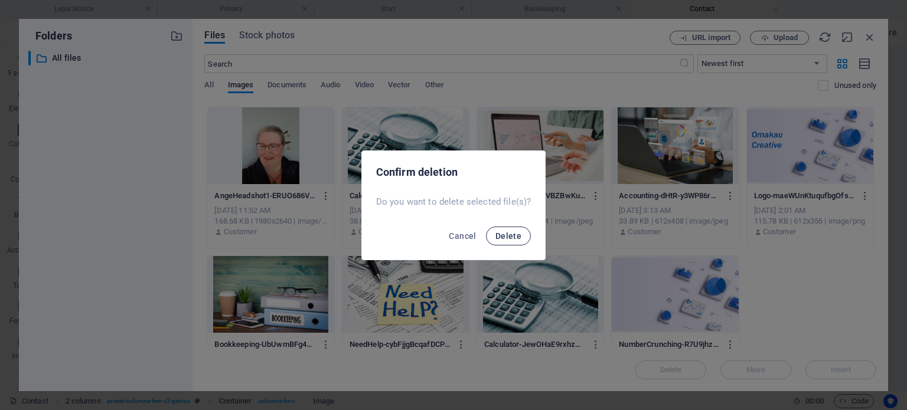
click at [511, 234] on span "Delete" at bounding box center [508, 235] width 26 height 9
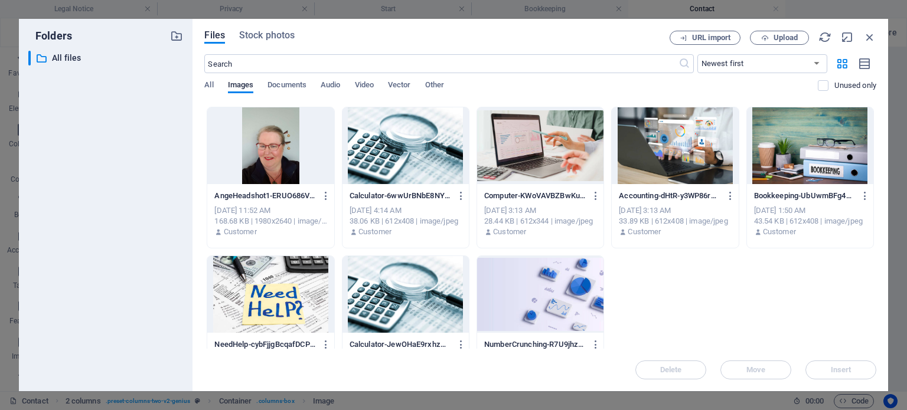
drag, startPoint x: 877, startPoint y: 209, endPoint x: 876, endPoint y: 193, distance: 15.9
click at [876, 193] on div "Files Stock photos URL import Upload ​ Newest first Oldest first Name (A-Z) Nam…" at bounding box center [539, 205] width 695 height 372
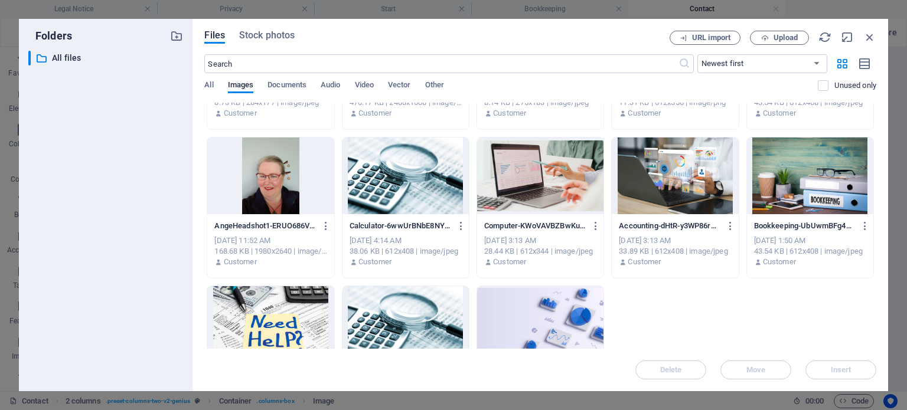
scroll to position [113, 0]
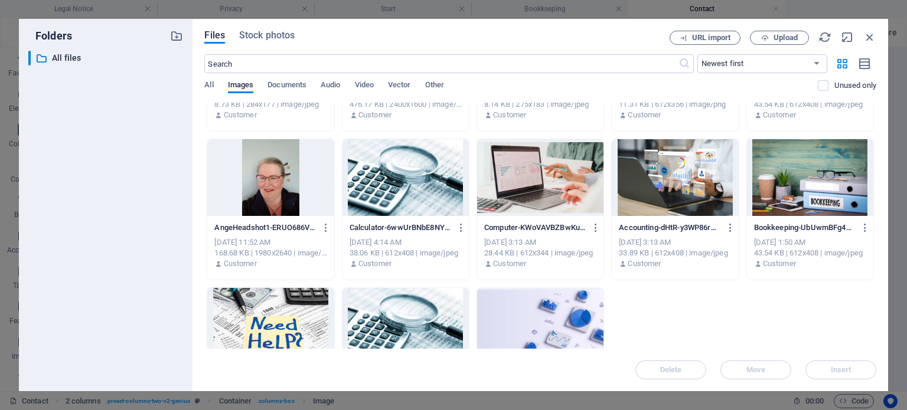
click at [397, 316] on div at bounding box center [405, 326] width 126 height 77
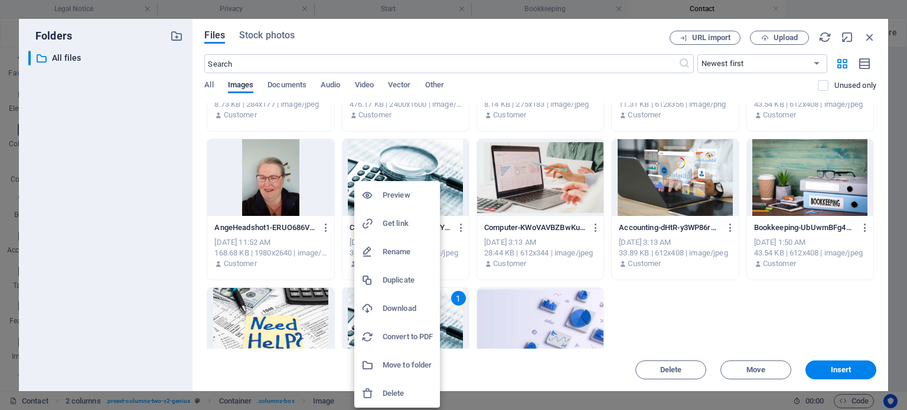
click at [395, 390] on h6 "Delete" at bounding box center [407, 394] width 50 height 14
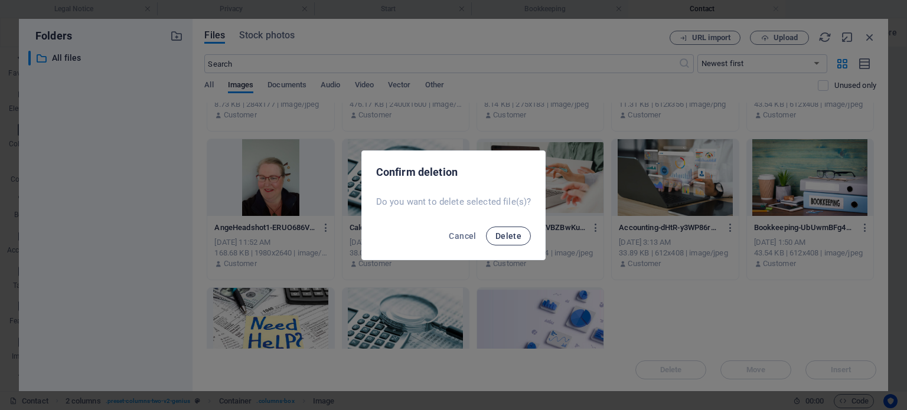
click at [508, 234] on span "Delete" at bounding box center [508, 235] width 26 height 9
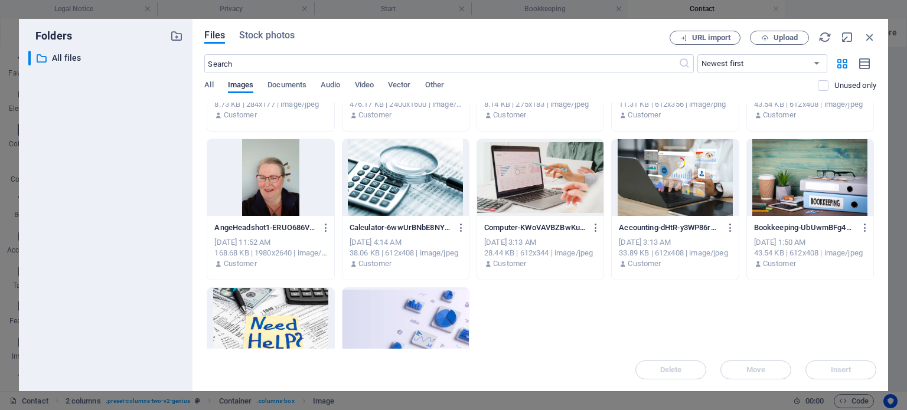
drag, startPoint x: 877, startPoint y: 210, endPoint x: 876, endPoint y: 180, distance: 30.1
click at [876, 180] on div "Files Stock photos URL import Upload ​ Newest first Oldest first Name (A-Z) Nam…" at bounding box center [539, 205] width 695 height 372
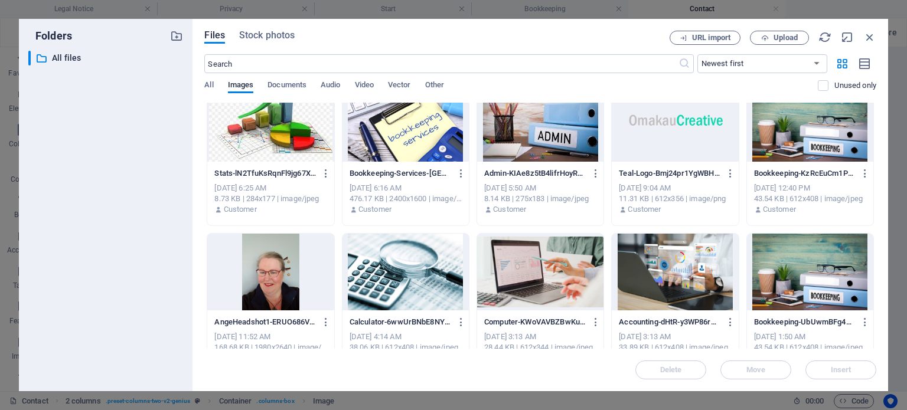
scroll to position [0, 0]
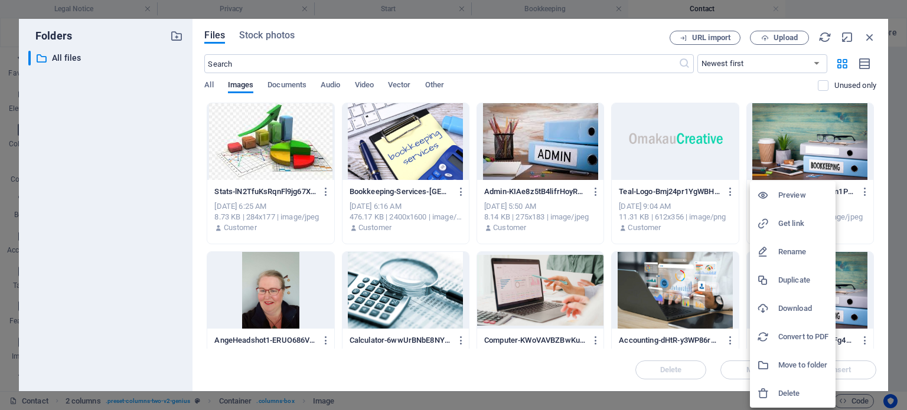
click at [792, 393] on h6 "Delete" at bounding box center [803, 394] width 50 height 14
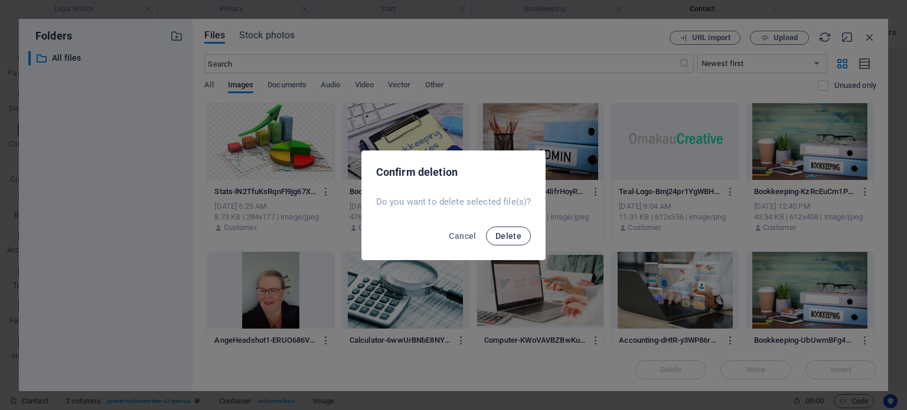
click at [503, 233] on span "Delete" at bounding box center [508, 235] width 26 height 9
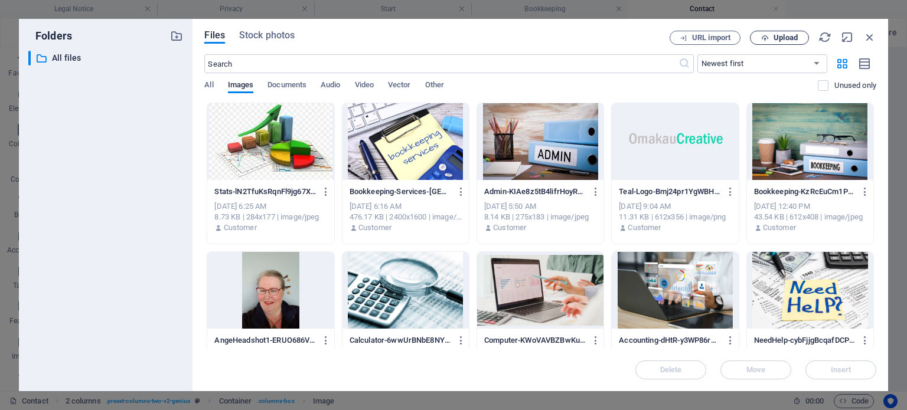
click at [794, 38] on span "Upload" at bounding box center [785, 37] width 24 height 7
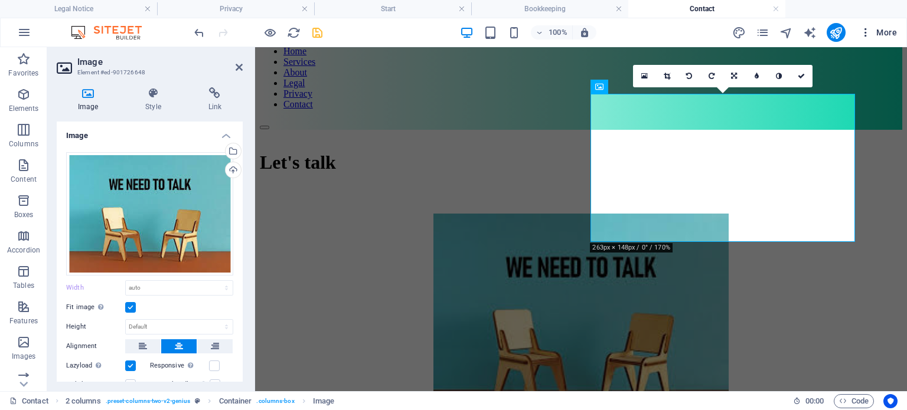
type input "500"
select select "px"
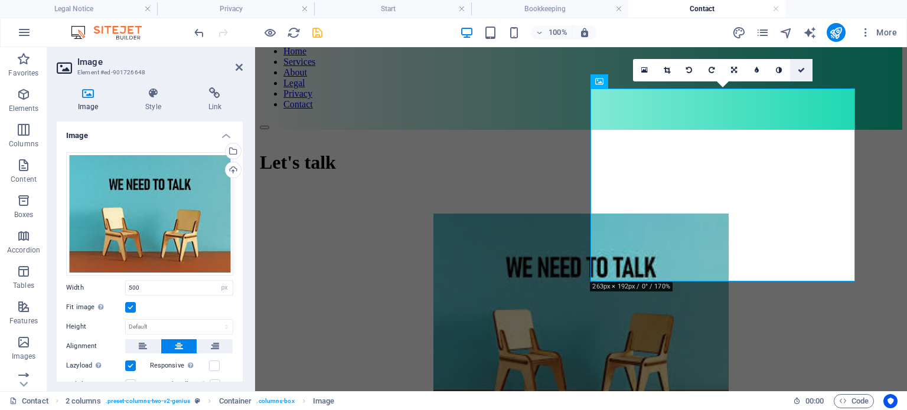
click at [802, 68] on icon at bounding box center [800, 70] width 7 height 7
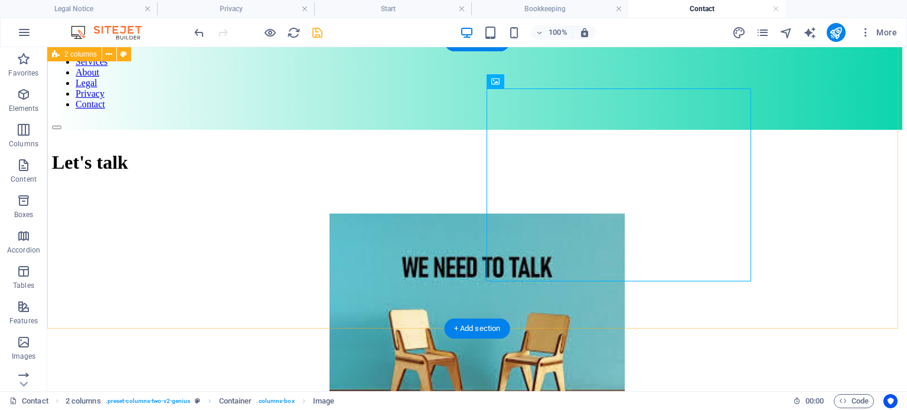
click at [836, 166] on div "Let's talk" at bounding box center [477, 281] width 850 height 302
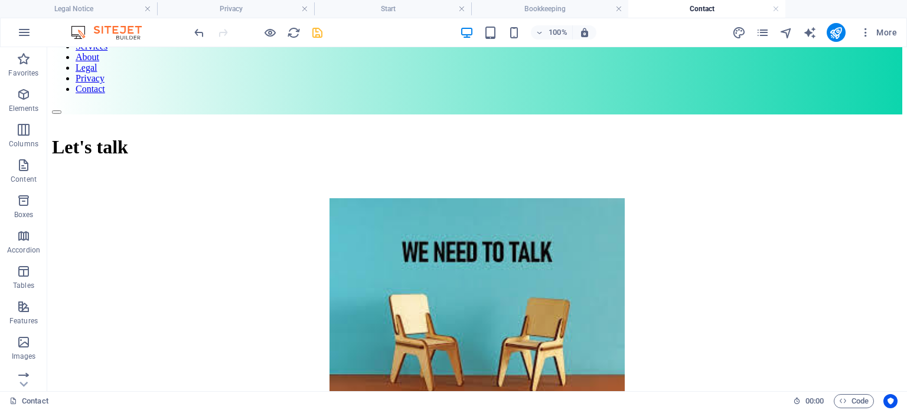
scroll to position [66, 0]
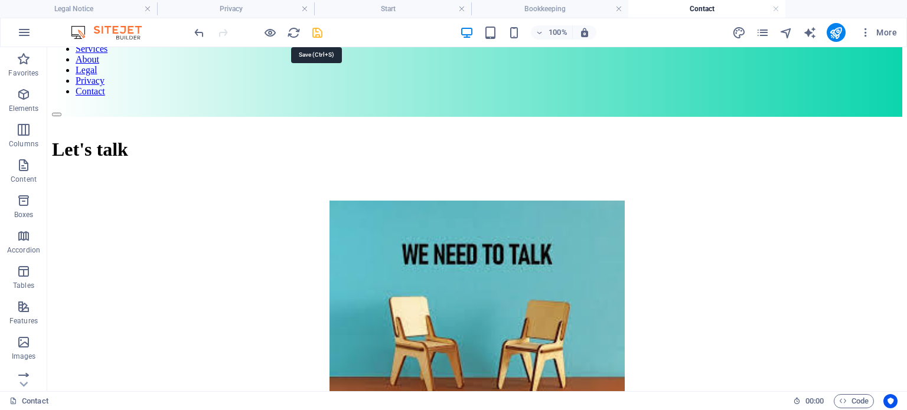
click at [318, 31] on icon "save" at bounding box center [317, 33] width 14 height 14
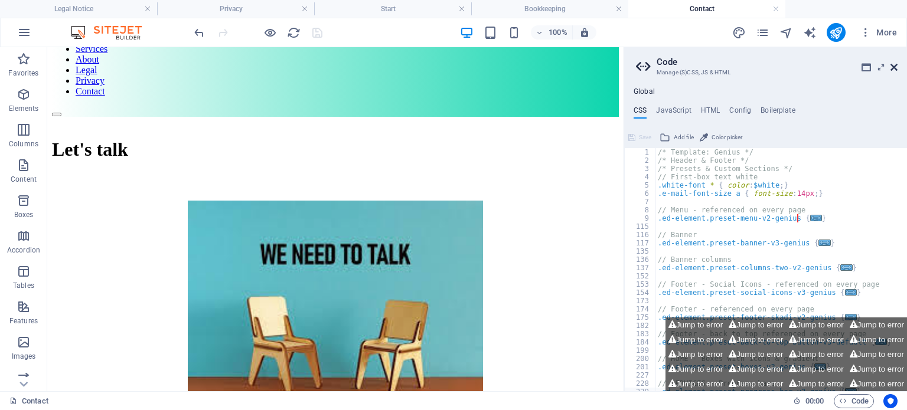
click at [892, 70] on icon at bounding box center [893, 67] width 7 height 9
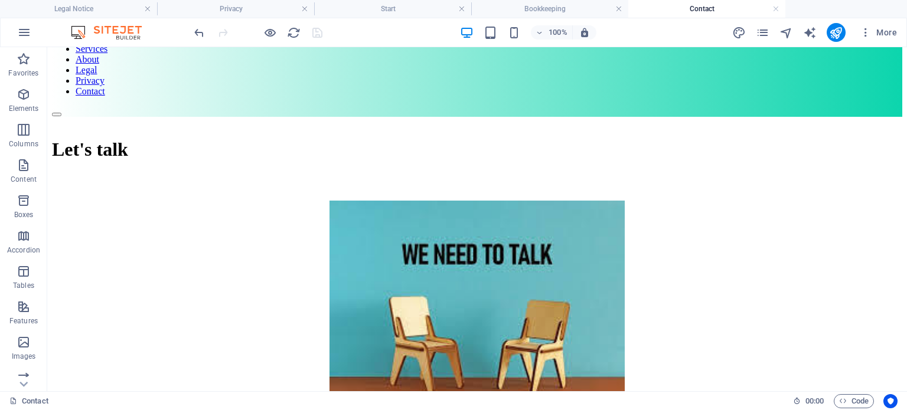
scroll to position [0, 0]
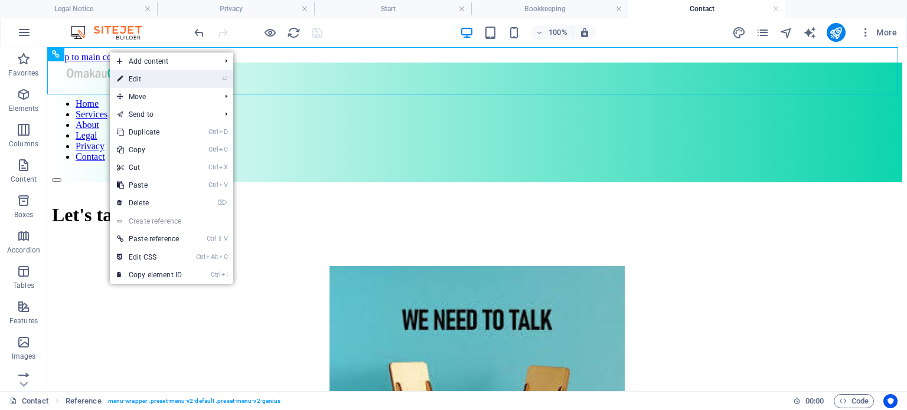
click at [142, 80] on link "⏎ Edit" at bounding box center [149, 79] width 79 height 18
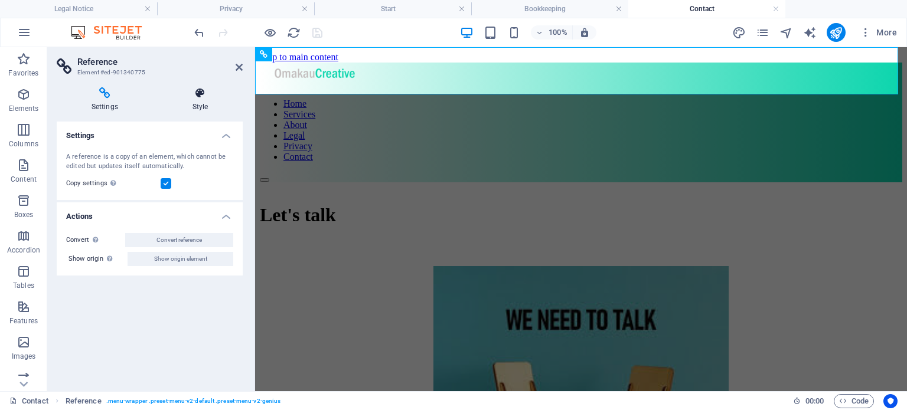
click at [200, 94] on icon at bounding box center [200, 93] width 85 height 12
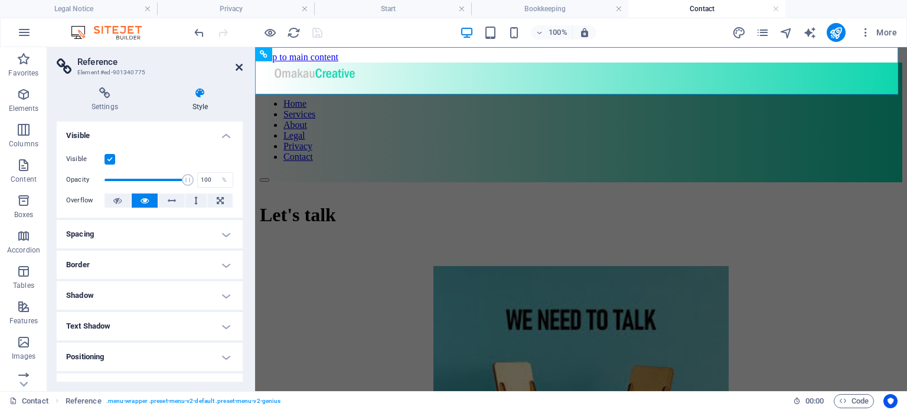
click at [238, 69] on icon at bounding box center [239, 67] width 7 height 9
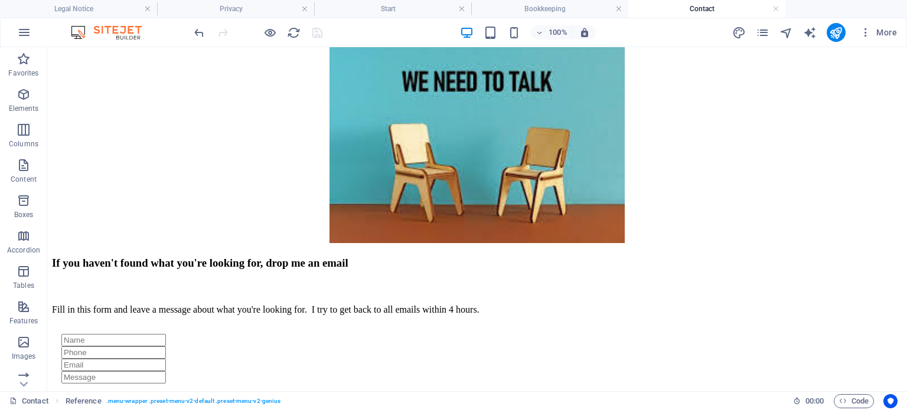
scroll to position [241, 0]
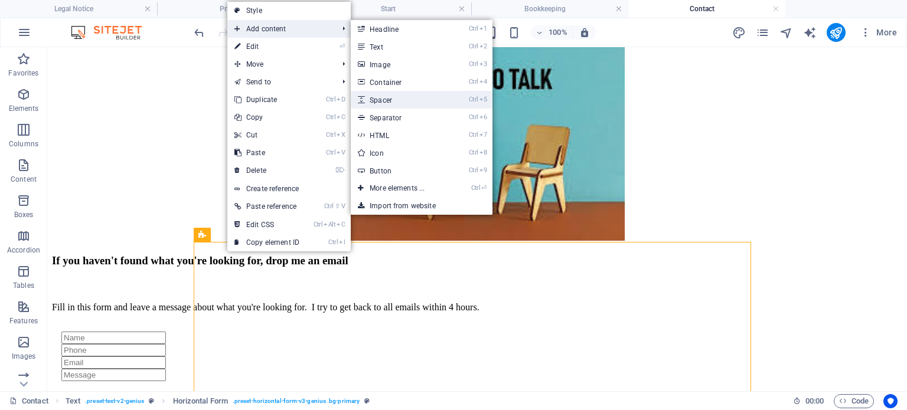
click at [387, 101] on link "Ctrl 5 Spacer" at bounding box center [399, 100] width 97 height 18
select select "px"
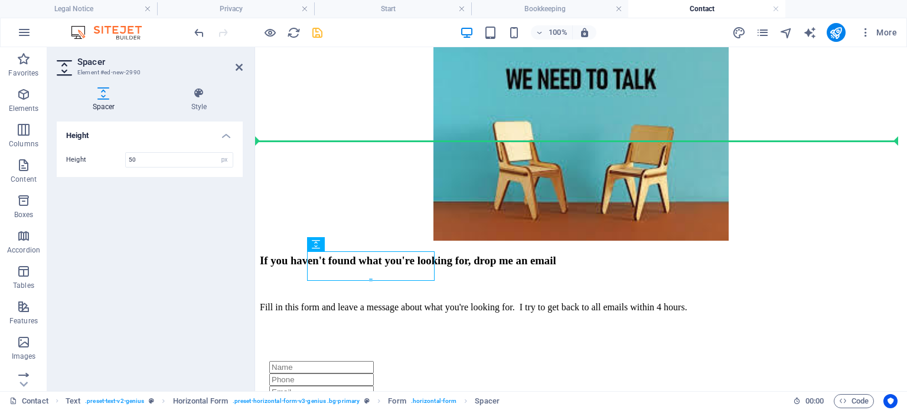
drag, startPoint x: 627, startPoint y: 291, endPoint x: 375, endPoint y: 126, distance: 301.4
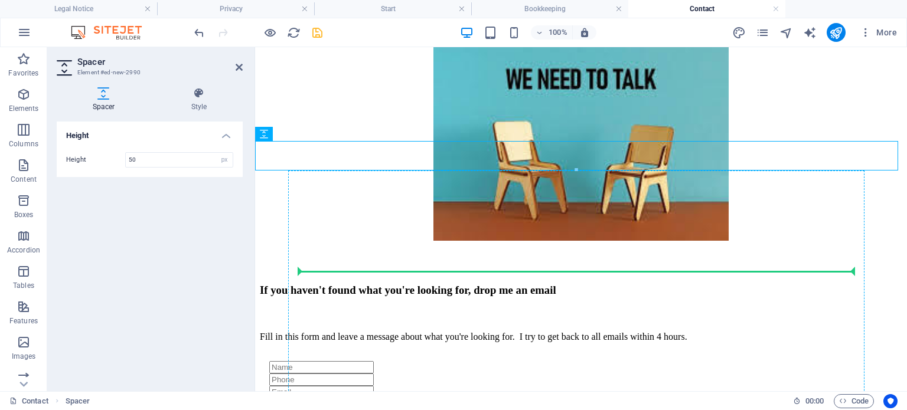
drag, startPoint x: 527, startPoint y: 179, endPoint x: 326, endPoint y: 270, distance: 220.8
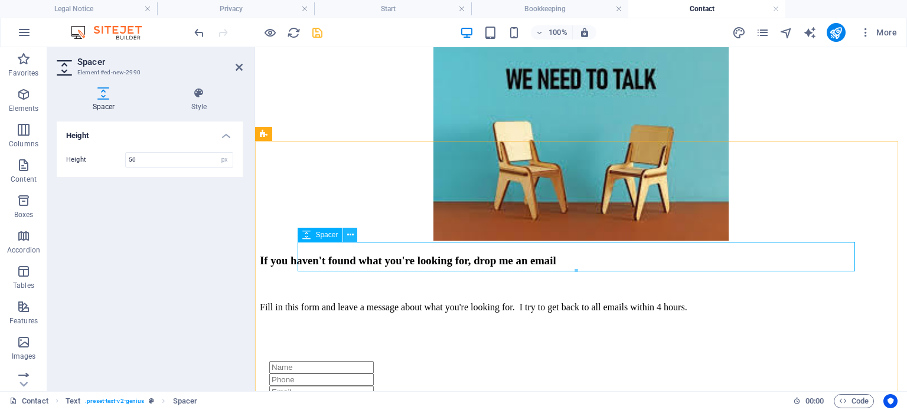
click at [349, 238] on icon at bounding box center [350, 235] width 6 height 12
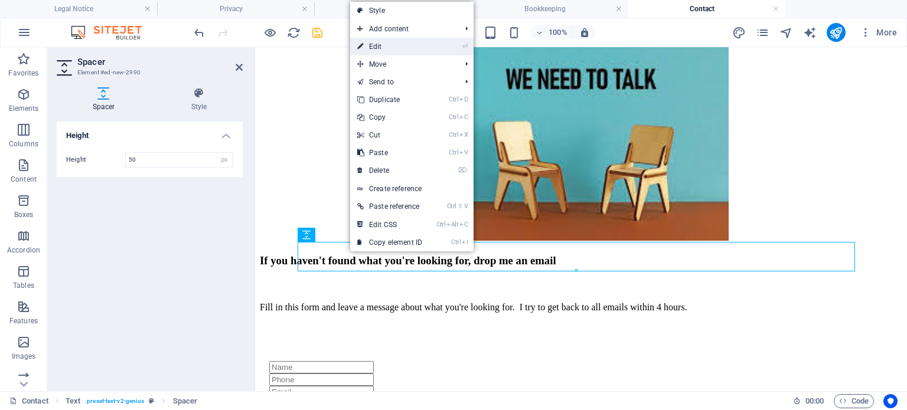
click at [368, 40] on link "⏎ Edit" at bounding box center [389, 47] width 79 height 18
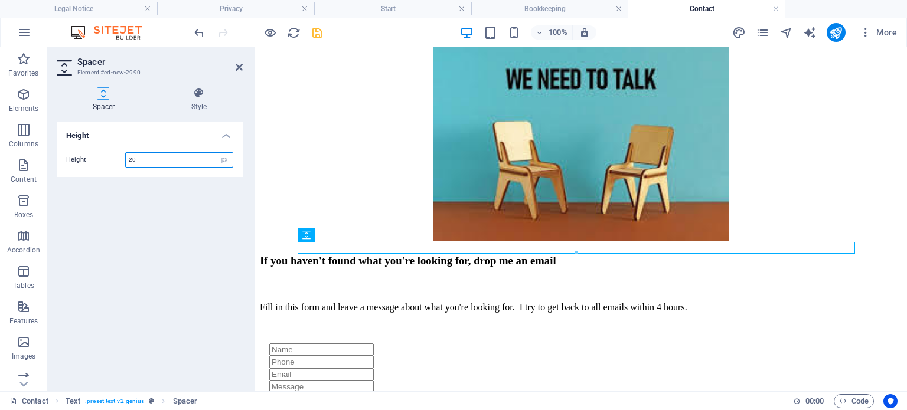
type input "2"
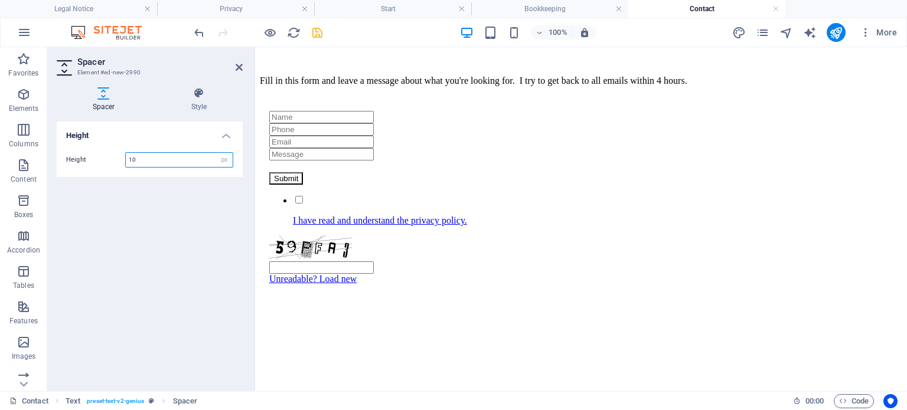
scroll to position [521, 0]
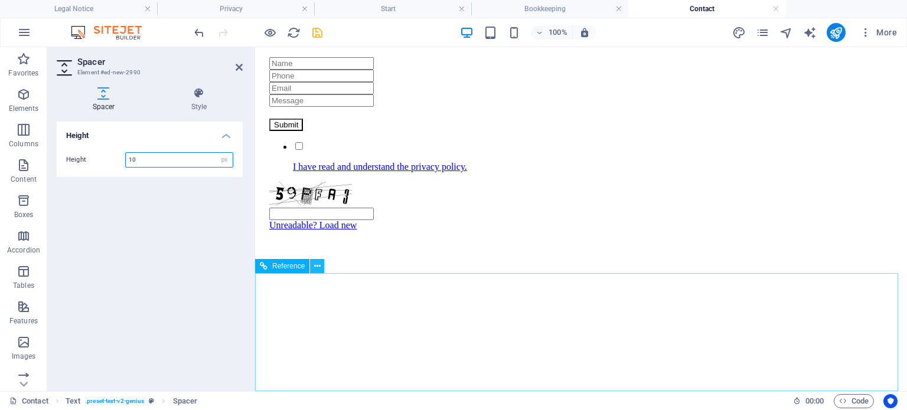
type input "10"
click at [316, 264] on icon at bounding box center [317, 266] width 6 height 12
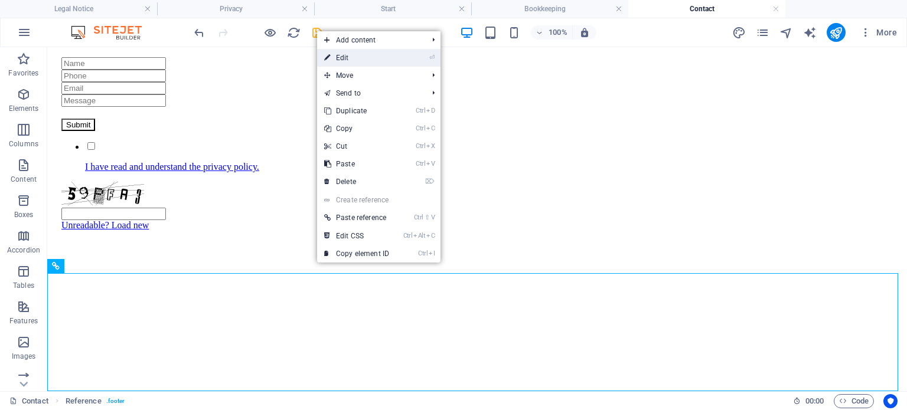
click at [349, 58] on link "⏎ Edit" at bounding box center [356, 58] width 79 height 18
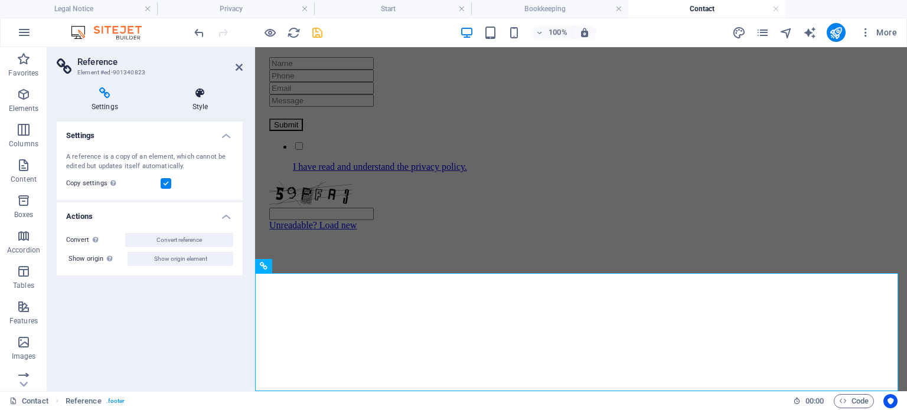
click at [198, 102] on h4 "Style" at bounding box center [200, 99] width 85 height 25
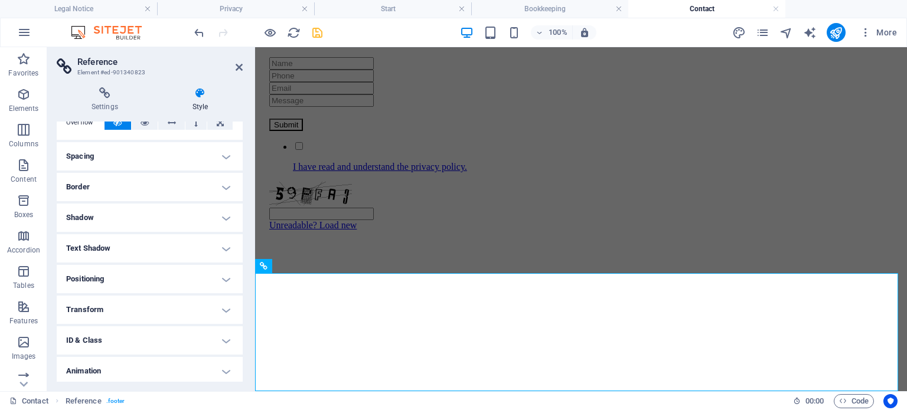
scroll to position [112, 0]
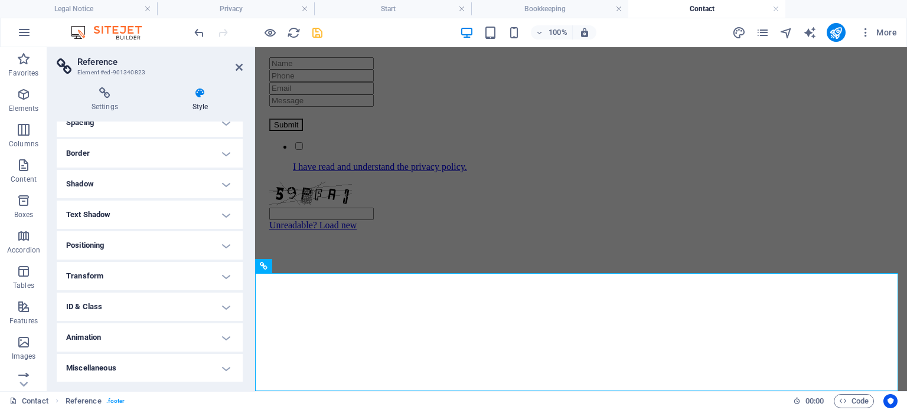
drag, startPoint x: 242, startPoint y: 229, endPoint x: 2, endPoint y: 266, distance: 242.5
click at [223, 245] on h4 "Positioning" at bounding box center [150, 245] width 186 height 28
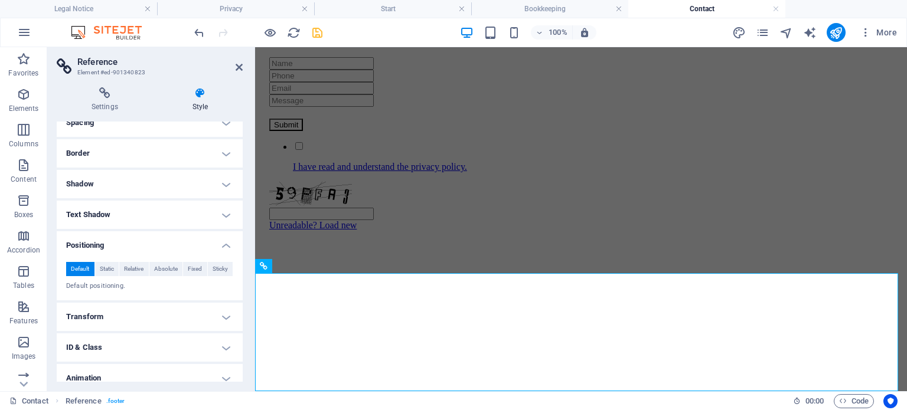
drag, startPoint x: 243, startPoint y: 221, endPoint x: 243, endPoint y: 270, distance: 48.4
click at [243, 270] on div "Settings Style Settings A reference is a copy of an element, which cannot be ed…" at bounding box center [149, 234] width 205 height 313
click at [221, 247] on h4 "Positioning" at bounding box center [150, 241] width 186 height 21
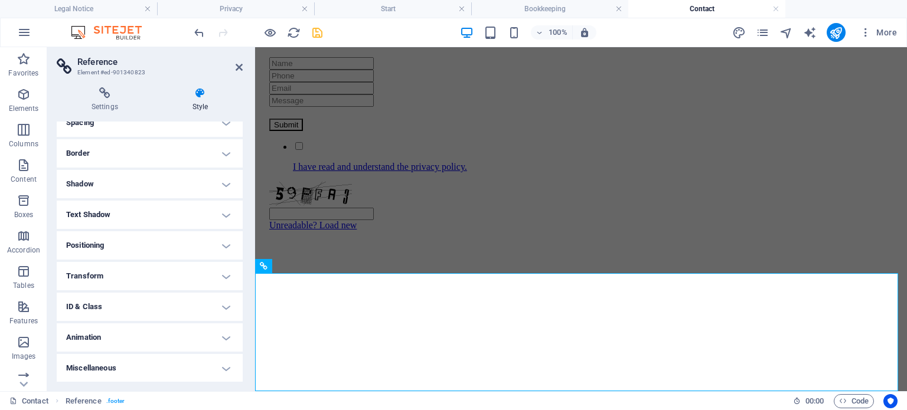
drag, startPoint x: 243, startPoint y: 276, endPoint x: 241, endPoint y: 268, distance: 8.0
click at [241, 268] on div "Settings Style Settings A reference is a copy of an element, which cannot be ed…" at bounding box center [149, 234] width 205 height 313
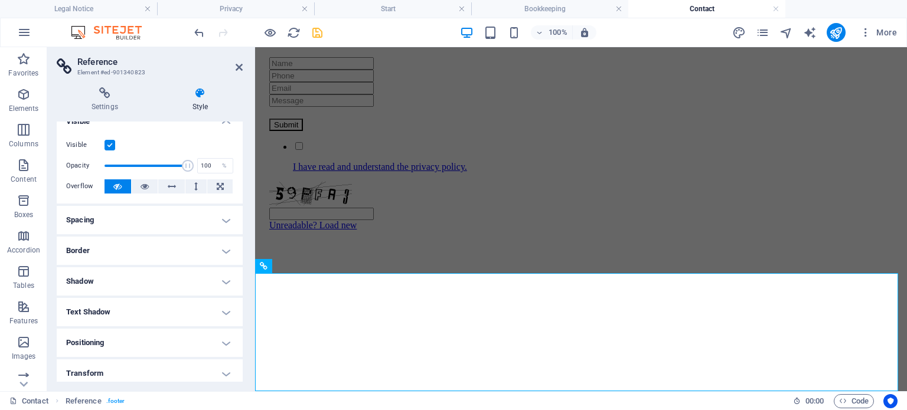
scroll to position [0, 0]
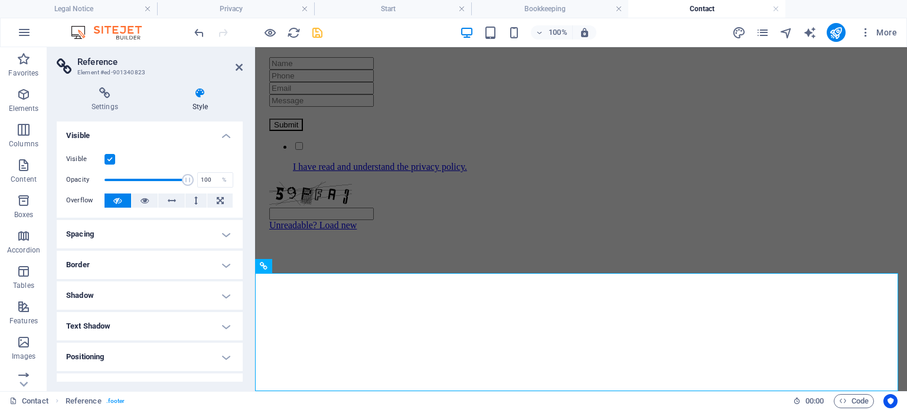
click at [221, 133] on h4 "Visible" at bounding box center [150, 132] width 186 height 21
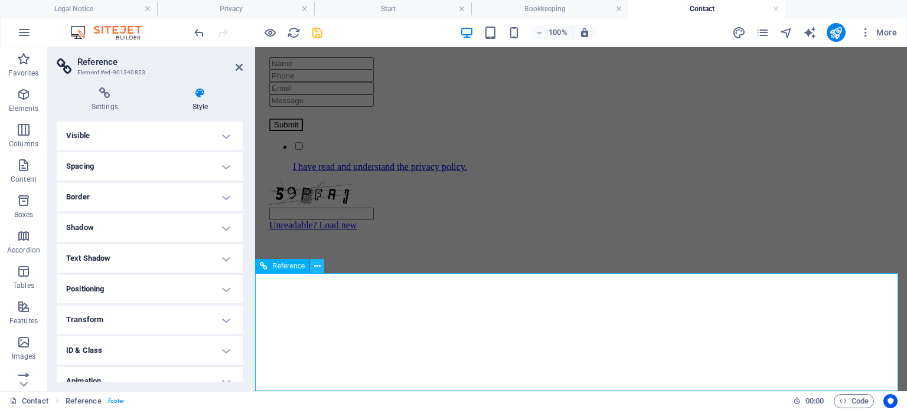
click at [316, 266] on icon at bounding box center [317, 266] width 6 height 12
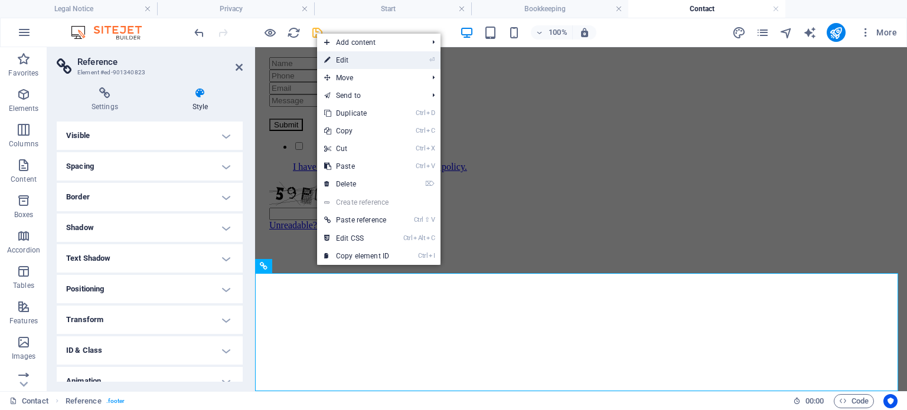
click at [337, 59] on link "⏎ Edit" at bounding box center [356, 60] width 79 height 18
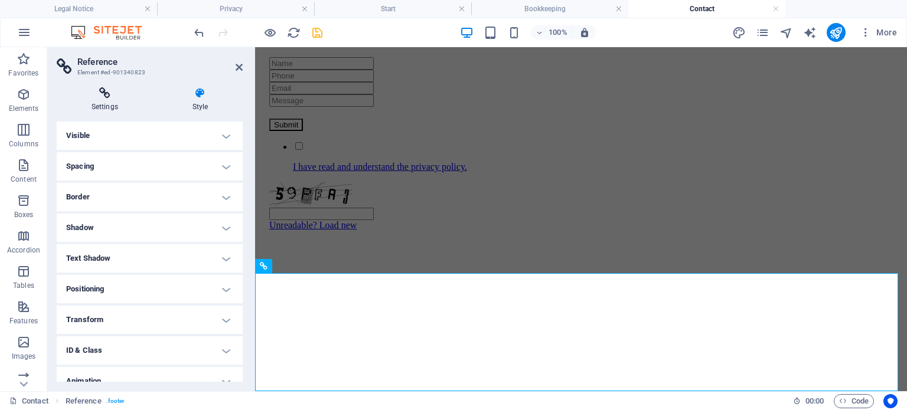
click at [103, 98] on icon at bounding box center [105, 93] width 96 height 12
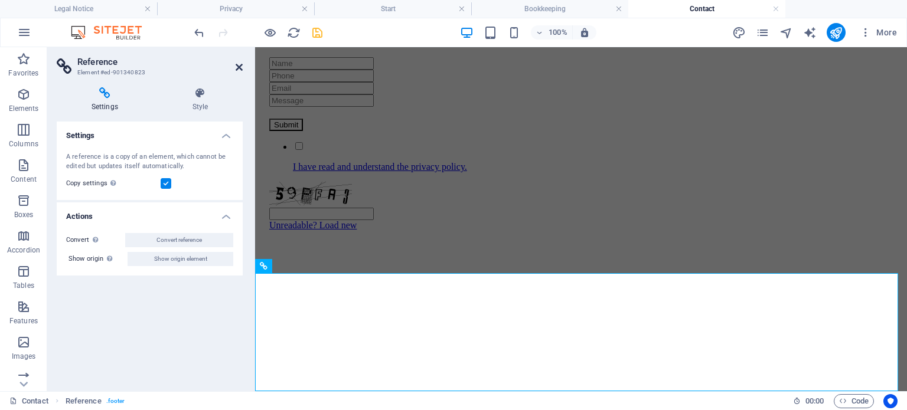
click at [240, 67] on icon at bounding box center [239, 67] width 7 height 9
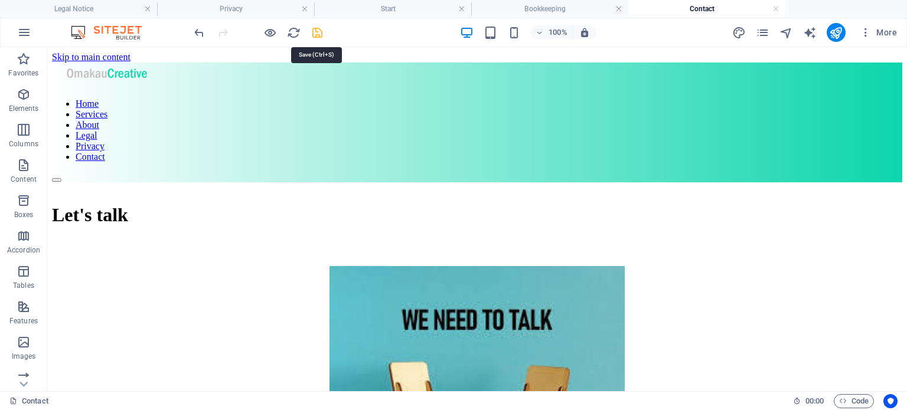
click at [318, 32] on icon "save" at bounding box center [317, 33] width 14 height 14
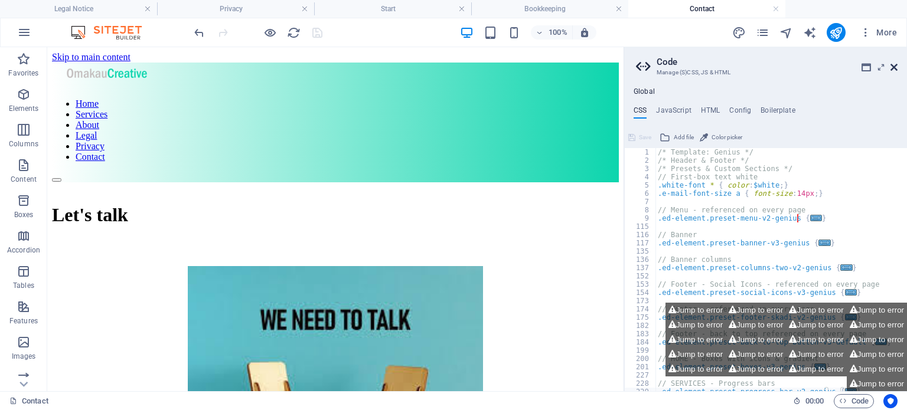
click at [892, 64] on icon at bounding box center [893, 67] width 7 height 9
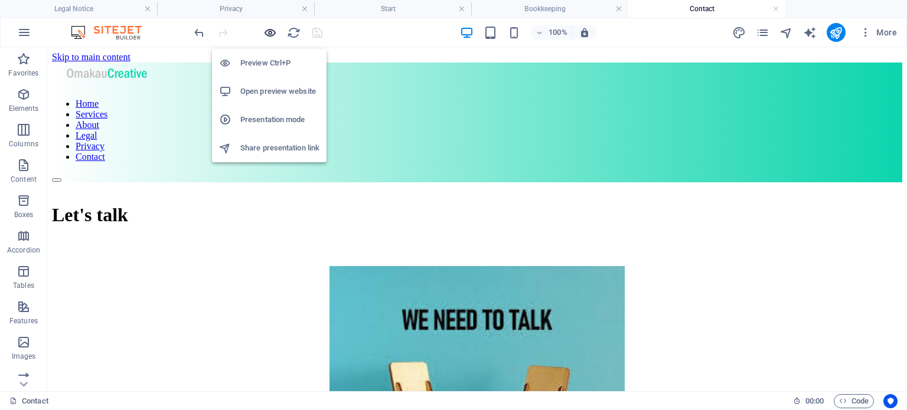
click at [269, 27] on icon "button" at bounding box center [270, 33] width 14 height 14
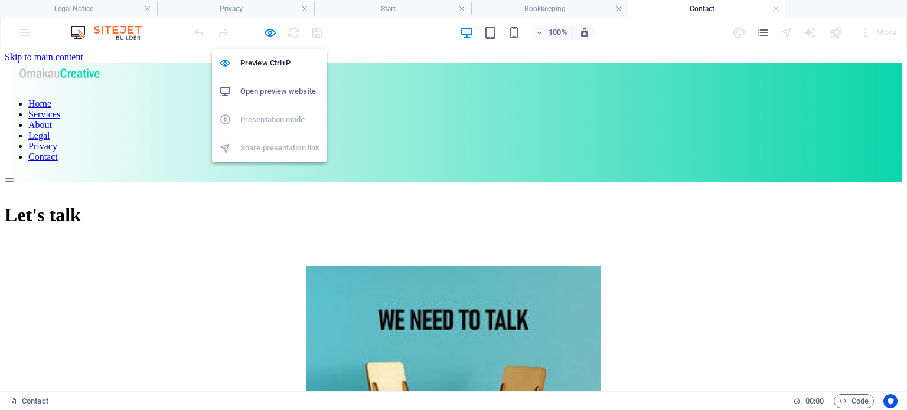
click at [272, 93] on h6 "Open preview website" at bounding box center [279, 91] width 79 height 14
click at [270, 30] on icon "button" at bounding box center [270, 33] width 14 height 14
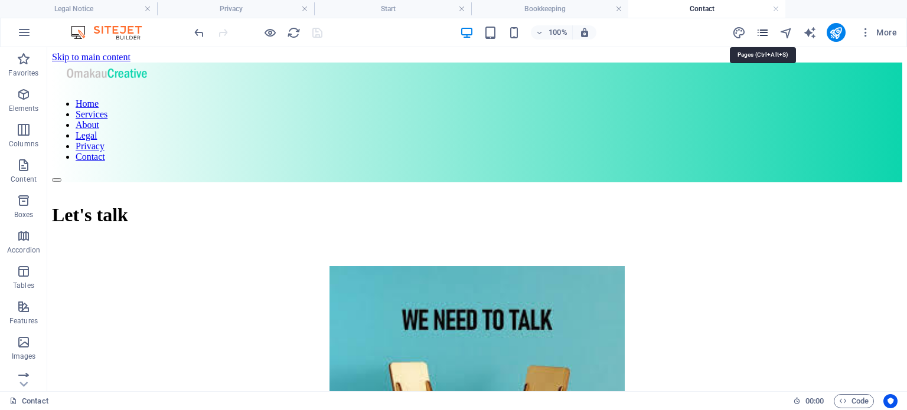
click at [759, 32] on icon "pages" at bounding box center [763, 33] width 14 height 14
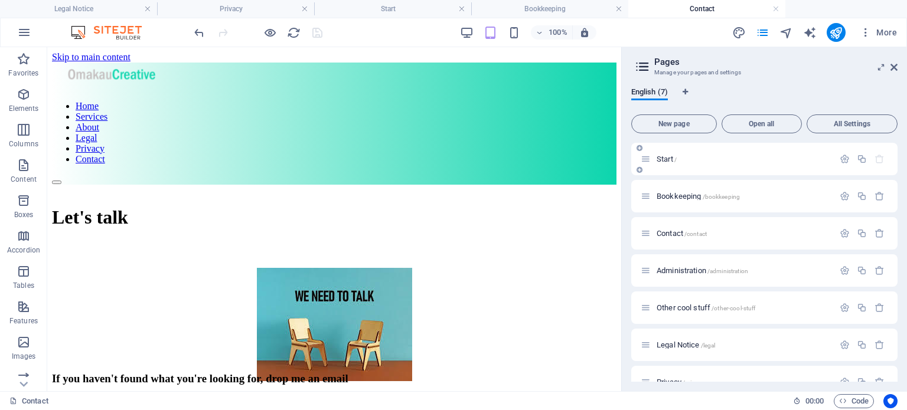
click at [672, 163] on div "Start /" at bounding box center [736, 159] width 193 height 14
click at [663, 158] on span "Start /" at bounding box center [666, 159] width 20 height 9
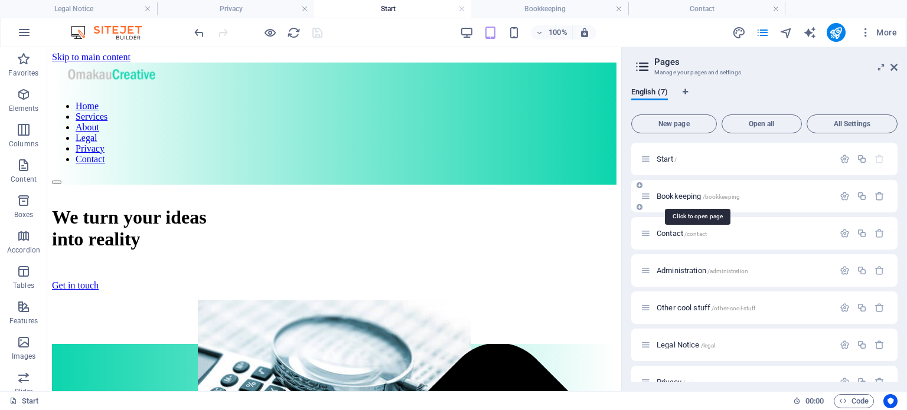
click at [689, 194] on span "Bookkeeping /bookkeeping" at bounding box center [697, 196] width 83 height 9
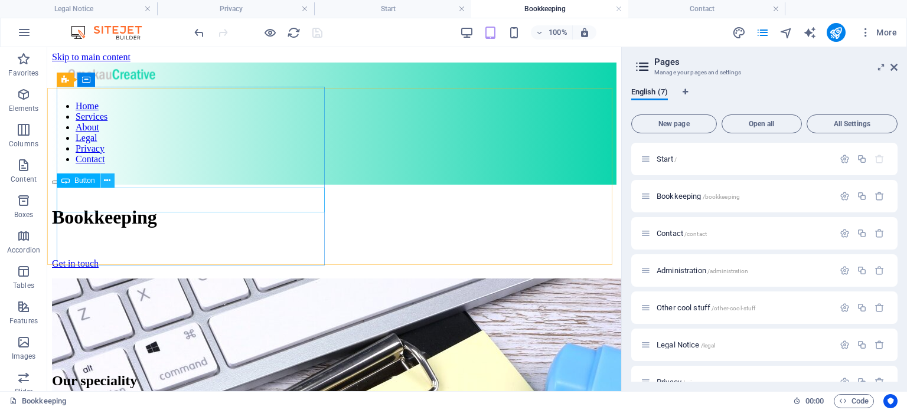
click at [109, 180] on icon at bounding box center [107, 181] width 6 height 12
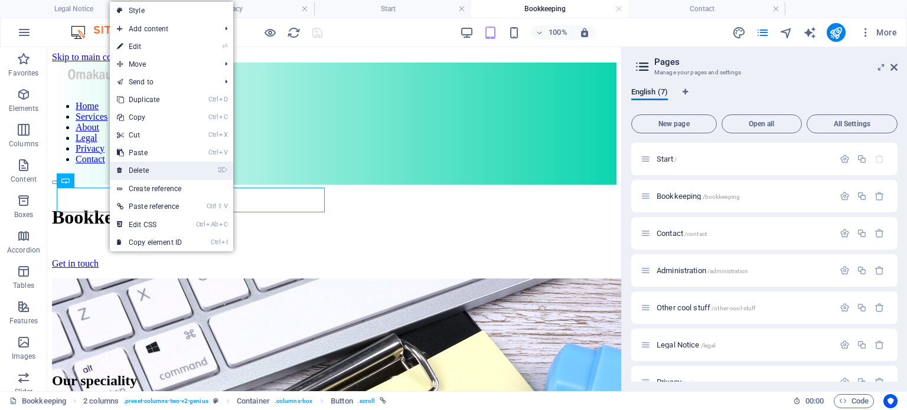
click at [151, 169] on link "⌦ Delete" at bounding box center [149, 171] width 79 height 18
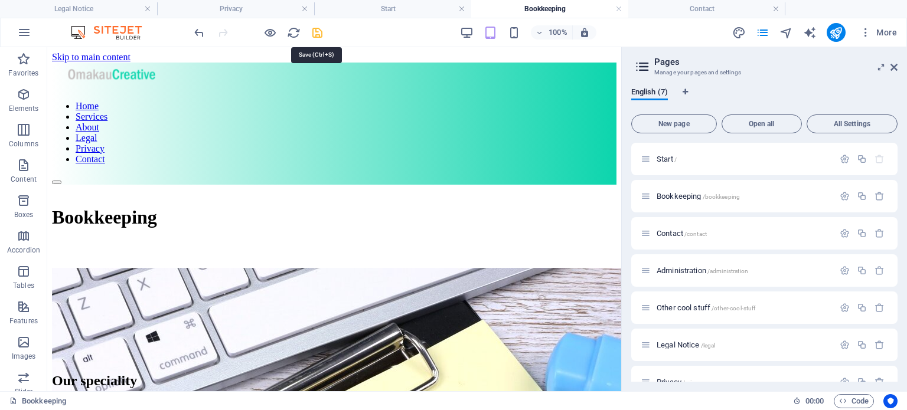
click at [316, 34] on icon "save" at bounding box center [317, 33] width 14 height 14
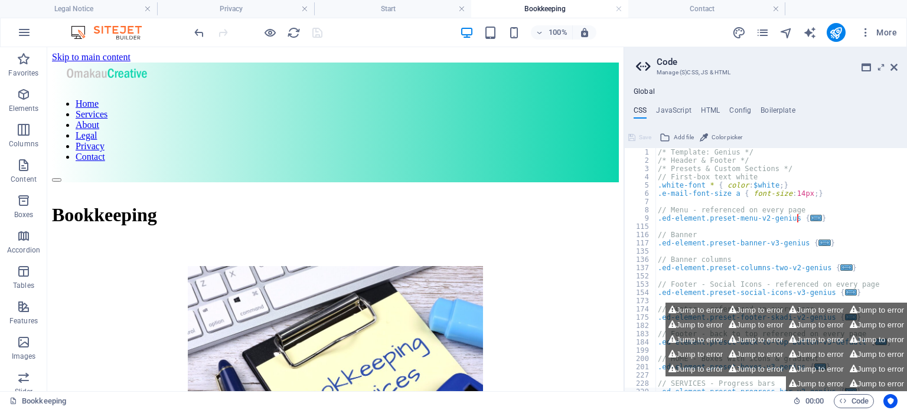
click at [898, 73] on aside "Code Manage (S)CSS, JS & HTML Global CSS JavaScript HTML Config Boilerplate } 1…" at bounding box center [764, 219] width 283 height 344
click at [895, 63] on icon at bounding box center [893, 67] width 7 height 9
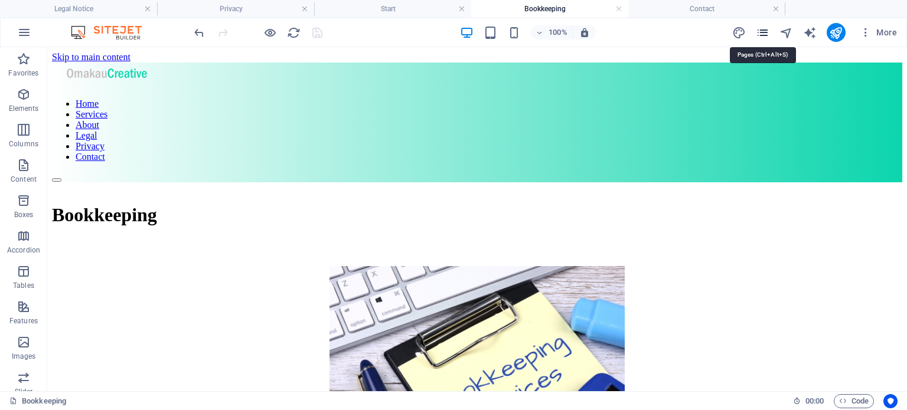
click at [760, 28] on icon "pages" at bounding box center [763, 33] width 14 height 14
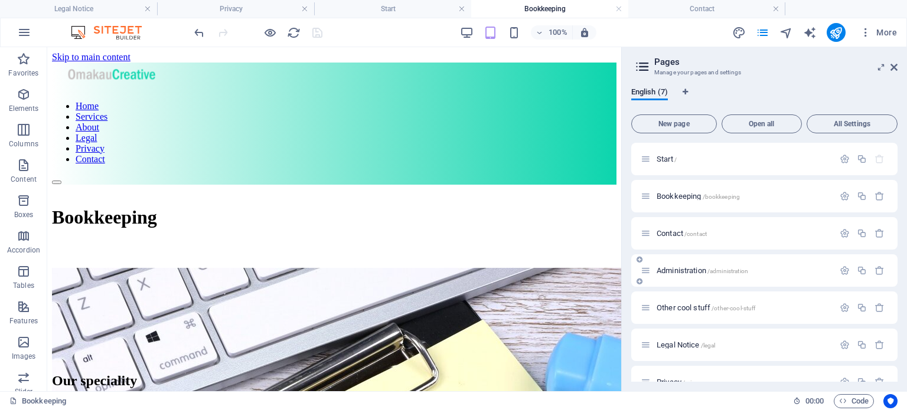
click at [689, 268] on span "Administration /administration" at bounding box center [701, 270] width 91 height 9
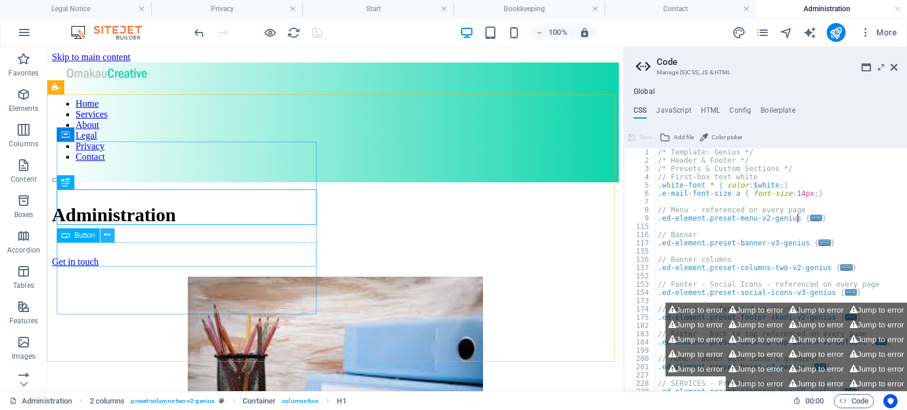
click at [108, 233] on icon at bounding box center [107, 235] width 6 height 12
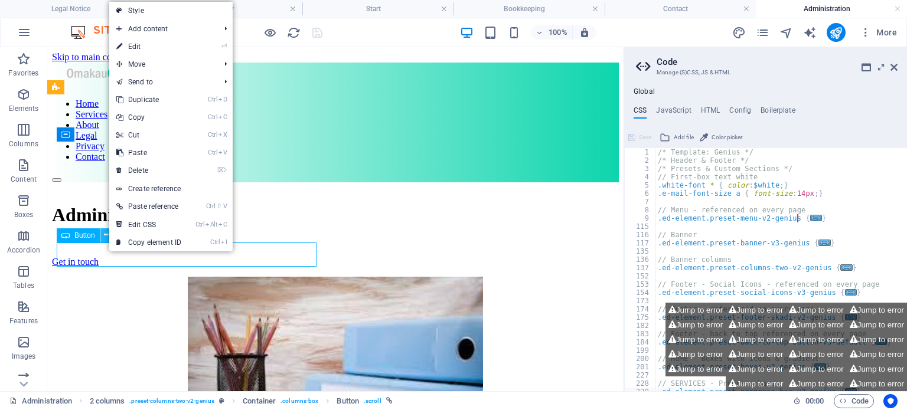
click at [108, 233] on icon at bounding box center [107, 235] width 6 height 12
click at [149, 169] on link "⌦ Delete" at bounding box center [148, 171] width 79 height 18
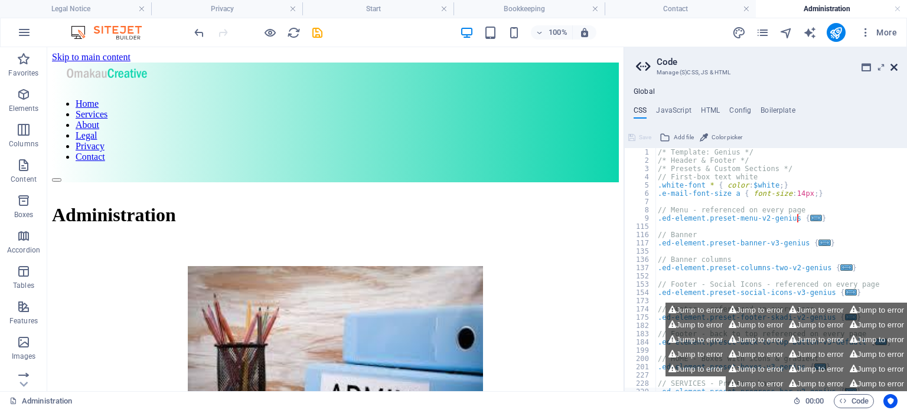
click at [894, 67] on icon at bounding box center [893, 67] width 7 height 9
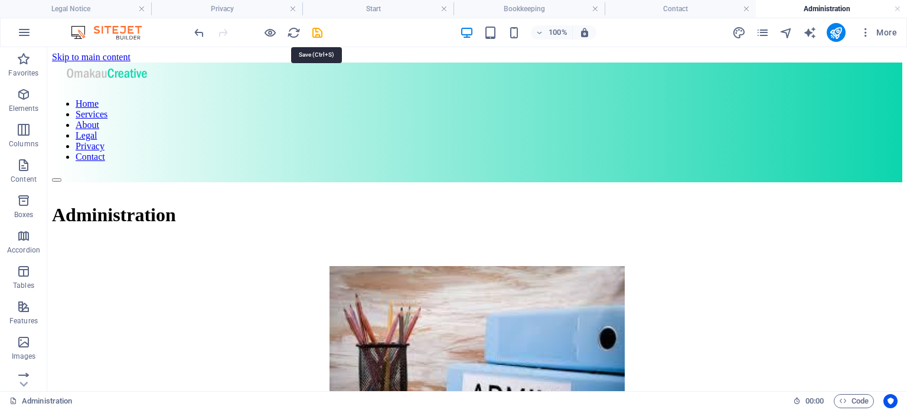
drag, startPoint x: 314, startPoint y: 31, endPoint x: 314, endPoint y: 24, distance: 7.1
click at [314, 24] on div at bounding box center [258, 32] width 132 height 19
click at [316, 30] on icon "save" at bounding box center [317, 33] width 14 height 14
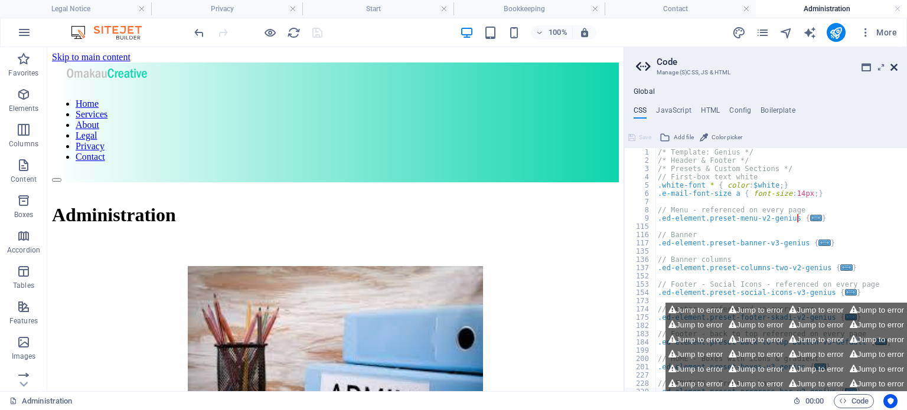
click at [895, 66] on icon at bounding box center [893, 67] width 7 height 9
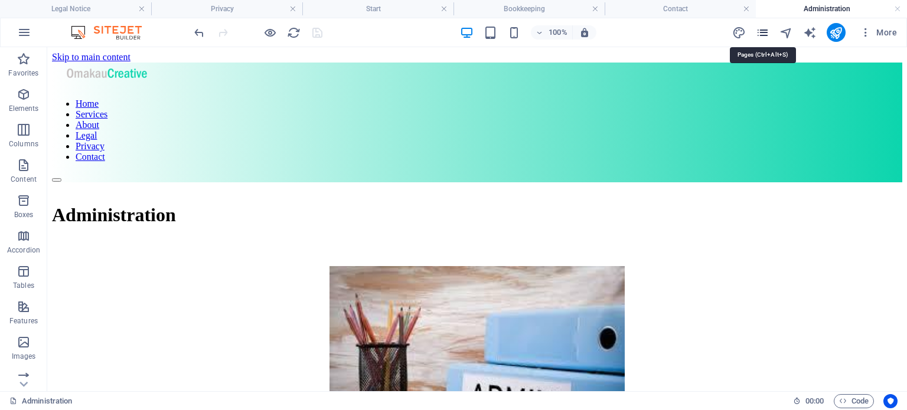
click at [760, 27] on icon "pages" at bounding box center [763, 33] width 14 height 14
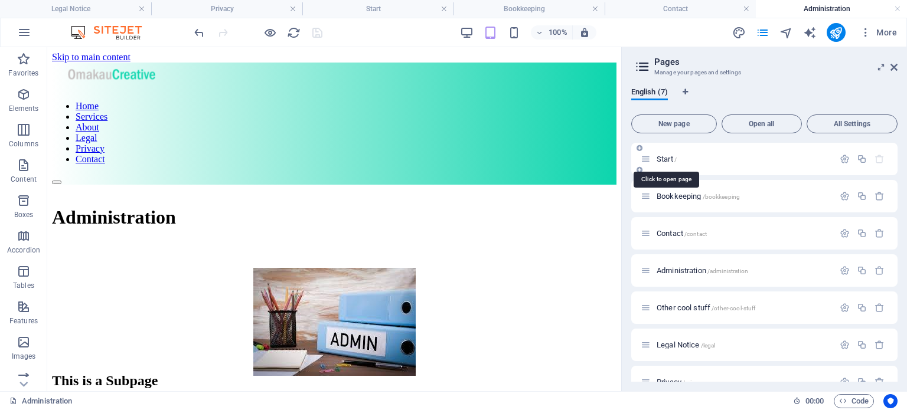
click at [668, 160] on span "Start /" at bounding box center [666, 159] width 20 height 9
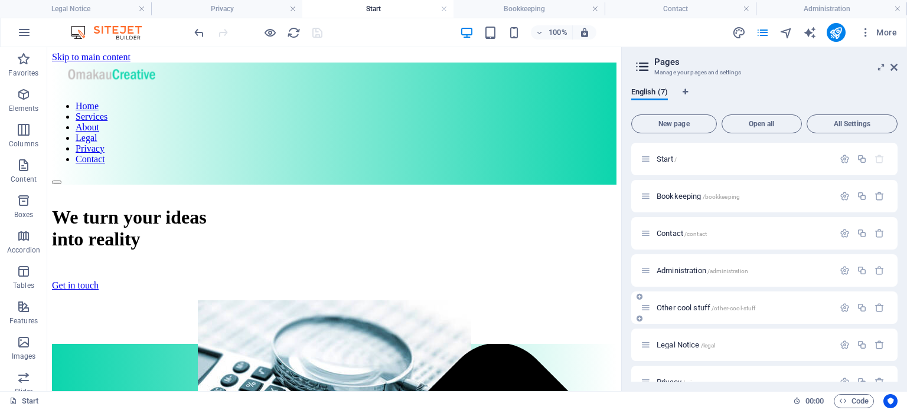
click at [681, 304] on span "Other cool stuff /other-cool-stuff" at bounding box center [705, 307] width 99 height 9
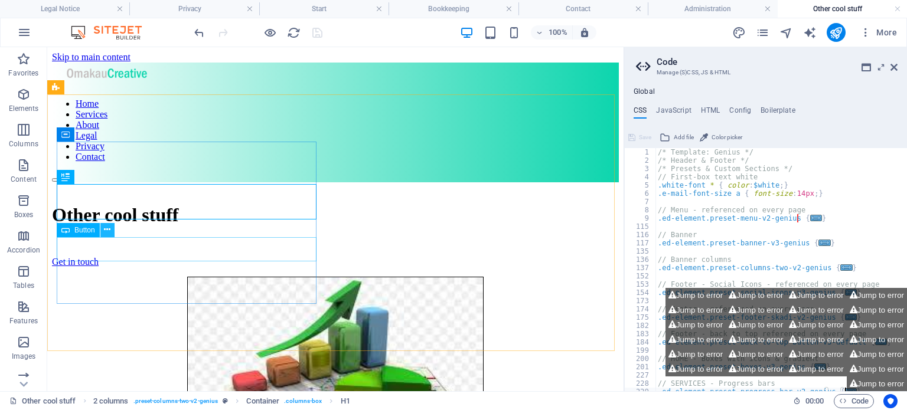
click at [111, 231] on button at bounding box center [107, 230] width 14 height 14
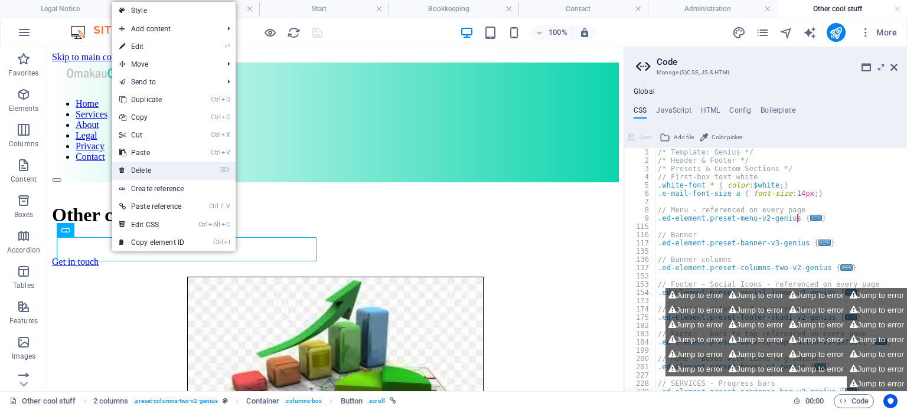
click at [140, 175] on link "⌦ Delete" at bounding box center [151, 171] width 79 height 18
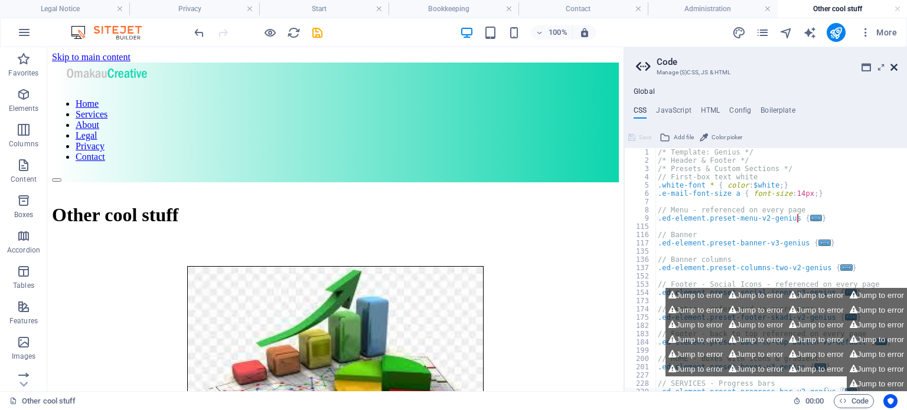
click at [895, 66] on icon at bounding box center [893, 67] width 7 height 9
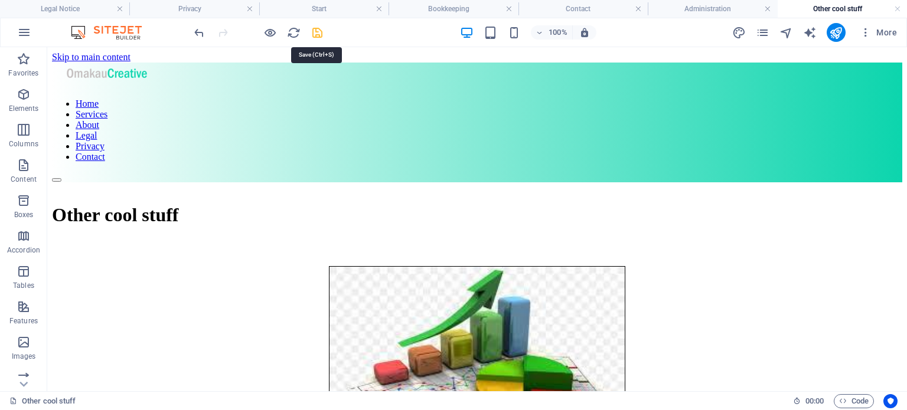
click at [316, 31] on icon "save" at bounding box center [317, 33] width 14 height 14
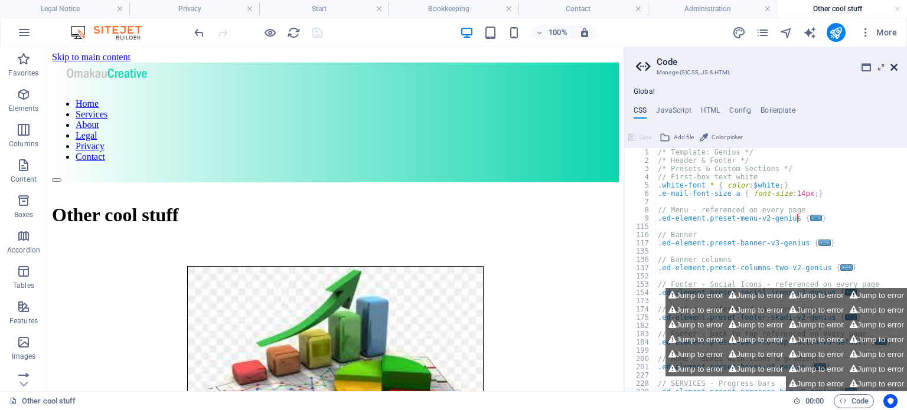
click at [894, 66] on icon at bounding box center [893, 67] width 7 height 9
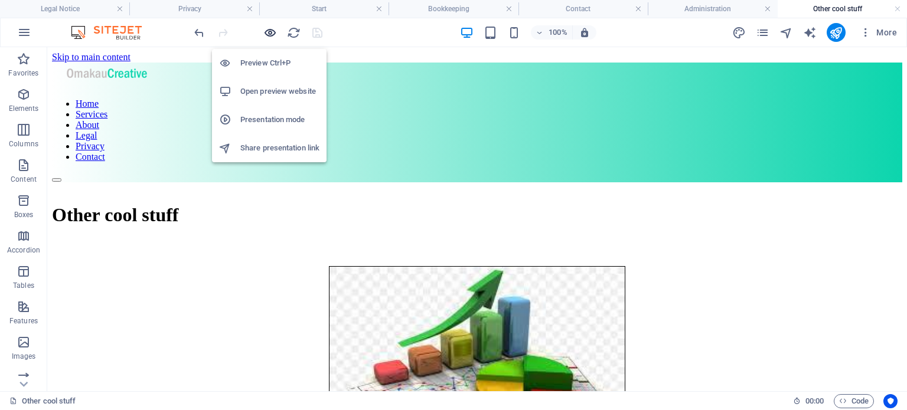
click at [272, 31] on icon "button" at bounding box center [270, 33] width 14 height 14
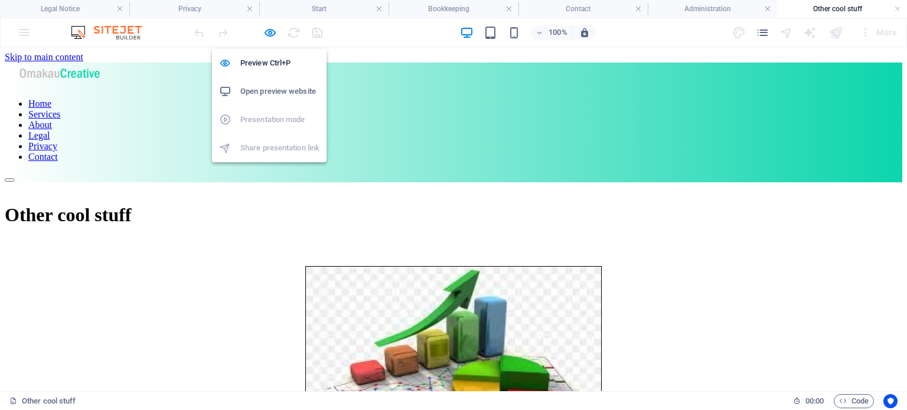
click at [269, 89] on h6 "Open preview website" at bounding box center [279, 91] width 79 height 14
click at [272, 30] on icon "button" at bounding box center [270, 33] width 14 height 14
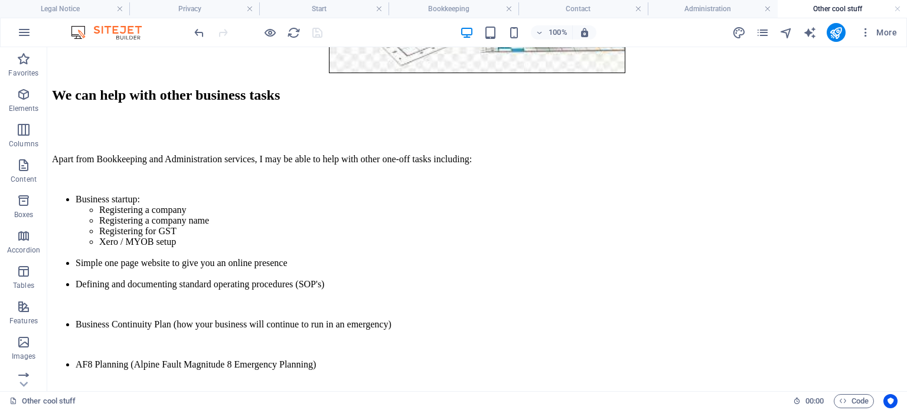
scroll to position [399, 0]
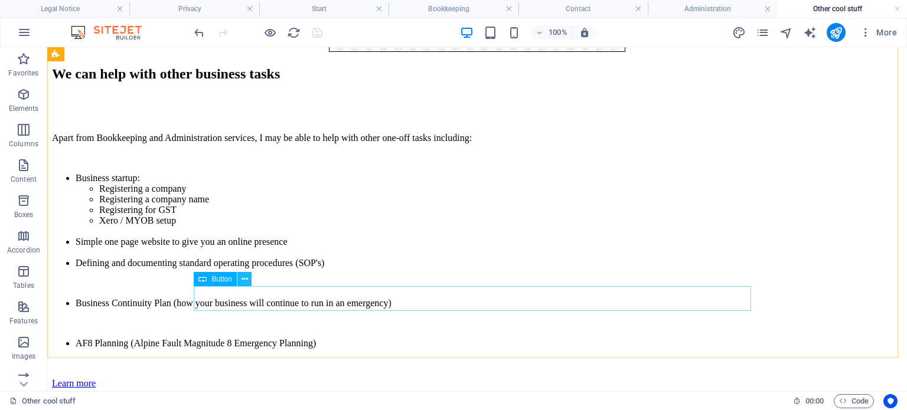
click at [241, 277] on icon at bounding box center [244, 279] width 6 height 12
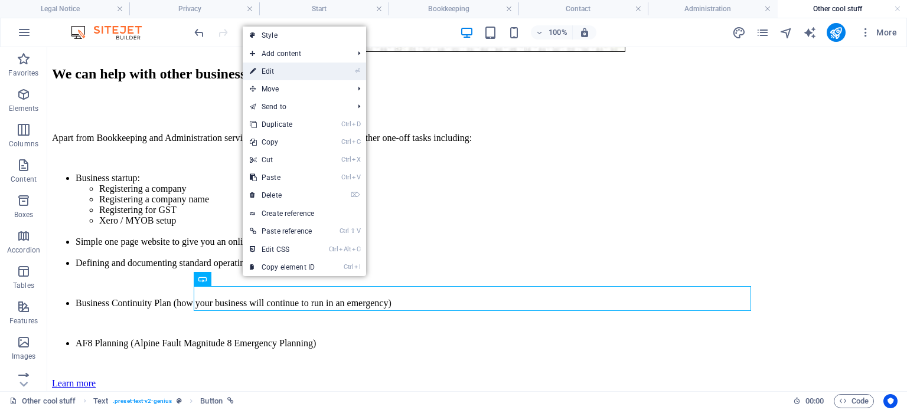
click at [272, 69] on link "⏎ Edit" at bounding box center [282, 72] width 79 height 18
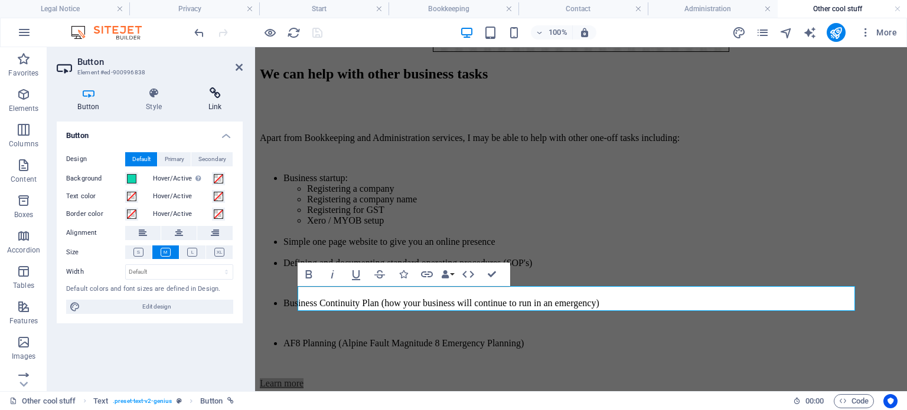
click at [212, 94] on icon at bounding box center [214, 93] width 55 height 12
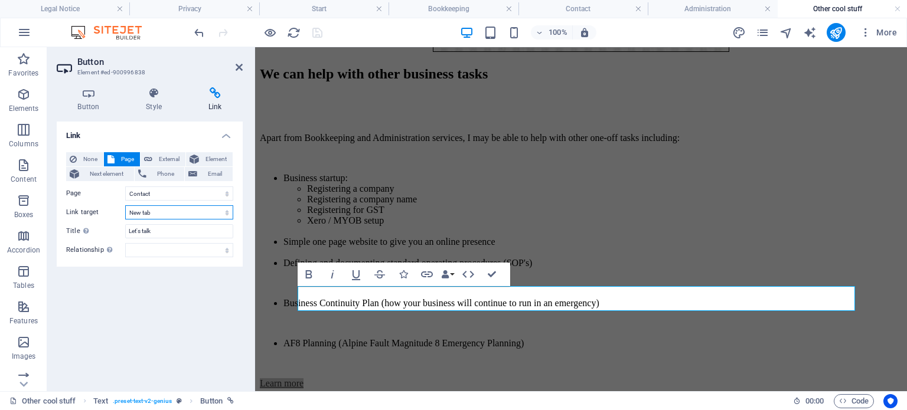
drag, startPoint x: 230, startPoint y: 213, endPoint x: 229, endPoint y: 207, distance: 6.5
click at [229, 207] on select "New tab Same tab Overlay" at bounding box center [179, 212] width 108 height 14
click at [227, 211] on select "New tab Same tab Overlay" at bounding box center [179, 212] width 108 height 14
click at [125, 205] on select "New tab Same tab Overlay" at bounding box center [179, 212] width 108 height 14
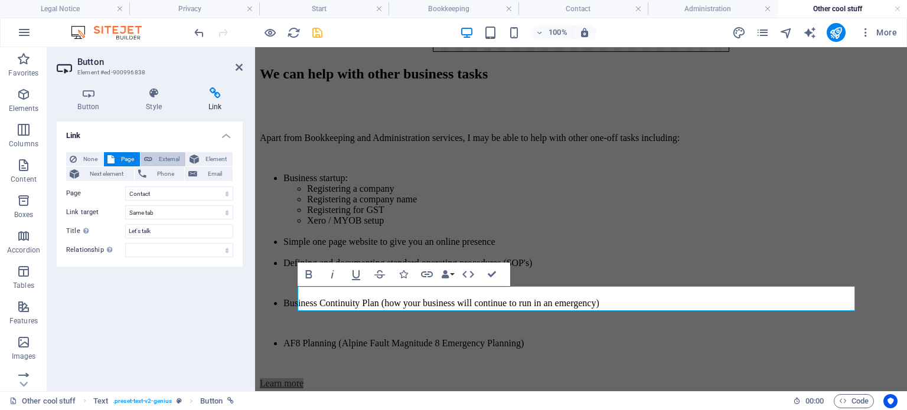
click at [165, 154] on span "External" at bounding box center [169, 159] width 26 height 14
select select "blank"
click at [165, 153] on span "External" at bounding box center [169, 159] width 26 height 14
click at [175, 160] on span "External" at bounding box center [169, 159] width 26 height 14
click at [171, 157] on span "External" at bounding box center [169, 159] width 26 height 14
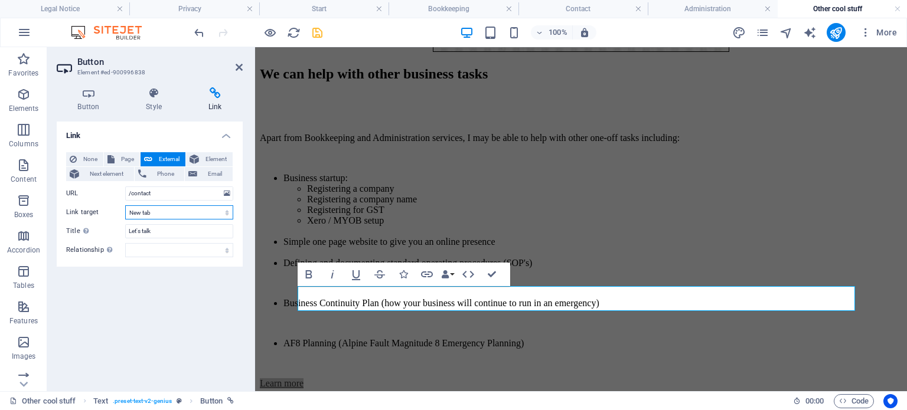
click at [231, 211] on select "New tab Same tab Overlay" at bounding box center [179, 212] width 108 height 14
select select
click at [125, 205] on select "New tab Same tab Overlay" at bounding box center [179, 212] width 108 height 14
click at [89, 94] on icon at bounding box center [89, 93] width 64 height 12
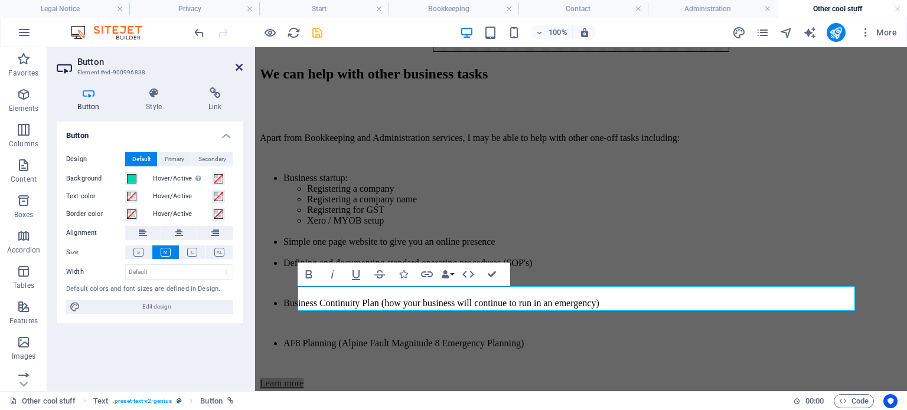
click at [241, 67] on icon at bounding box center [239, 67] width 7 height 9
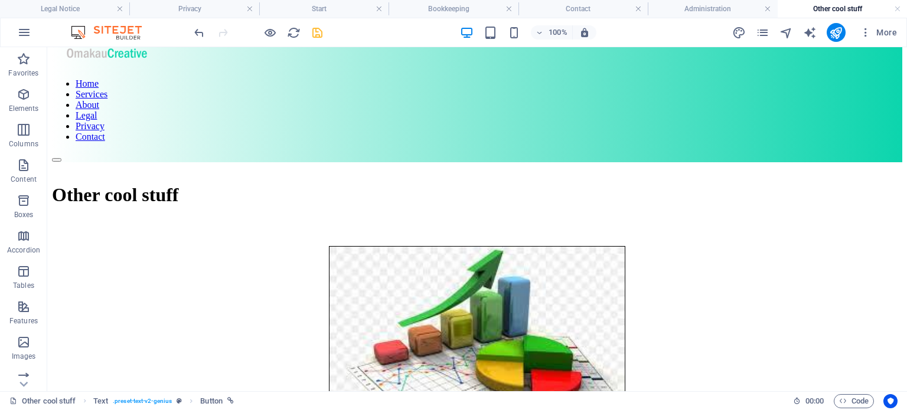
scroll to position [0, 0]
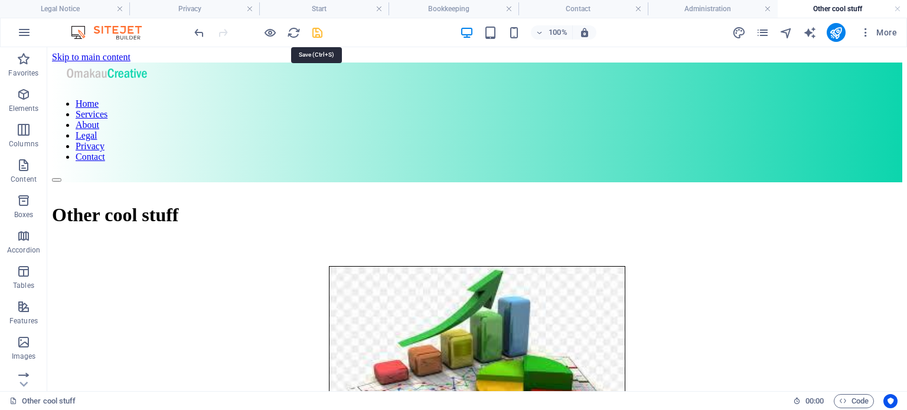
click at [312, 33] on icon "save" at bounding box center [317, 33] width 14 height 14
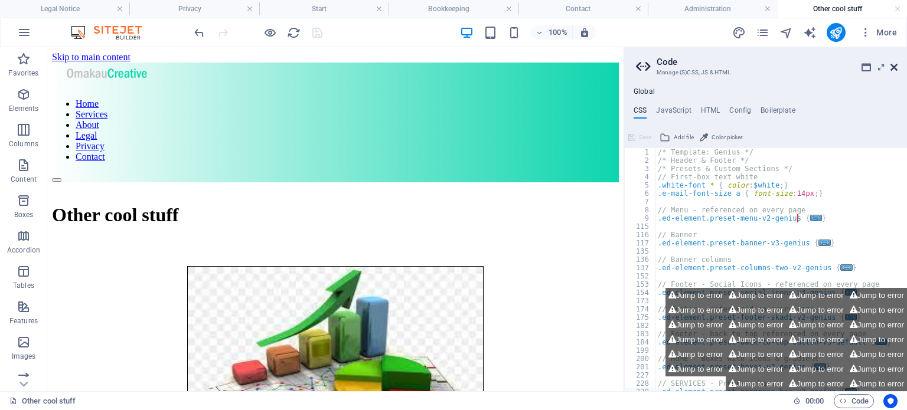
click at [894, 70] on icon at bounding box center [893, 67] width 7 height 9
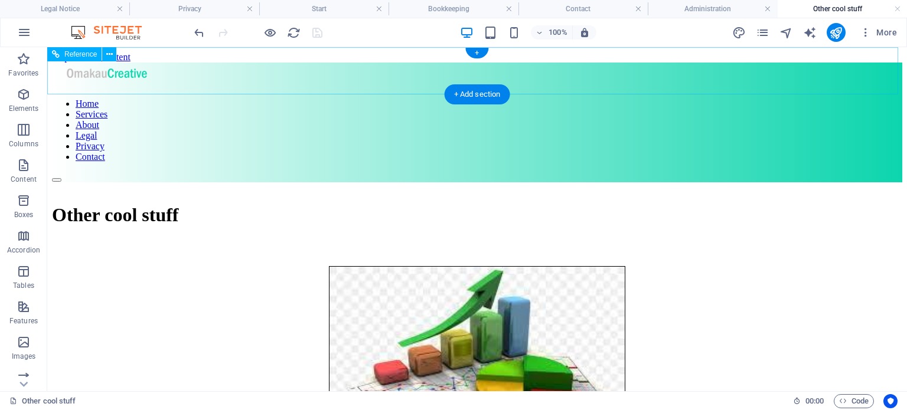
click at [391, 99] on nav "Home Services About Legal Privacy Contact" at bounding box center [477, 131] width 850 height 64
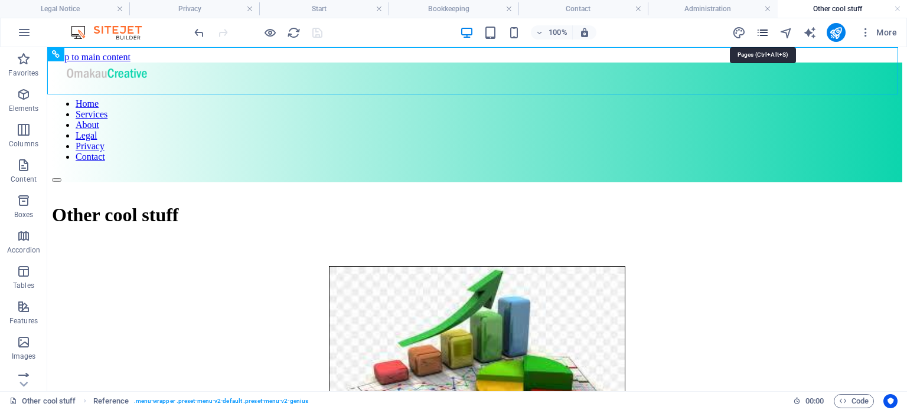
click at [761, 35] on icon "pages" at bounding box center [763, 33] width 14 height 14
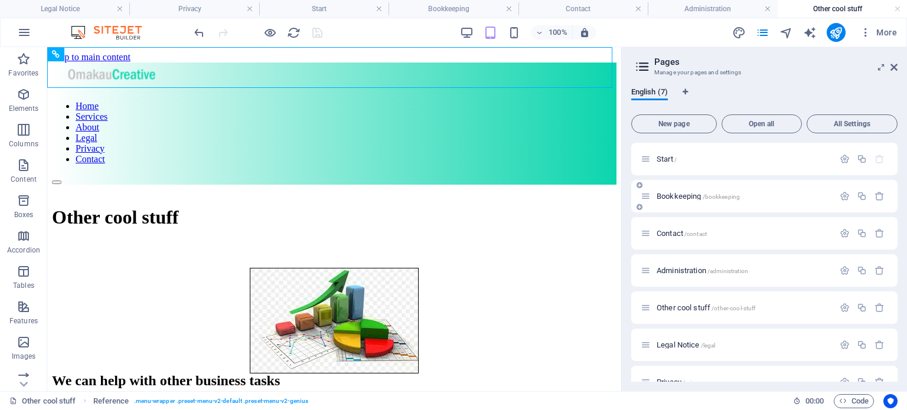
click at [675, 191] on div "Bookkeeping /bookkeeping" at bounding box center [736, 196] width 193 height 14
click at [654, 200] on div "Bookkeeping /bookkeeping" at bounding box center [743, 196] width 181 height 8
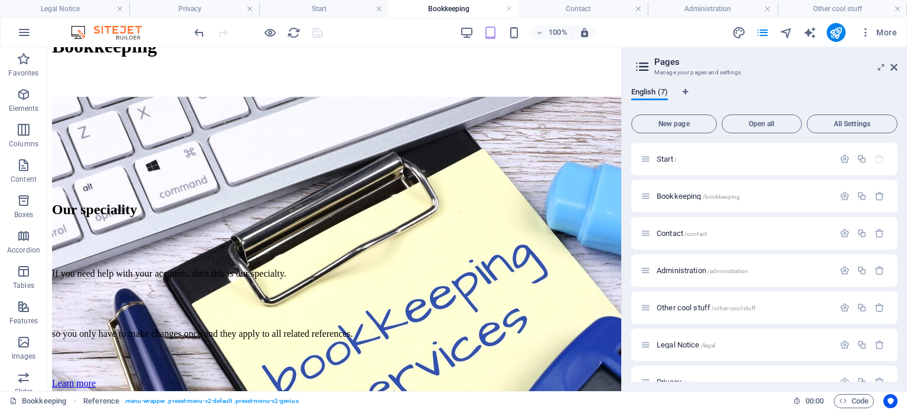
scroll to position [250, 0]
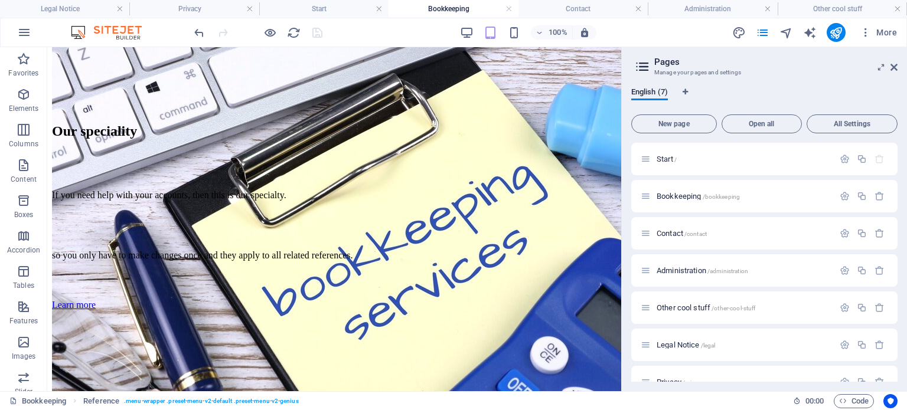
click at [623, 338] on div "English (7) New page Open all All Settings Start / Bookkeeping /bookkeeping Con…" at bounding box center [764, 234] width 285 height 313
click at [93, 300] on div "Learn more" at bounding box center [334, 305] width 564 height 11
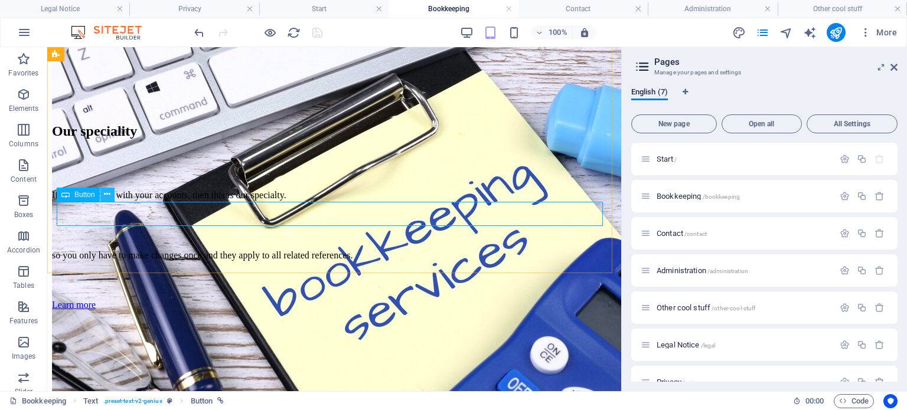
click at [107, 194] on icon at bounding box center [107, 194] width 6 height 12
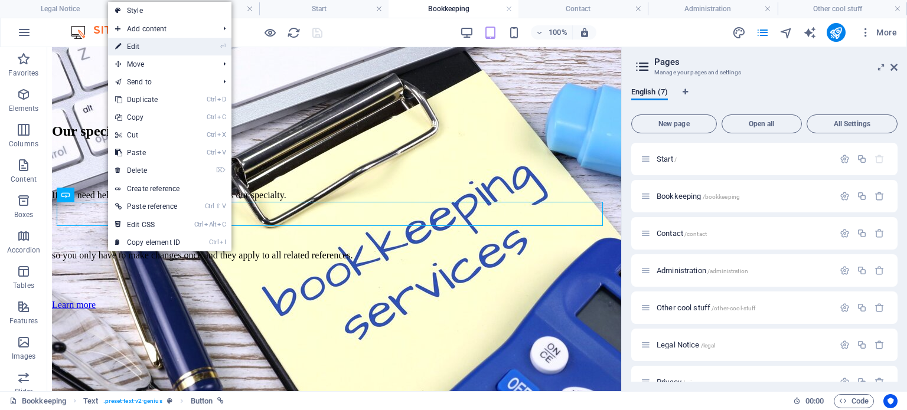
click at [130, 39] on link "⏎ Edit" at bounding box center [147, 47] width 79 height 18
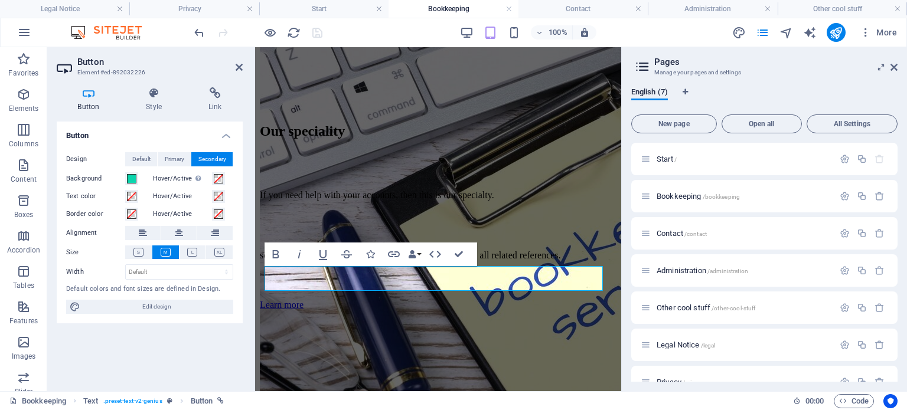
scroll to position [199, 0]
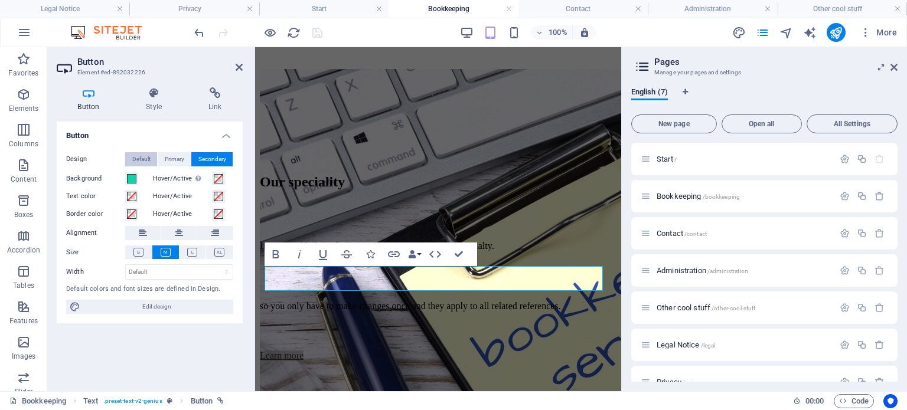
click at [143, 159] on span "Default" at bounding box center [141, 159] width 18 height 14
click at [132, 176] on span at bounding box center [131, 178] width 9 height 9
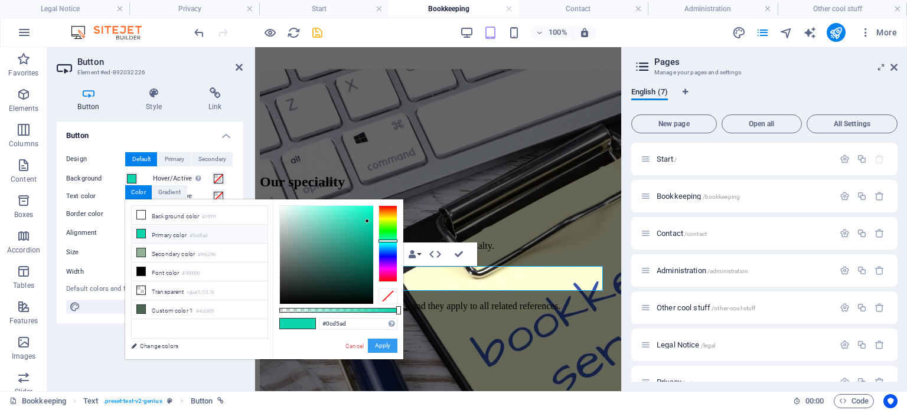
click at [385, 342] on button "Apply" at bounding box center [383, 346] width 30 height 14
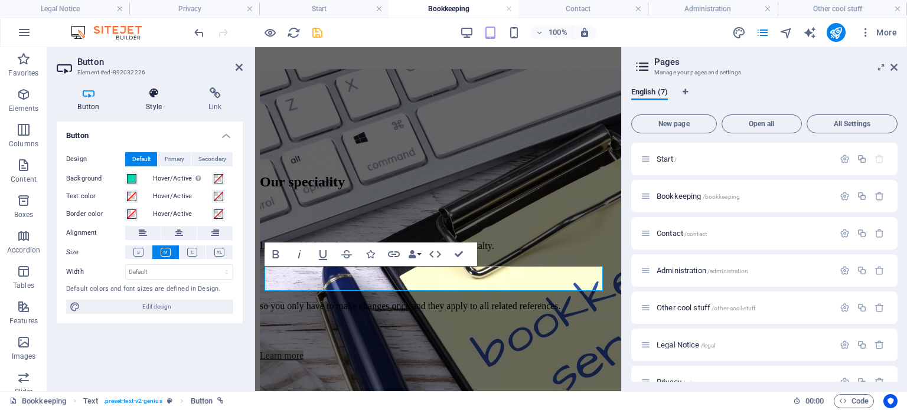
click at [156, 93] on icon at bounding box center [154, 93] width 58 height 12
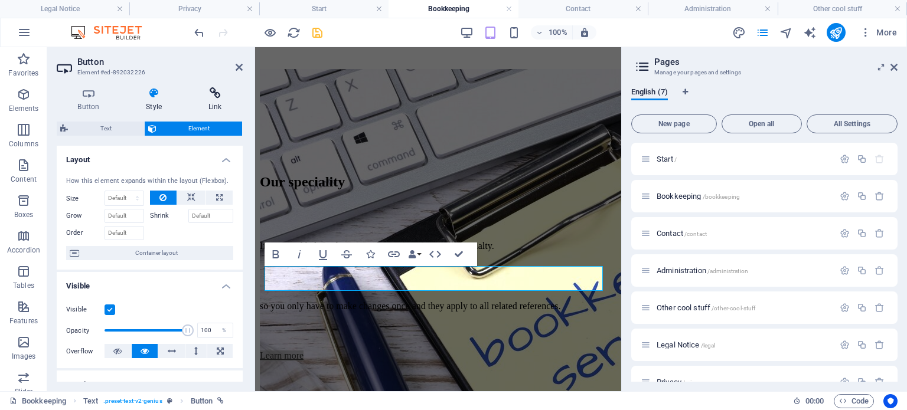
click at [215, 93] on icon at bounding box center [214, 93] width 55 height 12
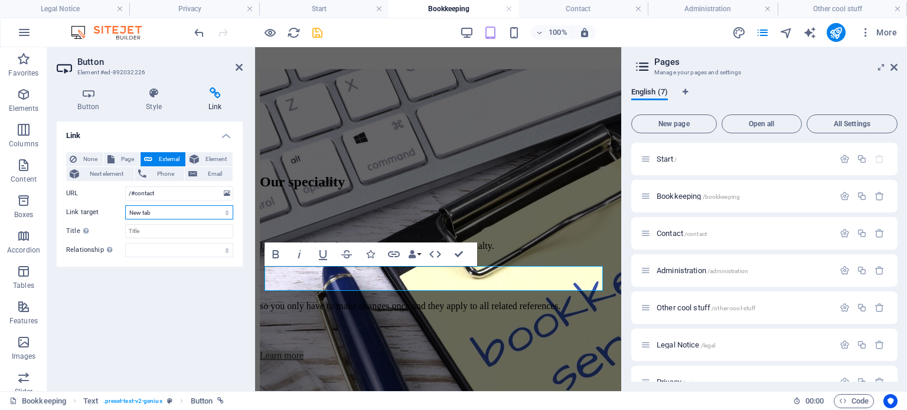
click at [232, 213] on select "New tab Same tab Overlay" at bounding box center [179, 212] width 108 height 14
select select
click at [125, 205] on select "New tab Same tab Overlay" at bounding box center [179, 212] width 108 height 14
click at [151, 231] on input "Title Additional link description, should not be the same as the link text. The…" at bounding box center [179, 231] width 108 height 14
type input "Let's talk"
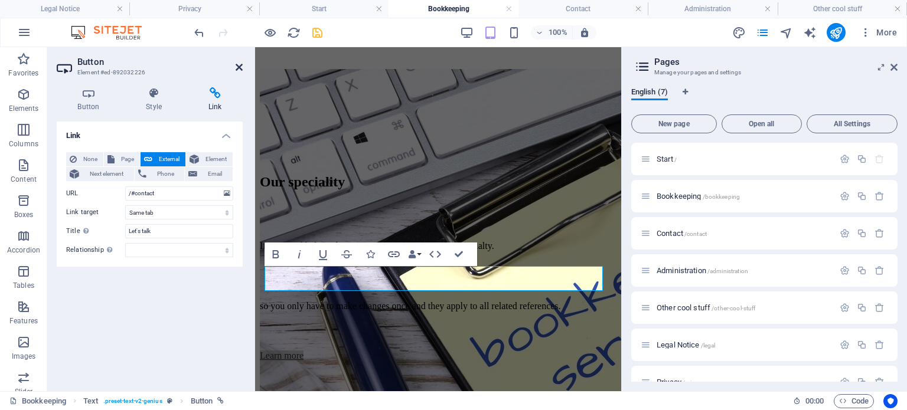
click at [238, 69] on icon at bounding box center [239, 67] width 7 height 9
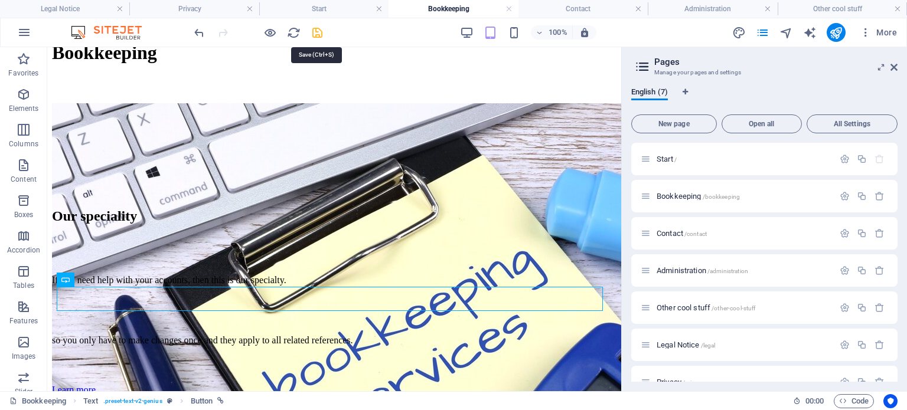
click at [314, 34] on icon "save" at bounding box center [317, 33] width 14 height 14
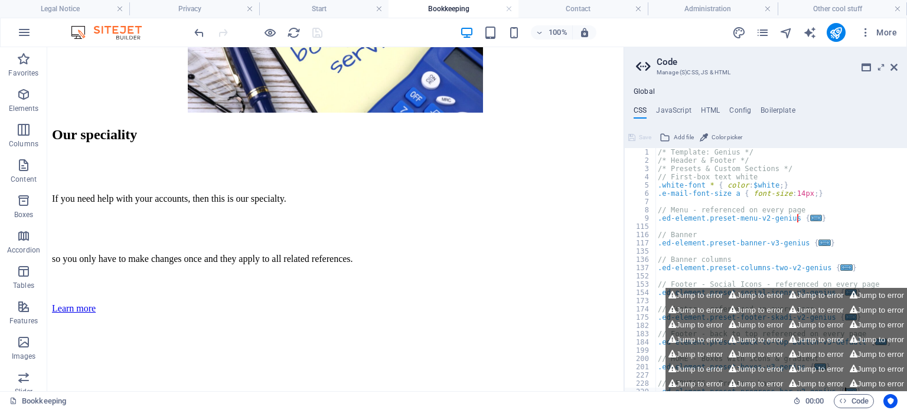
scroll to position [347, 0]
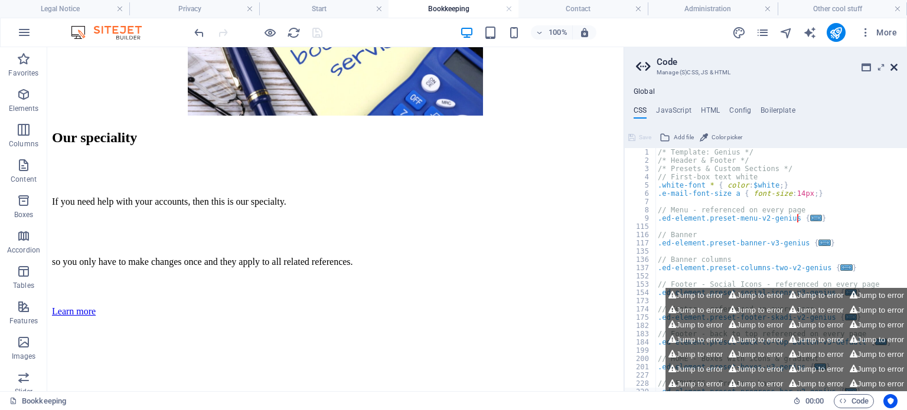
click at [892, 66] on icon at bounding box center [893, 67] width 7 height 9
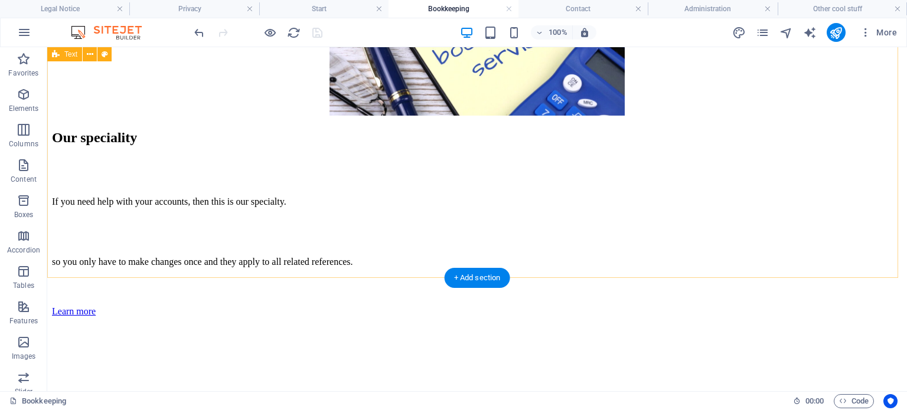
scroll to position [350, 0]
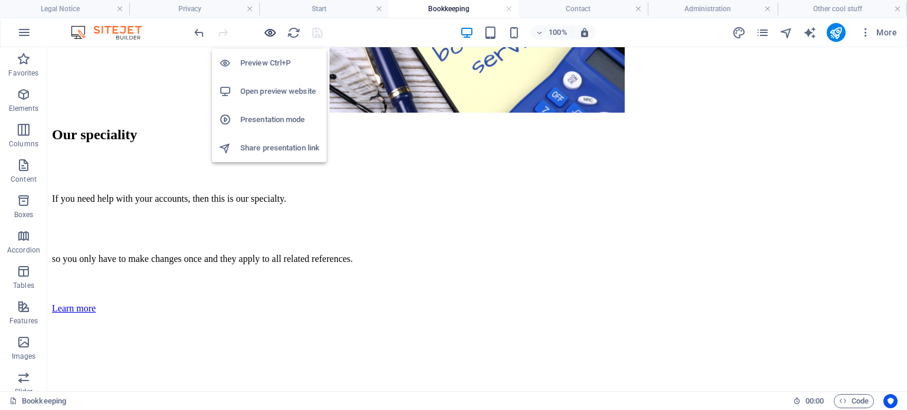
click at [267, 31] on icon "button" at bounding box center [270, 33] width 14 height 14
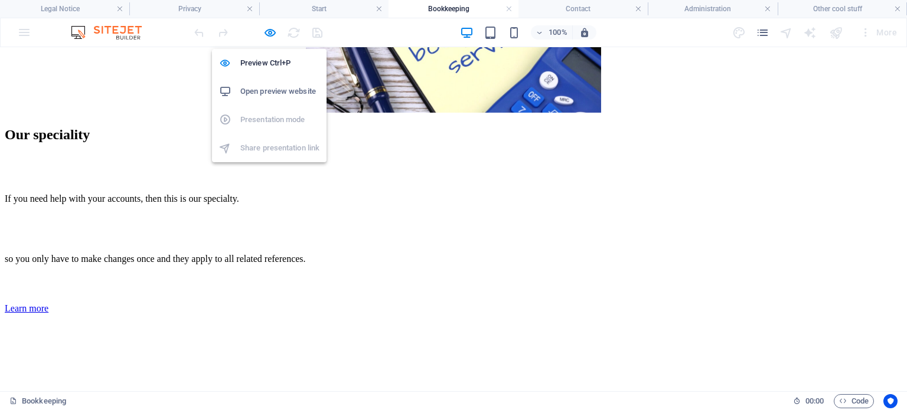
click at [271, 89] on h6 "Open preview website" at bounding box center [279, 91] width 79 height 14
click at [270, 30] on icon "button" at bounding box center [270, 33] width 14 height 14
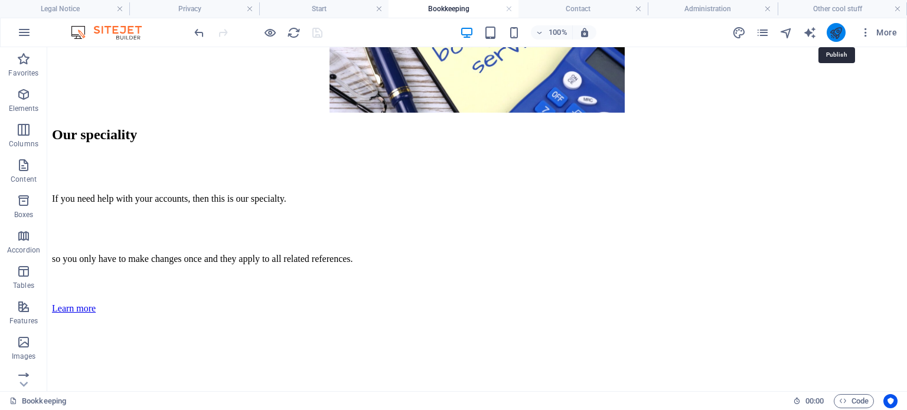
click at [836, 27] on icon "publish" at bounding box center [836, 33] width 14 height 14
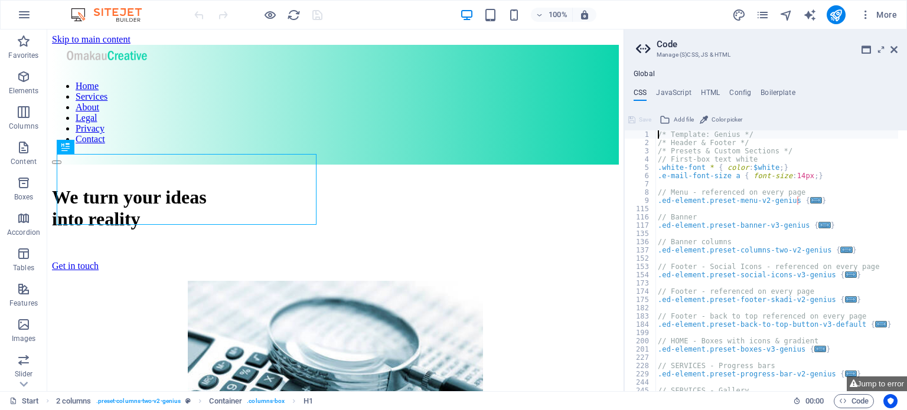
click at [894, 44] on h2 "Code" at bounding box center [776, 44] width 241 height 11
click at [892, 45] on icon at bounding box center [893, 49] width 7 height 9
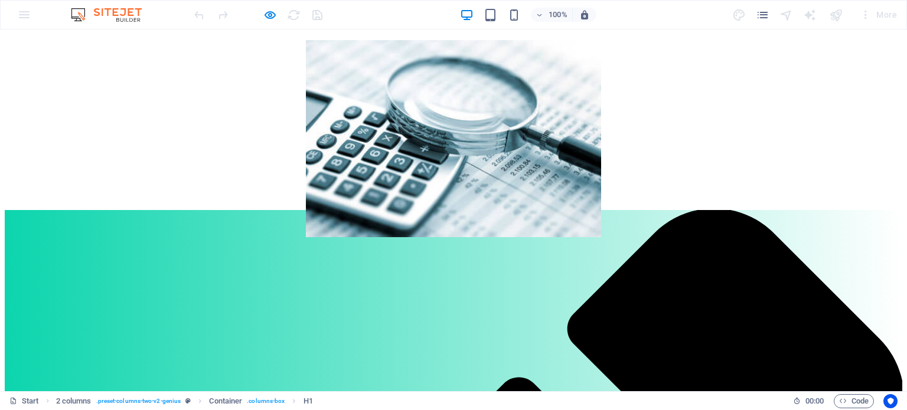
scroll to position [244, 0]
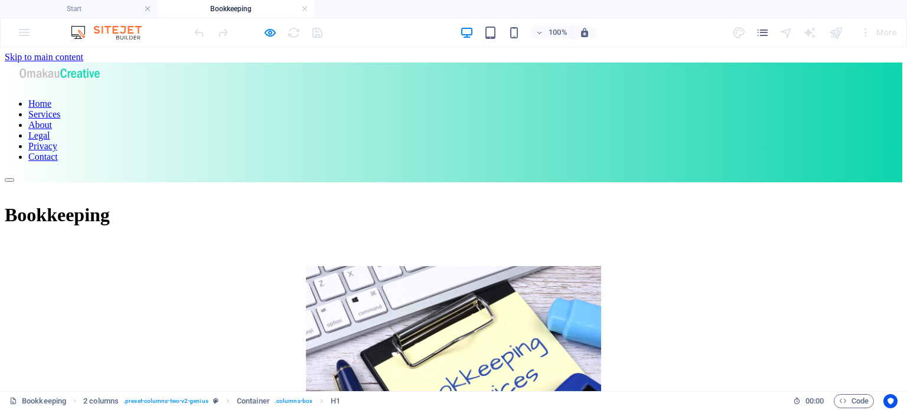
scroll to position [0, 0]
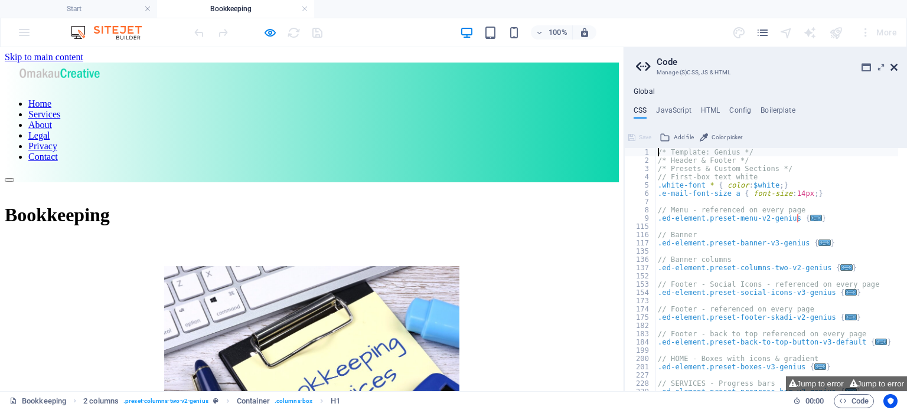
click at [891, 71] on icon at bounding box center [893, 67] width 7 height 9
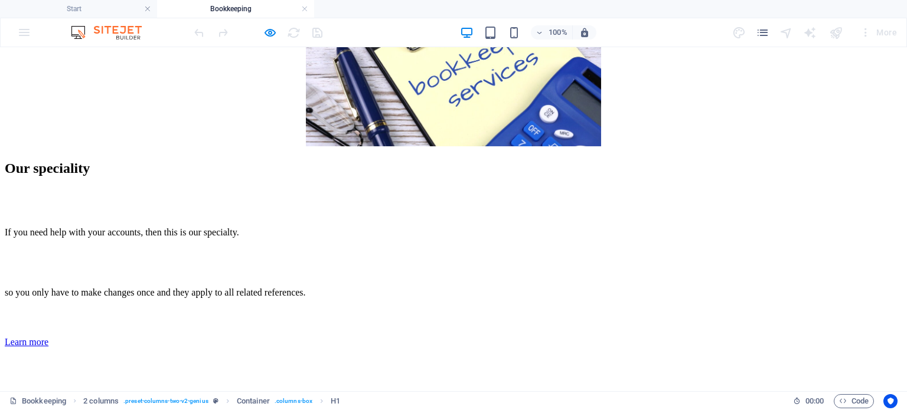
scroll to position [320, 0]
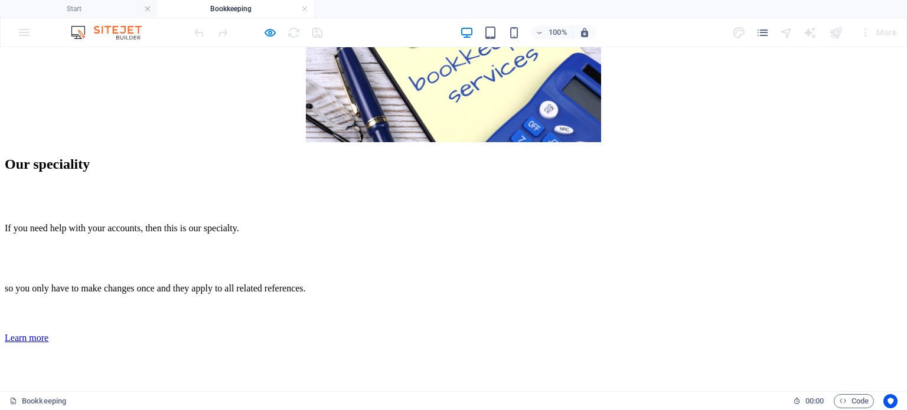
click at [201, 333] on div "Learn more" at bounding box center [453, 338] width 897 height 11
click at [207, 333] on div "Learn more" at bounding box center [453, 338] width 897 height 11
click at [208, 333] on div "Learn more" at bounding box center [453, 338] width 897 height 11
click at [220, 333] on div "Learn more" at bounding box center [453, 338] width 897 height 11
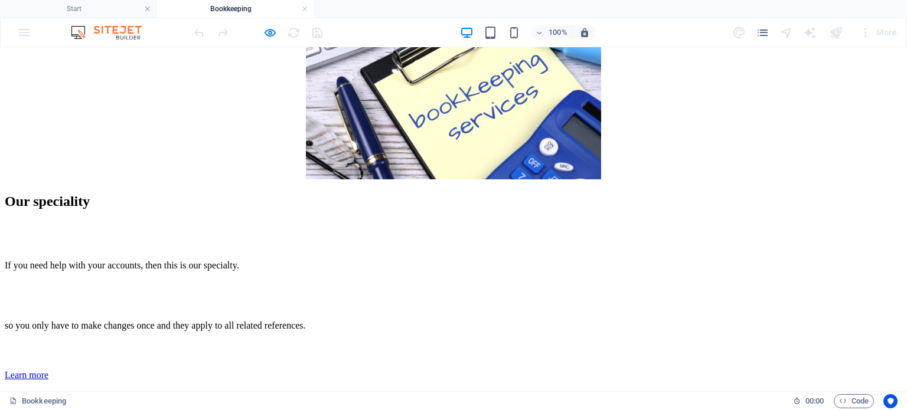
scroll to position [297, 0]
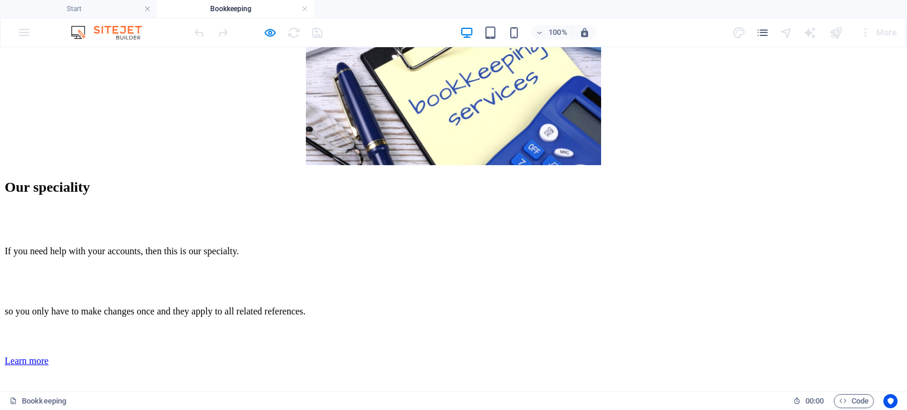
click at [193, 356] on div "Learn more" at bounding box center [453, 361] width 897 height 11
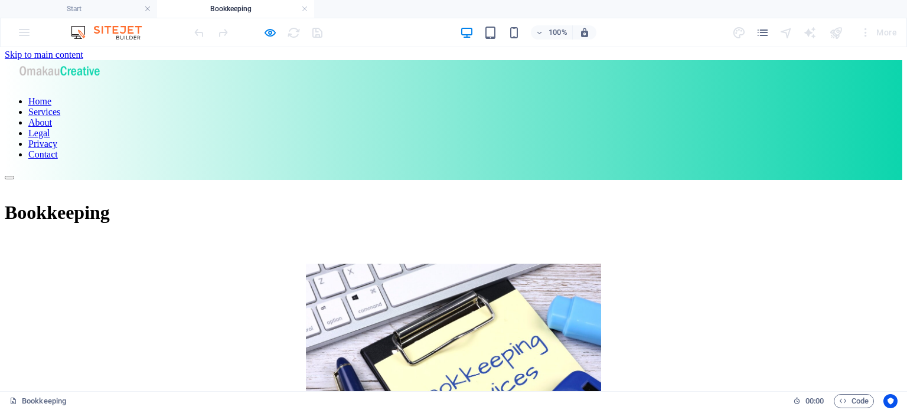
scroll to position [0, 0]
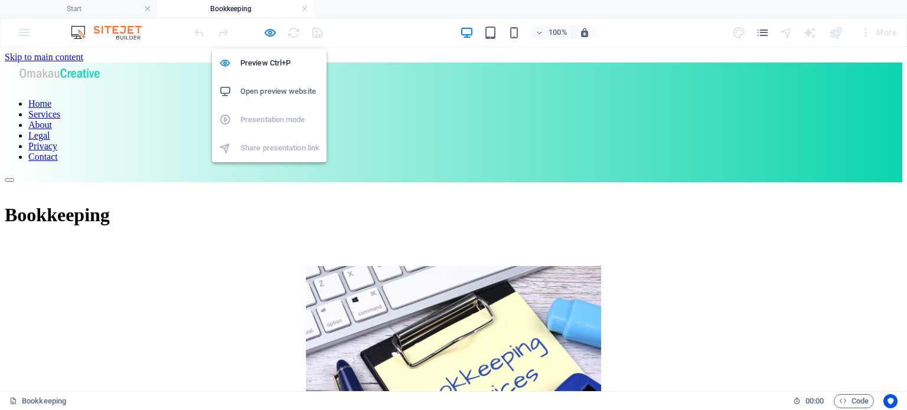
click at [262, 87] on h6 "Open preview website" at bounding box center [279, 91] width 79 height 14
click at [267, 33] on icon "button" at bounding box center [270, 33] width 14 height 14
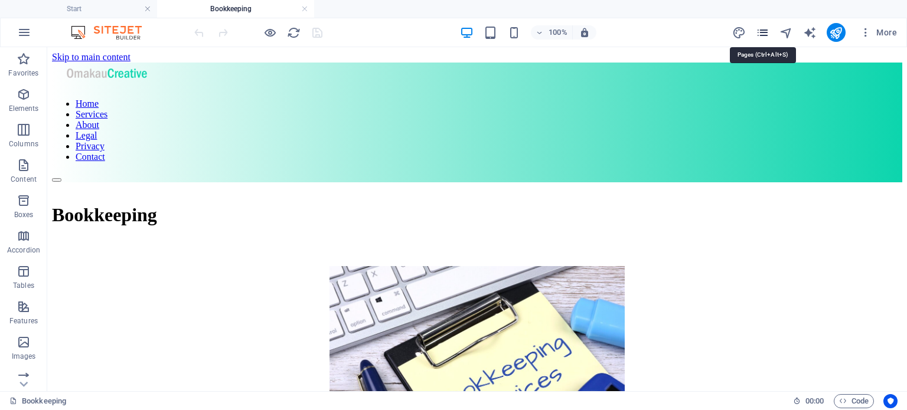
click at [762, 30] on icon "pages" at bounding box center [763, 33] width 14 height 14
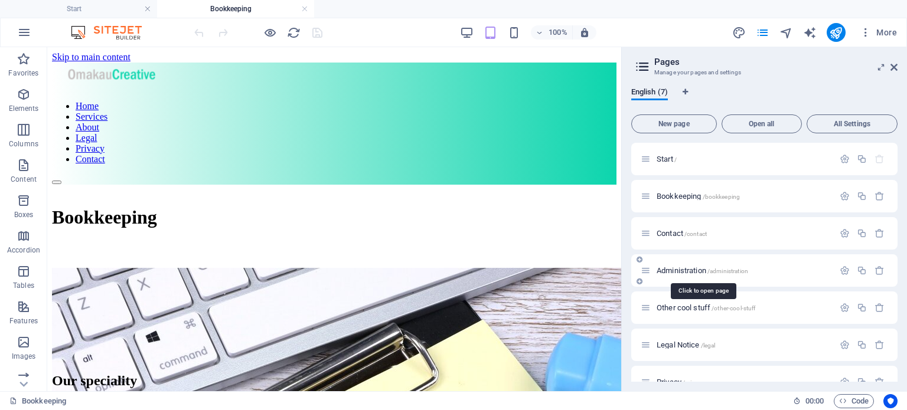
click at [662, 268] on span "Administration /administration" at bounding box center [701, 270] width 91 height 9
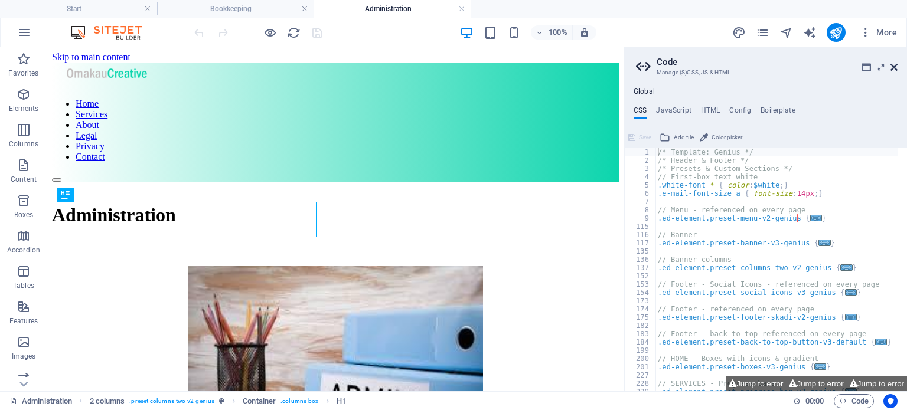
click at [891, 63] on icon at bounding box center [893, 67] width 7 height 9
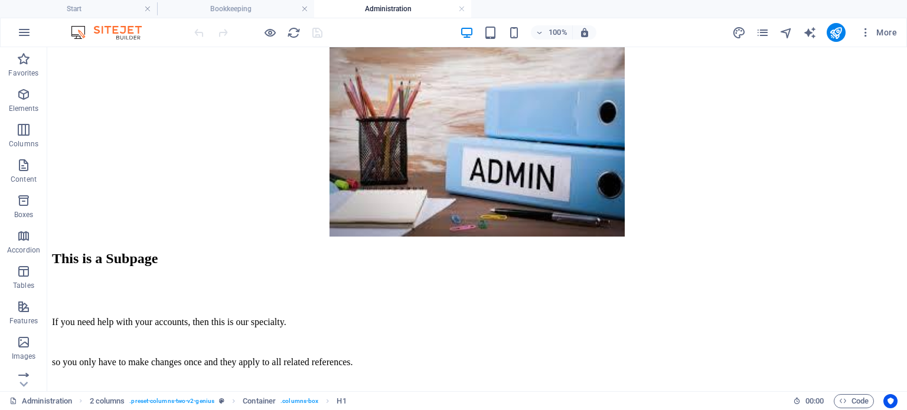
scroll to position [228, 0]
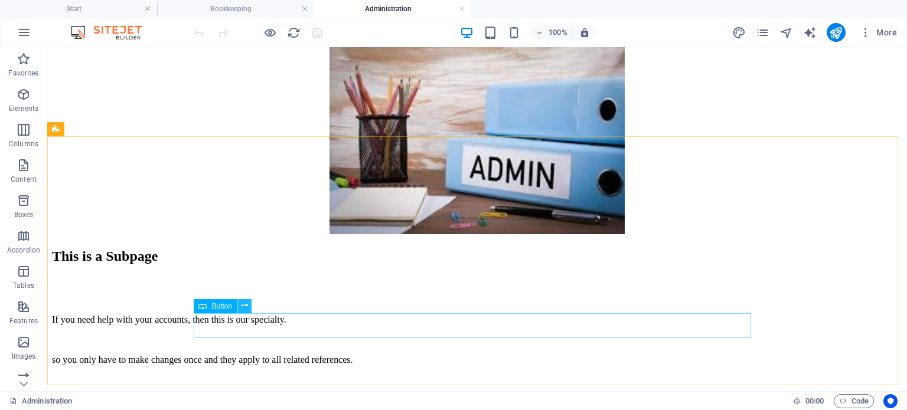
click at [244, 306] on icon at bounding box center [244, 306] width 6 height 12
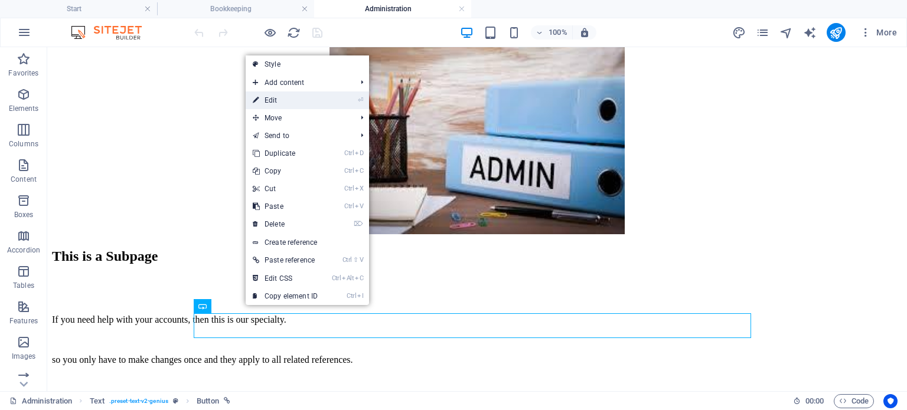
click at [271, 100] on link "⏎ Edit" at bounding box center [285, 100] width 79 height 18
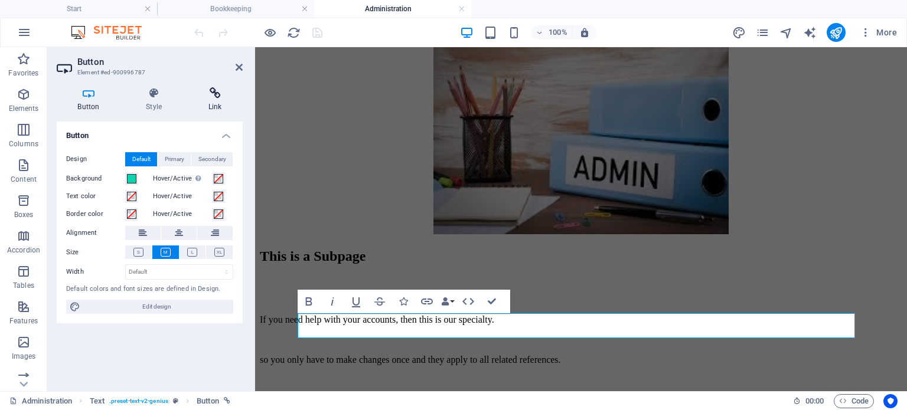
click at [216, 94] on icon at bounding box center [214, 93] width 55 height 12
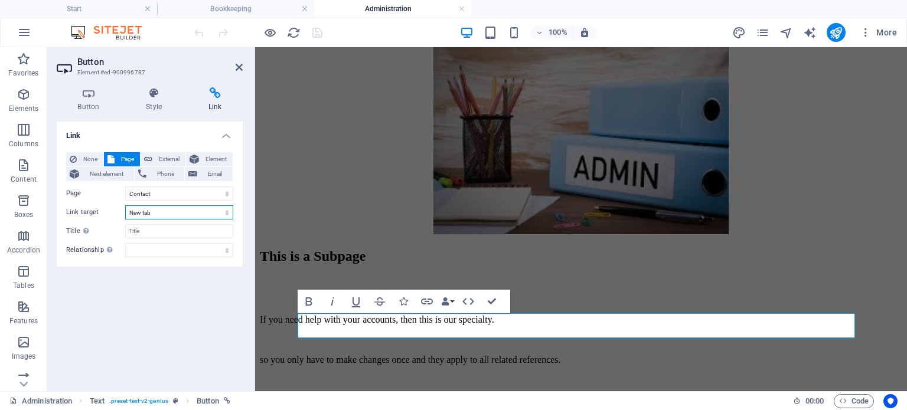
click at [228, 217] on select "New tab Same tab Overlay" at bounding box center [179, 212] width 108 height 14
click at [125, 205] on select "New tab Same tab Overlay" at bounding box center [179, 212] width 108 height 14
click at [168, 153] on span "External" at bounding box center [169, 159] width 26 height 14
select select "blank"
click at [158, 217] on select "New tab Same tab Overlay" at bounding box center [179, 212] width 108 height 14
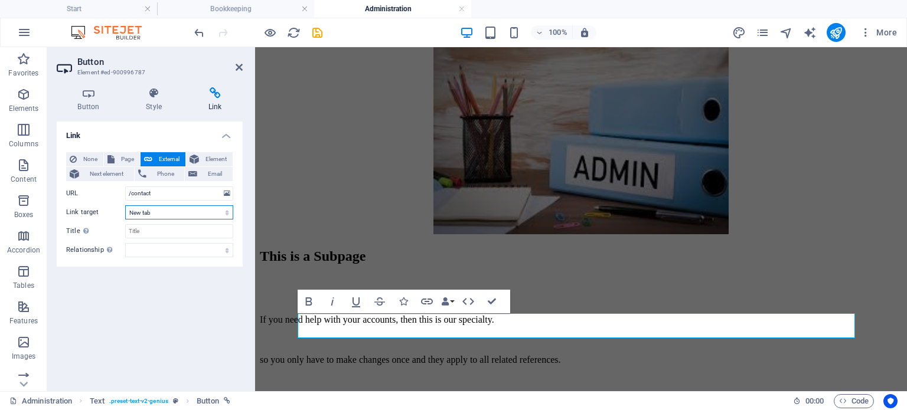
select select
click at [125, 205] on select "New tab Same tab Overlay" at bounding box center [179, 212] width 108 height 14
click at [152, 233] on input "Title Additional link description, should not be the same as the link text. The…" at bounding box center [179, 231] width 108 height 14
click at [152, 233] on input "L" at bounding box center [179, 231] width 108 height 14
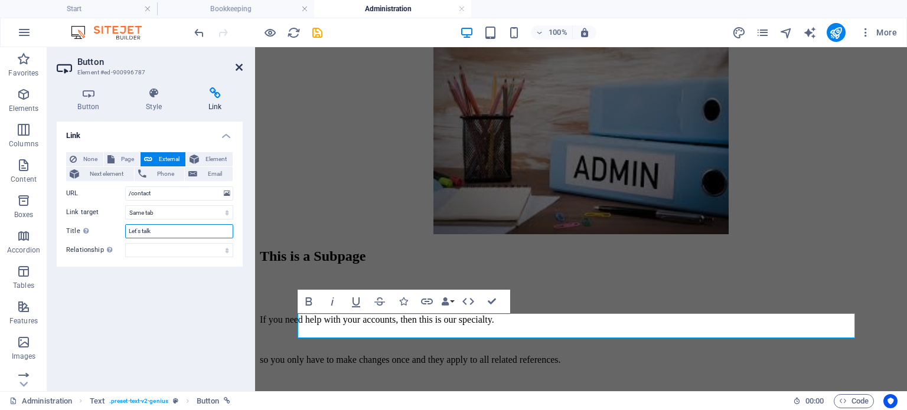
type input "Let's talk"
click at [238, 67] on icon at bounding box center [239, 67] width 7 height 9
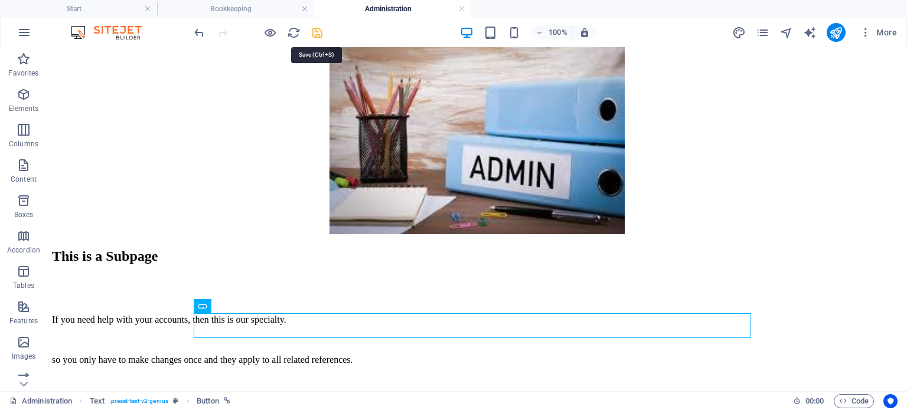
click at [321, 37] on icon "save" at bounding box center [317, 33] width 14 height 14
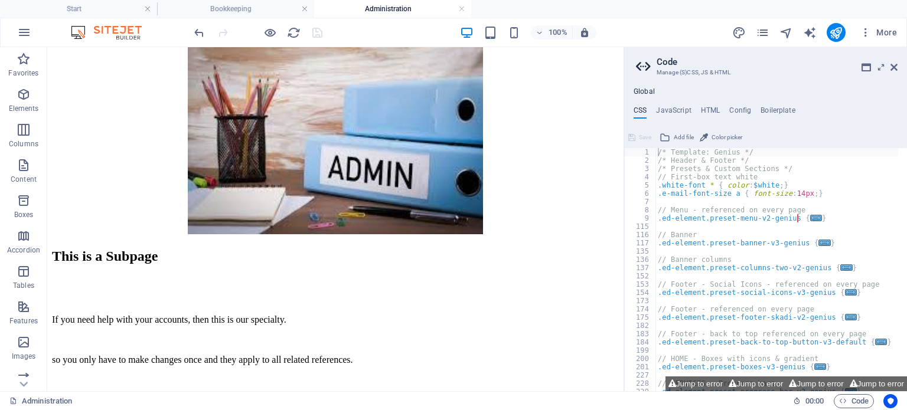
click at [892, 72] on header "Code Manage (S)CSS, JS & HTML" at bounding box center [766, 62] width 261 height 31
click at [894, 67] on icon at bounding box center [893, 67] width 7 height 9
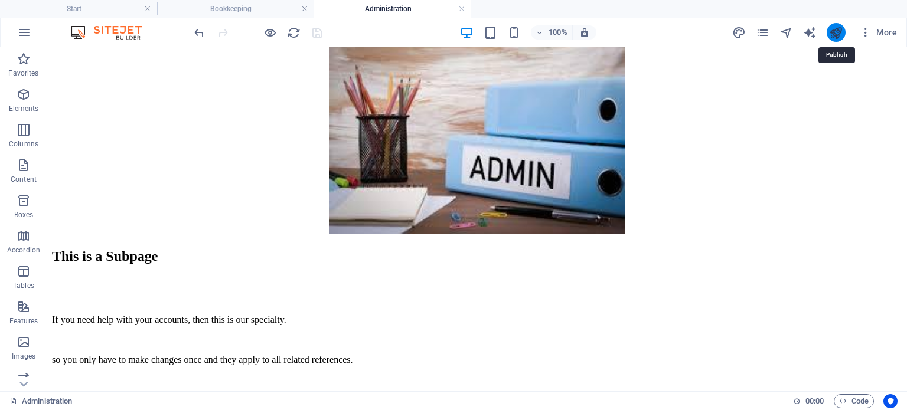
click at [836, 32] on icon "publish" at bounding box center [836, 33] width 14 height 14
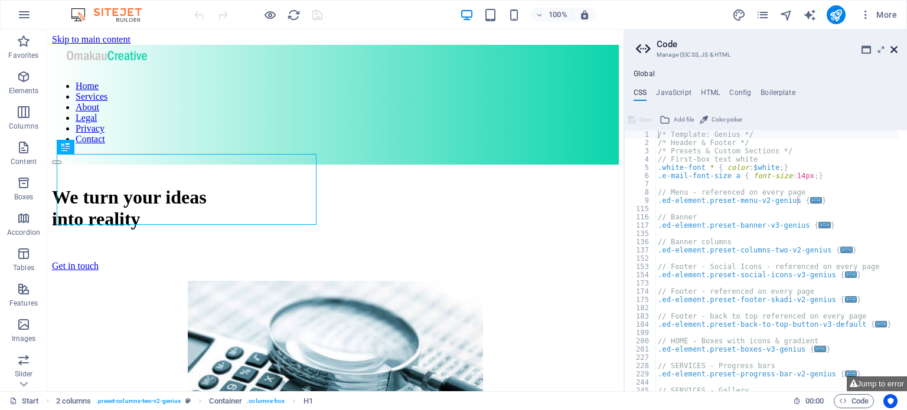
click at [892, 45] on icon at bounding box center [893, 49] width 7 height 9
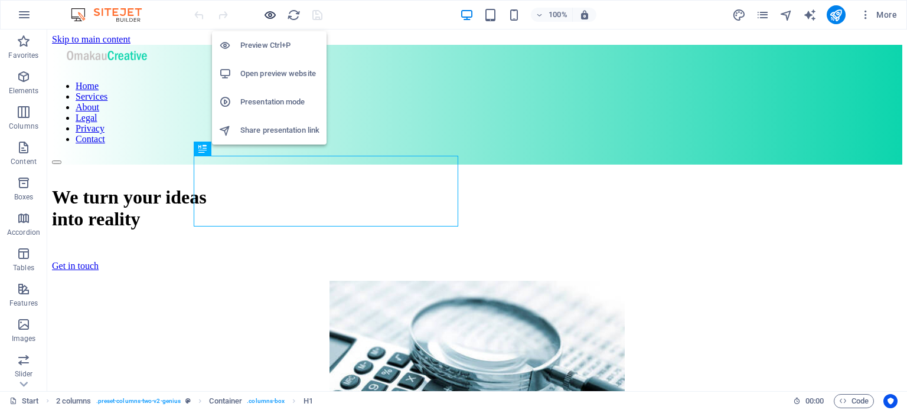
click at [267, 9] on icon "button" at bounding box center [270, 15] width 14 height 14
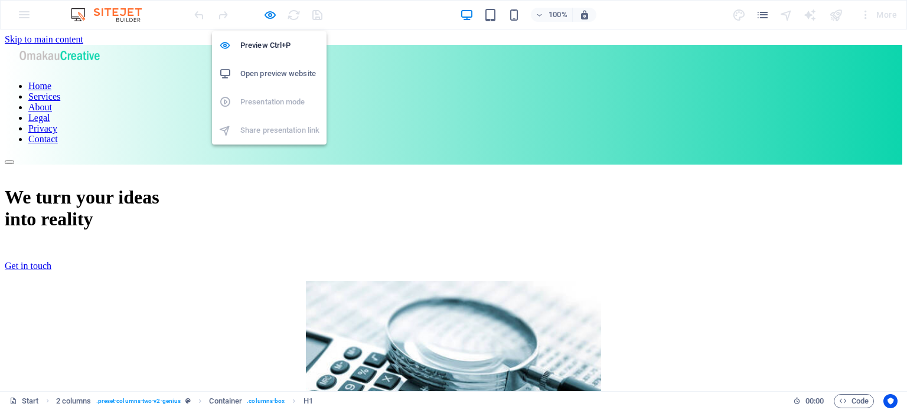
click at [276, 77] on h6 "Open preview website" at bounding box center [279, 74] width 79 height 14
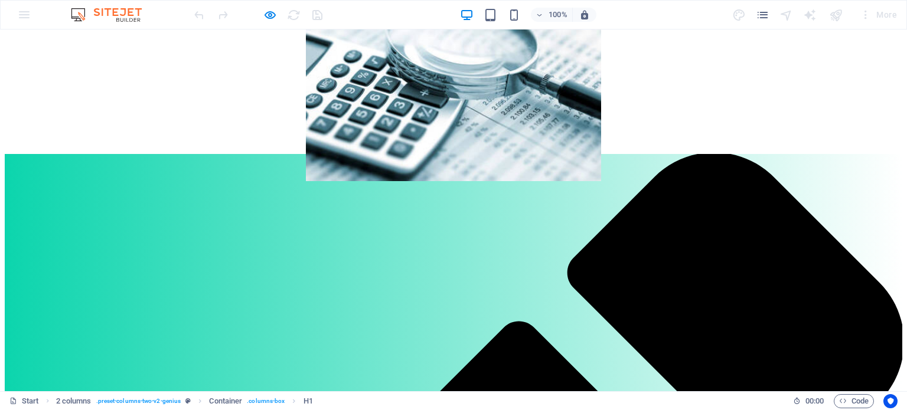
scroll to position [293, 0]
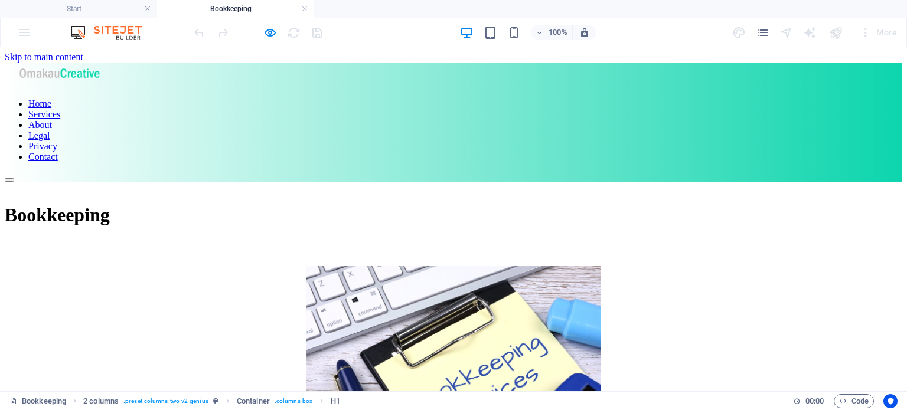
scroll to position [0, 0]
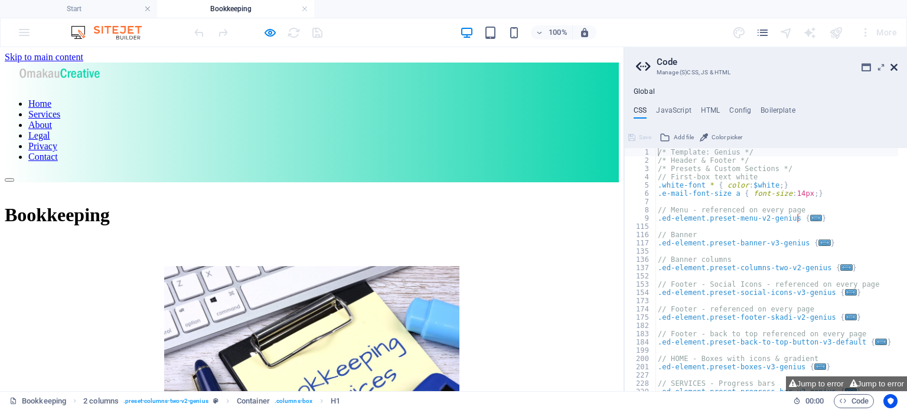
click at [894, 68] on icon at bounding box center [893, 67] width 7 height 9
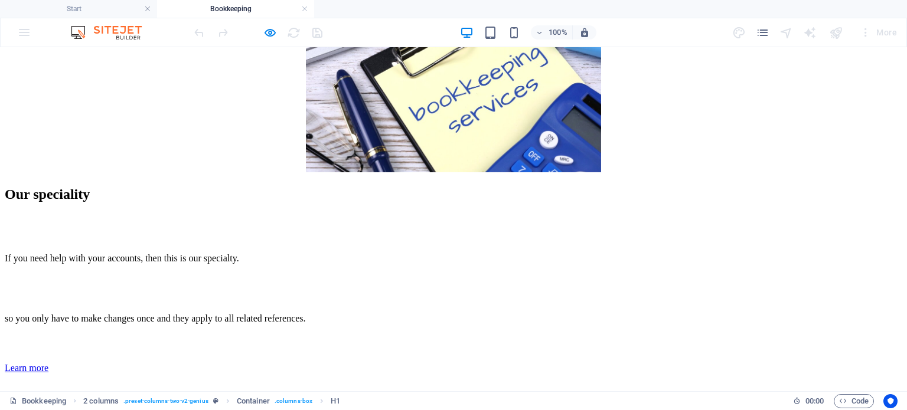
scroll to position [294, 0]
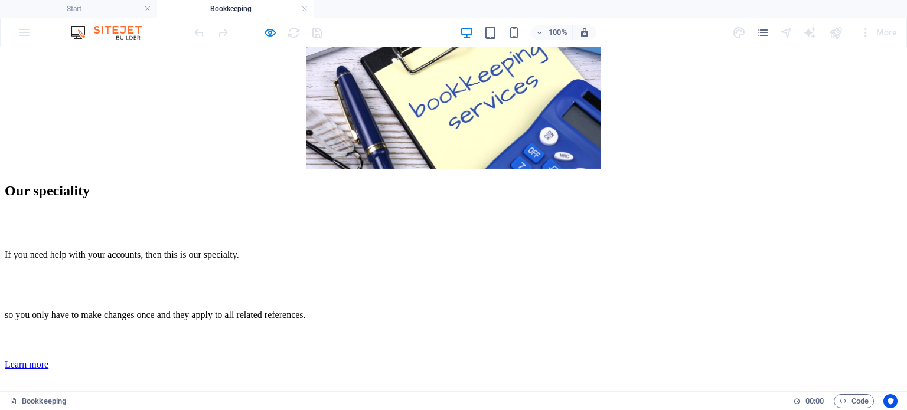
click at [192, 359] on div "Learn more" at bounding box center [453, 364] width 897 height 11
click at [206, 359] on div "Learn more" at bounding box center [453, 364] width 897 height 11
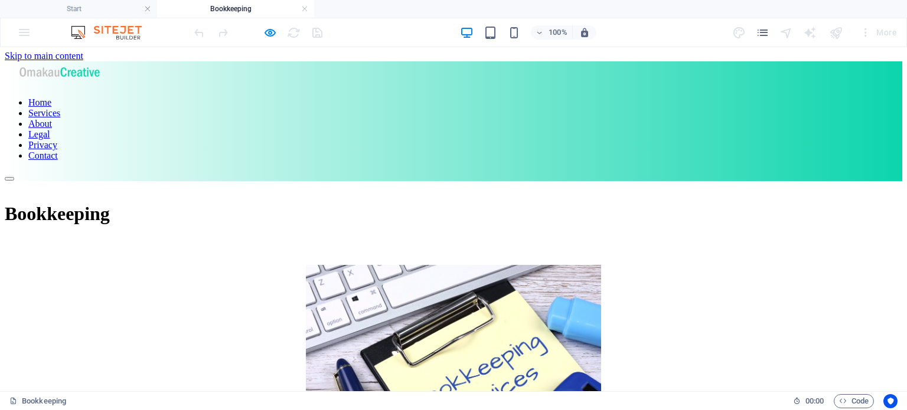
scroll to position [0, 0]
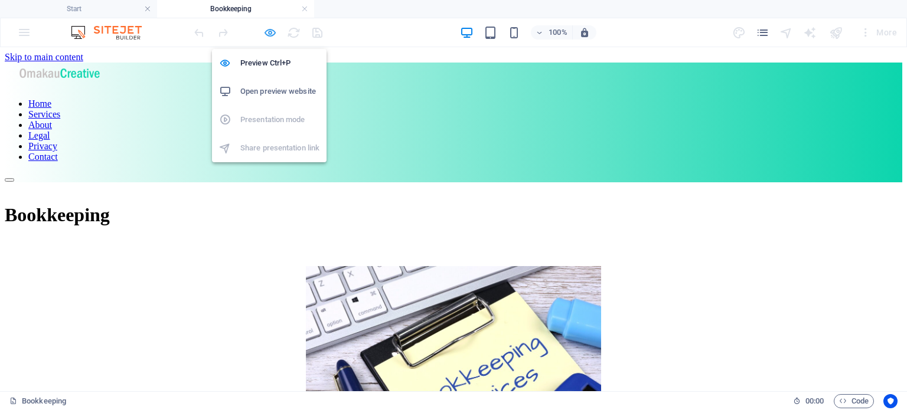
click at [266, 31] on icon "button" at bounding box center [270, 33] width 14 height 14
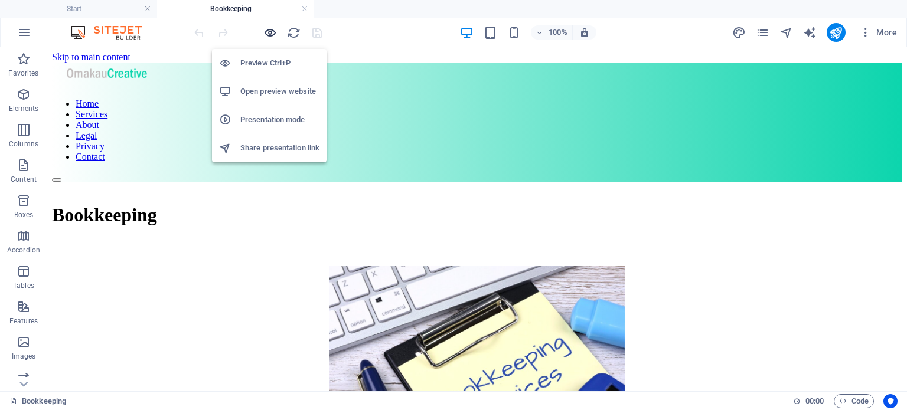
click at [270, 29] on icon "button" at bounding box center [270, 33] width 14 height 14
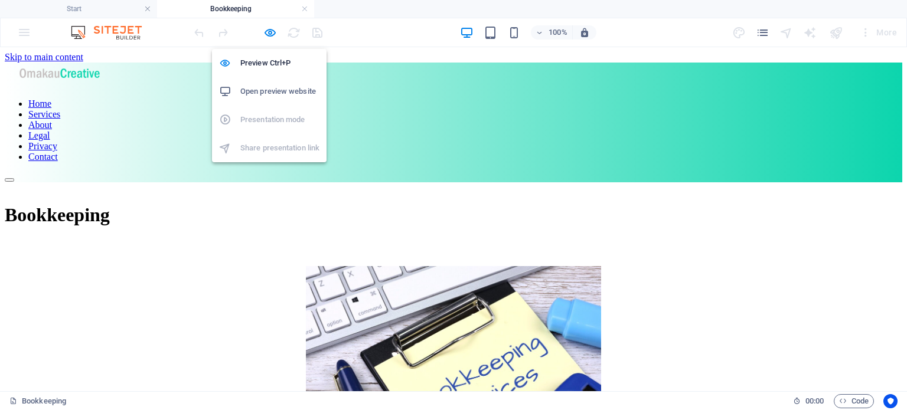
click at [272, 92] on h6 "Open preview website" at bounding box center [279, 91] width 79 height 14
click at [270, 34] on icon "button" at bounding box center [270, 33] width 14 height 14
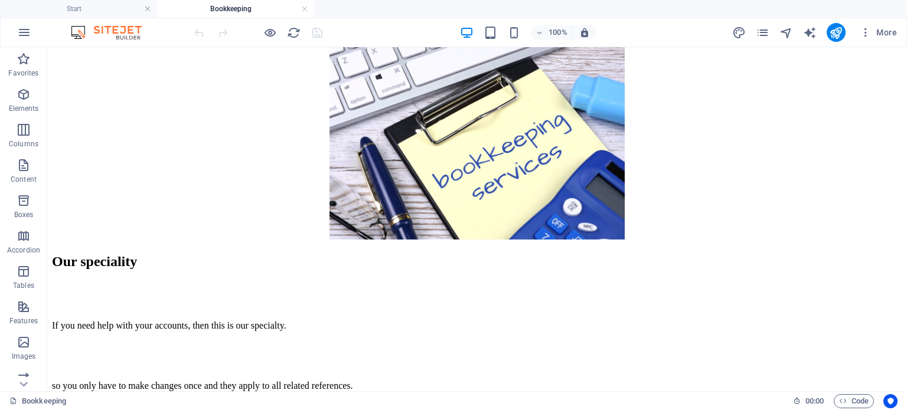
scroll to position [236, 0]
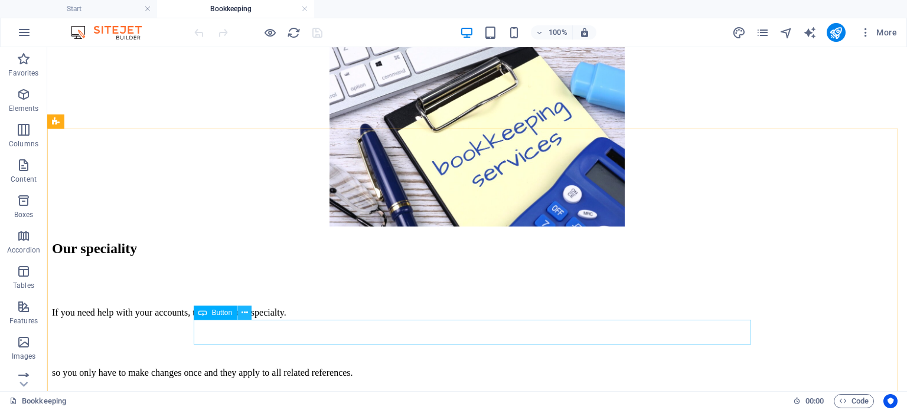
click at [245, 313] on icon at bounding box center [244, 313] width 6 height 12
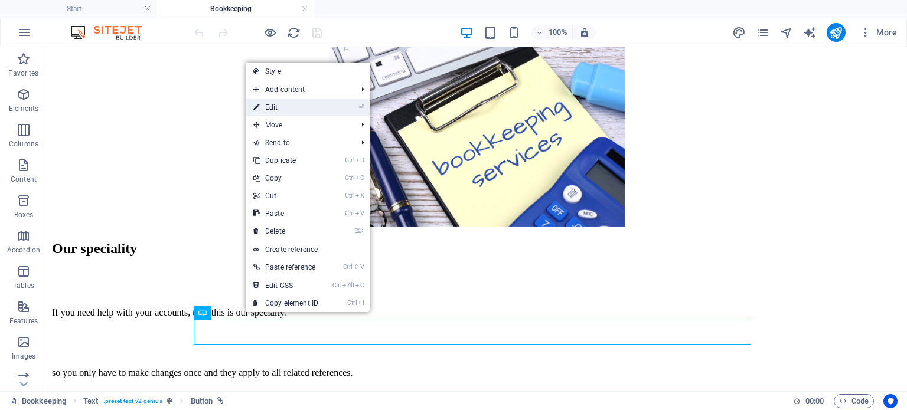
click at [268, 109] on link "⏎ Edit" at bounding box center [285, 108] width 79 height 18
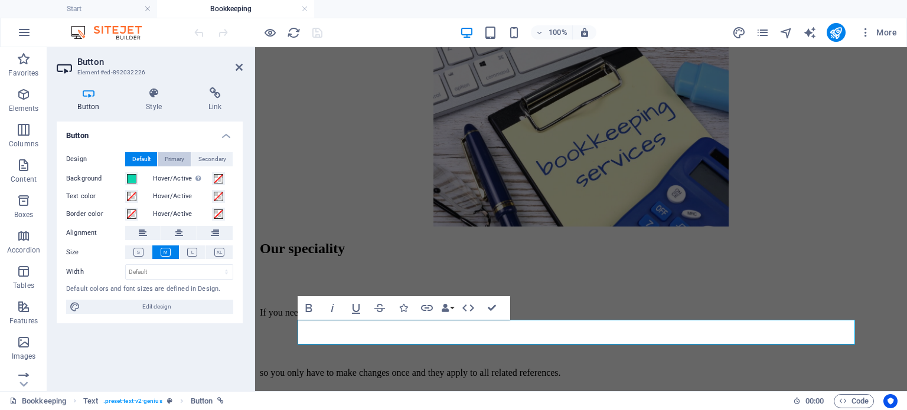
click at [168, 160] on span "Primary" at bounding box center [174, 159] width 19 height 14
click at [210, 156] on span "Secondary" at bounding box center [212, 159] width 28 height 14
click at [145, 158] on span "Default" at bounding box center [141, 159] width 18 height 14
click at [215, 93] on icon at bounding box center [214, 93] width 55 height 12
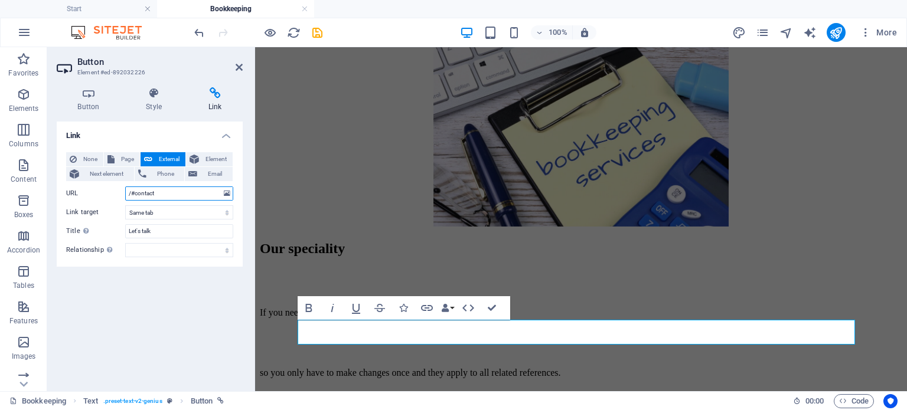
click at [161, 194] on input "/#contact" at bounding box center [179, 194] width 108 height 14
click at [123, 159] on span "Page" at bounding box center [127, 159] width 18 height 14
click at [227, 195] on select "Start Bookkeeping Contact Administration Other cool stuff Legal Notice Privacy" at bounding box center [179, 194] width 108 height 14
select select "2"
click at [125, 187] on select "Start Bookkeeping Contact Administration Other cool stuff Legal Notice Privacy" at bounding box center [179, 194] width 108 height 14
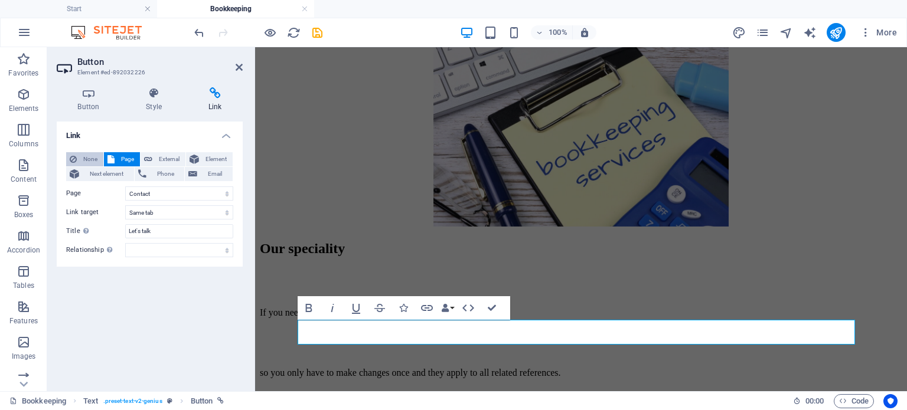
click at [76, 161] on icon at bounding box center [73, 159] width 7 height 14
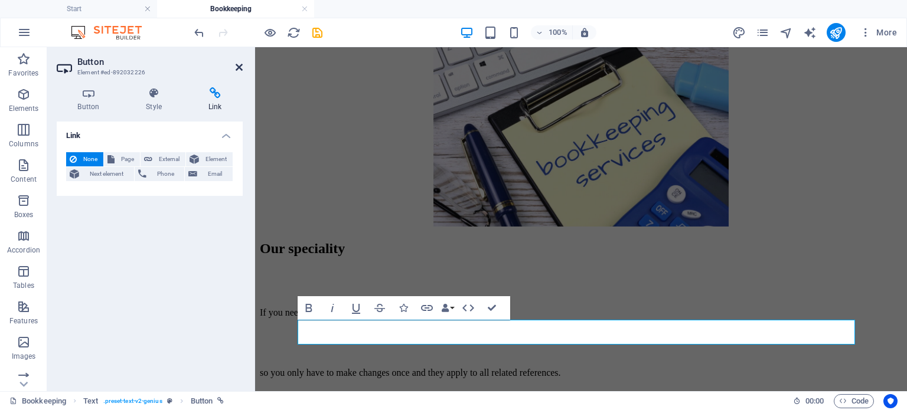
click at [241, 67] on icon at bounding box center [239, 67] width 7 height 9
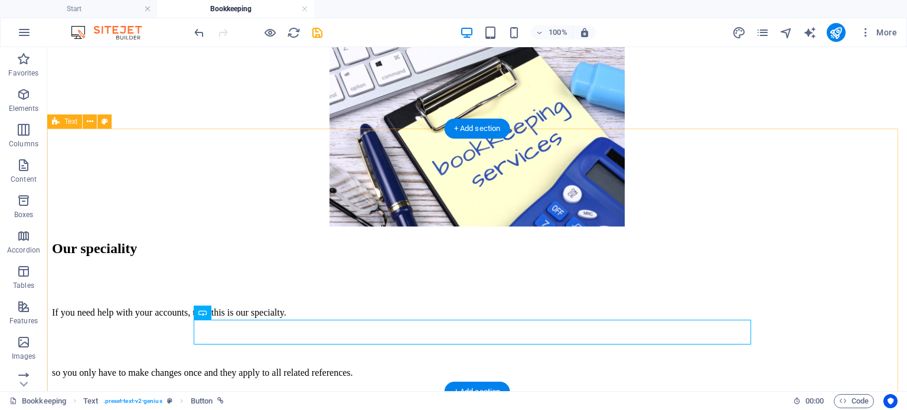
click at [127, 241] on div "Our speciality If you need help with your accounts, then this is our specialty.…" at bounding box center [477, 334] width 850 height 187
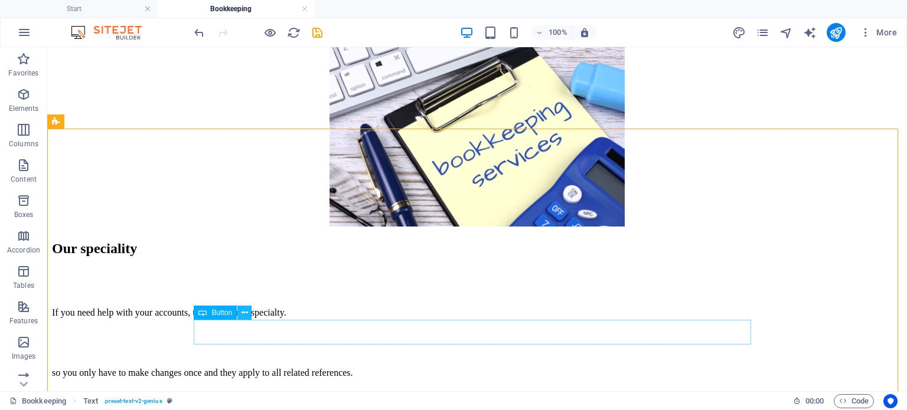
click at [244, 308] on icon at bounding box center [244, 313] width 6 height 12
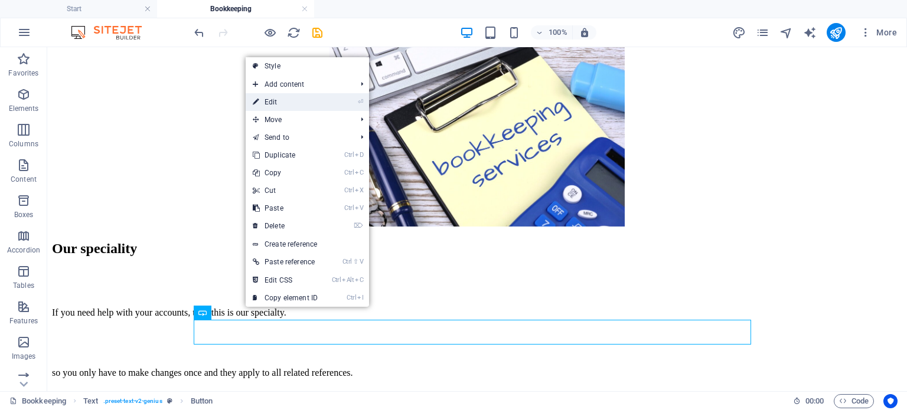
click at [270, 94] on link "⏎ Edit" at bounding box center [285, 102] width 79 height 18
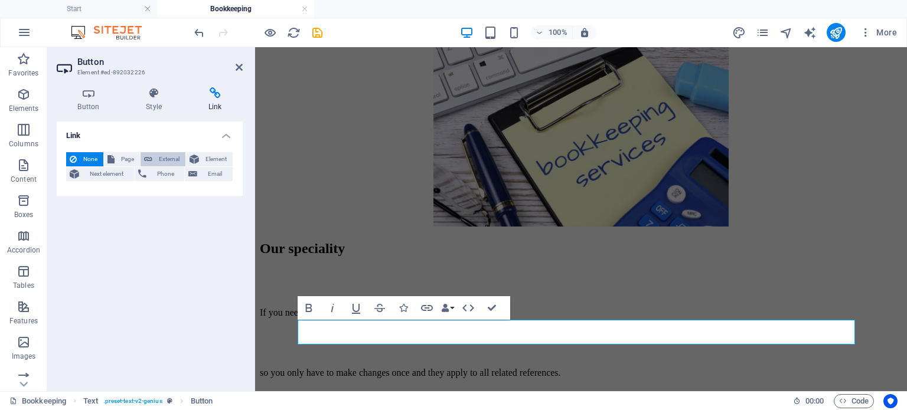
click at [156, 155] on span "External" at bounding box center [169, 159] width 26 height 14
select select "blank"
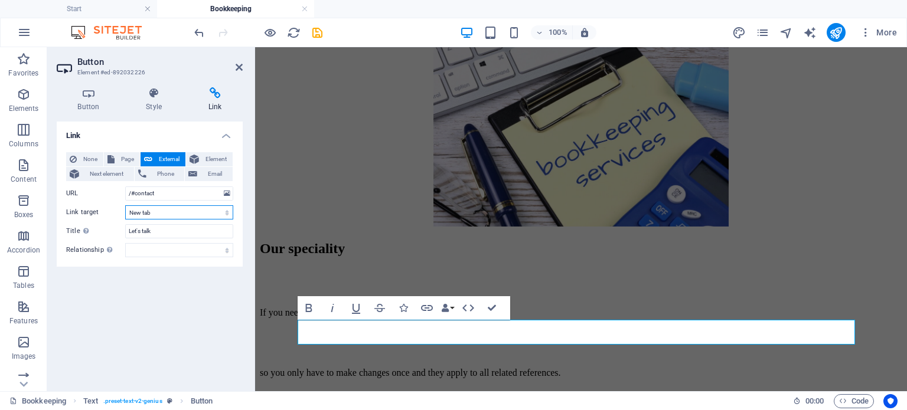
click at [159, 217] on select "New tab Same tab Overlay" at bounding box center [179, 212] width 108 height 14
select select
click at [125, 205] on select "New tab Same tab Overlay" at bounding box center [179, 212] width 108 height 14
click at [238, 68] on icon at bounding box center [239, 67] width 7 height 9
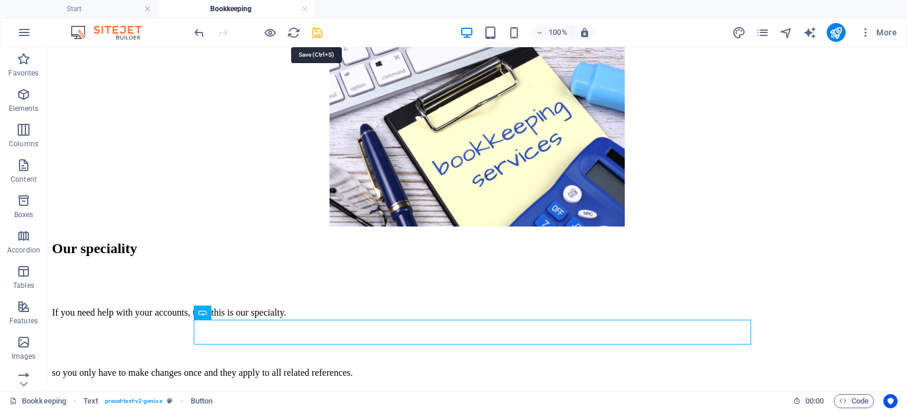
click at [316, 35] on icon "save" at bounding box center [317, 33] width 14 height 14
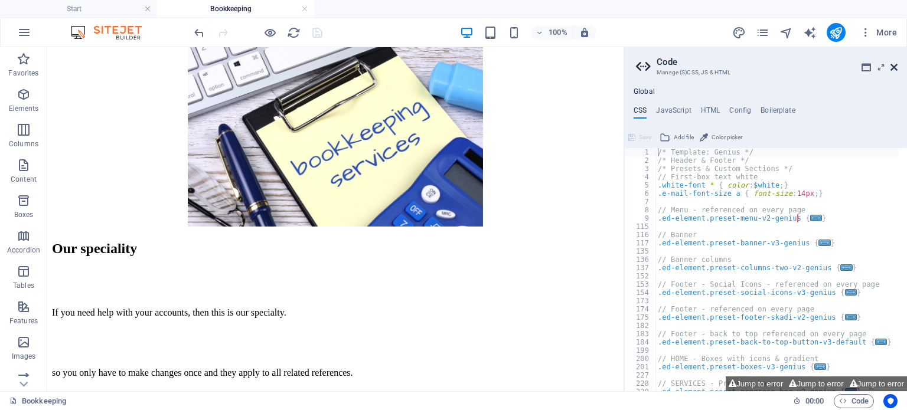
click at [895, 68] on icon at bounding box center [893, 67] width 7 height 9
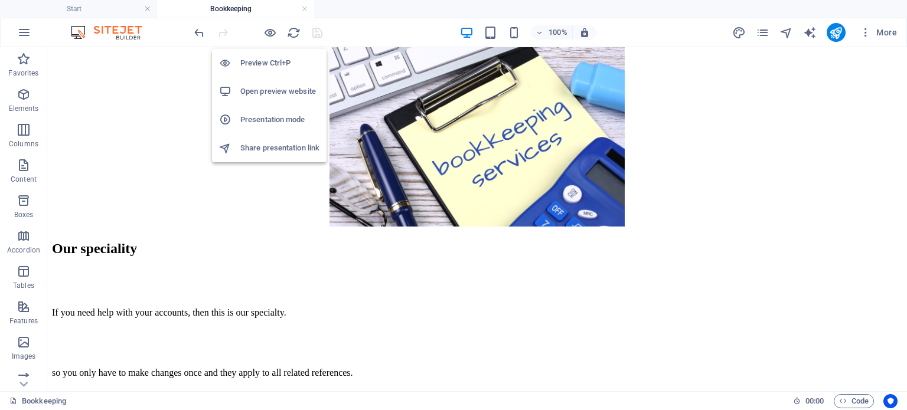
click at [260, 63] on h6 "Preview Ctrl+P" at bounding box center [279, 63] width 79 height 14
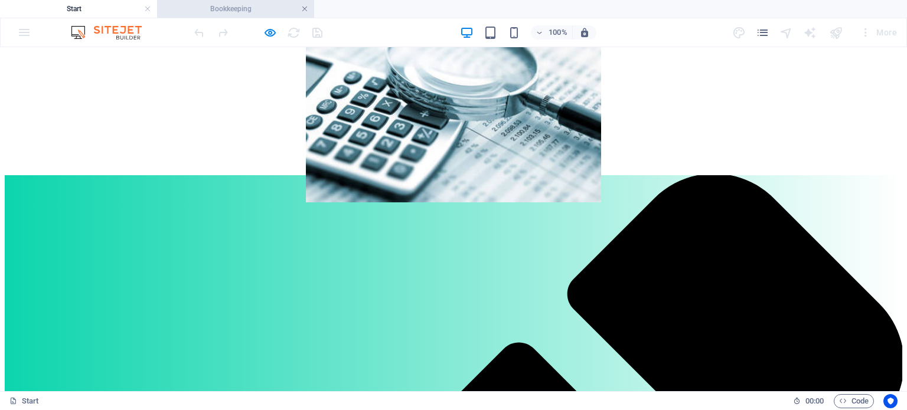
click at [304, 10] on link at bounding box center [304, 9] width 7 height 11
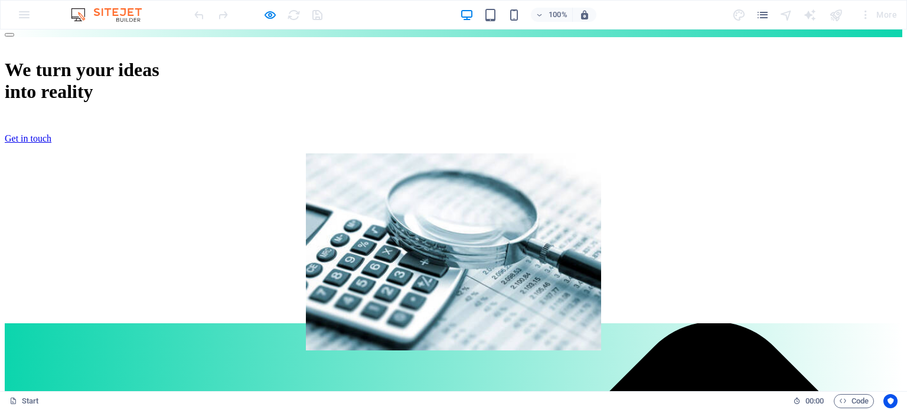
scroll to position [131, 0]
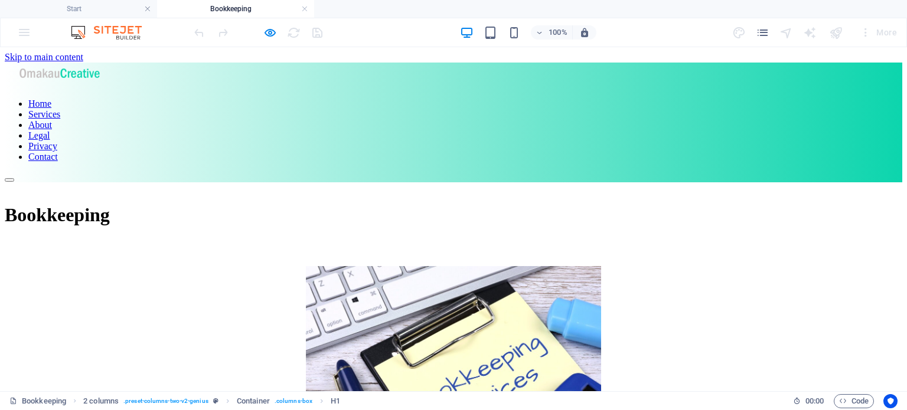
scroll to position [0, 0]
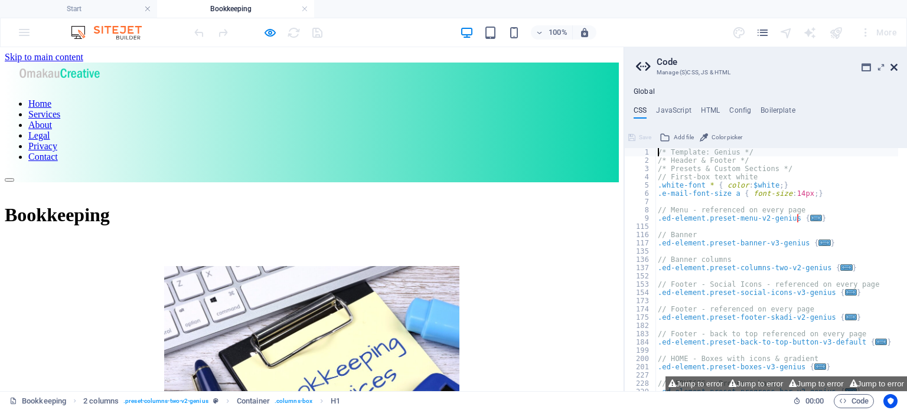
click at [890, 70] on icon at bounding box center [893, 67] width 7 height 9
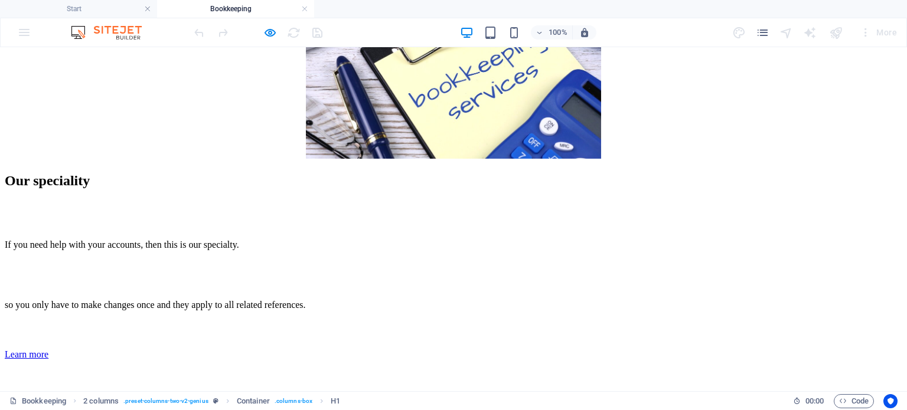
scroll to position [341, 0]
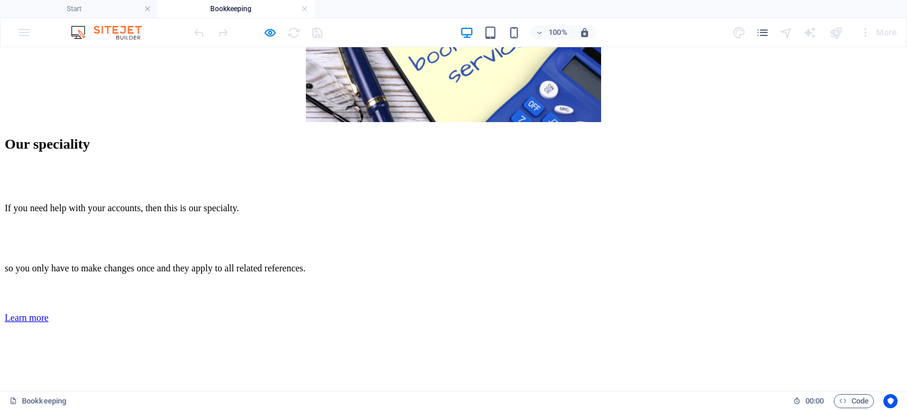
click at [201, 313] on div "Learn more" at bounding box center [453, 318] width 897 height 11
click at [205, 313] on div "Learn more" at bounding box center [453, 318] width 897 height 11
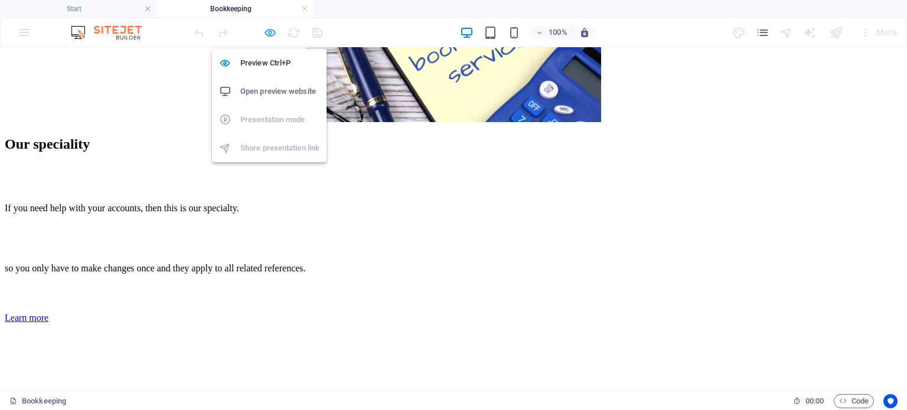
click at [267, 28] on icon "button" at bounding box center [270, 33] width 14 height 14
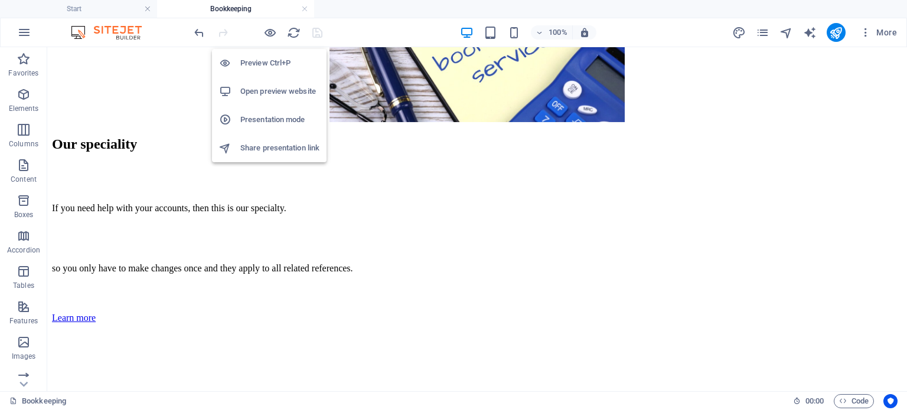
click at [260, 89] on h6 "Open preview website" at bounding box center [279, 91] width 79 height 14
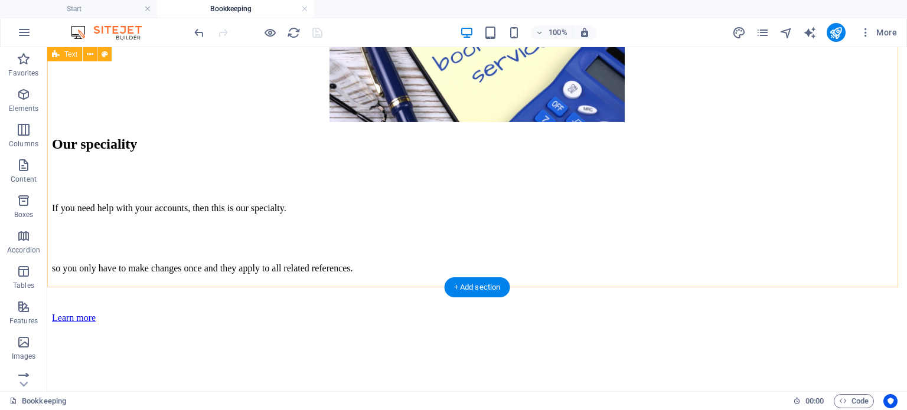
click at [140, 198] on div "Our speciality If you need help with your accounts, then this is our specialty.…" at bounding box center [477, 229] width 850 height 187
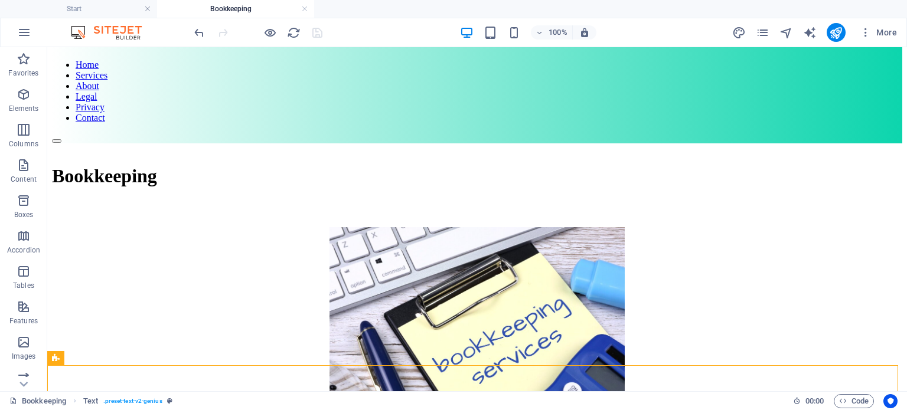
scroll to position [0, 0]
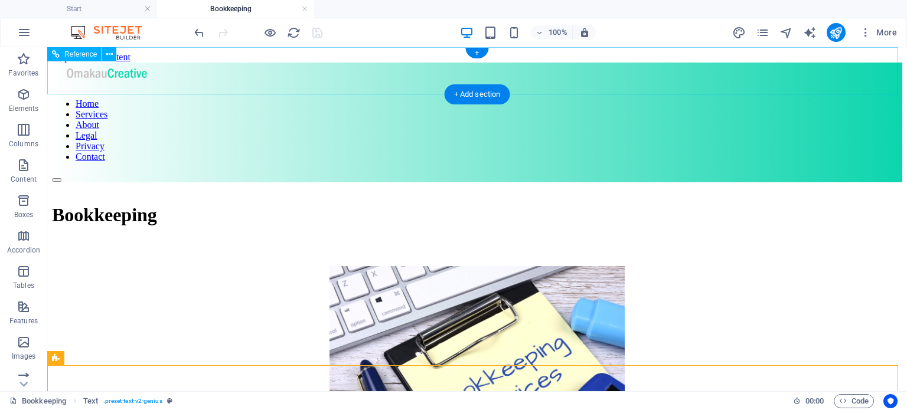
click at [363, 99] on nav "Home Services About Legal Privacy Contact" at bounding box center [477, 131] width 850 height 64
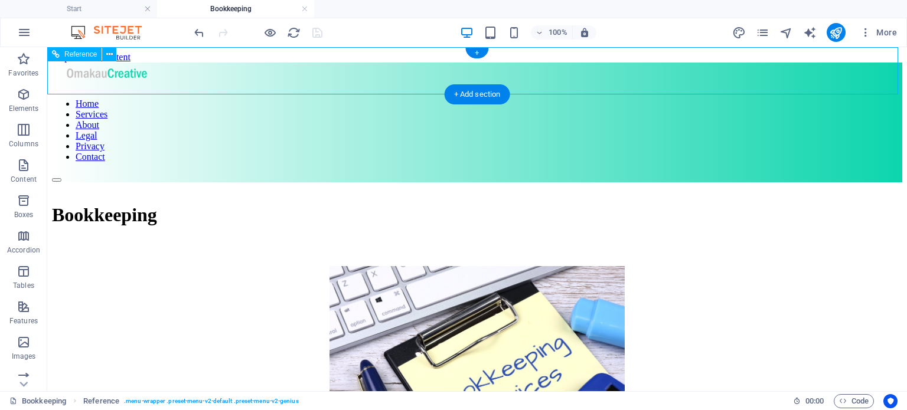
click at [730, 99] on nav "Home Services About Legal Privacy Contact" at bounding box center [477, 131] width 850 height 64
click at [734, 99] on nav "Home Services About Legal Privacy Contact" at bounding box center [477, 131] width 850 height 64
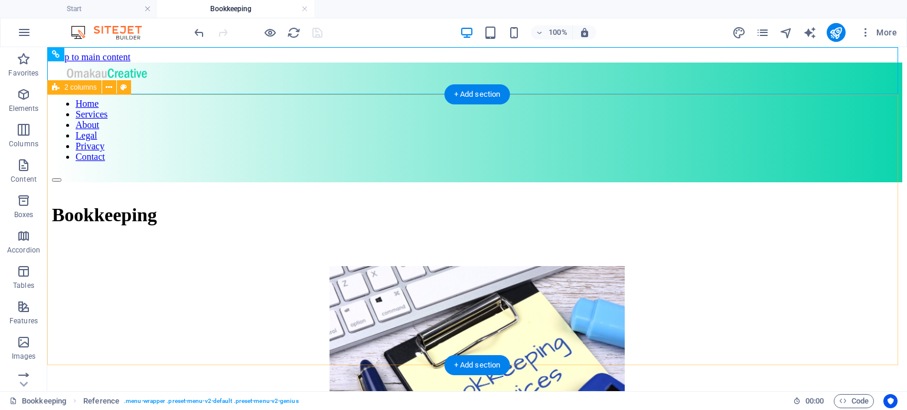
click at [356, 182] on div "Bookkeeping" at bounding box center [477, 323] width 850 height 283
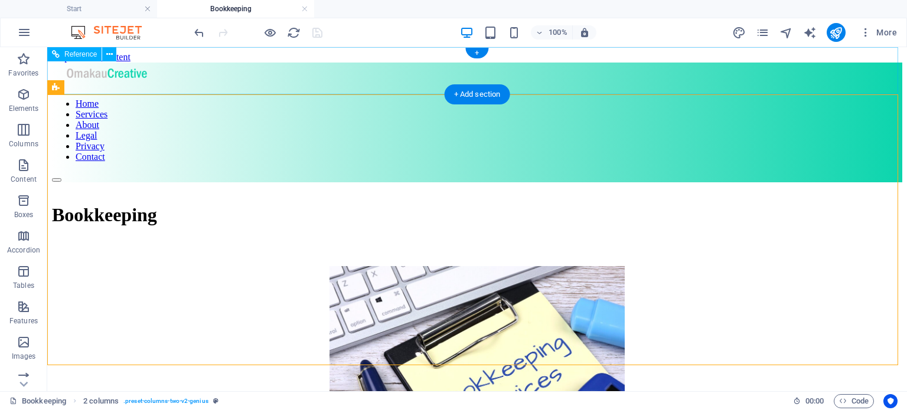
click at [391, 99] on nav "Home Services About Legal Privacy Contact" at bounding box center [477, 131] width 850 height 64
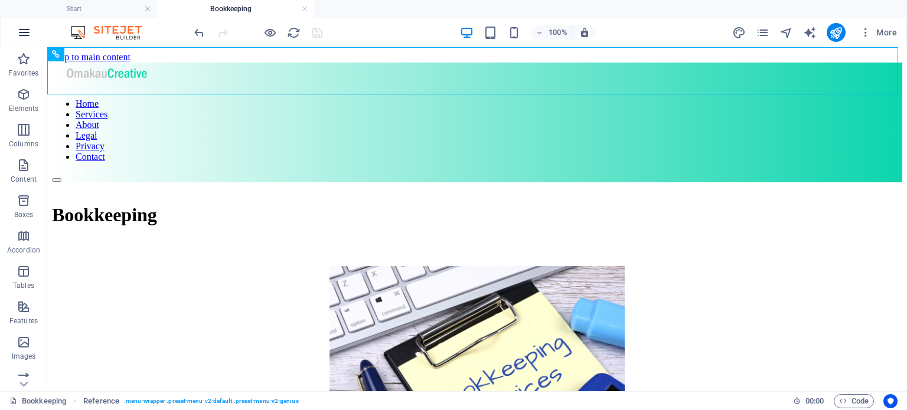
click at [24, 31] on icon "button" at bounding box center [24, 32] width 14 height 14
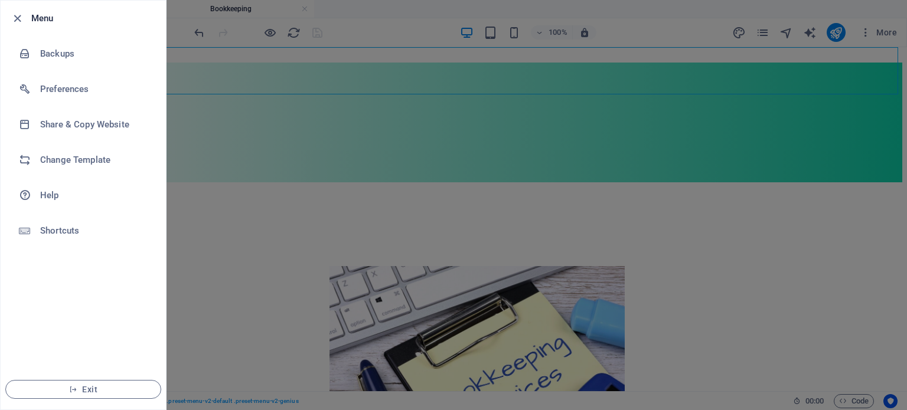
click at [377, 174] on div at bounding box center [453, 205] width 907 height 410
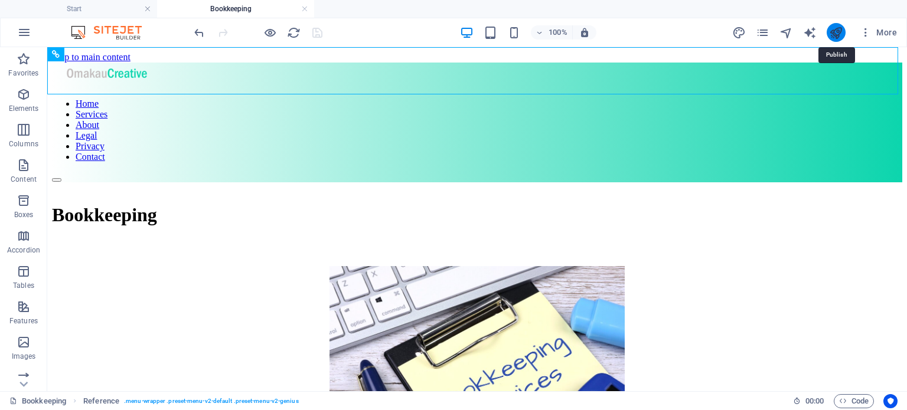
click at [835, 30] on icon "publish" at bounding box center [836, 33] width 14 height 14
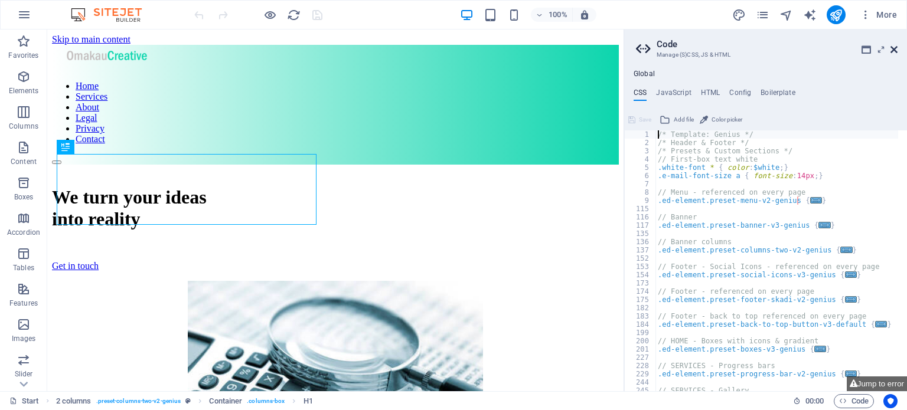
click at [893, 50] on icon at bounding box center [893, 49] width 7 height 9
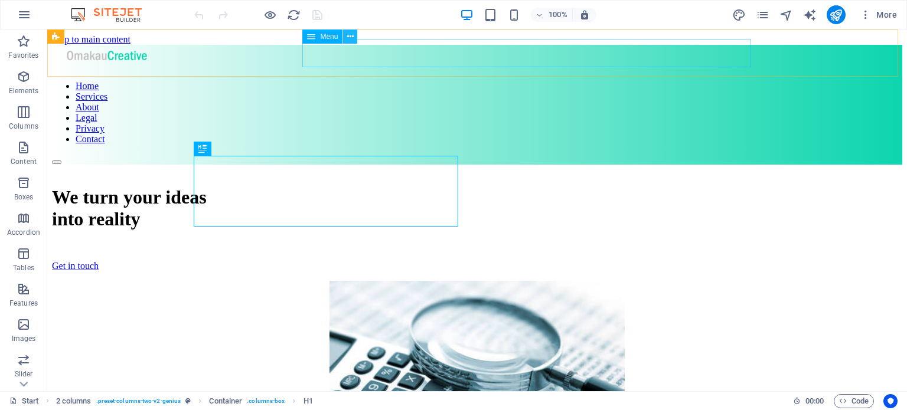
click at [348, 36] on icon at bounding box center [350, 37] width 6 height 12
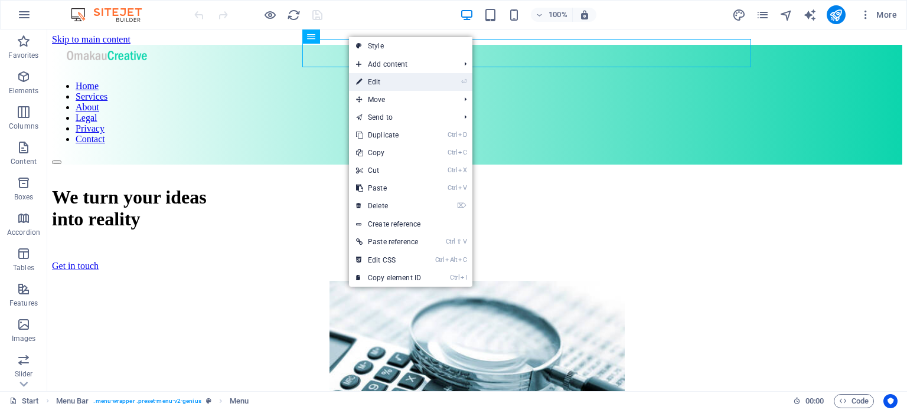
click at [362, 83] on link "⏎ Edit" at bounding box center [388, 82] width 79 height 18
select select
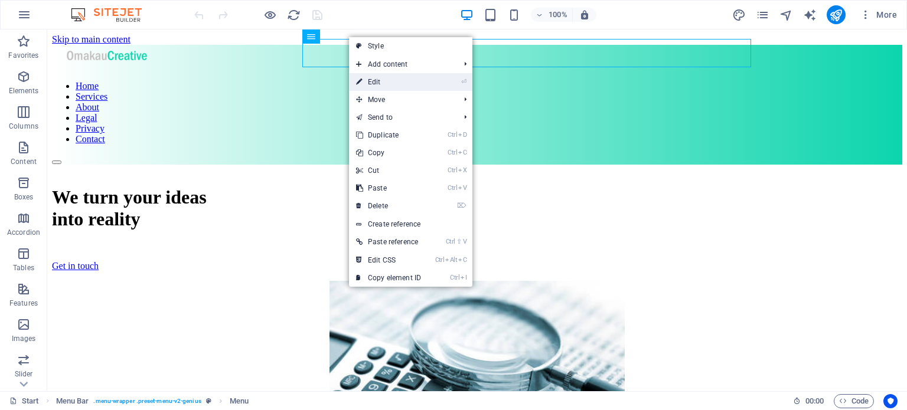
select select
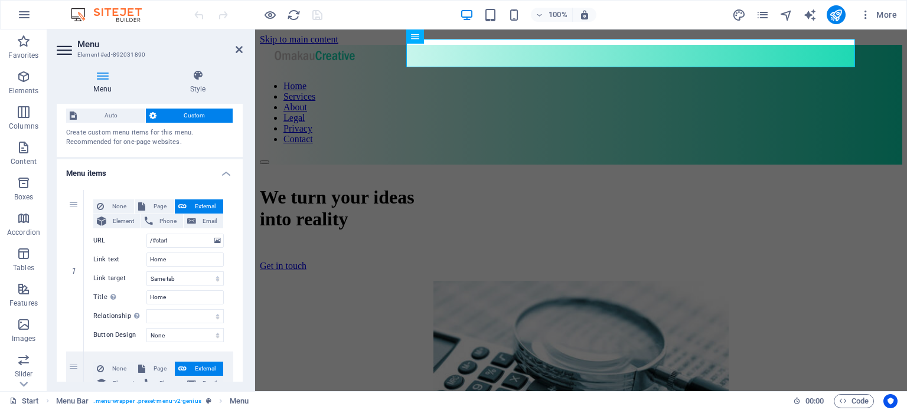
scroll to position [31, 0]
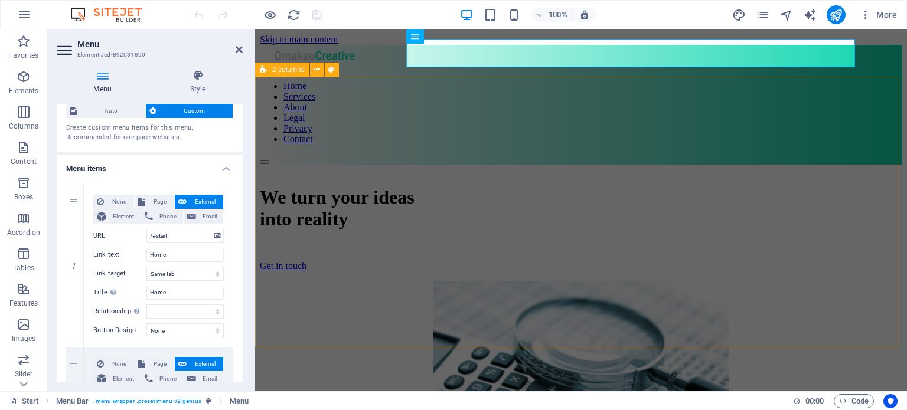
click at [377, 165] on div "We turn your ideas into reality Get in touch" at bounding box center [581, 323] width 642 height 316
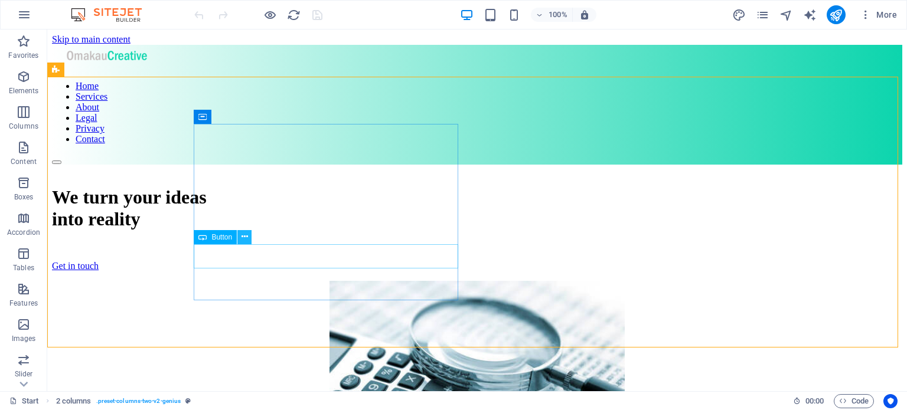
click at [246, 233] on icon at bounding box center [244, 237] width 6 height 12
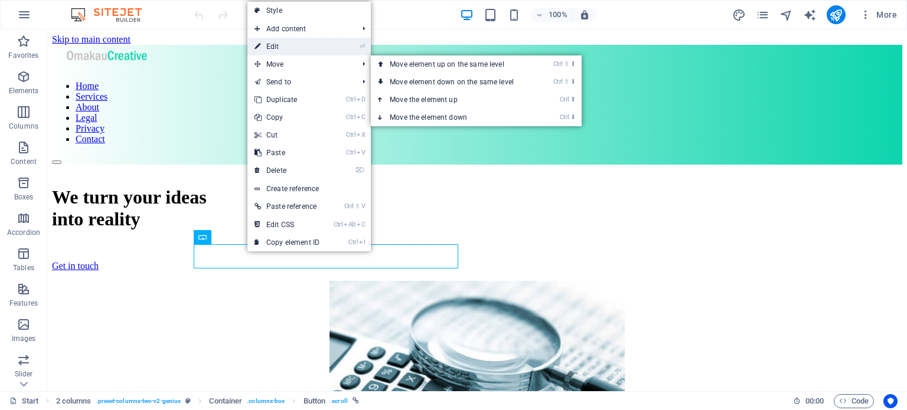
click at [264, 41] on link "⏎ Edit" at bounding box center [286, 47] width 79 height 18
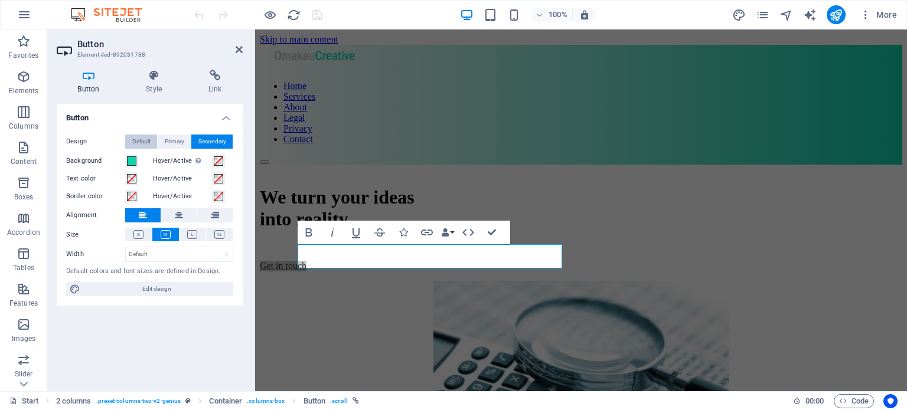
click at [143, 140] on span "Default" at bounding box center [141, 142] width 18 height 14
click at [132, 161] on span at bounding box center [131, 160] width 9 height 9
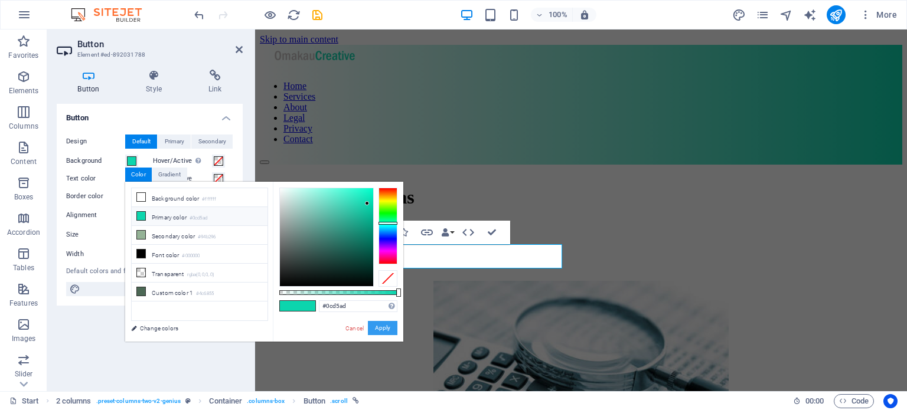
click at [381, 328] on button "Apply" at bounding box center [383, 328] width 30 height 14
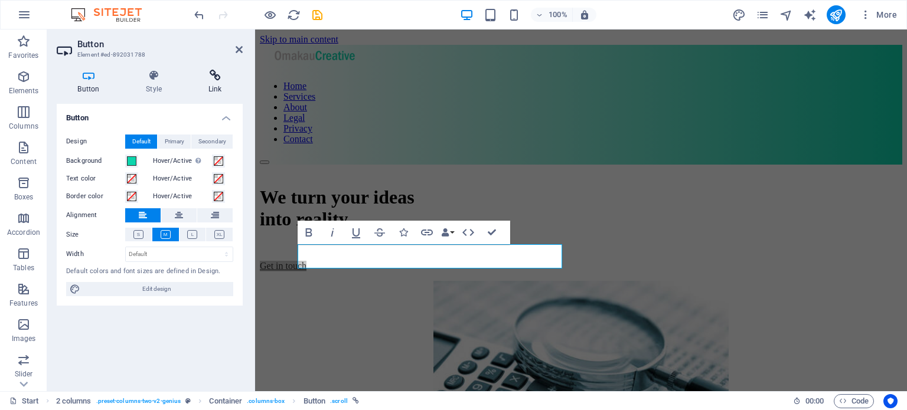
click at [217, 78] on icon at bounding box center [214, 76] width 55 height 12
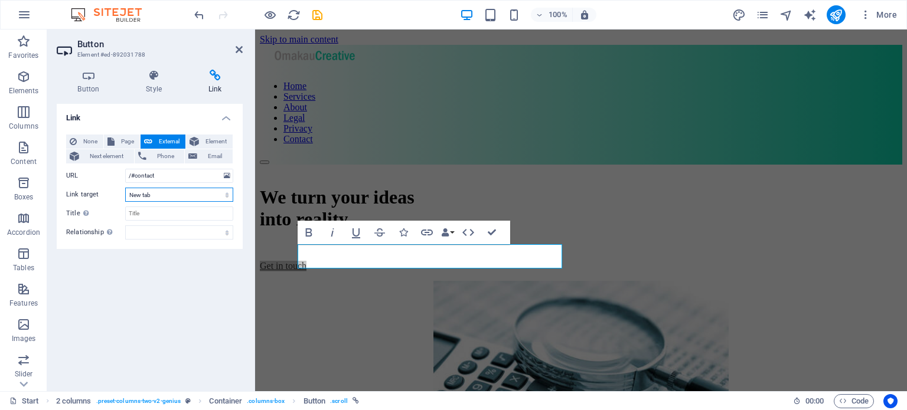
click at [228, 192] on select "New tab Same tab Overlay" at bounding box center [179, 195] width 108 height 14
select select
click at [125, 188] on select "New tab Same tab Overlay" at bounding box center [179, 195] width 108 height 14
click at [146, 212] on input "Title Additional link description, should not be the same as the link text. The…" at bounding box center [179, 214] width 108 height 14
type input "Let's talk"
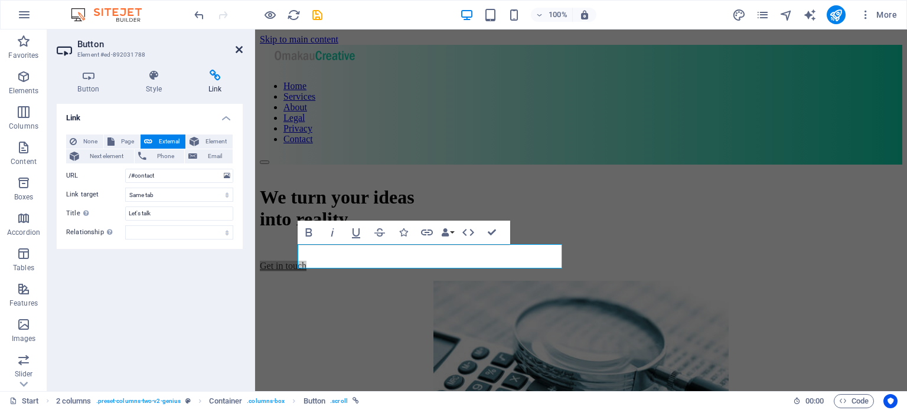
click at [241, 49] on icon at bounding box center [239, 49] width 7 height 9
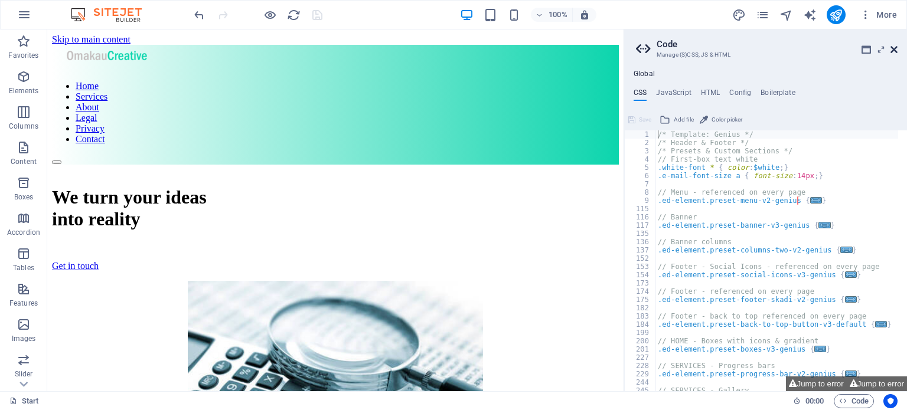
click at [894, 47] on icon at bounding box center [893, 49] width 7 height 9
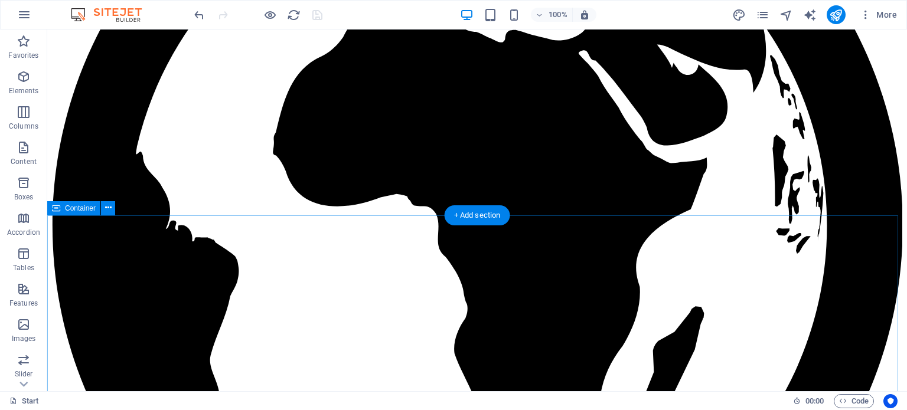
scroll to position [1584, 0]
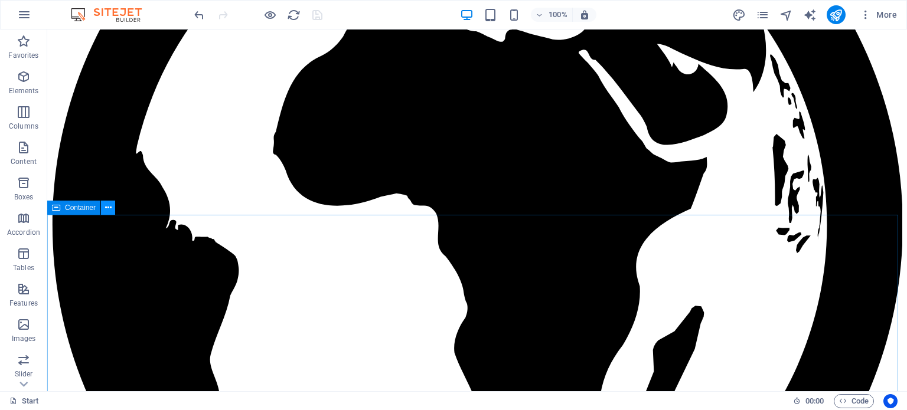
click at [105, 210] on icon at bounding box center [108, 208] width 6 height 12
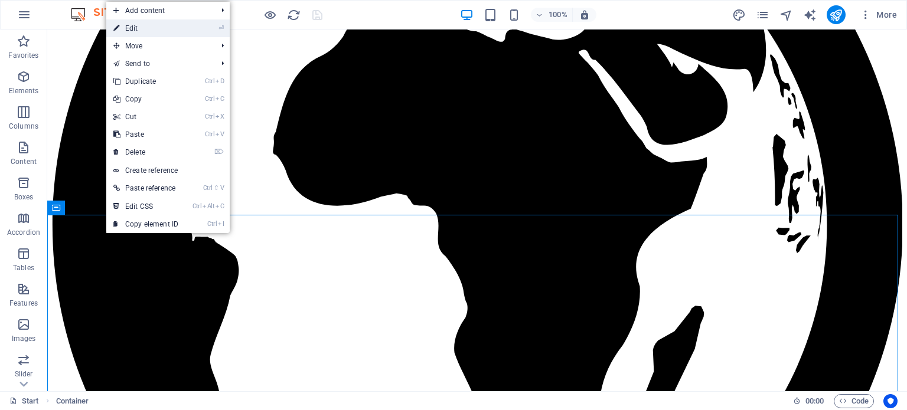
click at [136, 27] on link "⏎ Edit" at bounding box center [145, 28] width 79 height 18
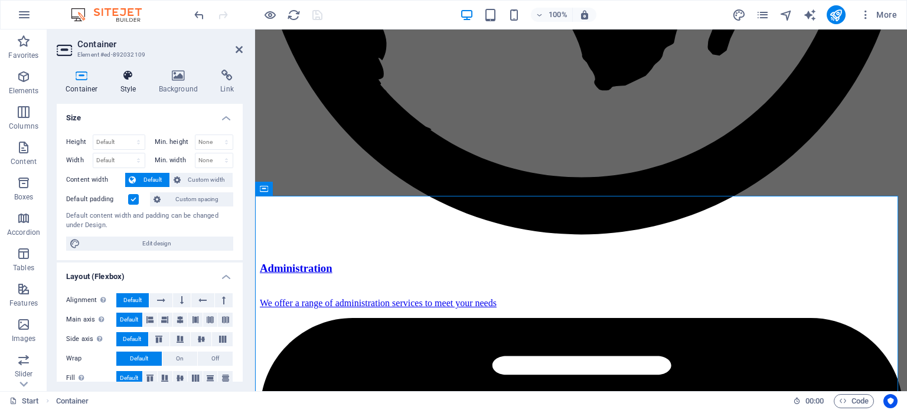
drag, startPoint x: 129, startPoint y: 78, endPoint x: 135, endPoint y: 80, distance: 6.9
click at [135, 80] on icon at bounding box center [129, 76] width 34 height 12
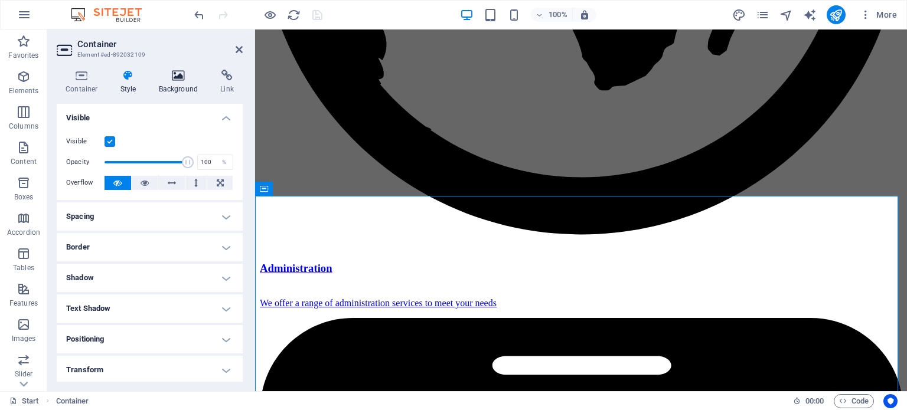
click at [178, 90] on h4 "Background" at bounding box center [181, 82] width 62 height 25
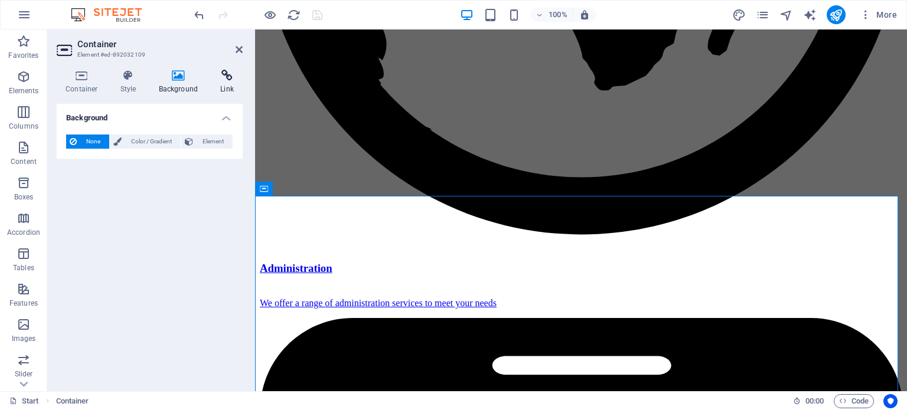
click at [230, 80] on icon at bounding box center [226, 76] width 31 height 12
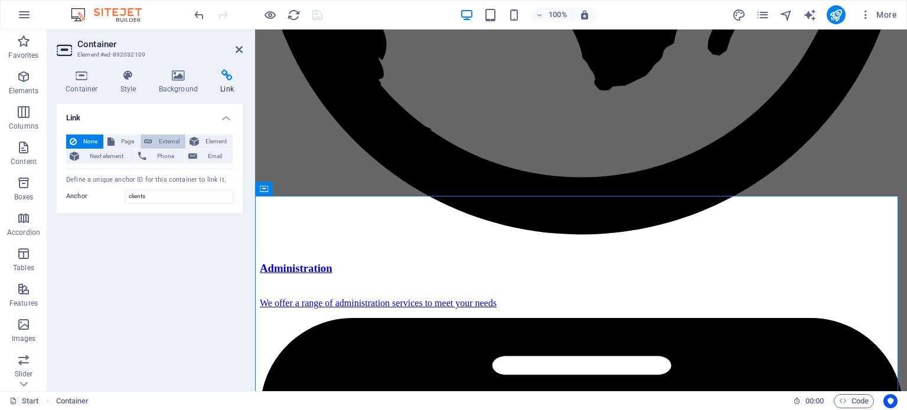
click at [163, 139] on span "External" at bounding box center [169, 142] width 26 height 14
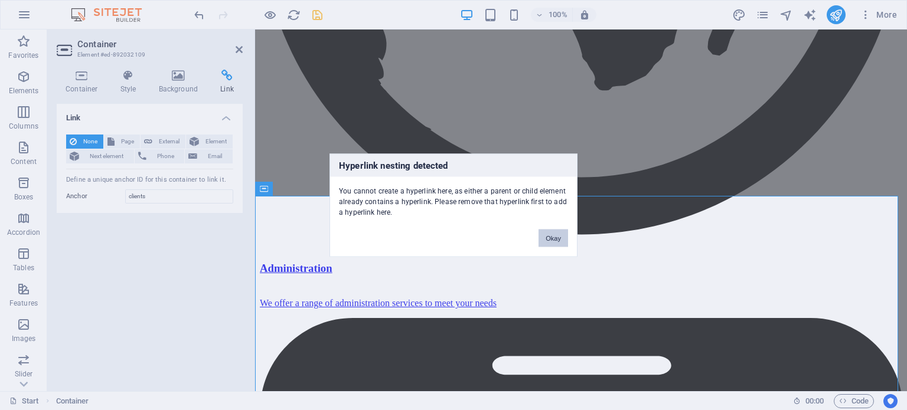
click at [551, 239] on button "Okay" at bounding box center [553, 238] width 30 height 18
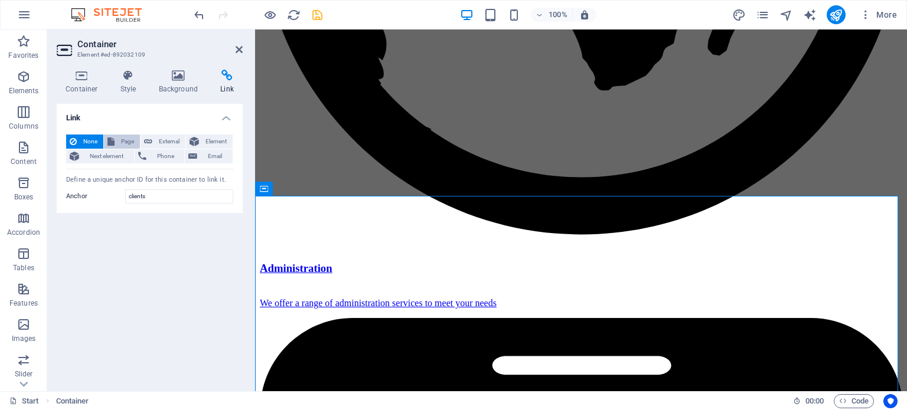
click at [119, 139] on span "Page" at bounding box center [127, 142] width 18 height 14
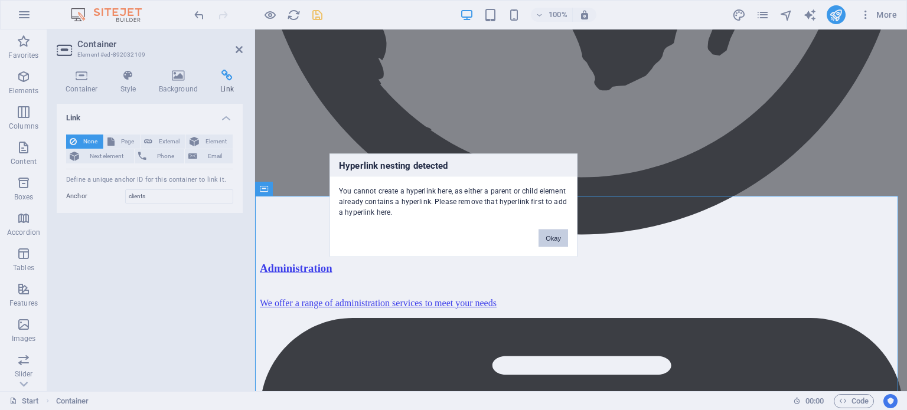
click at [552, 230] on button "Okay" at bounding box center [553, 238] width 30 height 18
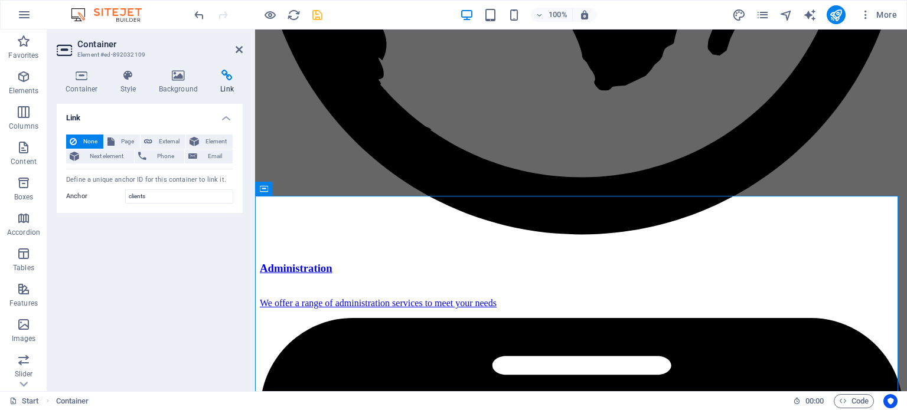
click at [227, 116] on h4 "Link" at bounding box center [150, 114] width 186 height 21
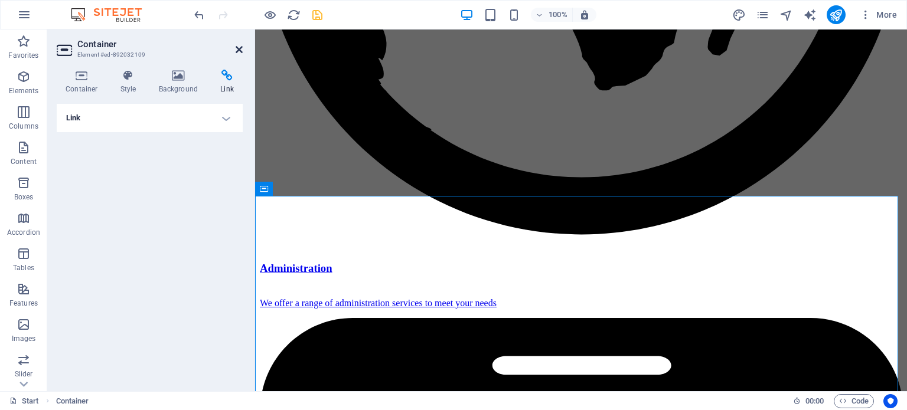
click at [240, 47] on icon at bounding box center [239, 49] width 7 height 9
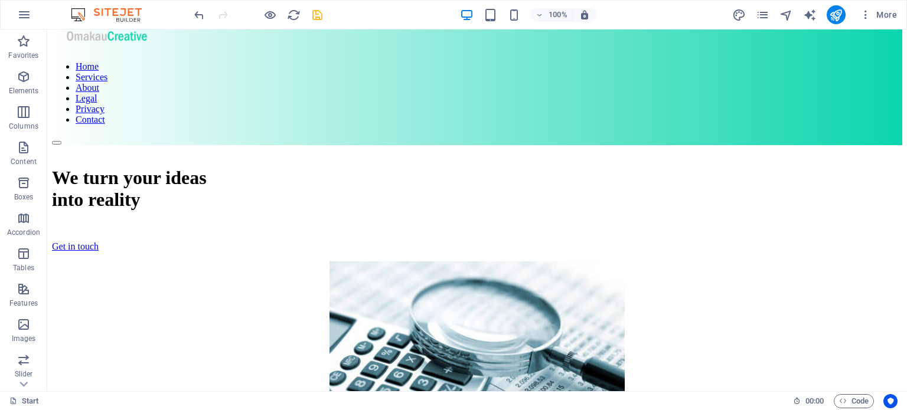
scroll to position [0, 0]
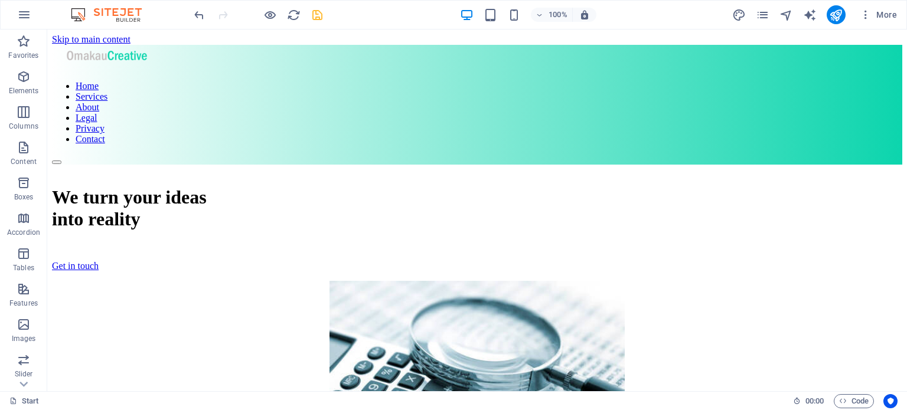
drag, startPoint x: 904, startPoint y: 282, endPoint x: 890, endPoint y: 55, distance: 227.1
click at [318, 16] on icon "save" at bounding box center [317, 15] width 14 height 14
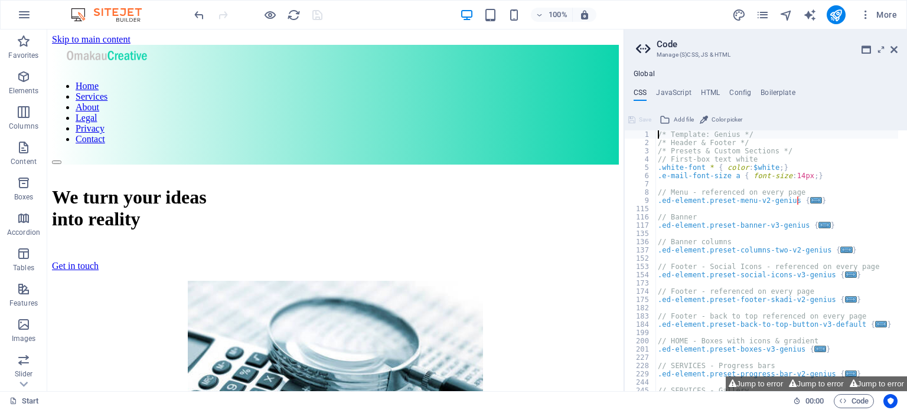
click at [897, 55] on aside "Code Manage (S)CSS, JS & HTML Global CSS JavaScript HTML Config Boilerplate /* …" at bounding box center [764, 211] width 283 height 362
click at [894, 44] on h2 "Code" at bounding box center [776, 44] width 241 height 11
click at [893, 49] on icon at bounding box center [893, 49] width 7 height 9
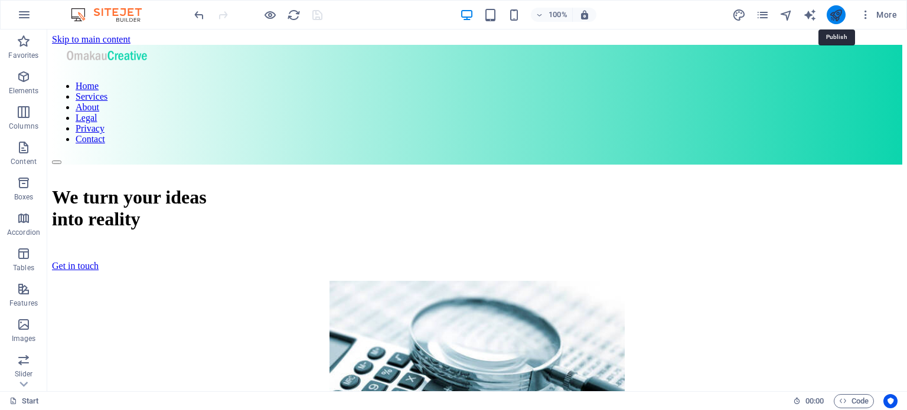
click at [0, 0] on icon "publish" at bounding box center [0, 0] width 0 height 0
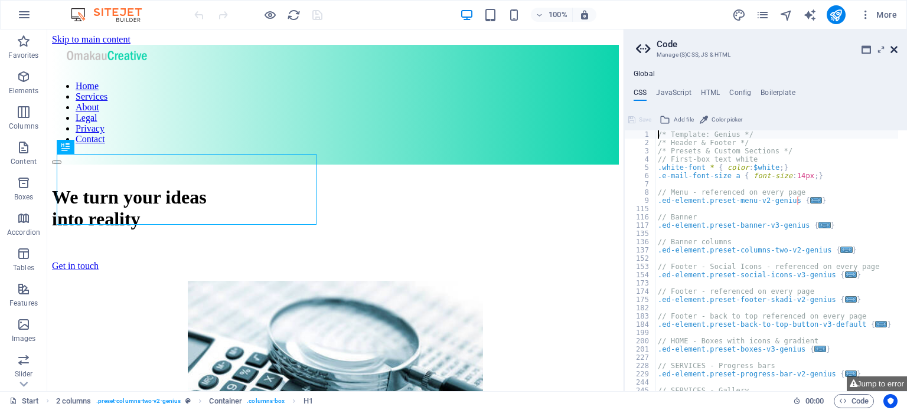
click at [896, 51] on icon at bounding box center [893, 49] width 7 height 9
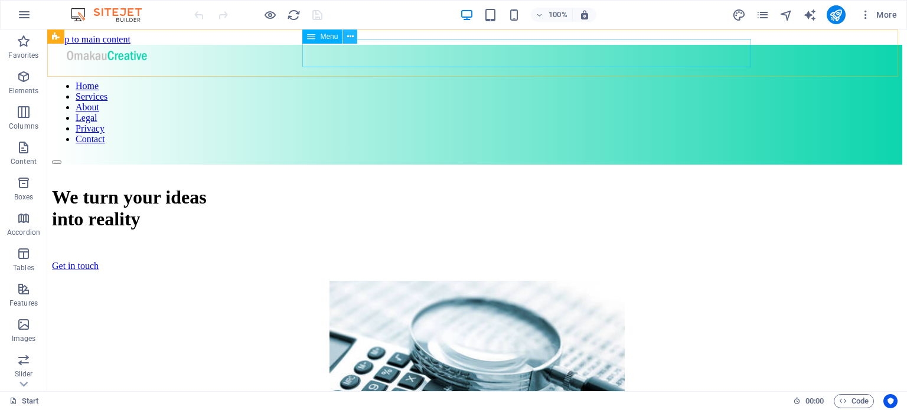
click at [355, 32] on button at bounding box center [350, 37] width 14 height 14
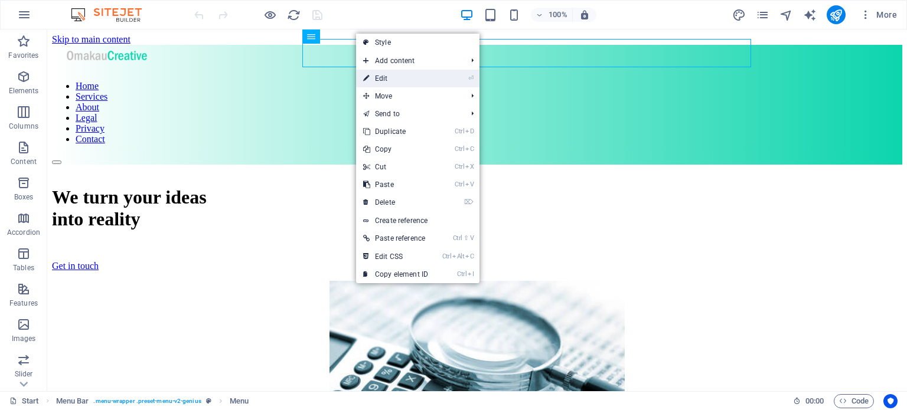
click at [390, 77] on link "⏎ Edit" at bounding box center [395, 79] width 79 height 18
select select
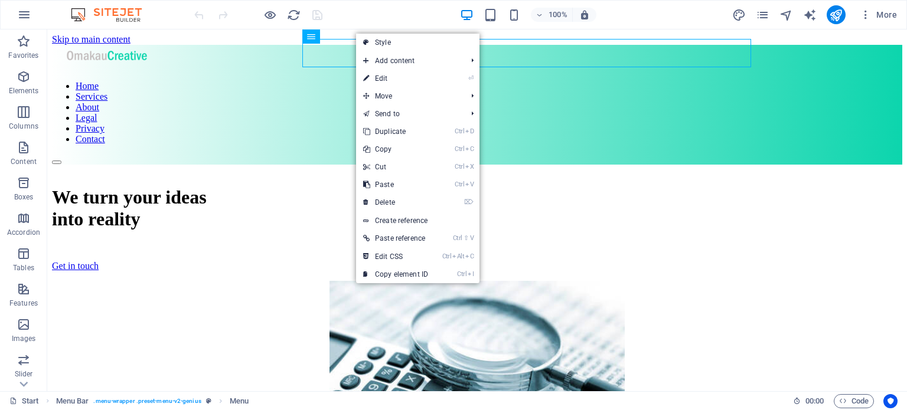
select select
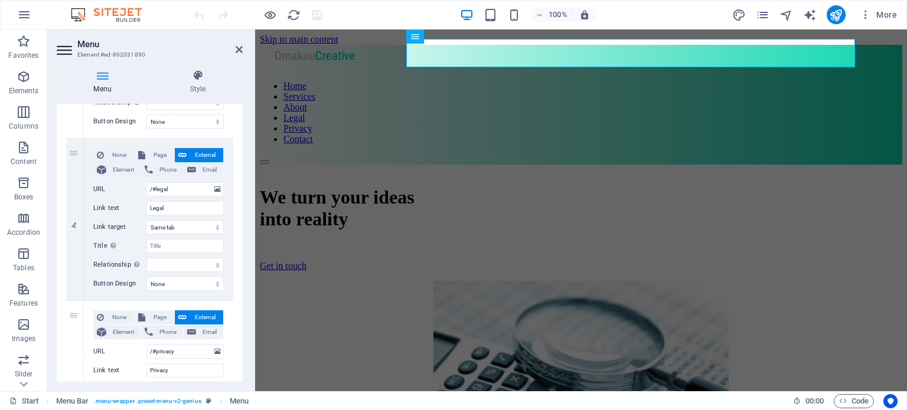
scroll to position [567, 0]
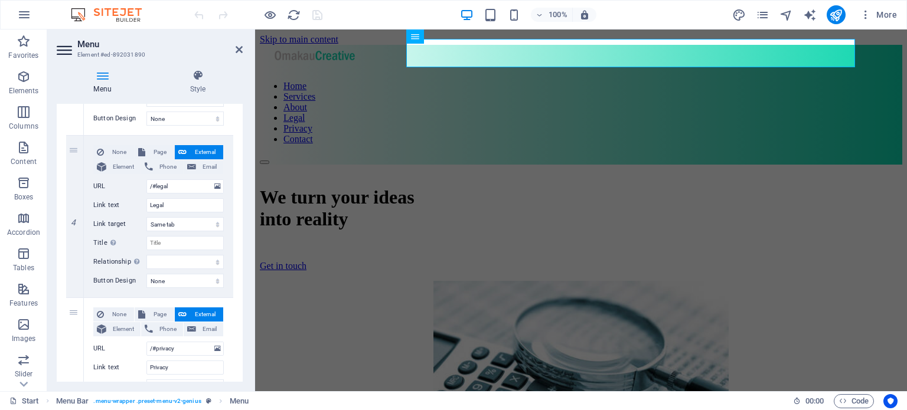
drag, startPoint x: 241, startPoint y: 148, endPoint x: 4, endPoint y: 259, distance: 262.2
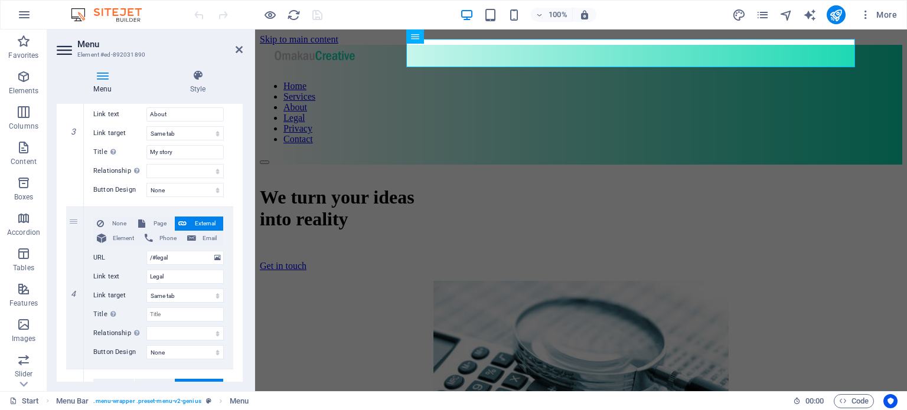
scroll to position [390, 0]
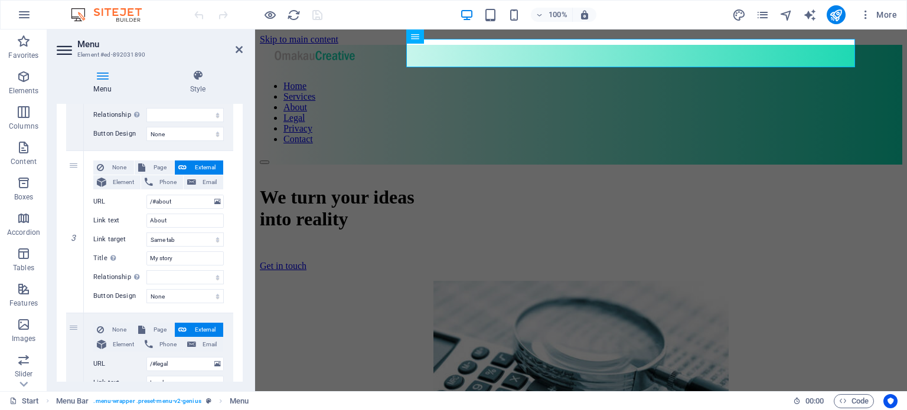
click at [231, 49] on h2 "Menu" at bounding box center [159, 44] width 165 height 11
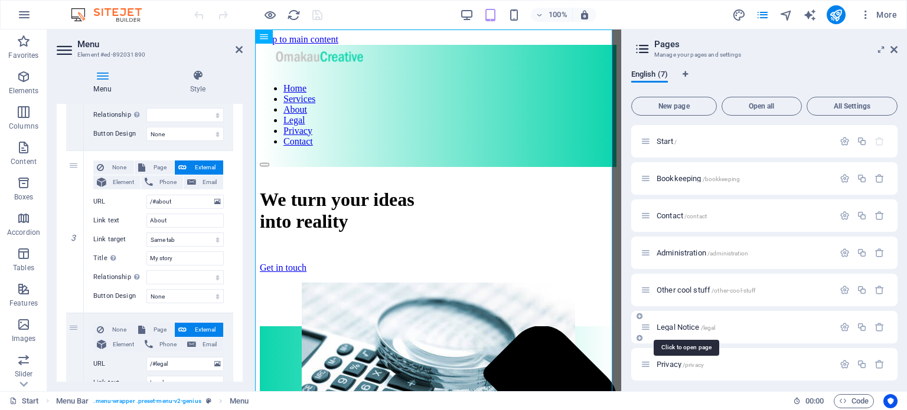
click at [685, 328] on span "Legal Notice /legal" at bounding box center [685, 327] width 59 height 9
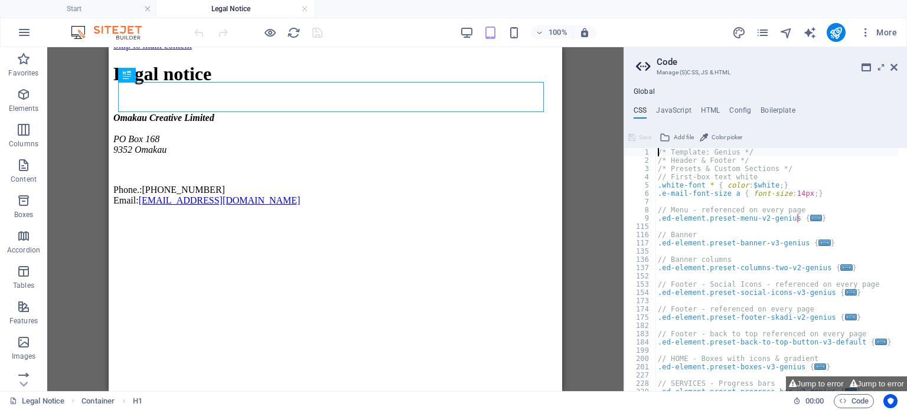
scroll to position [0, 0]
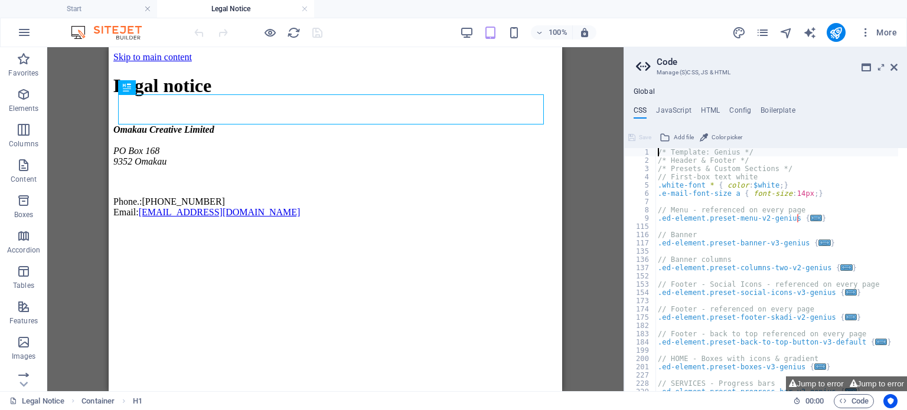
click at [823, 121] on div "CSS JavaScript HTML Config Boilerplate /* Template: Genius */ 1 2 3 4 5 6 7 8 9…" at bounding box center [765, 248] width 283 height 285
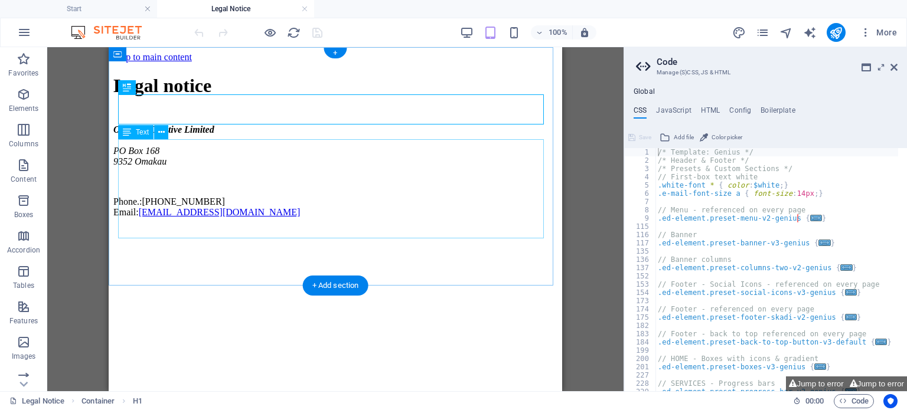
click at [234, 143] on div "Omakau Creative Limited [STREET_ADDRESS][PHONE_NUMBER] Phone.:[PHONE_NUMBER] Em…" at bounding box center [335, 171] width 444 height 93
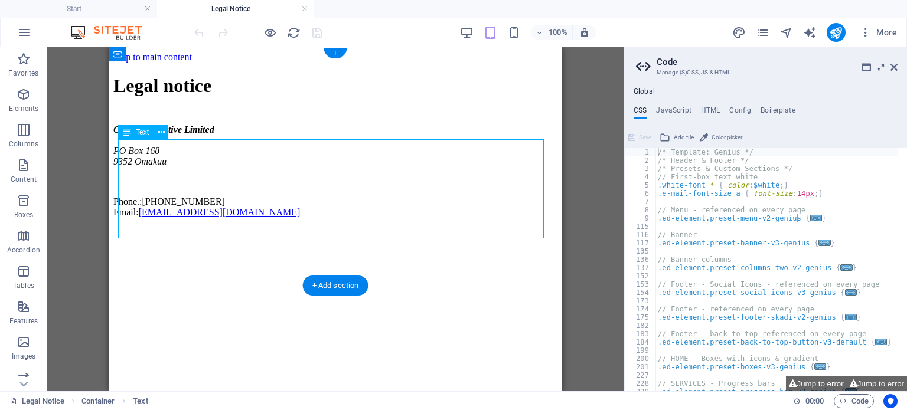
click at [234, 151] on div "Omakau Creative Limited [STREET_ADDRESS][PHONE_NUMBER] Phone.:[PHONE_NUMBER] Em…" at bounding box center [335, 171] width 444 height 93
click at [163, 132] on icon at bounding box center [161, 132] width 6 height 12
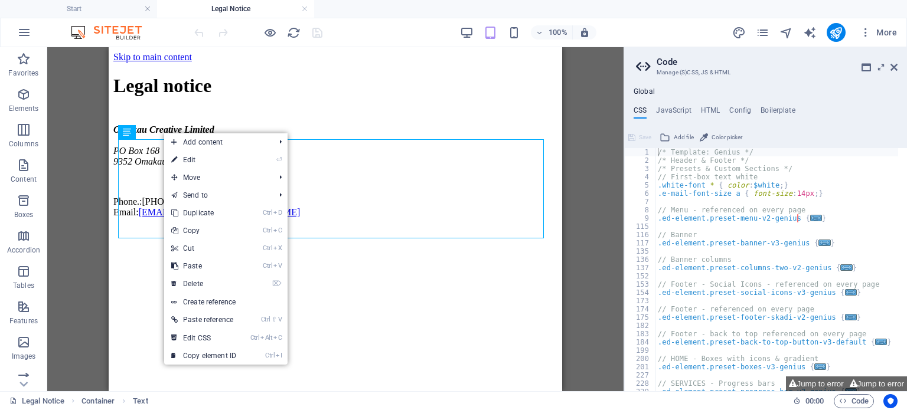
click at [195, 156] on link "⏎ Edit" at bounding box center [203, 160] width 79 height 18
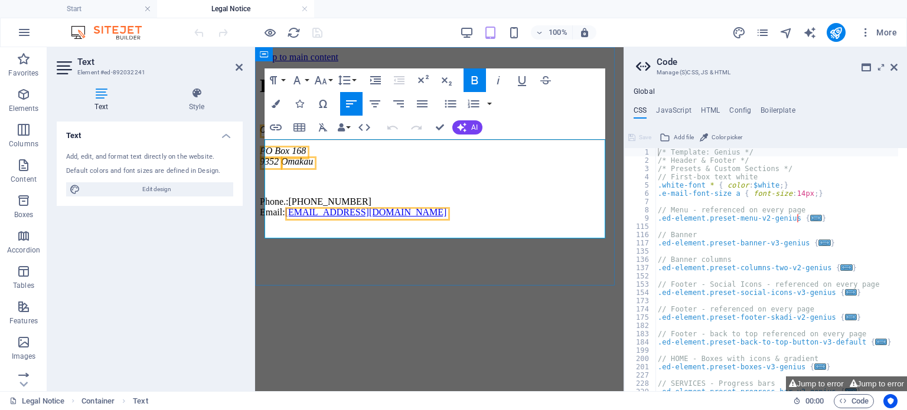
click at [380, 148] on address "Omakau Creative Limited [STREET_ADDRESS]" at bounding box center [439, 146] width 359 height 42
click at [383, 143] on address "Omakau Creative Limited [STREET_ADDRESS]" at bounding box center [439, 146] width 359 height 42
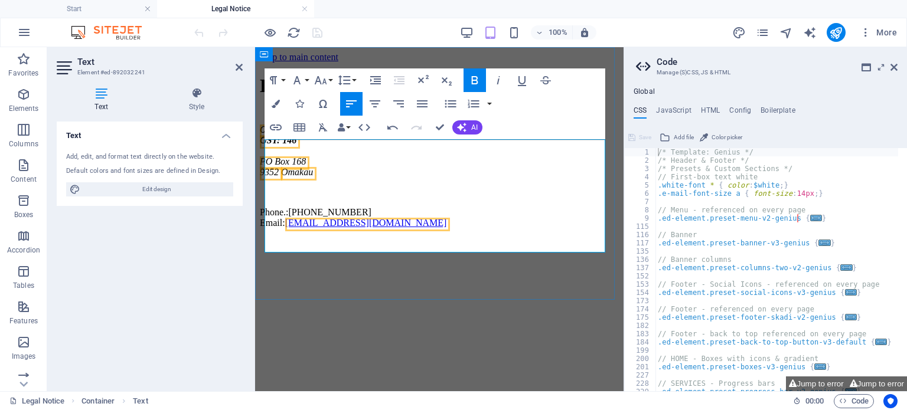
click at [296, 145] on span "GST: 146" at bounding box center [278, 140] width 37 height 10
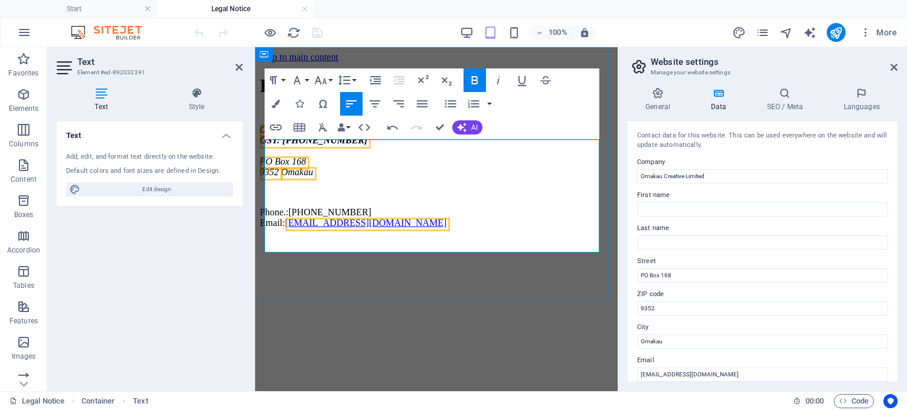
click at [333, 145] on span "GST: [PHONE_NUMBER]" at bounding box center [313, 140] width 107 height 10
click at [336, 145] on span "GST: [PHONE_NUMBER]" at bounding box center [313, 140] width 107 height 10
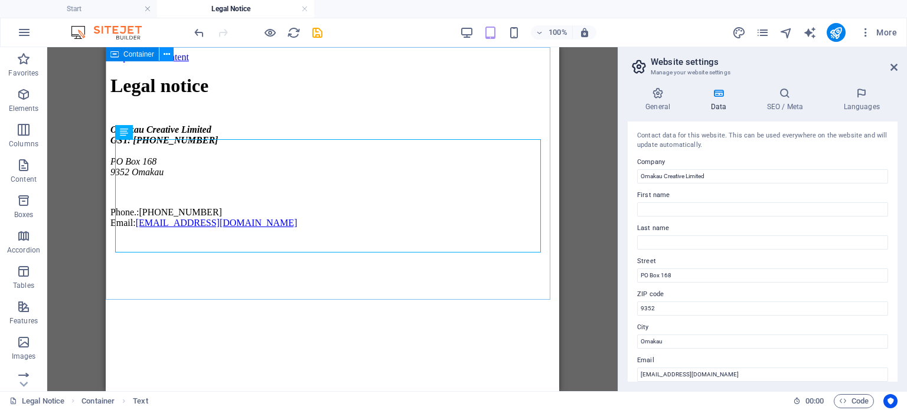
click at [166, 58] on icon at bounding box center [166, 54] width 6 height 12
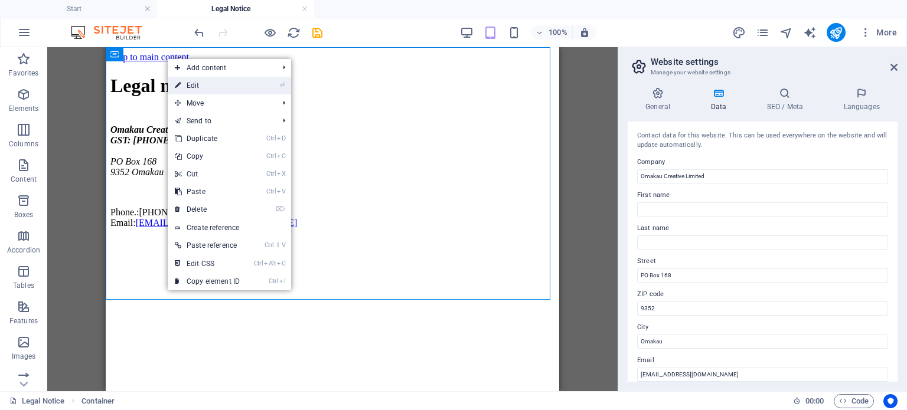
click at [196, 87] on link "⏎ Edit" at bounding box center [207, 86] width 79 height 18
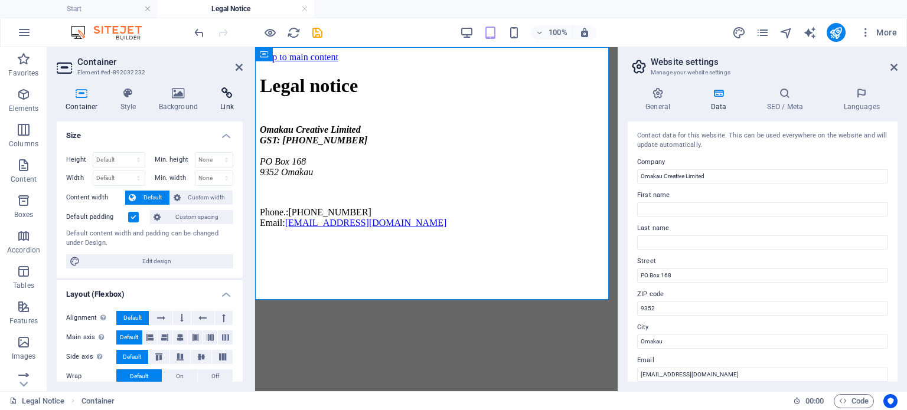
click at [228, 87] on icon at bounding box center [226, 93] width 31 height 12
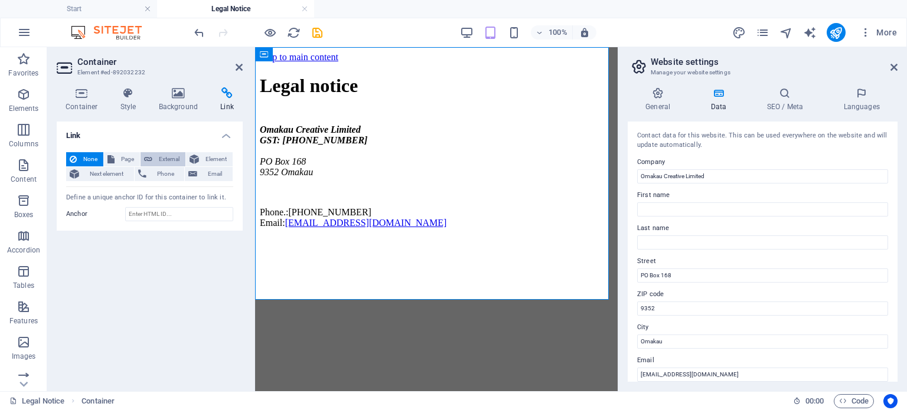
click at [173, 156] on span "External" at bounding box center [169, 159] width 26 height 14
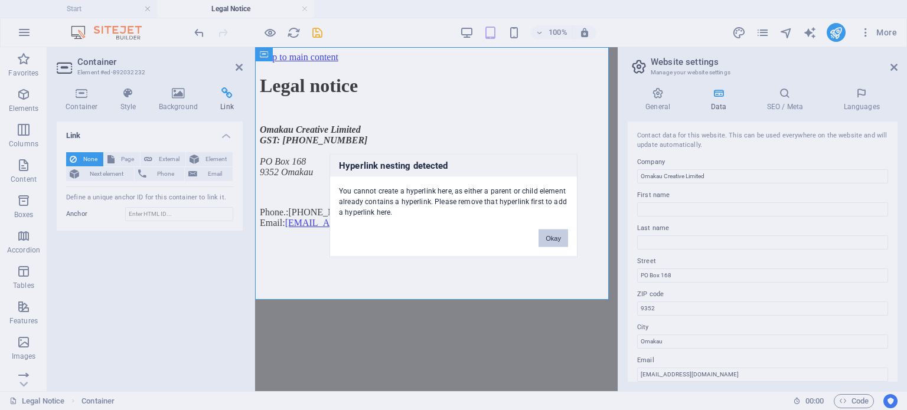
click at [552, 240] on button "Okay" at bounding box center [553, 238] width 30 height 18
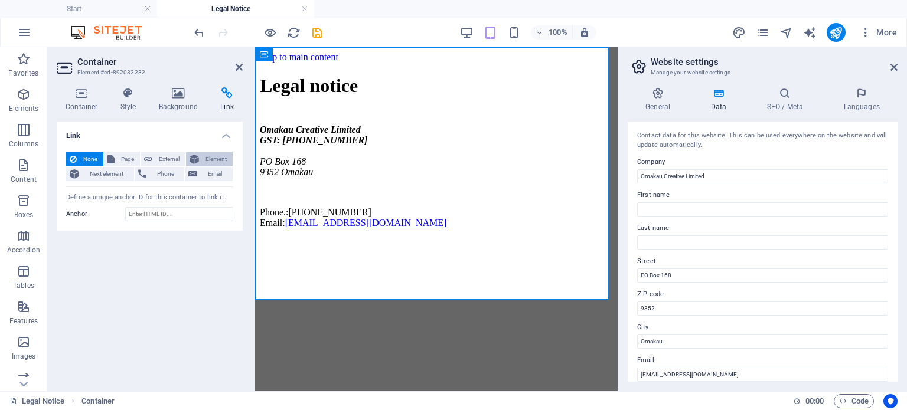
click at [216, 156] on span "Element" at bounding box center [215, 159] width 27 height 14
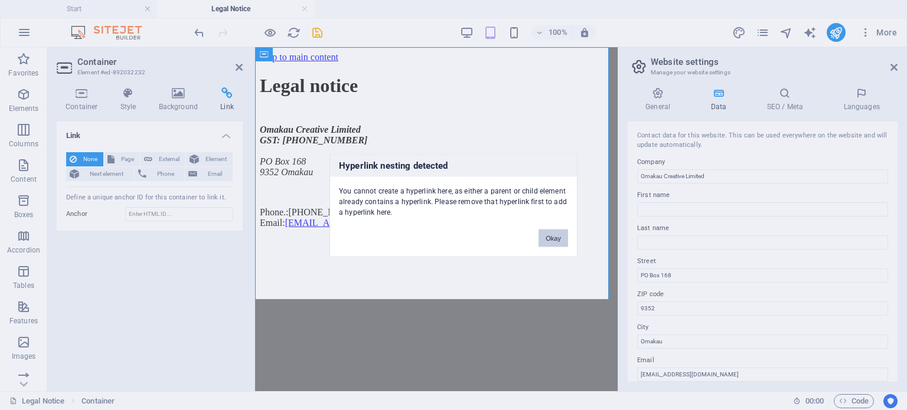
click at [555, 236] on button "Okay" at bounding box center [553, 238] width 30 height 18
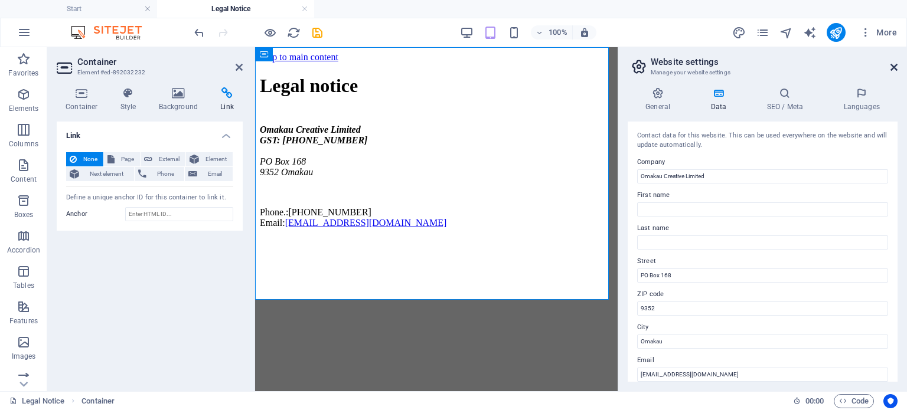
click at [894, 69] on icon at bounding box center [893, 67] width 7 height 9
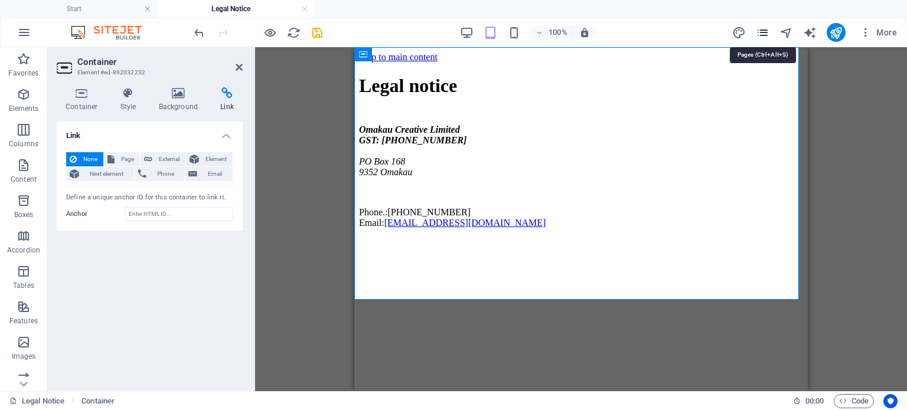
click at [763, 28] on icon "pages" at bounding box center [763, 33] width 14 height 14
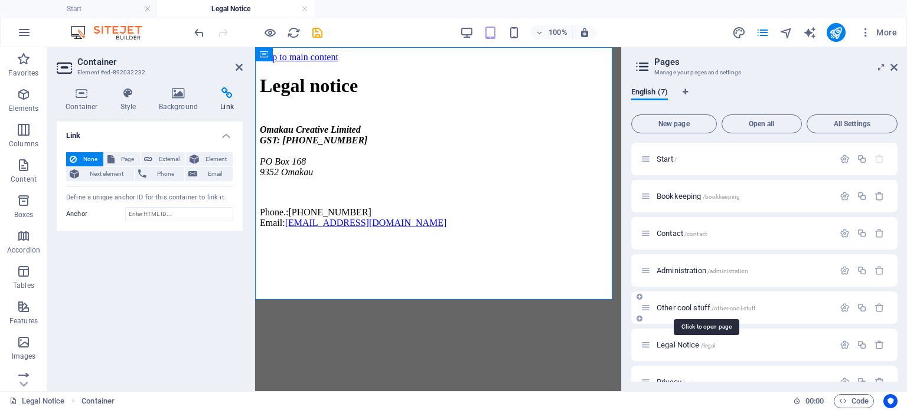
scroll to position [2, 0]
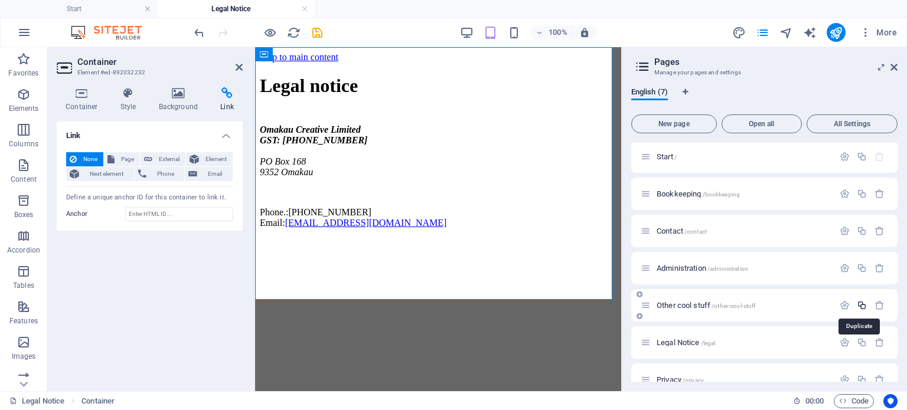
click at [858, 305] on icon "button" at bounding box center [861, 305] width 10 height 10
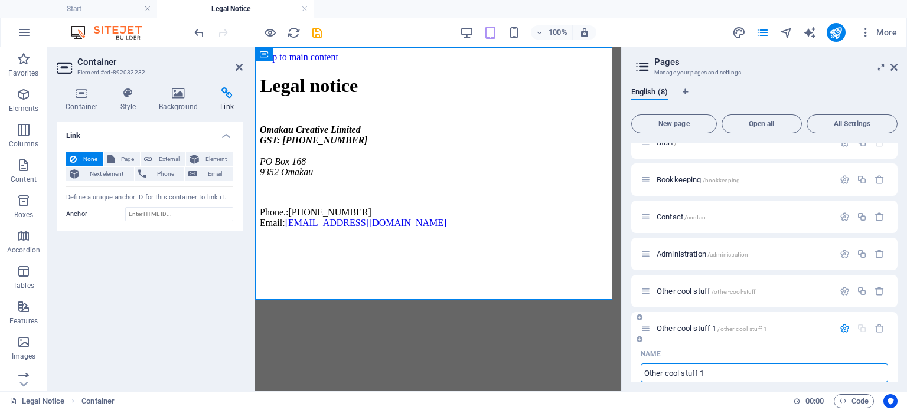
click at [721, 380] on input "Other cool stuff 1" at bounding box center [763, 373] width 247 height 19
click at [721, 380] on input "Other cool stuff L" at bounding box center [763, 373] width 247 height 19
type input "Other cool stuff L"
type input "/other-cool-stuff-l"
type input "Other cool stuff L"
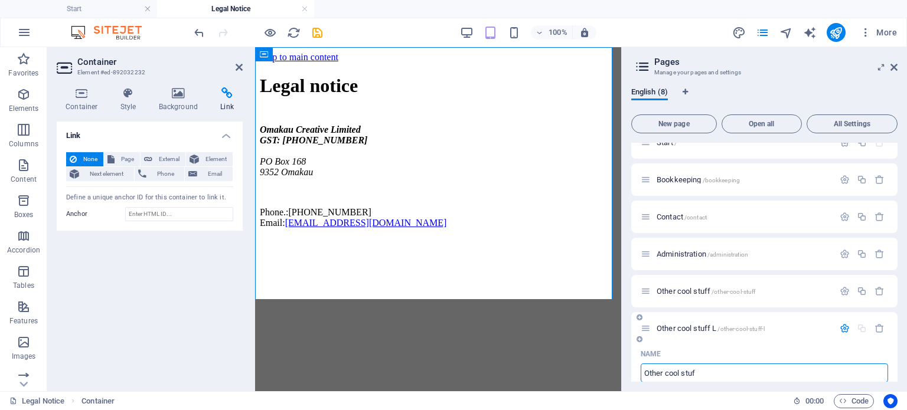
type input "Other cool stu"
type input "/other-cool-stuff-8"
type input "Other cool stuff"
type input "O"
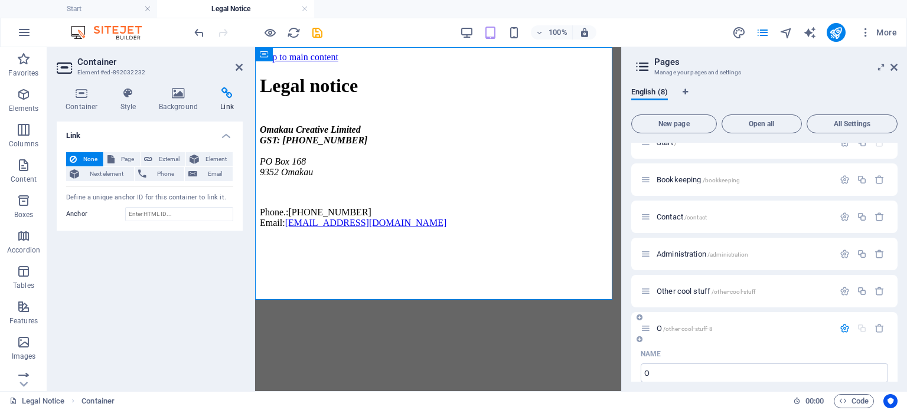
click at [696, 354] on div "Name" at bounding box center [763, 354] width 247 height 19
click at [654, 366] on input "O" at bounding box center [763, 373] width 247 height 19
type input "Legal"
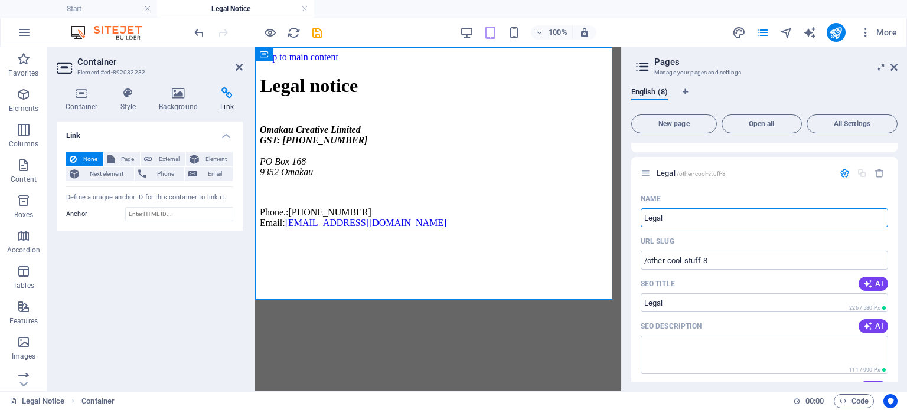
scroll to position [173, 0]
click at [713, 264] on input "/other-cool-stuff-8" at bounding box center [763, 259] width 247 height 19
type input "/legal"
click at [682, 217] on input "Legal" at bounding box center [763, 216] width 247 height 19
type input "Legal Notice"
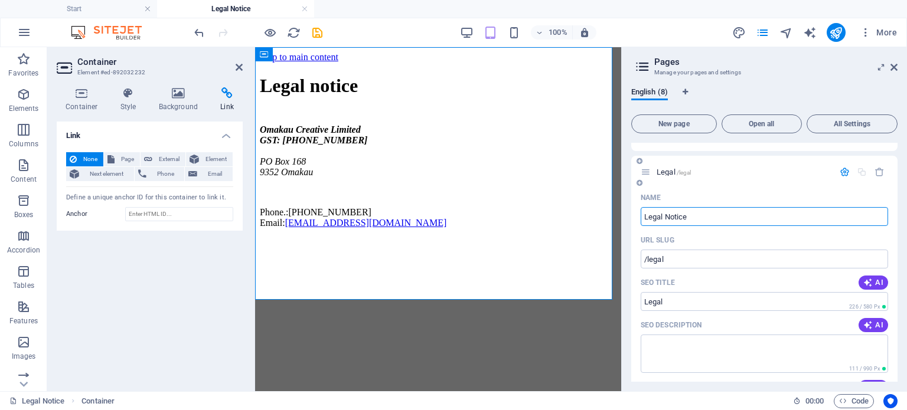
type input "/legal-notice"
type input "Legal Notice"
click at [894, 65] on icon at bounding box center [893, 67] width 7 height 9
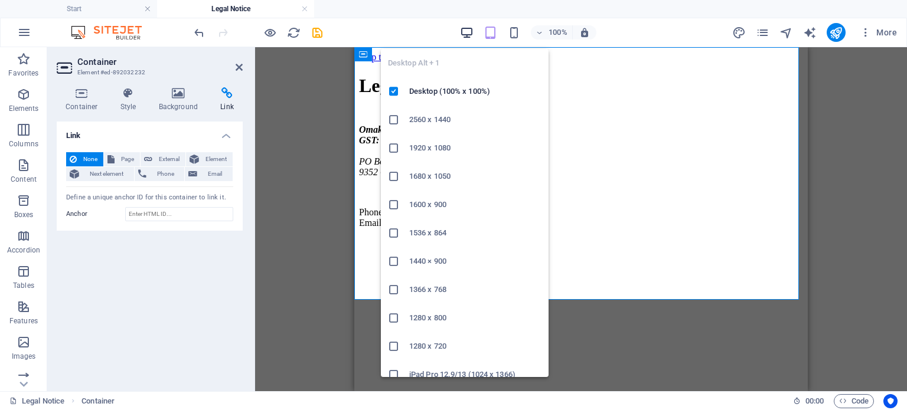
click at [468, 28] on icon "button" at bounding box center [467, 33] width 14 height 14
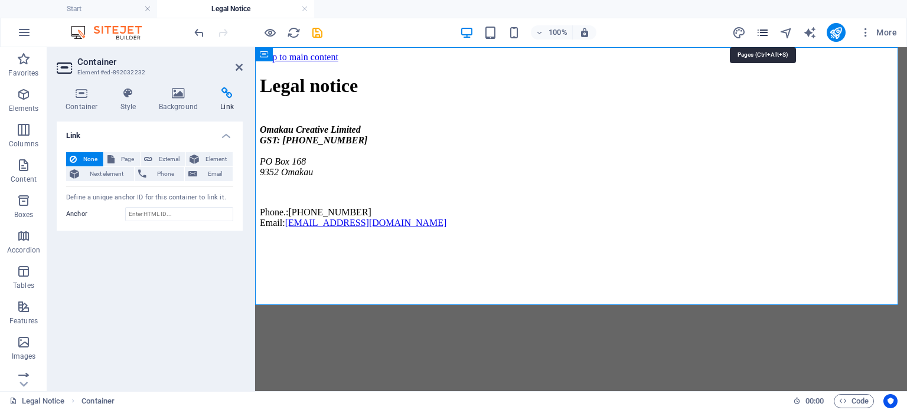
click at [766, 30] on icon "pages" at bounding box center [763, 33] width 14 height 14
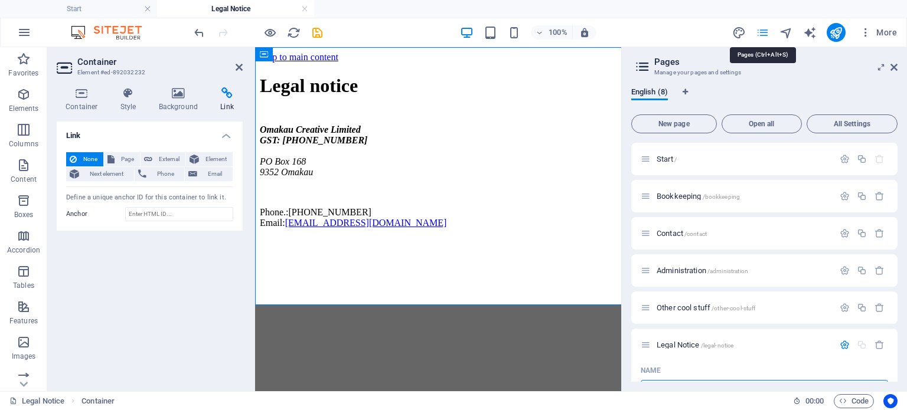
scroll to position [17, 0]
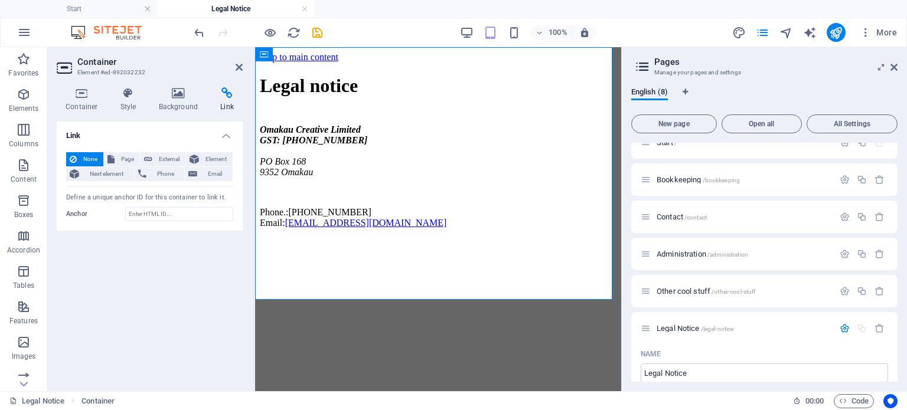
drag, startPoint x: 894, startPoint y: 191, endPoint x: 906, endPoint y: 243, distance: 53.4
click at [906, 243] on div "English (8) New page Open all All Settings Start / Bookkeeping /bookkeeping Con…" at bounding box center [764, 234] width 285 height 313
drag, startPoint x: 894, startPoint y: 193, endPoint x: 906, endPoint y: 285, distance: 92.8
click at [906, 285] on div "English (8) New page Open all All Settings Start / Bookkeeping /bookkeeping Con…" at bounding box center [764, 234] width 285 height 313
drag, startPoint x: 899, startPoint y: 165, endPoint x: 903, endPoint y: 184, distance: 19.3
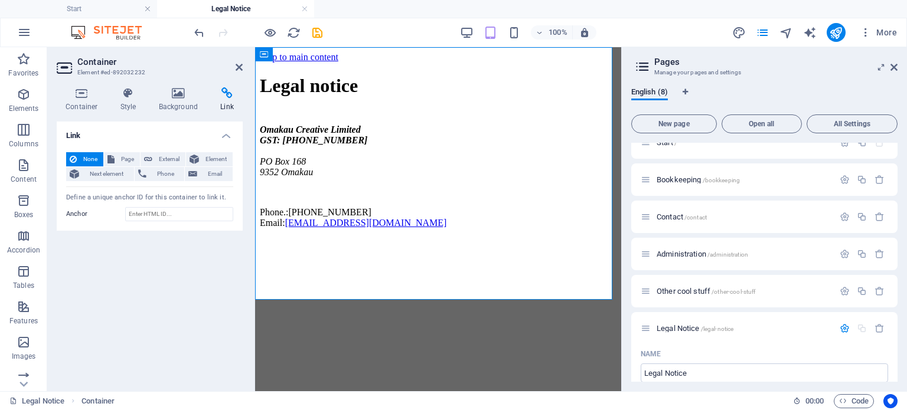
click at [903, 184] on div "English (8) New page Open all All Settings Start / Bookkeeping /bookkeeping Con…" at bounding box center [764, 234] width 285 height 313
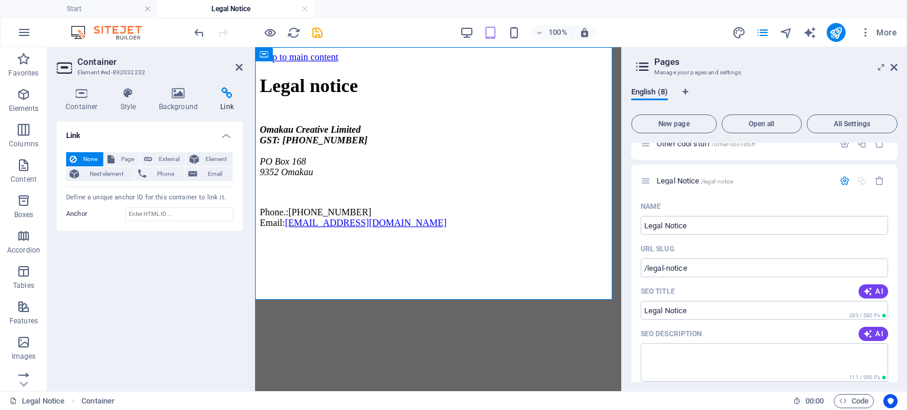
scroll to position [166, 0]
click at [772, 169] on div "Legal Notice /legal-notice" at bounding box center [764, 179] width 266 height 32
click at [763, 182] on p "Legal Notice /legal-notice" at bounding box center [743, 179] width 174 height 8
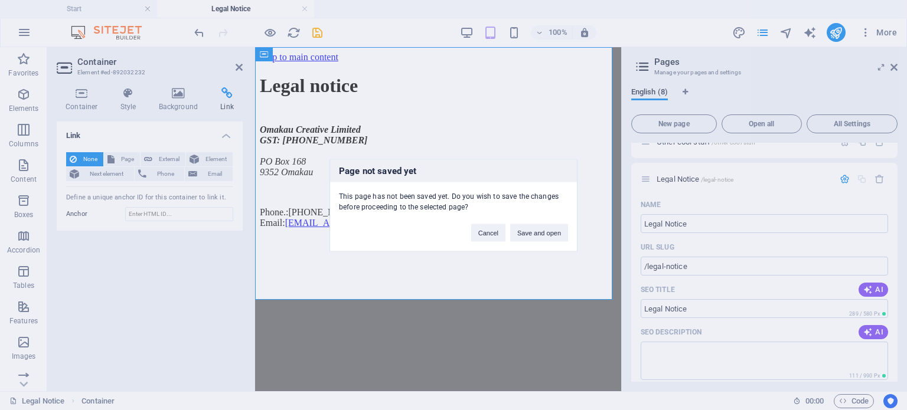
click at [702, 221] on div "Page not saved yet This page has not been saved yet. Do you wish to save the ch…" at bounding box center [453, 205] width 907 height 410
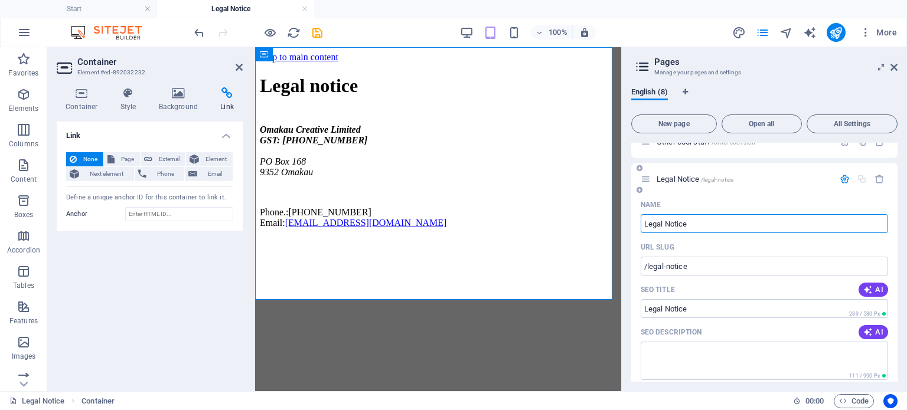
click at [697, 223] on input "Legal Notice" at bounding box center [763, 223] width 247 height 19
type input "Legal"
type input "/legal-8"
type input "Legal"
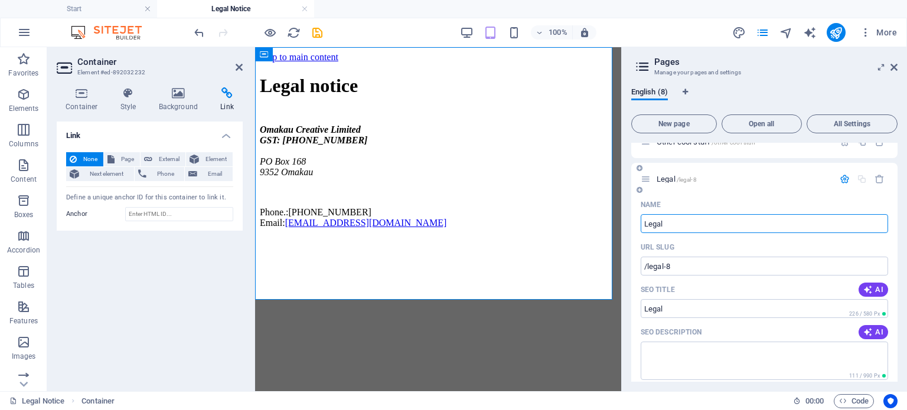
type input "Legal"
click at [682, 276] on div "Name Legal ​ URL SLUG /legal-8 ​ SEO Title AI Legal ​ 226 / 580 Px SEO Descript…" at bounding box center [764, 415] width 266 height 440
click at [671, 263] on input "/legal-8" at bounding box center [763, 266] width 247 height 19
type input "/legal"
click at [777, 197] on div "Name" at bounding box center [763, 204] width 247 height 19
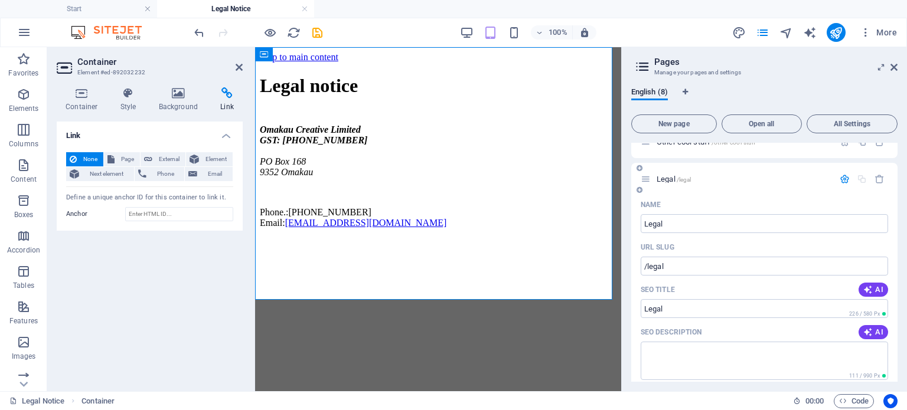
drag, startPoint x: 894, startPoint y: 220, endPoint x: 894, endPoint y: 186, distance: 34.2
click at [894, 186] on div "Legal /legal Name Legal ​ URL SLUG /legal ​ SEO Title AI Legal ​ 226 / 580 Px S…" at bounding box center [764, 399] width 266 height 472
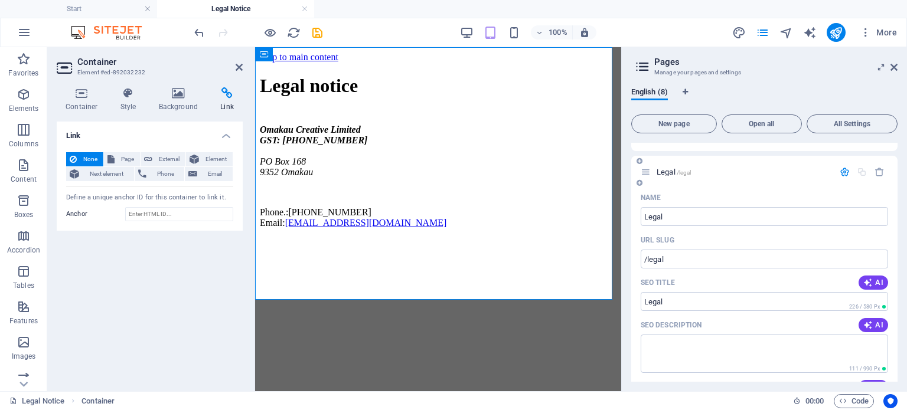
drag, startPoint x: 898, startPoint y: 218, endPoint x: 892, endPoint y: 257, distance: 40.0
click at [892, 257] on div "English (8) New page Open all All Settings Start / Bookkeeping /bookkeeping Con…" at bounding box center [764, 234] width 285 height 313
drag, startPoint x: 897, startPoint y: 243, endPoint x: 897, endPoint y: 292, distance: 49.6
click at [897, 292] on div "English (8) New page Open all All Settings Start / Bookkeeping /bookkeeping Con…" at bounding box center [764, 234] width 285 height 313
click at [900, 230] on div "English (8) New page Open all All Settings Start / Bookkeeping /bookkeeping Con…" at bounding box center [764, 234] width 285 height 313
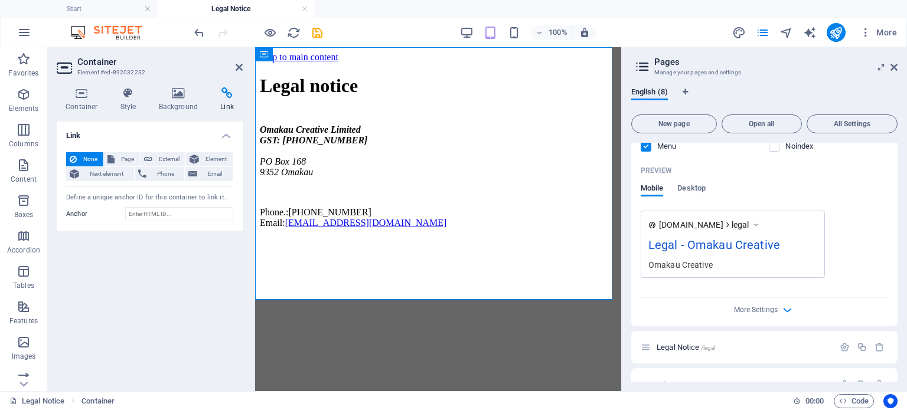
scroll to position [498, 0]
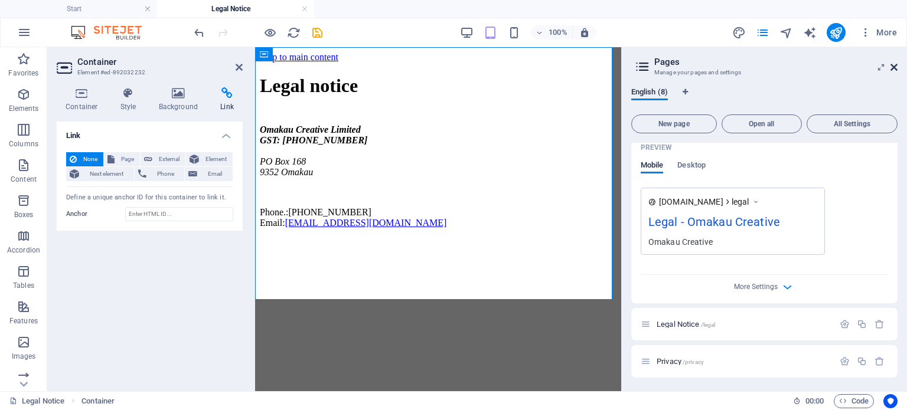
click at [892, 66] on icon at bounding box center [893, 67] width 7 height 9
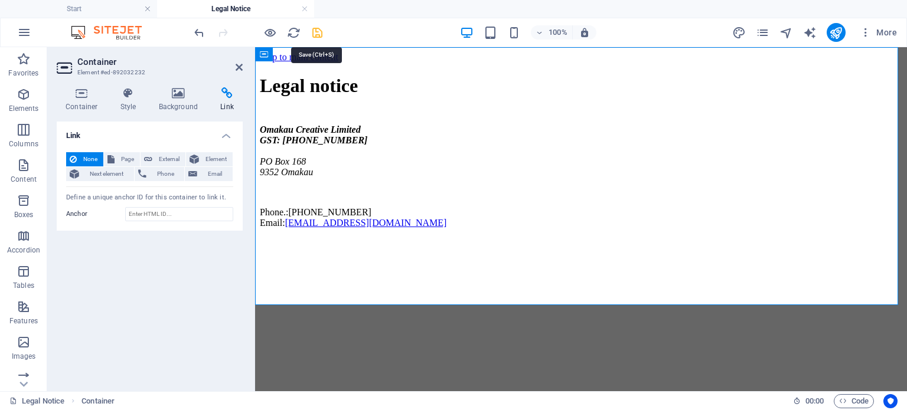
click at [316, 35] on icon "save" at bounding box center [317, 33] width 14 height 14
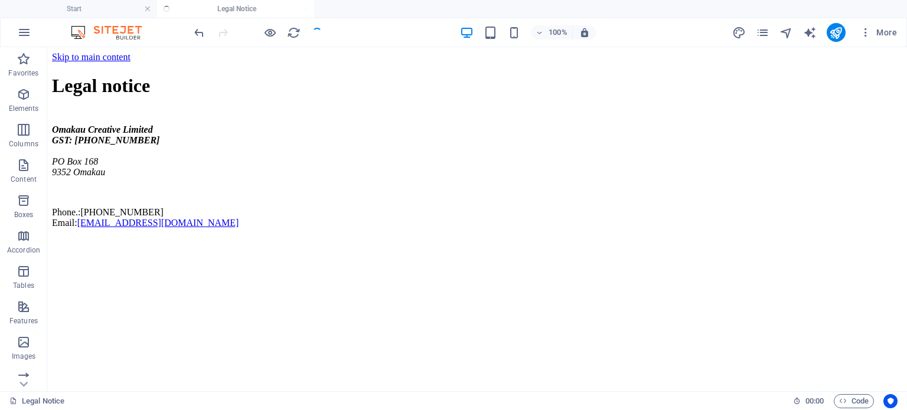
click at [316, 35] on div at bounding box center [258, 32] width 132 height 19
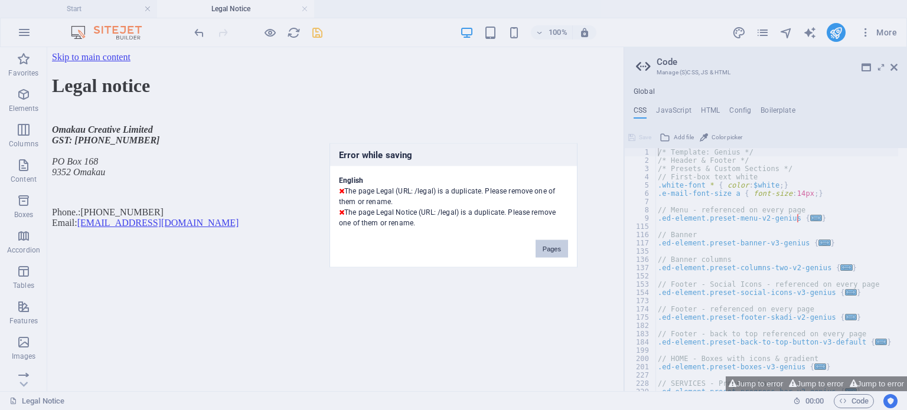
click at [551, 248] on button "Pages" at bounding box center [551, 249] width 32 height 18
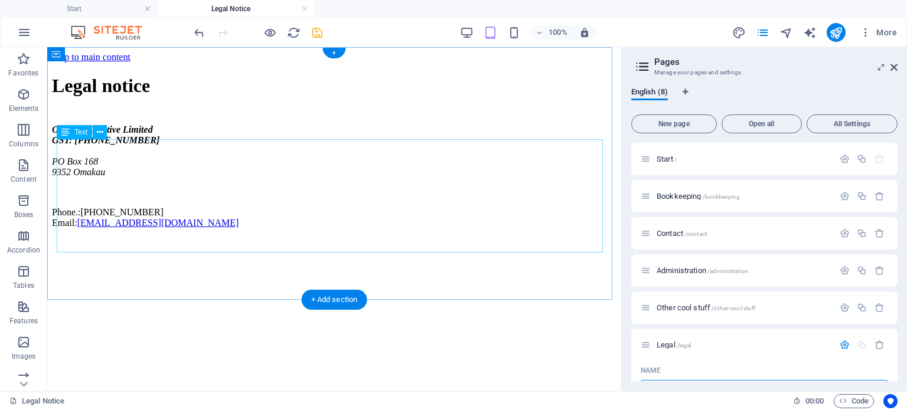
scroll to position [17, 0]
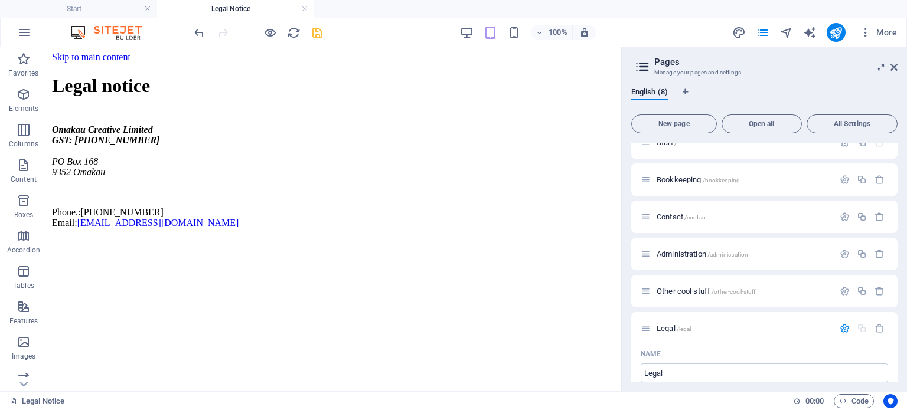
drag, startPoint x: 897, startPoint y: 179, endPoint x: 901, endPoint y: 207, distance: 28.6
click at [901, 207] on div "English (8) New page Open all All Settings Start / Bookkeeping /bookkeeping Con…" at bounding box center [764, 234] width 285 height 313
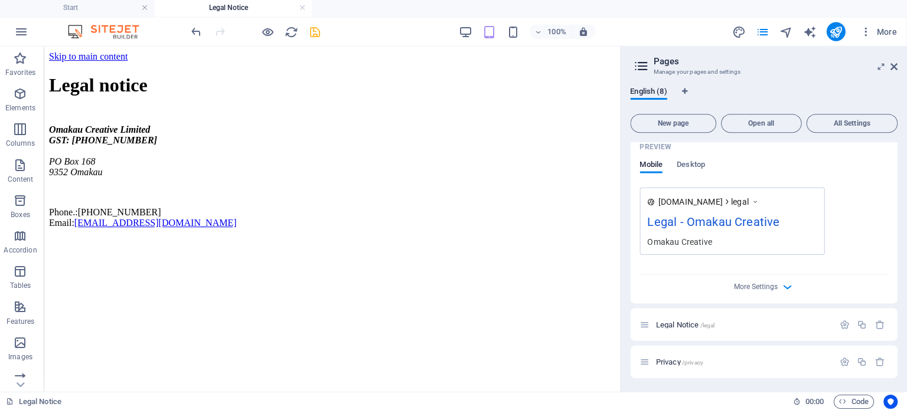
scroll to position [0, 0]
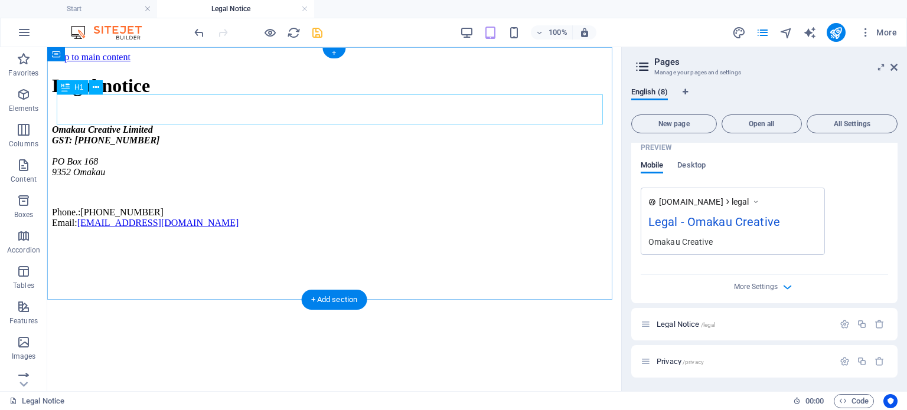
click at [190, 97] on div "Legal notice" at bounding box center [334, 86] width 564 height 22
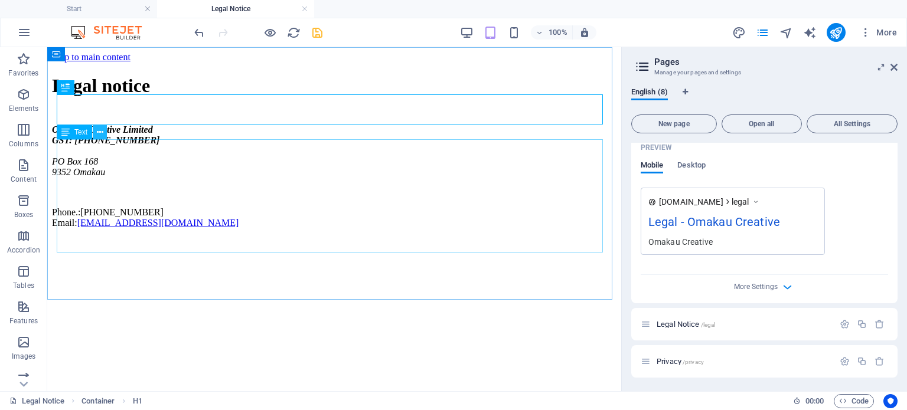
click at [99, 134] on icon at bounding box center [100, 132] width 6 height 12
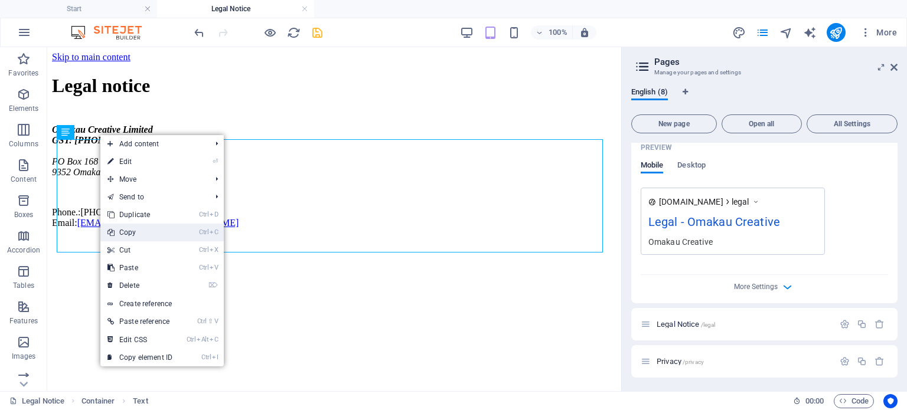
click at [127, 234] on link "Ctrl C Copy" at bounding box center [139, 233] width 79 height 18
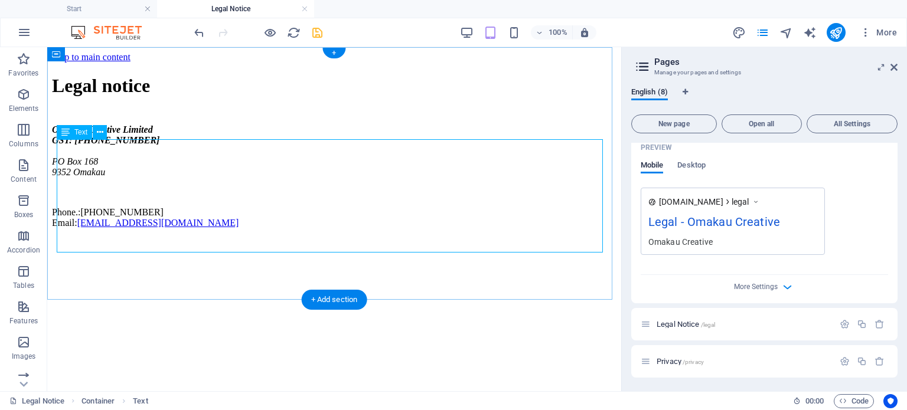
click at [412, 224] on div "Omakau Creative Limited GST: [PHONE_NUMBER] [STREET_ADDRESS][PHONE_NUMBER] Phon…" at bounding box center [334, 177] width 564 height 104
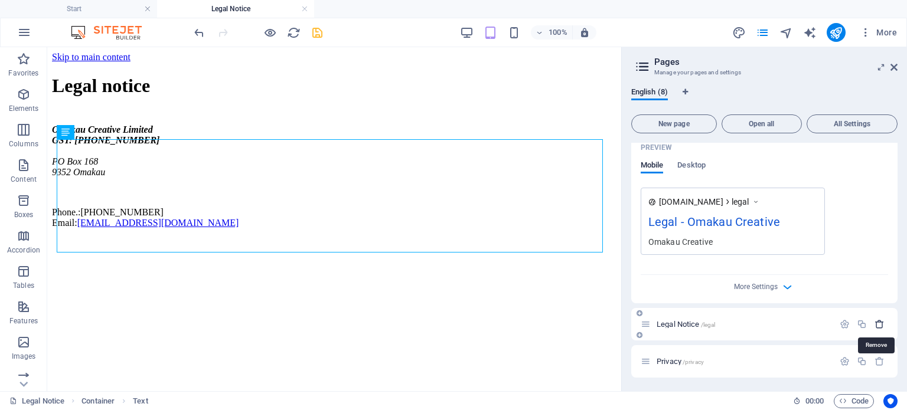
click at [874, 324] on icon "button" at bounding box center [879, 324] width 10 height 10
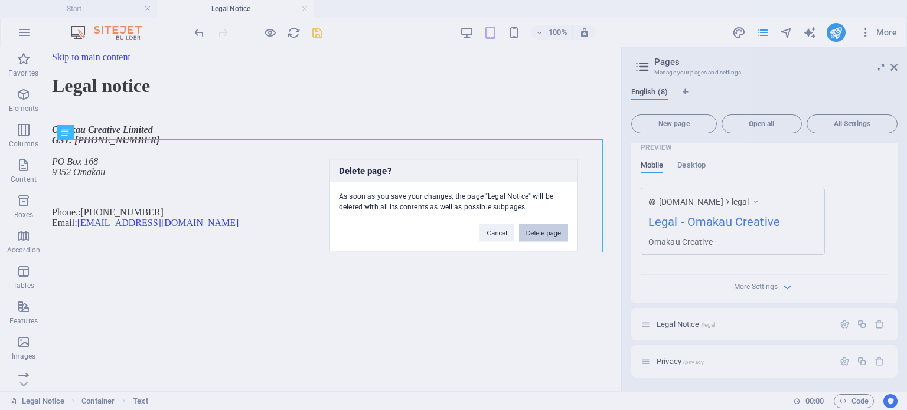
click at [552, 234] on button "Delete page" at bounding box center [543, 233] width 49 height 18
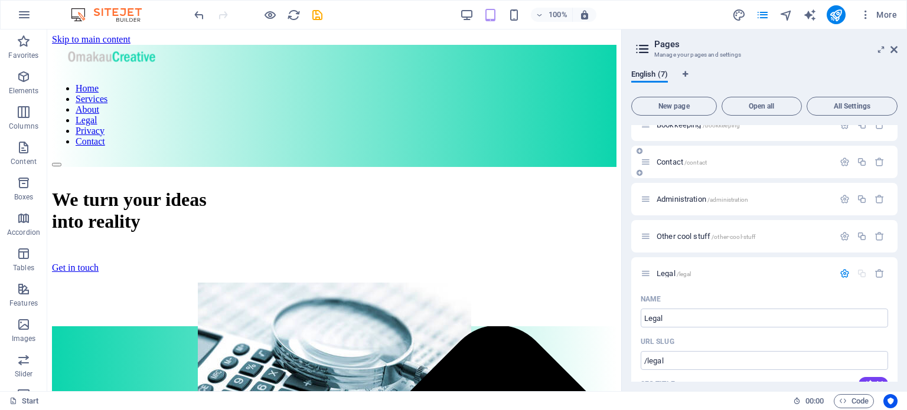
scroll to position [52, 0]
click at [895, 50] on icon at bounding box center [893, 49] width 7 height 9
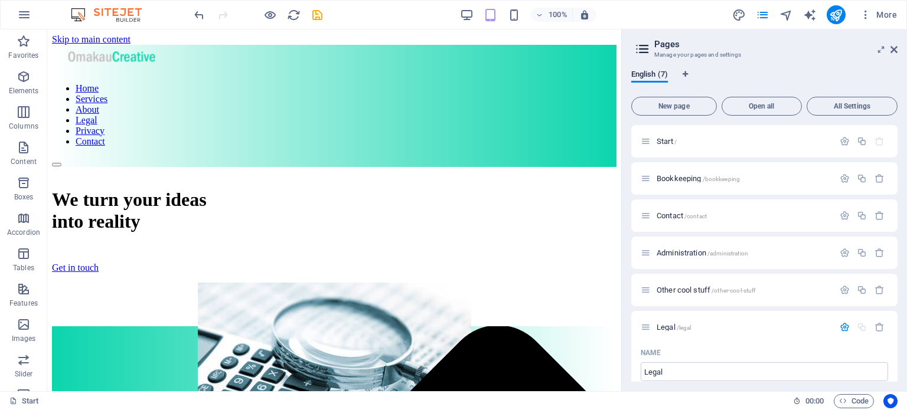
drag, startPoint x: 897, startPoint y: 172, endPoint x: 906, endPoint y: 210, distance: 38.8
click at [906, 210] on div "English (7) New page Open all All Settings Start / Bookkeeping /bookkeeping Con…" at bounding box center [764, 225] width 285 height 331
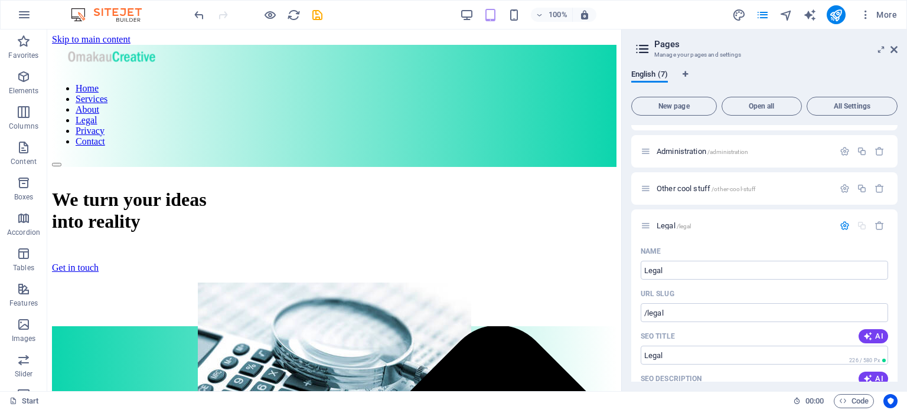
scroll to position [0, 0]
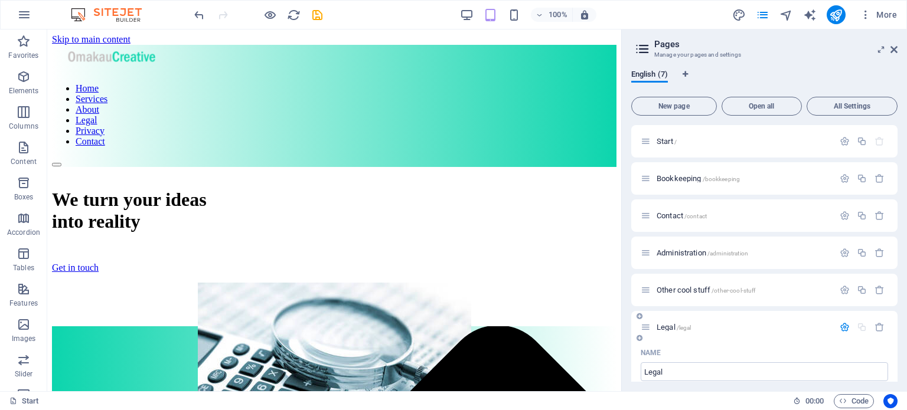
click at [659, 329] on span "Legal /legal" at bounding box center [673, 327] width 35 height 9
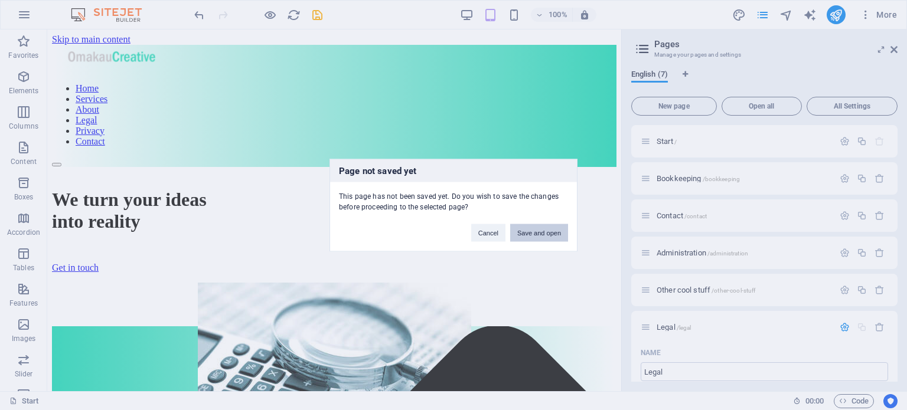
click at [538, 230] on button "Save and open" at bounding box center [539, 233] width 58 height 18
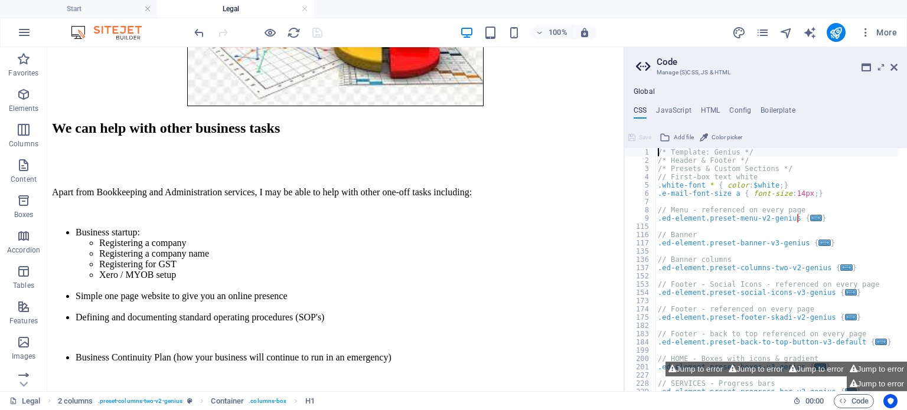
scroll to position [345, 0]
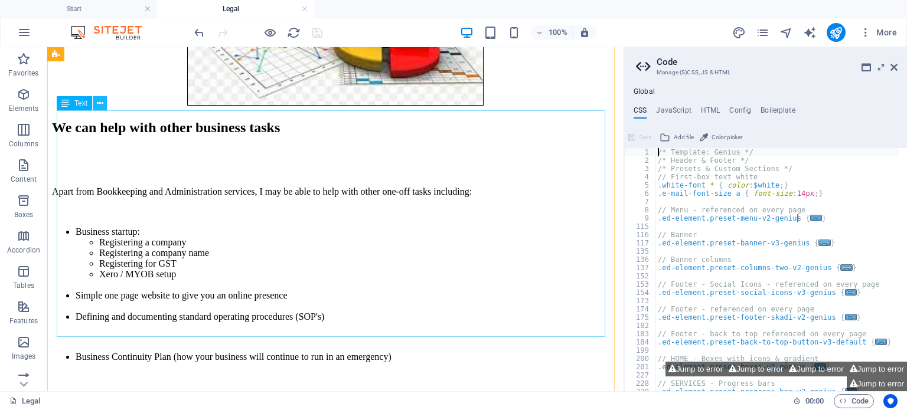
click at [98, 107] on icon at bounding box center [100, 103] width 6 height 12
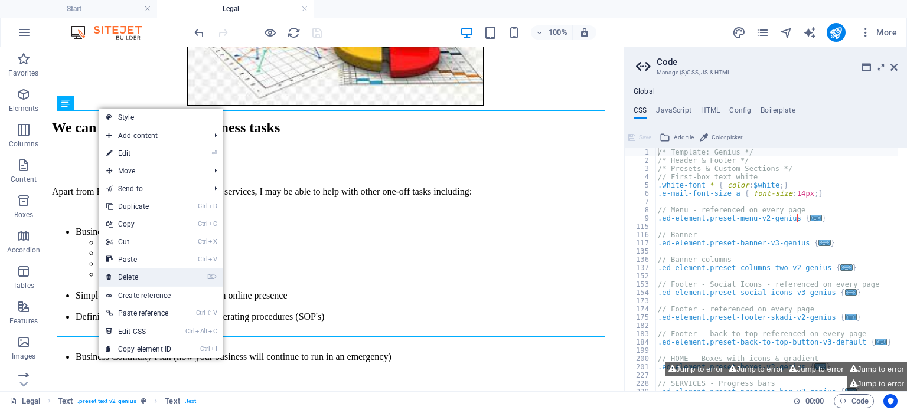
click at [127, 273] on link "⌦ Delete" at bounding box center [138, 278] width 79 height 18
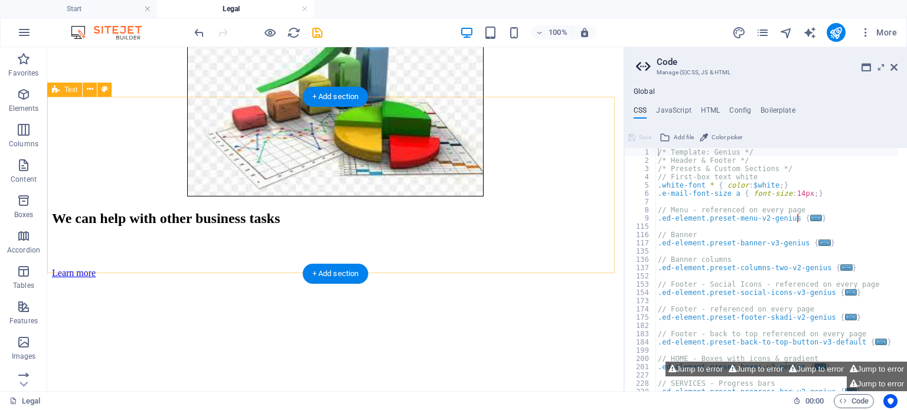
click at [67, 243] on div "We can help with other business tasks Learn more" at bounding box center [335, 245] width 567 height 68
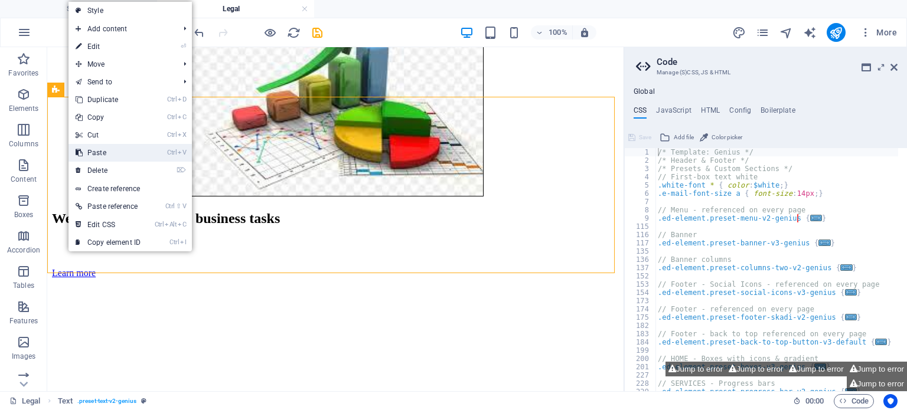
click at [103, 152] on link "Ctrl V Paste" at bounding box center [107, 153] width 79 height 18
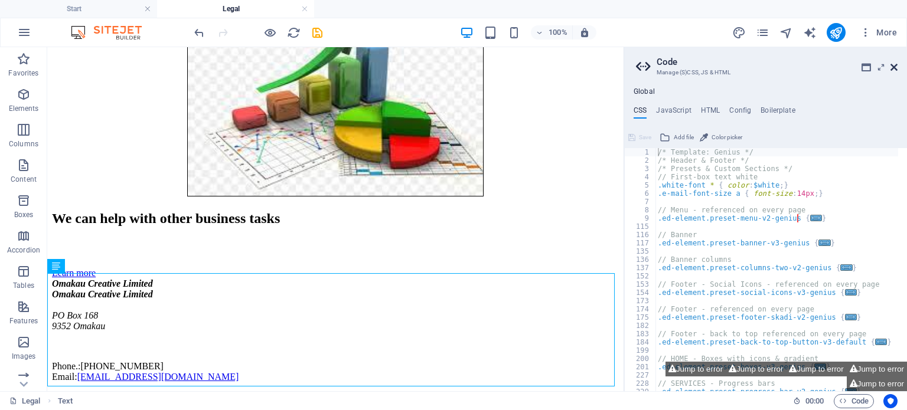
click at [890, 70] on icon at bounding box center [893, 67] width 7 height 9
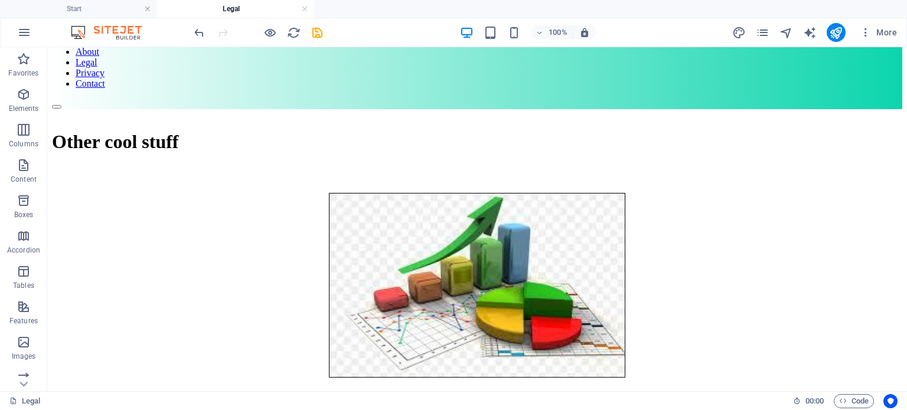
scroll to position [74, 0]
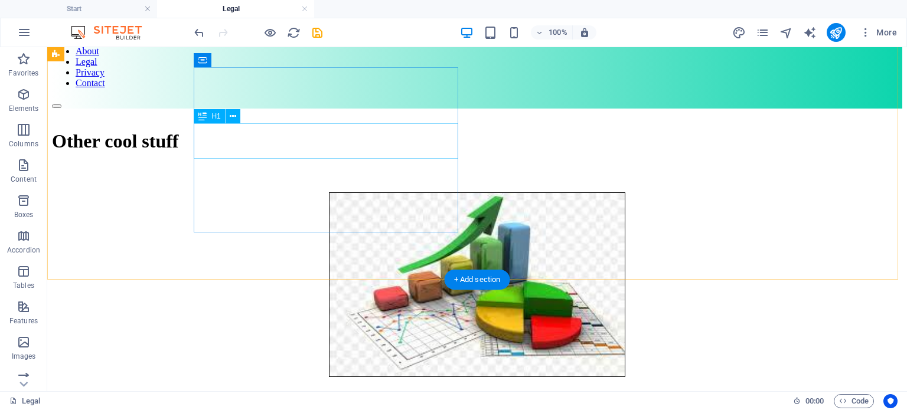
click at [326, 148] on div "Other cool stuff" at bounding box center [477, 141] width 850 height 22
click at [341, 141] on div "Other cool stuff" at bounding box center [477, 141] width 850 height 22
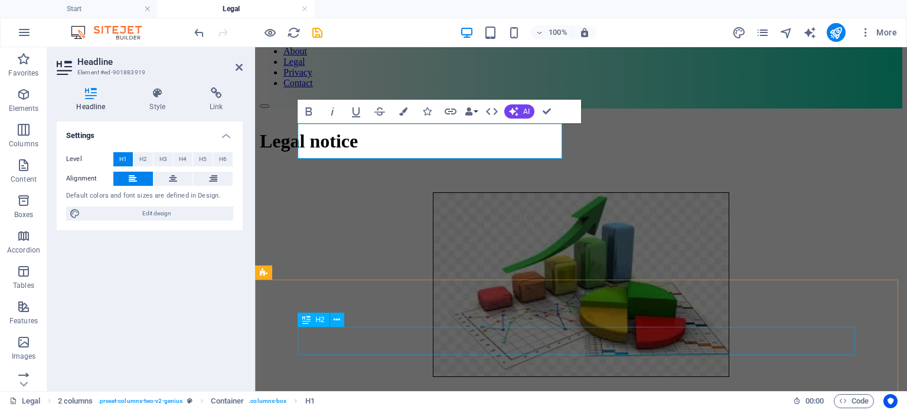
click at [666, 391] on div "We can help with other business tasks" at bounding box center [581, 399] width 642 height 16
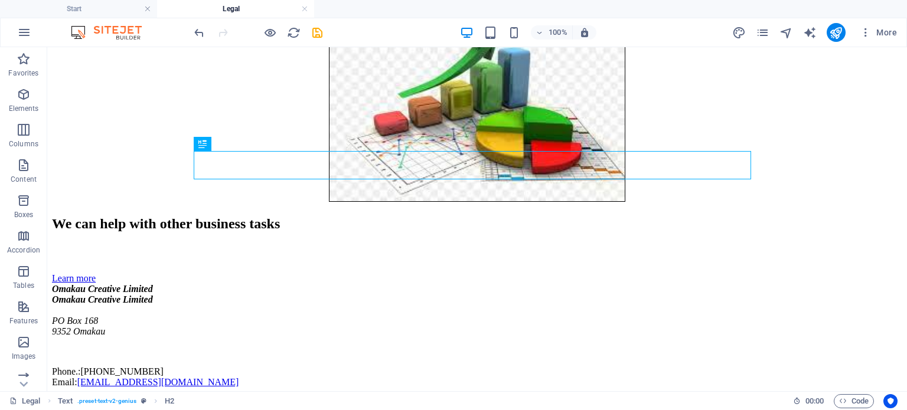
scroll to position [250, 0]
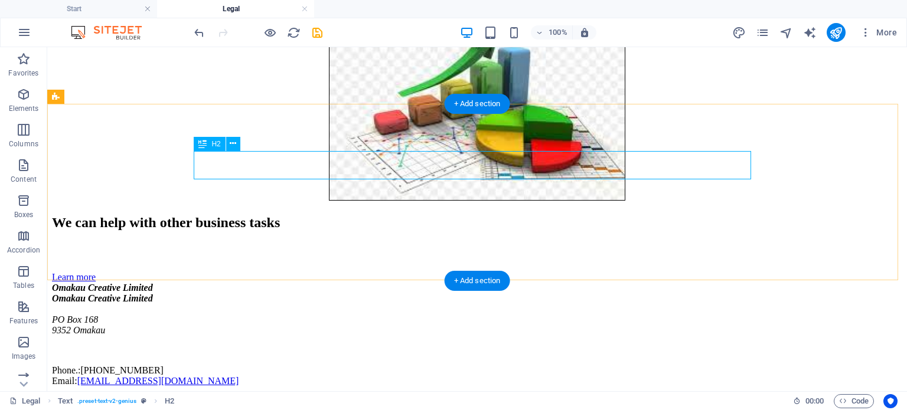
click at [576, 215] on div "We can help with other business tasks" at bounding box center [477, 223] width 850 height 16
click at [567, 215] on div "We can help with other business tasks" at bounding box center [477, 223] width 850 height 16
click at [566, 215] on div "We can help with other business tasks" at bounding box center [477, 223] width 850 height 16
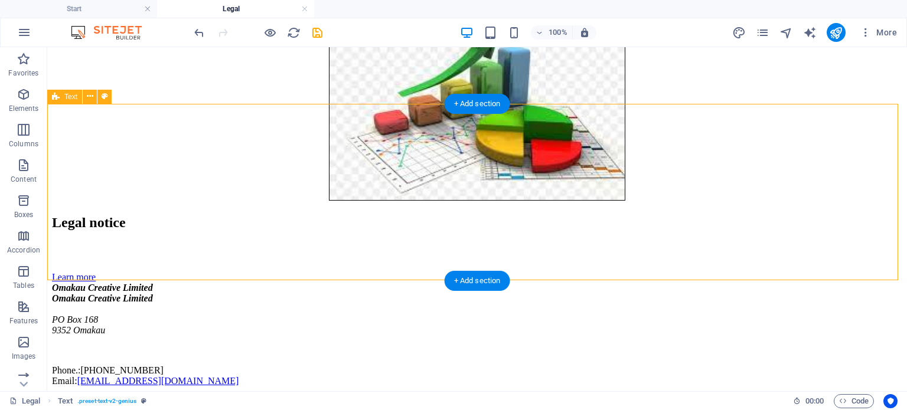
drag, startPoint x: 895, startPoint y: 159, endPoint x: 888, endPoint y: 124, distance: 36.2
click at [888, 215] on div "Legal notice Learn more" at bounding box center [477, 249] width 850 height 68
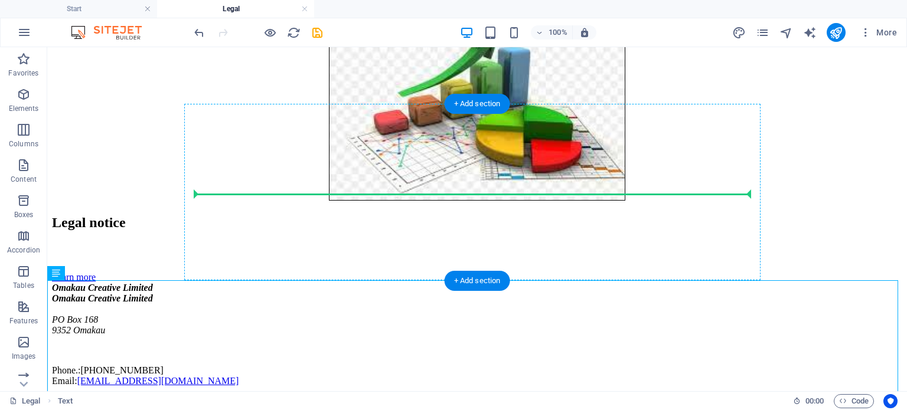
drag, startPoint x: 116, startPoint y: 319, endPoint x: 247, endPoint y: 187, distance: 185.7
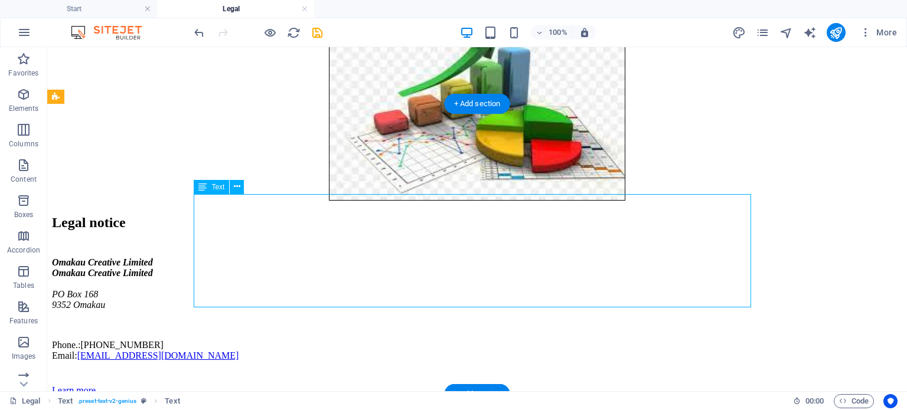
click at [309, 257] on div "Omakau Creative Limited Omakau Creative Limited [STREET_ADDRESS][PHONE_NUMBER] …" at bounding box center [477, 309] width 850 height 104
click at [240, 190] on icon at bounding box center [237, 187] width 6 height 12
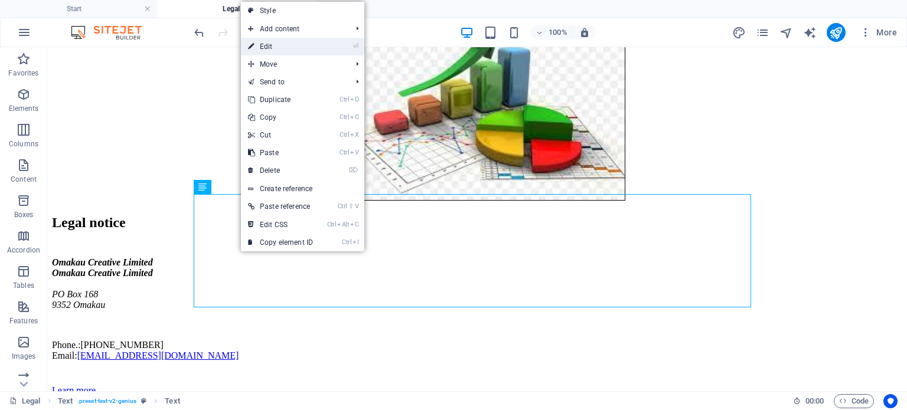
click at [270, 41] on link "⏎ Edit" at bounding box center [280, 47] width 79 height 18
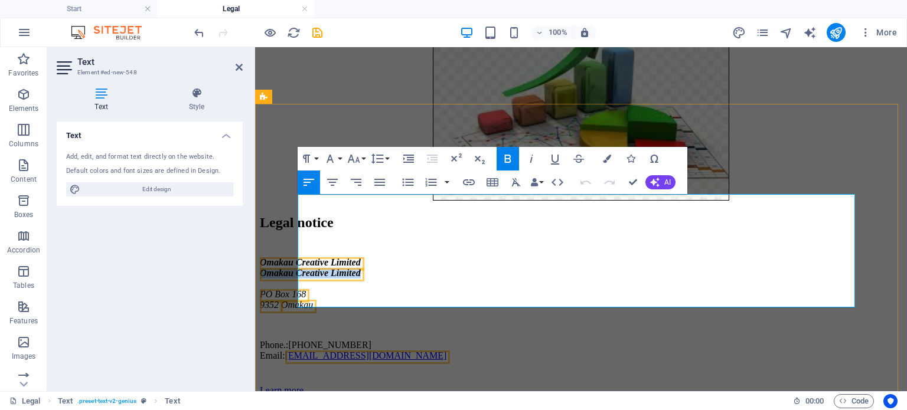
drag, startPoint x: 410, startPoint y: 216, endPoint x: 299, endPoint y: 213, distance: 111.0
click at [299, 268] on span "Omakau Creative Limited" at bounding box center [310, 273] width 101 height 10
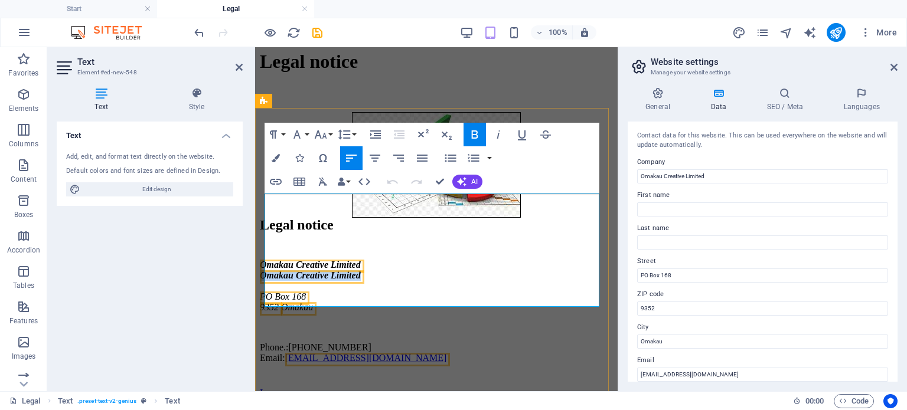
scroll to position [156, 0]
click at [299, 270] on span "Omakau Creative Limited" at bounding box center [310, 275] width 101 height 10
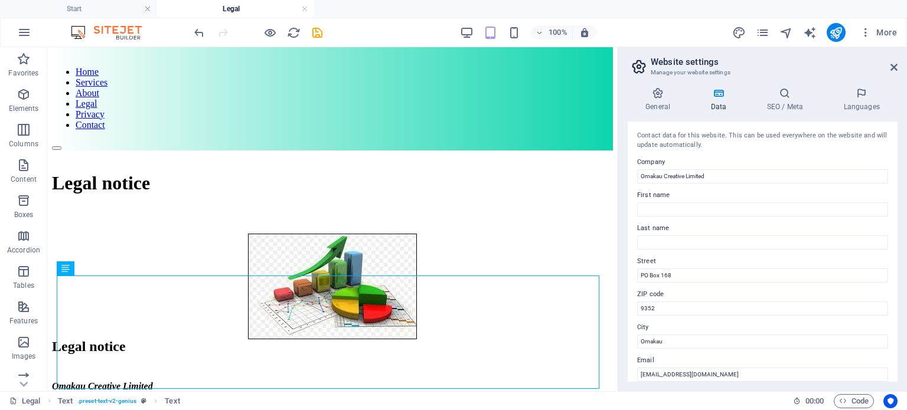
scroll to position [0, 0]
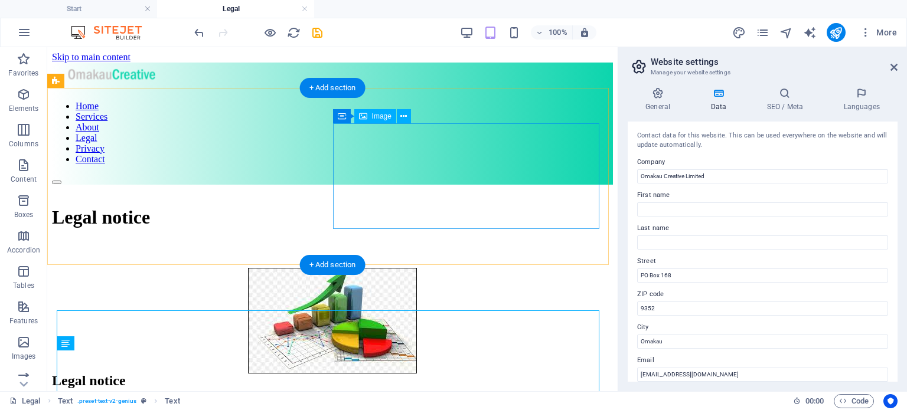
click at [461, 268] on figure at bounding box center [332, 322] width 561 height 108
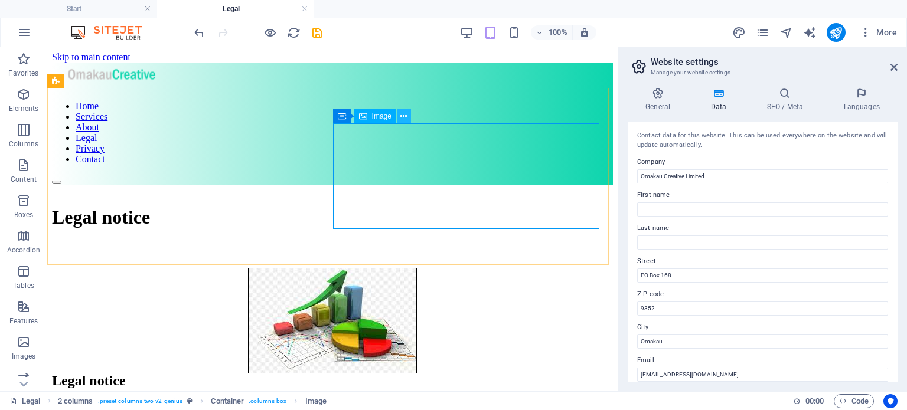
click at [401, 115] on icon at bounding box center [403, 116] width 6 height 12
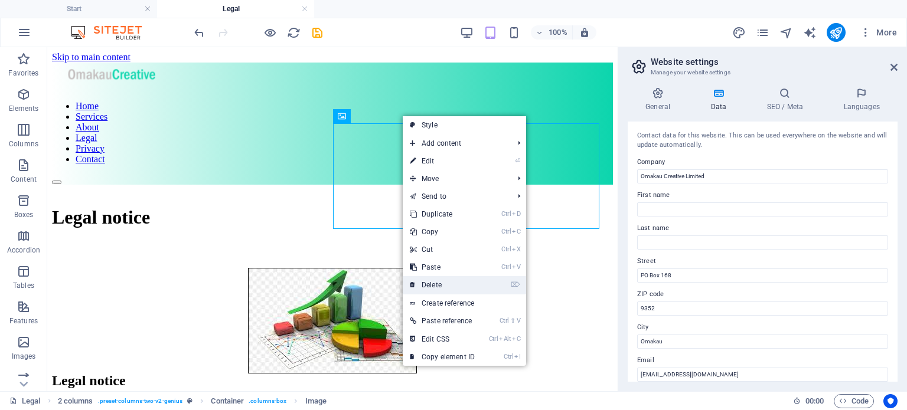
click at [436, 285] on link "⌦ Delete" at bounding box center [442, 285] width 79 height 18
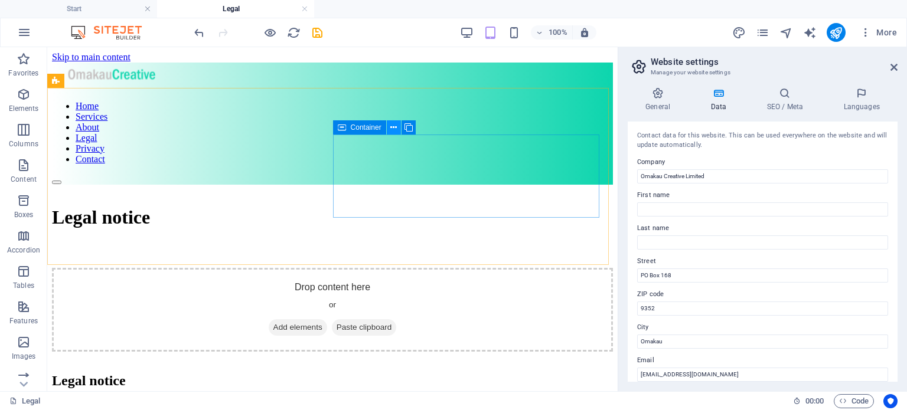
click at [394, 126] on icon at bounding box center [393, 128] width 6 height 12
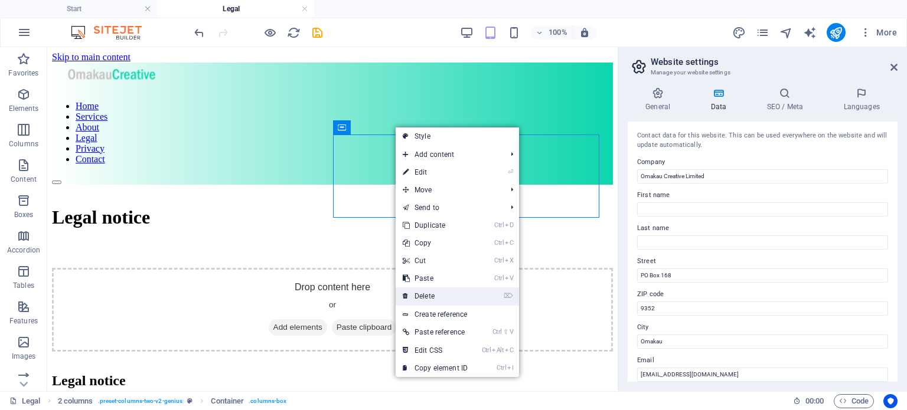
click at [426, 300] on link "⌦ Delete" at bounding box center [434, 296] width 79 height 18
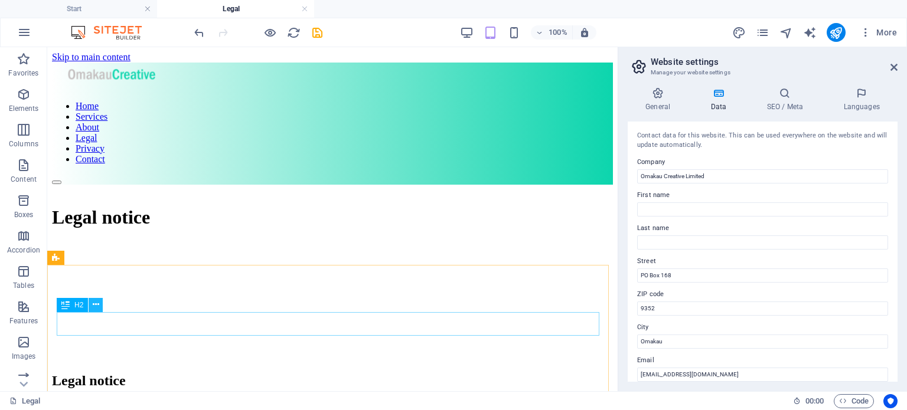
click at [97, 304] on icon at bounding box center [96, 305] width 6 height 12
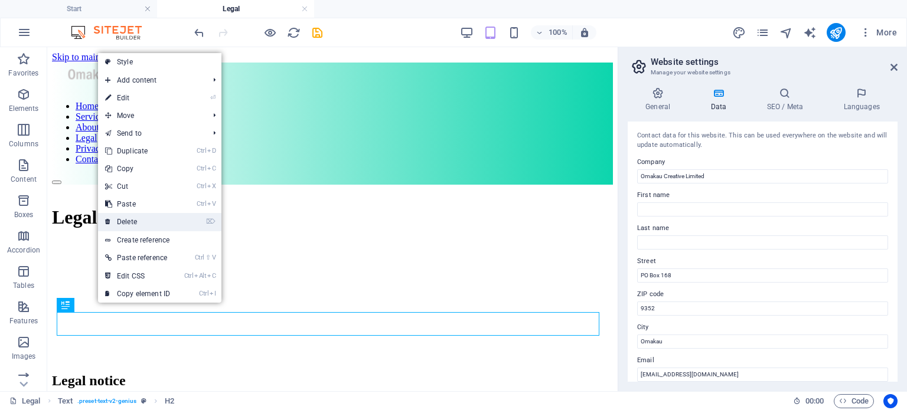
click at [132, 217] on link "⌦ Delete" at bounding box center [137, 222] width 79 height 18
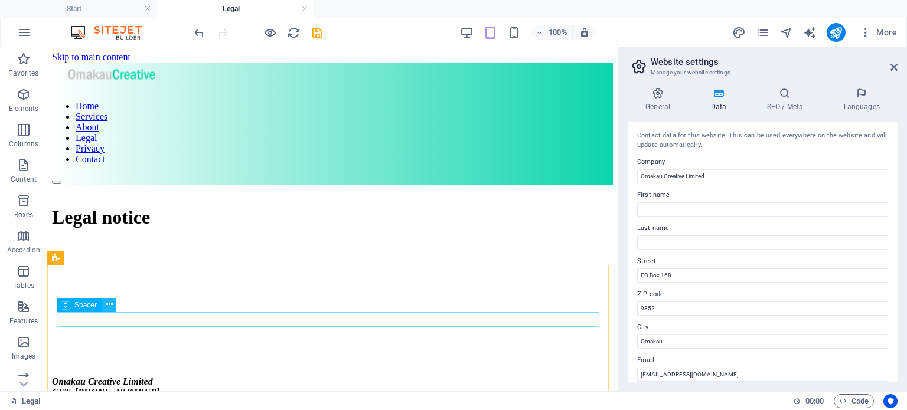
click at [111, 305] on icon at bounding box center [109, 305] width 6 height 12
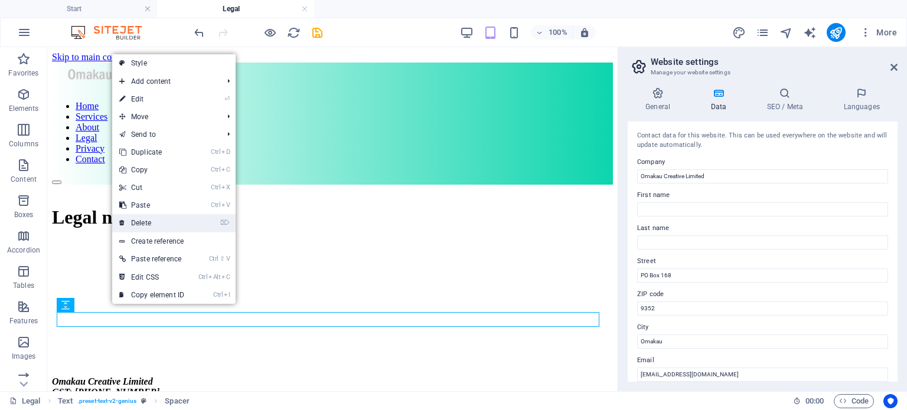
click at [145, 223] on link "⌦ Delete" at bounding box center [151, 223] width 79 height 18
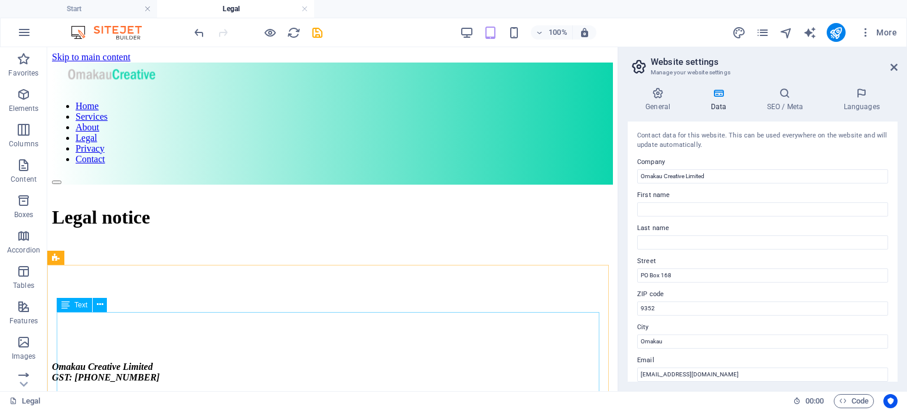
scroll to position [20, 0]
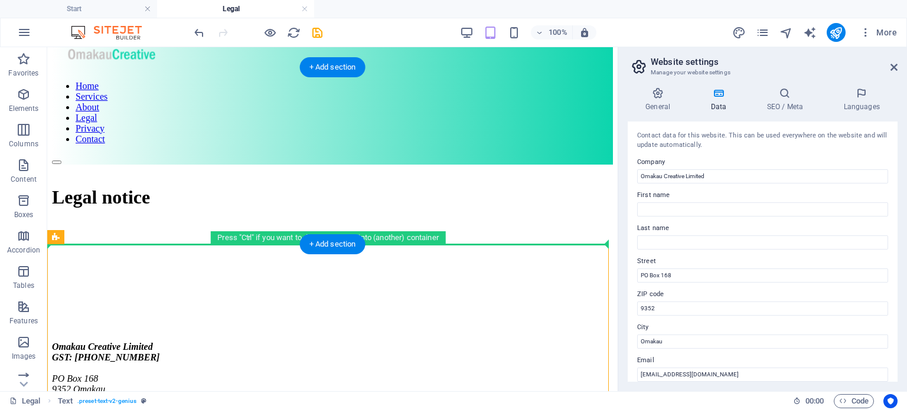
drag, startPoint x: 128, startPoint y: 352, endPoint x: 73, endPoint y: 236, distance: 128.6
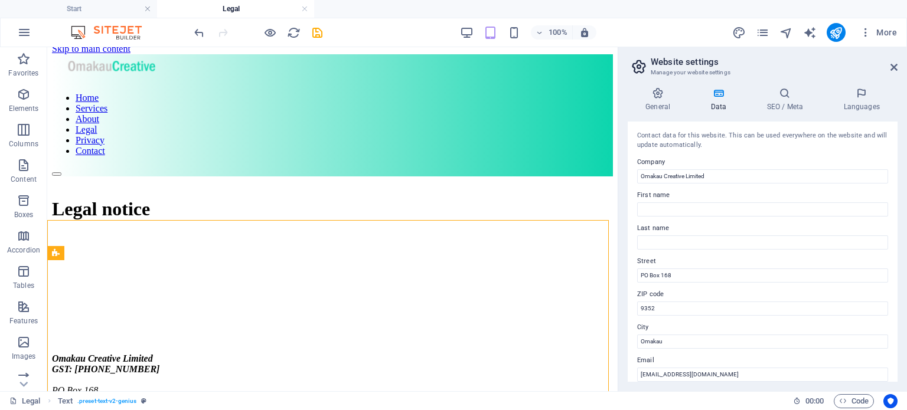
scroll to position [0, 0]
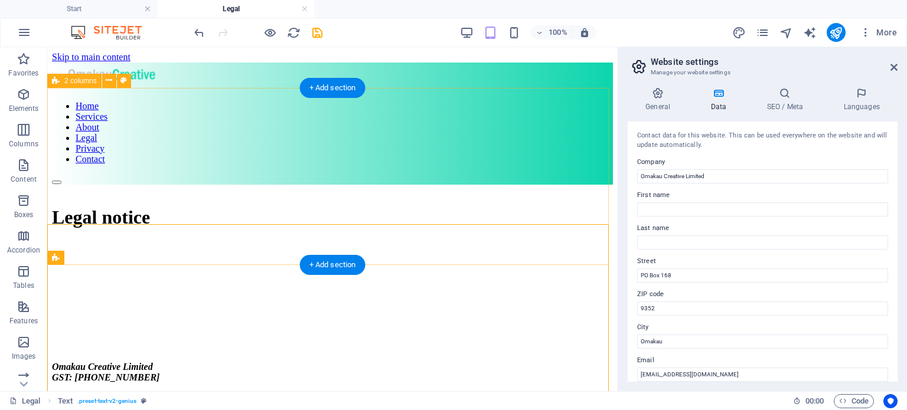
drag, startPoint x: 148, startPoint y: 353, endPoint x: 66, endPoint y: 219, distance: 156.8
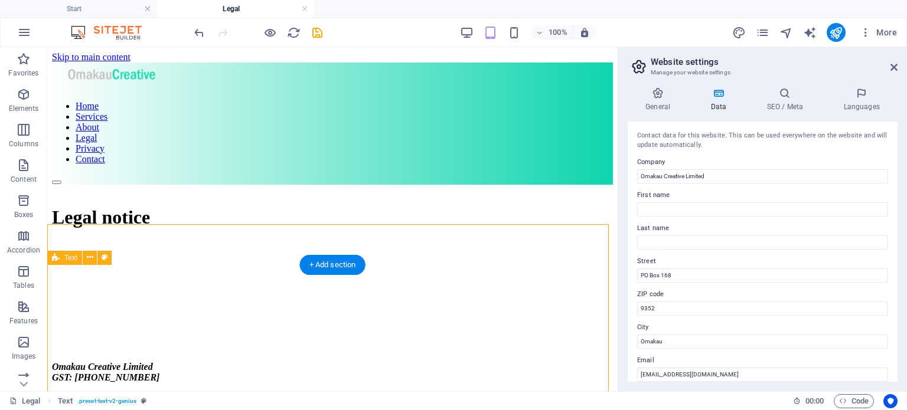
drag, startPoint x: 148, startPoint y: 351, endPoint x: 85, endPoint y: 298, distance: 82.5
click at [102, 303] on icon at bounding box center [100, 305] width 6 height 12
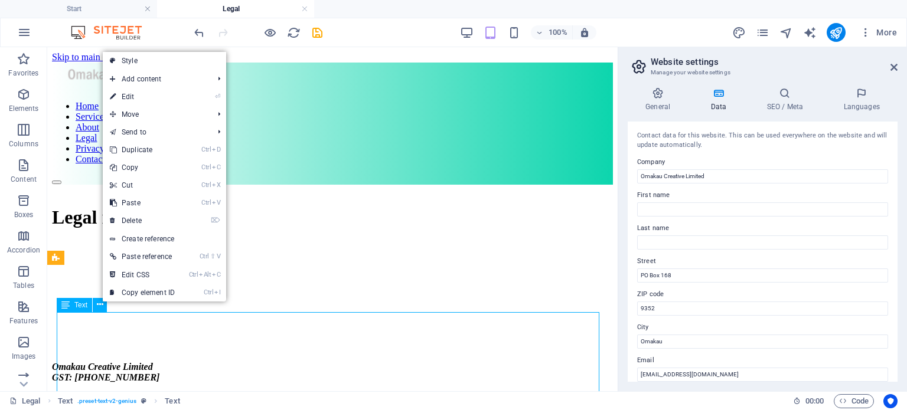
click at [109, 306] on div "Text" at bounding box center [86, 305] width 58 height 15
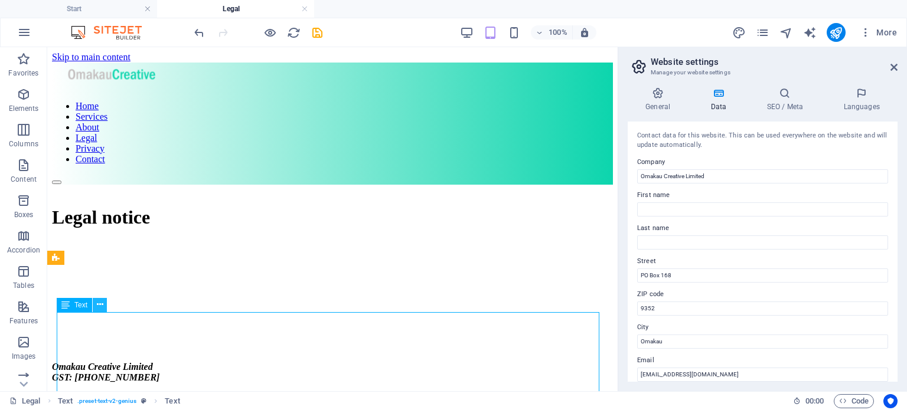
click at [100, 303] on icon at bounding box center [100, 305] width 6 height 12
drag, startPoint x: 148, startPoint y: 351, endPoint x: 127, endPoint y: 303, distance: 51.3
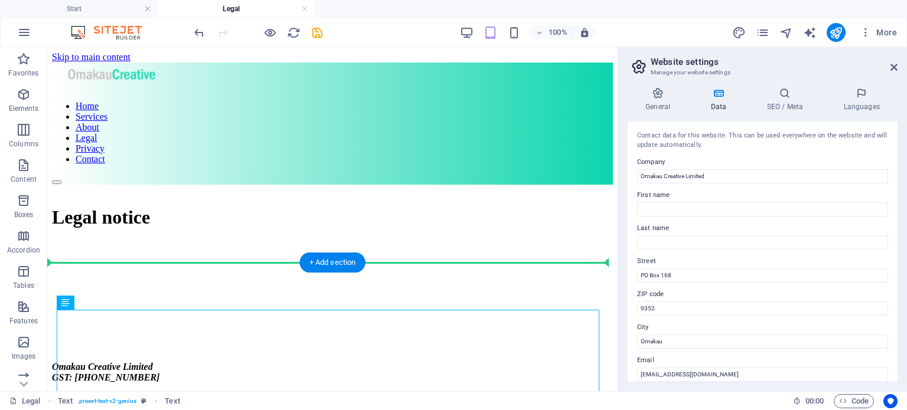
scroll to position [2, 0]
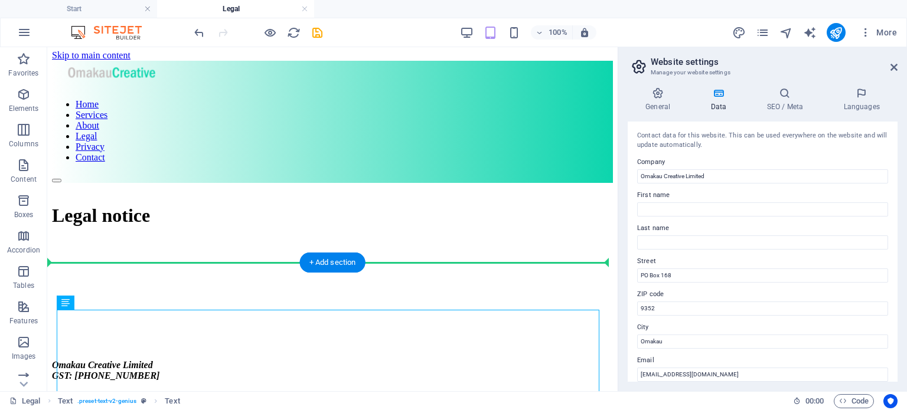
drag, startPoint x: 123, startPoint y: 353, endPoint x: 135, endPoint y: 276, distance: 78.1
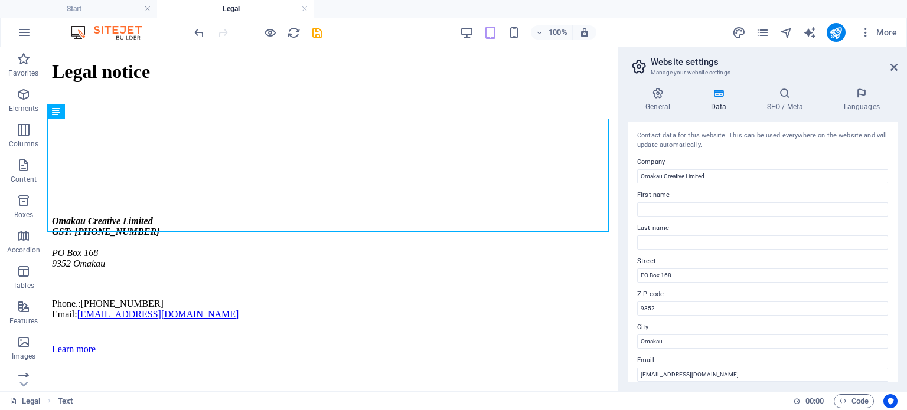
scroll to position [159, 0]
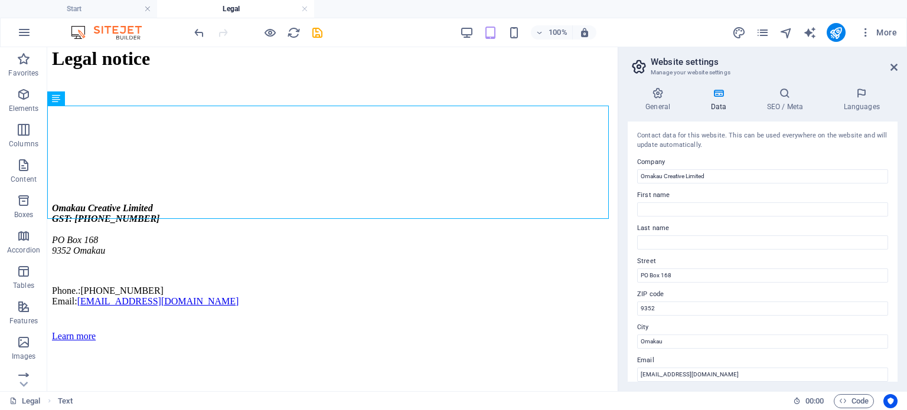
drag, startPoint x: 613, startPoint y: 132, endPoint x: 680, endPoint y: 267, distance: 150.5
click at [104, 212] on icon at bounding box center [105, 211] width 6 height 12
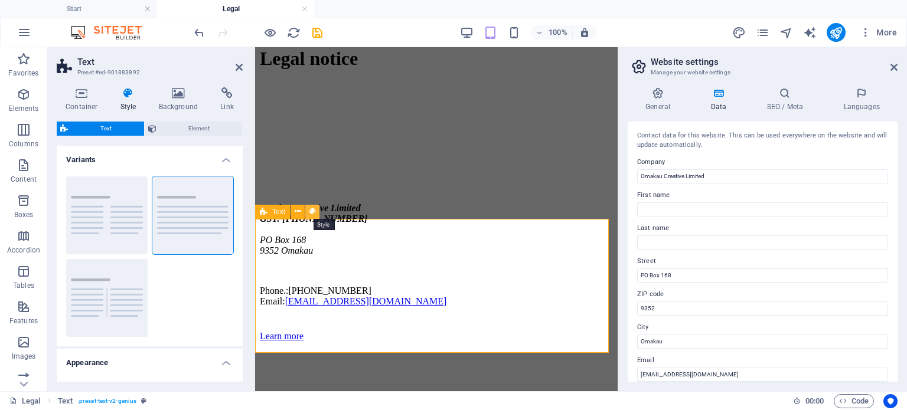
click at [309, 212] on icon at bounding box center [312, 211] width 6 height 12
click at [241, 68] on icon at bounding box center [239, 67] width 7 height 9
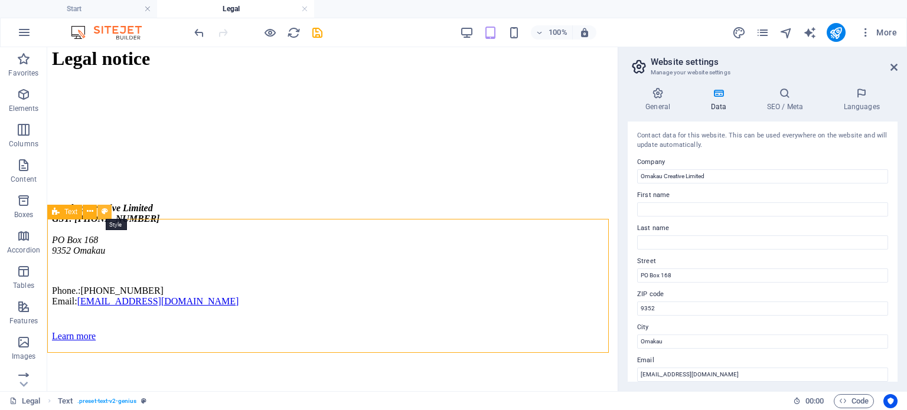
click at [103, 212] on icon at bounding box center [105, 211] width 6 height 12
select select "rem"
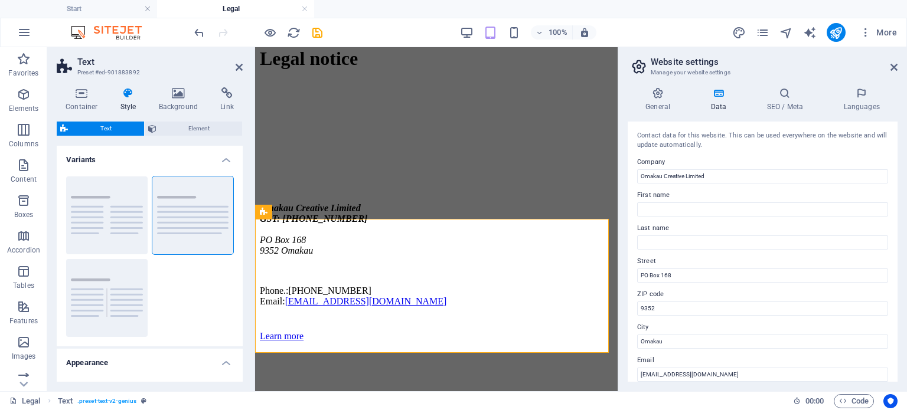
click at [103, 212] on button "Columns" at bounding box center [106, 215] width 81 height 78
click at [240, 63] on icon at bounding box center [239, 67] width 7 height 9
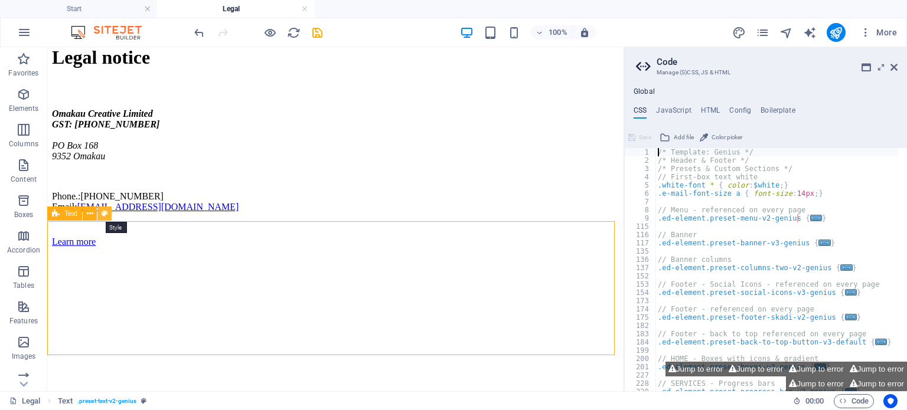
scroll to position [155, 0]
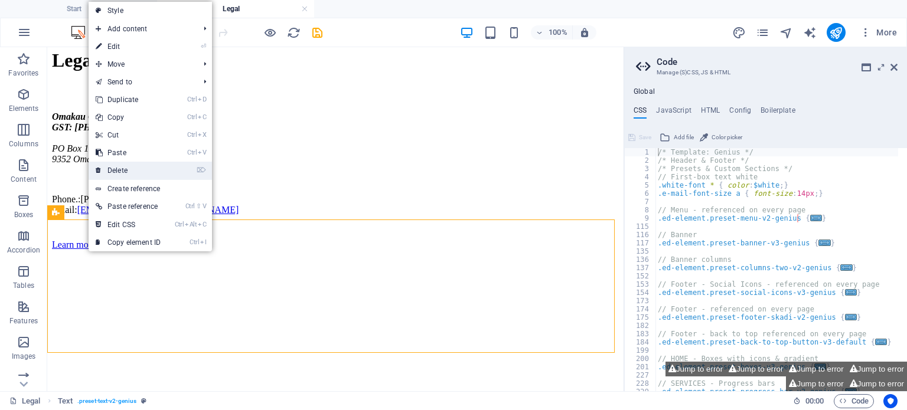
click at [125, 172] on link "⌦ Delete" at bounding box center [128, 171] width 79 height 18
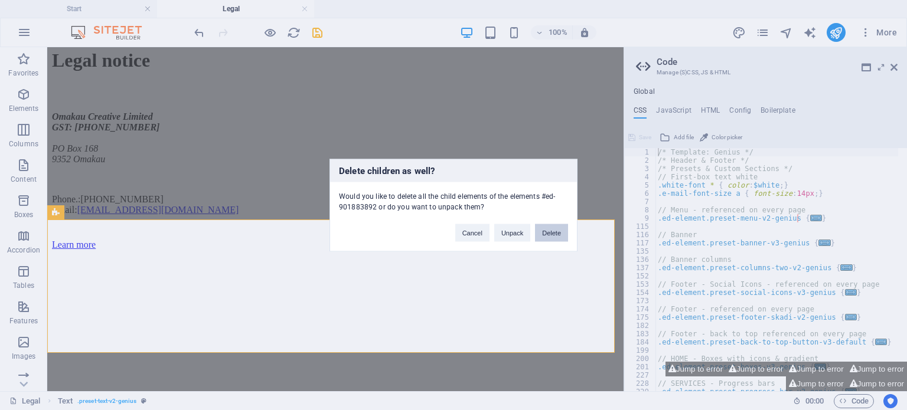
click at [553, 231] on button "Delete" at bounding box center [551, 233] width 33 height 18
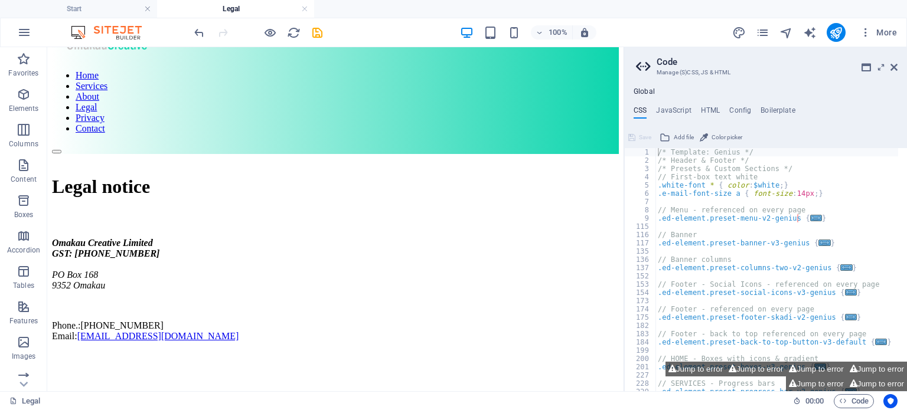
scroll to position [0, 0]
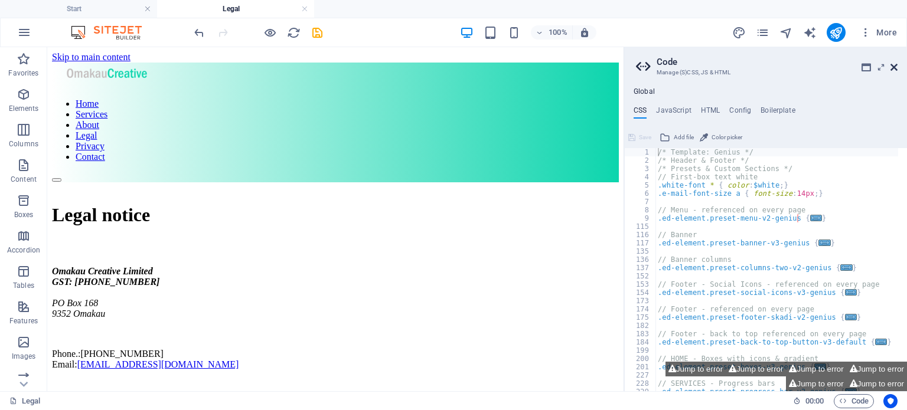
click at [892, 63] on icon at bounding box center [893, 67] width 7 height 9
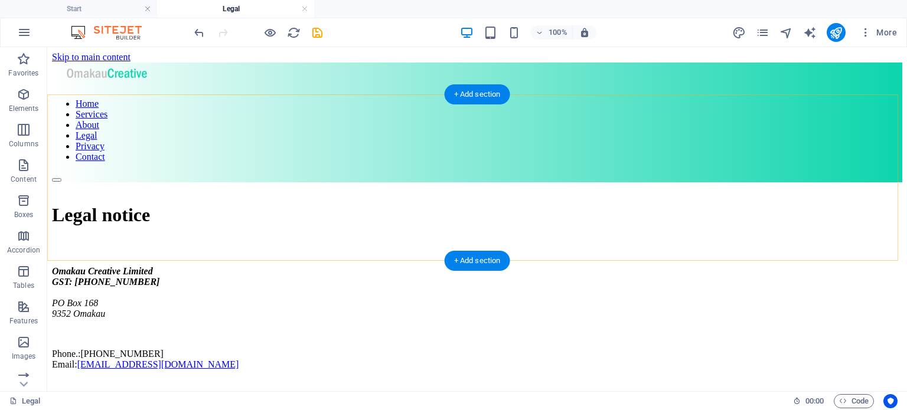
click at [489, 259] on div "+ Add section" at bounding box center [477, 261] width 66 height 20
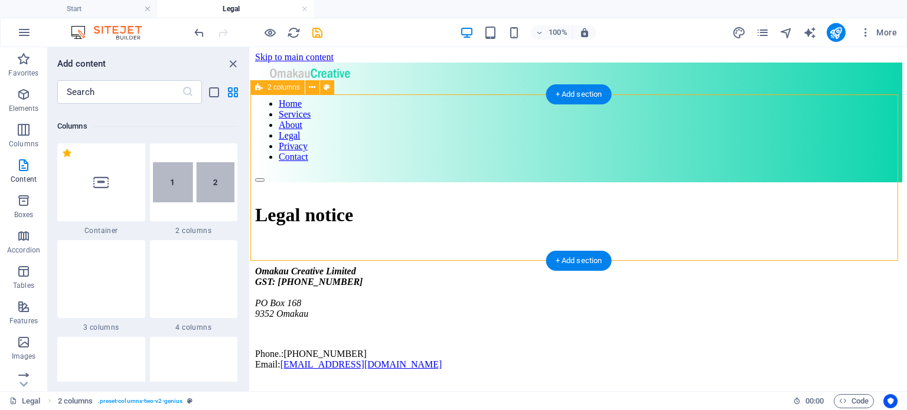
click at [489, 259] on div "Legal notice" at bounding box center [578, 224] width 647 height 84
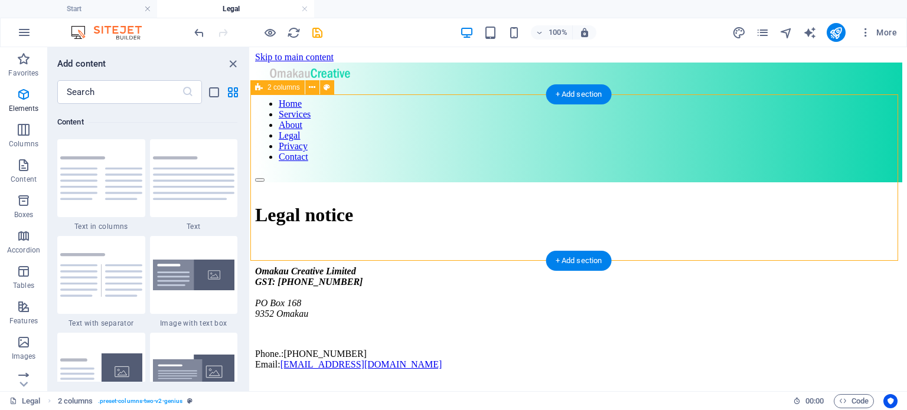
scroll to position [2065, 0]
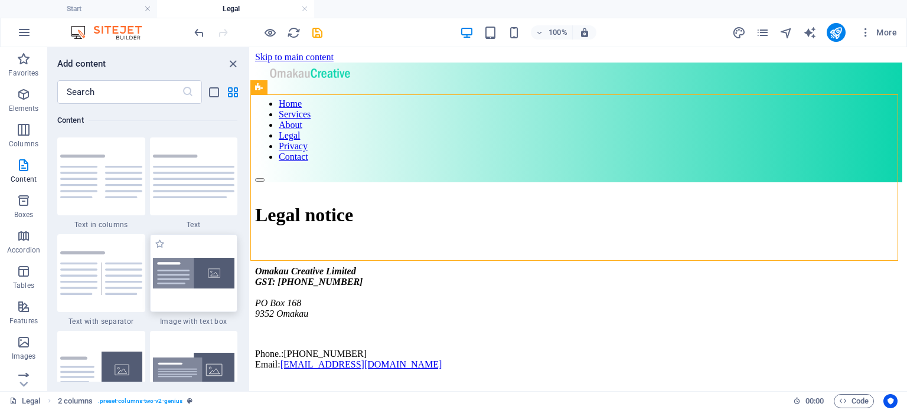
click at [199, 247] on div at bounding box center [194, 273] width 88 height 78
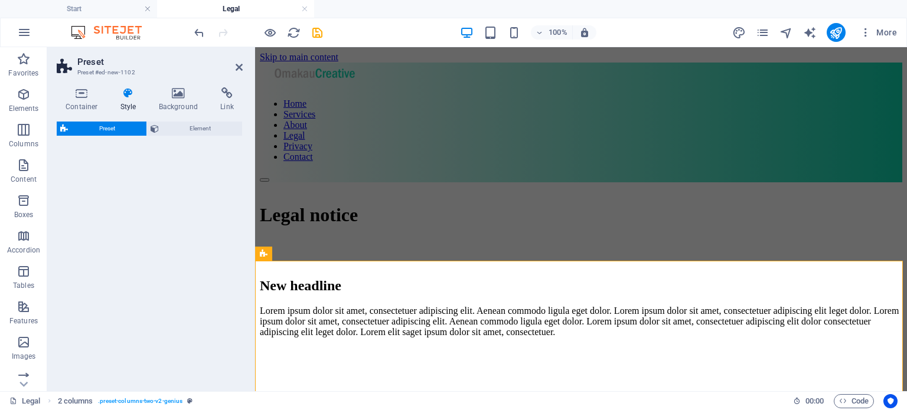
select select "rem"
select select "px"
select select "preset-text-with-image-v4-boxed"
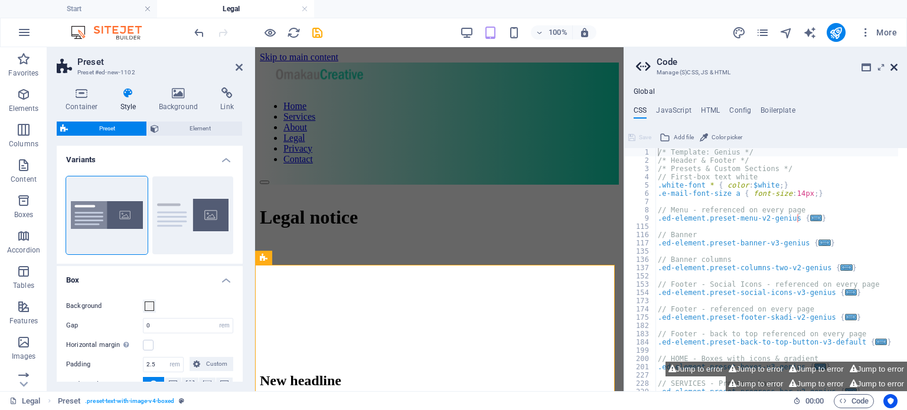
click at [895, 66] on icon at bounding box center [893, 67] width 7 height 9
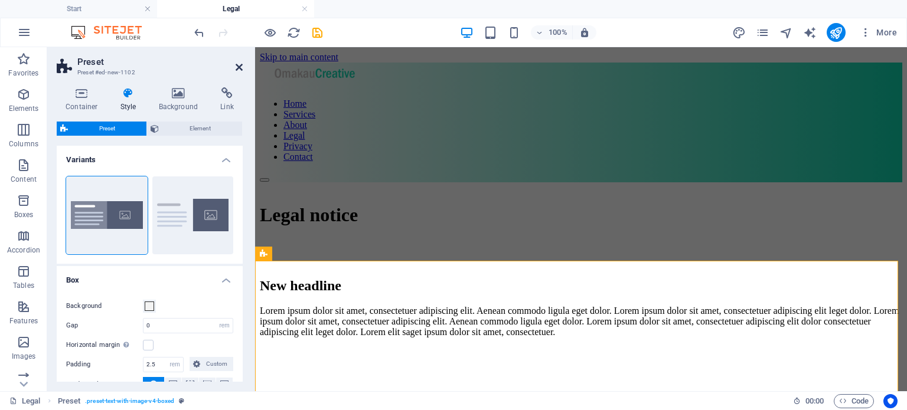
click at [240, 65] on icon at bounding box center [239, 67] width 7 height 9
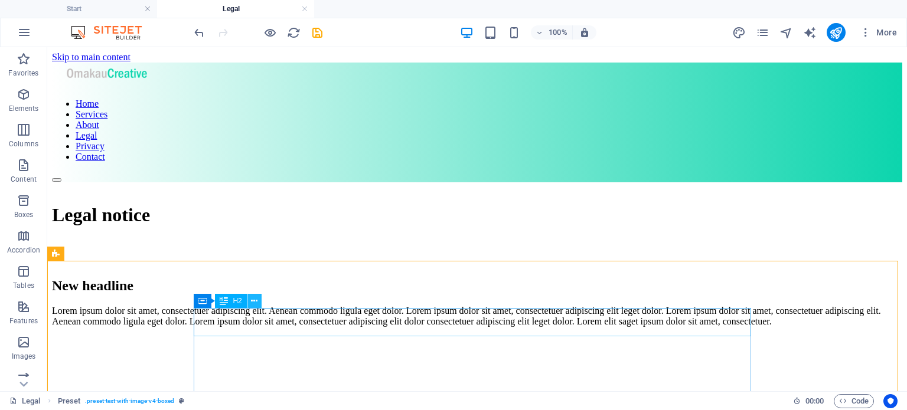
click at [254, 302] on icon at bounding box center [254, 301] width 6 height 12
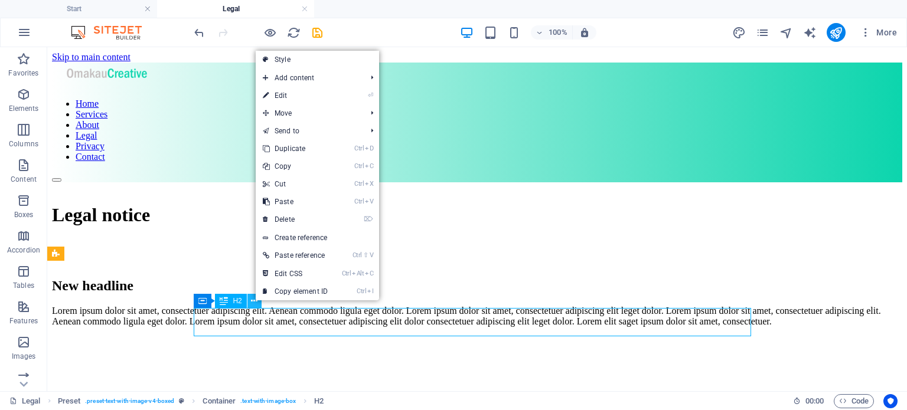
click at [254, 302] on icon at bounding box center [254, 301] width 6 height 12
click at [286, 220] on link "⌦ Delete" at bounding box center [295, 220] width 79 height 18
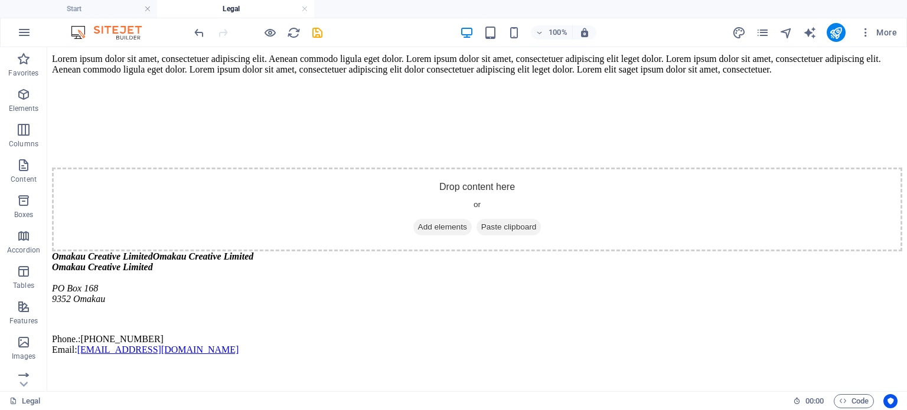
scroll to position [223, 0]
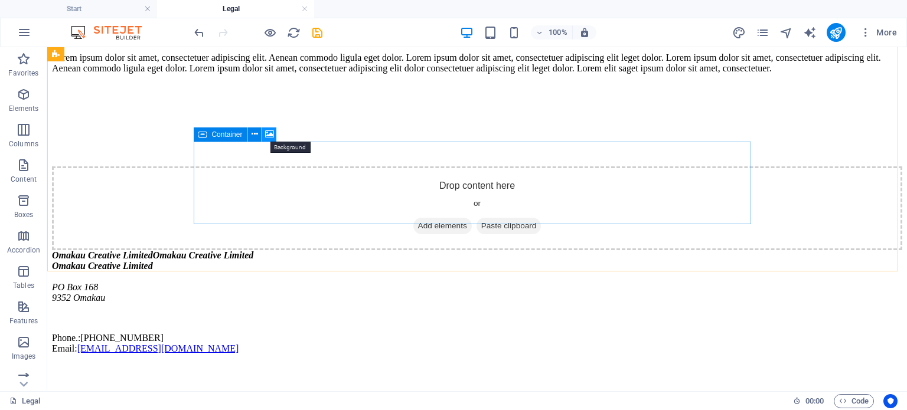
click at [268, 129] on icon at bounding box center [269, 134] width 9 height 12
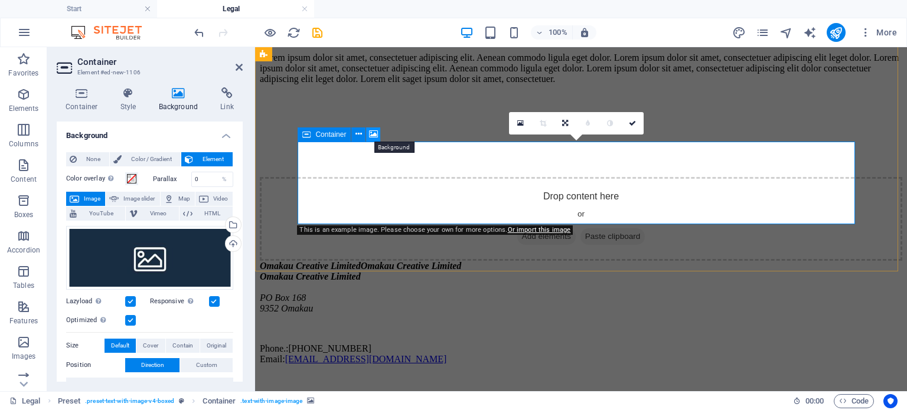
click at [377, 132] on icon at bounding box center [373, 134] width 9 height 12
click at [239, 66] on icon at bounding box center [239, 67] width 7 height 9
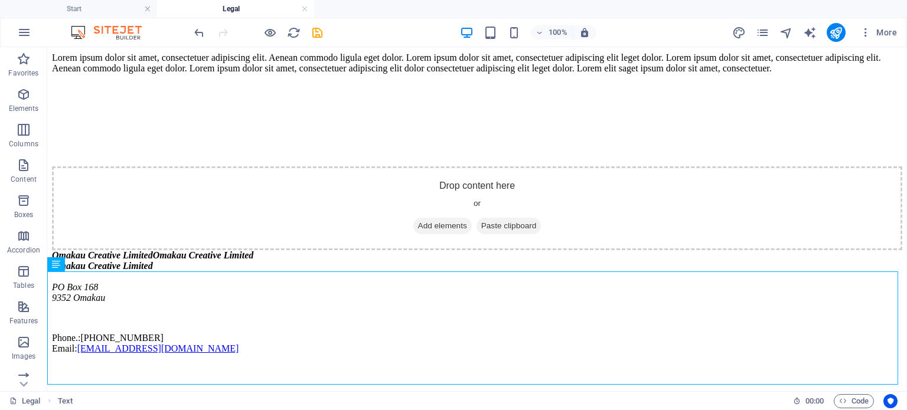
drag, startPoint x: 91, startPoint y: 285, endPoint x: 137, endPoint y: 290, distance: 46.3
click at [137, 290] on div "Omakau Creative Limited Omakau Creative Limited Omakau Creative Limited [STREET…" at bounding box center [477, 302] width 850 height 104
click at [58, 267] on icon at bounding box center [56, 264] width 8 height 14
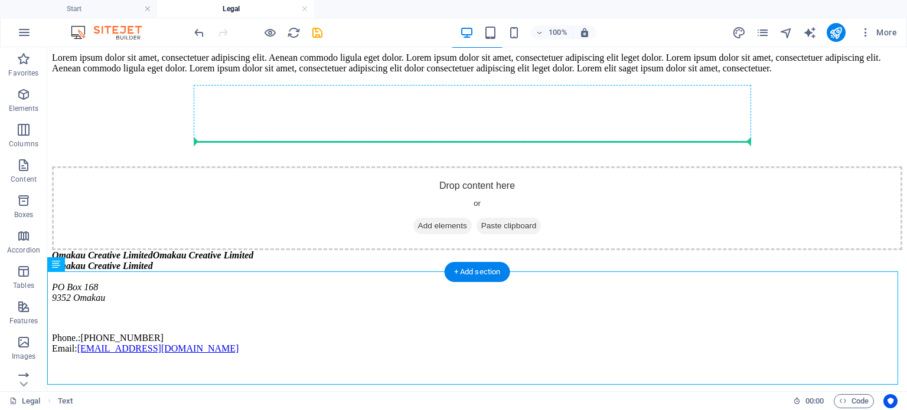
drag, startPoint x: 116, startPoint y: 315, endPoint x: 288, endPoint y: 138, distance: 246.7
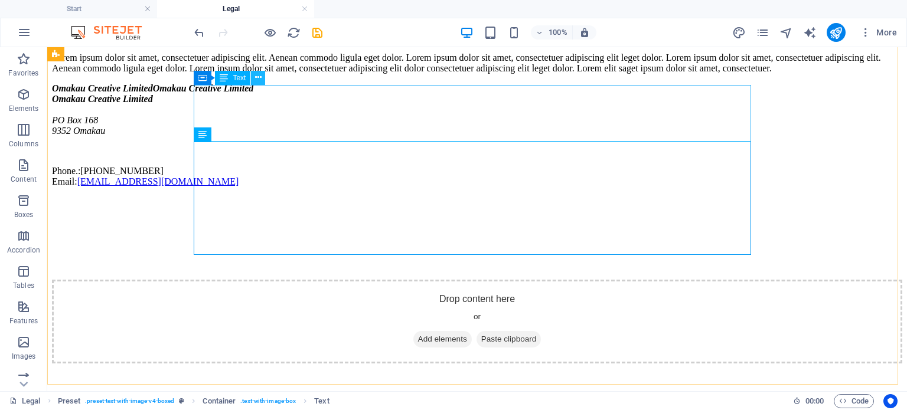
click at [253, 76] on button at bounding box center [258, 78] width 14 height 14
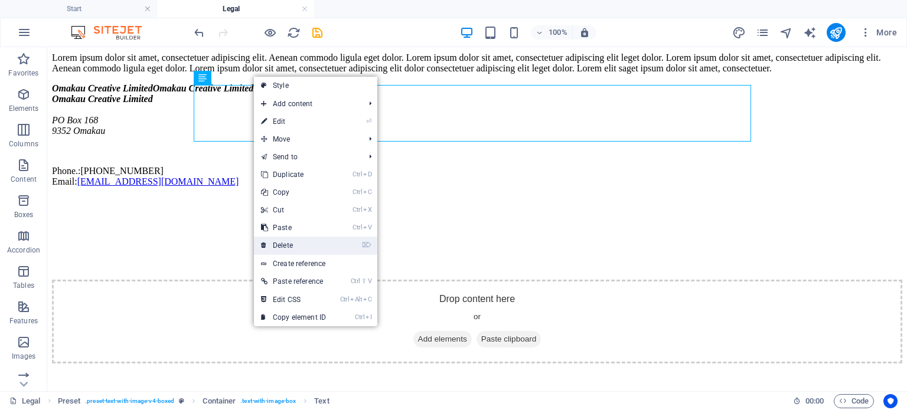
click at [296, 246] on link "⌦ Delete" at bounding box center [293, 246] width 79 height 18
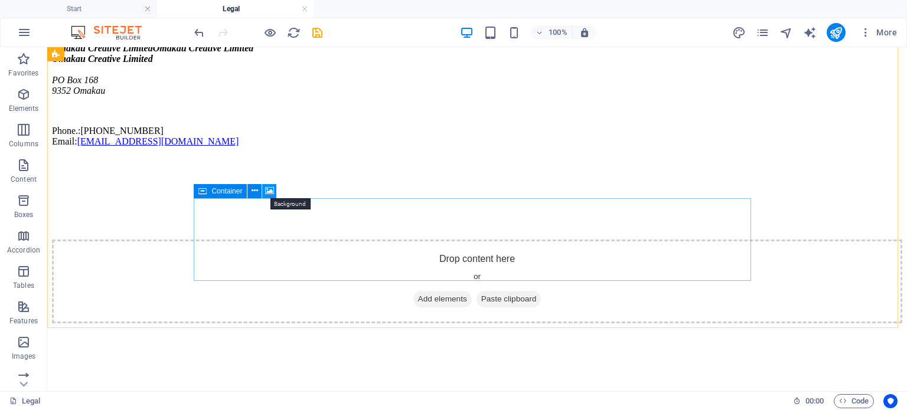
click at [269, 191] on icon at bounding box center [269, 191] width 9 height 12
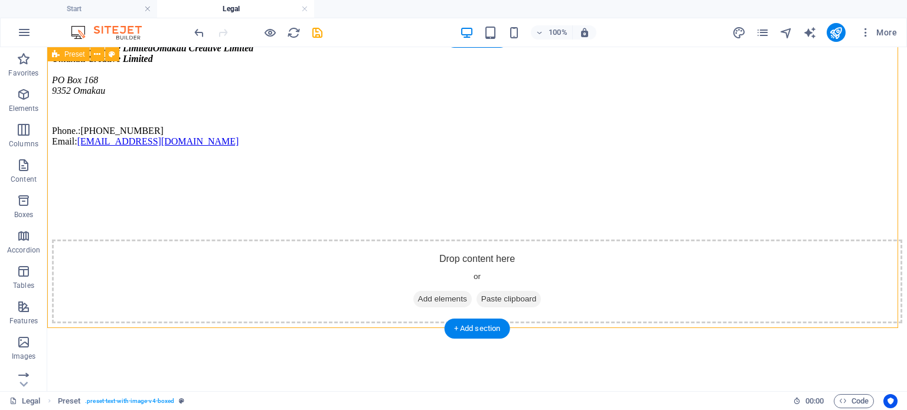
drag, startPoint x: 316, startPoint y: 238, endPoint x: 52, endPoint y: 183, distance: 270.1
click at [260, 183] on div "Omakau Creative Limited Omakau Creative Limited Omakau Creative Limited [STREET…" at bounding box center [477, 183] width 850 height 280
select select "rem"
select select "px"
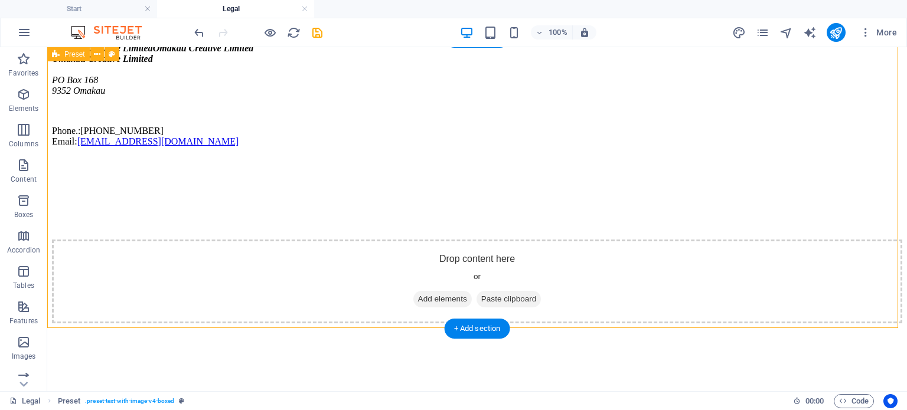
select select "preset-text-with-image-v4-boxed"
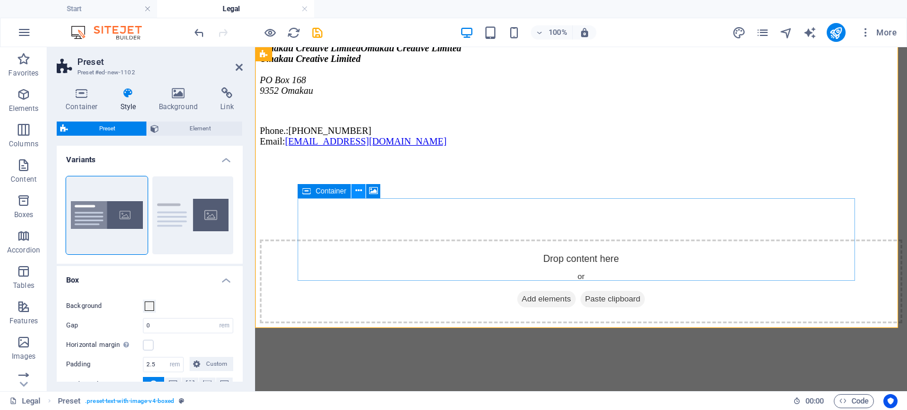
click at [359, 189] on icon at bounding box center [358, 191] width 6 height 12
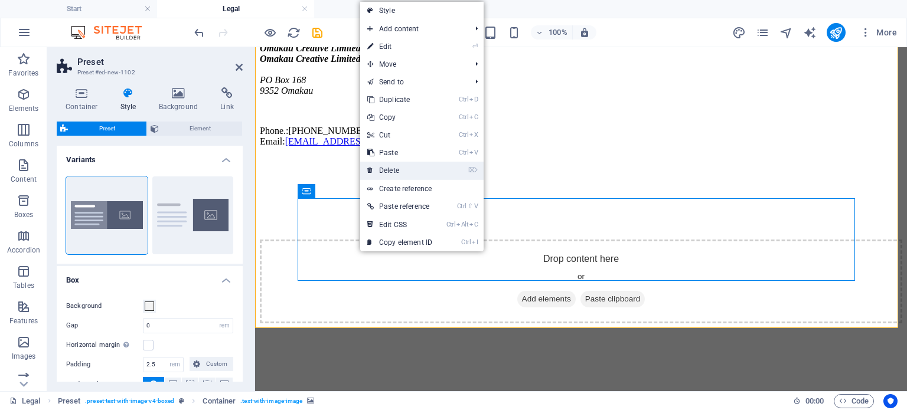
click at [398, 167] on link "⌦ Delete" at bounding box center [399, 171] width 79 height 18
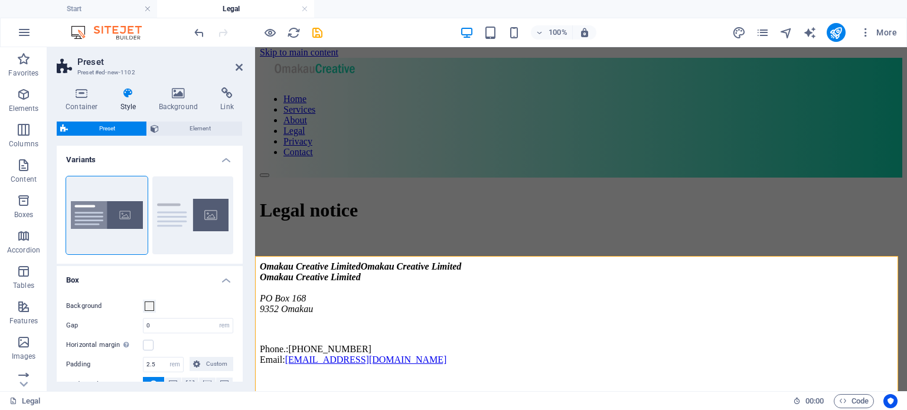
scroll to position [2, 0]
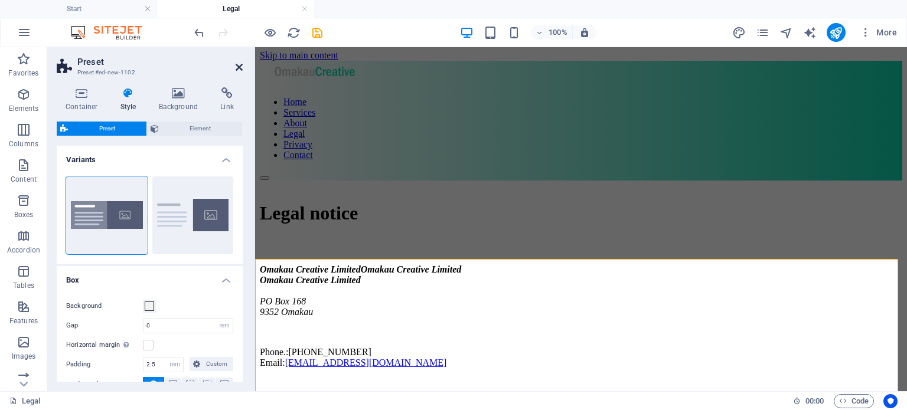
click at [238, 68] on icon at bounding box center [239, 67] width 7 height 9
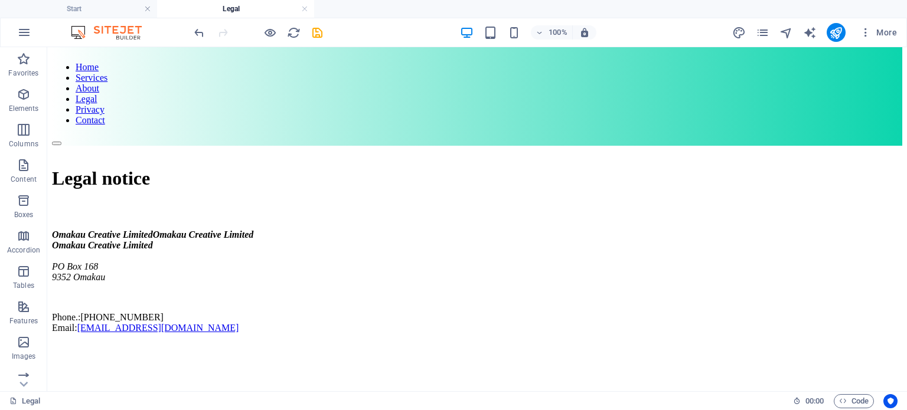
scroll to position [0, 0]
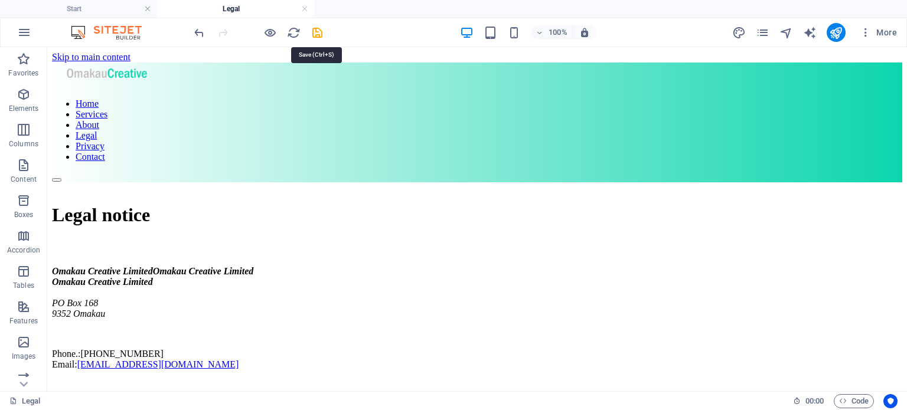
click at [320, 34] on icon "save" at bounding box center [317, 33] width 14 height 14
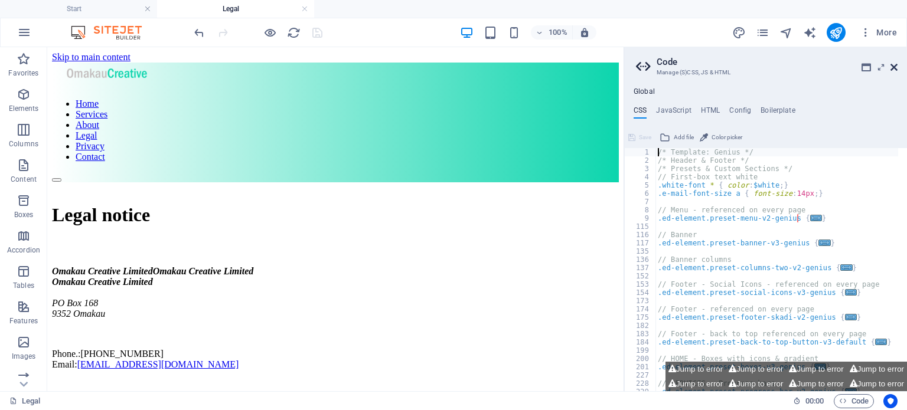
click at [892, 66] on icon at bounding box center [893, 67] width 7 height 9
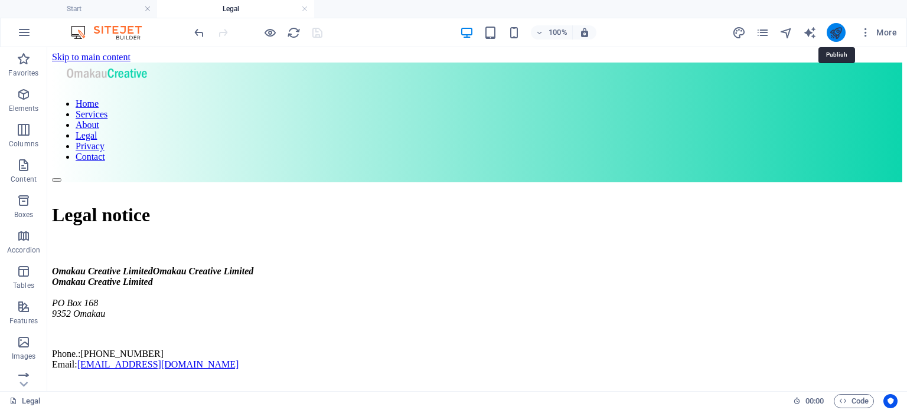
click at [835, 31] on icon "publish" at bounding box center [836, 33] width 14 height 14
